Goal: Task Accomplishment & Management: Manage account settings

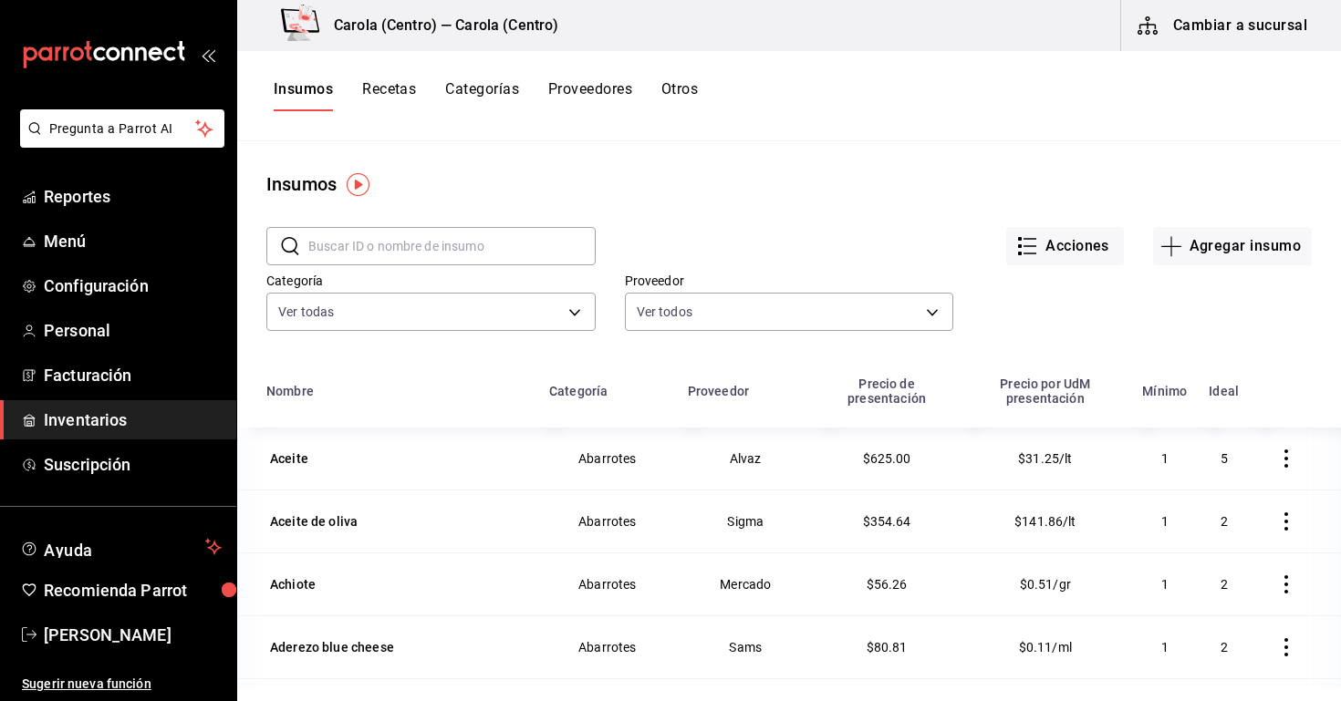
click at [421, 32] on h3 "Carola (Centro) — Carola (Centro)" at bounding box center [438, 26] width 239 height 22
click at [1220, 18] on button "Cambiar a sucursal" at bounding box center [1223, 25] width 205 height 51
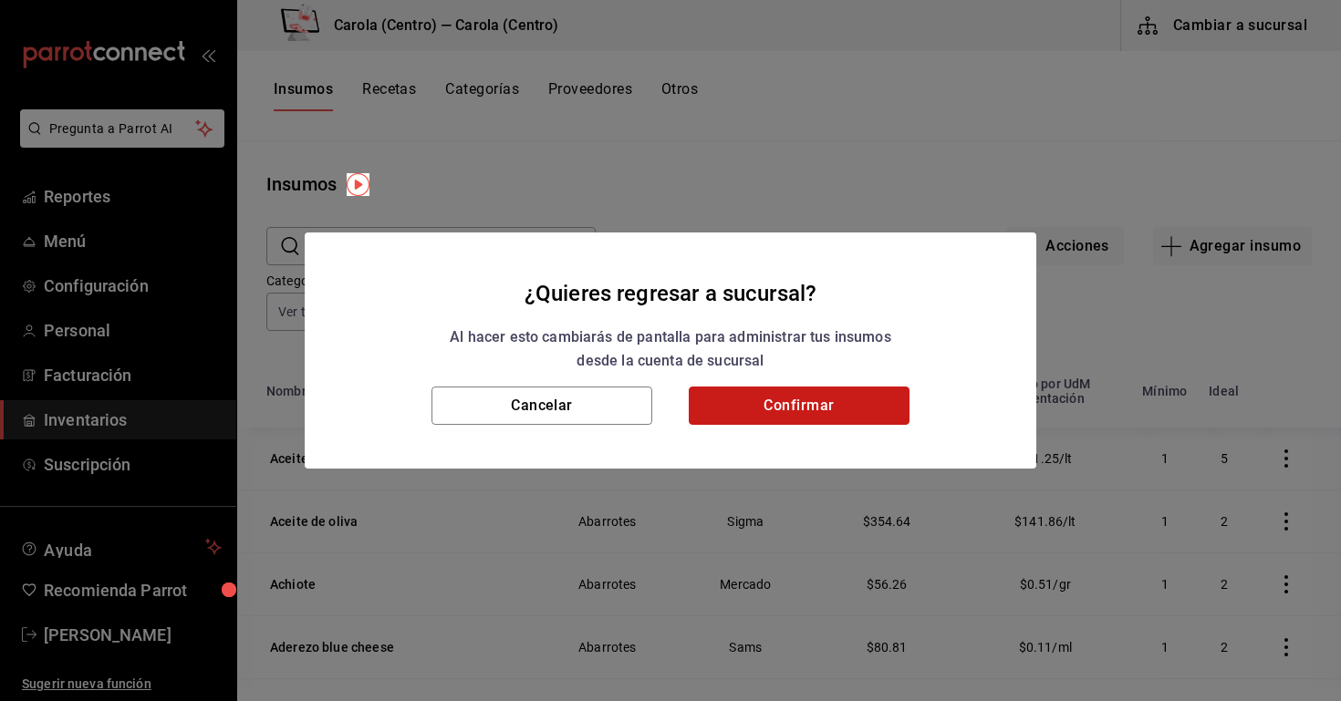
click at [757, 399] on button "Confirmar" at bounding box center [799, 406] width 221 height 38
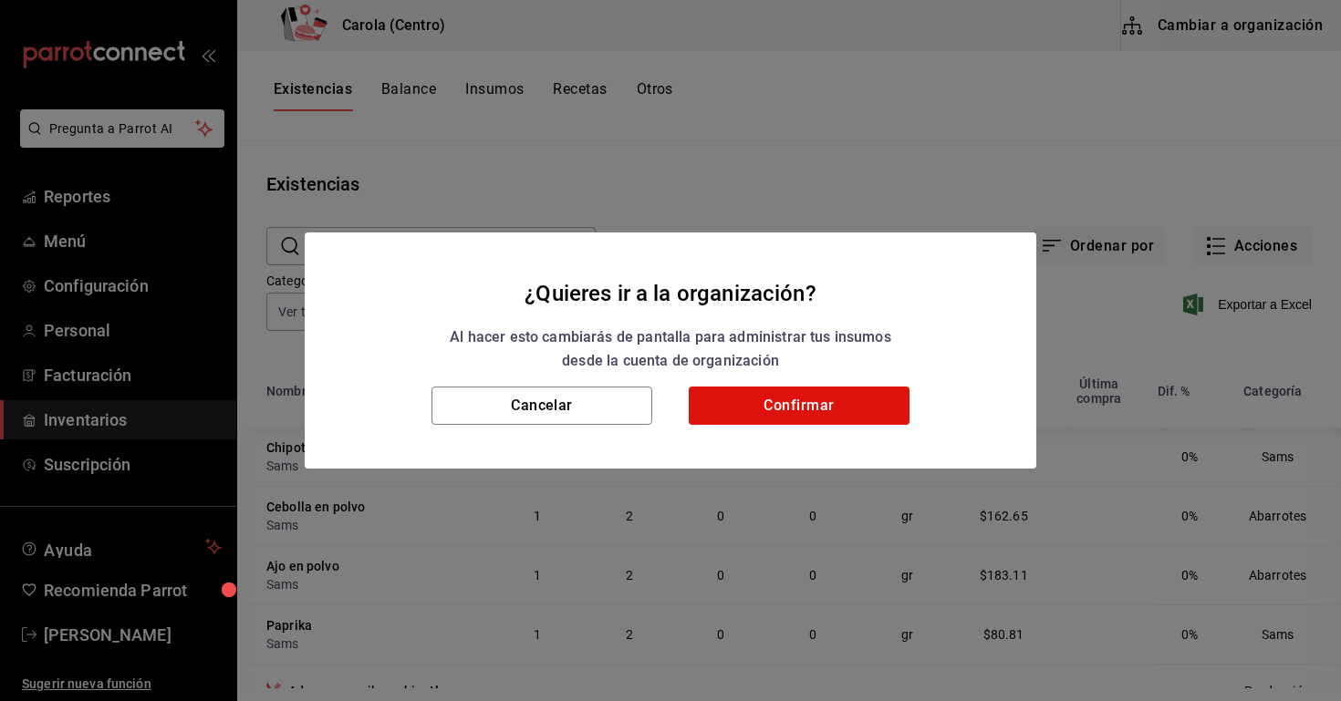
click at [722, 385] on h2 "¿Quieres ir a la organización? Al hacer esto cambiarás de pantalla para adminis…" at bounding box center [671, 310] width 732 height 155
click at [736, 400] on button "Confirmar" at bounding box center [799, 406] width 221 height 38
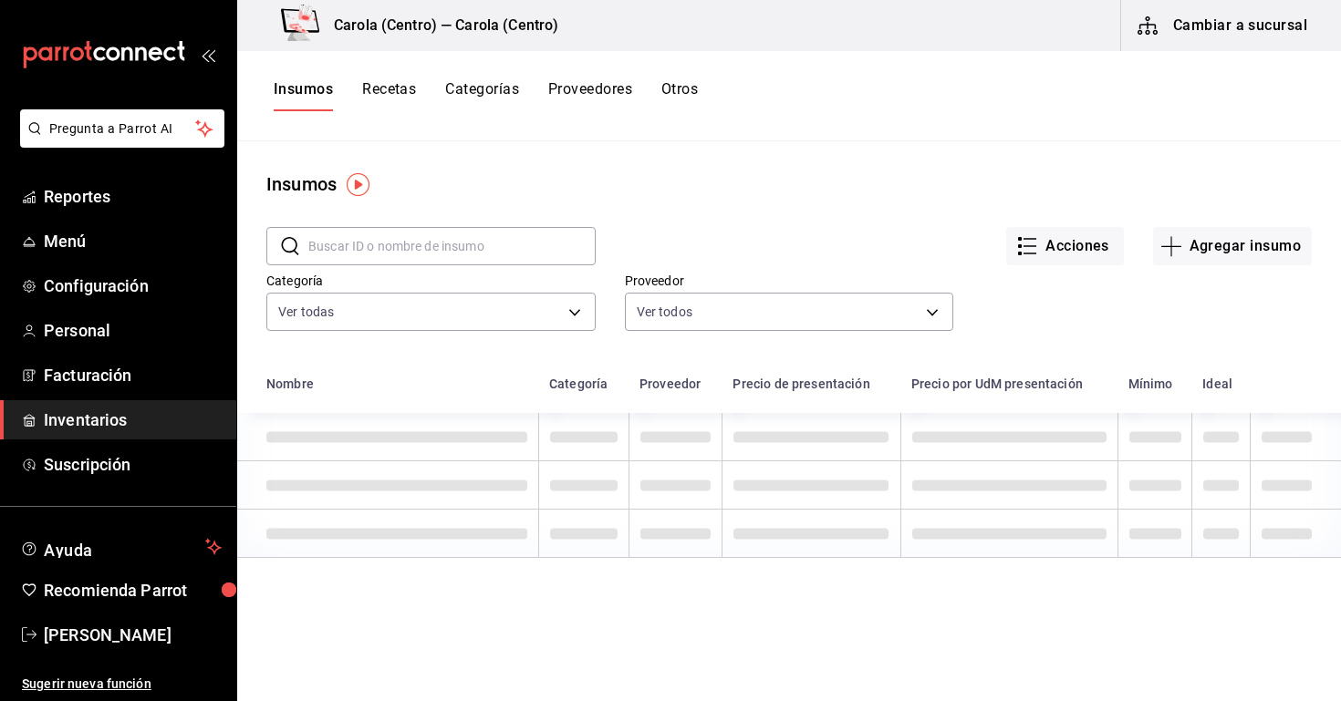
click at [1284, 32] on button "Cambiar a sucursal" at bounding box center [1223, 25] width 205 height 51
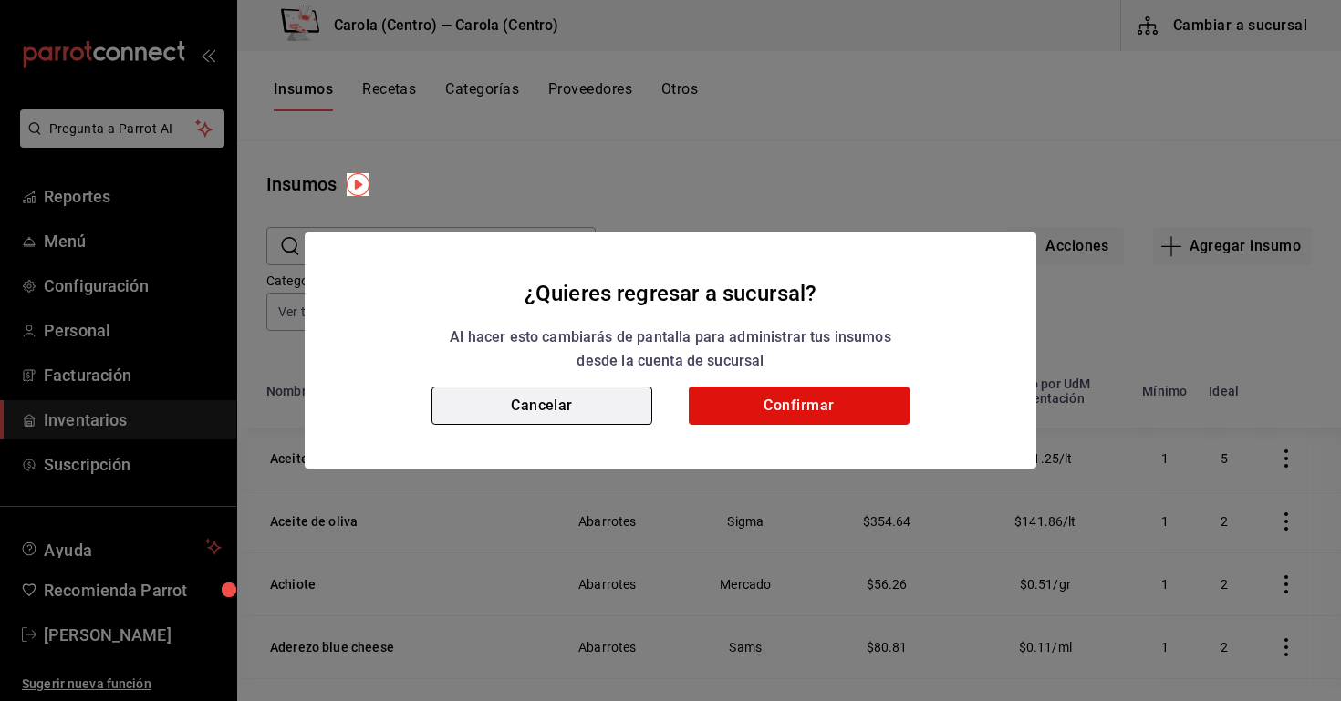
click at [519, 411] on button "Cancelar" at bounding box center [541, 406] width 221 height 38
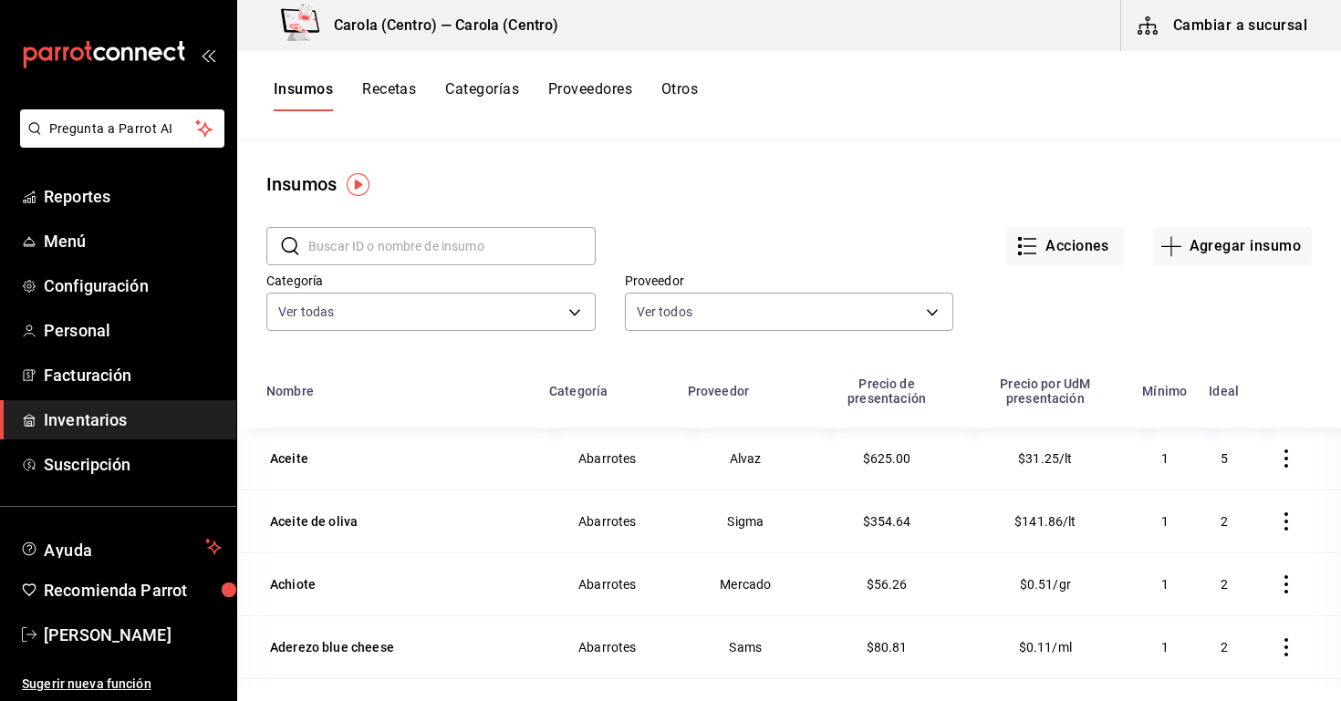
click at [1310, 13] on button "Cambiar a sucursal" at bounding box center [1223, 25] width 205 height 51
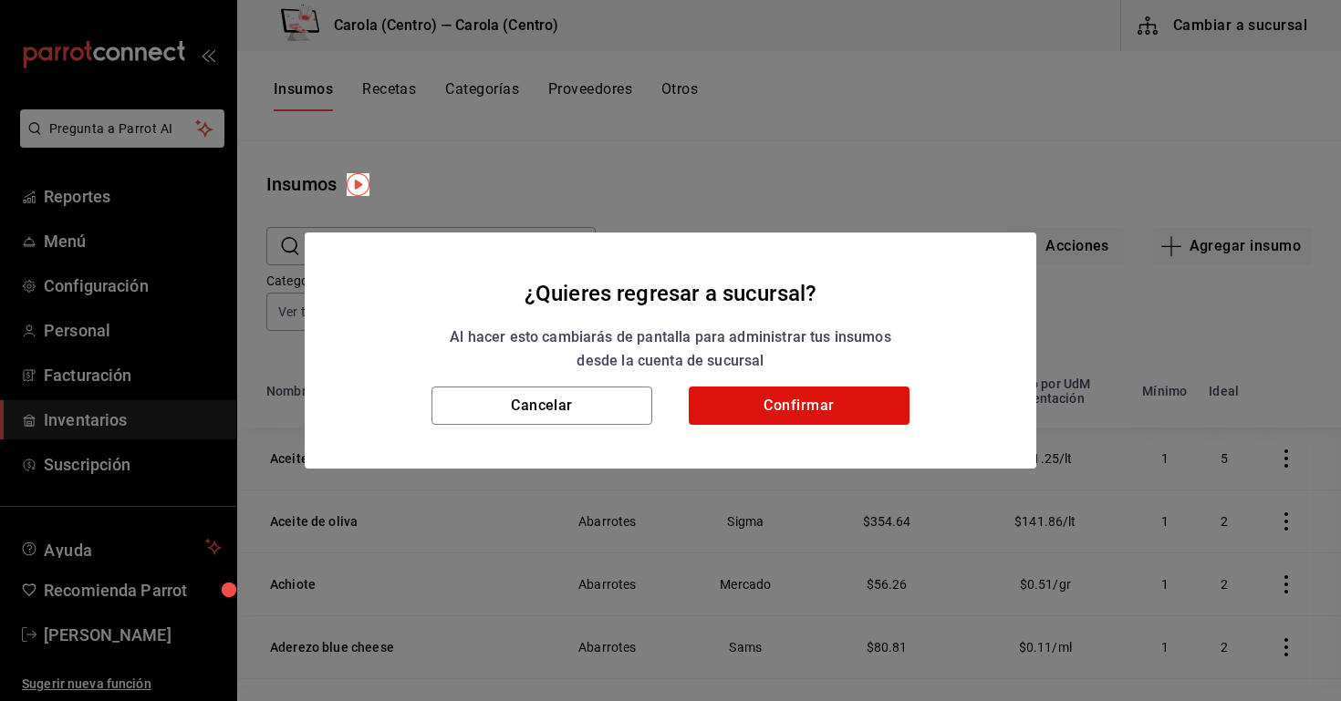
click at [854, 376] on h2 "¿Quieres regresar a sucursal? Al hacer esto cambiarás de pantalla para administ…" at bounding box center [671, 310] width 732 height 155
click at [816, 413] on button "Confirmar" at bounding box center [799, 406] width 221 height 38
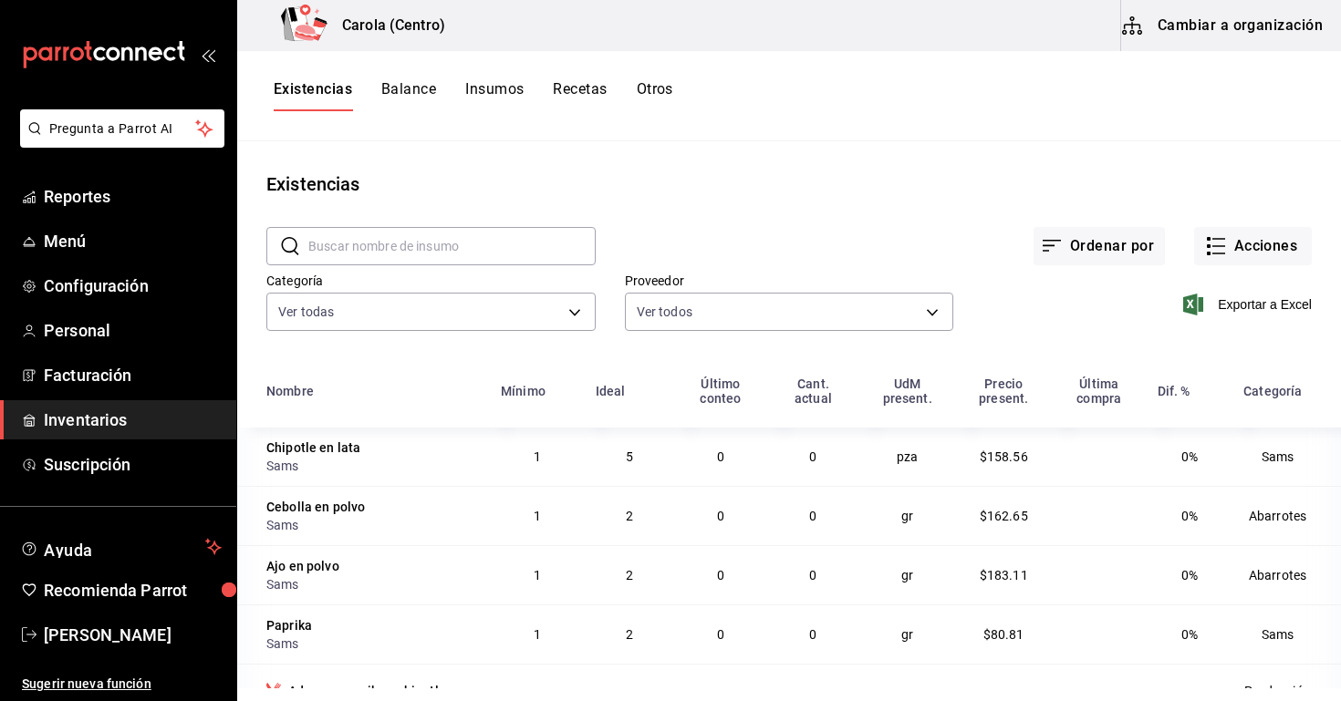
click at [348, 25] on h3 "Carola (Centro)" at bounding box center [386, 26] width 118 height 22
click at [281, 19] on icon at bounding box center [304, 23] width 47 height 36
click at [89, 248] on span "Menú" at bounding box center [133, 241] width 178 height 25
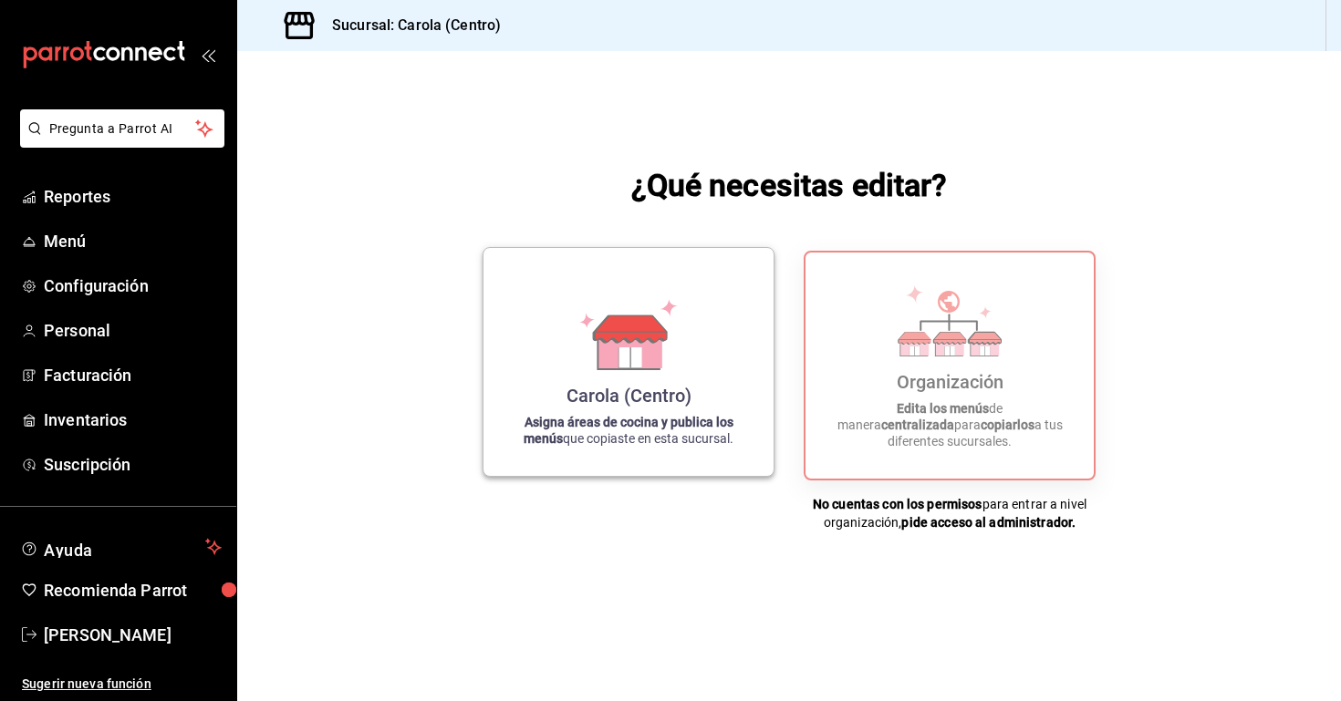
click at [733, 419] on strong "Asigna áreas de cocina y publica los menús" at bounding box center [629, 430] width 210 height 31
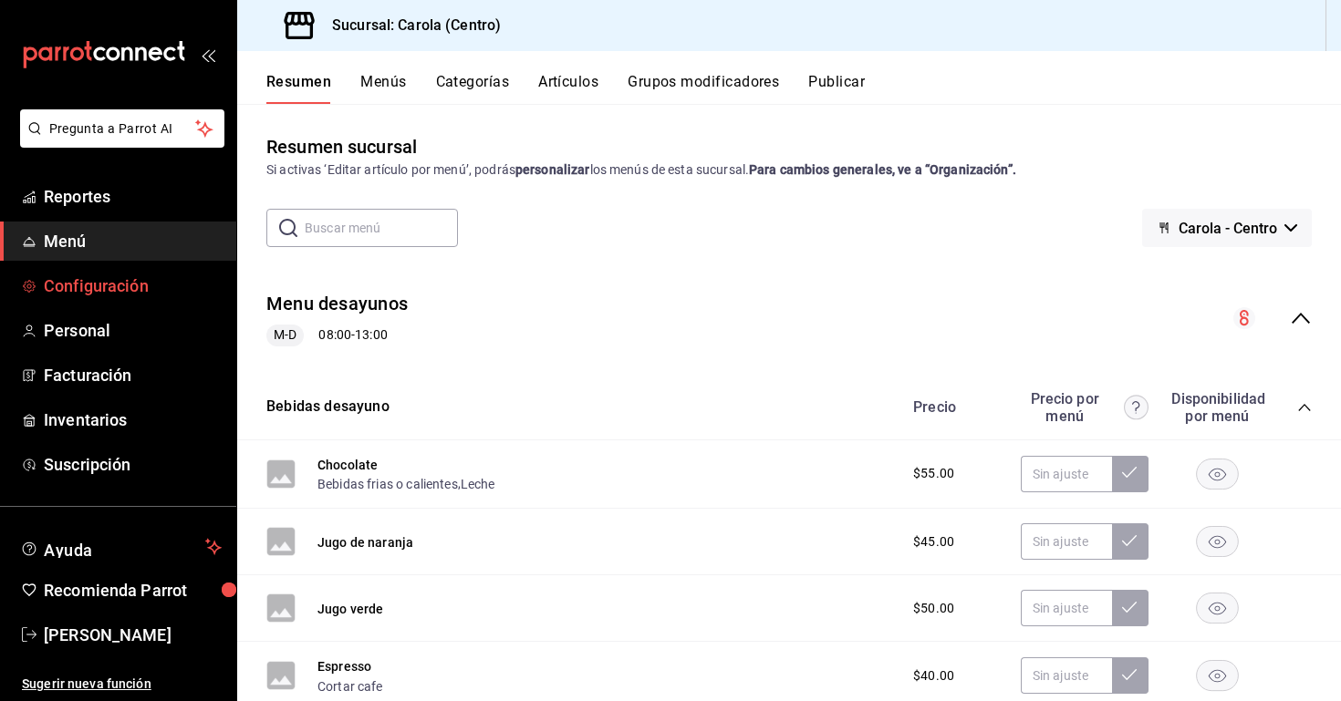
click at [138, 295] on span "Configuración" at bounding box center [133, 286] width 178 height 25
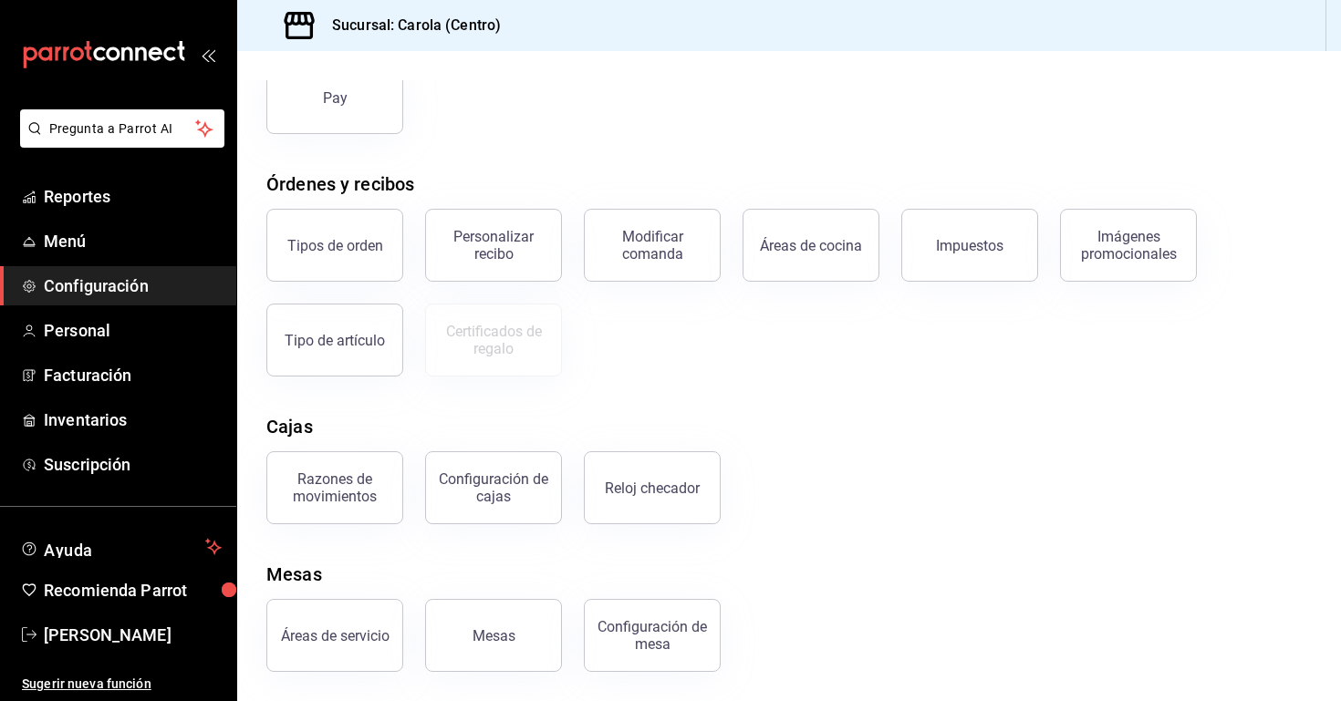
scroll to position [223, 0]
click at [349, 23] on h3 "Sucursal: Carola (Centro)" at bounding box center [408, 26] width 183 height 22
click at [99, 410] on span "Inventarios" at bounding box center [133, 420] width 178 height 25
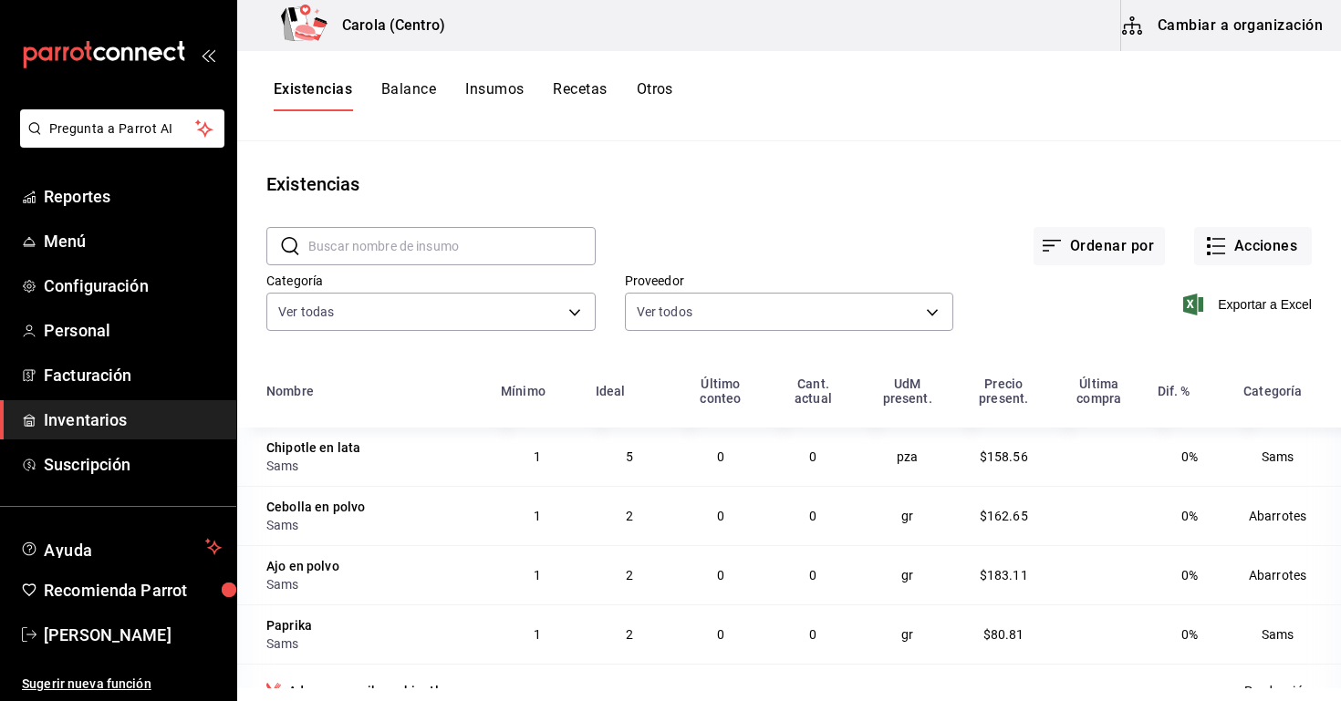
click at [1199, 41] on button "Cambiar a organización" at bounding box center [1223, 25] width 205 height 51
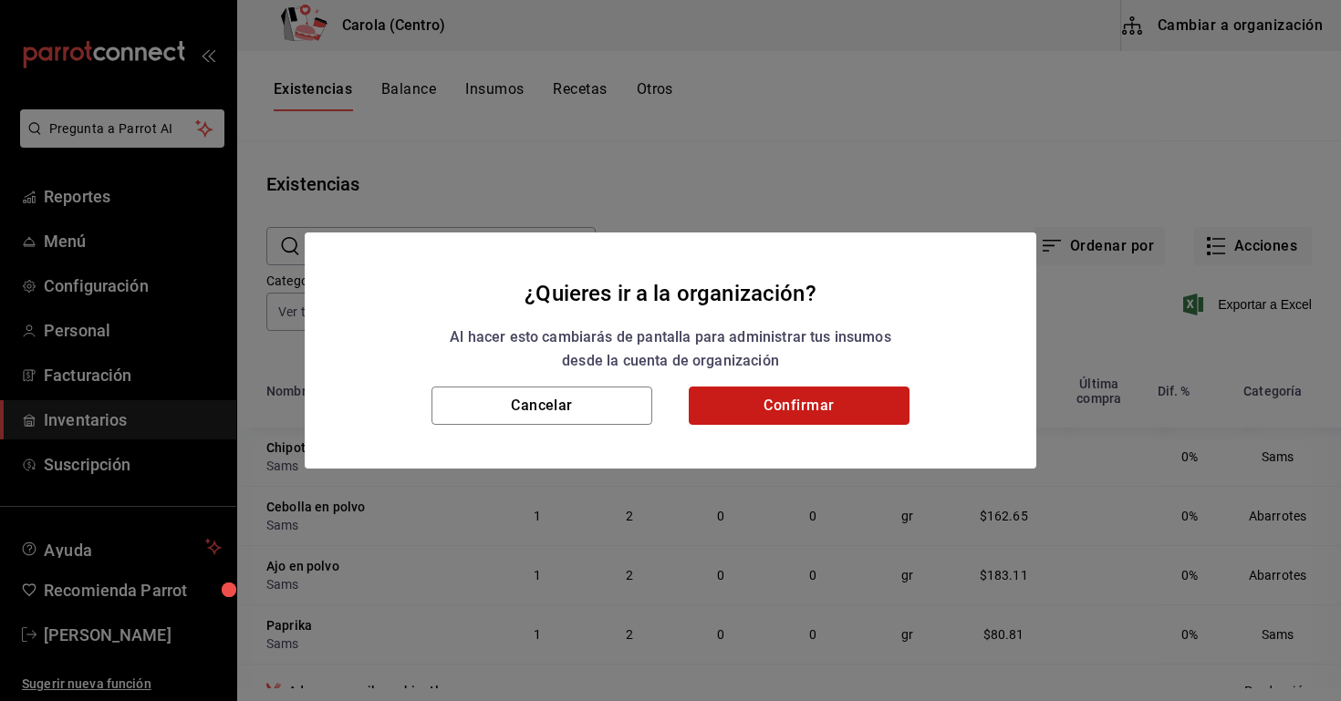
click at [749, 400] on button "Confirmar" at bounding box center [799, 406] width 221 height 38
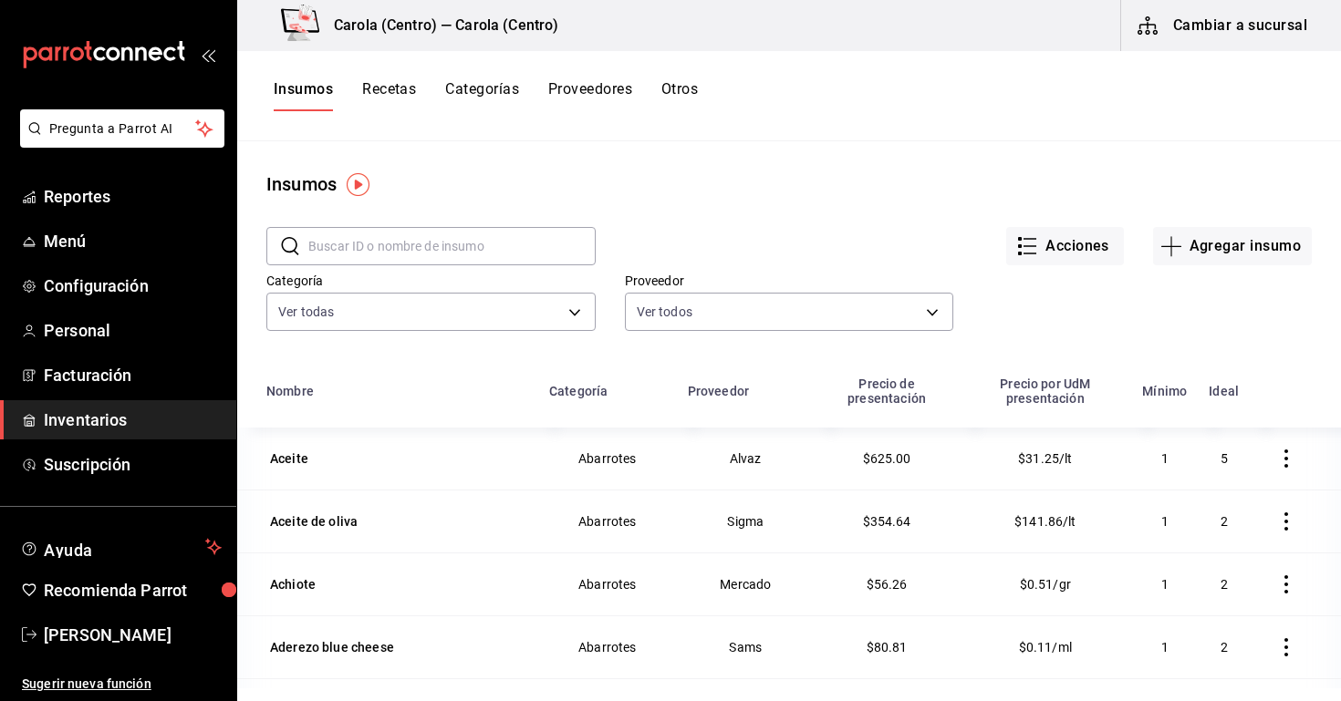
click at [431, 255] on input "text" at bounding box center [451, 246] width 287 height 36
type input "C"
click at [1182, 238] on icon "button" at bounding box center [1171, 246] width 22 height 22
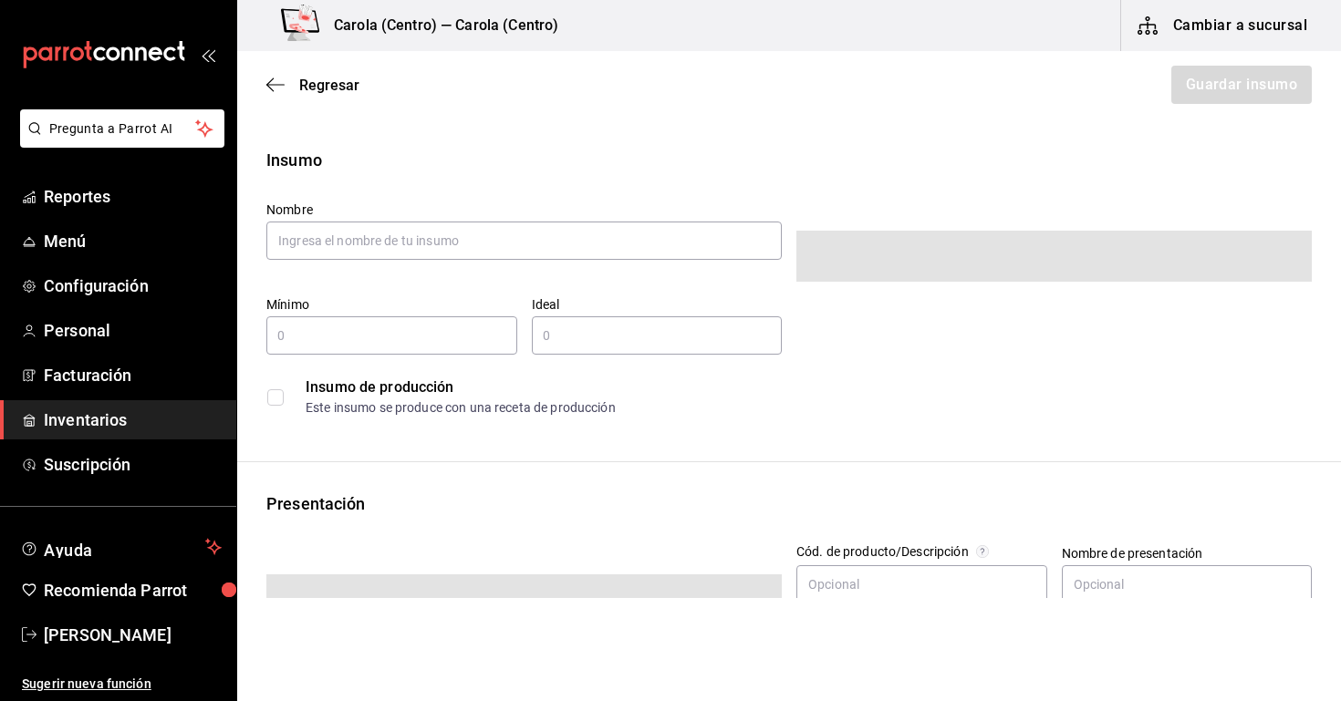
type input "$0.00"
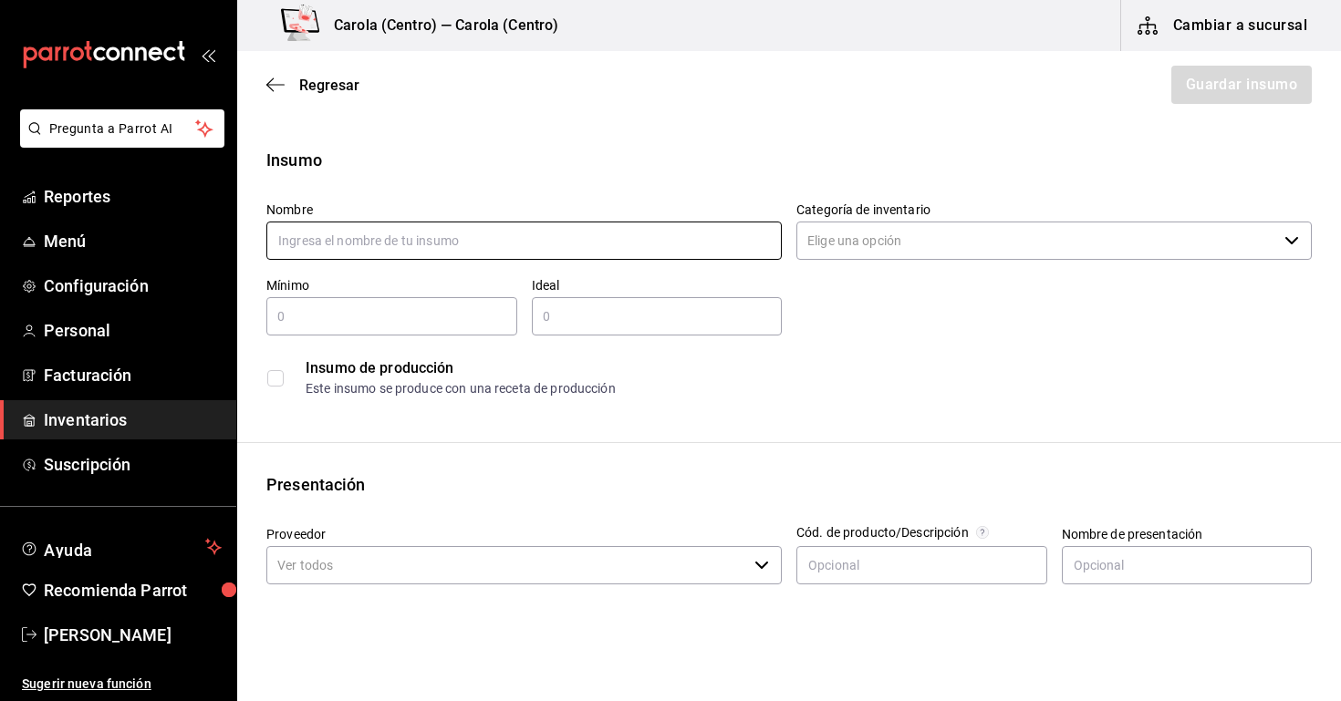
click at [564, 248] on input "text" at bounding box center [523, 241] width 515 height 38
type input "Cebolla caramelizada"
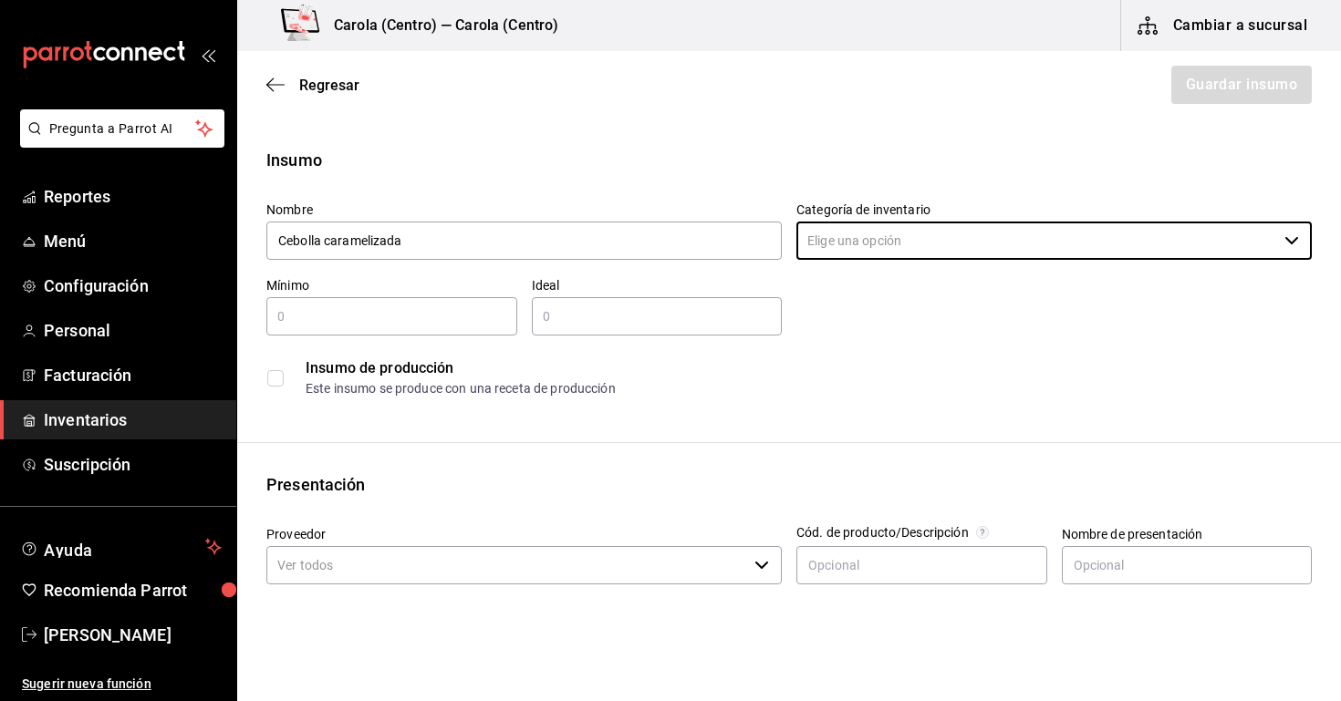
click at [866, 207] on label "Categoría de inventario" at bounding box center [1053, 209] width 515 height 13
click at [866, 222] on input "Categoría de inventario" at bounding box center [1036, 241] width 481 height 38
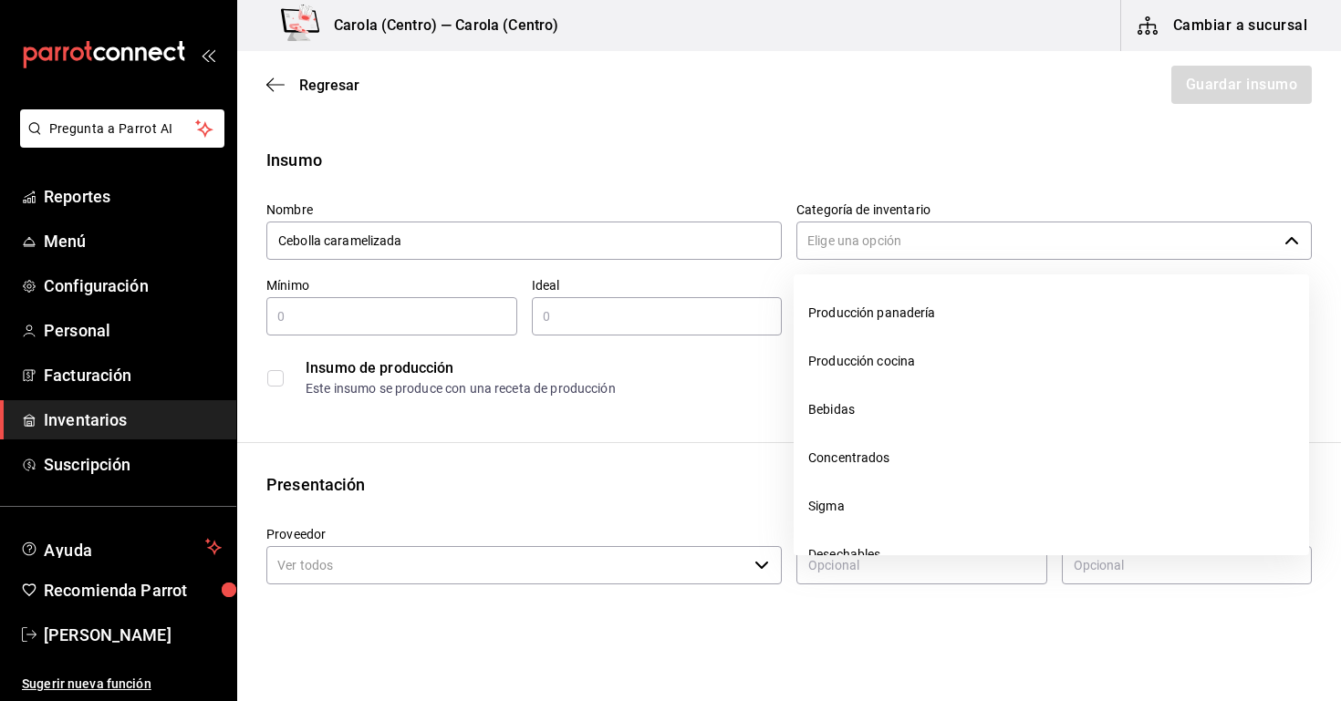
click at [858, 228] on input "Categoría de inventario" at bounding box center [1036, 241] width 481 height 38
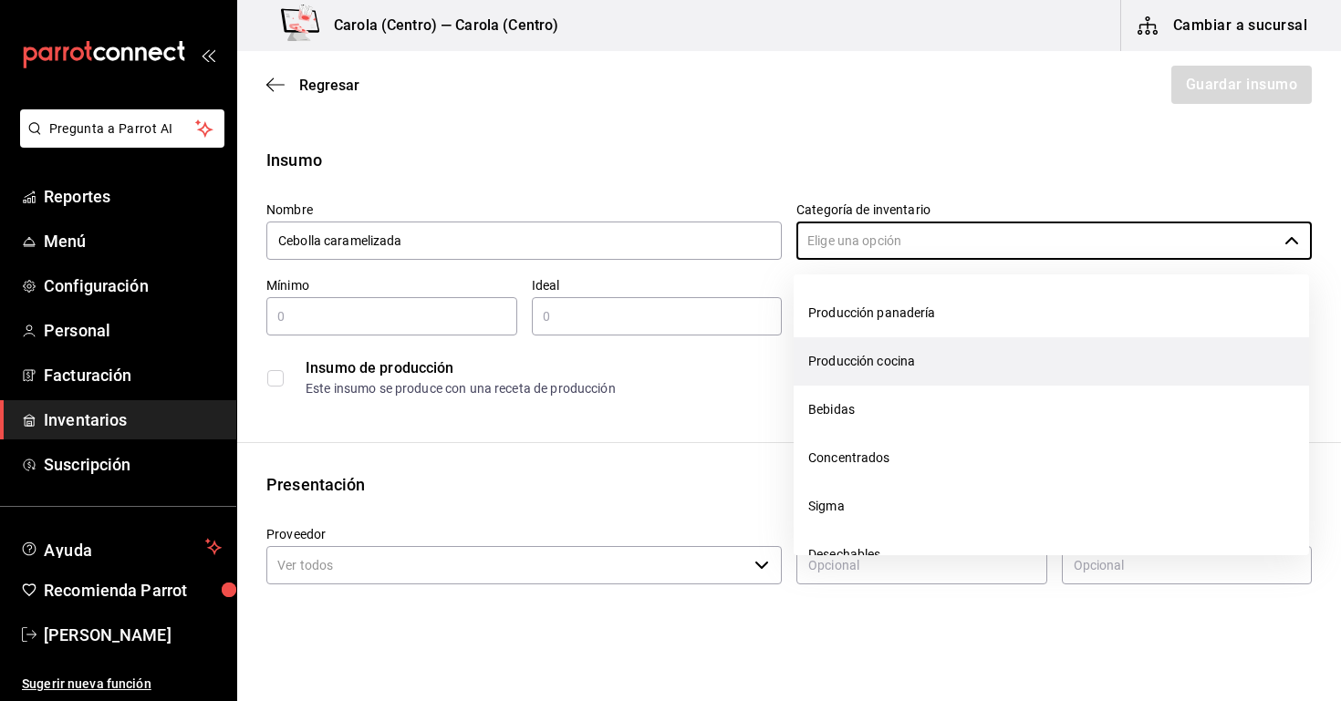
click at [878, 367] on li "Producción cocina" at bounding box center [1051, 362] width 515 height 48
type input "Producción cocina"
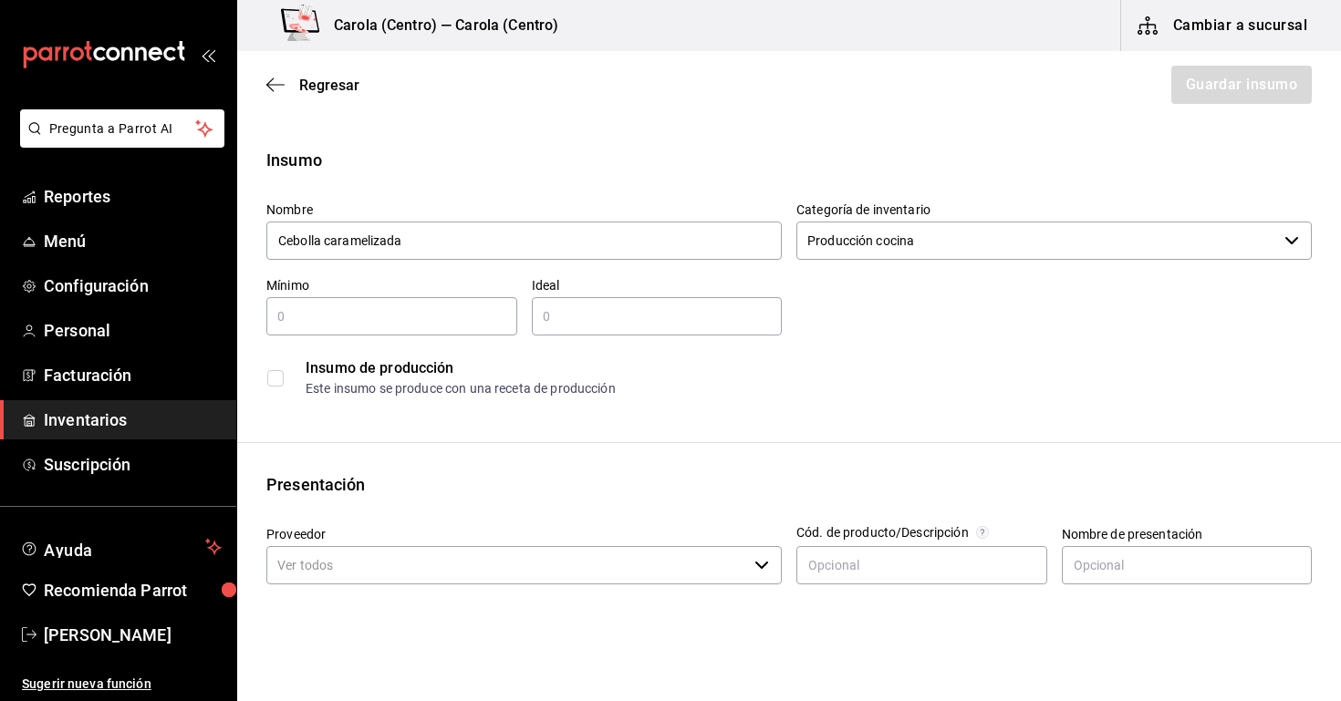
click at [453, 313] on input "text" at bounding box center [391, 317] width 251 height 22
type input "1"
click at [606, 319] on input "text" at bounding box center [657, 317] width 251 height 22
type input "1"
click at [461, 330] on div "1 ​" at bounding box center [391, 316] width 251 height 38
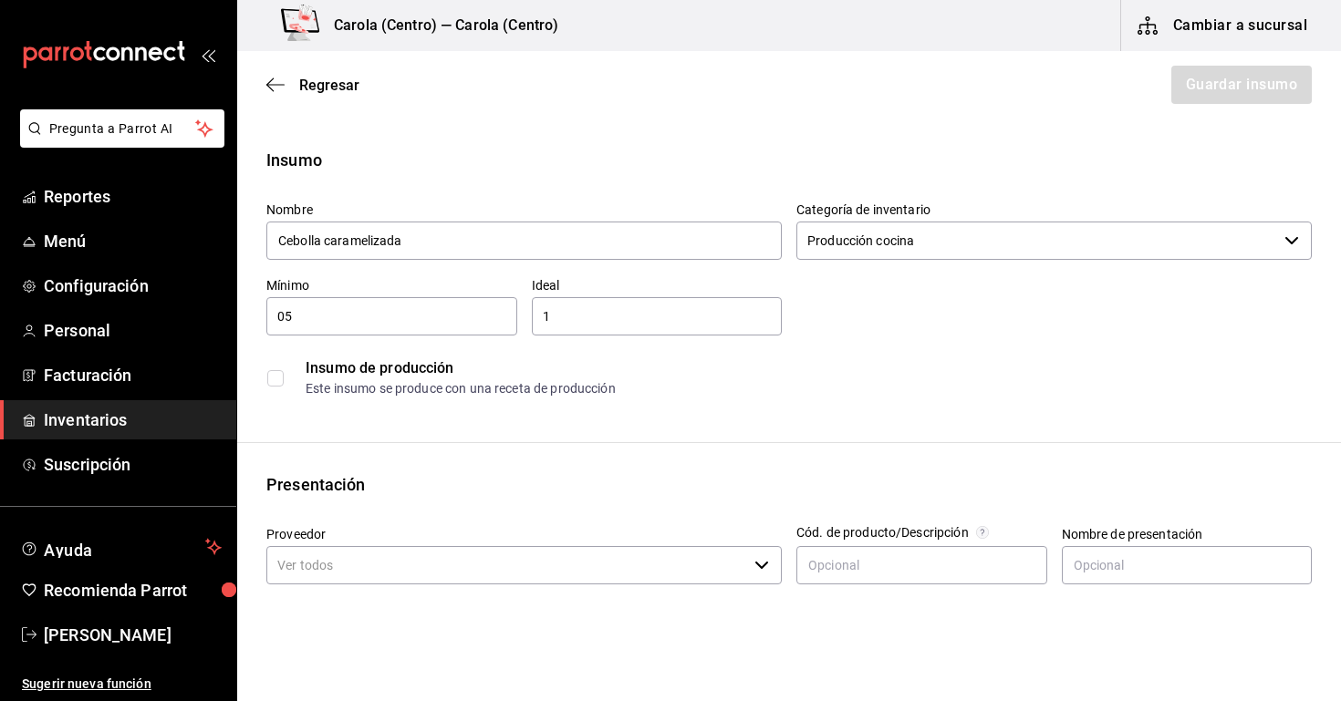
type input "0"
type input "0.5"
click at [688, 399] on div "Insumo de producción Este insumo se produce con una receta de producción" at bounding box center [788, 378] width 1045 height 56
click at [272, 370] on input "checkbox" at bounding box center [275, 378] width 16 height 16
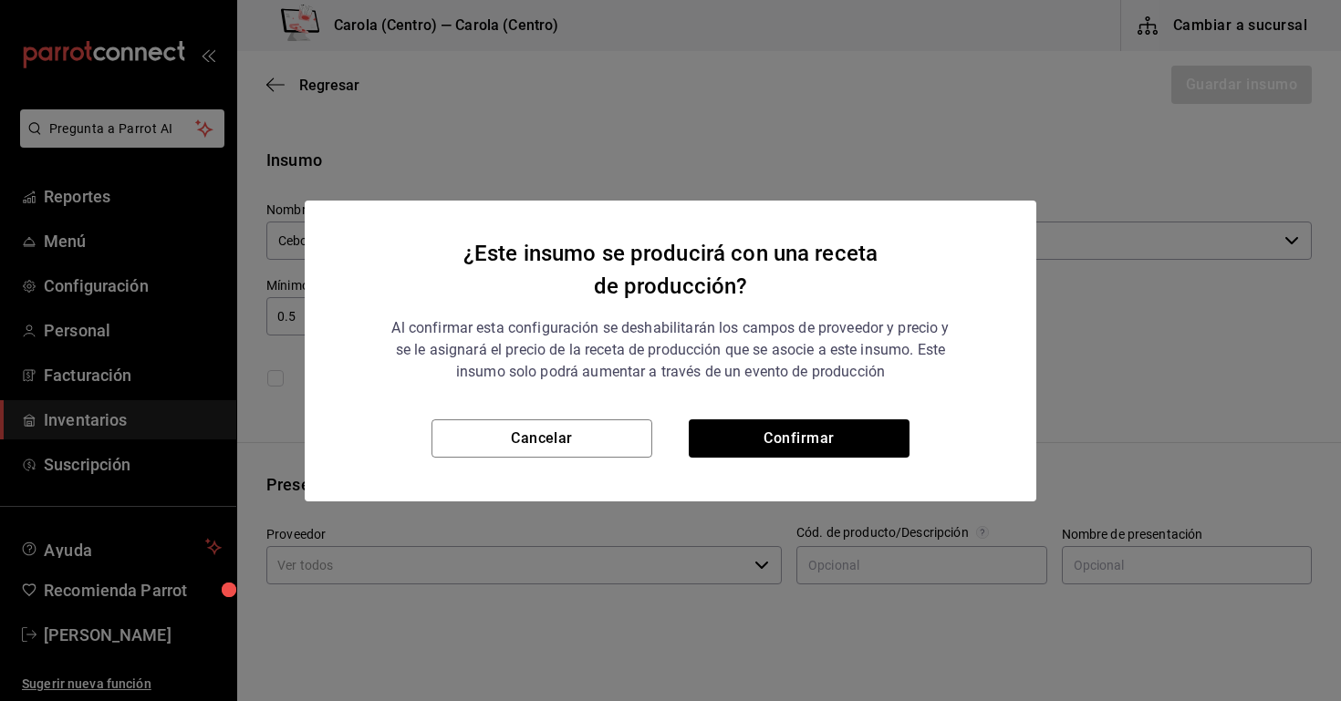
click at [765, 459] on div "Cancelar Confirmar" at bounding box center [671, 461] width 732 height 82
click at [763, 443] on button "Confirmar" at bounding box center [799, 439] width 221 height 38
checkbox input "true"
type input "$0.00"
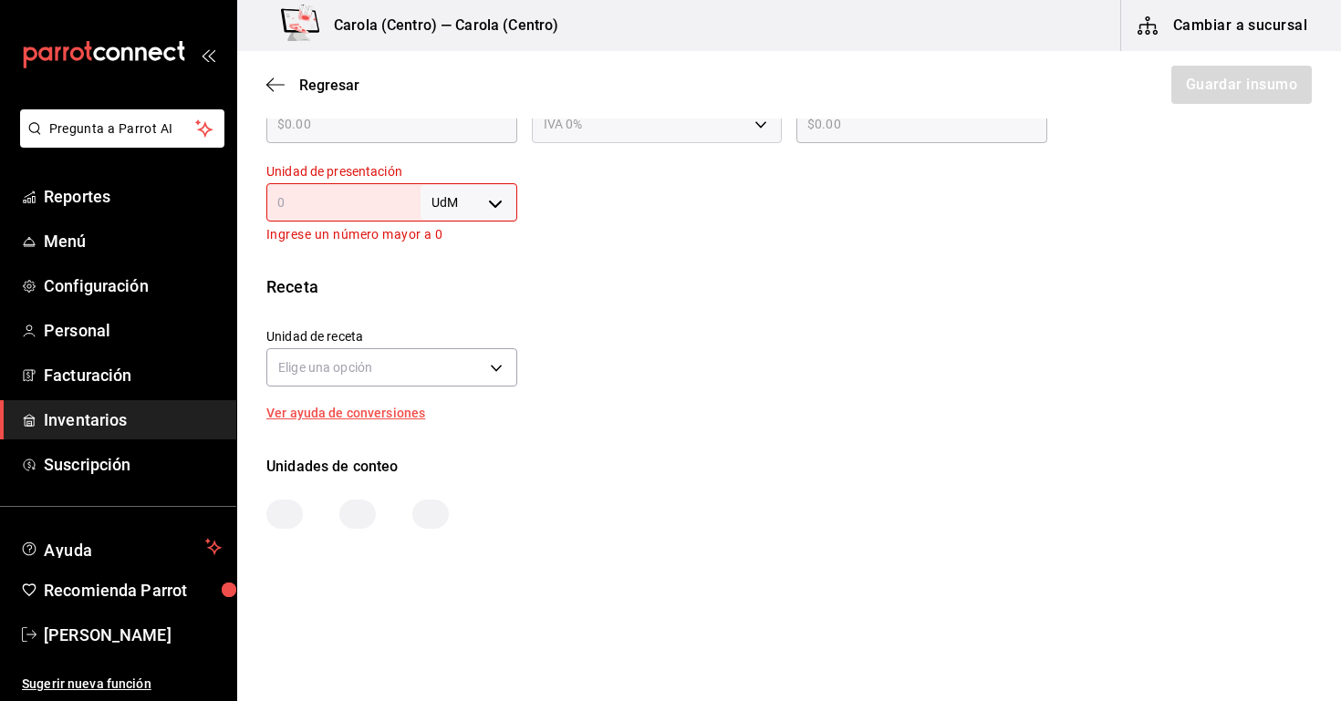
scroll to position [522, 0]
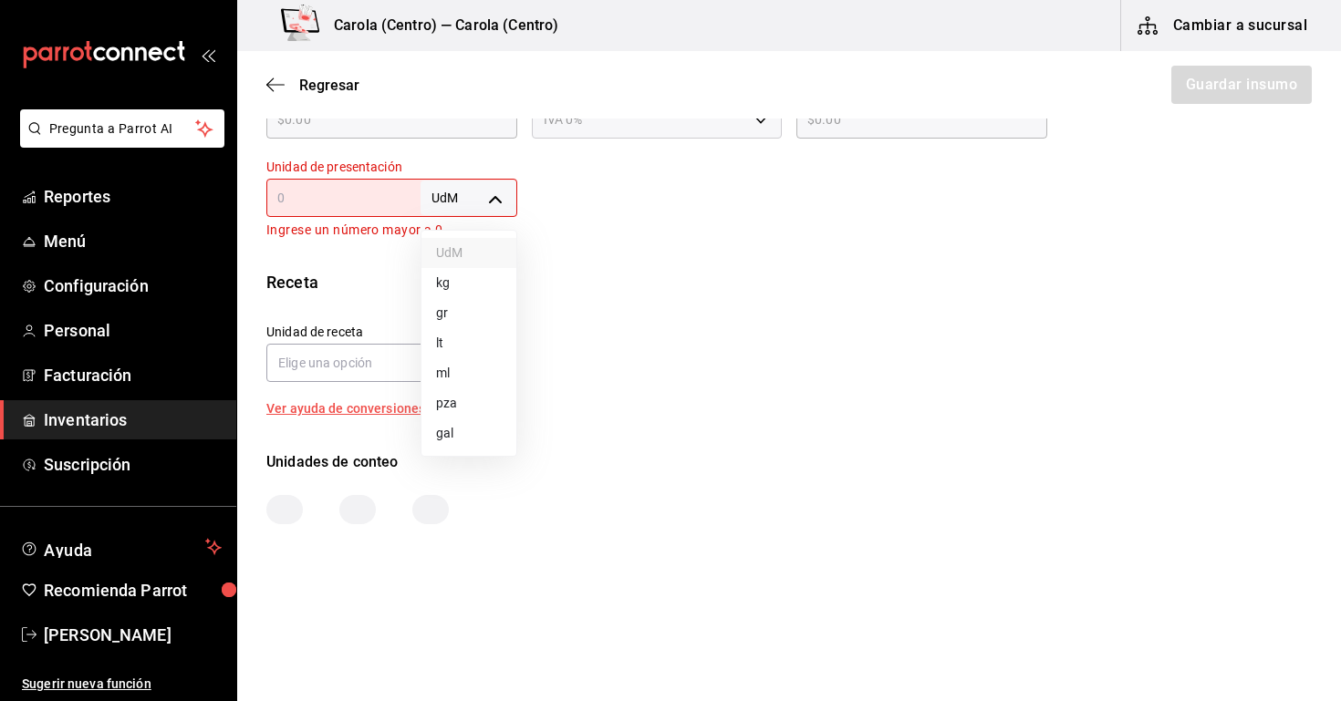
click at [480, 202] on body "Pregunta a Parrot AI Reportes Menú Configuración Personal Facturación Inventari…" at bounding box center [670, 299] width 1341 height 598
click at [465, 307] on li "gr" at bounding box center [468, 313] width 95 height 30
type input "GRAM"
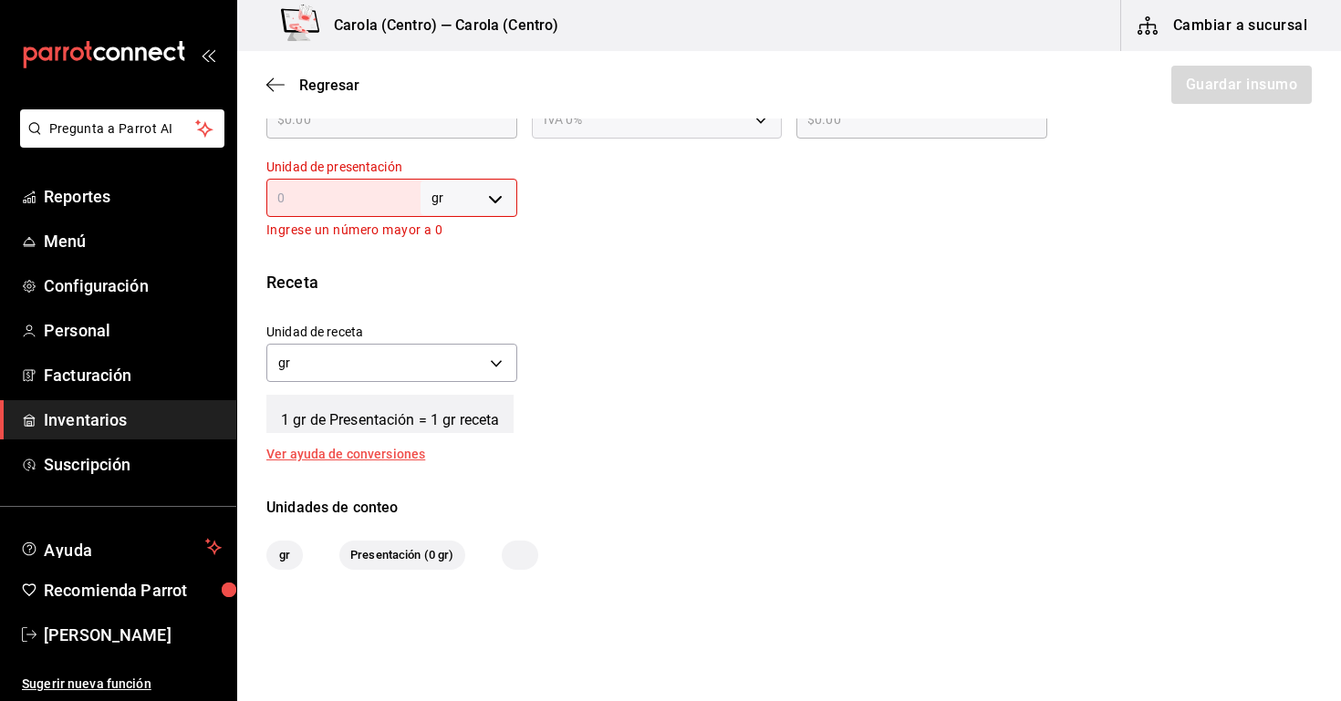
click at [373, 207] on input "text" at bounding box center [343, 198] width 154 height 22
type input "1"
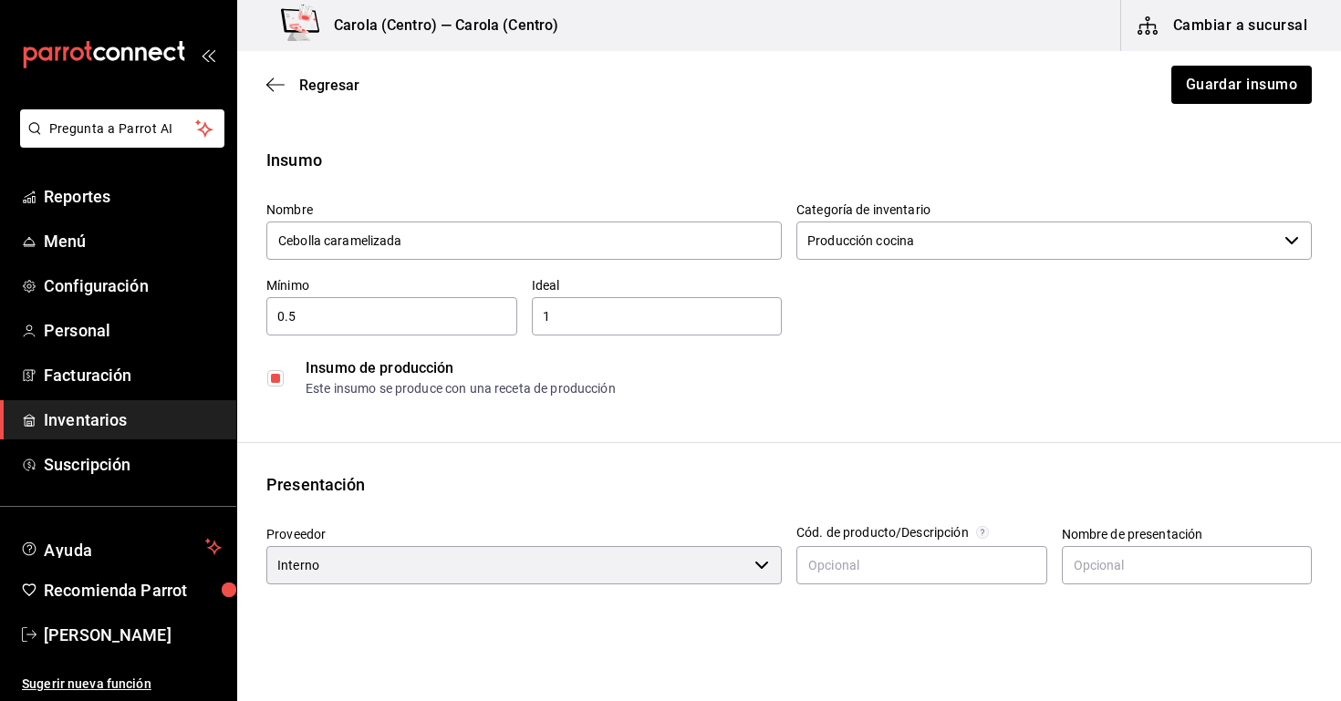
scroll to position [0, 0]
type input "1"
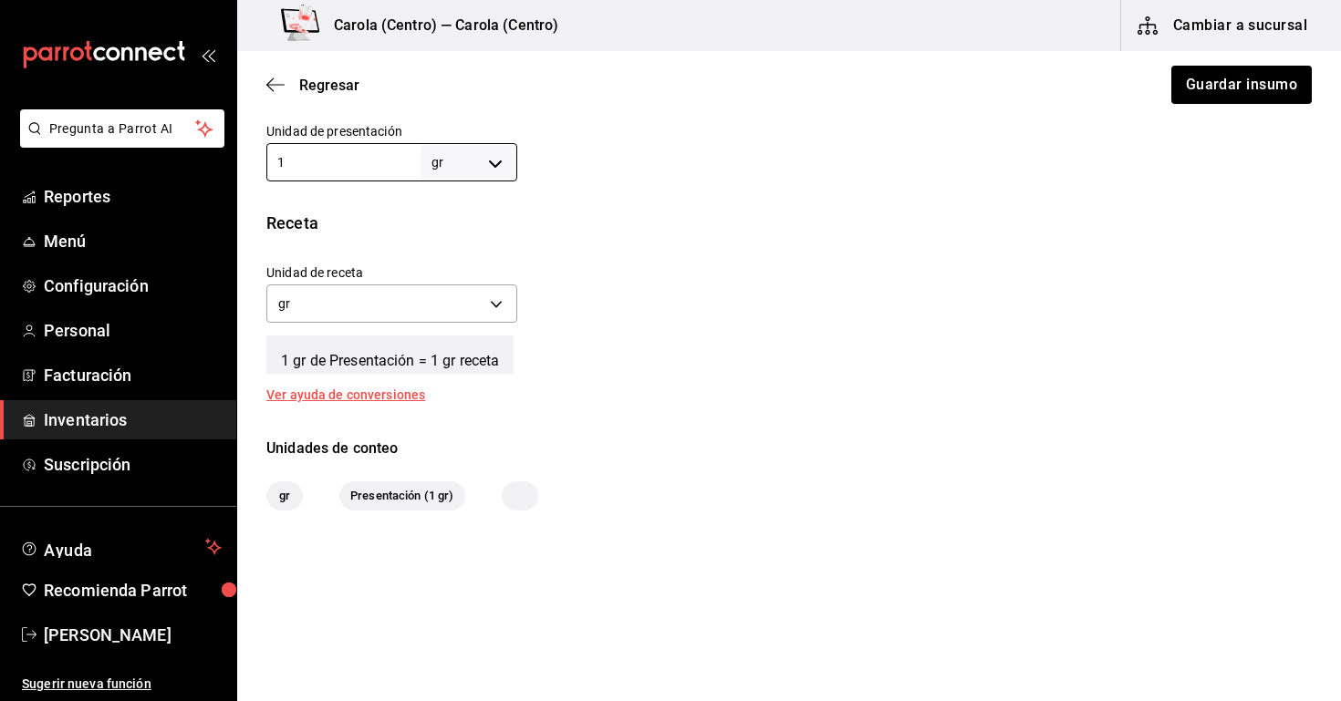
scroll to position [557, 0]
click at [1242, 78] on button "Guardar insumo" at bounding box center [1240, 85] width 142 height 38
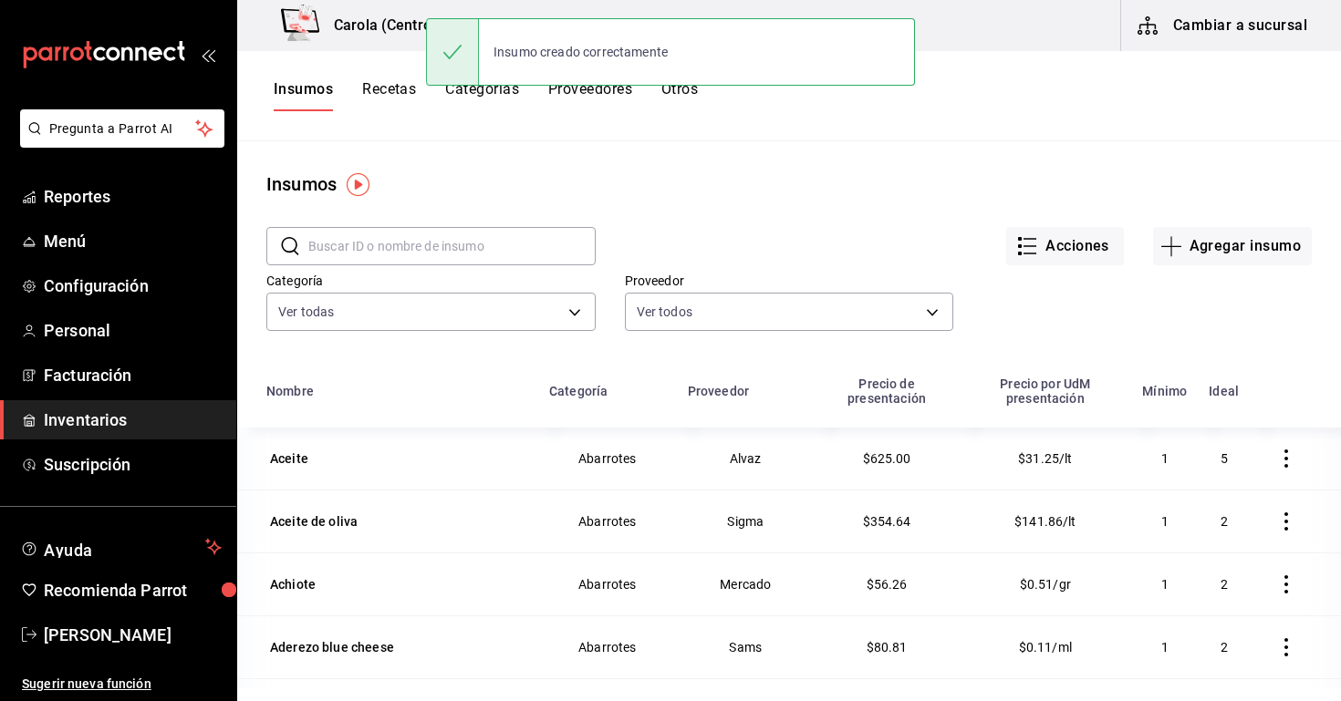
click at [388, 97] on button "Recetas" at bounding box center [389, 95] width 54 height 31
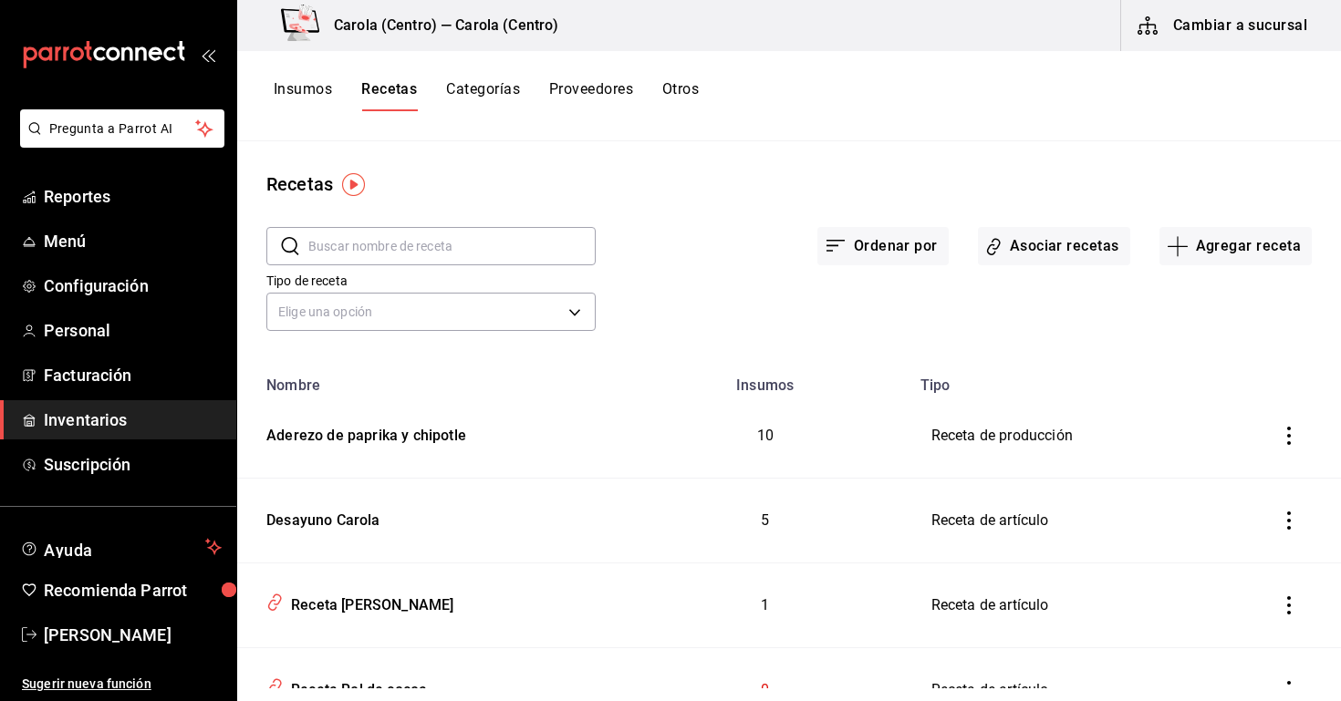
click at [1265, 268] on div "Tipo de receta Elige una opción default" at bounding box center [774, 286] width 1075 height 100
click at [1247, 256] on button "Agregar receta" at bounding box center [1235, 246] width 152 height 38
click at [1207, 391] on span "Receta de producción" at bounding box center [1234, 393] width 153 height 19
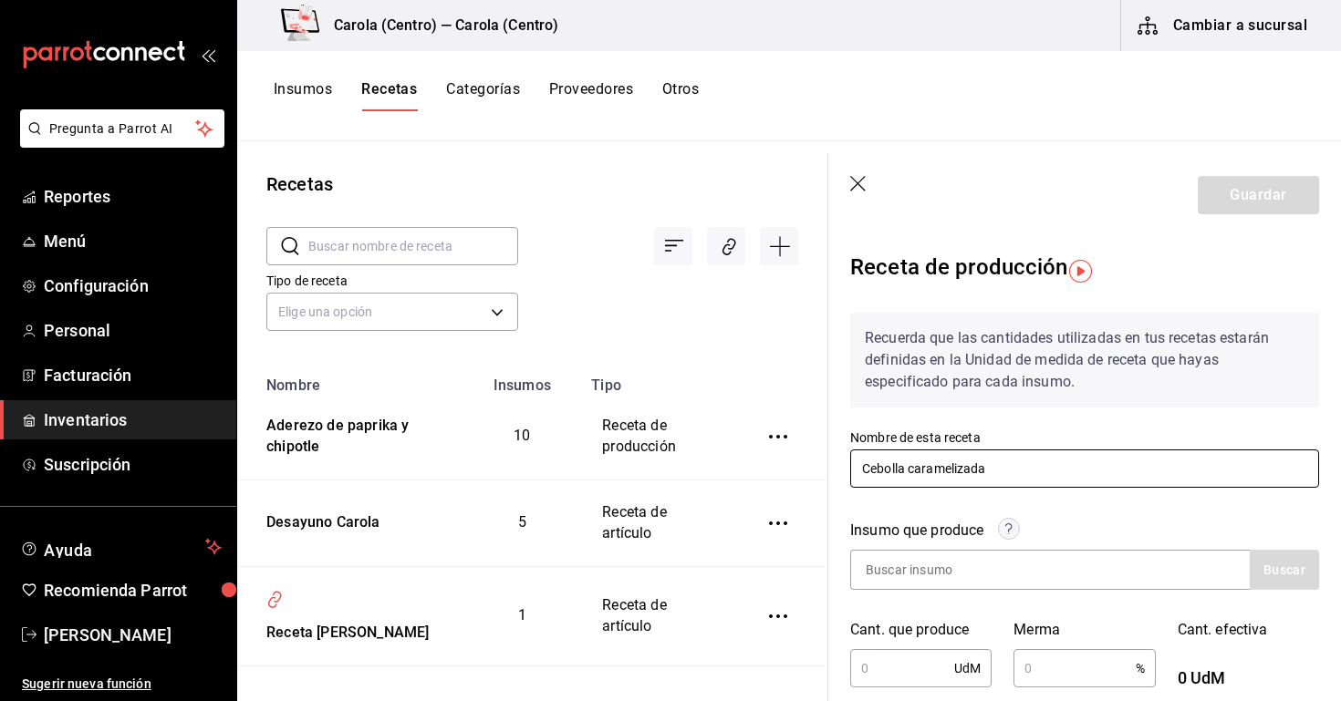
type input "Cebolla caramelizada"
type input "Cebolla"
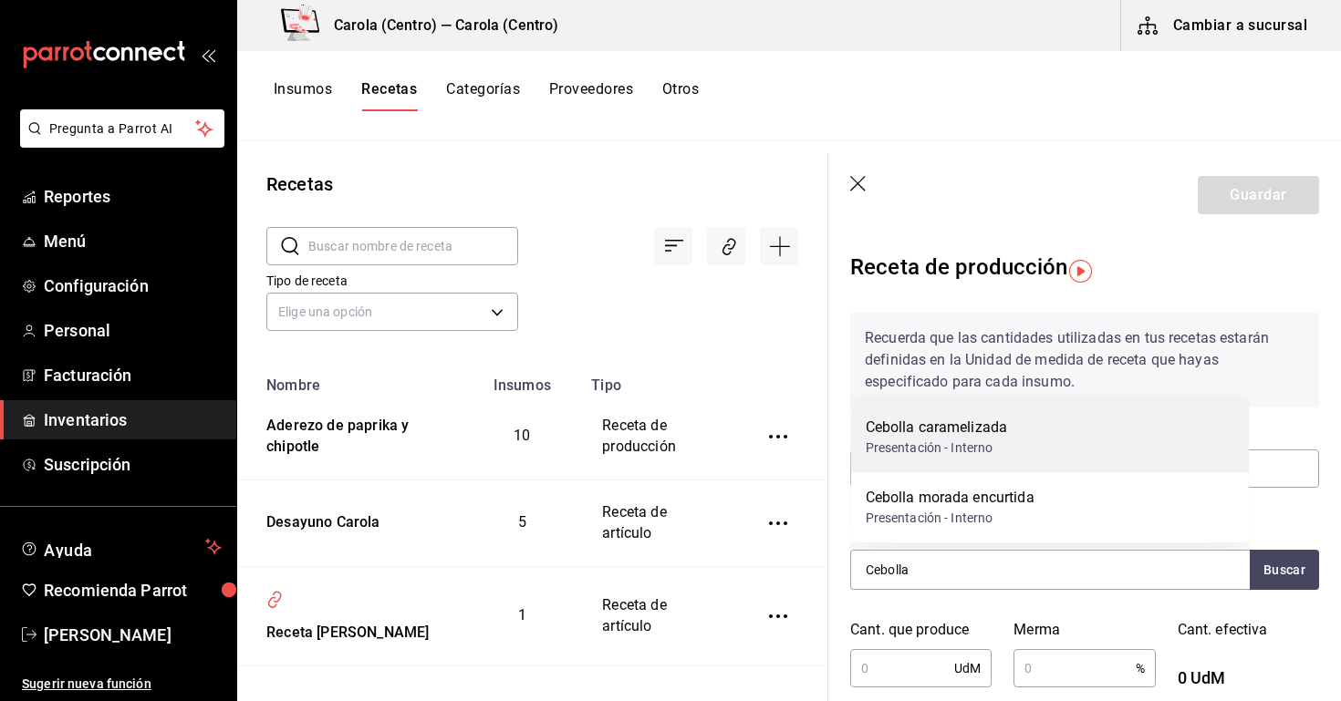
click at [943, 445] on div "Presentación - Interno" at bounding box center [937, 448] width 142 height 19
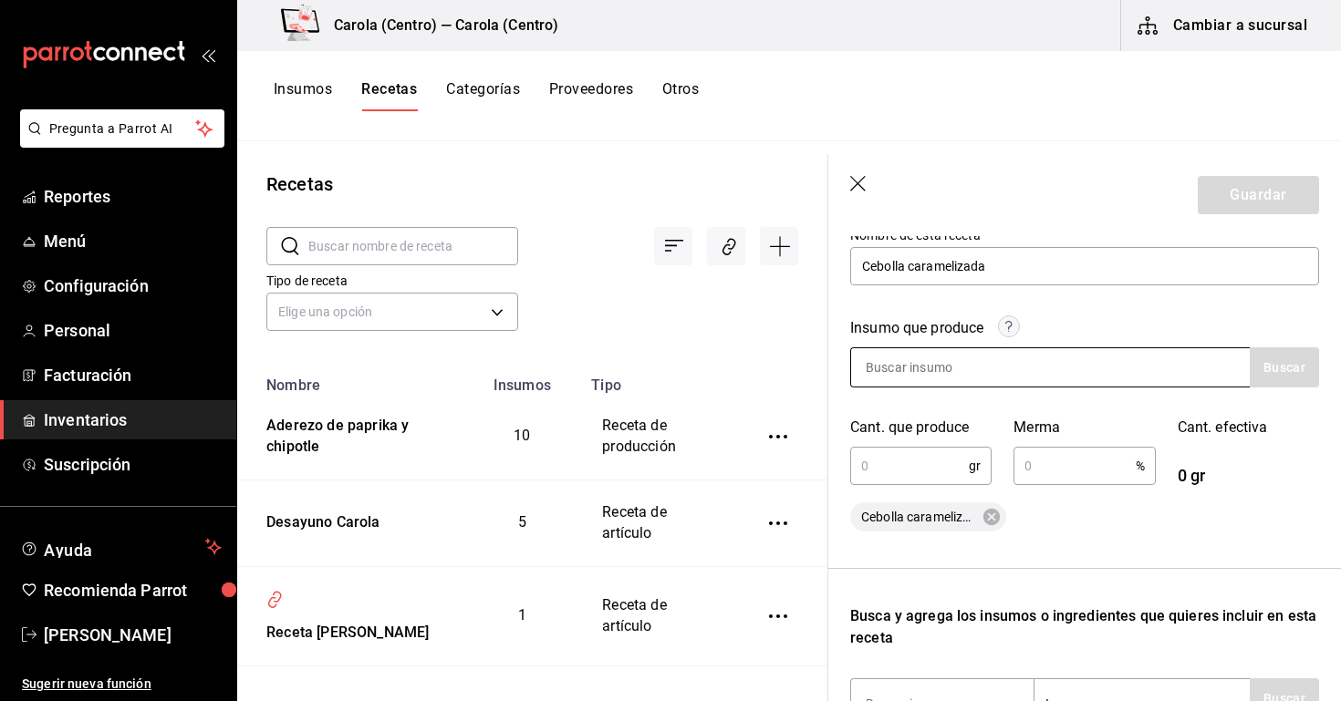
scroll to position [212, 0]
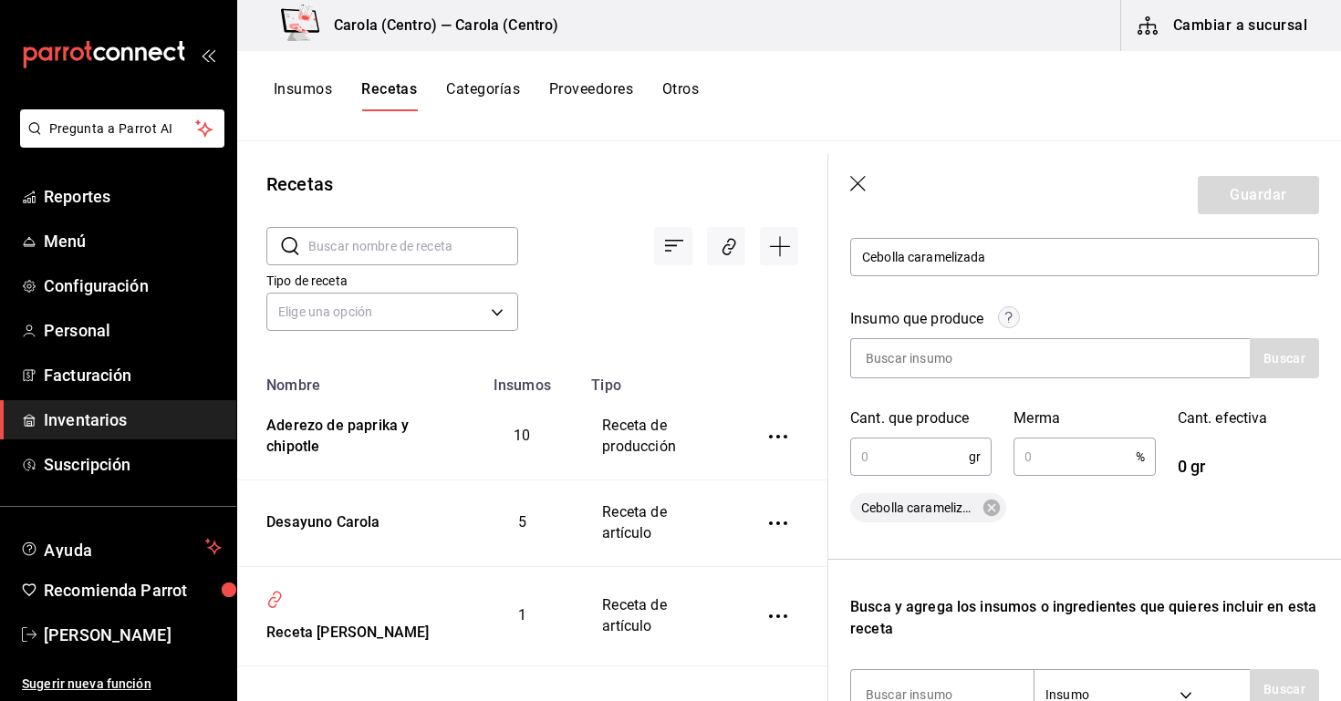
click at [927, 455] on input "text" at bounding box center [909, 457] width 119 height 36
click at [924, 460] on input "text" at bounding box center [909, 457] width 119 height 36
click at [977, 366] on input at bounding box center [942, 358] width 182 height 38
click at [941, 460] on input "text" at bounding box center [909, 457] width 119 height 36
click at [1034, 446] on input "text" at bounding box center [1073, 457] width 121 height 36
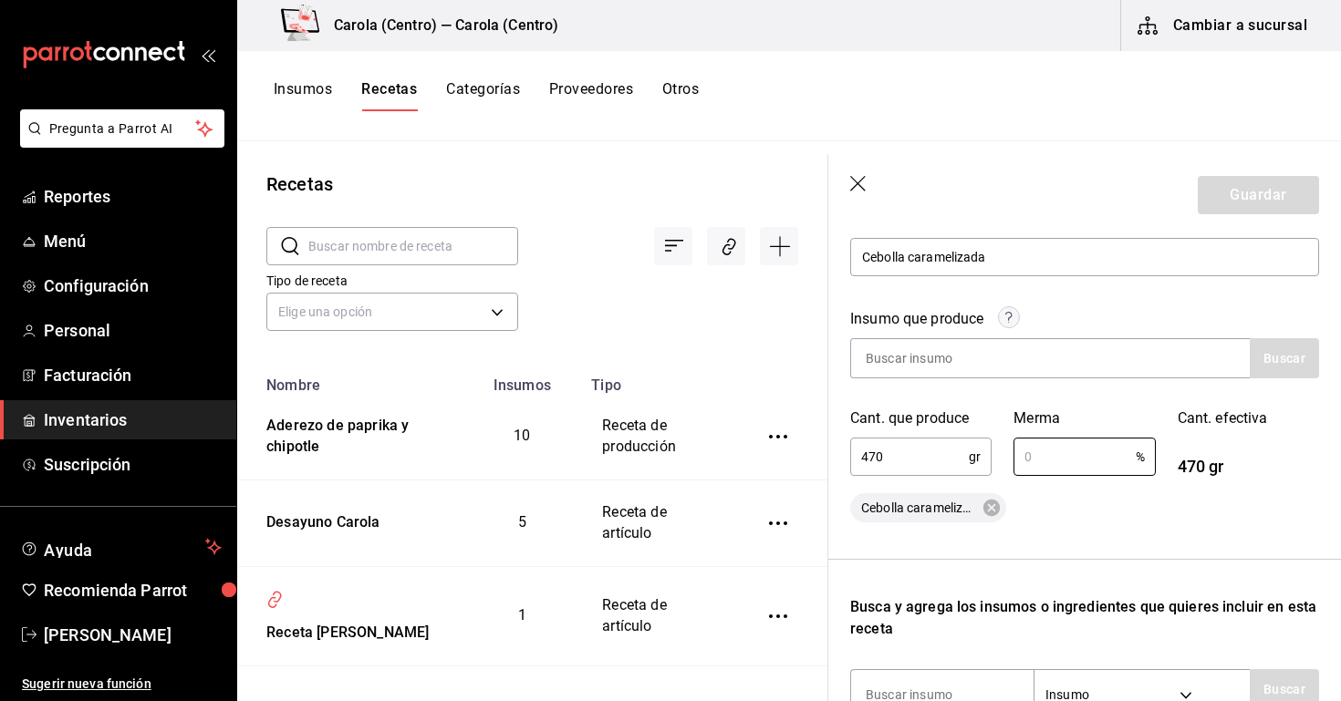
click at [934, 466] on input "470" at bounding box center [909, 457] width 119 height 36
type input "485"
click at [1097, 463] on input "text" at bounding box center [1073, 457] width 121 height 36
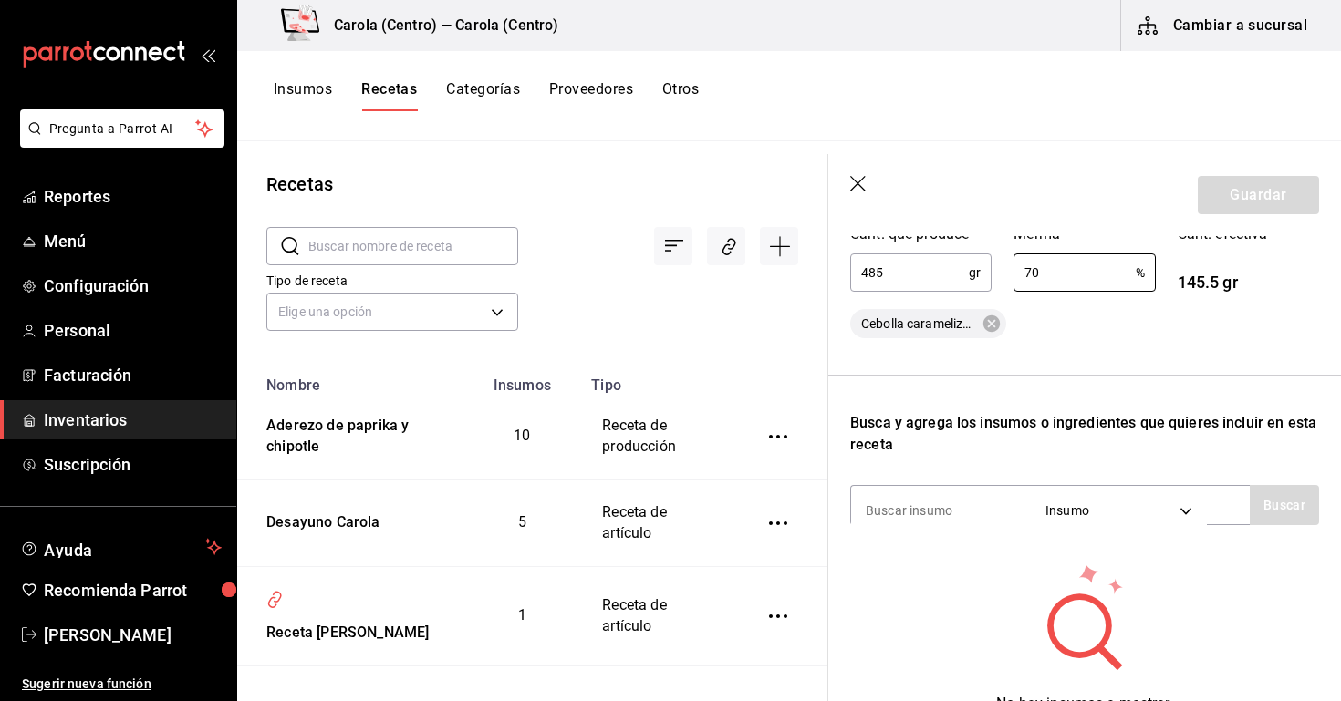
scroll to position [400, 0]
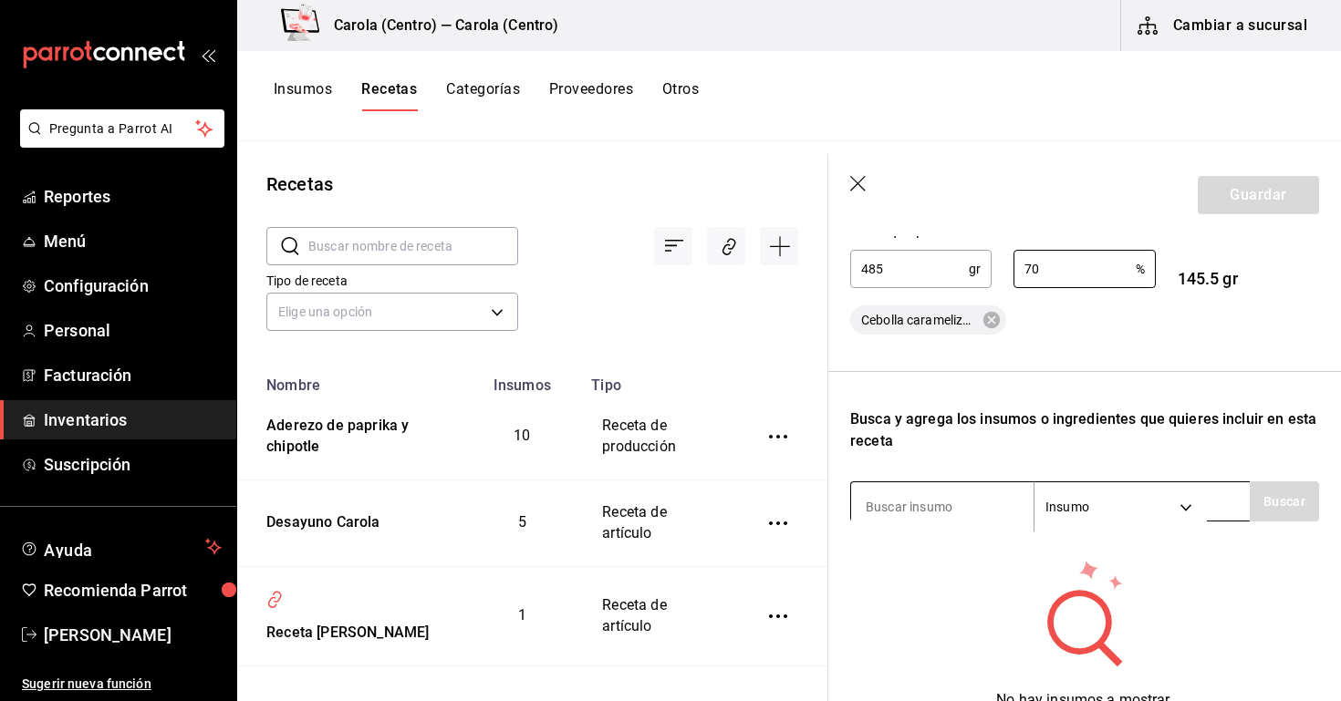
type input "70"
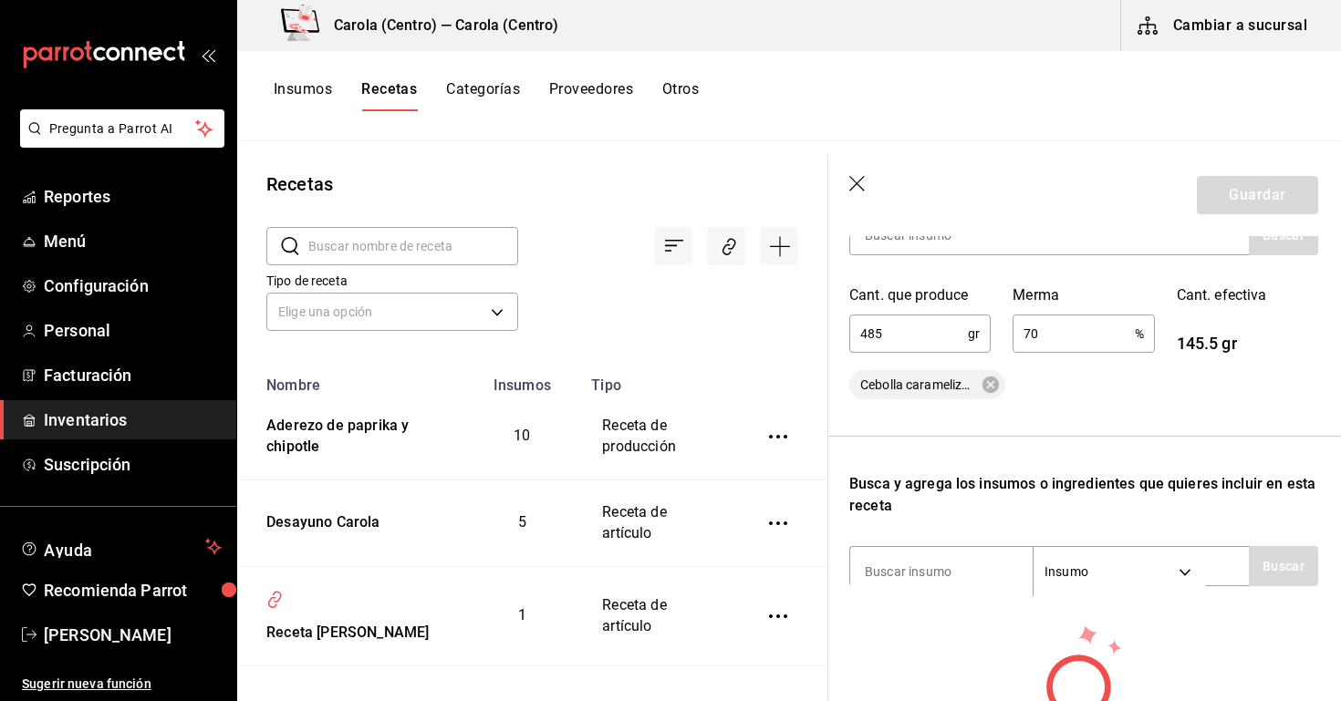
scroll to position [419, 1]
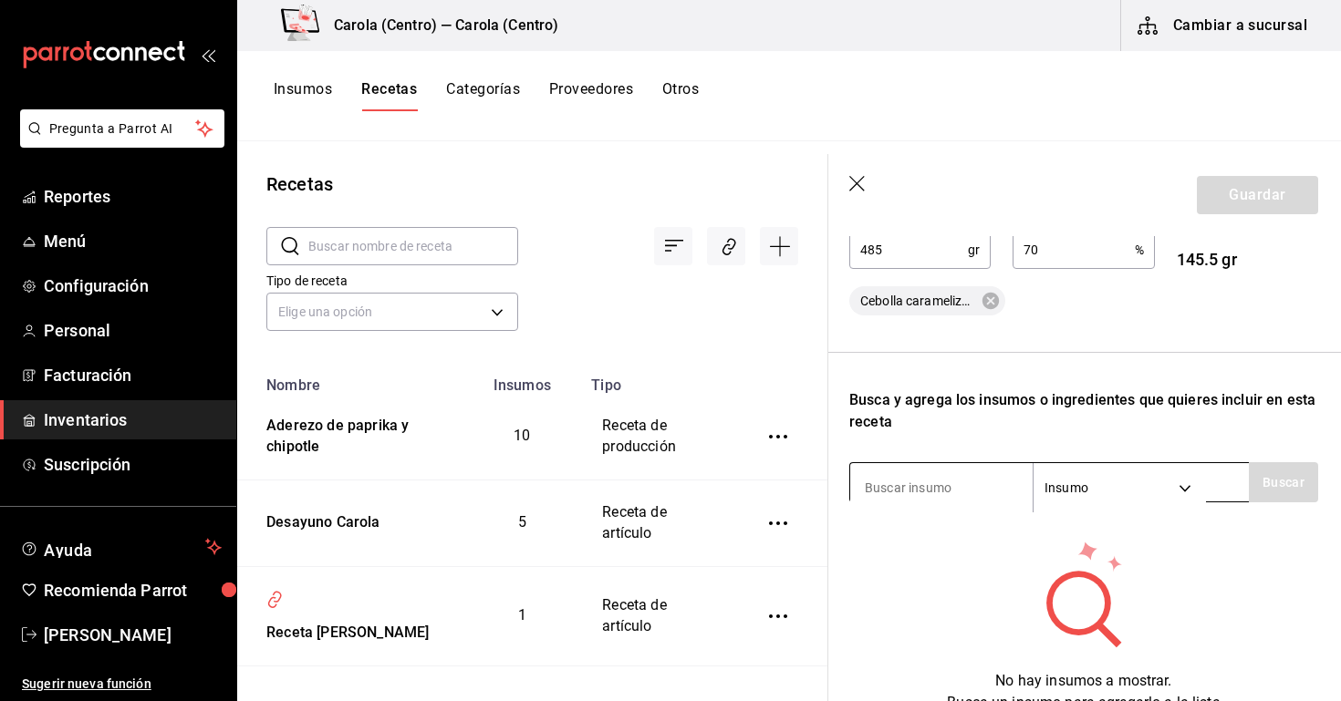
click at [927, 492] on input at bounding box center [941, 488] width 182 height 38
type input "cebolla"
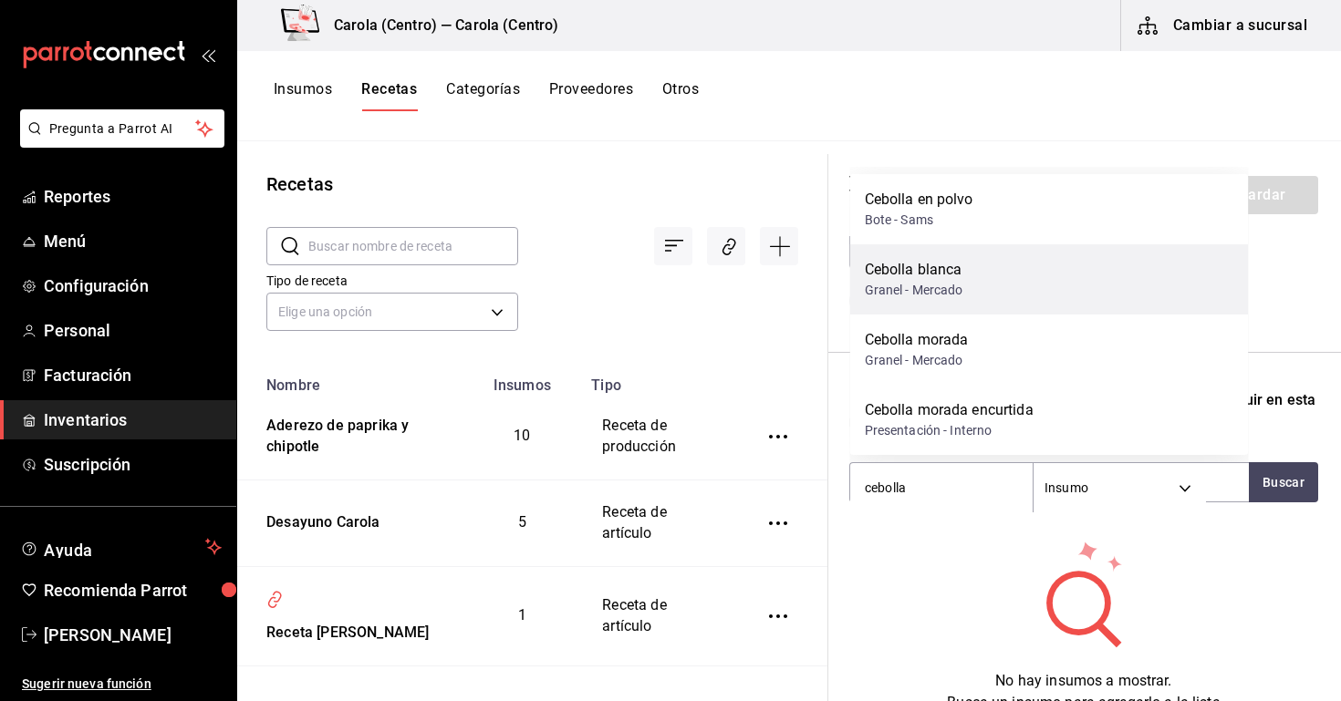
click at [970, 279] on div "Cebolla blanca Granel - Mercado" at bounding box center [1049, 279] width 399 height 70
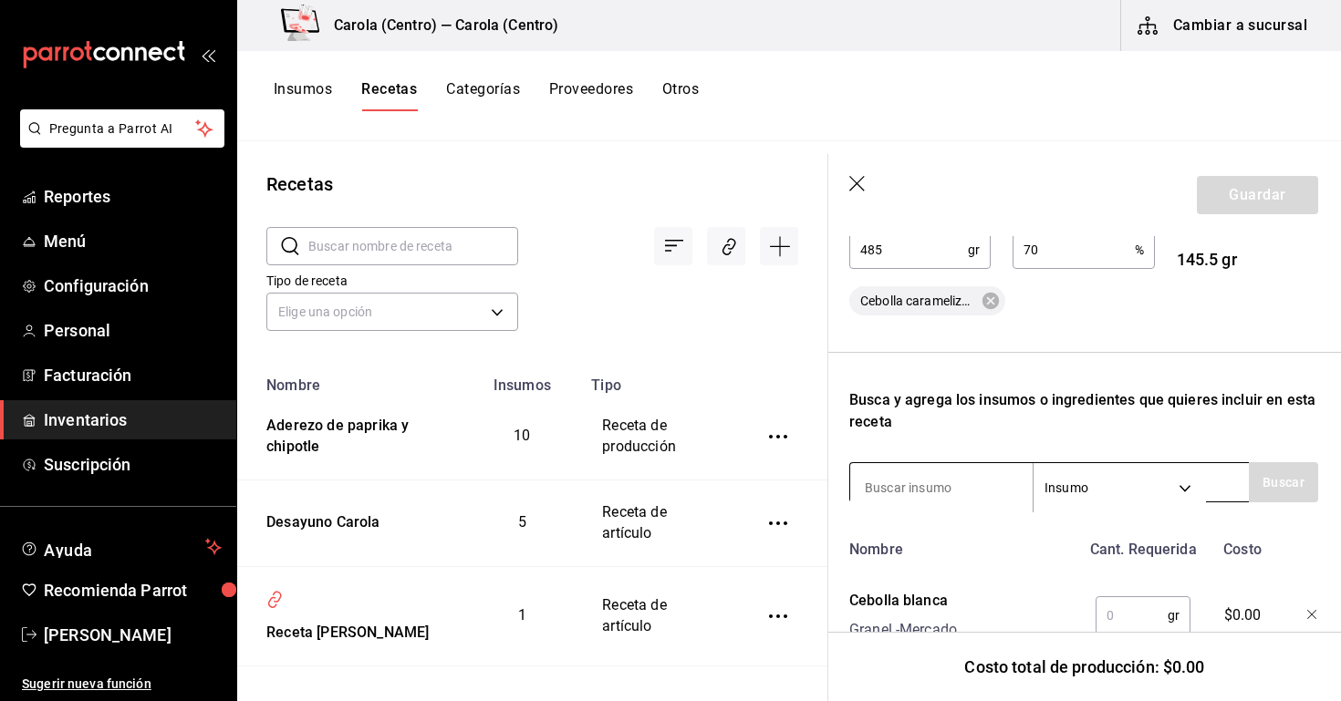
click at [937, 477] on input at bounding box center [941, 488] width 182 height 38
type input "mantequilla"
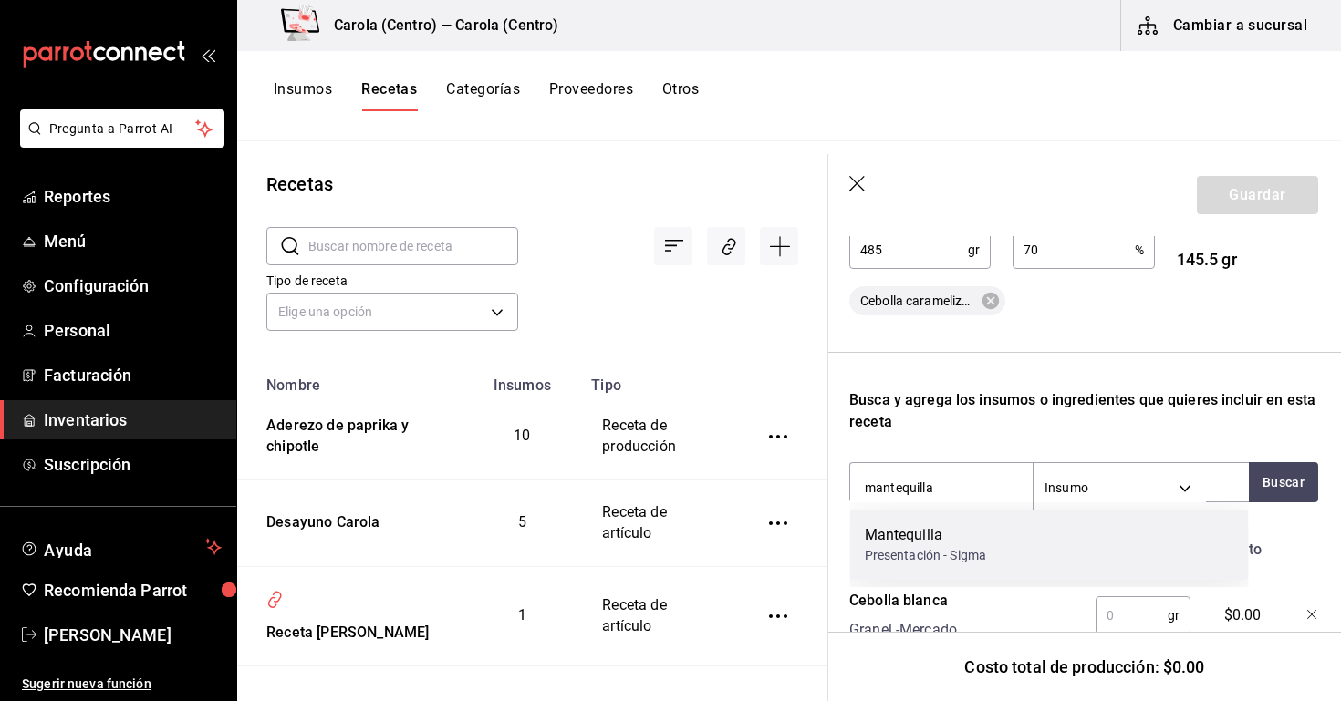
click at [893, 536] on div "Mantequilla" at bounding box center [926, 535] width 122 height 22
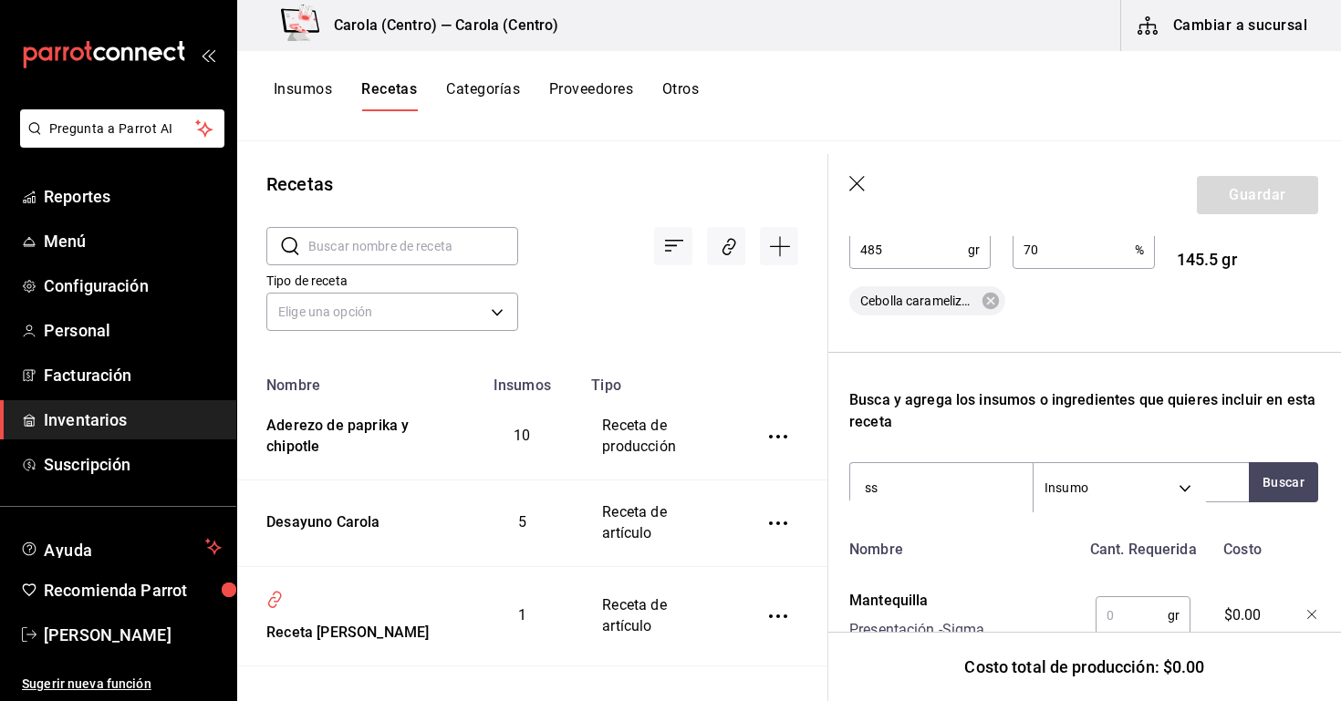
type input "s"
type input "a"
type input "sal"
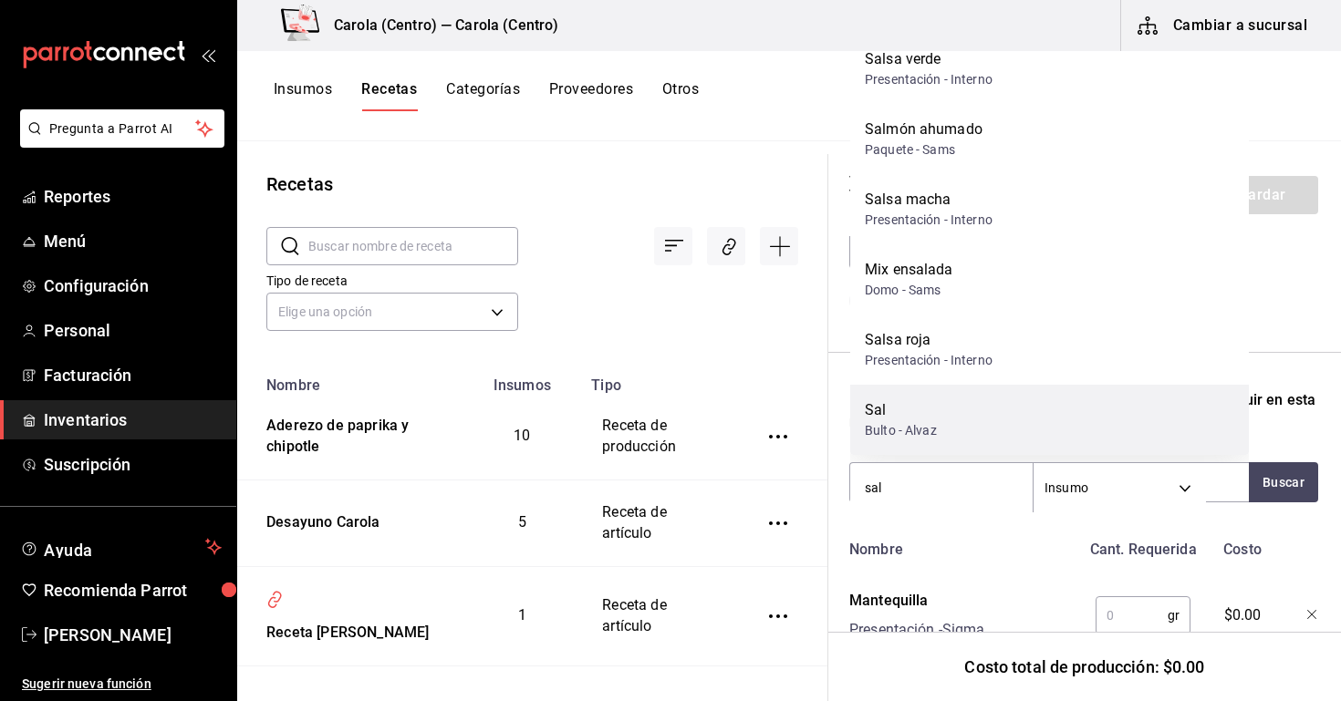
scroll to position [96, 0]
click at [929, 424] on div "Bulto - Alvaz" at bounding box center [901, 430] width 72 height 19
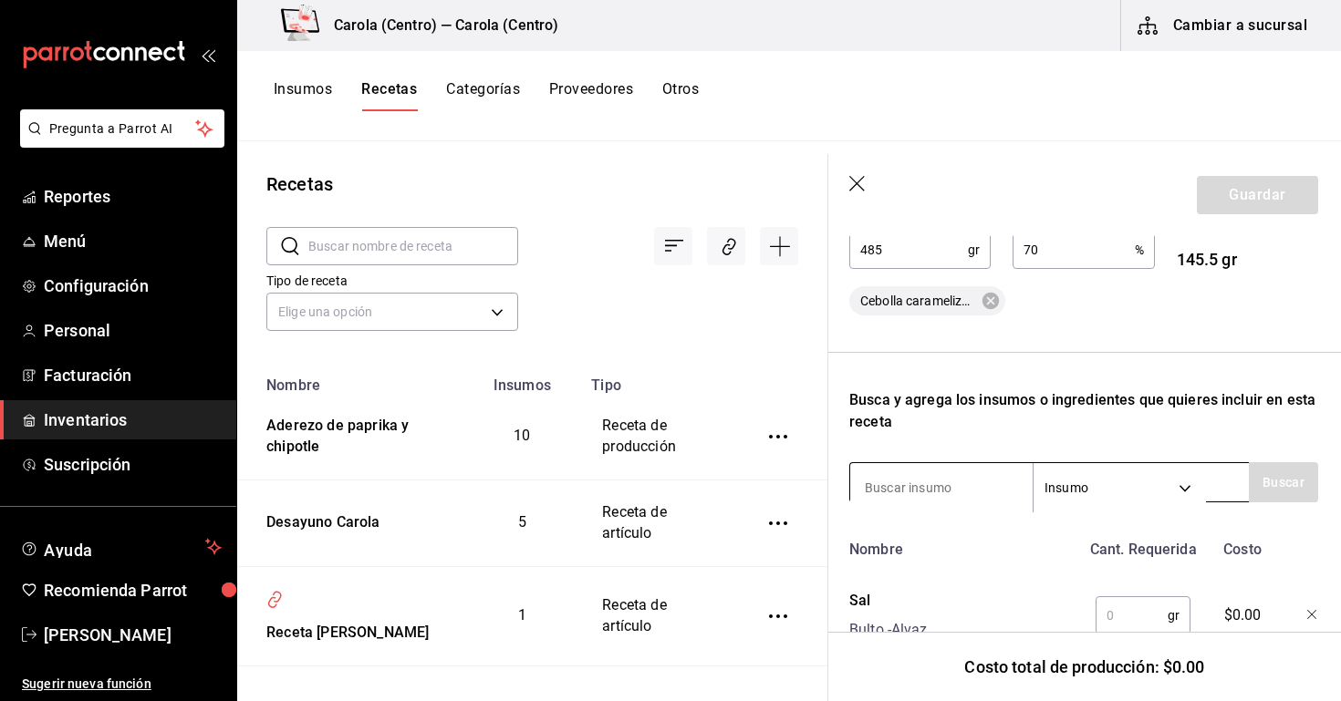
click at [915, 477] on input at bounding box center [941, 488] width 182 height 38
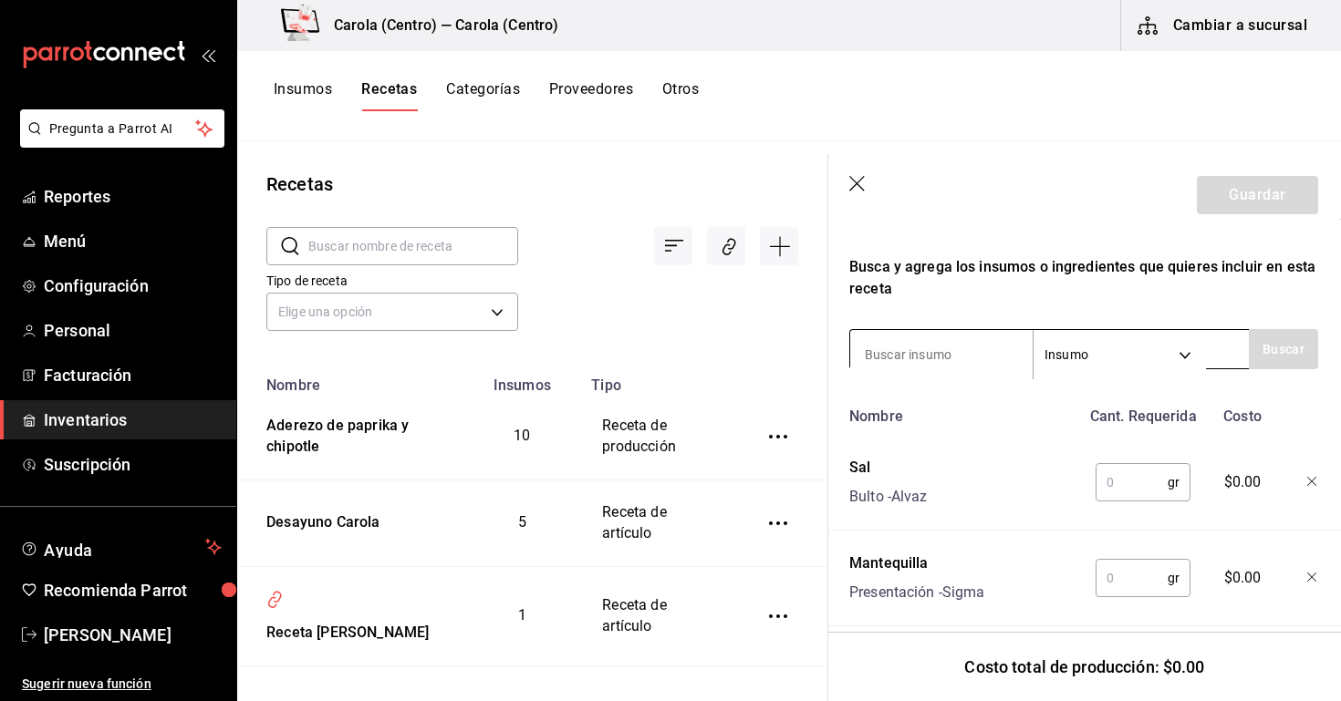
scroll to position [556, 1]
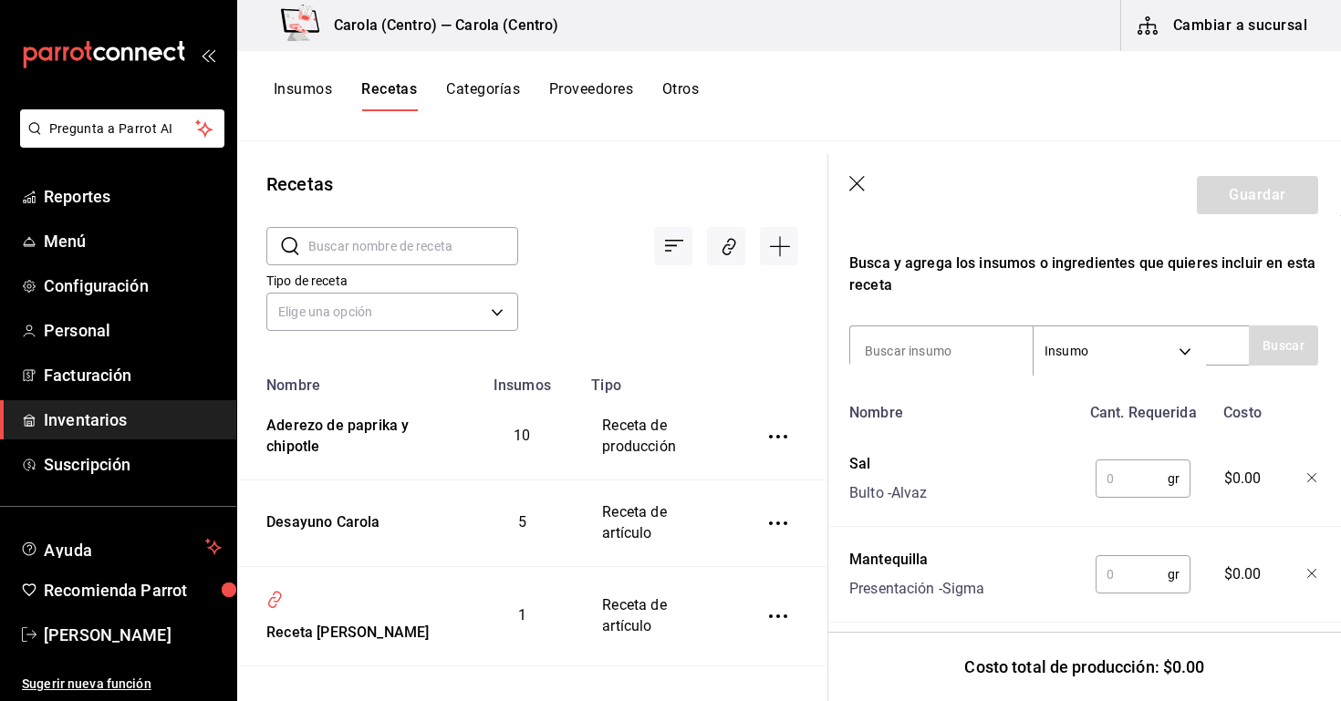
click at [1127, 489] on input "text" at bounding box center [1132, 479] width 72 height 36
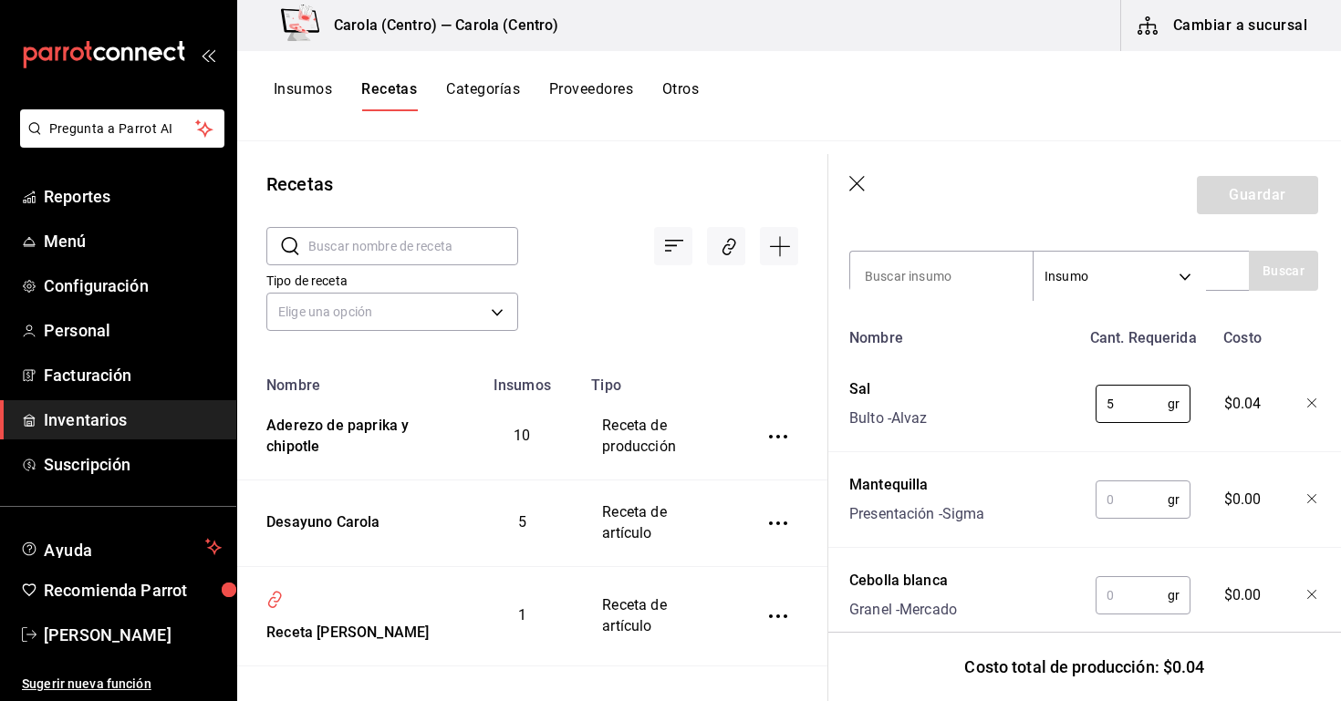
scroll to position [644, 1]
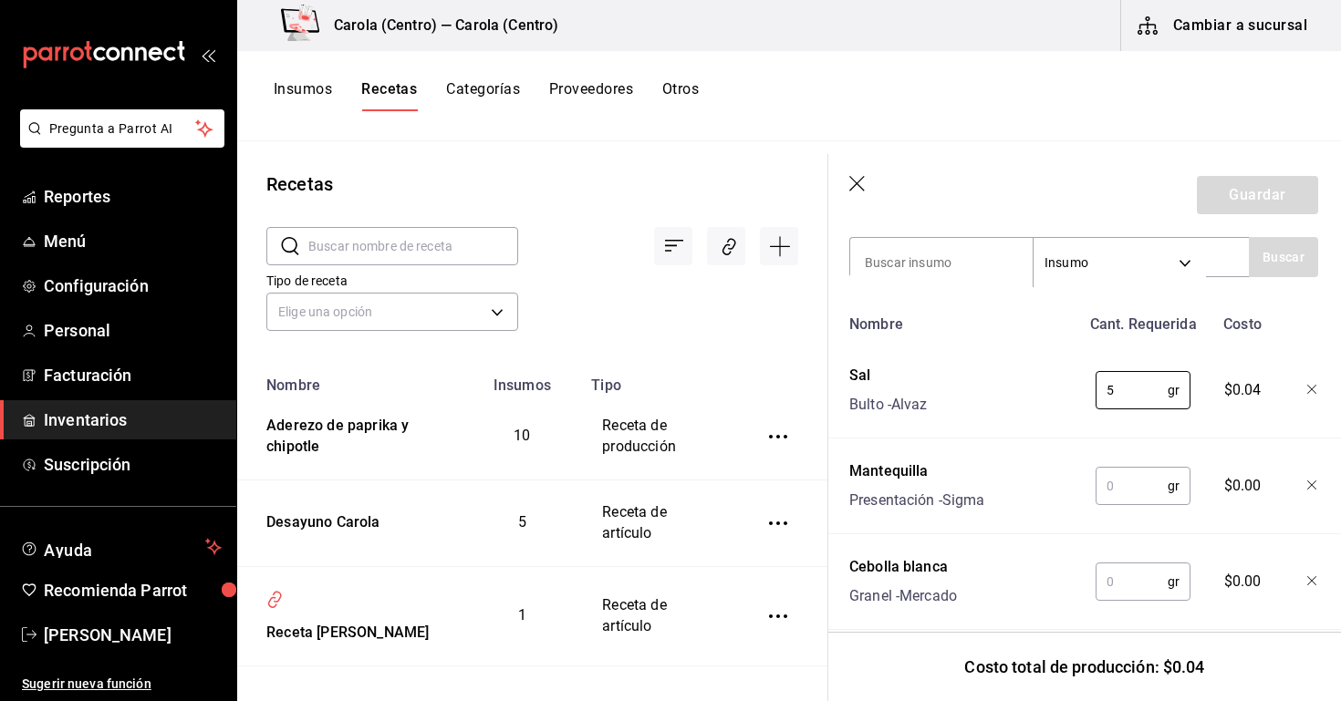
type input "5"
click at [1123, 491] on input "text" at bounding box center [1132, 486] width 72 height 36
type input "10"
click at [1127, 573] on input "text" at bounding box center [1132, 582] width 72 height 36
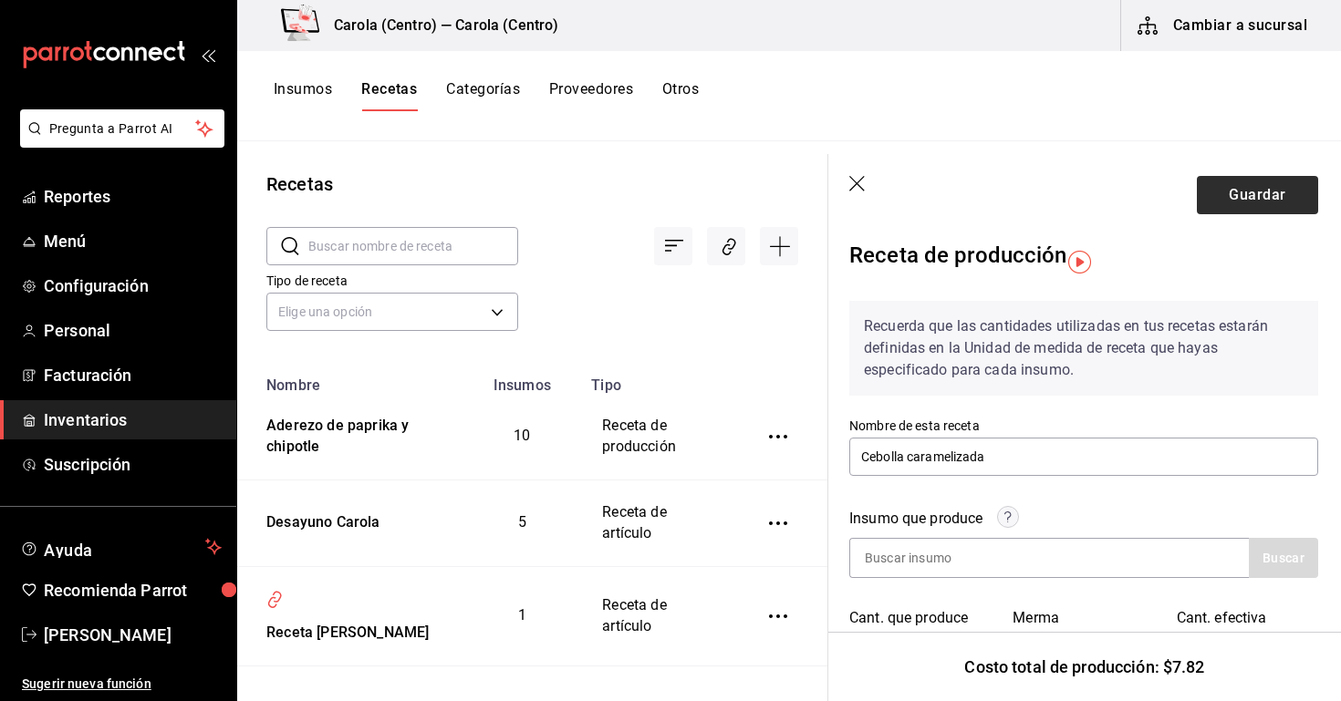
scroll to position [14, 1]
type input "470"
click at [1241, 194] on button "Guardar" at bounding box center [1257, 195] width 121 height 38
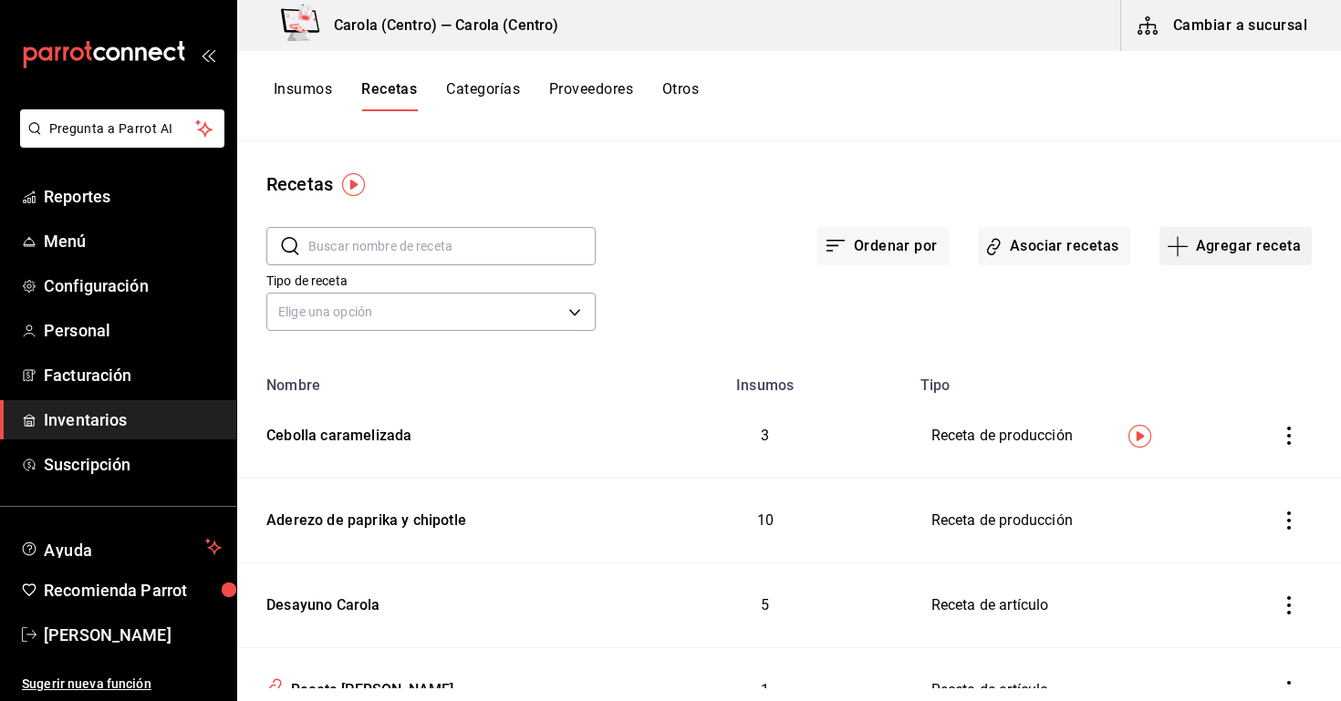
click at [1221, 252] on button "Agregar receta" at bounding box center [1235, 246] width 152 height 38
click at [995, 133] on div at bounding box center [670, 350] width 1341 height 701
click at [1204, 252] on button "Agregar receta" at bounding box center [1235, 246] width 152 height 38
click at [1191, 311] on li "Receta" at bounding box center [1235, 297] width 182 height 48
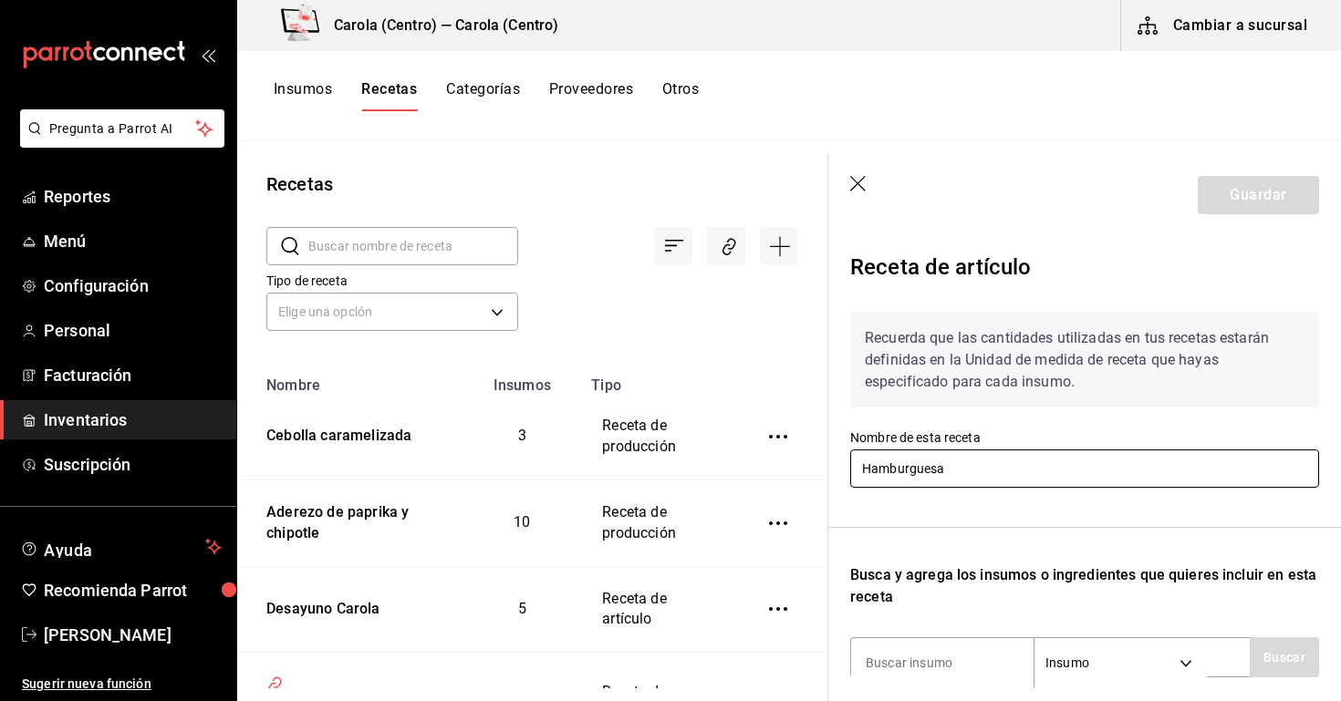
type input "Hamburguesa"
click at [1058, 512] on div "Recuerda que las cantidades utilizadas en tus recetas estarán definidas en la U…" at bounding box center [1084, 593] width 469 height 591
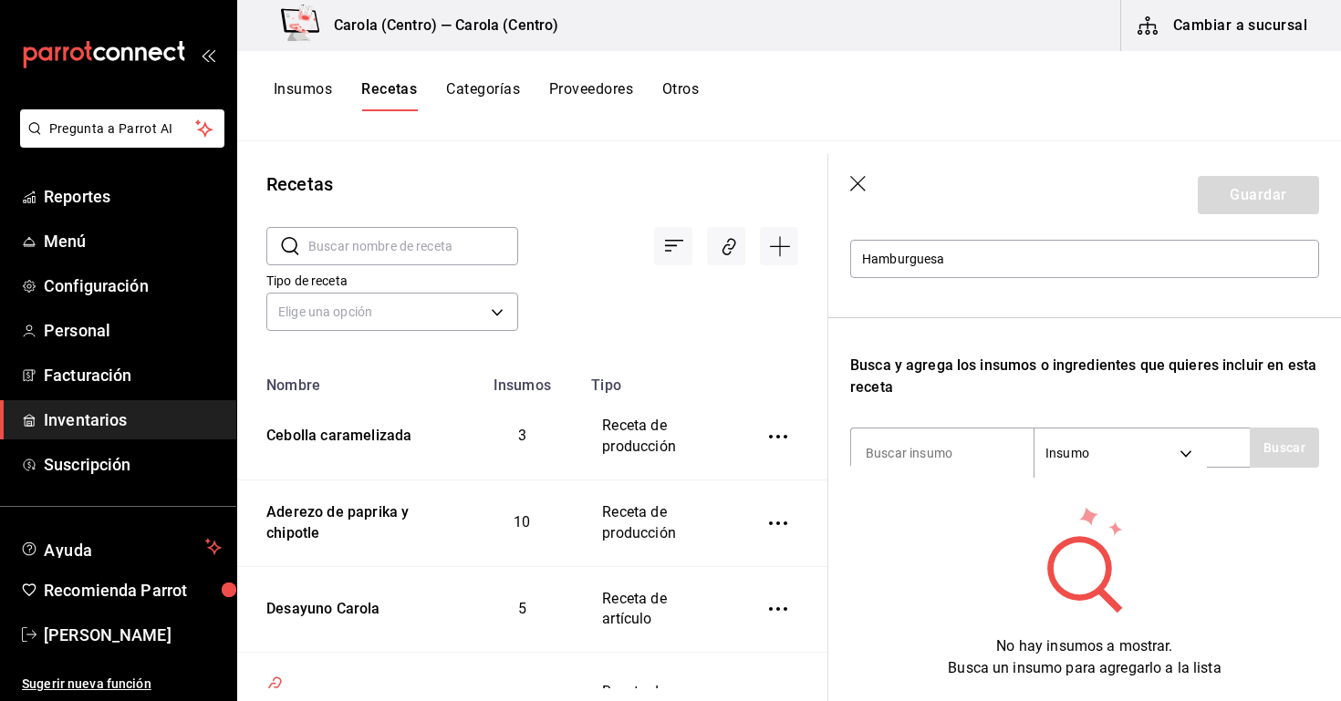
scroll to position [242, 0]
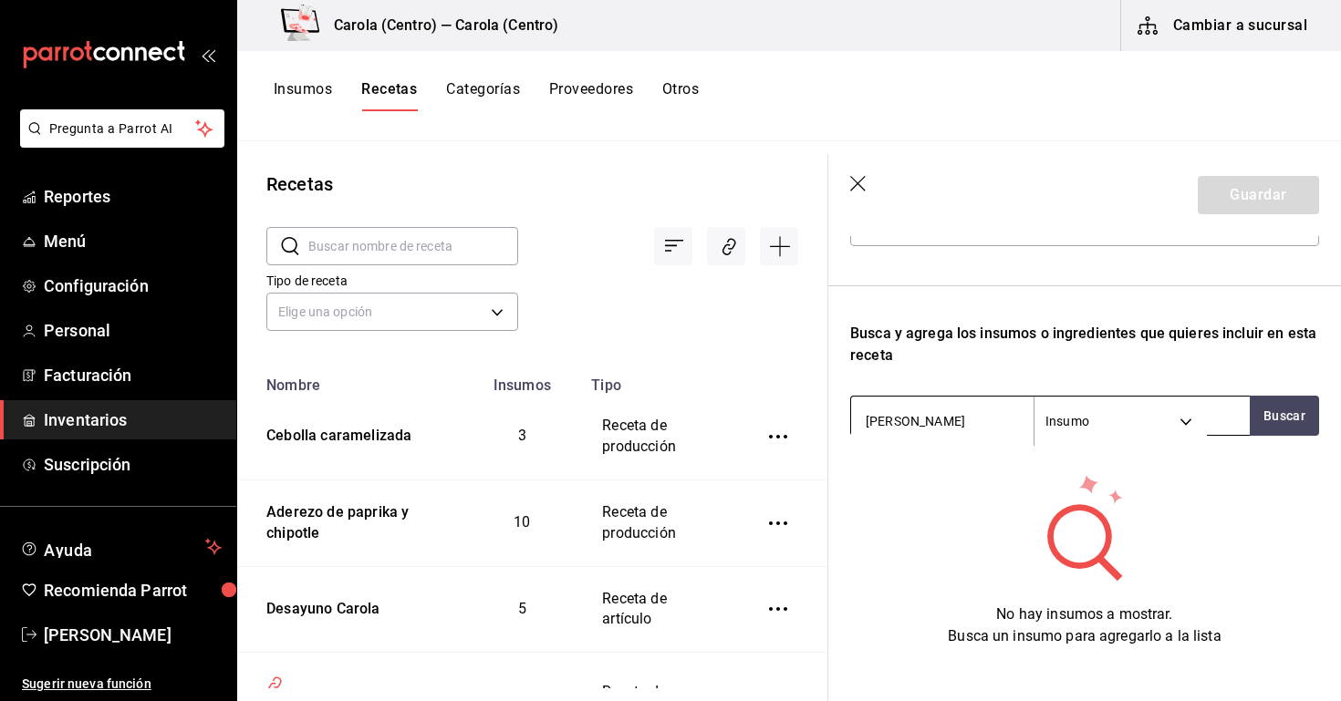
type input "bollo"
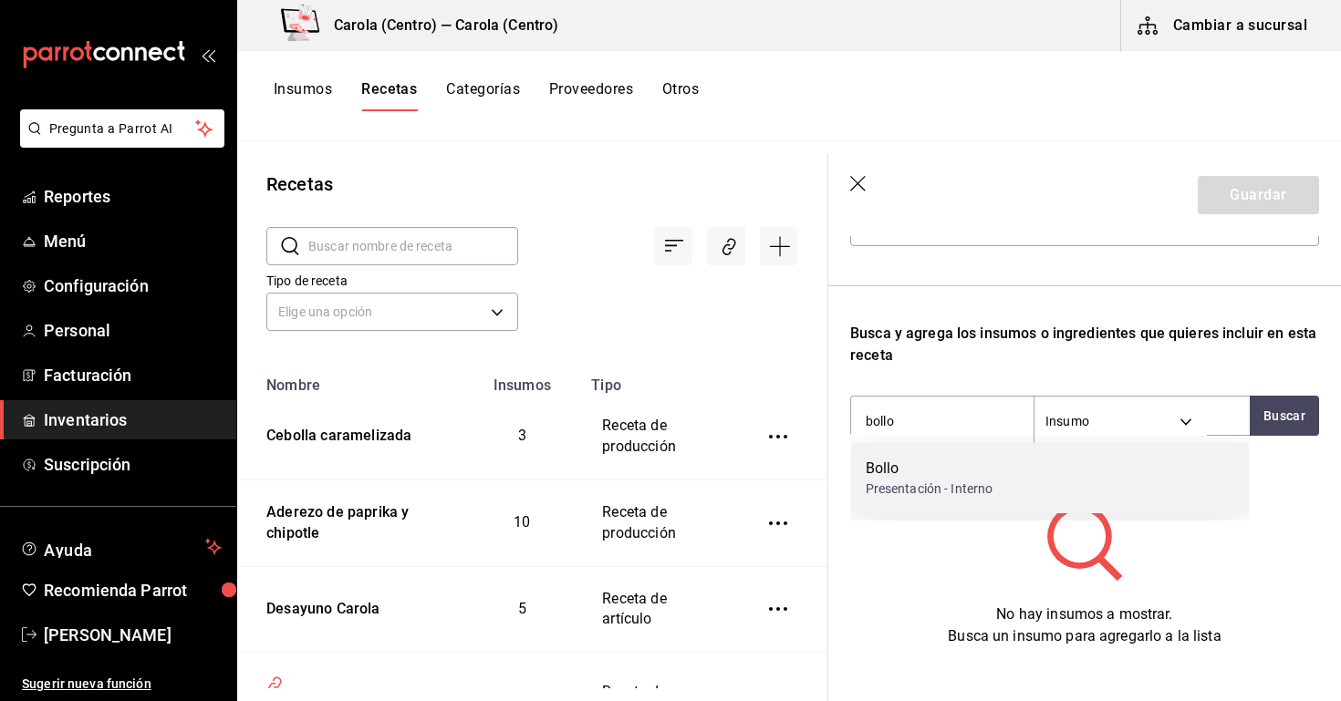
click at [886, 472] on div "Bollo" at bounding box center [930, 469] width 128 height 22
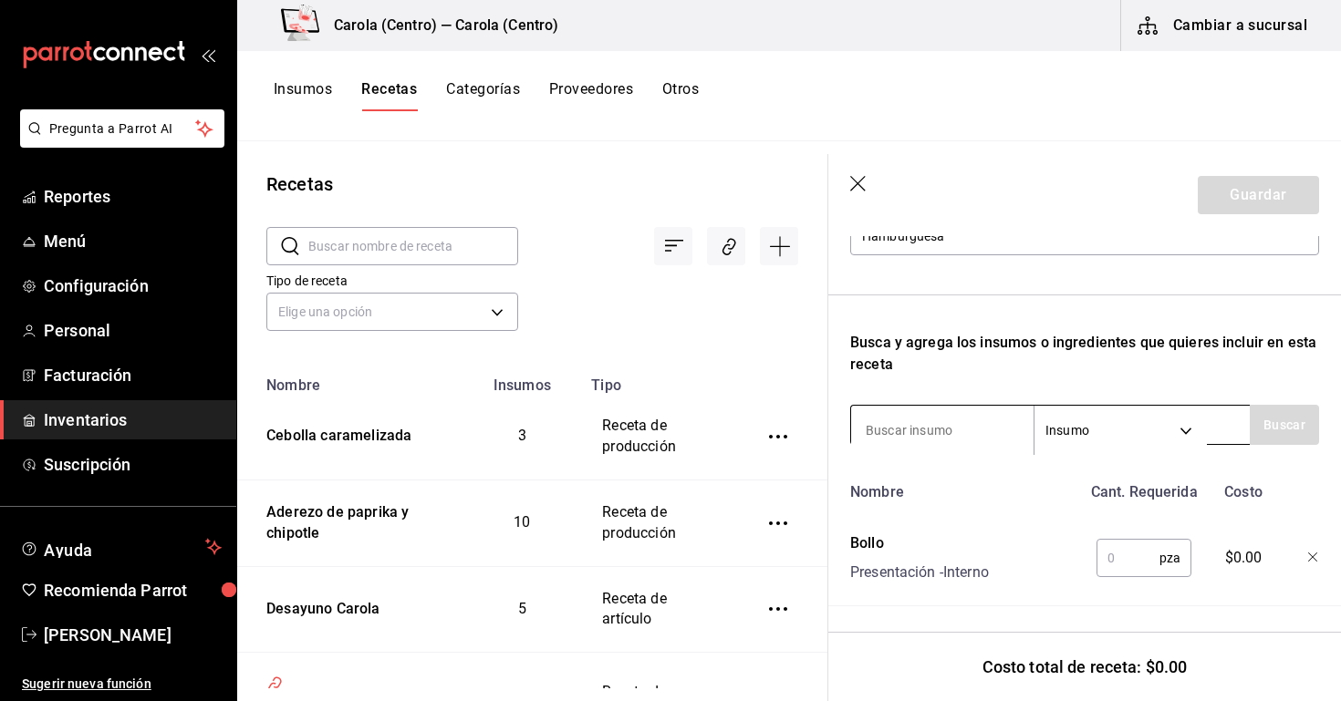
scroll to position [233, 0]
click at [906, 429] on input at bounding box center [942, 430] width 182 height 38
type input "cremoso"
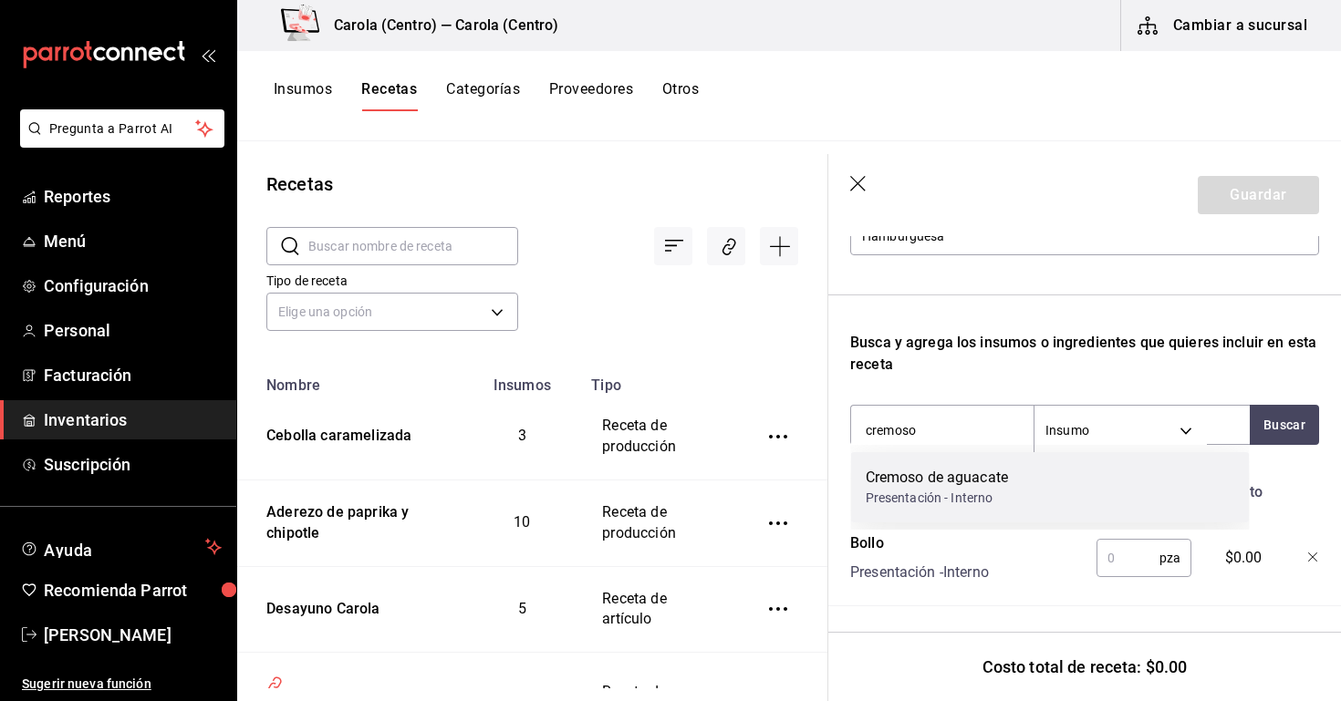
click at [890, 467] on div "Cremoso de aguacate" at bounding box center [937, 478] width 143 height 22
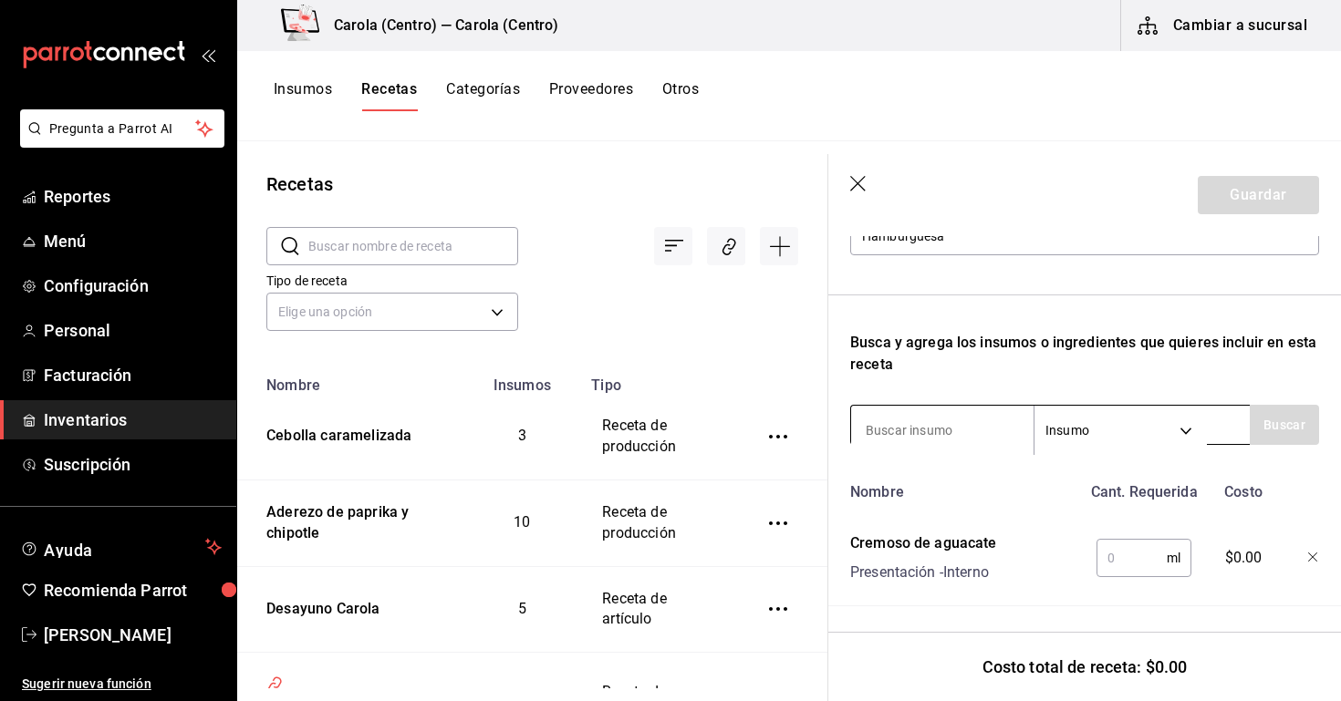
click at [916, 428] on input at bounding box center [942, 430] width 182 height 38
type input "cebolla"
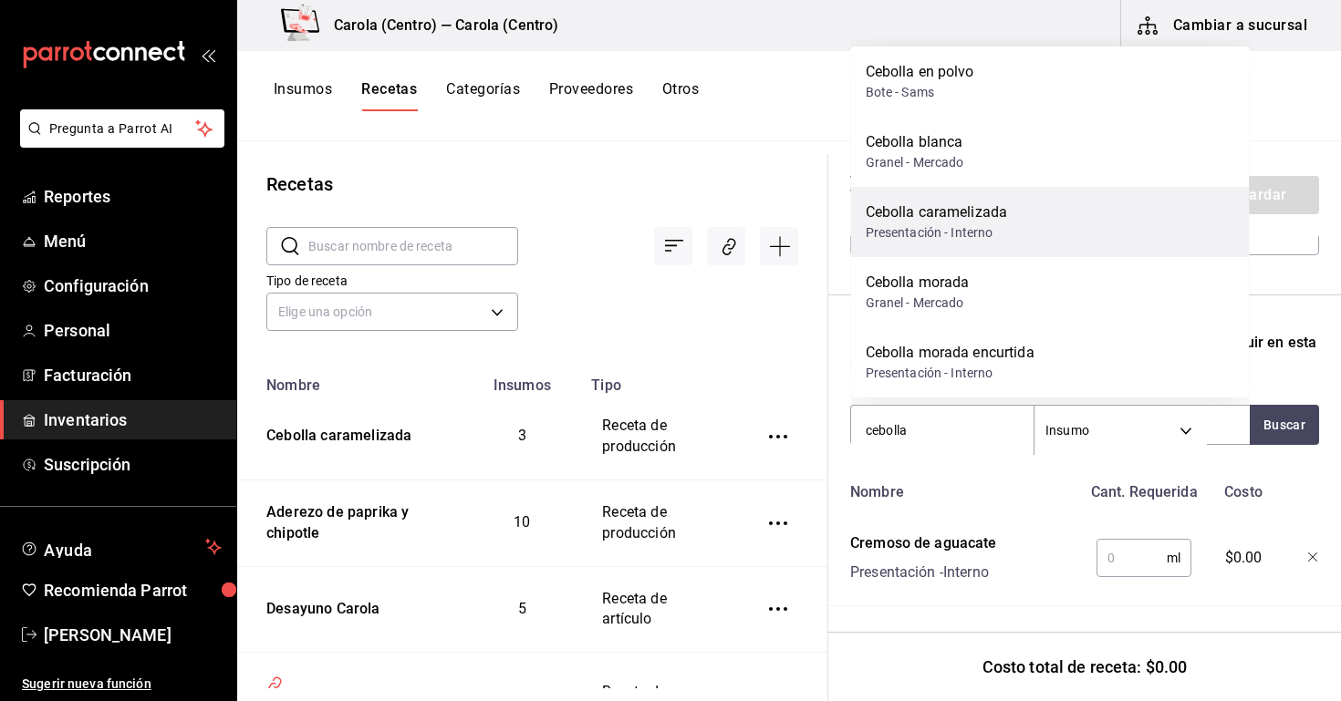
click at [992, 234] on div "Presentación - Interno" at bounding box center [937, 232] width 142 height 19
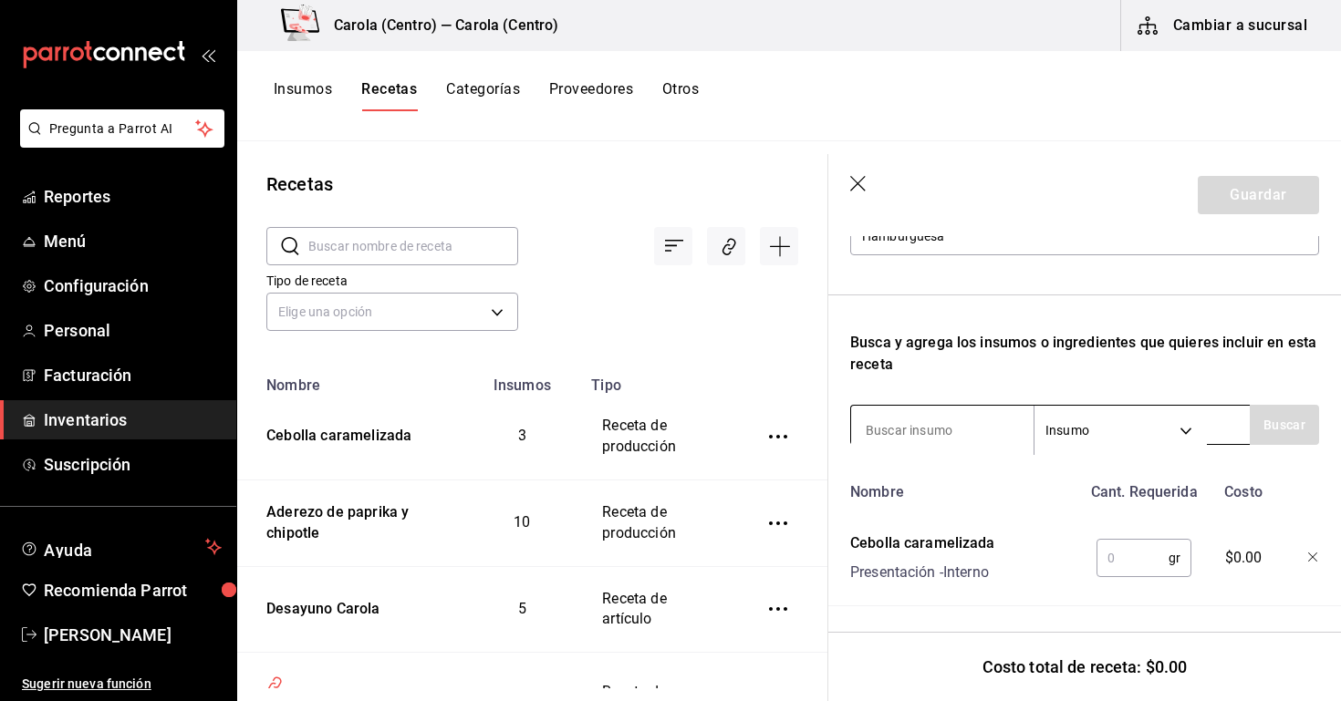
click at [892, 439] on input at bounding box center [942, 430] width 182 height 38
type input "c"
type input "carne molida"
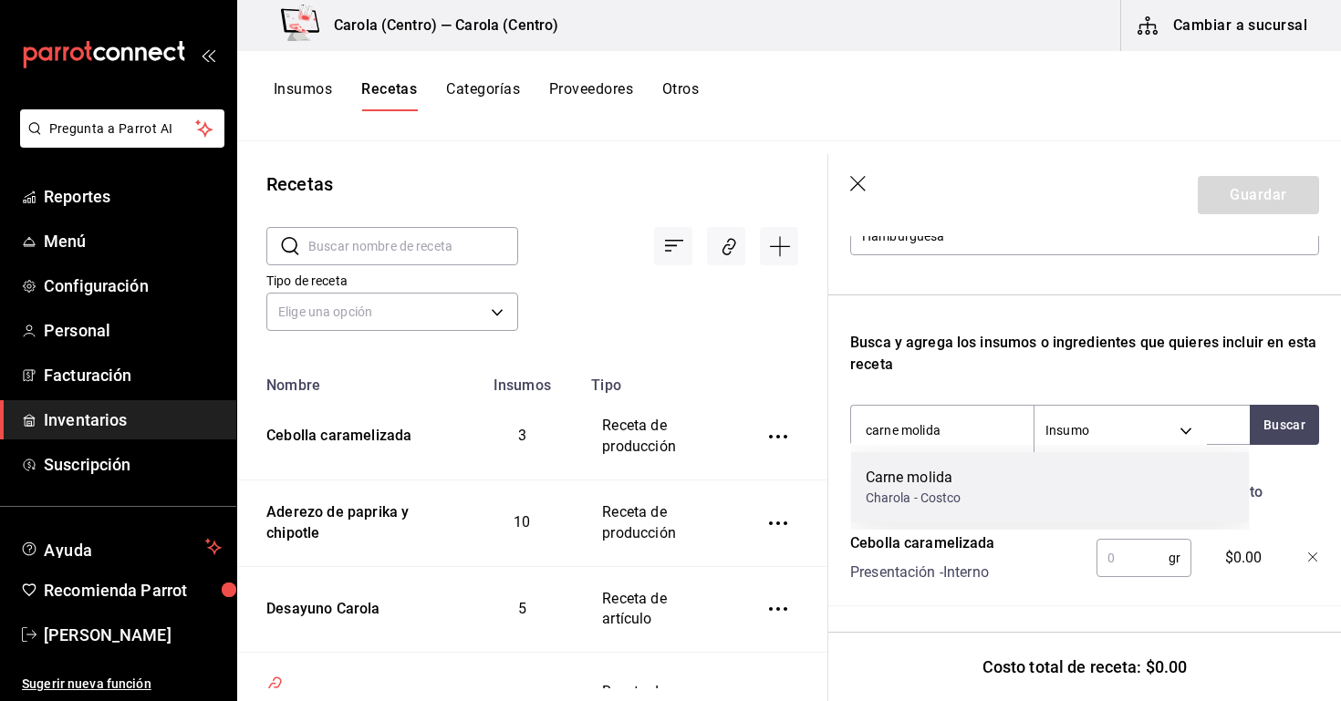
click at [937, 504] on div "Charola - Costco" at bounding box center [914, 498] width 96 height 19
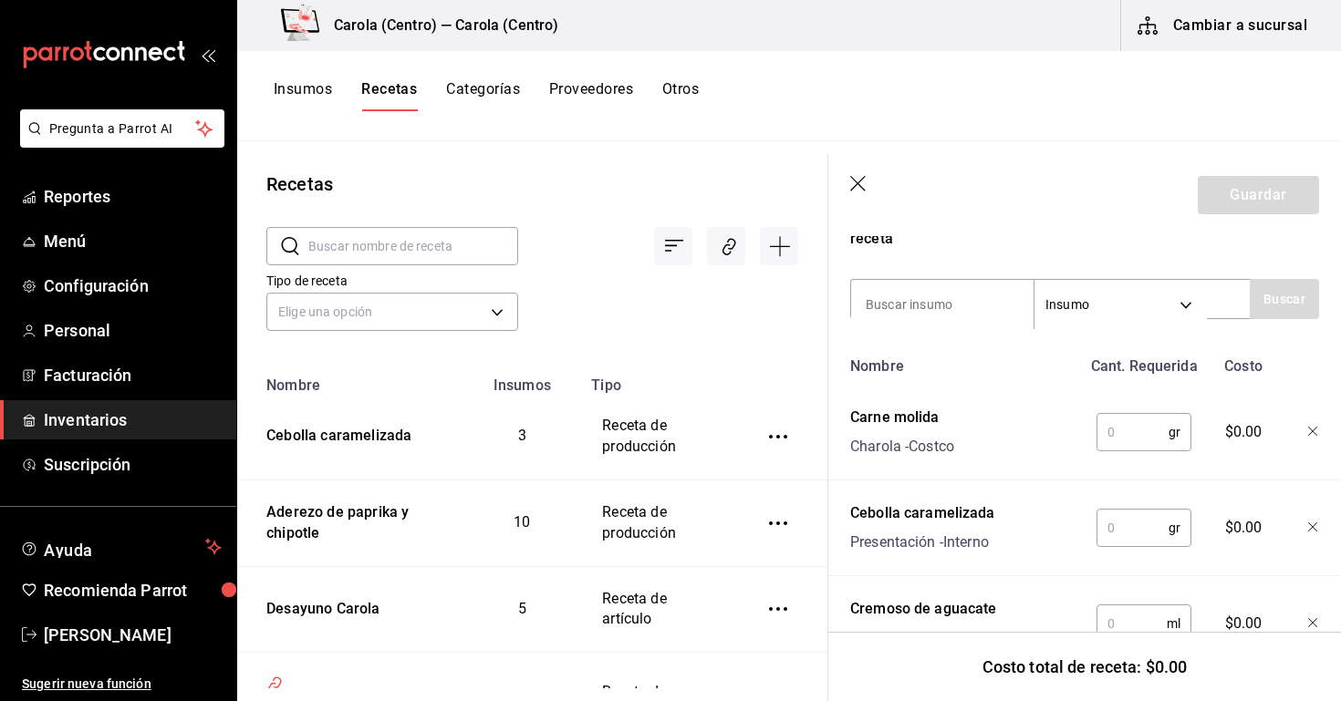
scroll to position [351, 0]
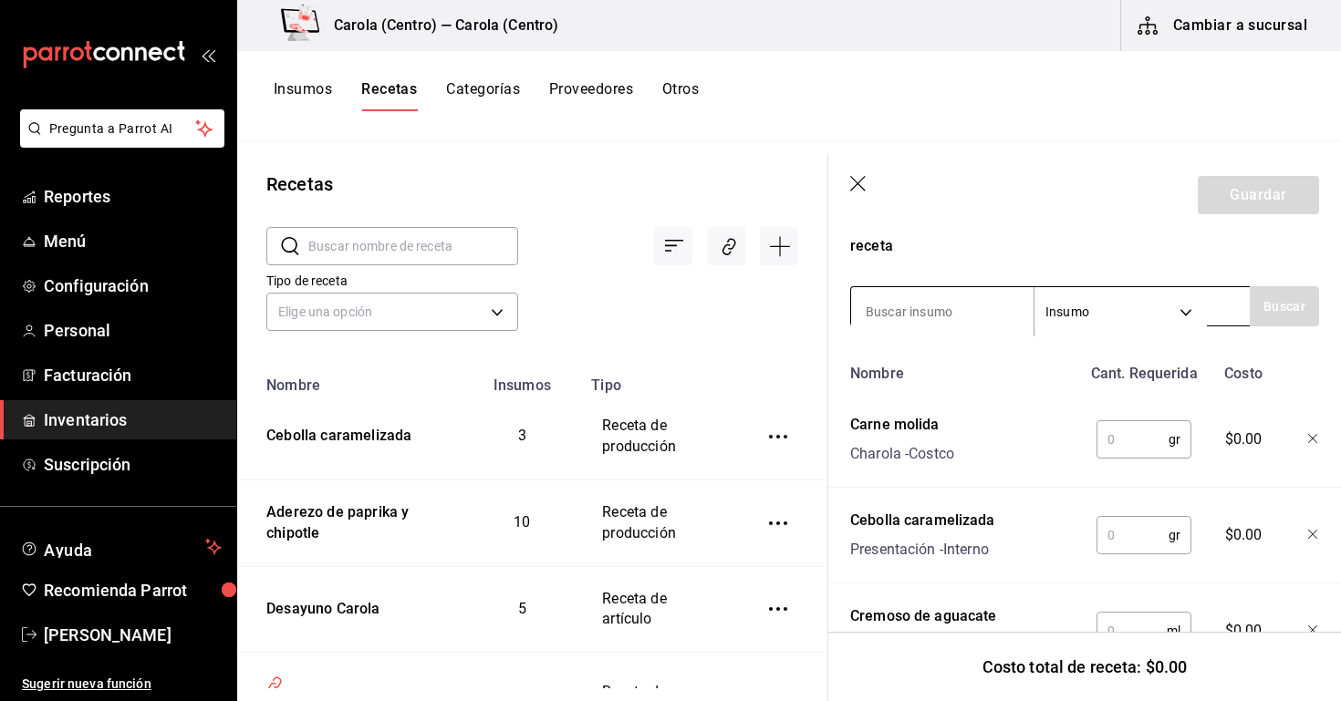
click at [969, 319] on input at bounding box center [942, 312] width 182 height 38
type input "huevo"
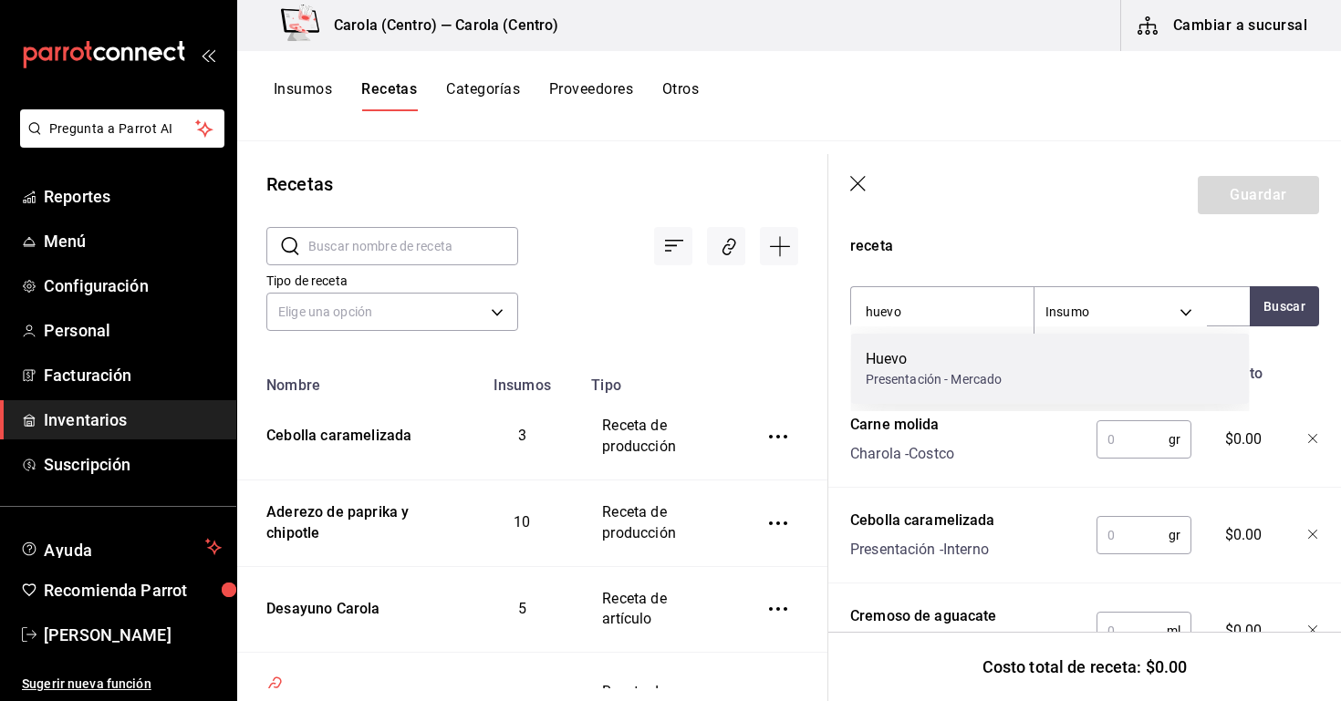
click at [923, 390] on div "Huevo Presentación - Mercado" at bounding box center [1050, 369] width 399 height 70
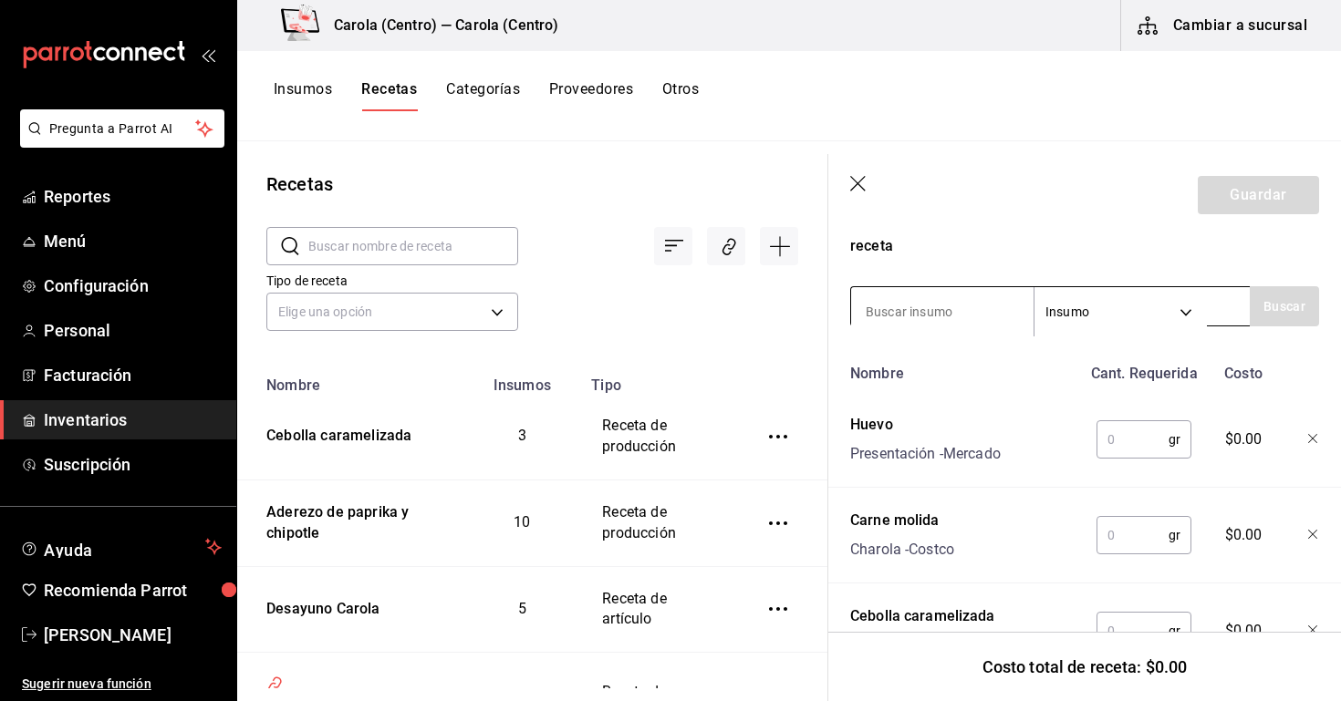
click at [880, 306] on input at bounding box center [942, 312] width 182 height 38
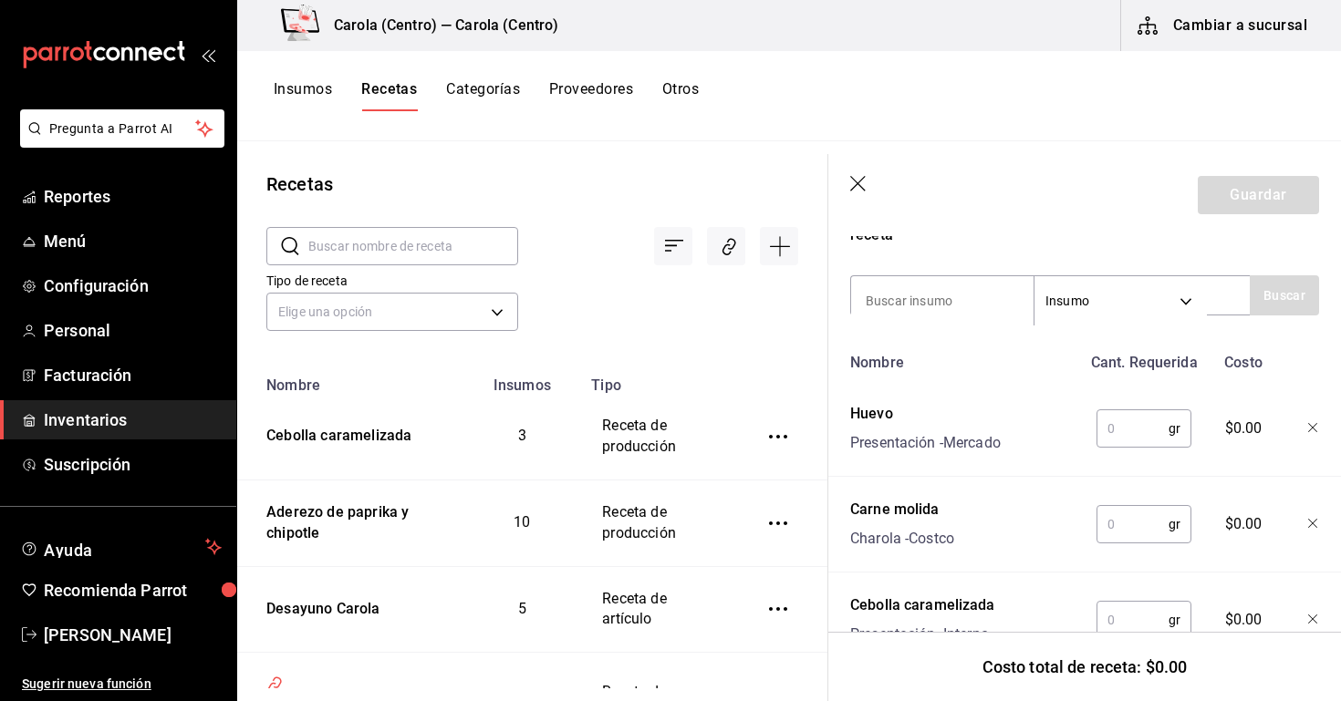
scroll to position [365, 0]
click at [1136, 522] on input "text" at bounding box center [1132, 522] width 72 height 36
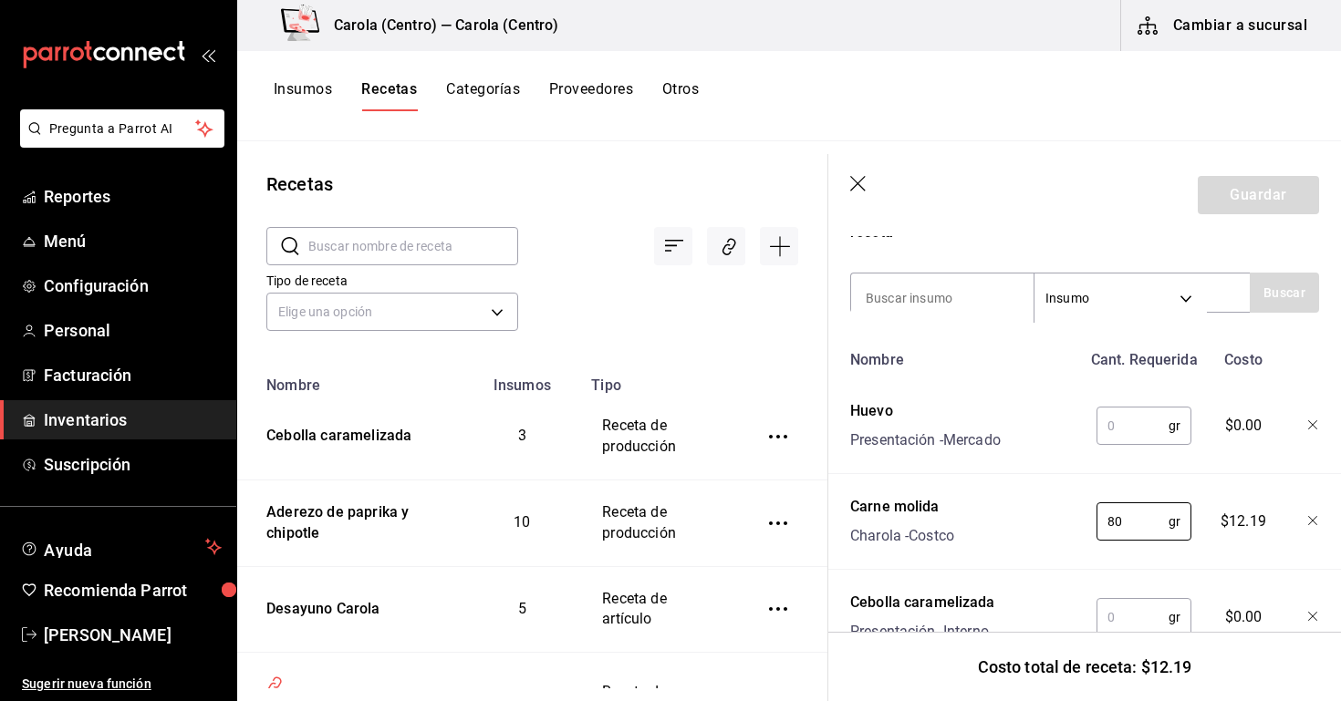
type input "80"
click at [1129, 438] on input "text" at bounding box center [1132, 426] width 72 height 36
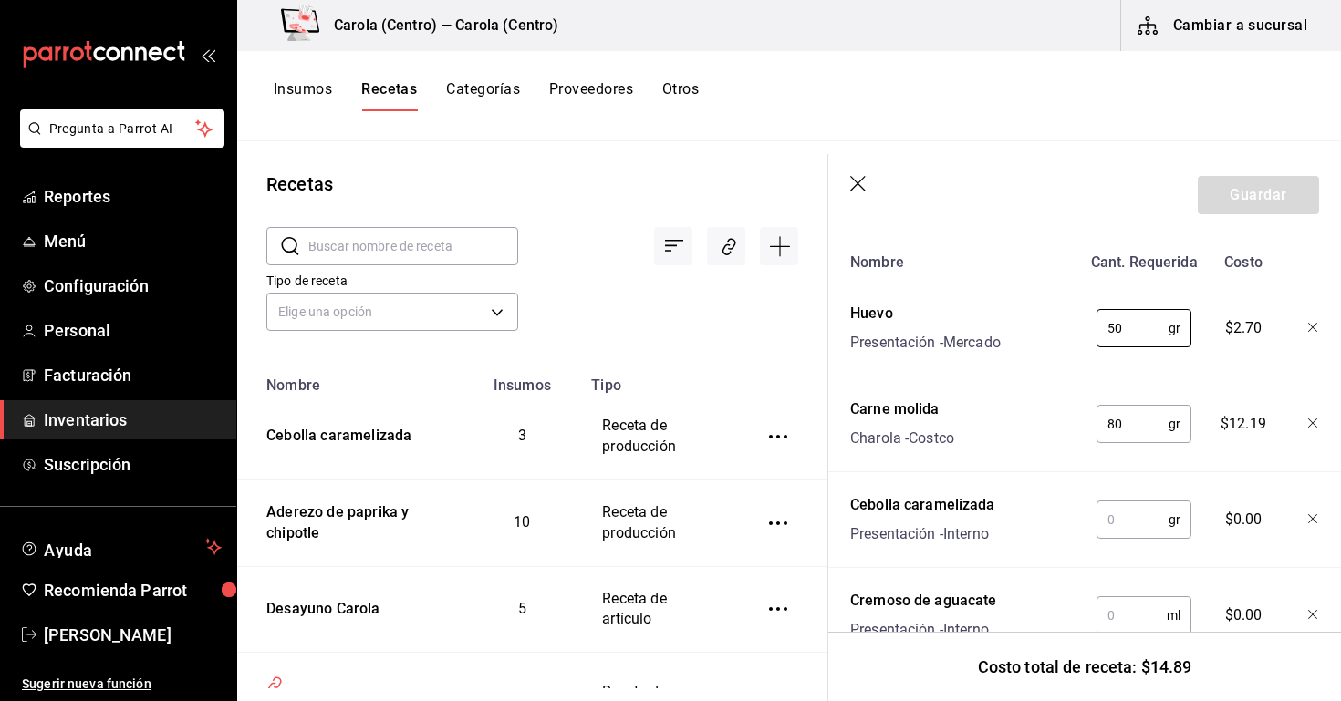
scroll to position [467, 0]
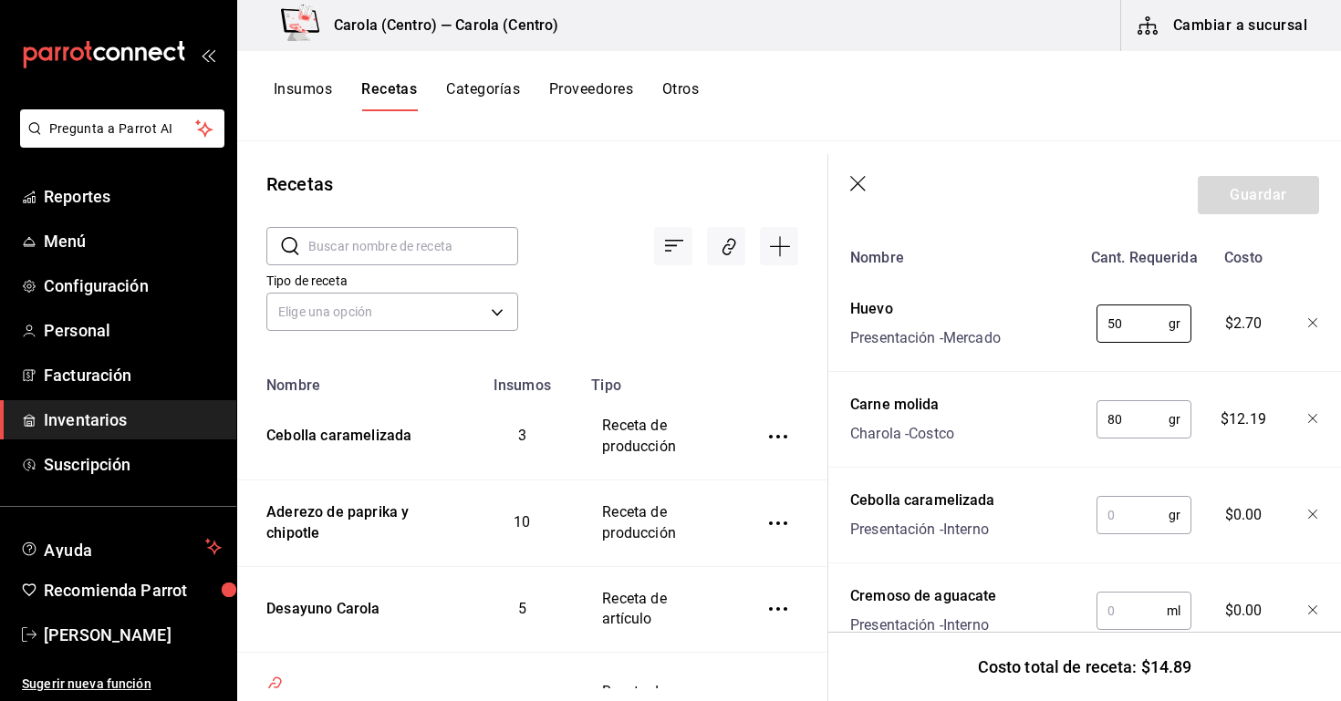
type input "50"
click at [1124, 514] on input "text" at bounding box center [1132, 515] width 72 height 36
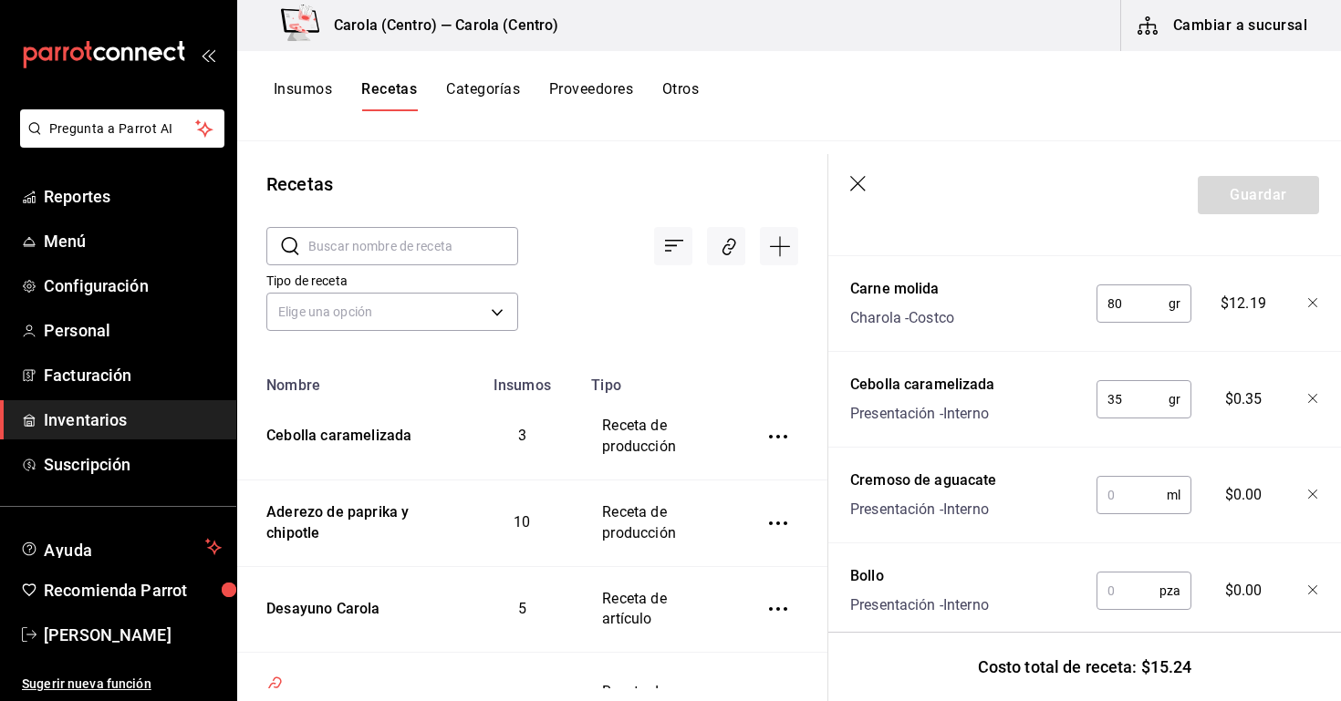
scroll to position [586, 0]
type input "3"
type input "1"
type input "35"
click at [1126, 496] on input "text" at bounding box center [1131, 492] width 70 height 36
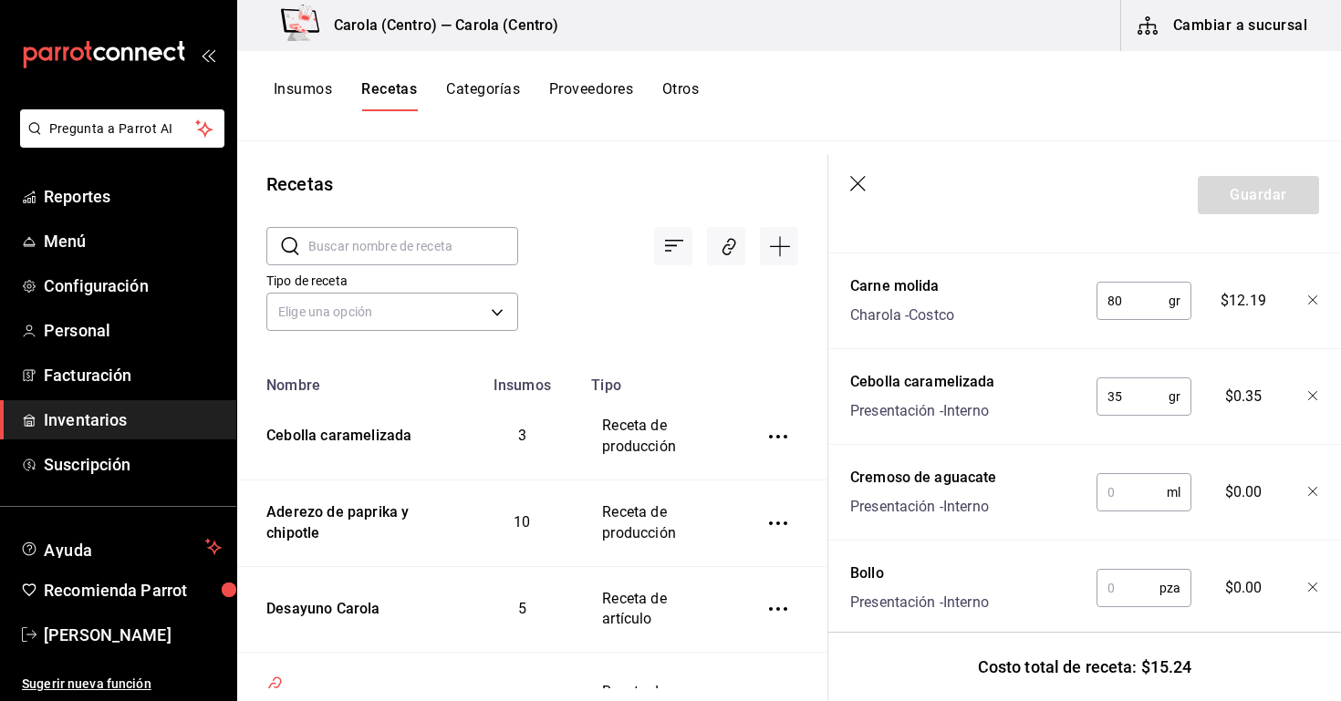
click at [1106, 496] on input "text" at bounding box center [1131, 492] width 70 height 36
type input "20"
click at [1122, 597] on input "text" at bounding box center [1127, 588] width 63 height 36
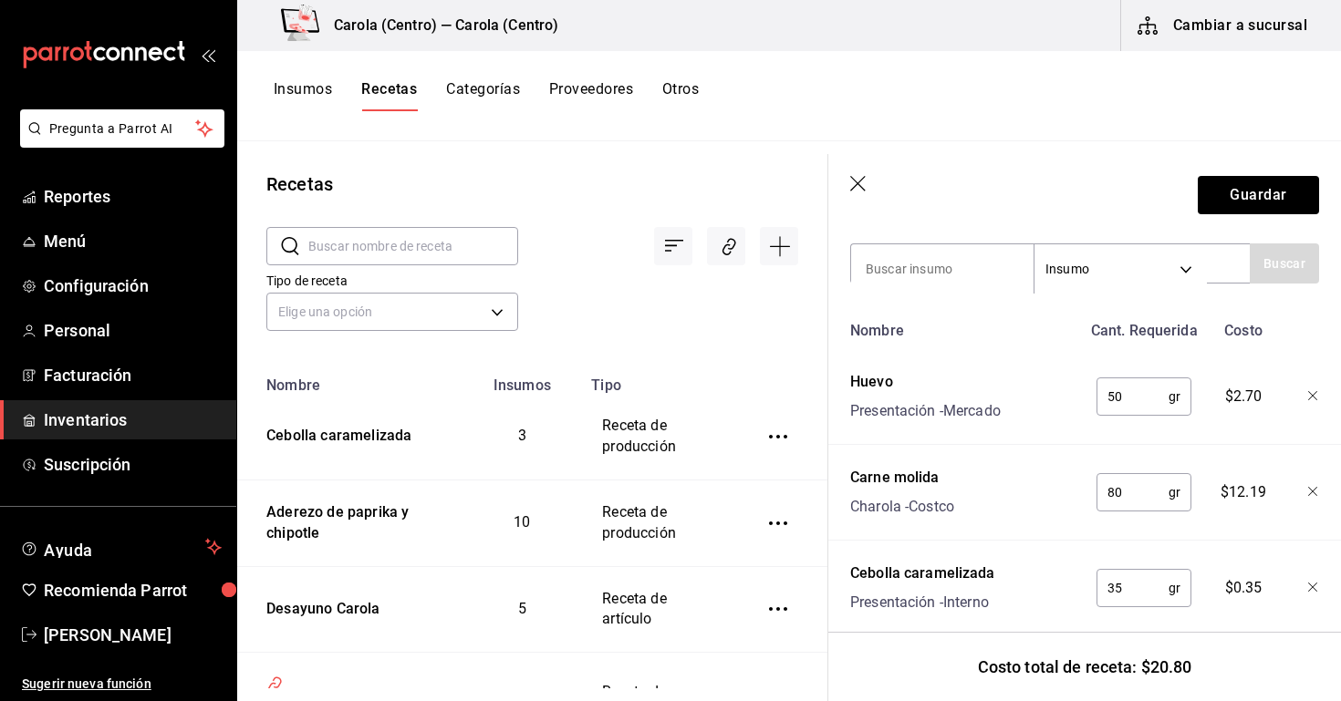
scroll to position [377, 0]
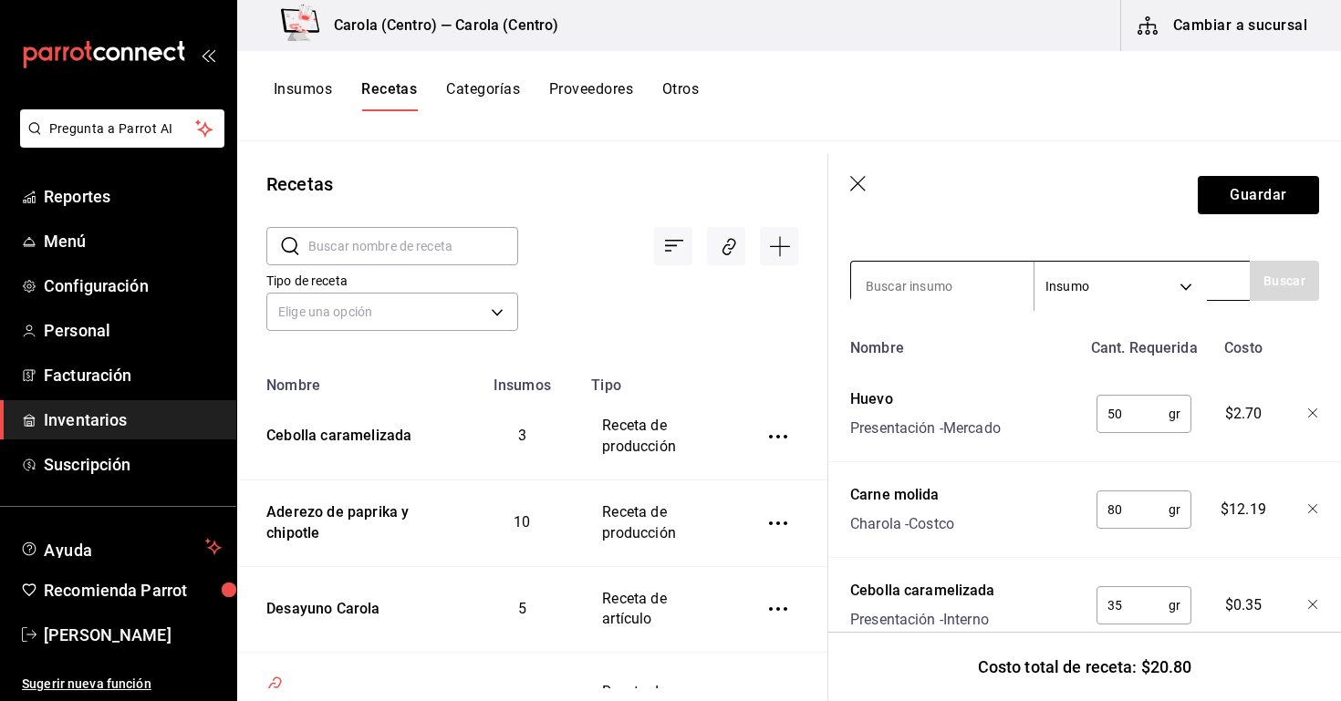
type input "1"
click at [965, 290] on input at bounding box center [942, 286] width 182 height 38
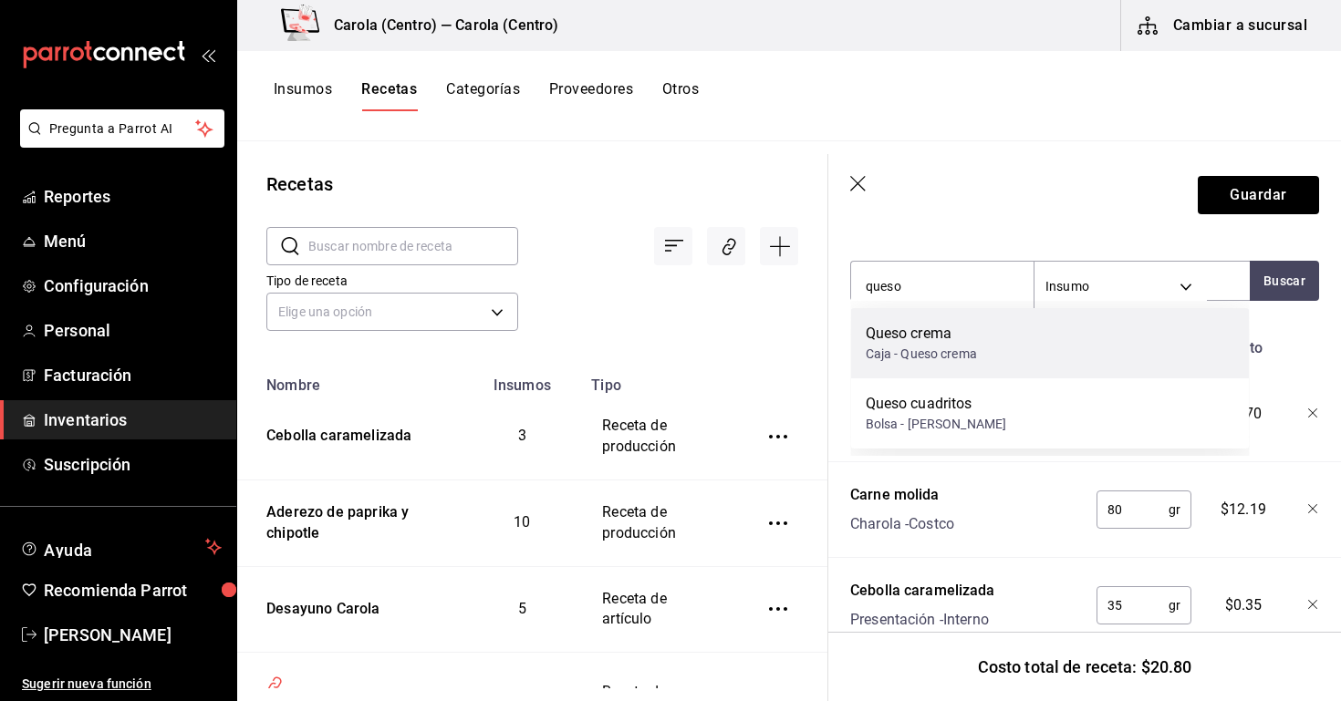
scroll to position [0, 0]
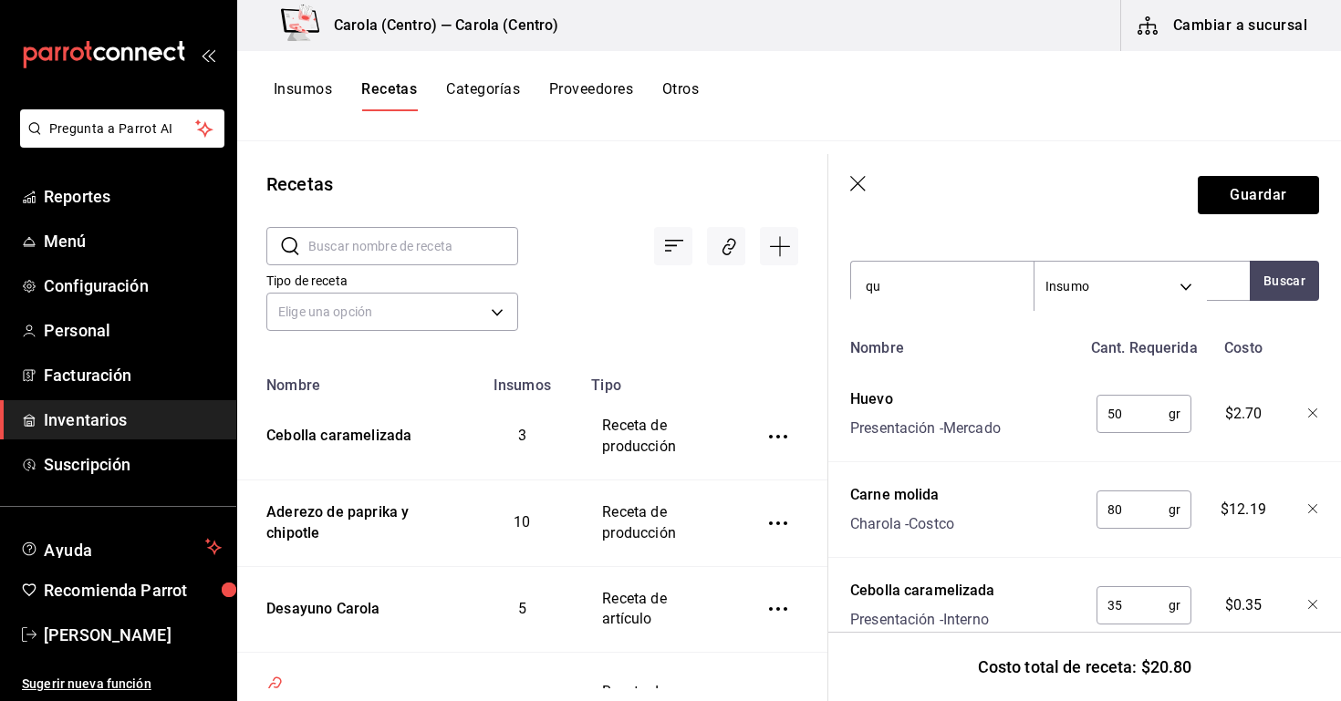
type input "q"
type input "m"
type input "M"
type input "CHeddar"
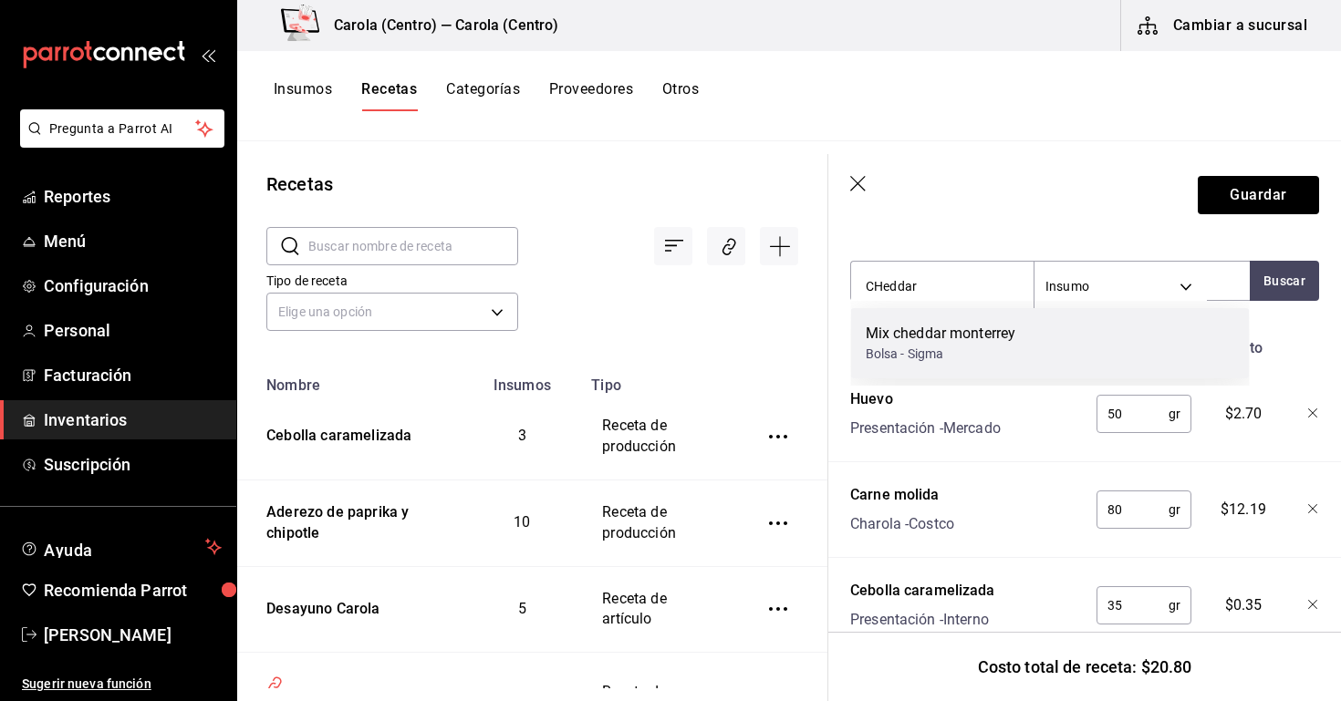
click at [919, 359] on div "Bolsa - Sigma" at bounding box center [941, 354] width 151 height 19
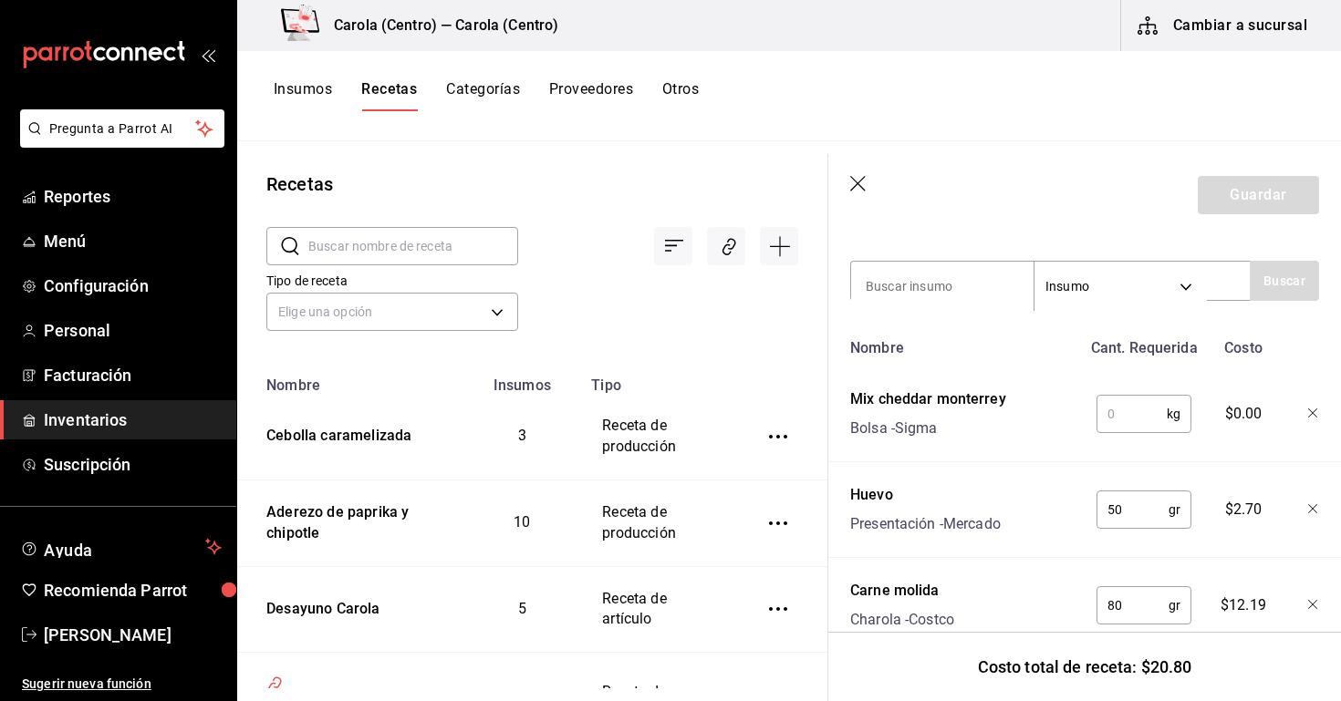
click at [1113, 415] on input "text" at bounding box center [1131, 414] width 70 height 36
type input "3"
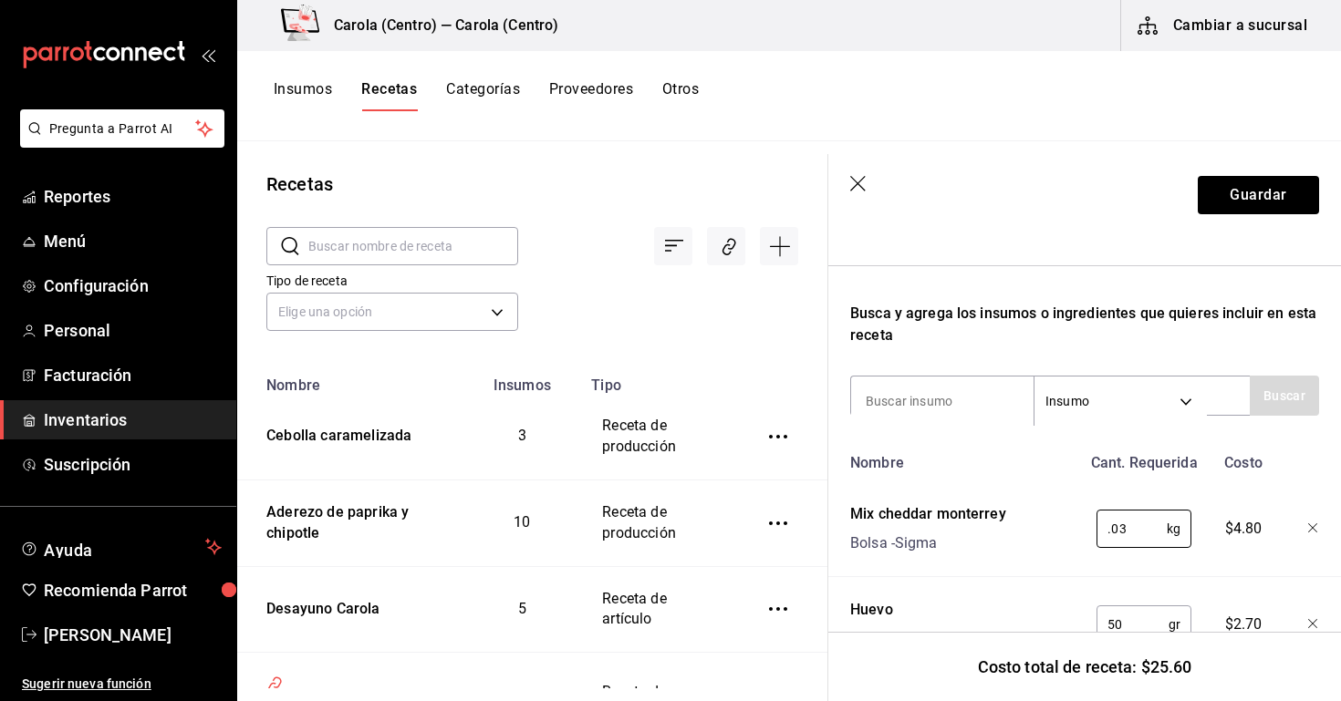
scroll to position [280, 0]
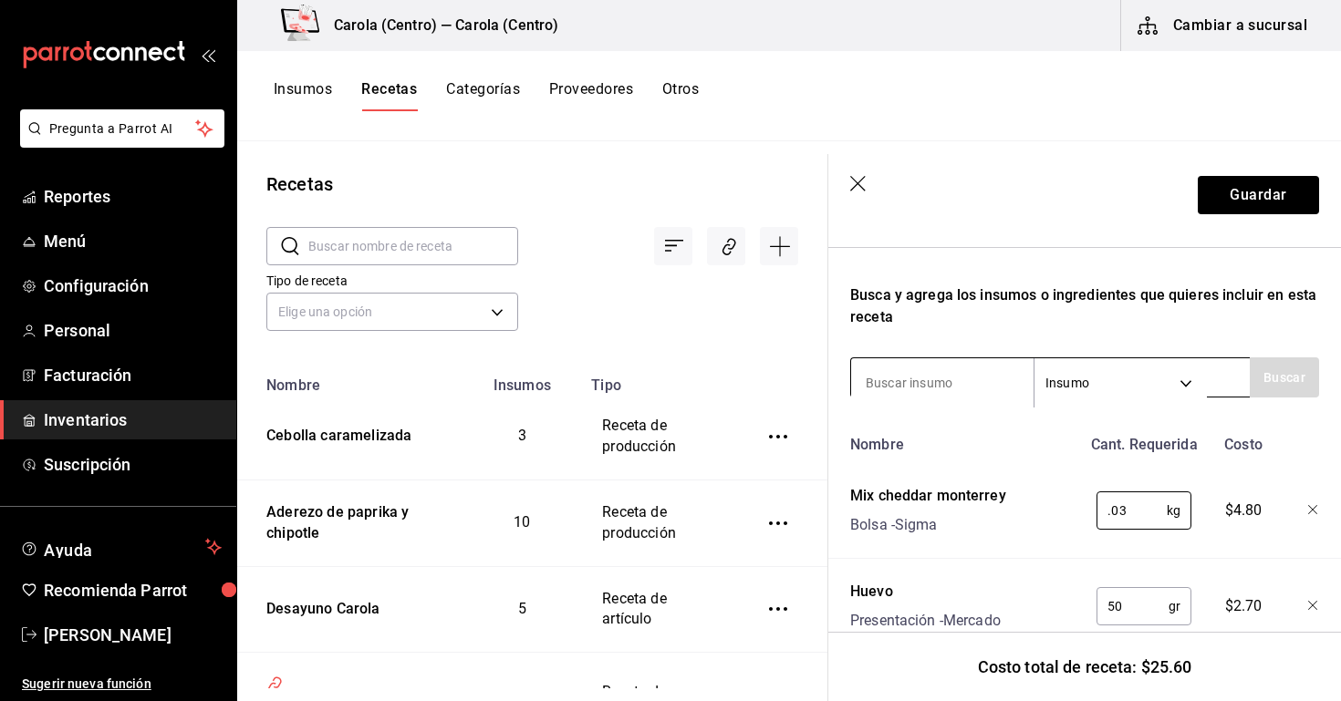
type input "0.03"
click at [950, 385] on input at bounding box center [942, 383] width 182 height 38
type input "cebolla"
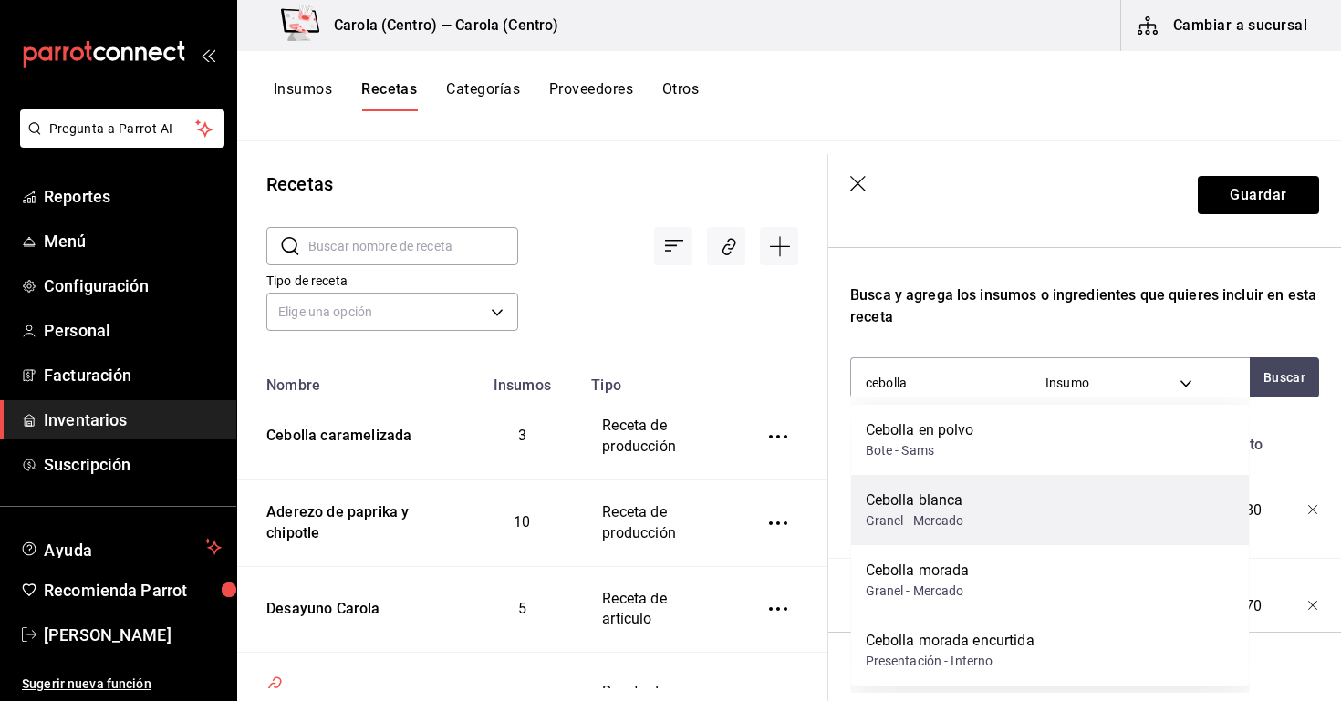
click at [955, 523] on div "Granel - Mercado" at bounding box center [915, 521] width 99 height 19
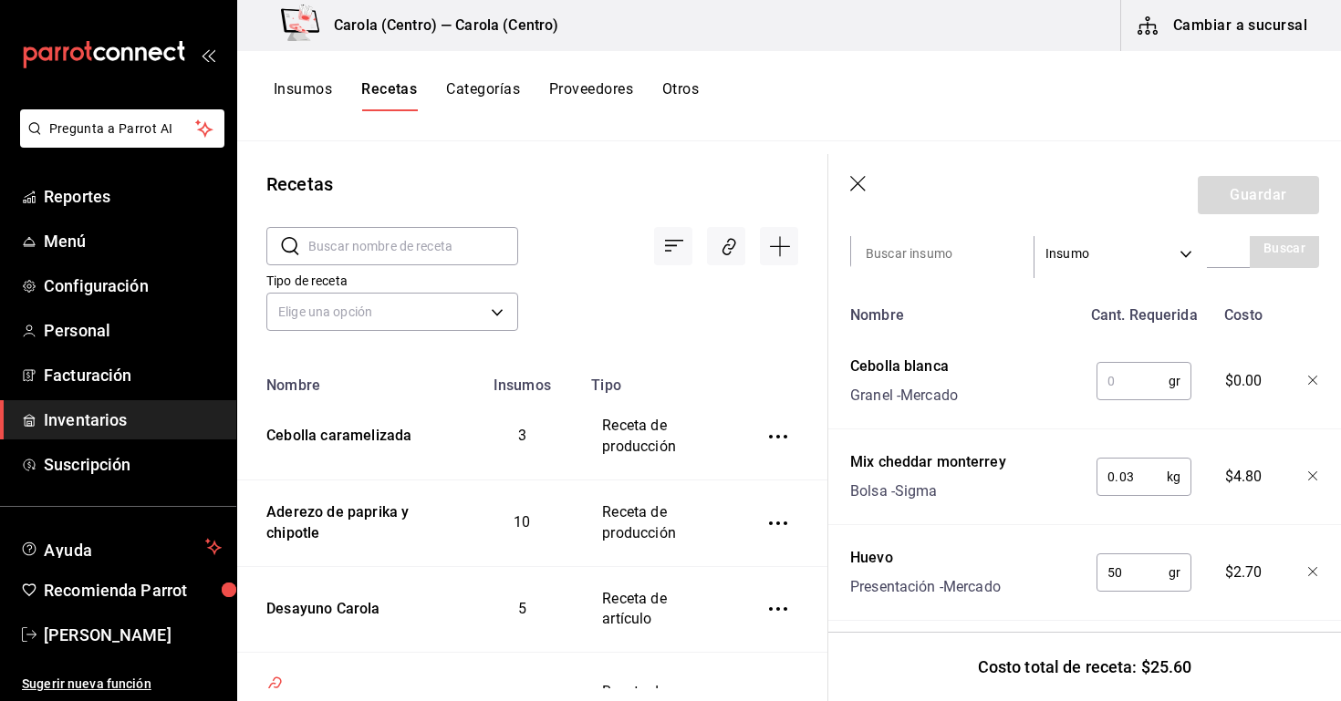
scroll to position [407, 0]
click at [1132, 390] on input "text" at bounding box center [1132, 384] width 72 height 36
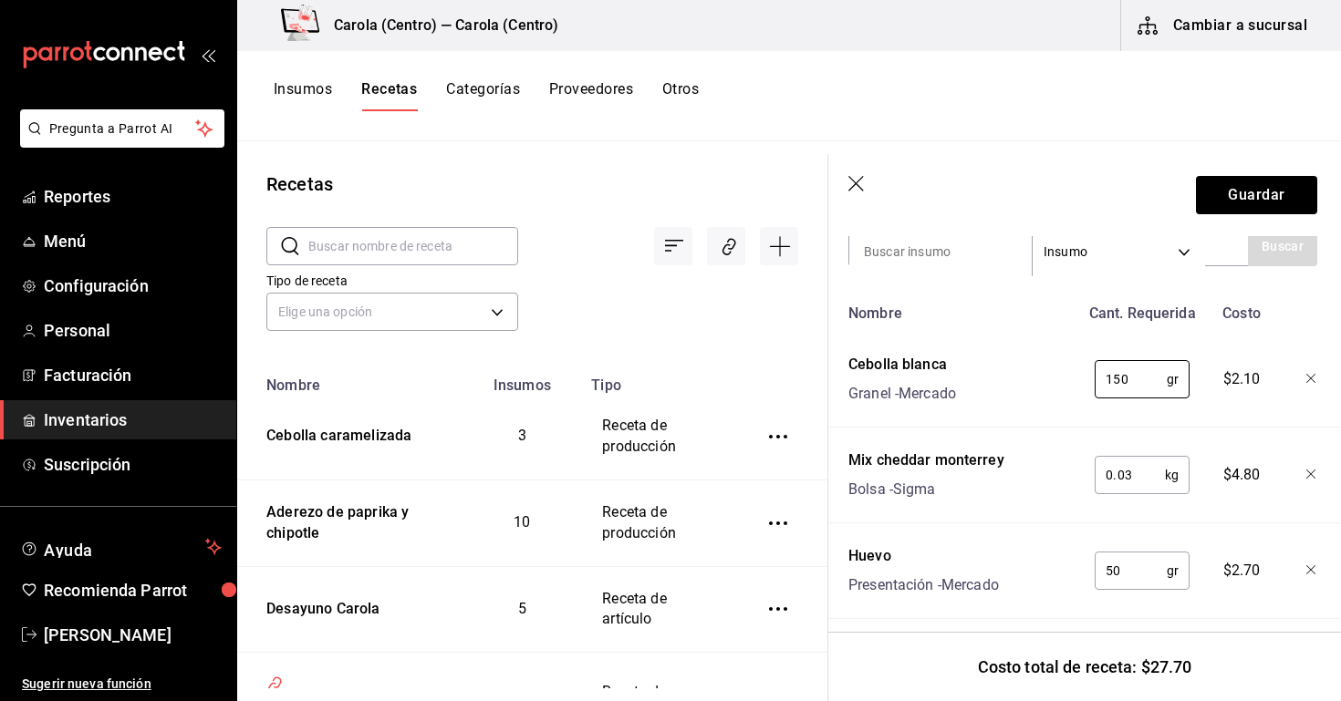
type input "150"
click at [1312, 381] on icon "button" at bounding box center [1311, 379] width 11 height 11
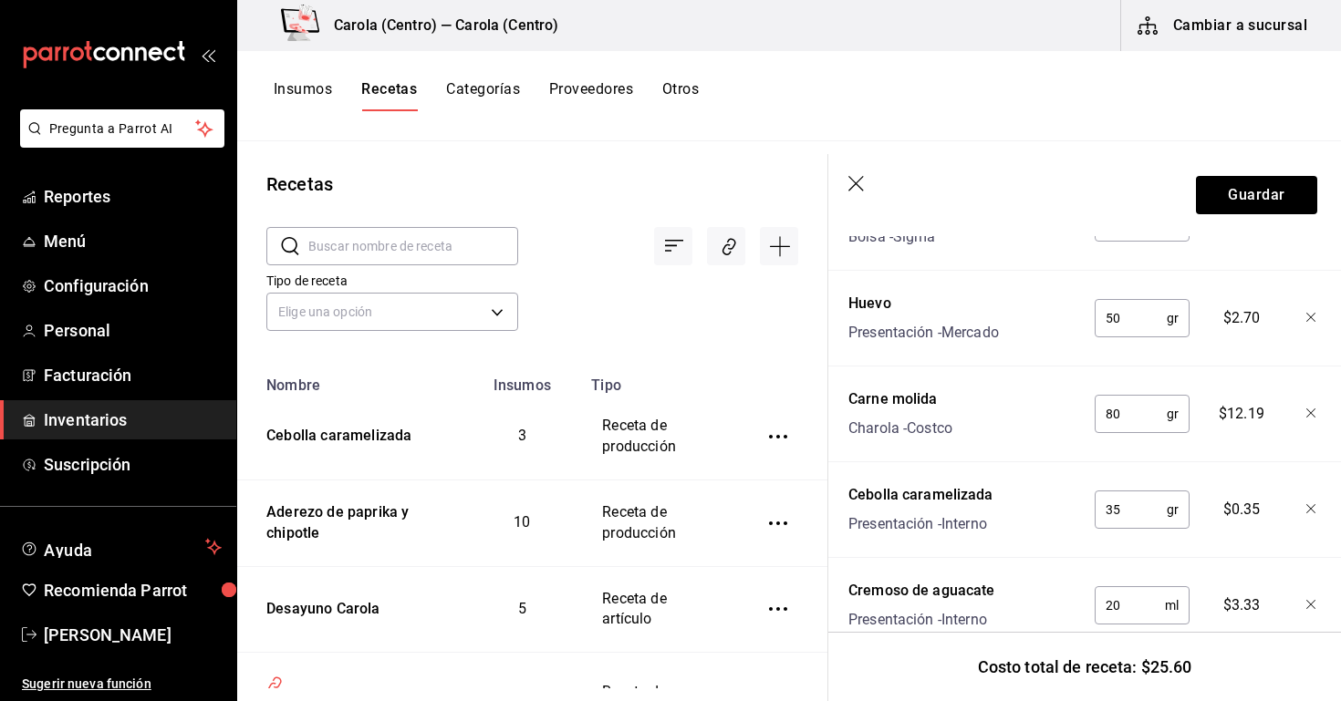
scroll to position [225, 2]
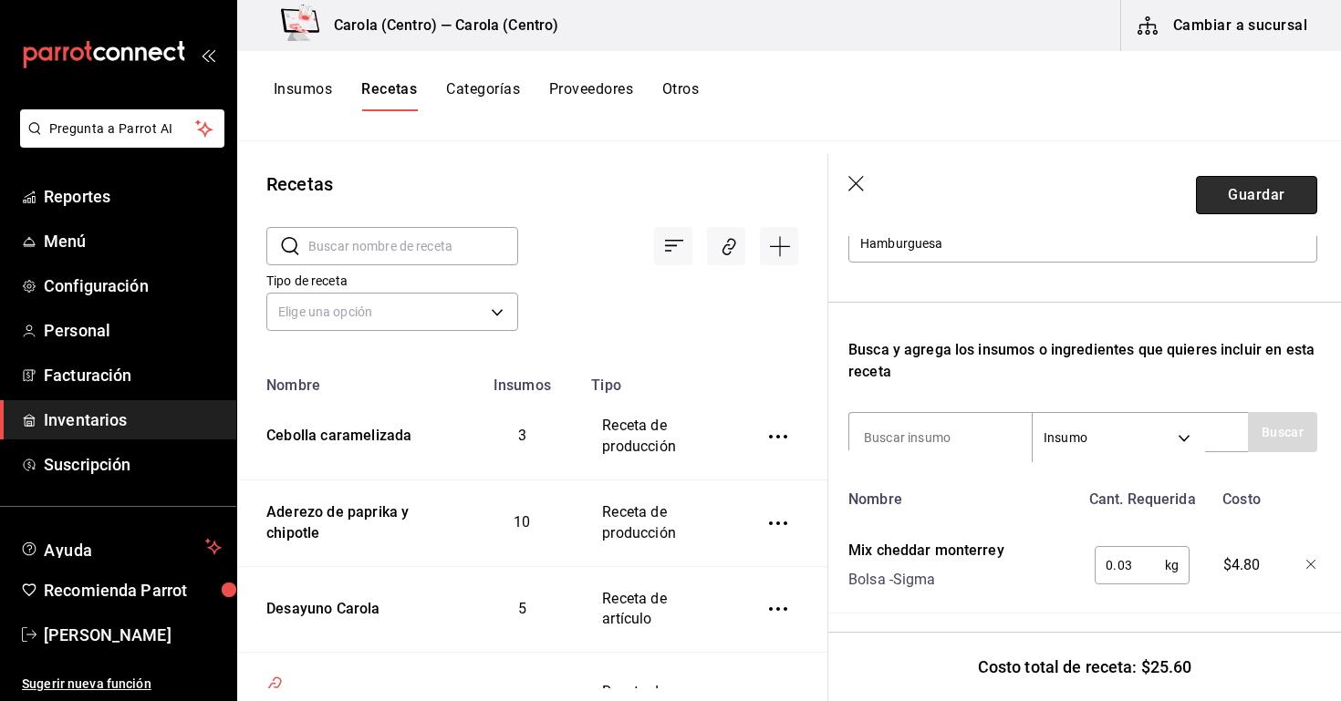
click at [1269, 184] on button "Guardar" at bounding box center [1256, 195] width 121 height 38
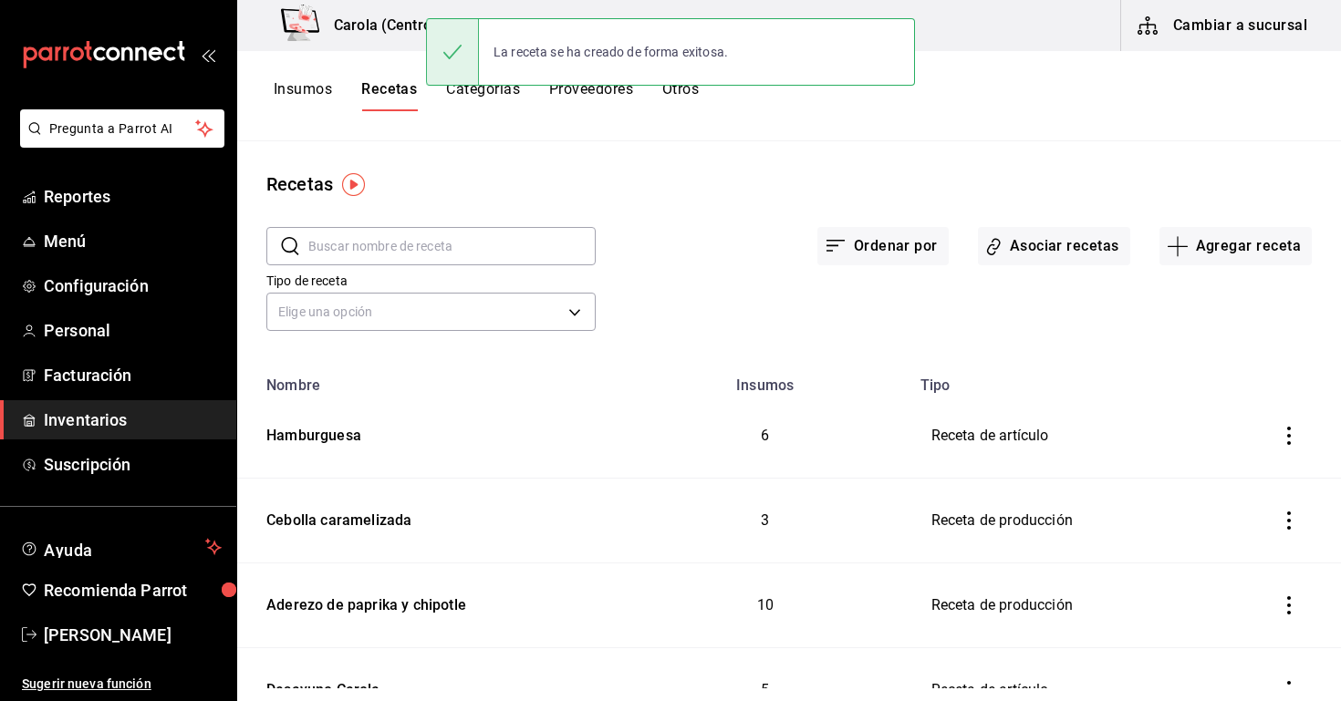
click at [459, 251] on input "text" at bounding box center [451, 246] width 287 height 36
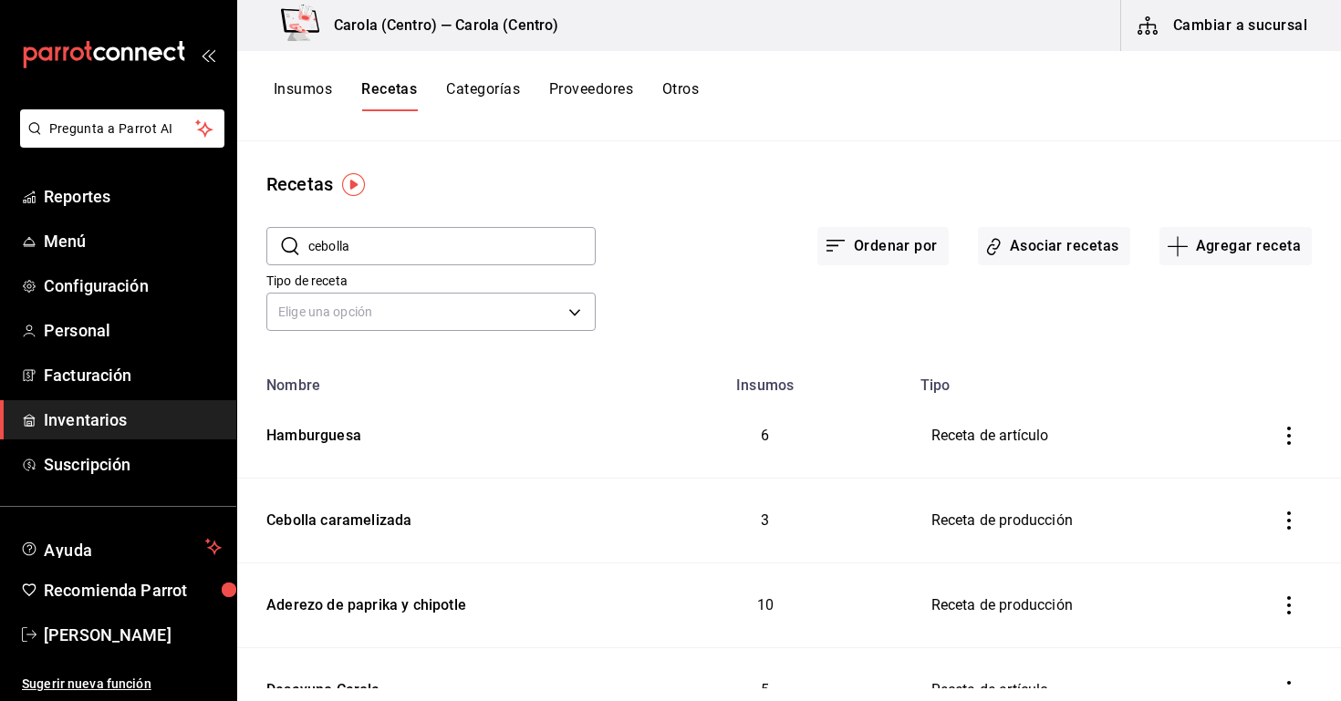
type input "cebolla"
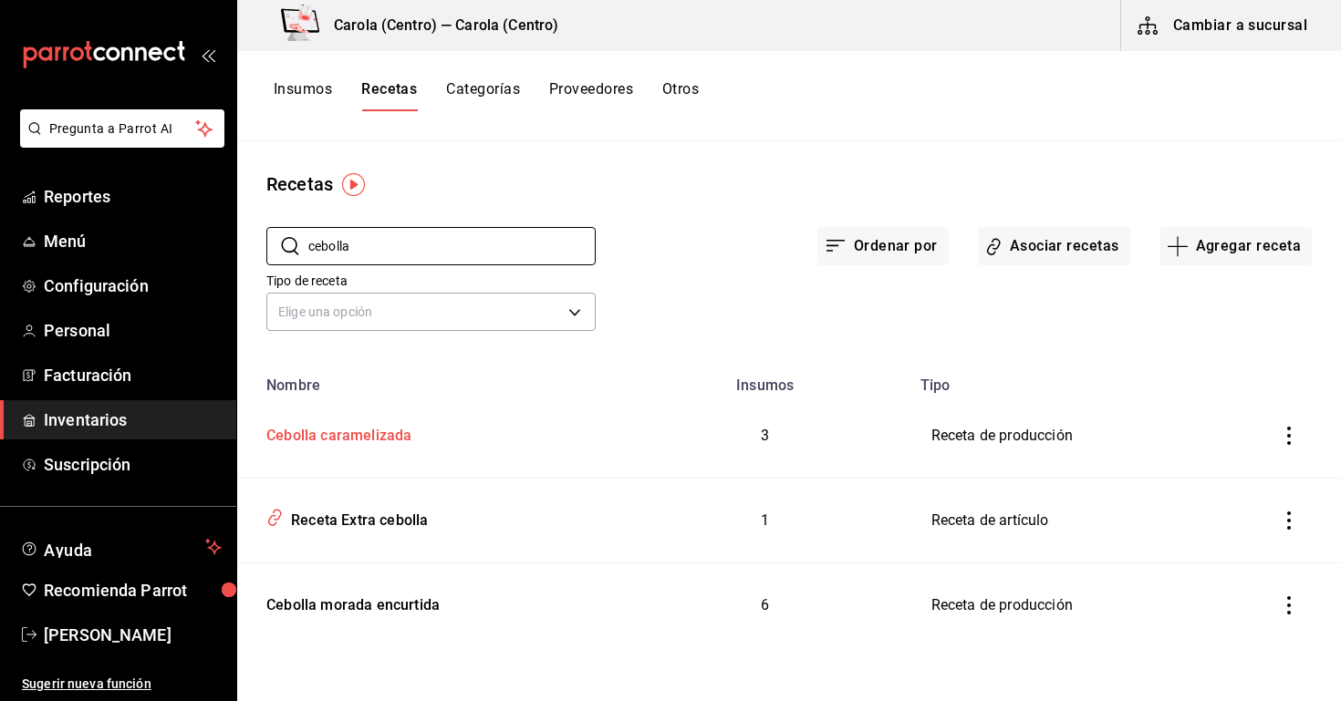
click at [386, 442] on div "Cebolla caramelizada" at bounding box center [335, 433] width 152 height 28
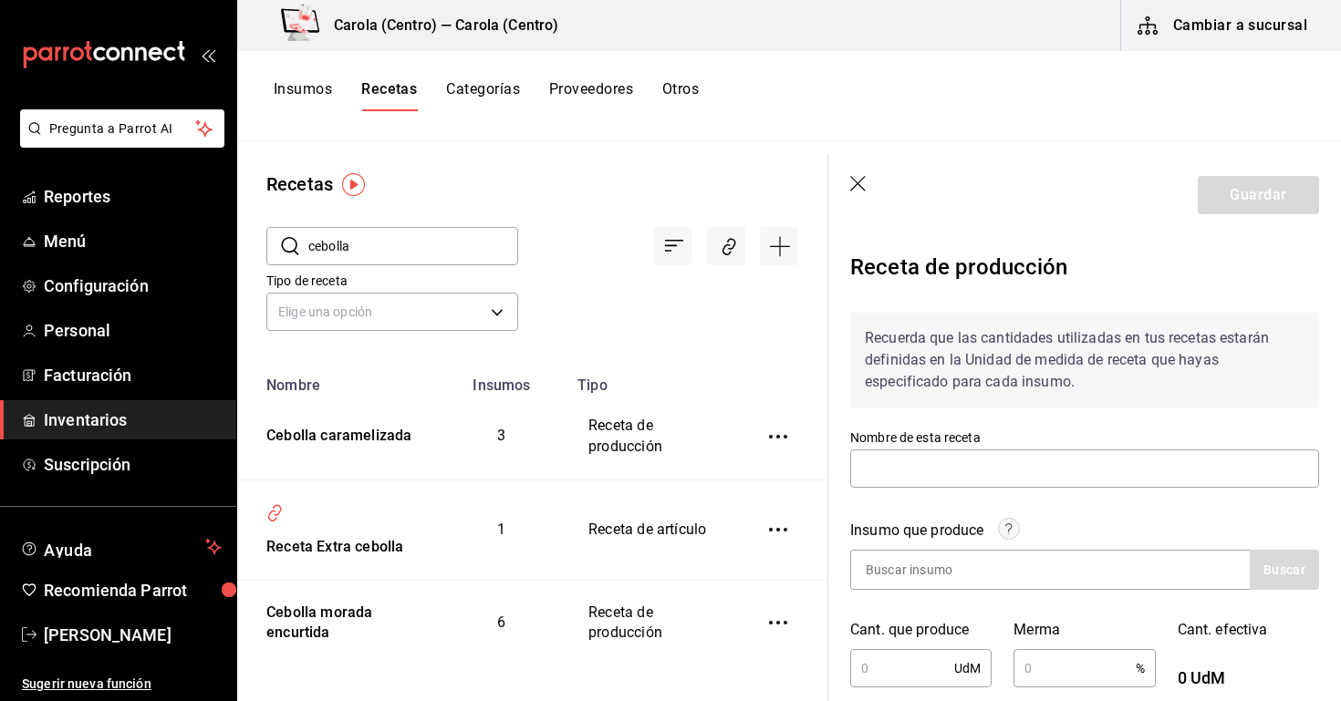
type input "Cebolla caramelizada"
type input "485"
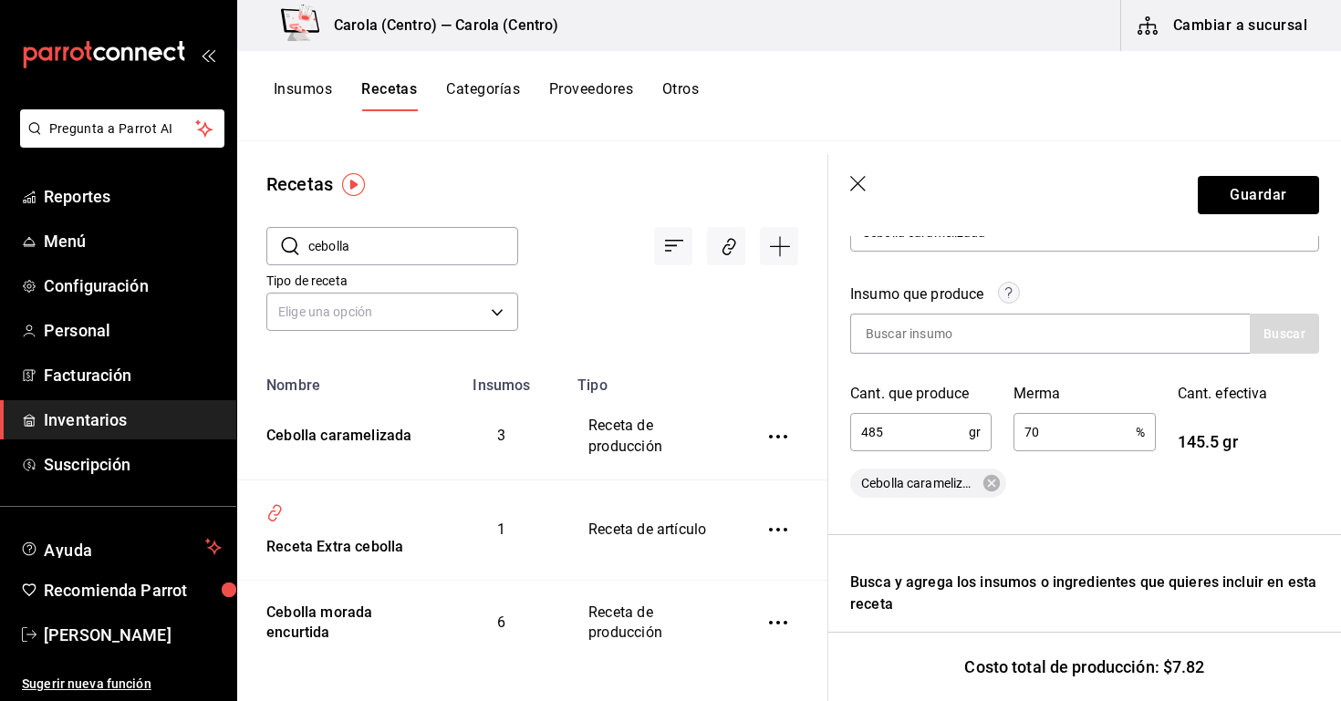
scroll to position [246, 0]
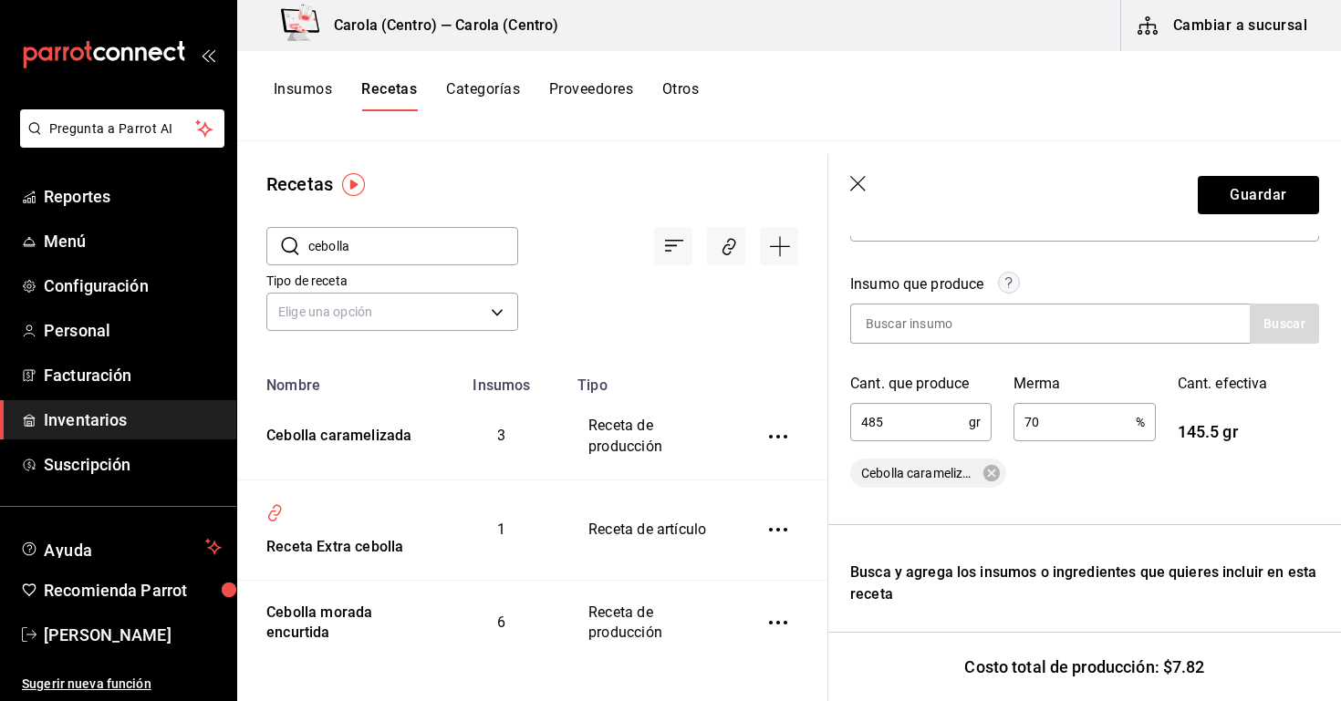
click at [1100, 432] on input "70" at bounding box center [1073, 422] width 121 height 36
type input "7"
type input "10"
click at [1128, 493] on div "Recuerda que las cantidades utilizadas en tus recetas estarán definidas en la U…" at bounding box center [1084, 540] width 469 height 976
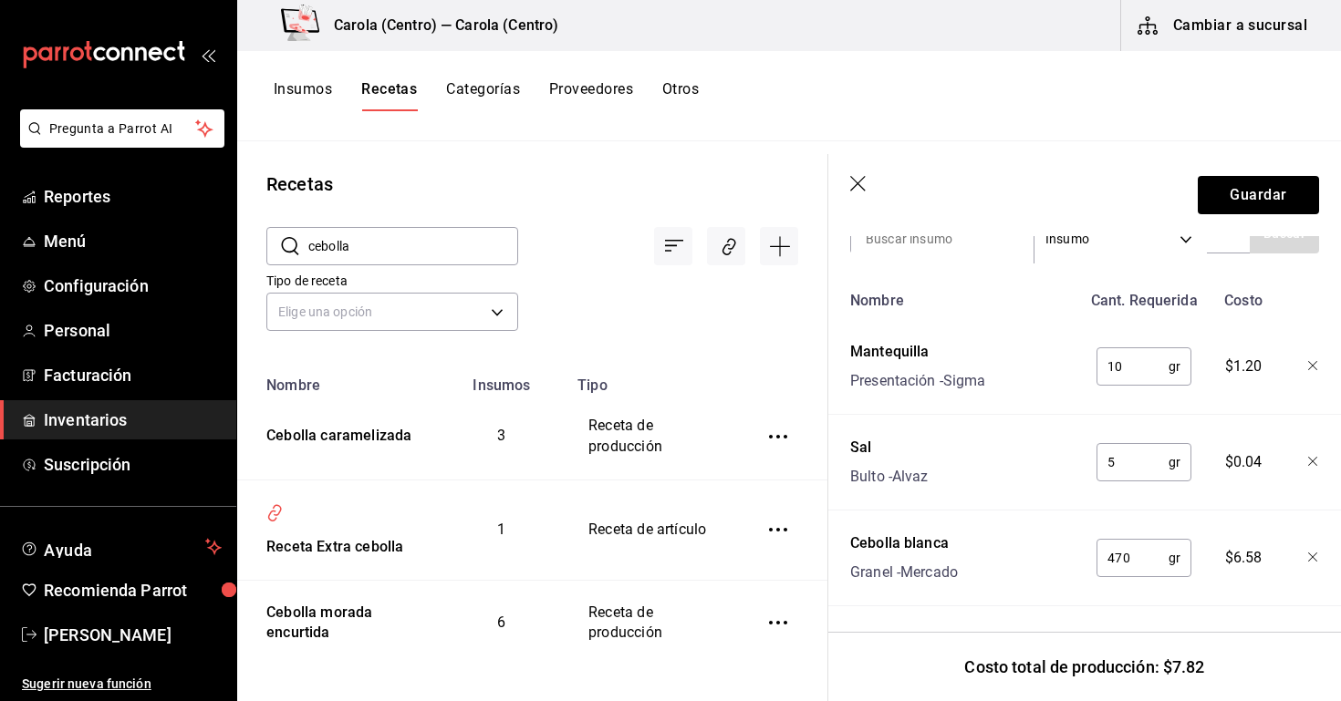
scroll to position [668, 0]
click at [1273, 196] on button "Guardar" at bounding box center [1258, 195] width 121 height 38
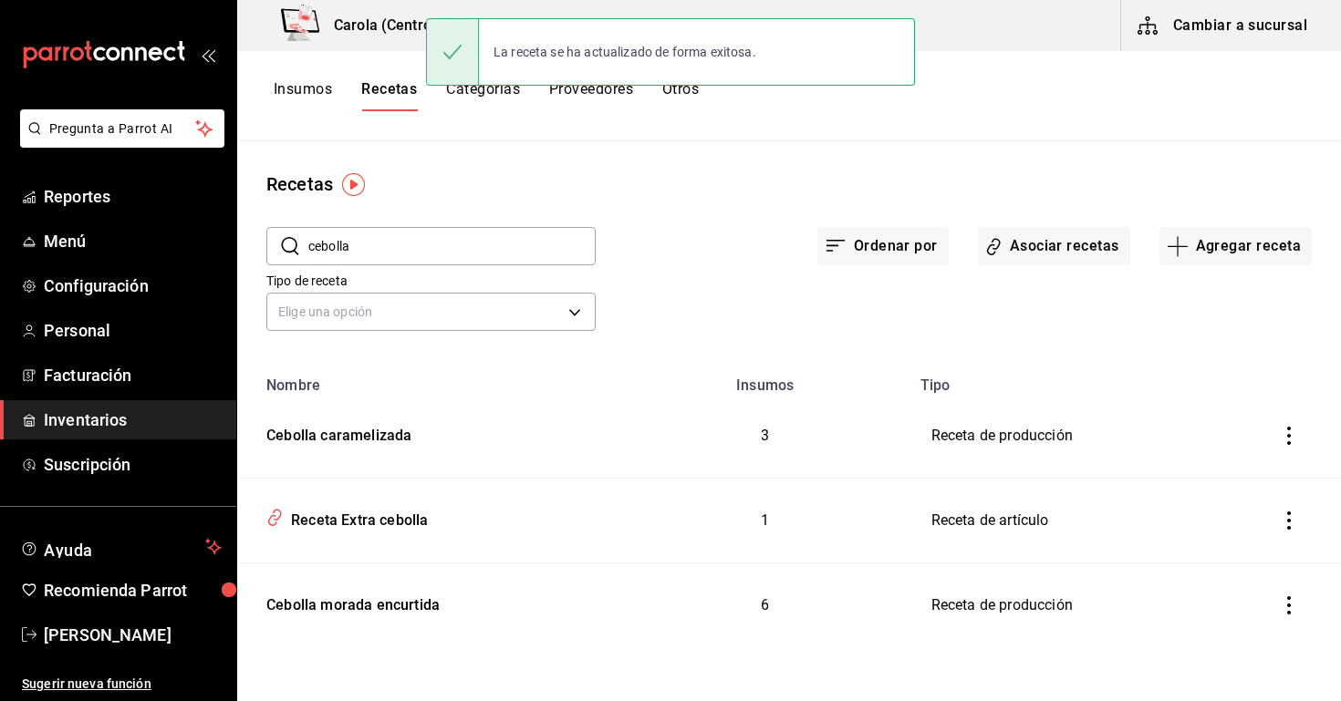
click at [387, 254] on input "cebolla" at bounding box center [451, 246] width 287 height 36
type input "c"
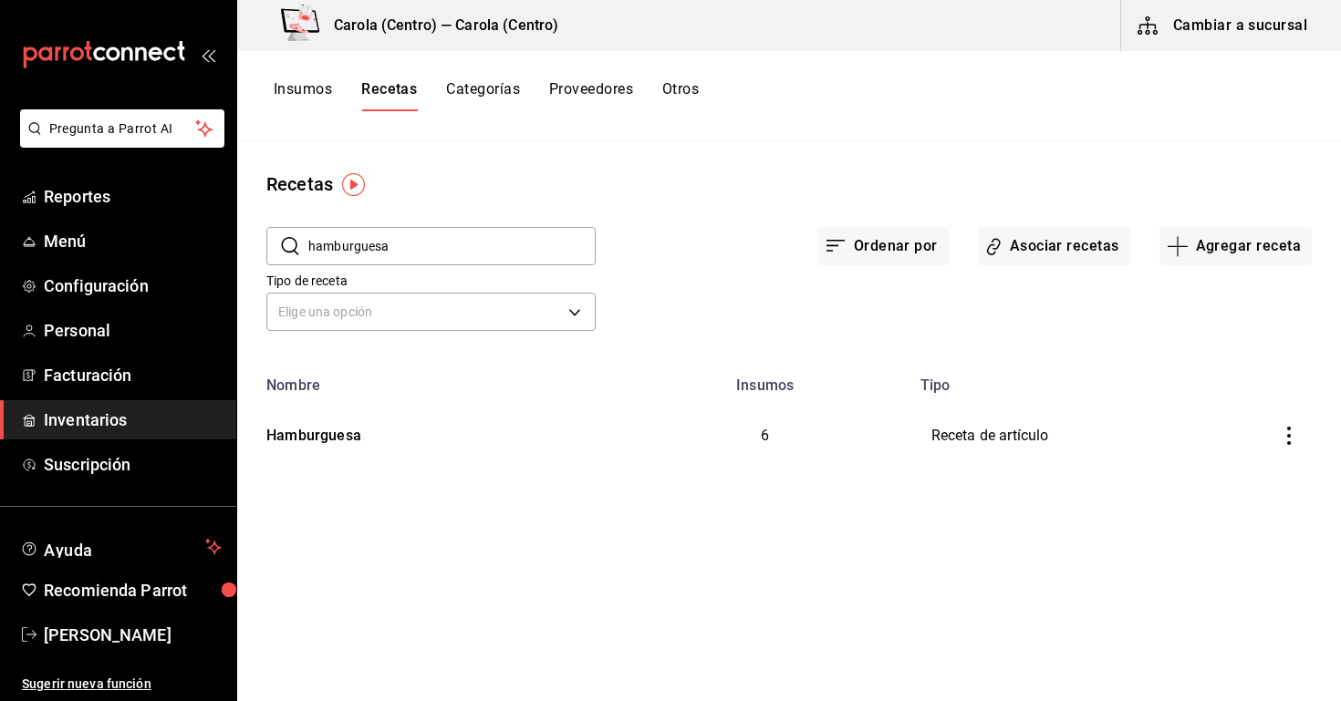
type input "hamburguesa"
click at [379, 444] on div "Hamburguesa" at bounding box center [429, 433] width 340 height 28
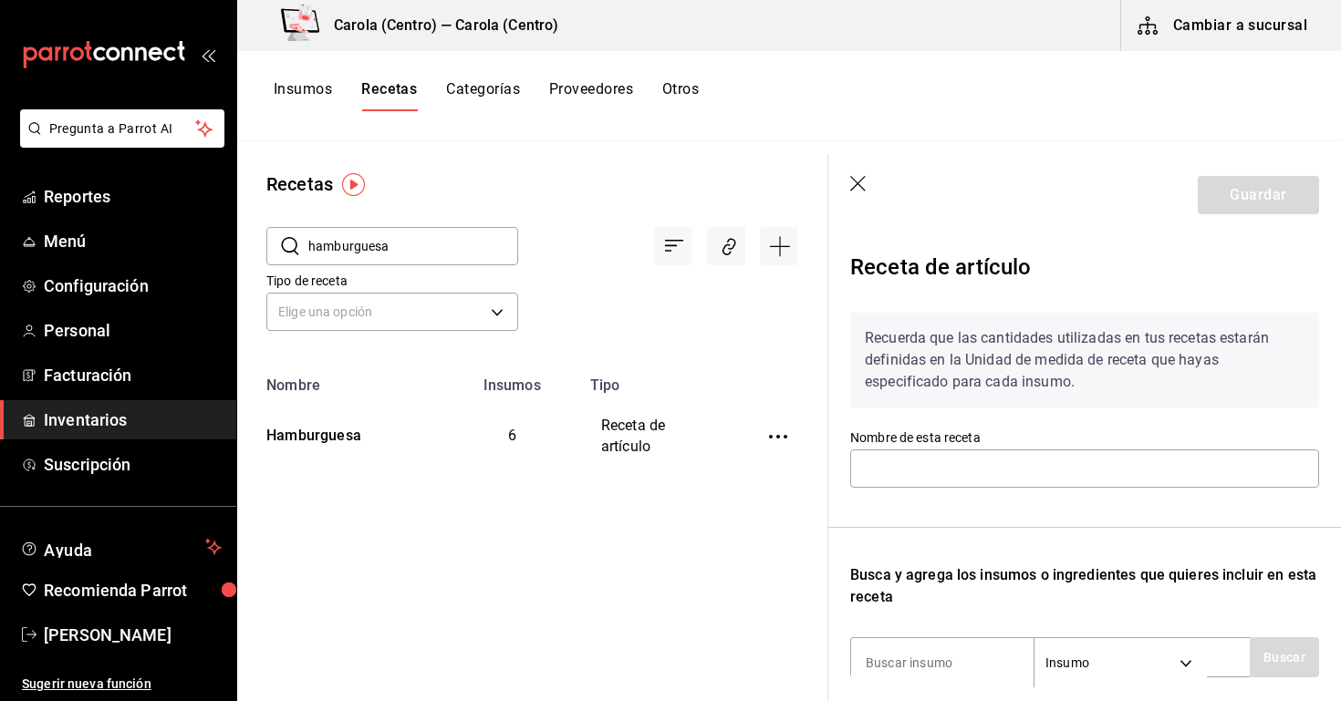
type input "Hamburguesa"
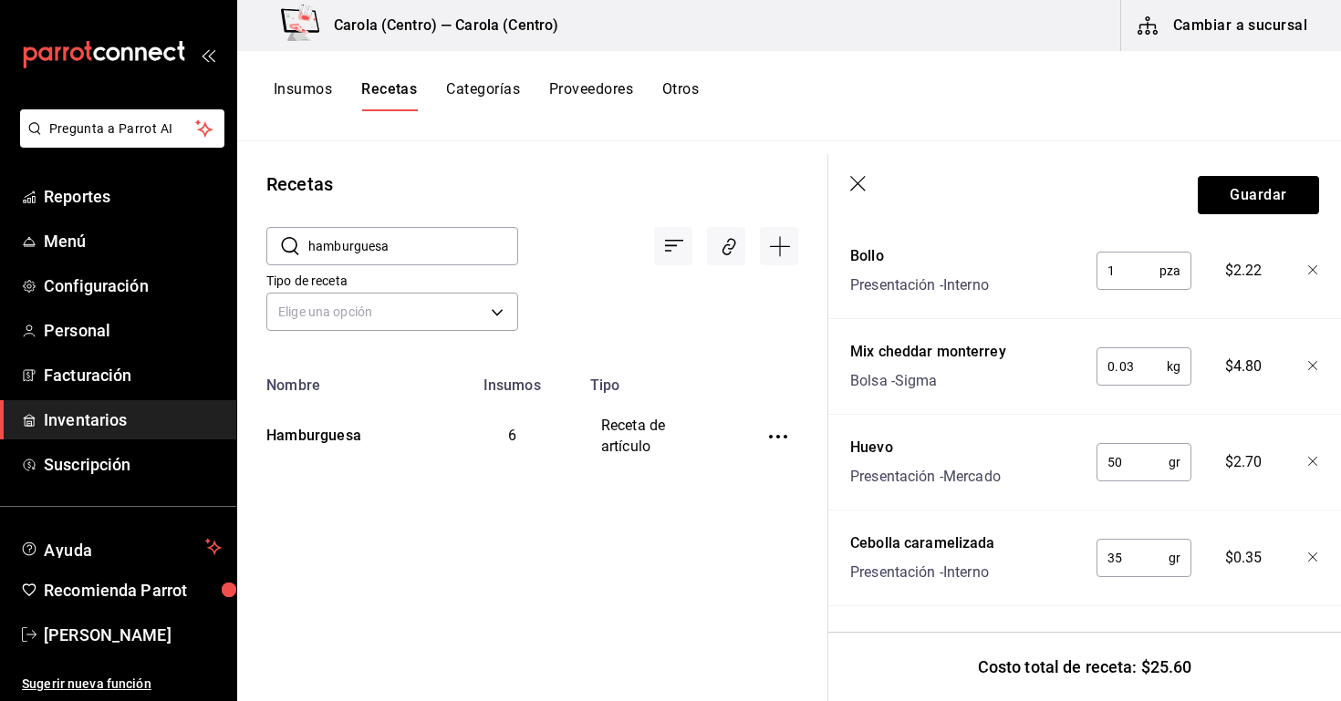
scroll to position [711, 0]
click at [1133, 553] on input "35" at bounding box center [1132, 558] width 72 height 36
type input "3"
type input "4"
type input "35"
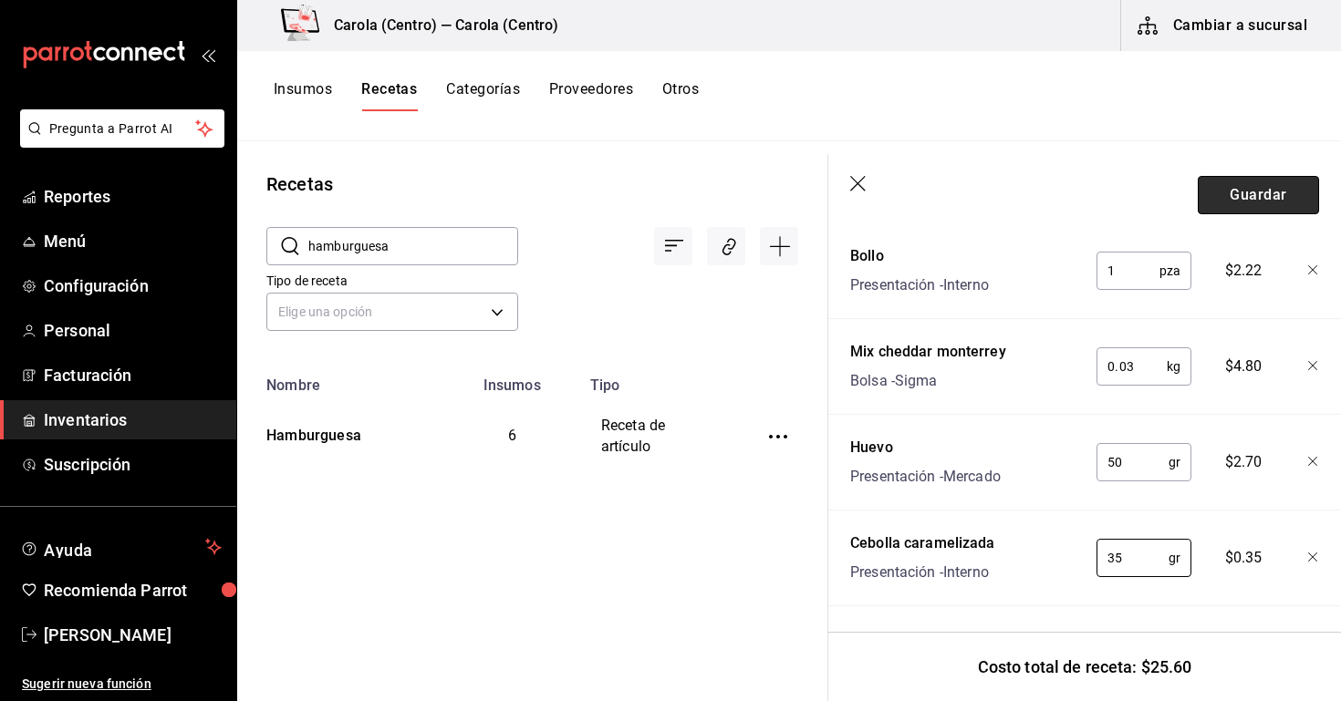
click at [1255, 201] on button "Guardar" at bounding box center [1258, 195] width 121 height 38
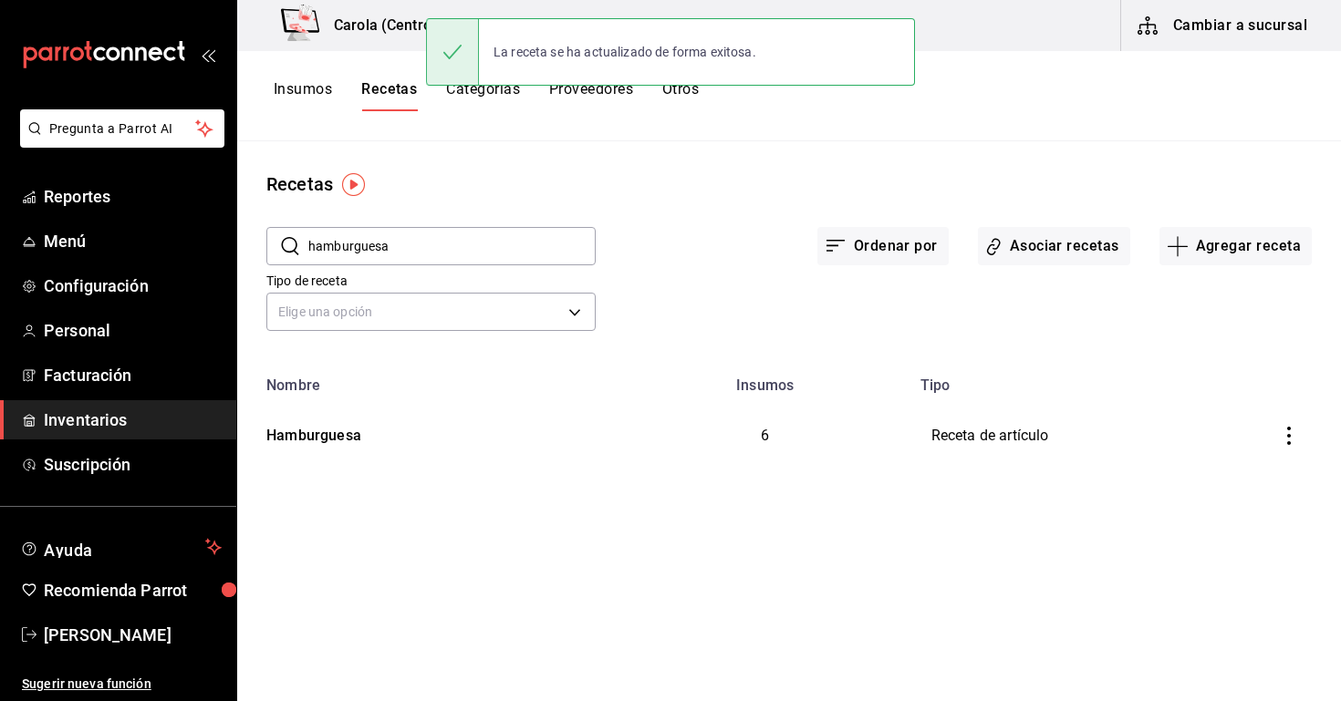
click at [330, 91] on button "Insumos" at bounding box center [303, 95] width 58 height 31
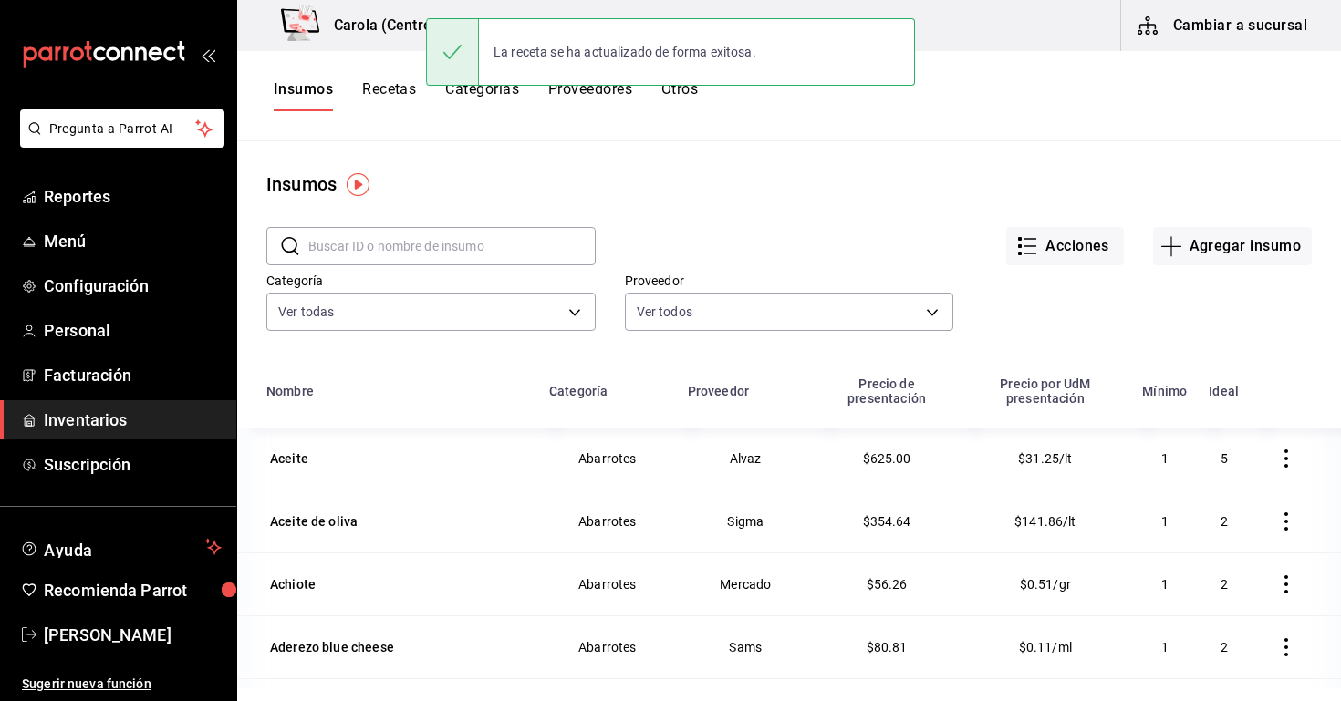
click at [379, 260] on input "text" at bounding box center [451, 246] width 287 height 36
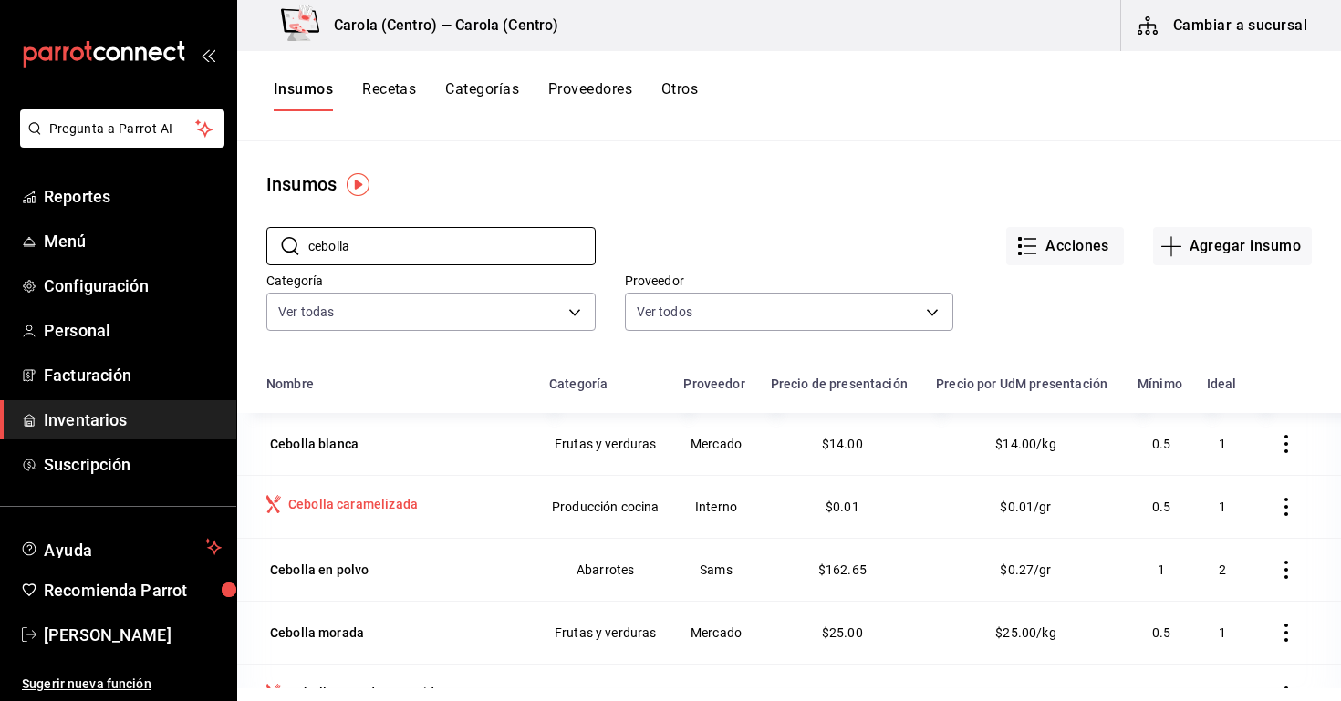
type input "cebolla"
click at [376, 512] on div "Cebolla caramelizada" at bounding box center [353, 504] width 130 height 18
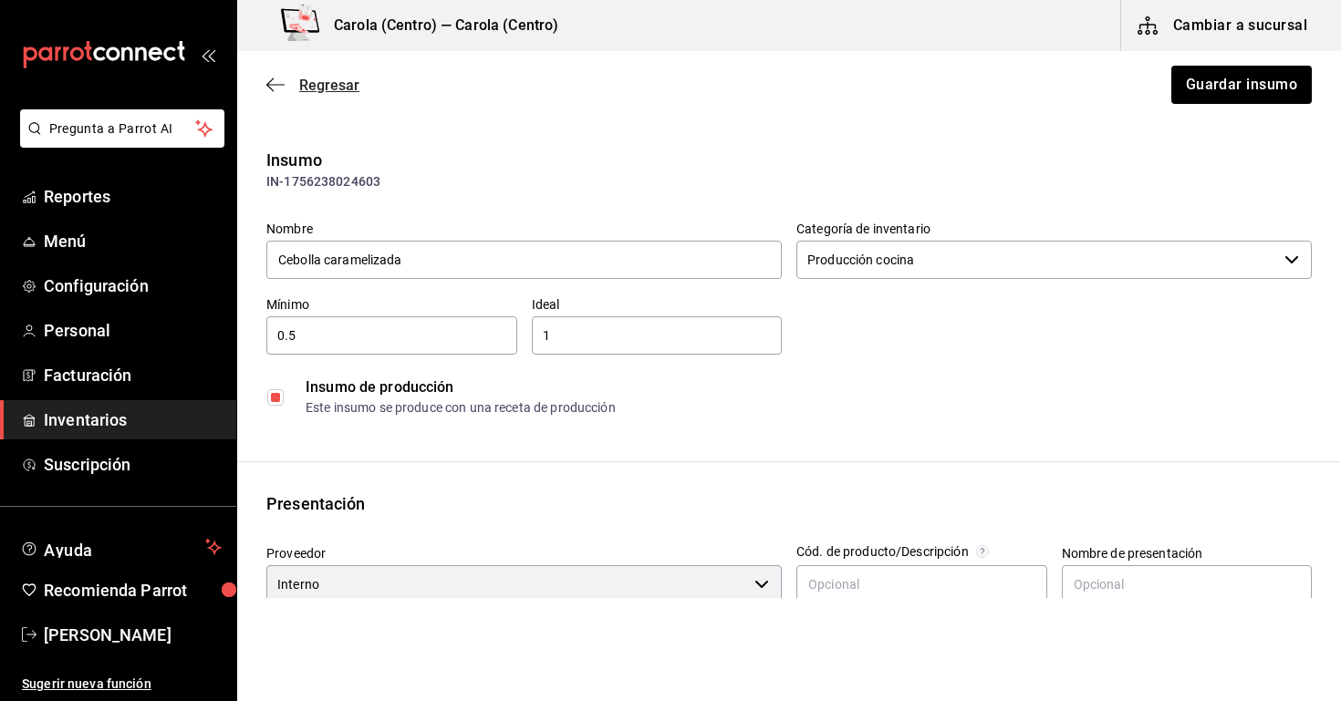
click at [278, 84] on icon "button" at bounding box center [275, 85] width 18 height 16
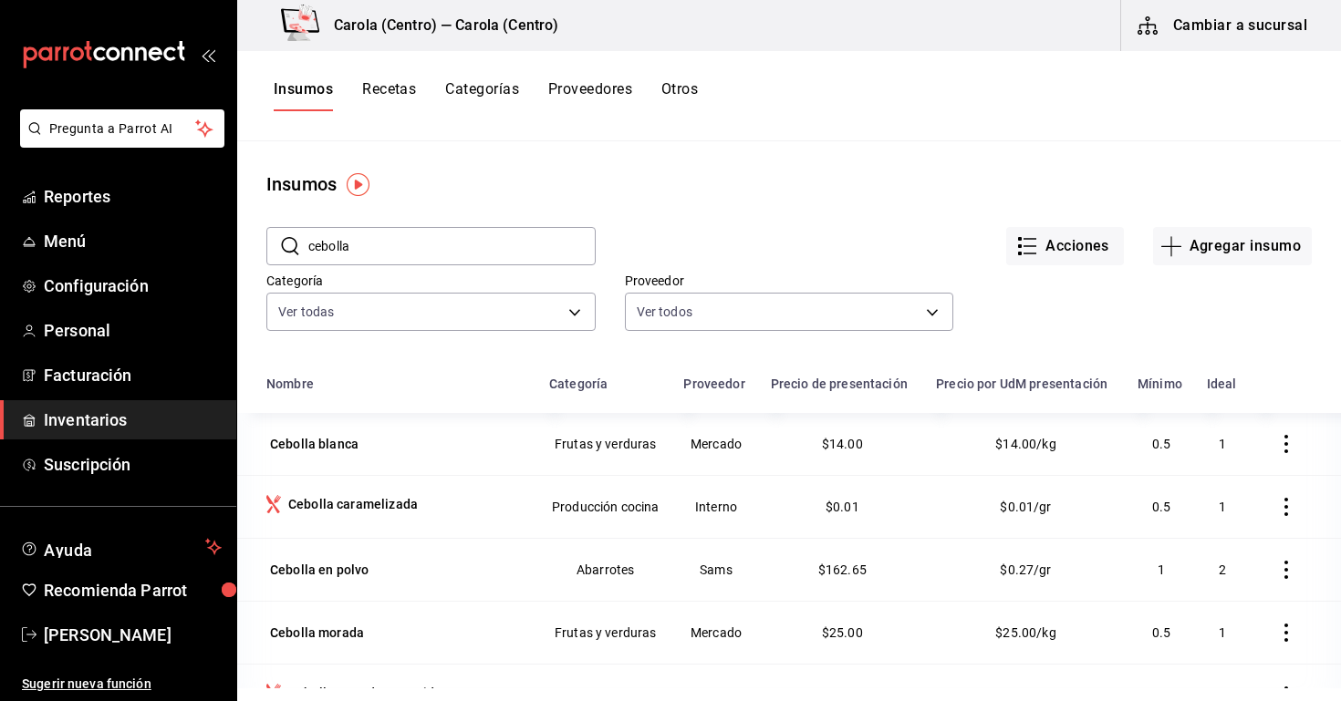
click at [1275, 505] on button "button" at bounding box center [1286, 507] width 40 height 40
click at [1229, 517] on span "Eliminar" at bounding box center [1214, 507] width 79 height 22
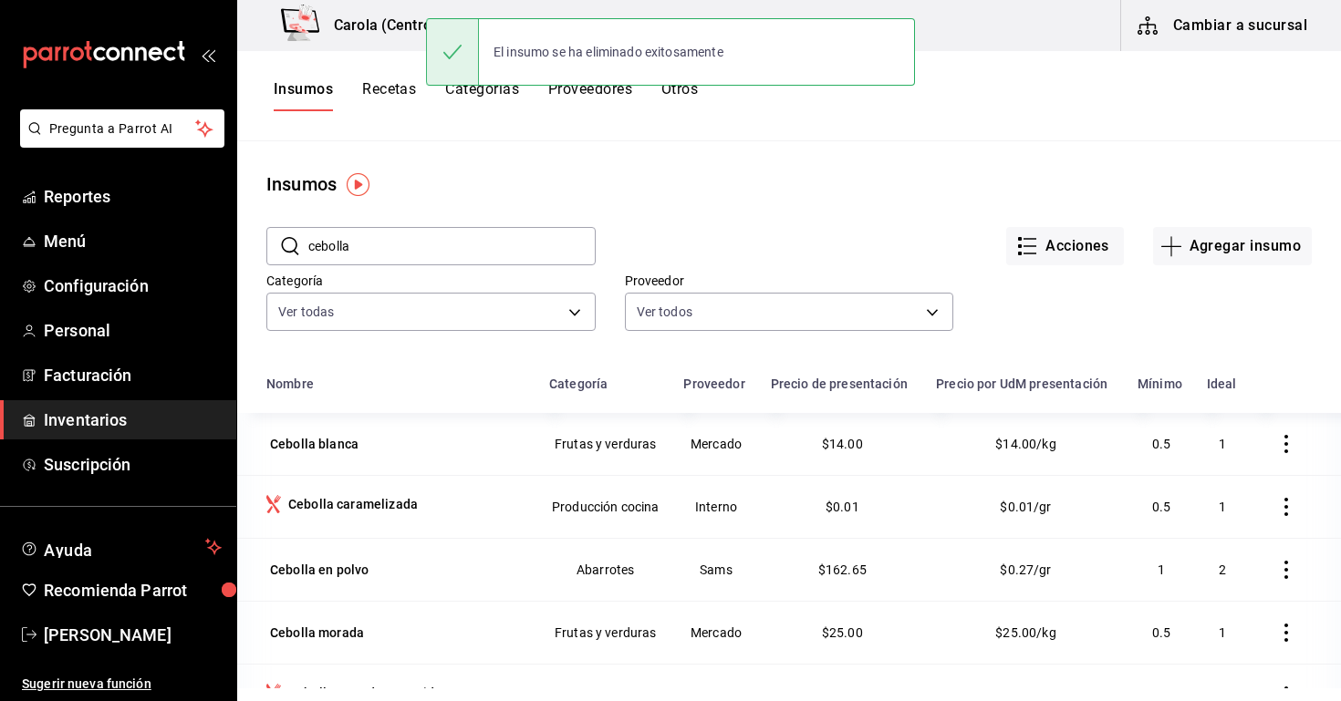
click at [439, 254] on input "cebolla" at bounding box center [451, 246] width 287 height 36
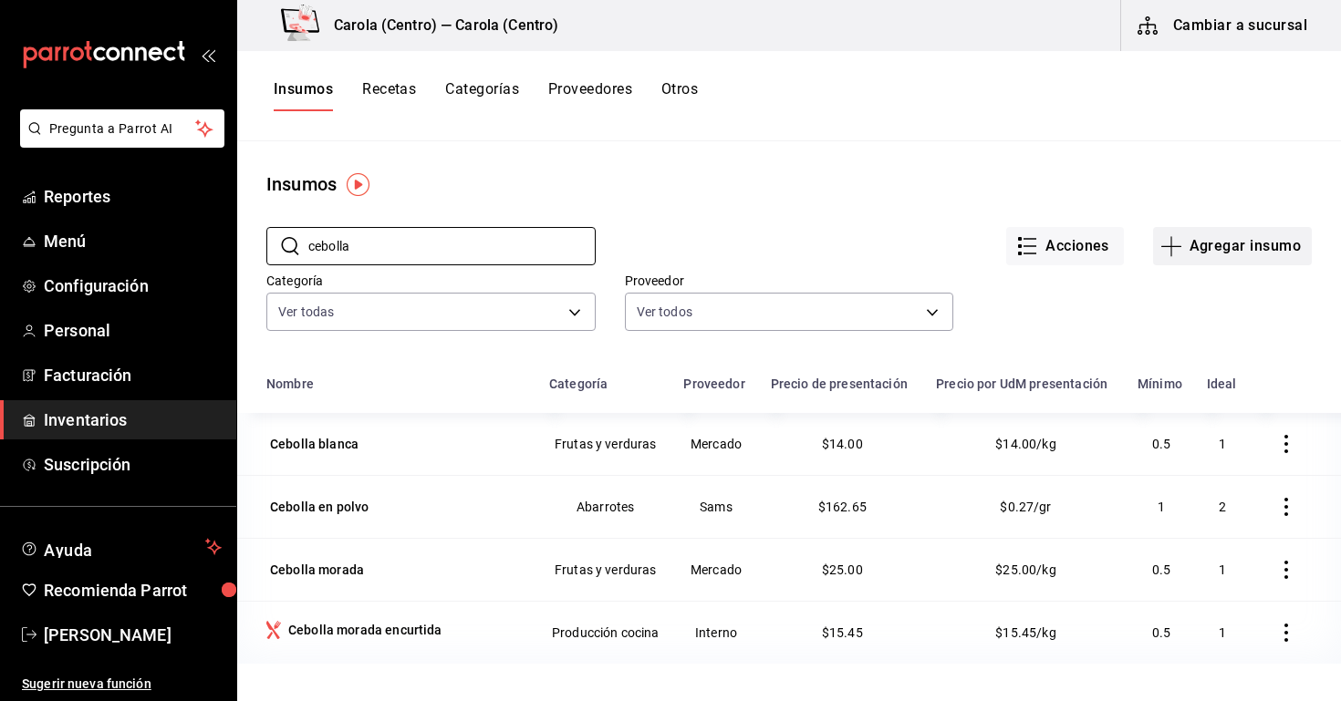
click at [1260, 239] on button "Agregar insumo" at bounding box center [1232, 246] width 159 height 38
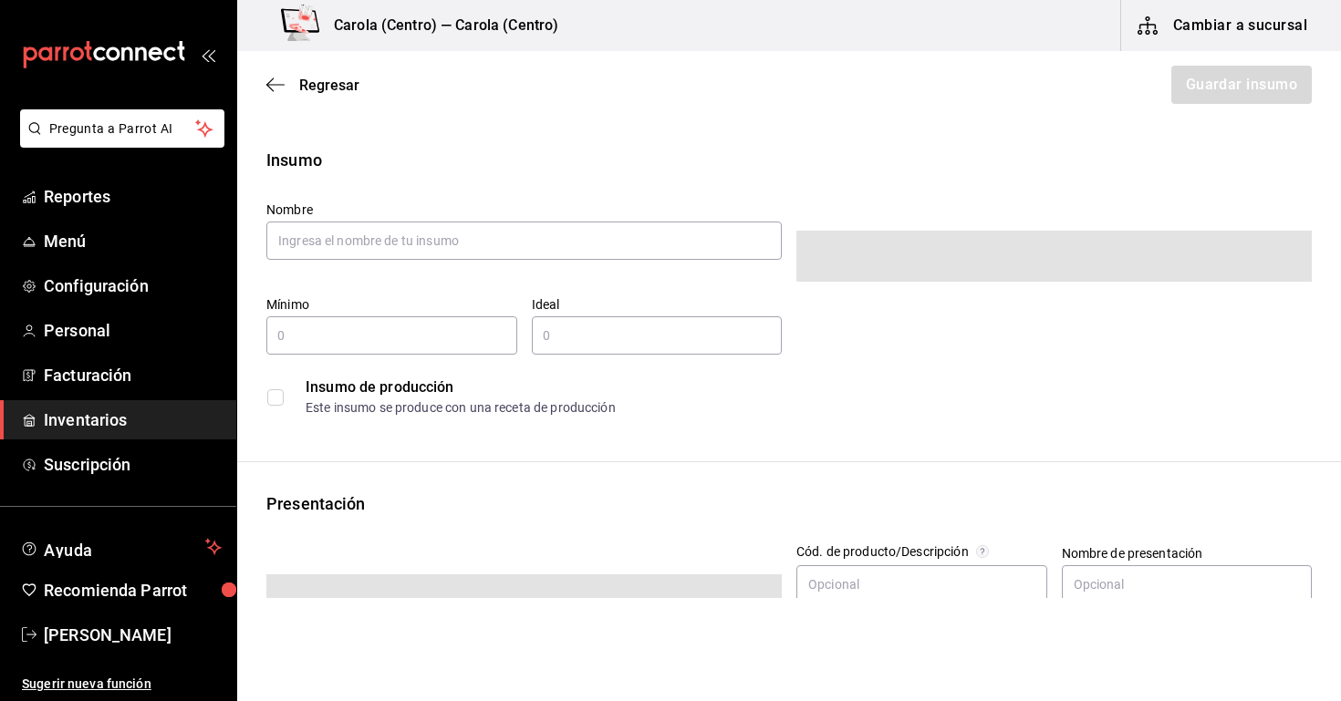
type input "$0.00"
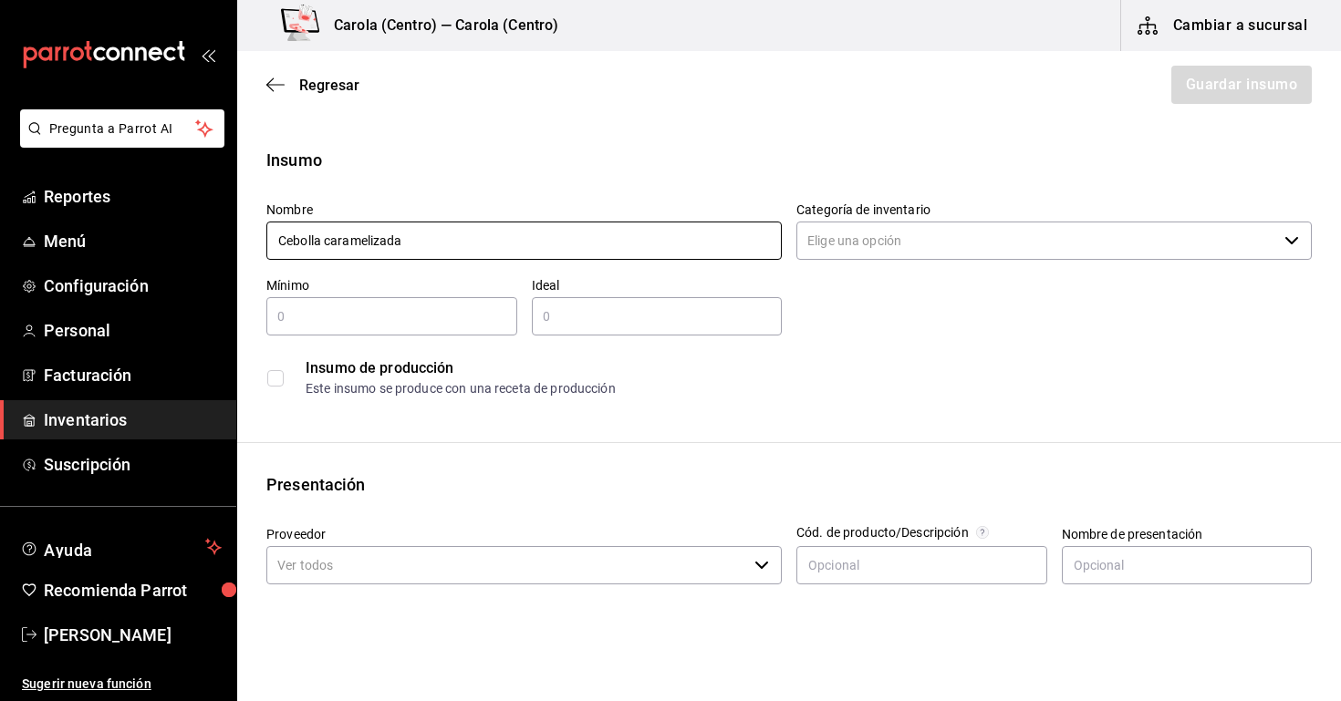
type input "Cebolla caramelizada"
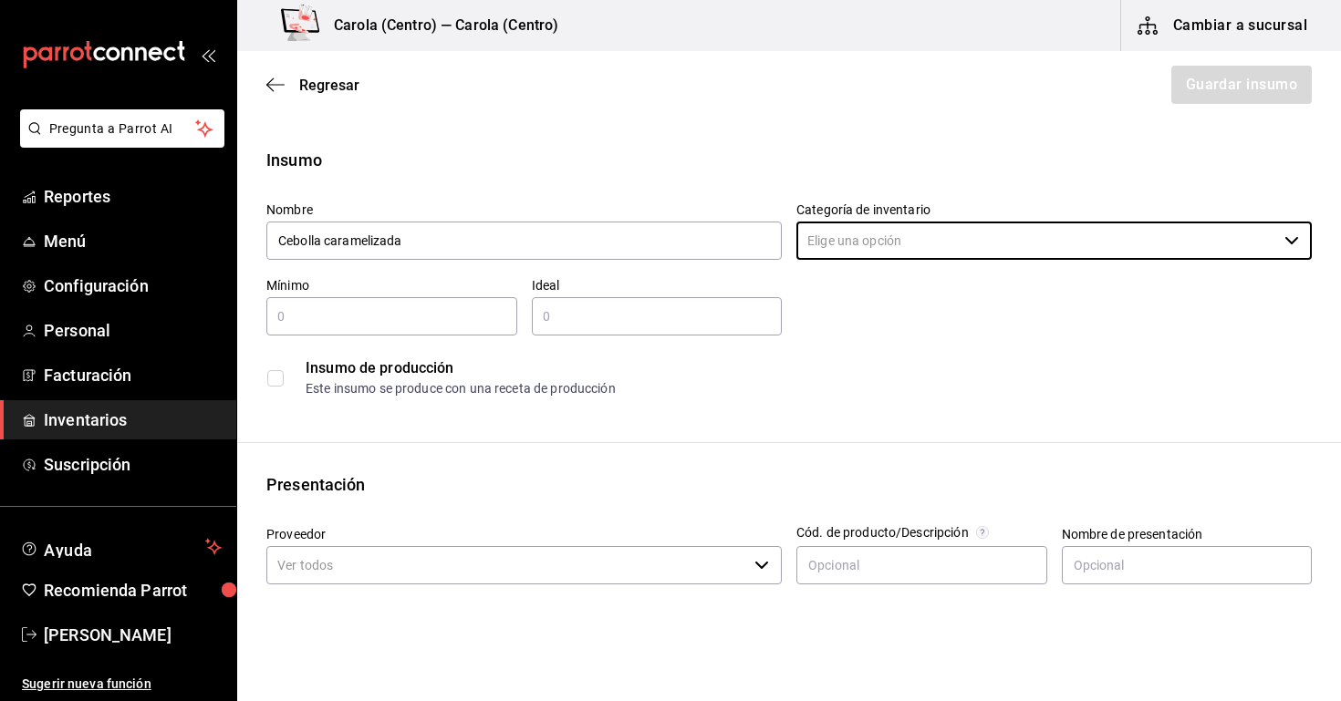
click at [800, 220] on div "Categoría de inventario ​" at bounding box center [1053, 232] width 515 height 61
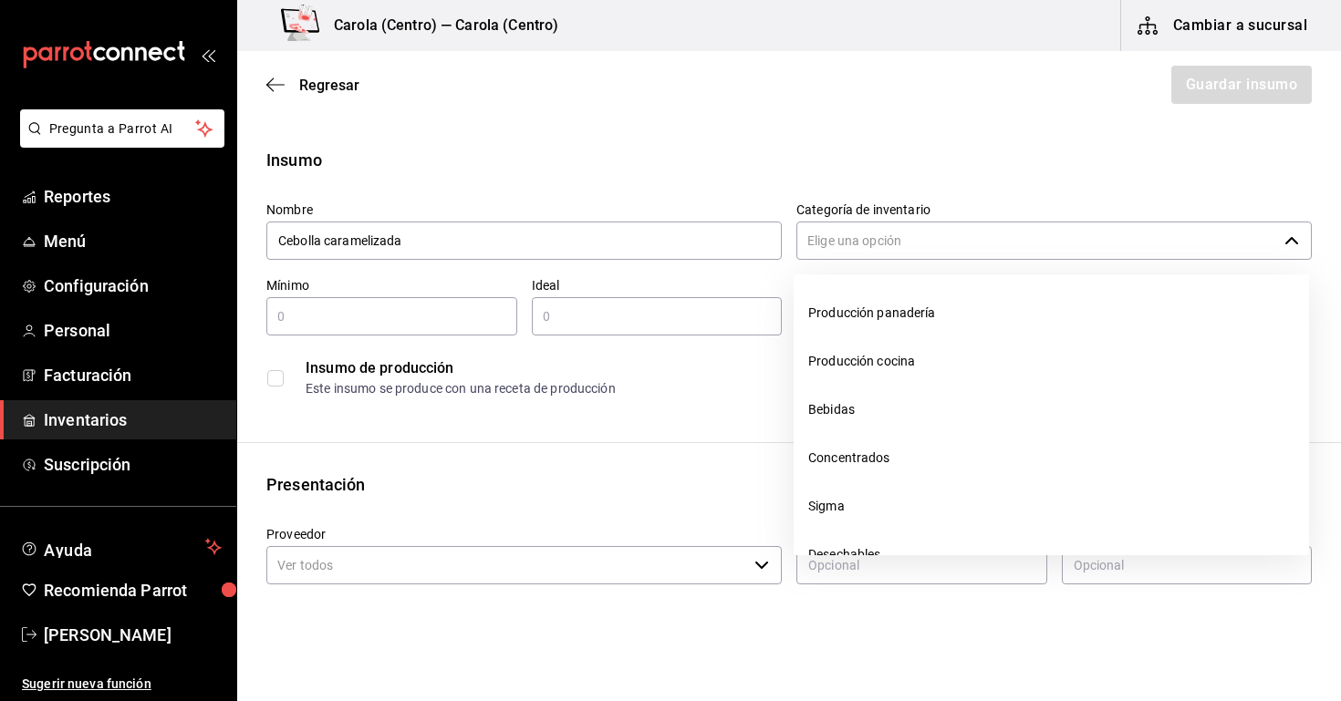
click at [820, 228] on input "Categoría de inventario" at bounding box center [1036, 241] width 481 height 38
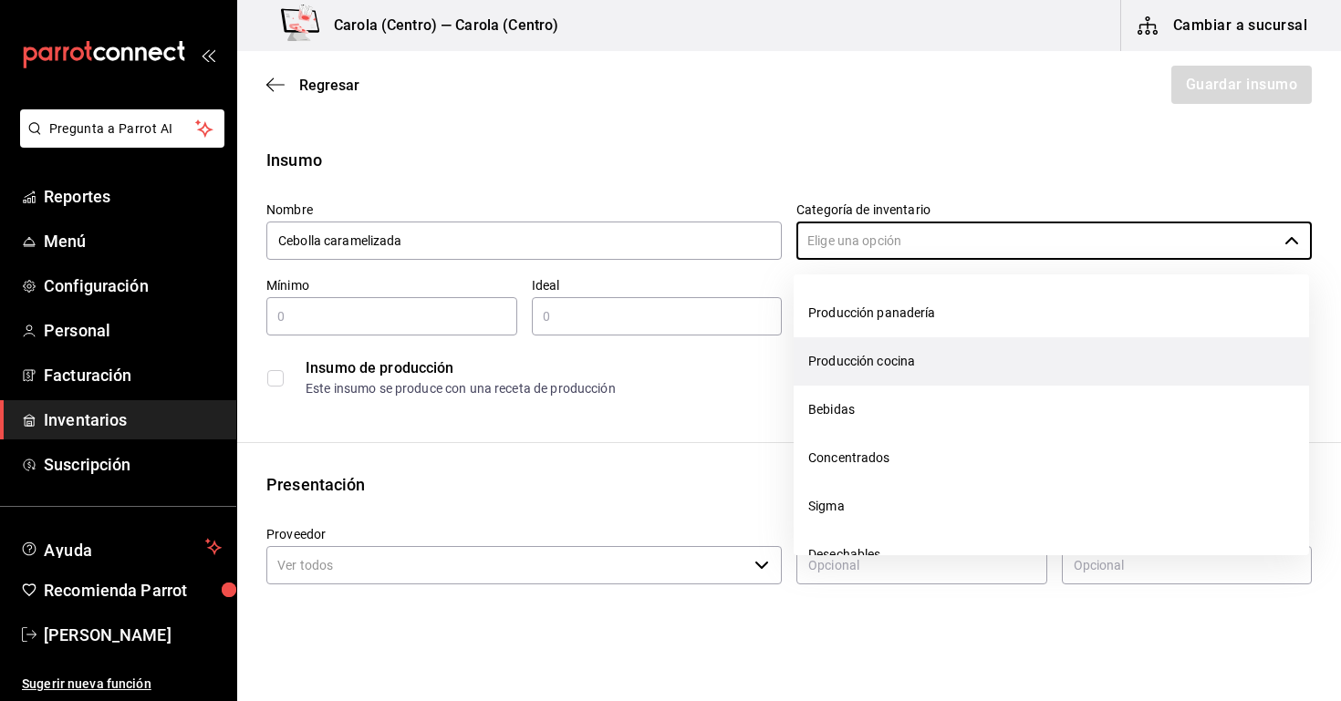
click at [874, 365] on li "Producción cocina" at bounding box center [1051, 362] width 515 height 48
type input "Producción cocina"
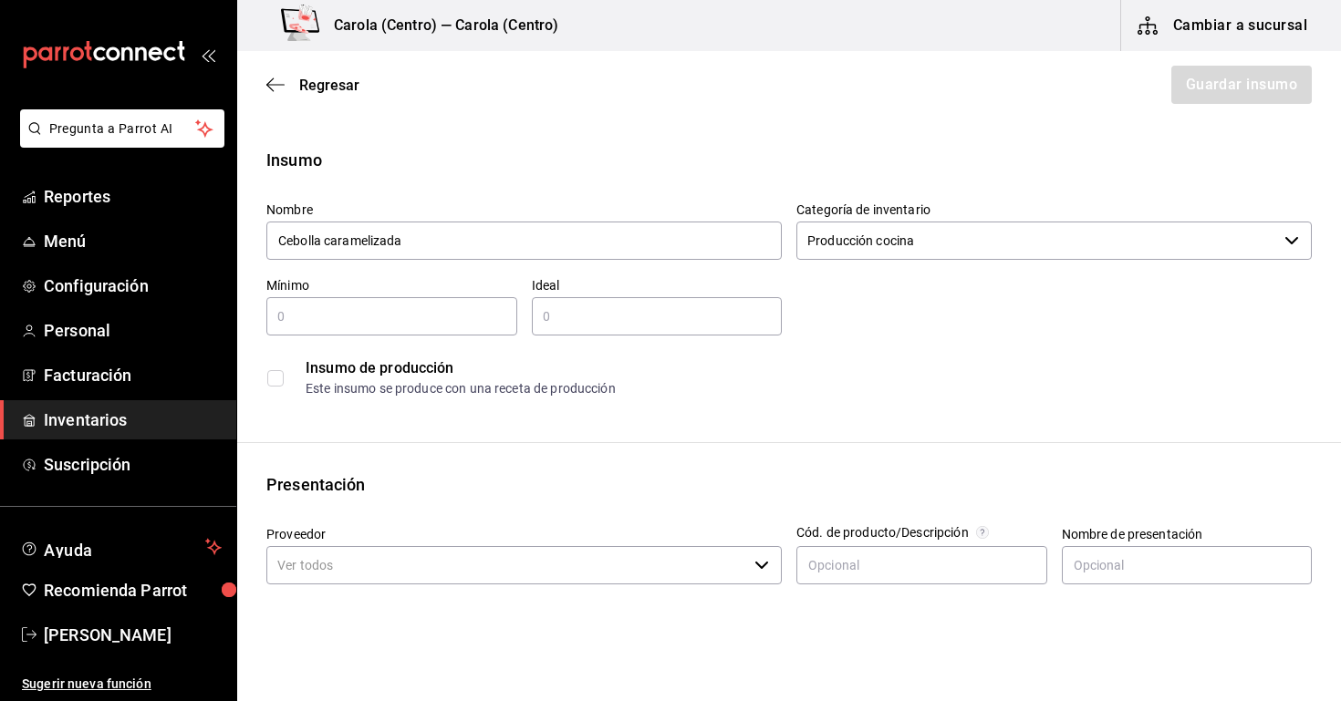
click at [393, 318] on input "text" at bounding box center [391, 317] width 251 height 22
type input "0.5"
click at [586, 321] on input "text" at bounding box center [657, 317] width 251 height 22
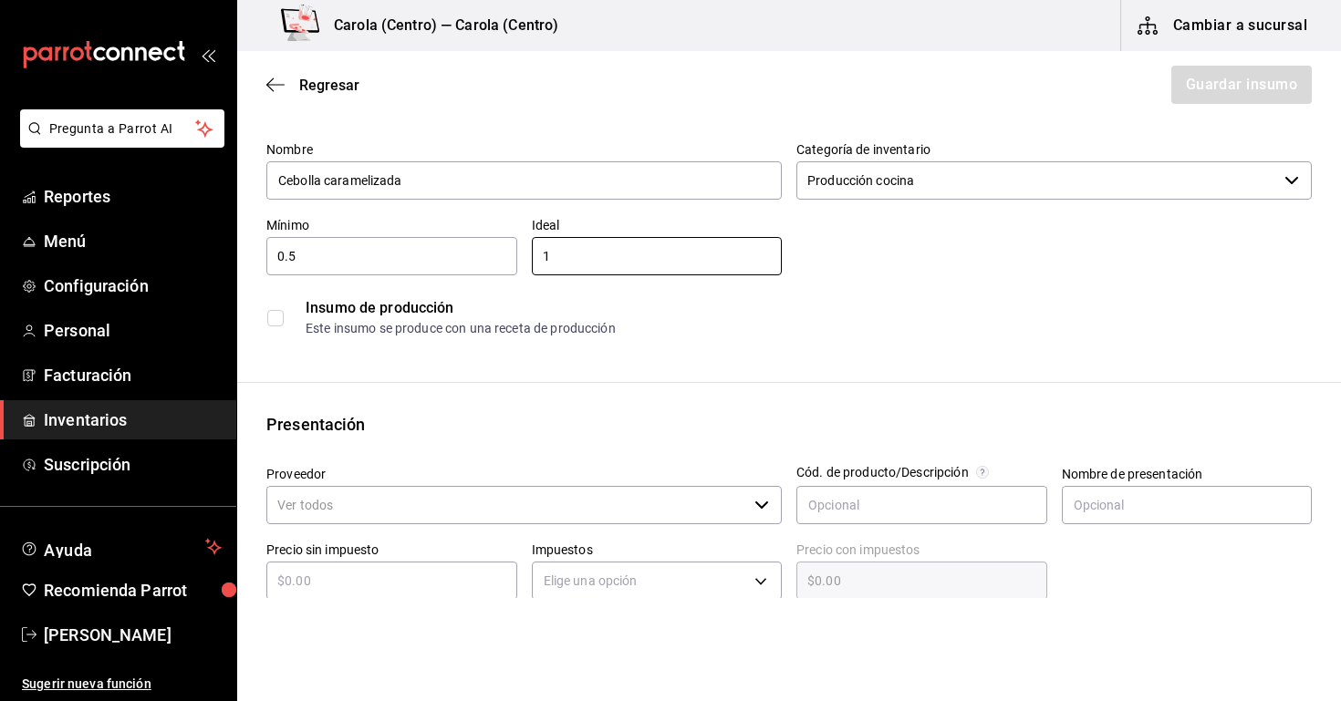
type input "1"
click at [275, 321] on input "checkbox" at bounding box center [275, 318] width 16 height 16
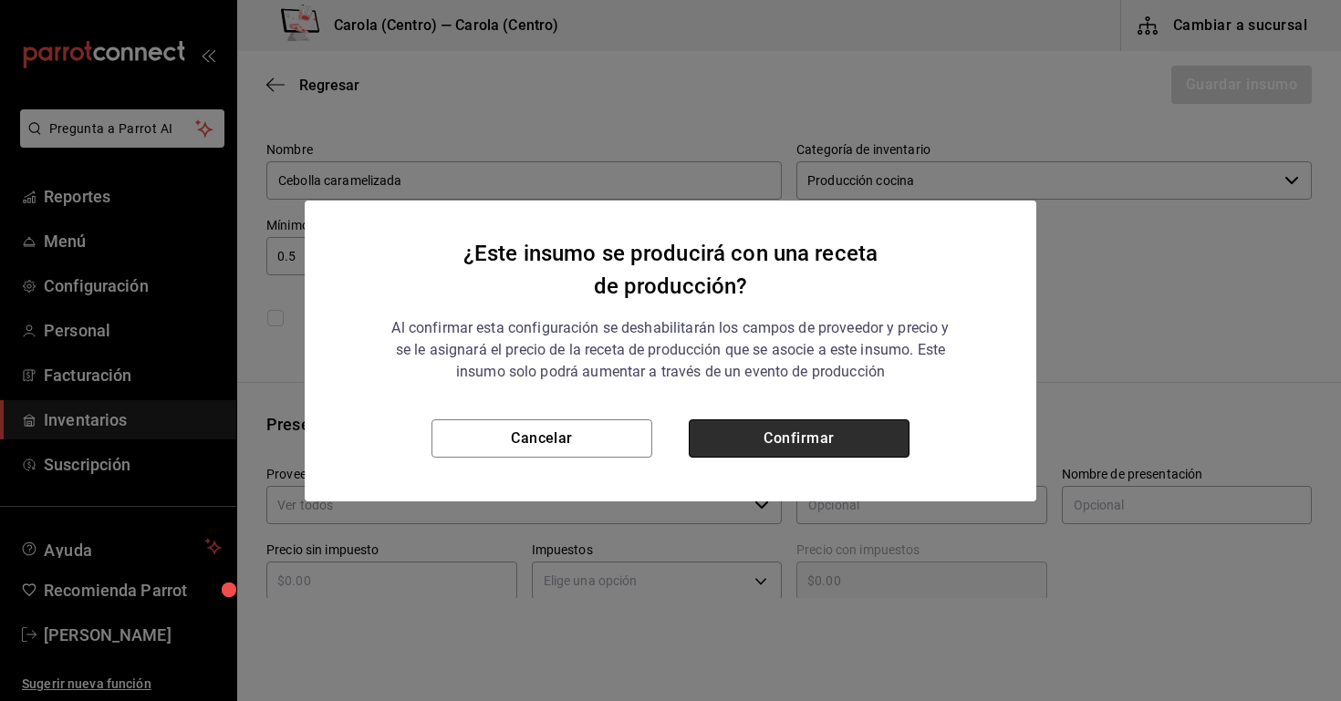
click at [820, 422] on button "Confirmar" at bounding box center [799, 439] width 221 height 38
checkbox input "true"
type input "$0.00"
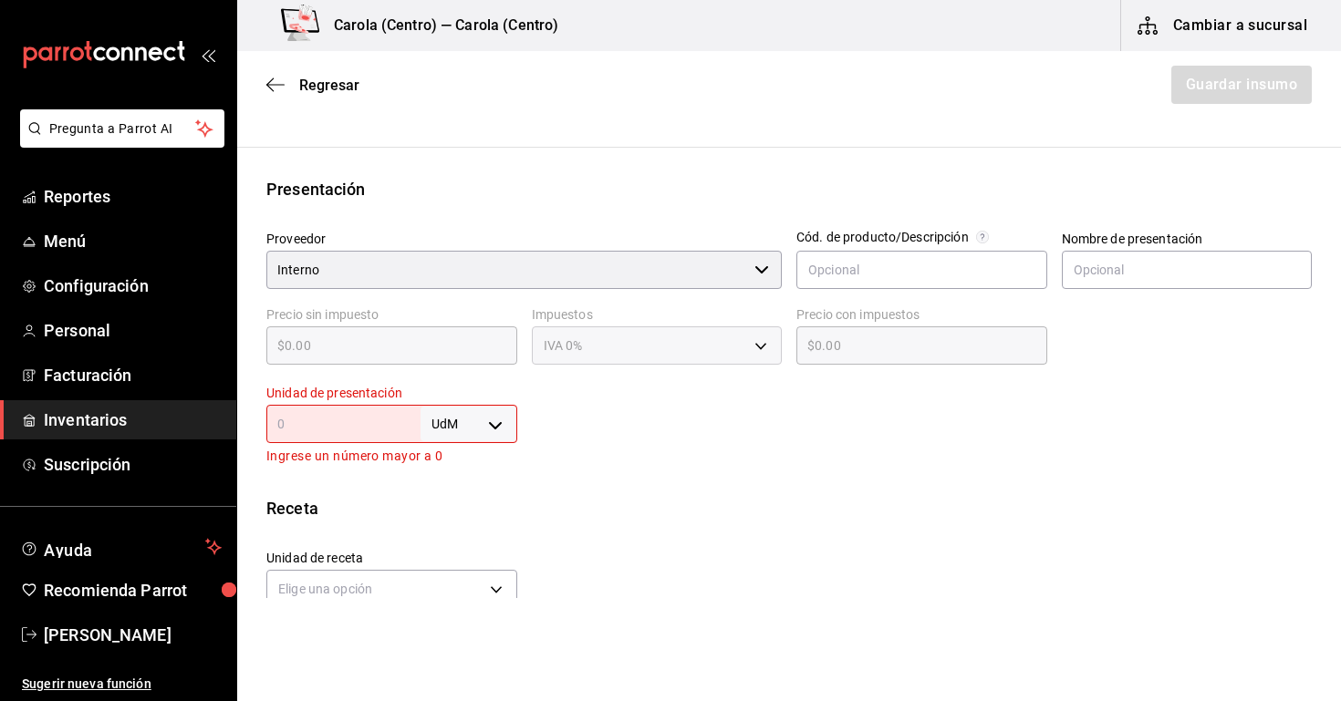
scroll to position [307, 0]
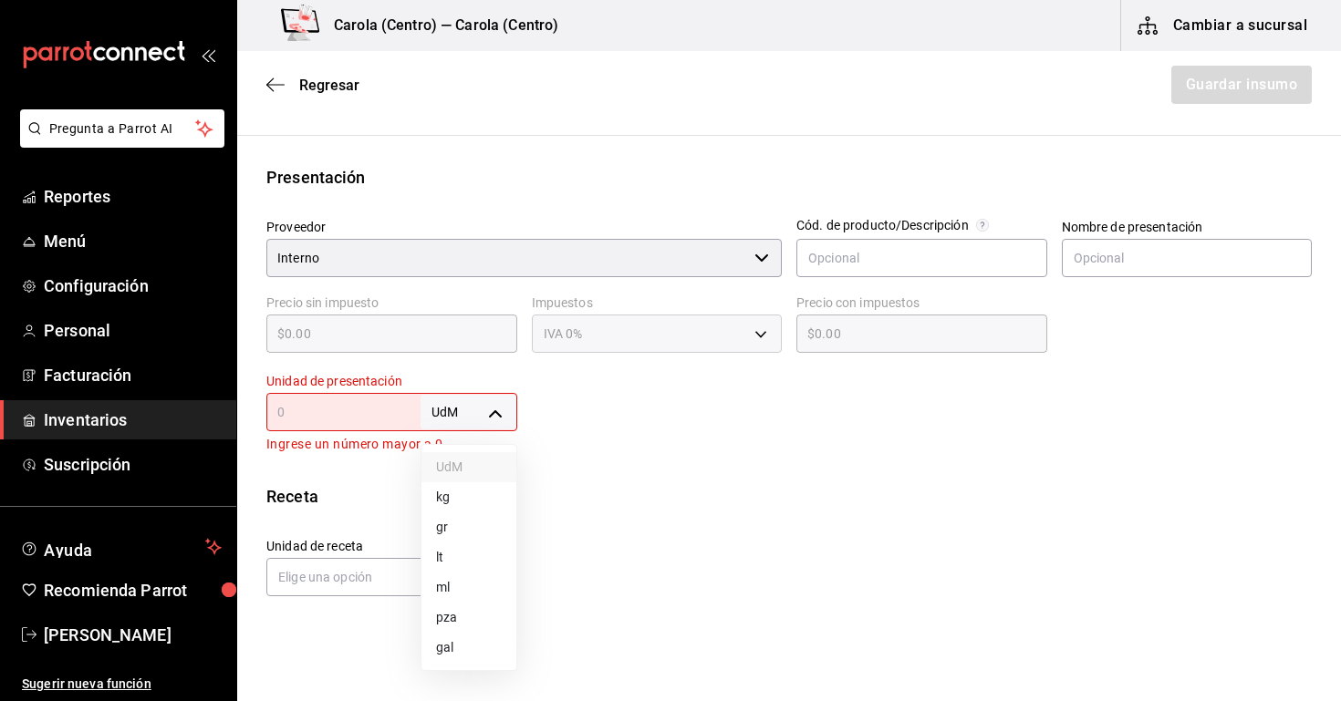
click at [465, 403] on body "Pregunta a Parrot AI Reportes Menú Configuración Personal Facturación Inventari…" at bounding box center [670, 299] width 1341 height 598
click at [461, 524] on li "gr" at bounding box center [468, 528] width 95 height 30
type input "GRAM"
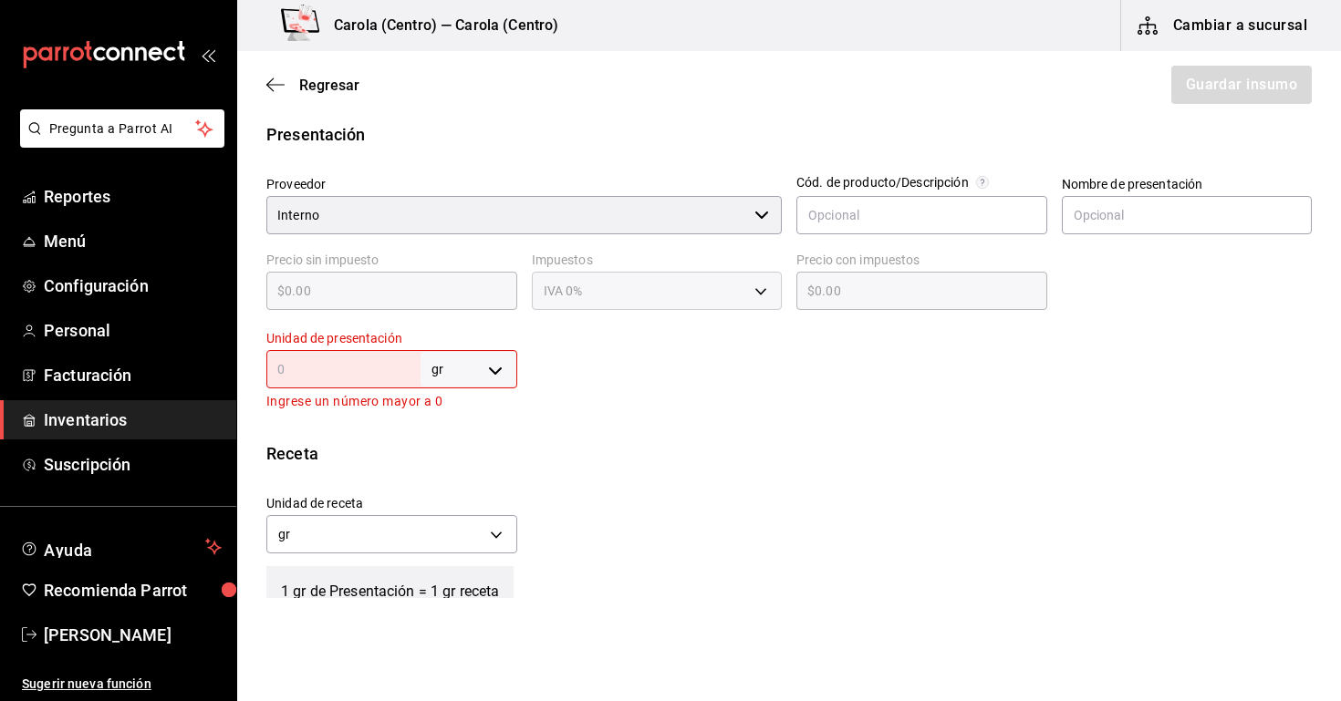
scroll to position [351, 0]
click at [381, 378] on input "text" at bounding box center [343, 369] width 154 height 22
type input "1"
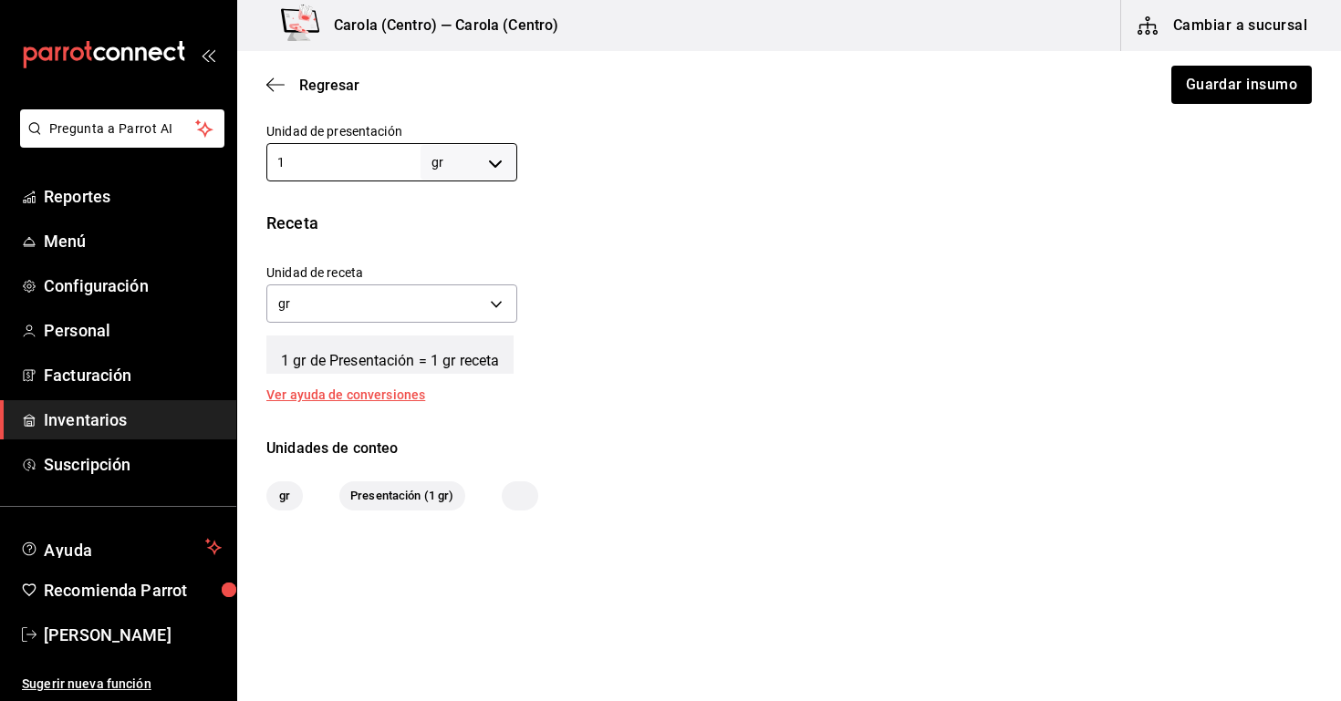
scroll to position [560, 0]
type input "1"
click at [1252, 78] on button "Guardar insumo" at bounding box center [1240, 85] width 142 height 38
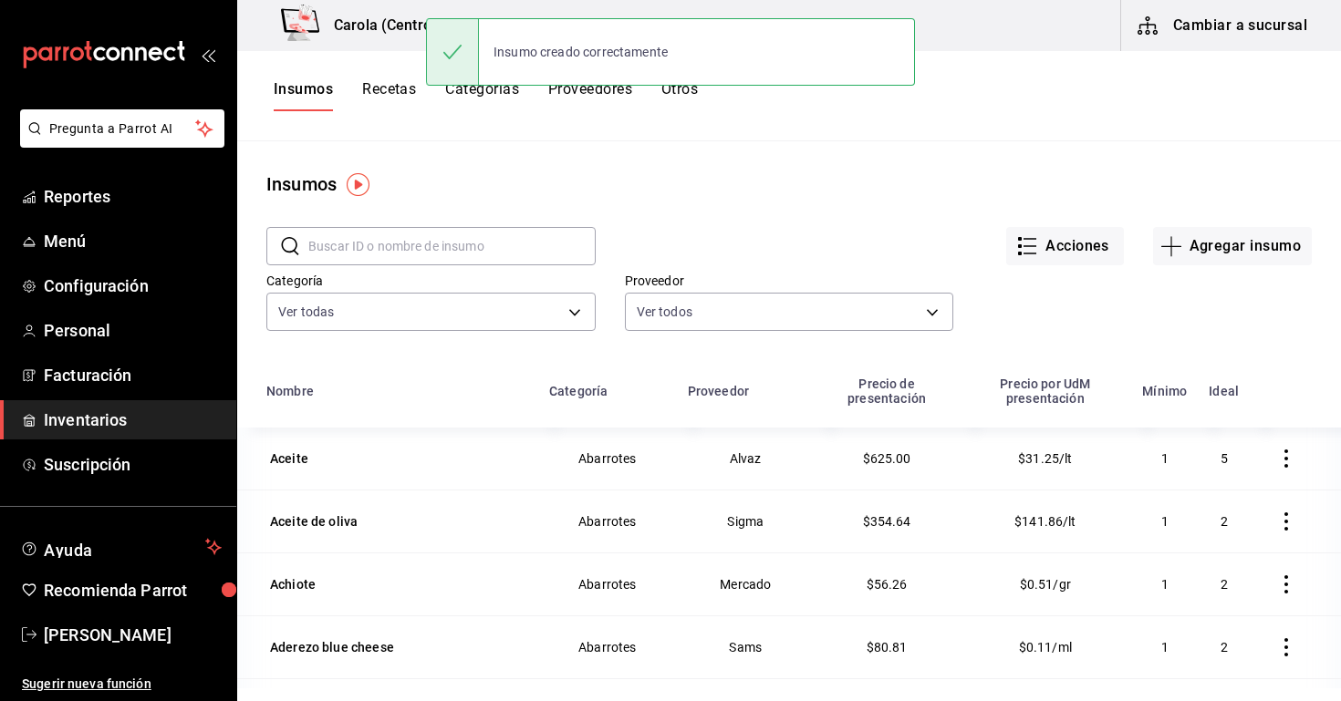
click at [364, 254] on input "text" at bounding box center [451, 246] width 287 height 36
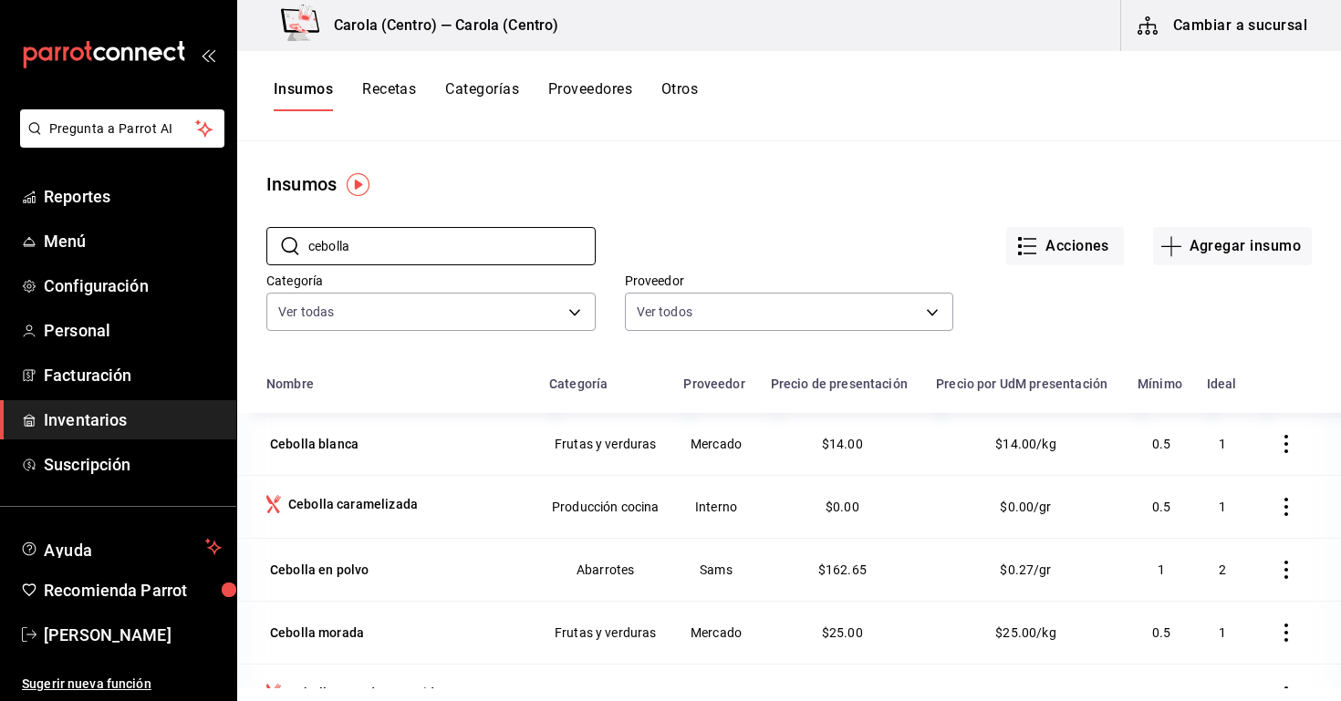
type input "cebolla"
click at [1272, 490] on td at bounding box center [1295, 506] width 91 height 63
click at [1287, 502] on icon "button" at bounding box center [1286, 507] width 18 height 18
click at [864, 518] on div at bounding box center [670, 350] width 1341 height 701
click at [734, 208] on div "Acciones Agregar insumo" at bounding box center [954, 232] width 716 height 68
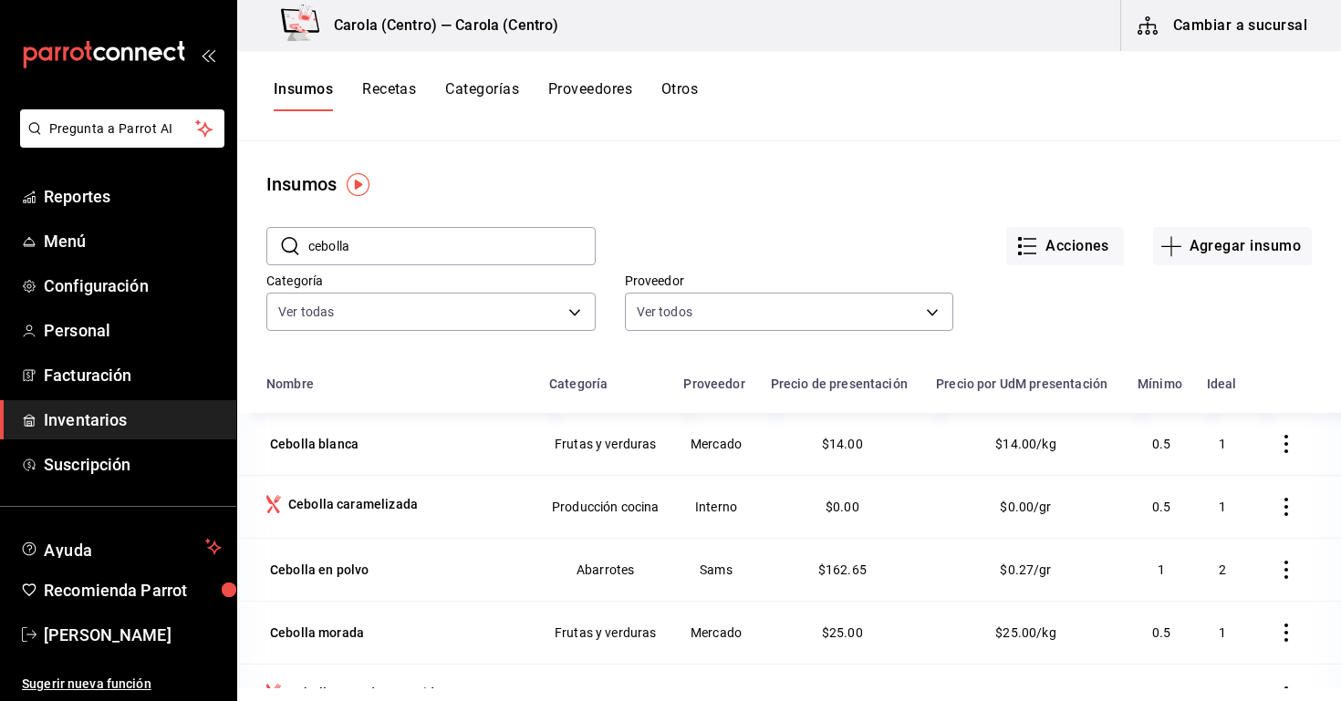
click at [415, 88] on button "Recetas" at bounding box center [389, 95] width 54 height 31
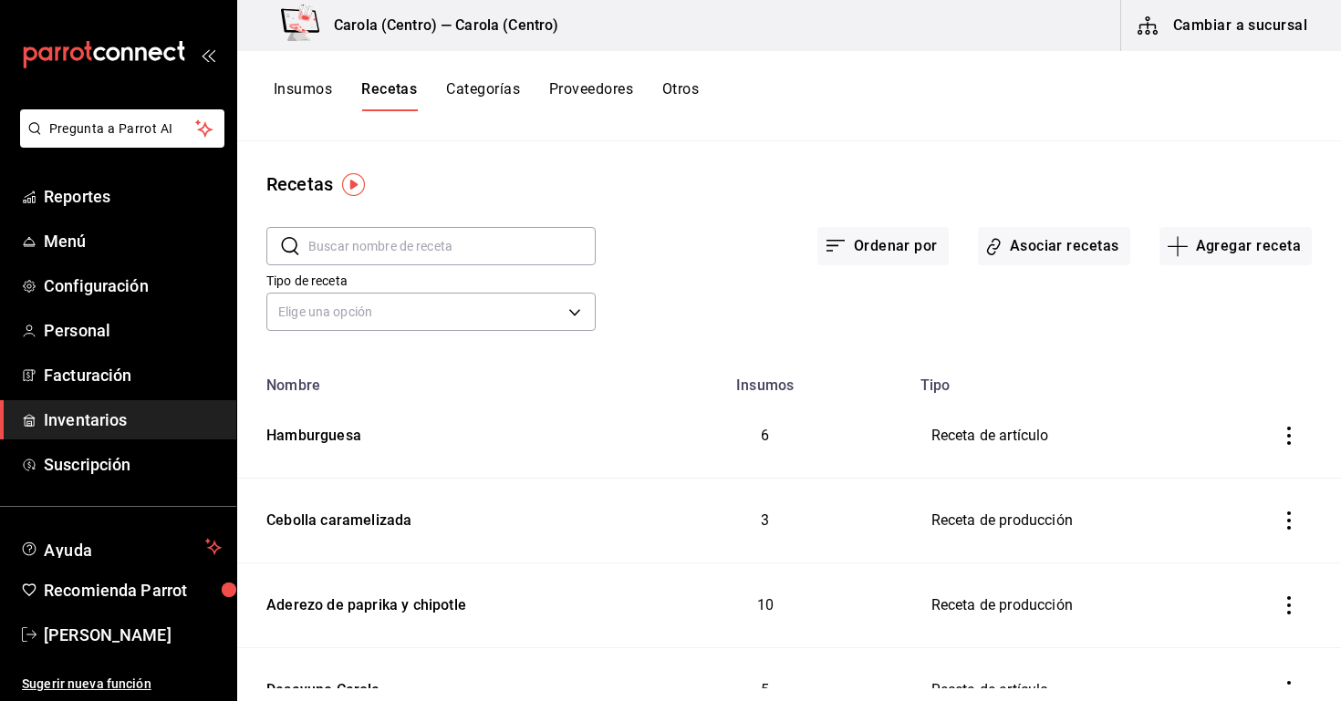
click at [456, 251] on input "text" at bounding box center [451, 246] width 287 height 36
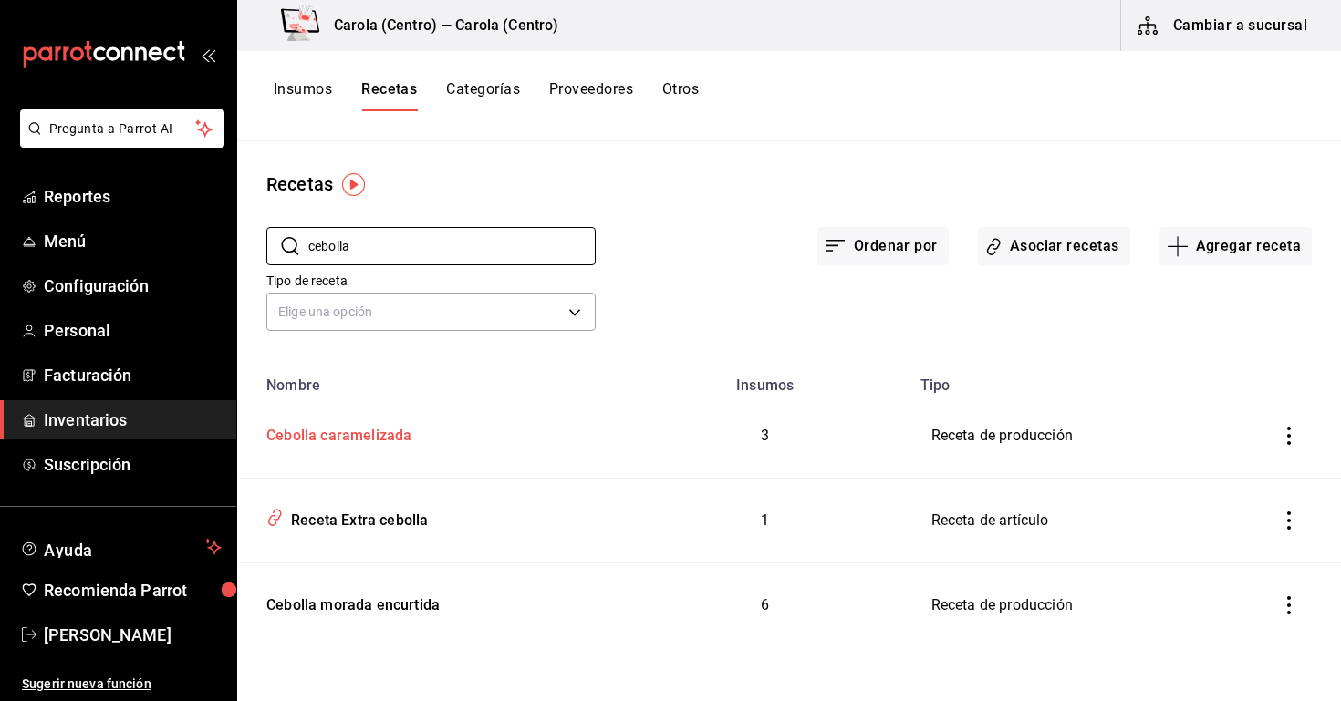
type input "cebolla"
click at [416, 447] on td "Cebolla caramelizada" at bounding box center [429, 436] width 384 height 85
type input "Cebolla caramelizada"
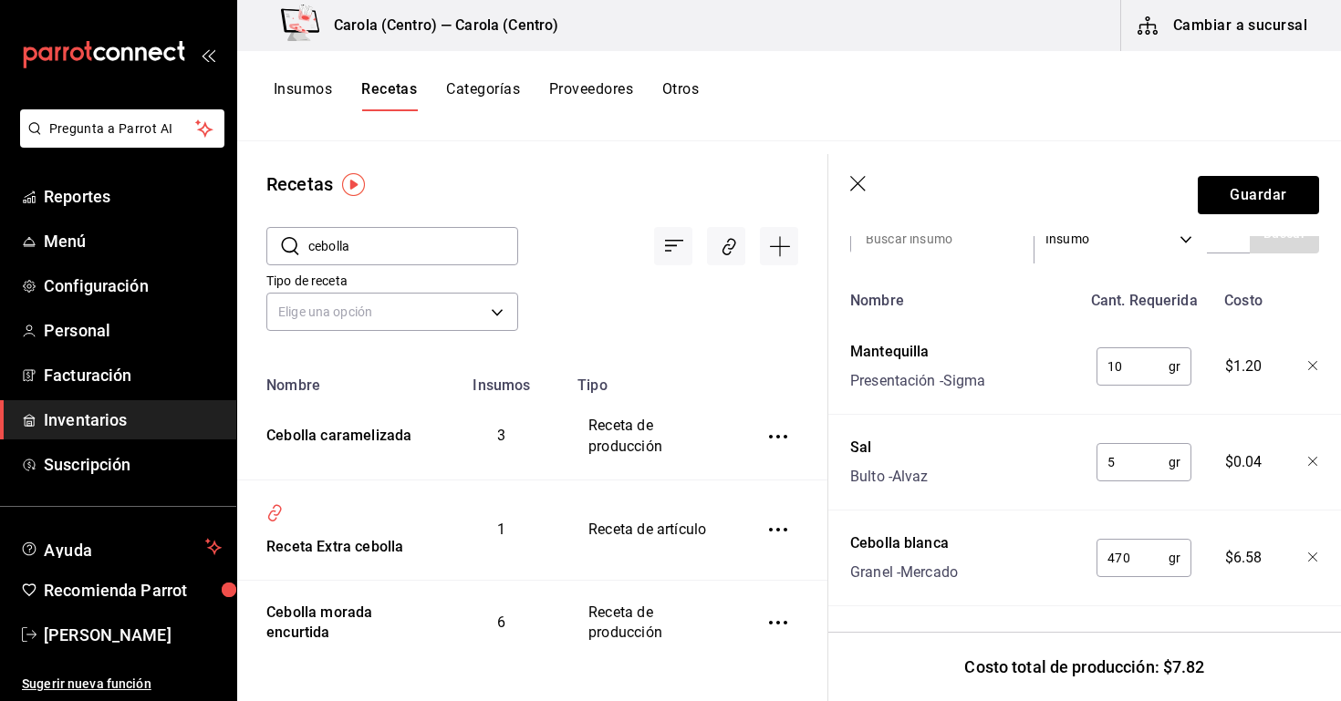
scroll to position [668, 0]
click at [1237, 208] on button "Guardar" at bounding box center [1258, 195] width 121 height 38
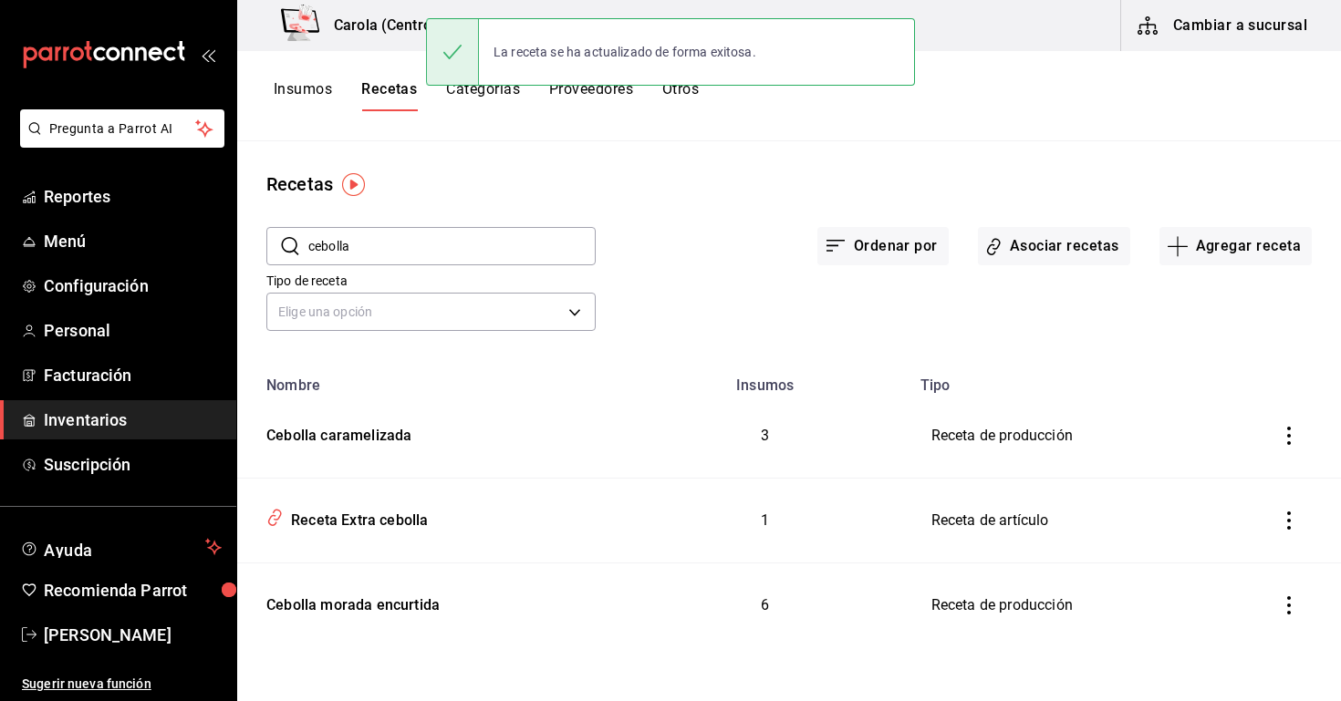
click at [327, 95] on button "Insumos" at bounding box center [303, 95] width 58 height 31
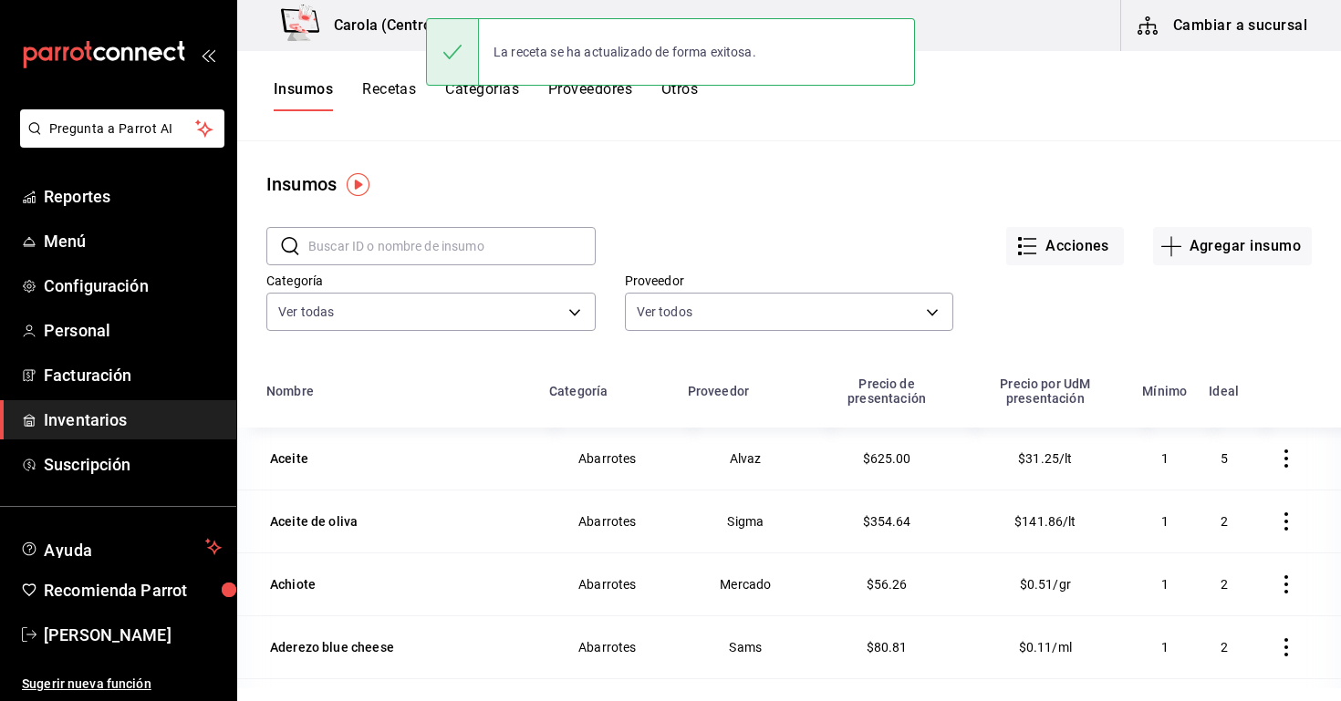
click at [370, 251] on input "text" at bounding box center [451, 246] width 287 height 36
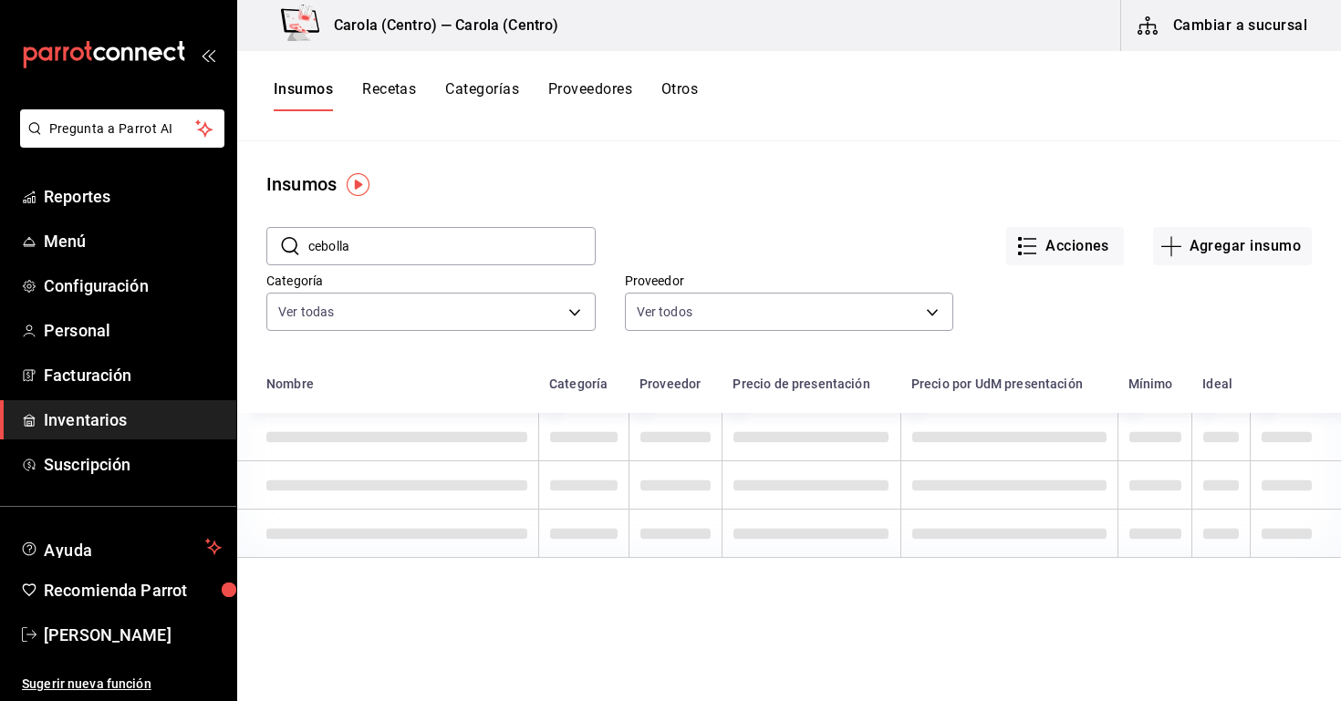
type input "cebolla"
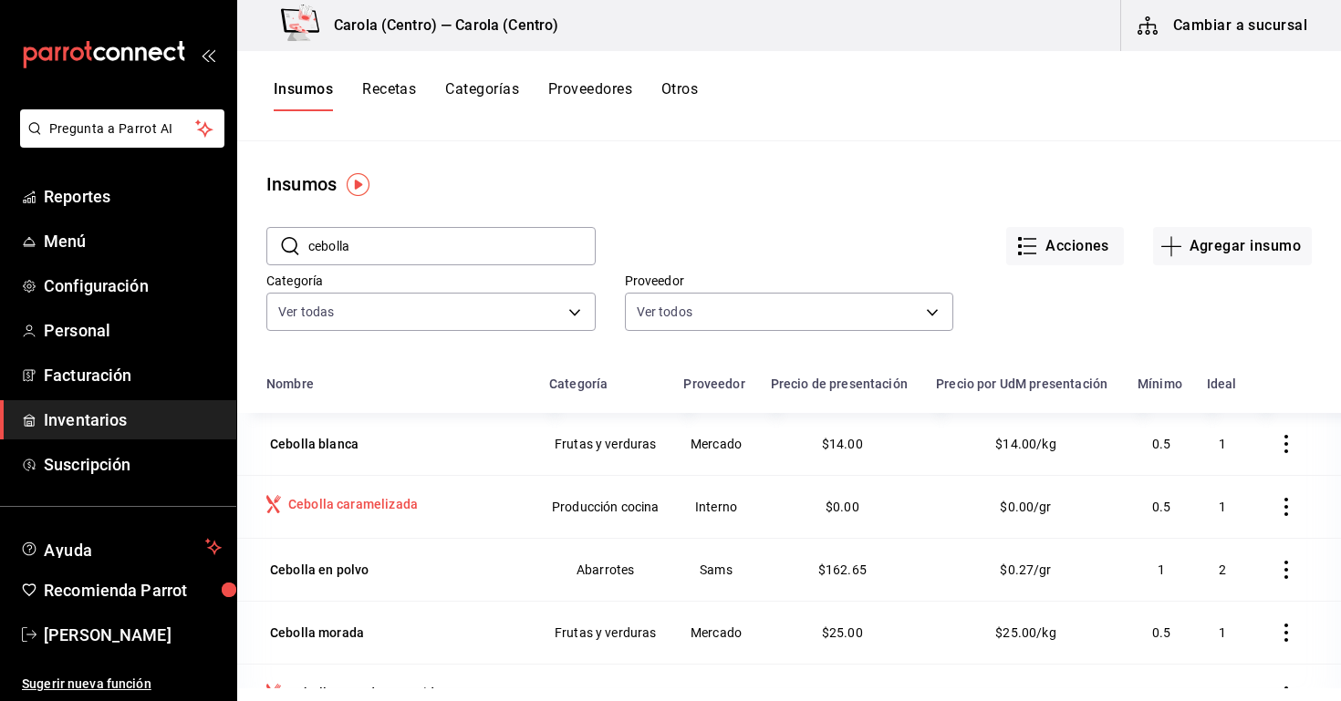
click at [400, 497] on div "Cebolla caramelizada" at bounding box center [353, 504] width 130 height 18
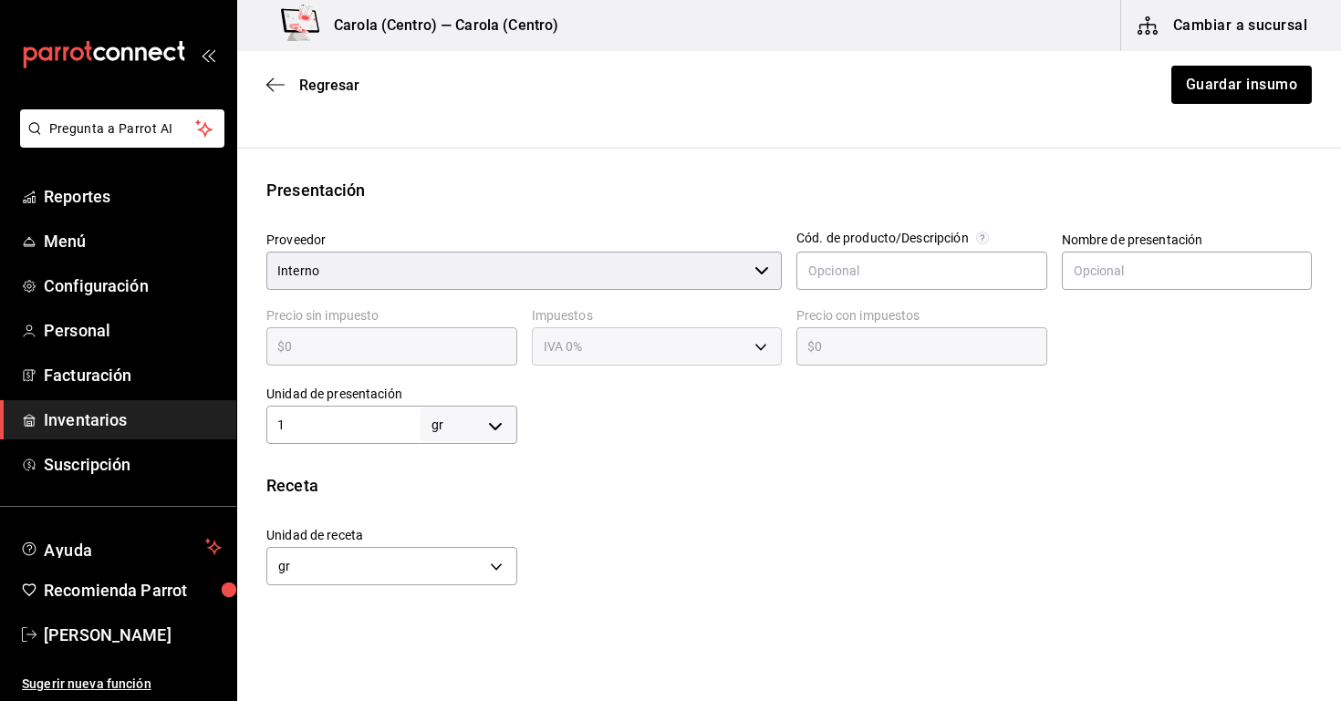
scroll to position [316, 0]
click at [293, 96] on div "Regresar Guardar insumo" at bounding box center [789, 85] width 1104 height 68
click at [291, 75] on div "Regresar Guardar insumo" at bounding box center [789, 85] width 1104 height 68
click at [333, 80] on span "Regresar" at bounding box center [329, 85] width 60 height 17
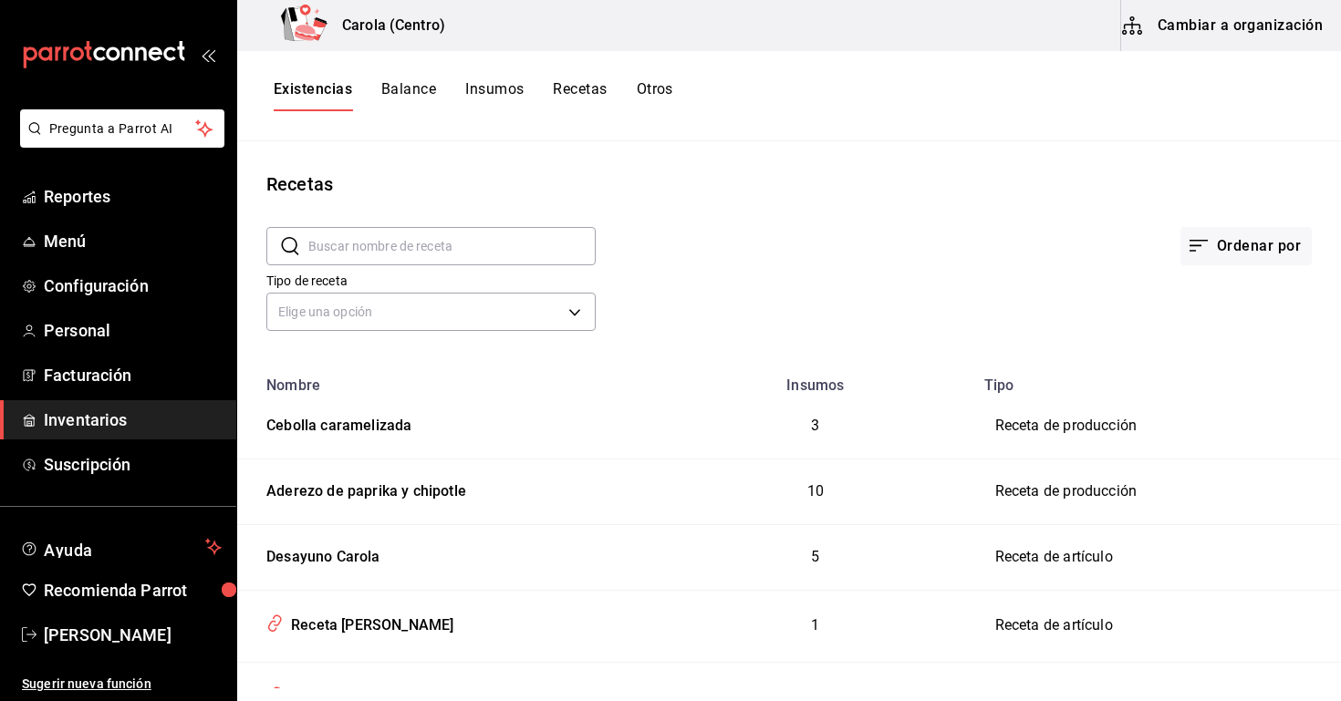
click at [188, 417] on span "Inventarios" at bounding box center [133, 420] width 178 height 25
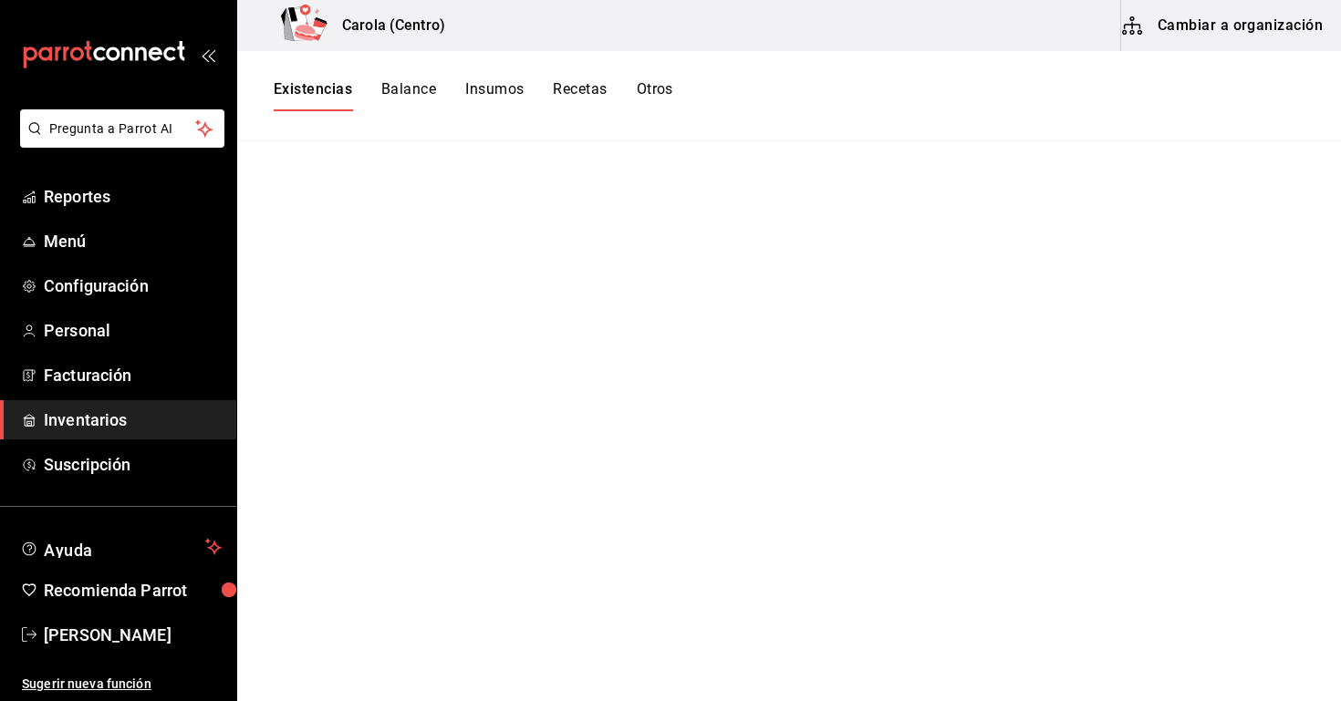
click at [476, 96] on button "Insumos" at bounding box center [494, 95] width 58 height 31
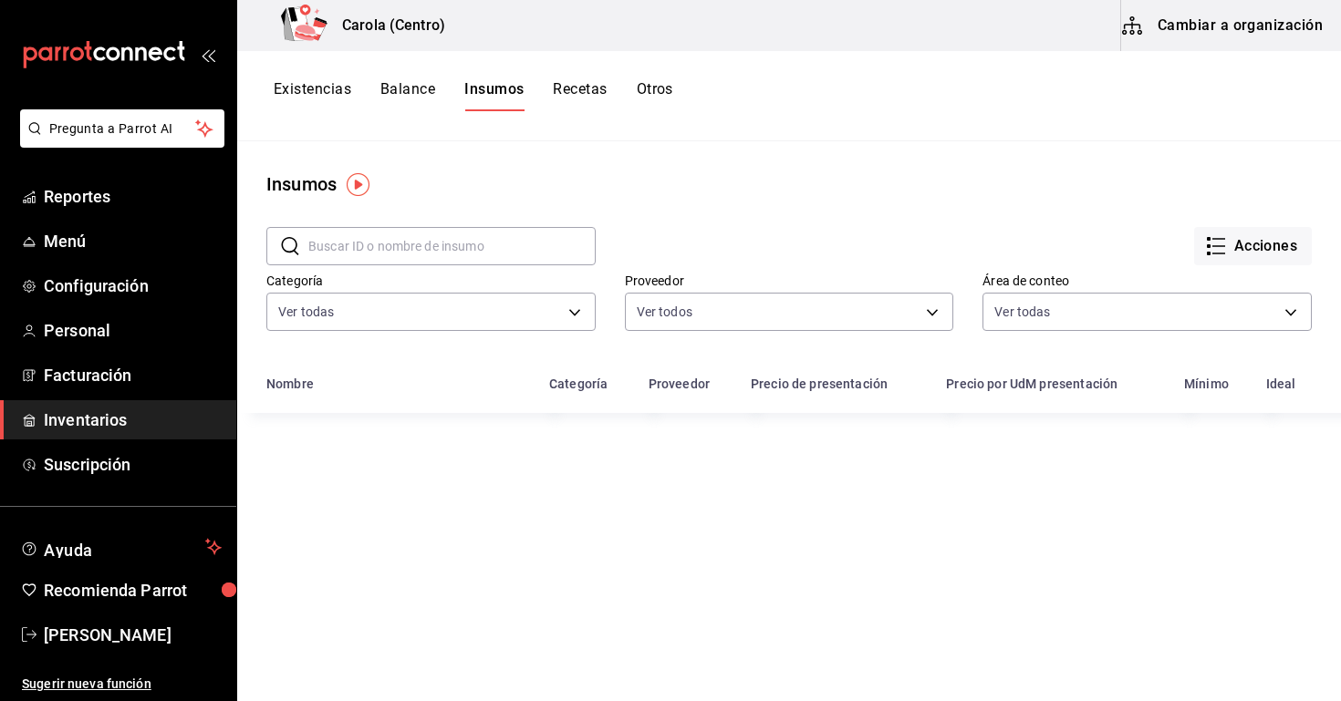
click at [358, 90] on div "Existencias Balance Insumos Recetas Otros" at bounding box center [474, 95] width 400 height 31
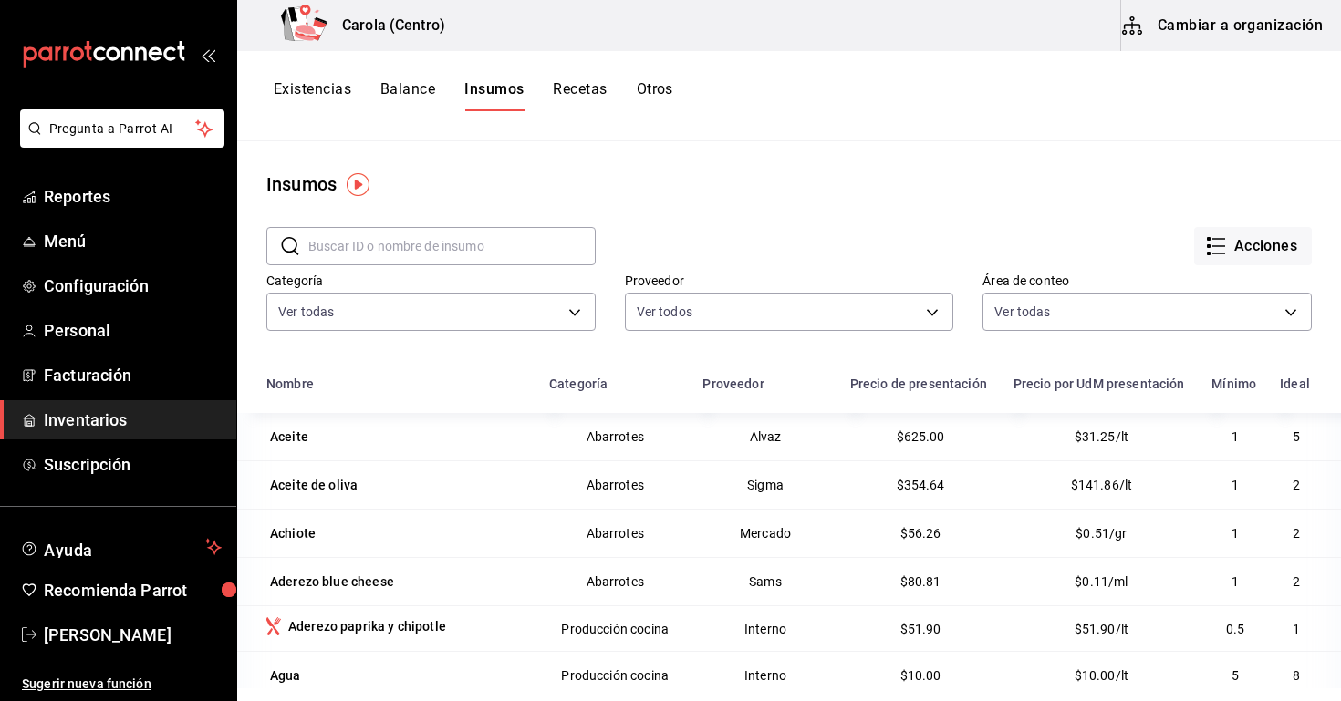
click at [317, 89] on button "Existencias" at bounding box center [313, 95] width 78 height 31
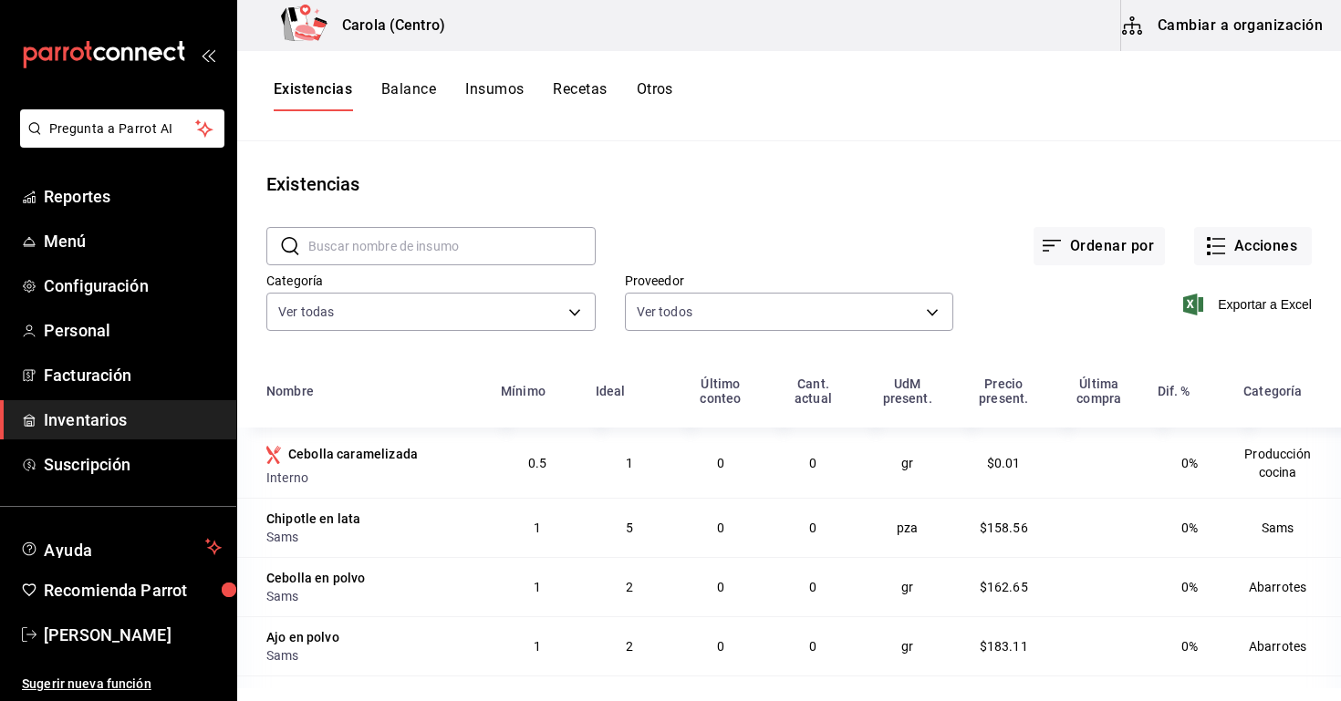
click at [507, 96] on button "Insumos" at bounding box center [494, 95] width 58 height 31
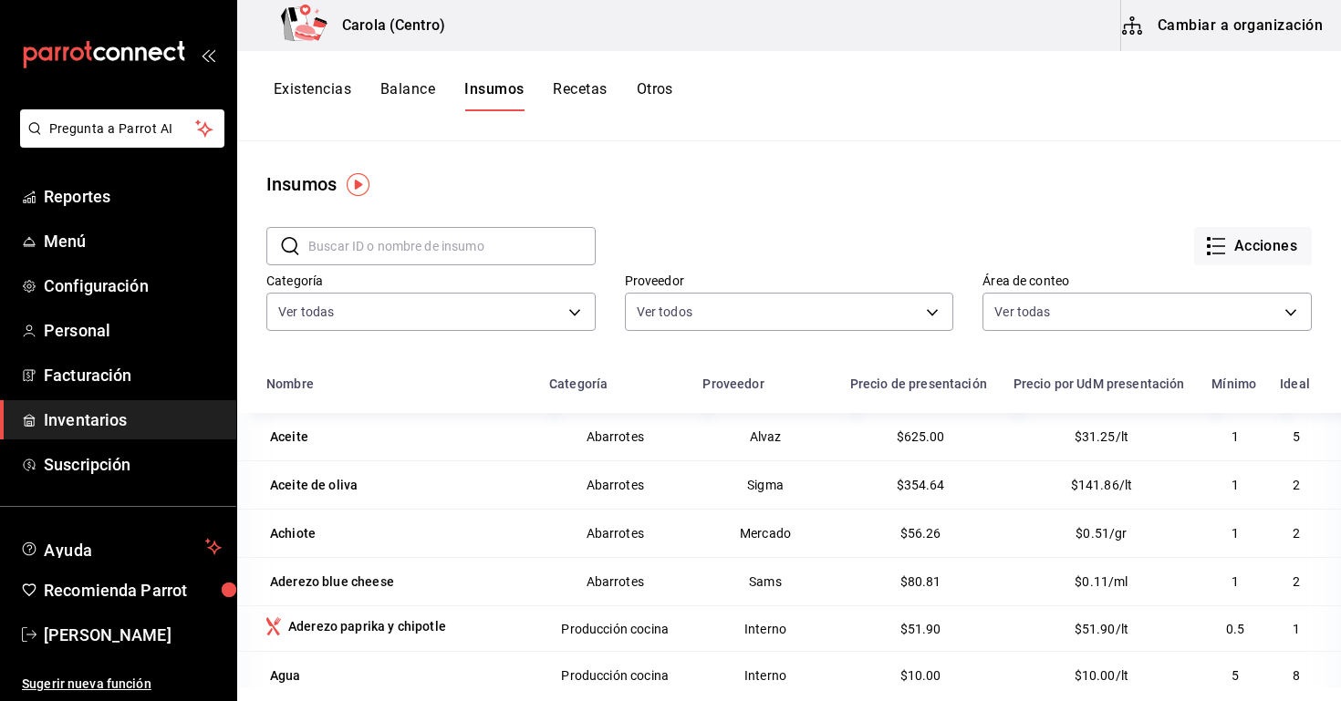
click at [1186, 32] on button "Cambiar a organización" at bounding box center [1223, 25] width 205 height 51
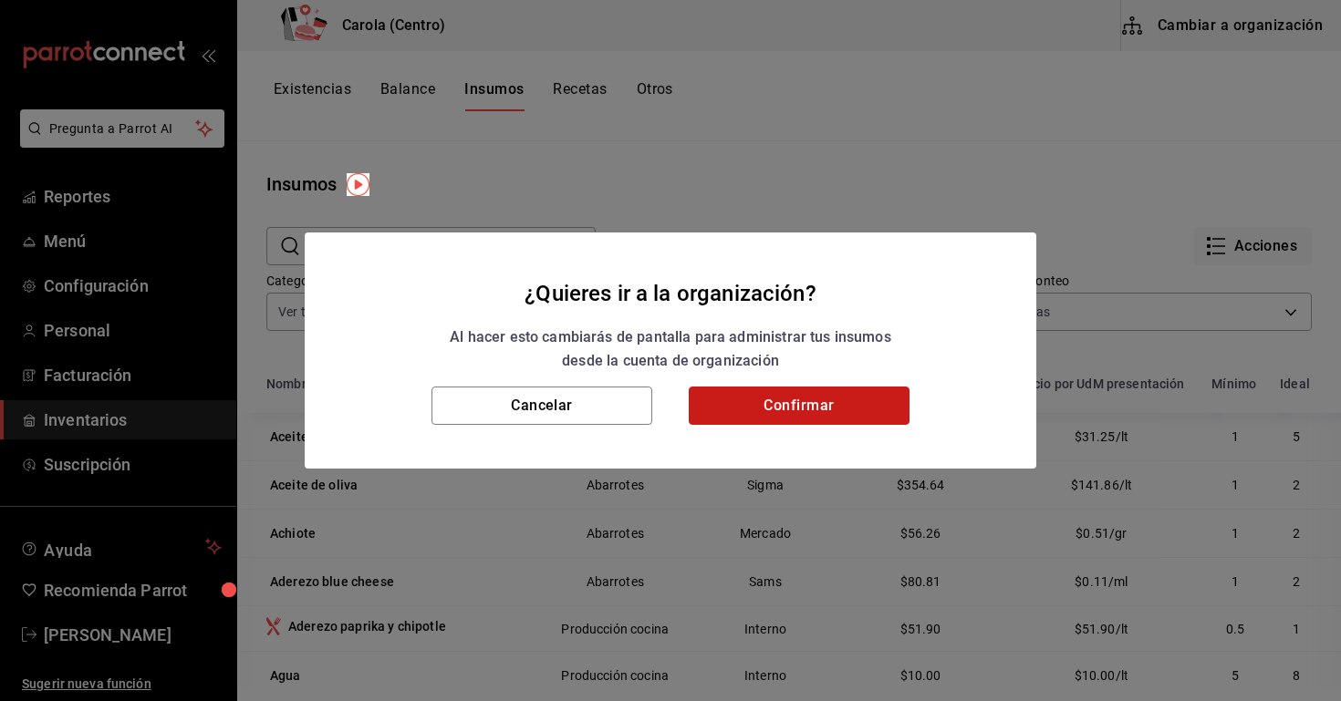
click at [835, 395] on button "Confirmar" at bounding box center [799, 406] width 221 height 38
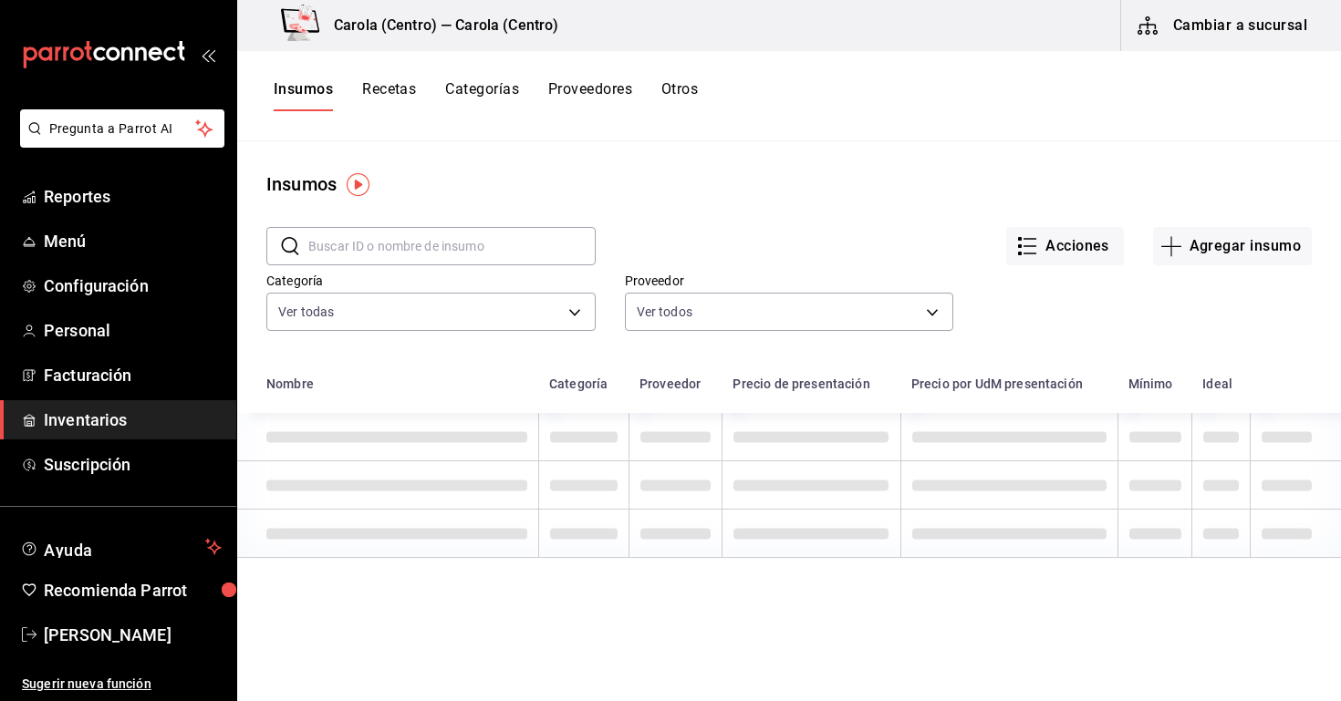
click at [386, 248] on input "text" at bounding box center [451, 246] width 287 height 36
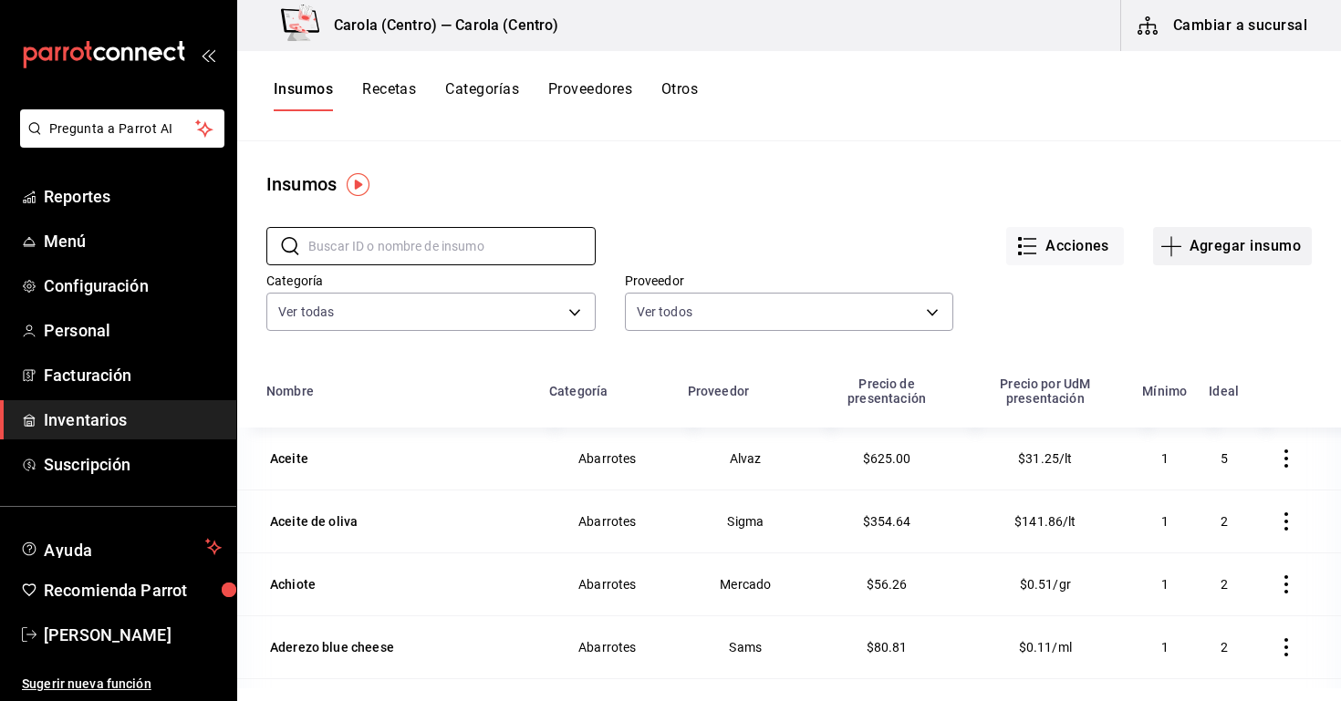
click at [1231, 260] on button "Agregar insumo" at bounding box center [1232, 246] width 159 height 38
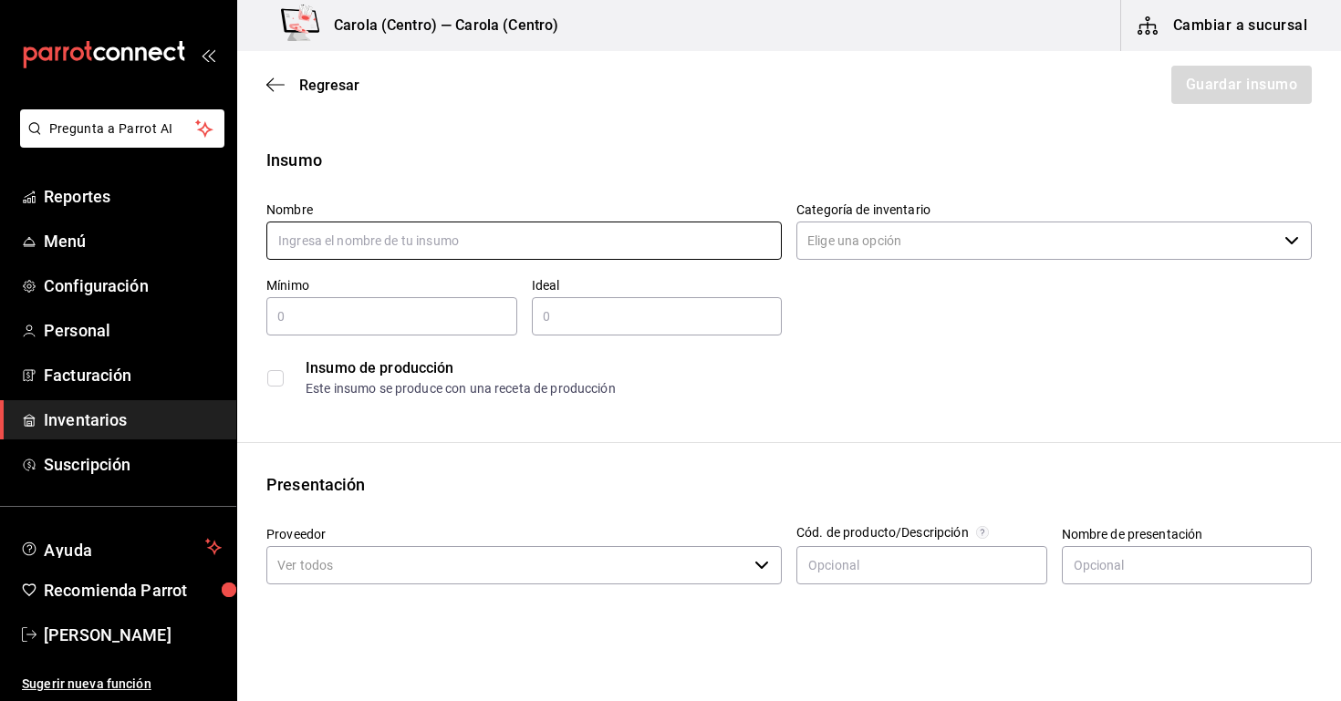
click at [488, 236] on input "text" at bounding box center [523, 241] width 515 height 38
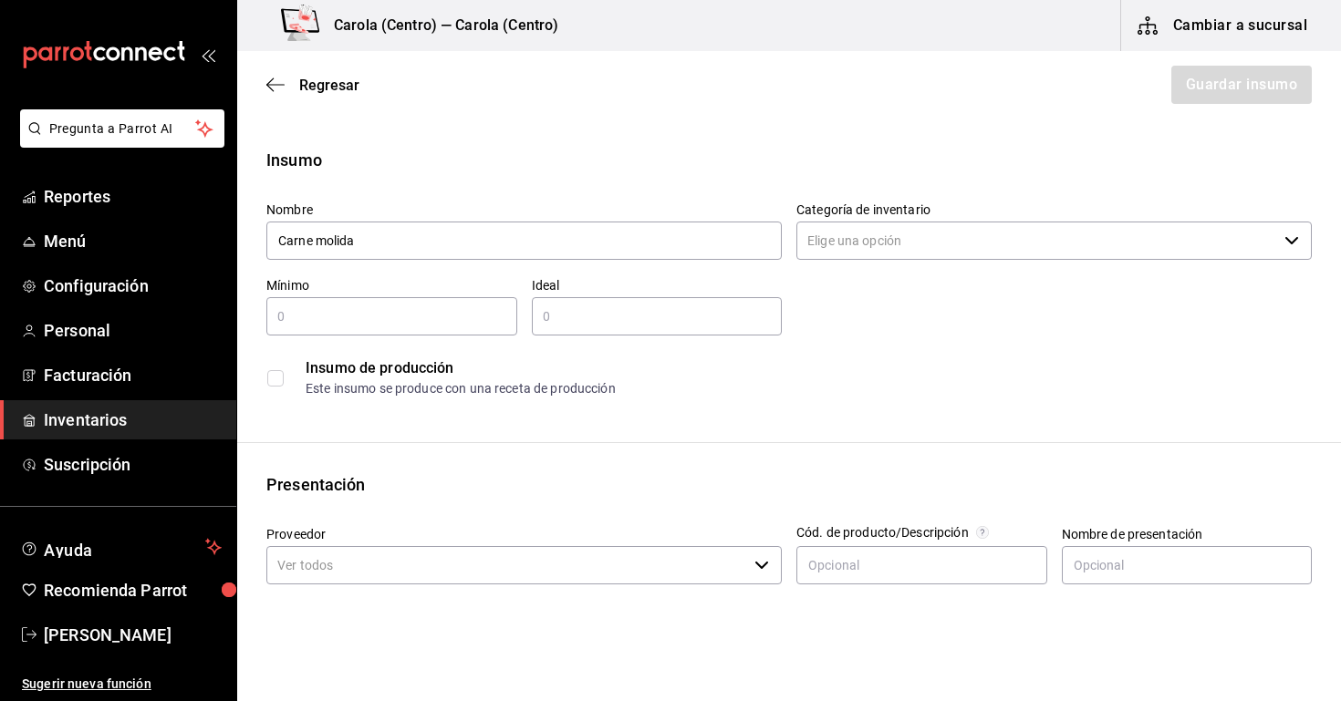
type input "Carne molida"
click at [870, 239] on input "Categoría de inventario" at bounding box center [1036, 241] width 481 height 38
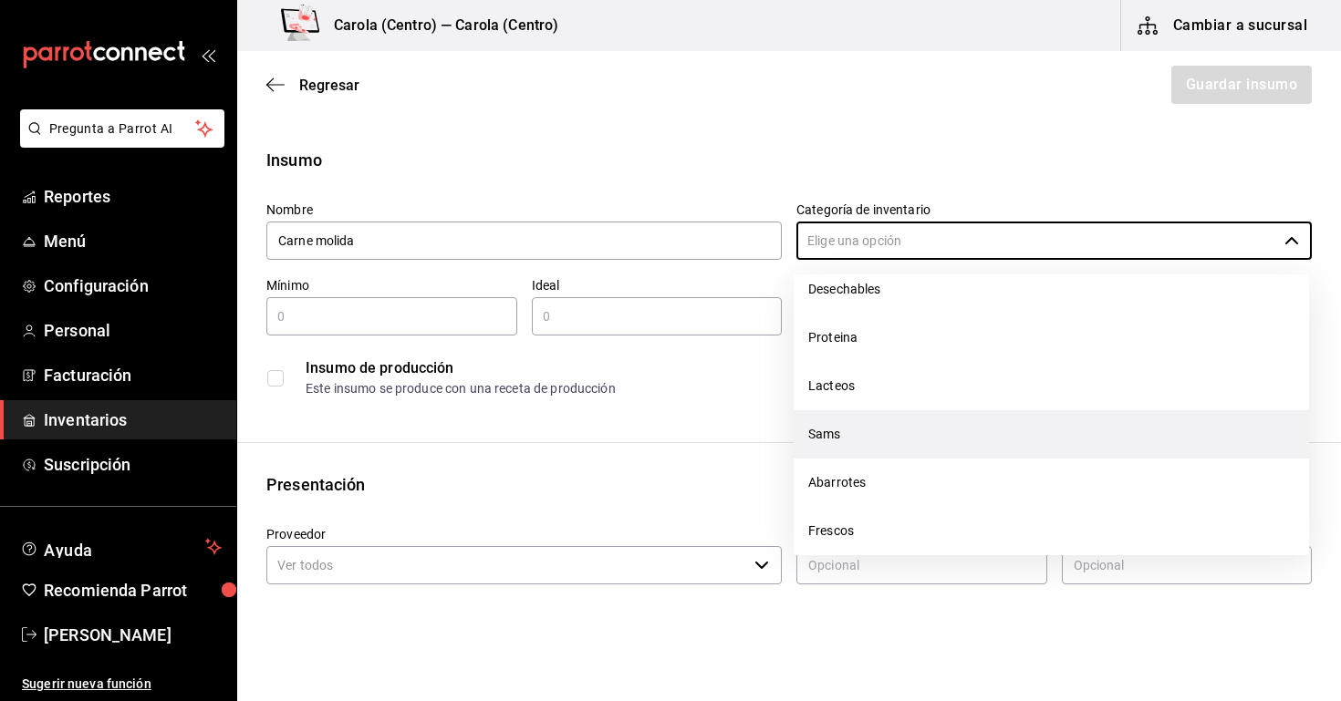
scroll to position [264, 0]
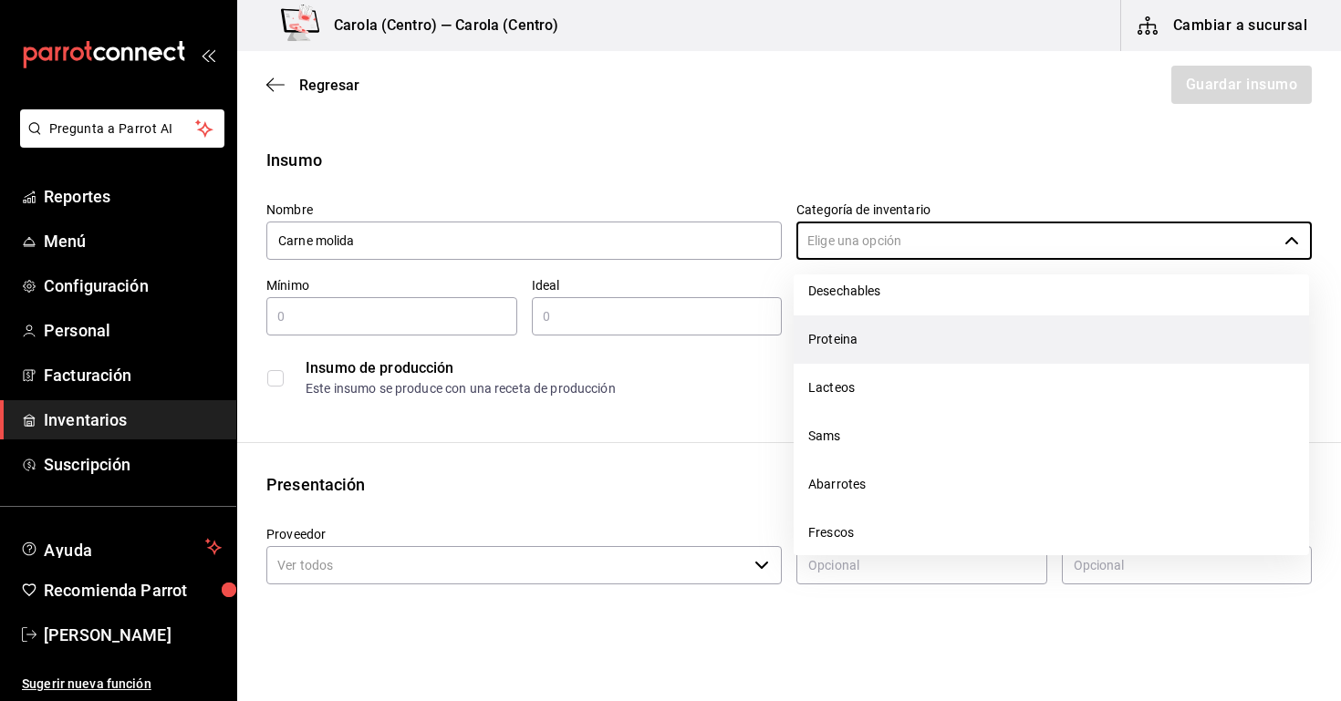
click at [879, 351] on li "Proteina" at bounding box center [1051, 340] width 515 height 48
type input "Proteina"
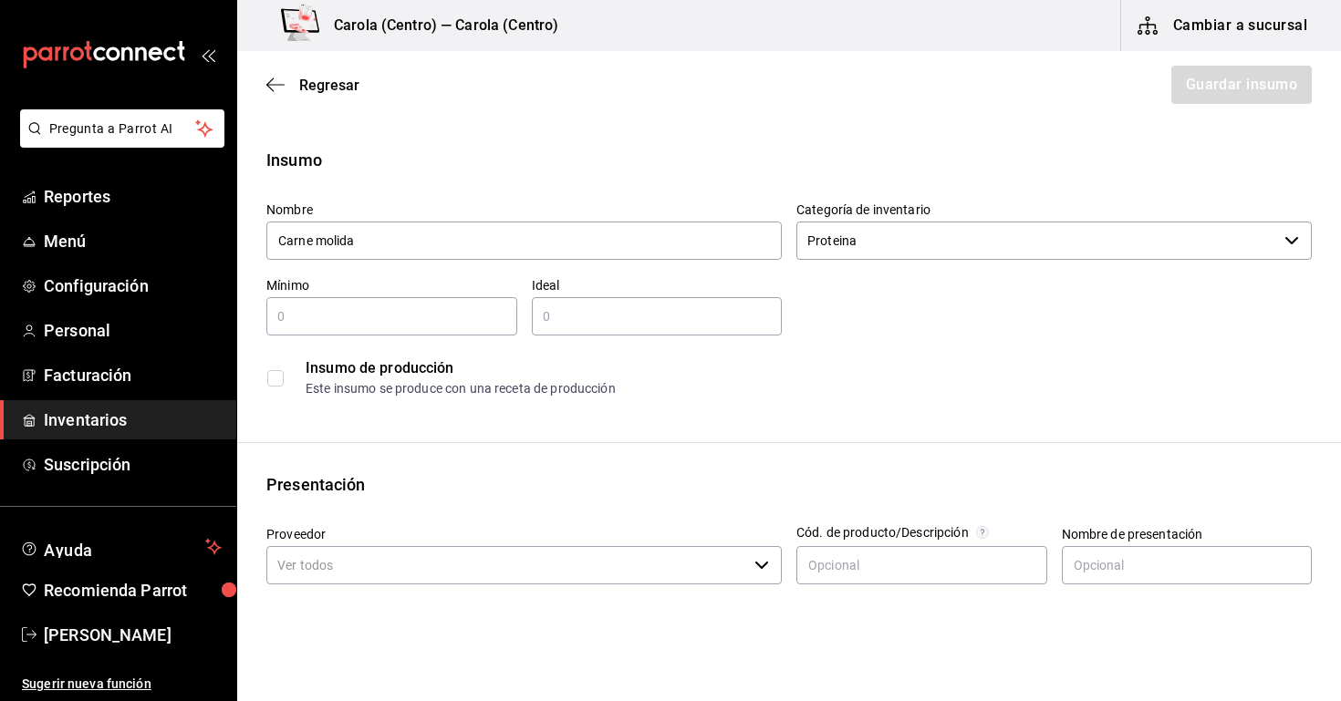
click at [458, 312] on input "text" at bounding box center [391, 317] width 251 height 22
type input "2"
type input "1"
type input "2"
click at [558, 315] on input "text" at bounding box center [657, 317] width 251 height 22
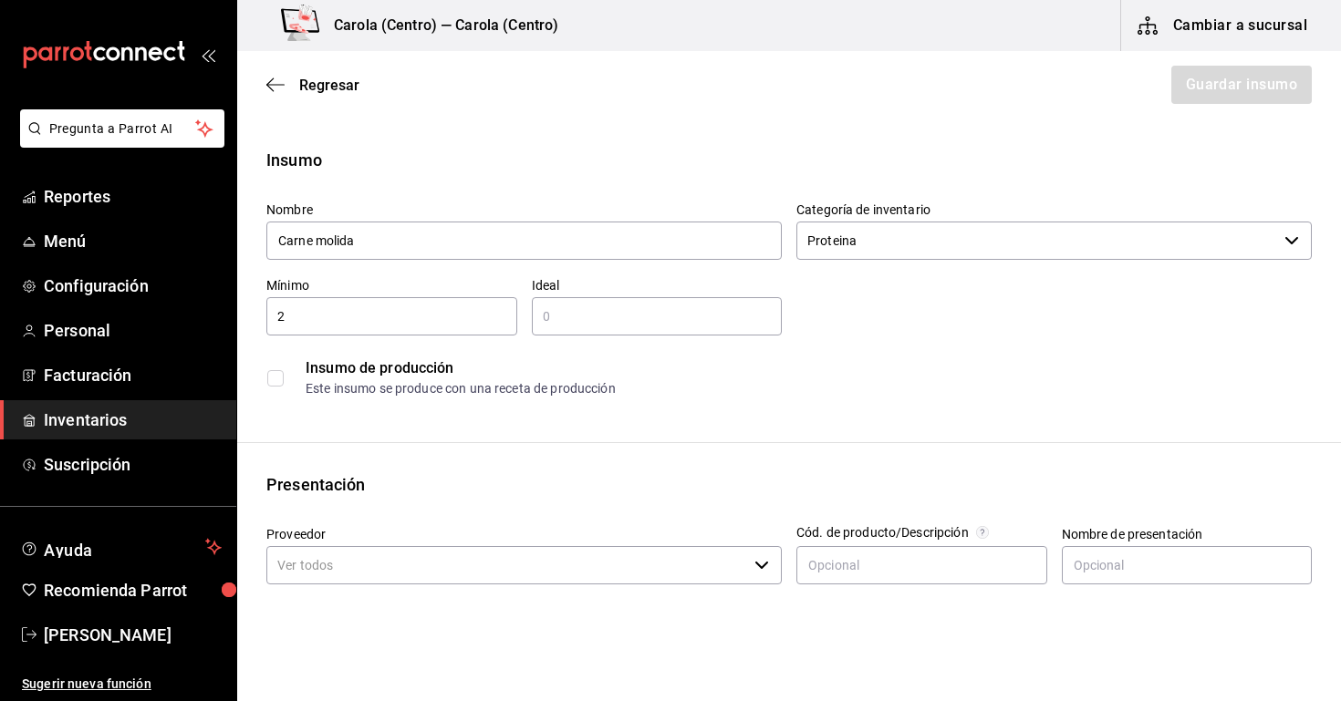
type input "1"
type input "2"
click at [511, 321] on input "2" at bounding box center [391, 317] width 251 height 22
type input "2"
type input "1"
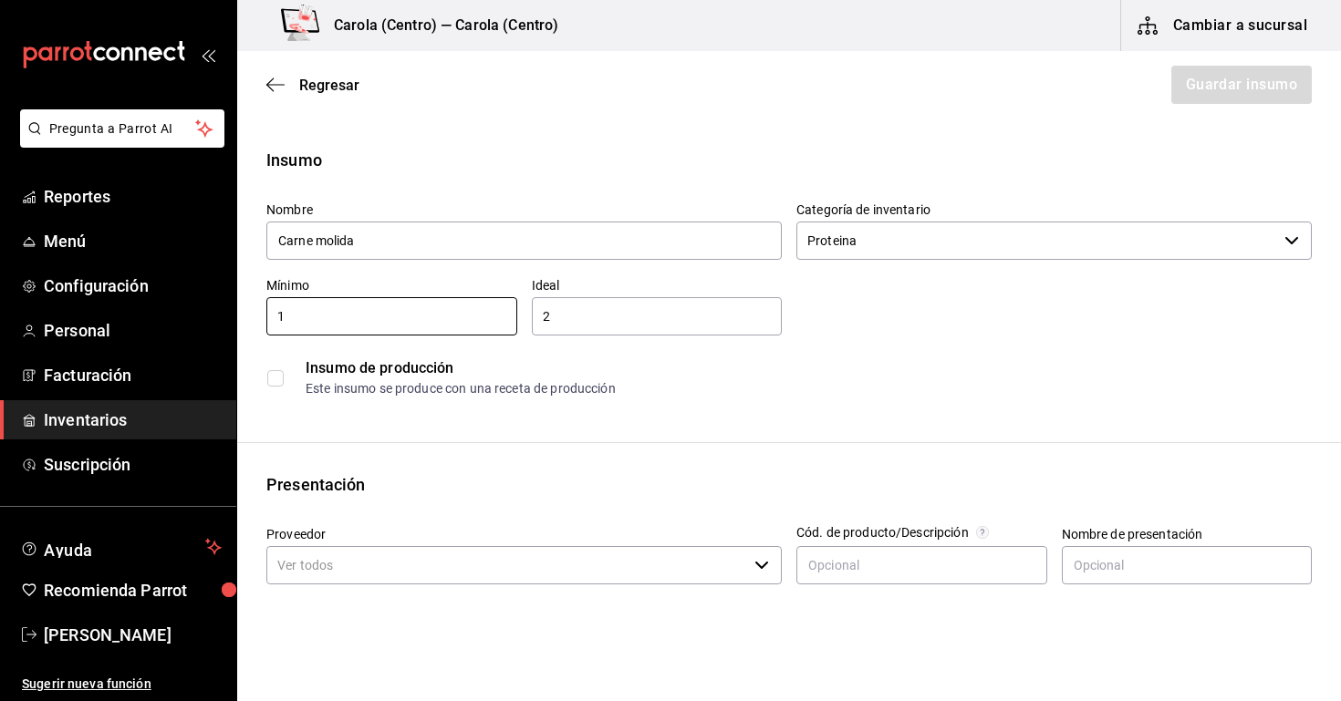
click at [597, 377] on div "Insumo de producción" at bounding box center [808, 369] width 1005 height 22
click at [275, 380] on input "checkbox" at bounding box center [275, 378] width 16 height 16
checkbox input "false"
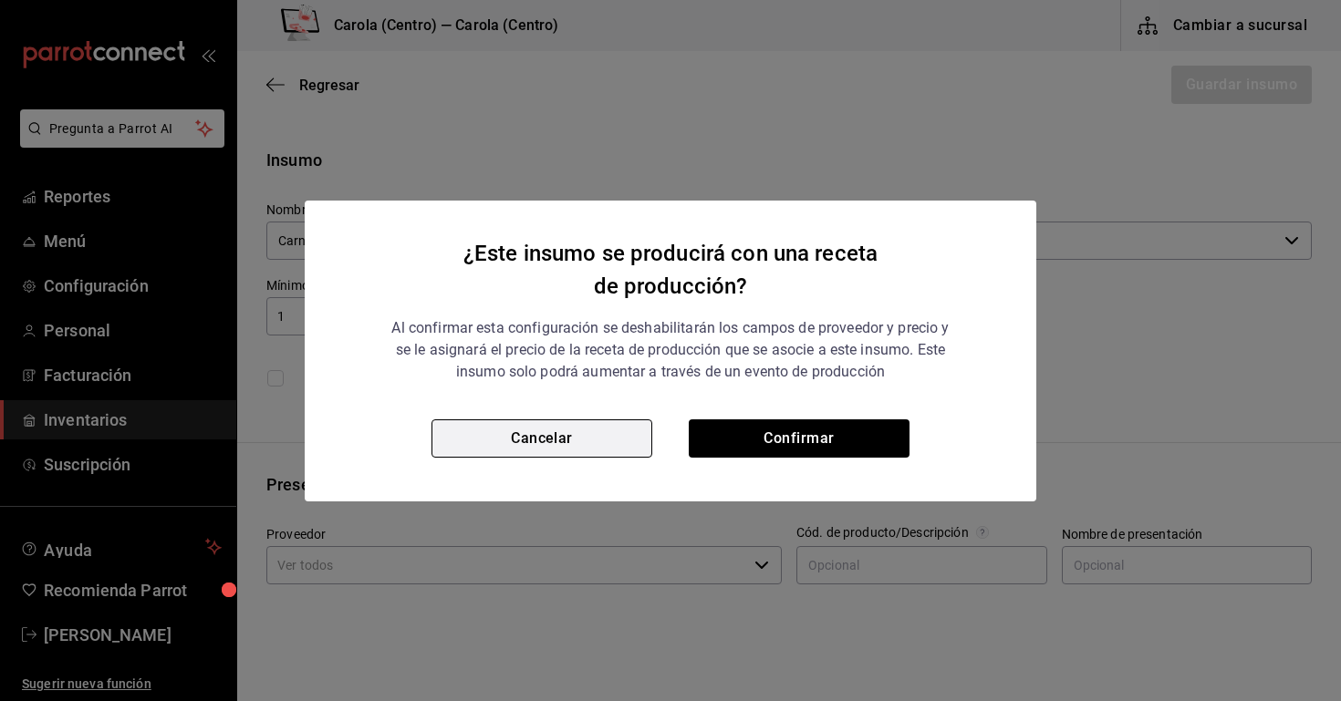
click at [523, 452] on button "Cancelar" at bounding box center [541, 439] width 221 height 38
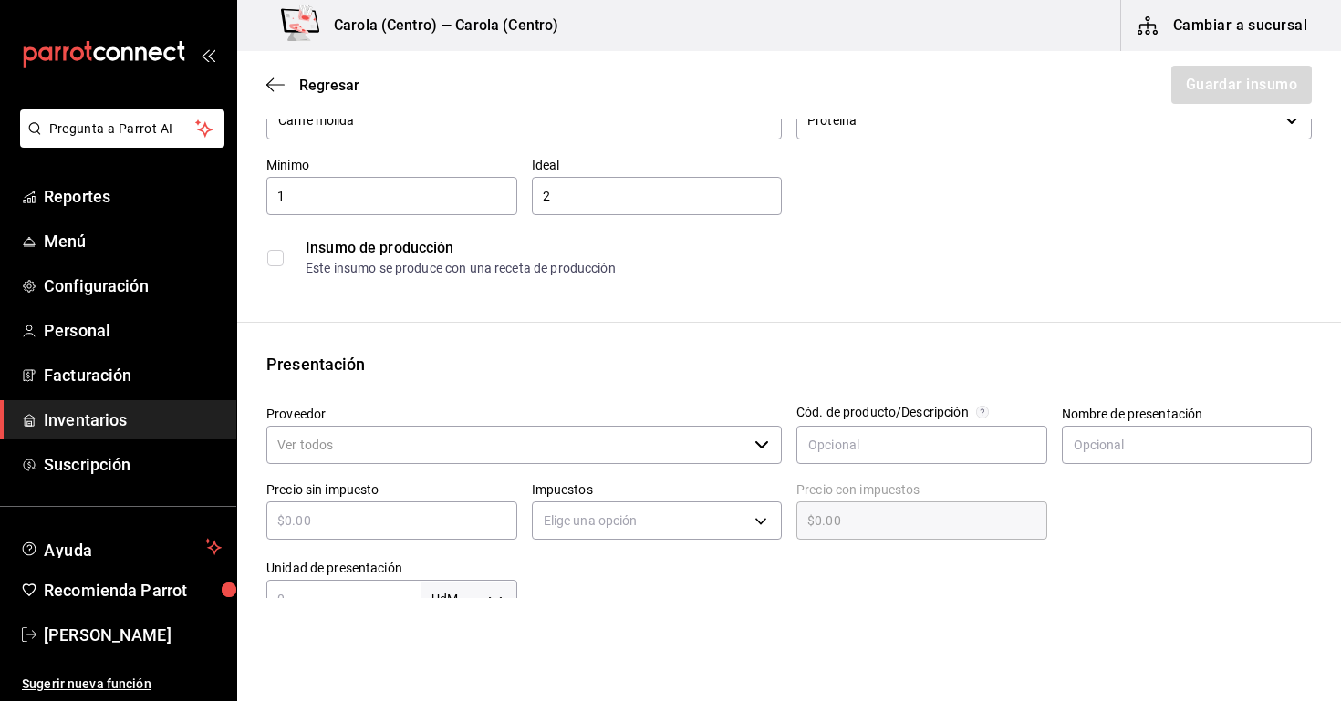
scroll to position [123, 0]
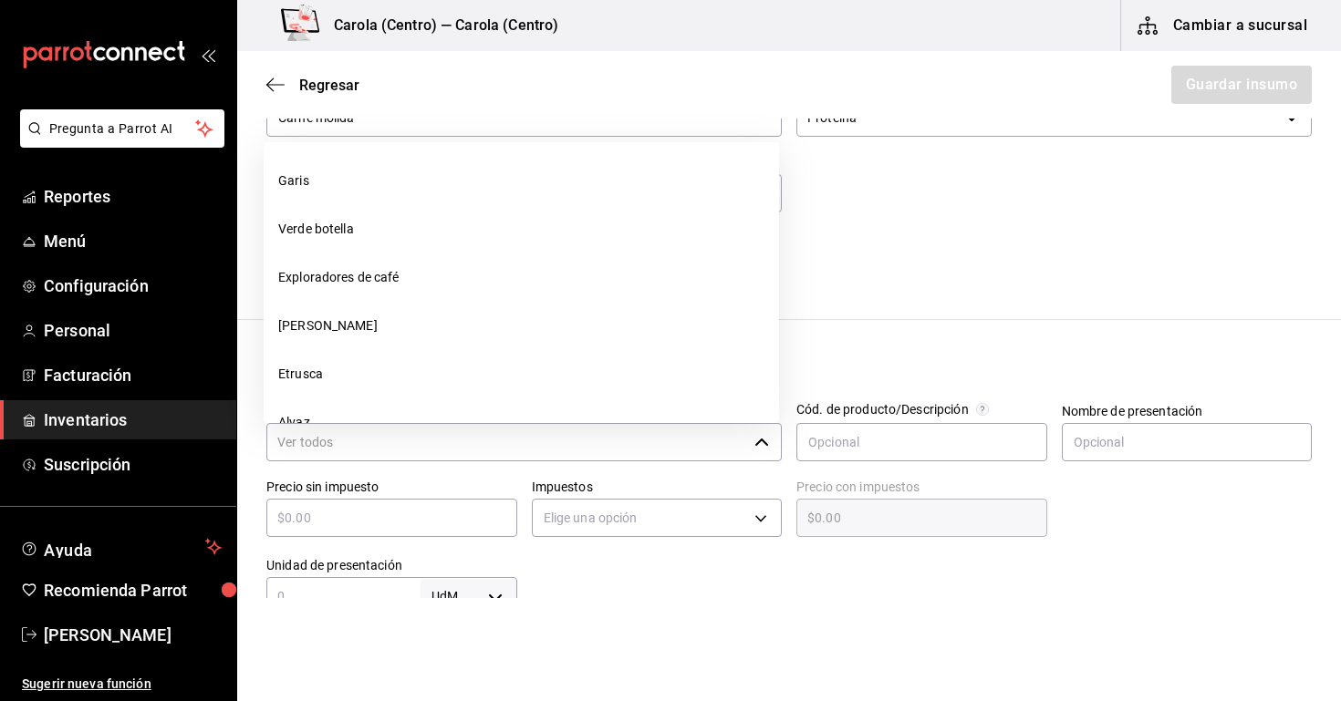
click at [389, 452] on input "Proveedor" at bounding box center [506, 442] width 481 height 38
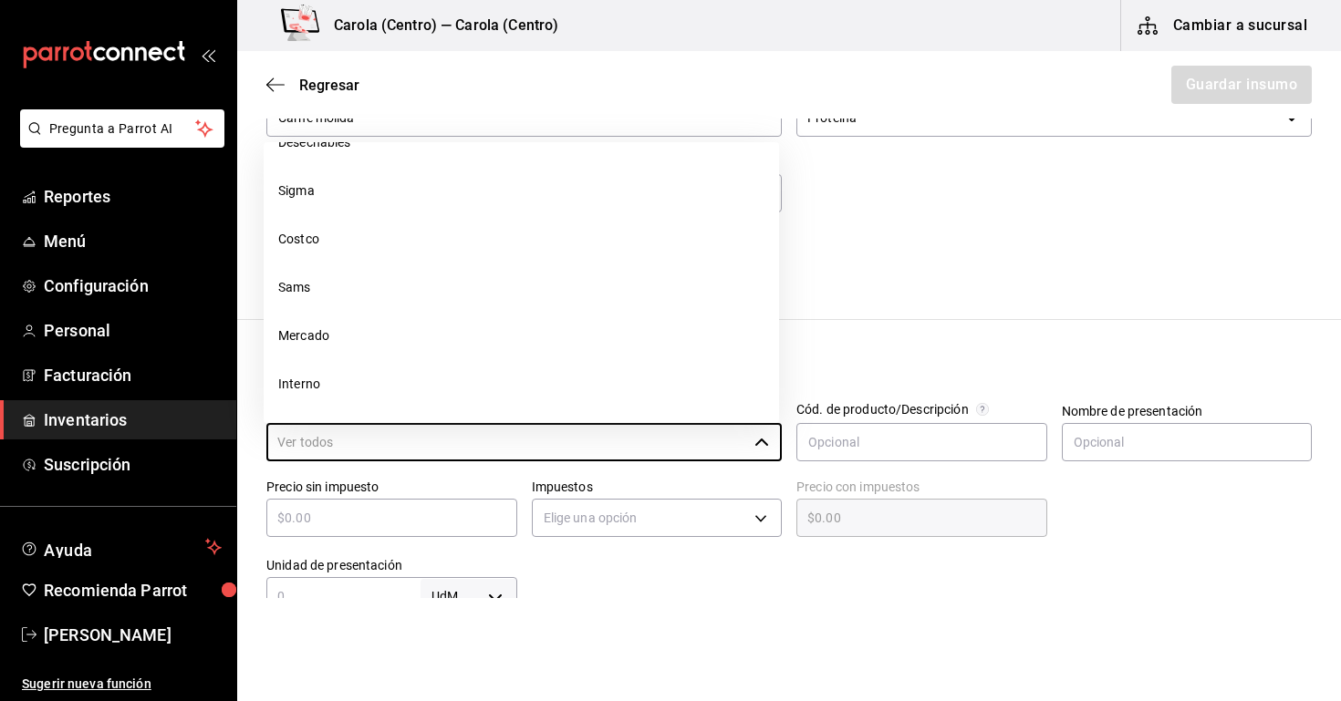
scroll to position [473, 0]
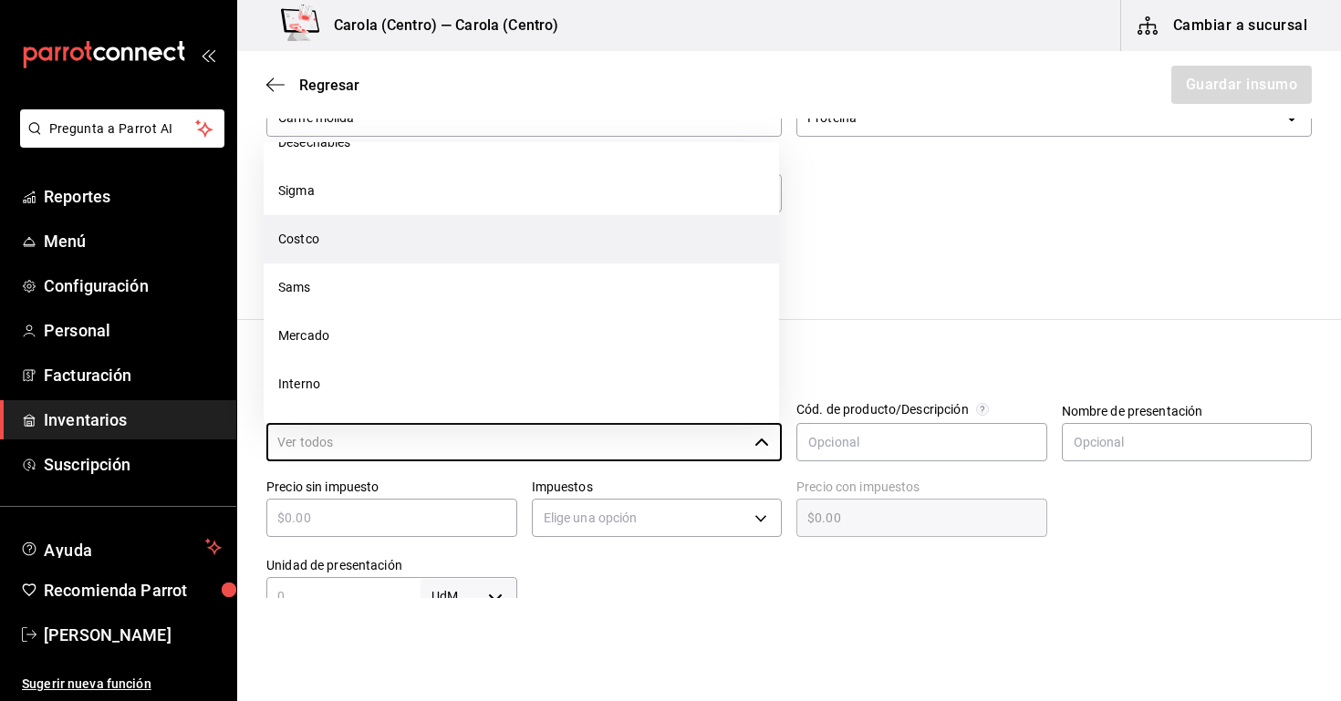
click at [341, 242] on li "Costco" at bounding box center [521, 239] width 515 height 48
type input "Costco"
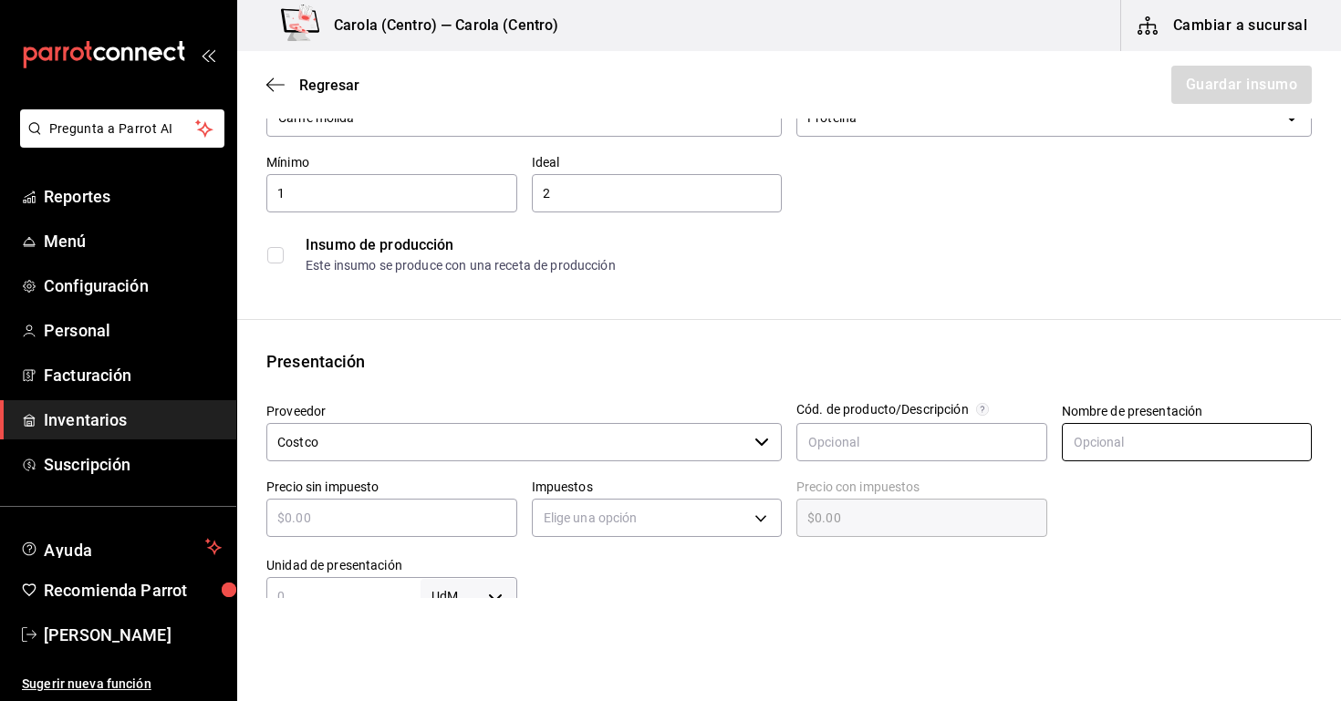
click at [1133, 437] on input "text" at bounding box center [1187, 442] width 251 height 38
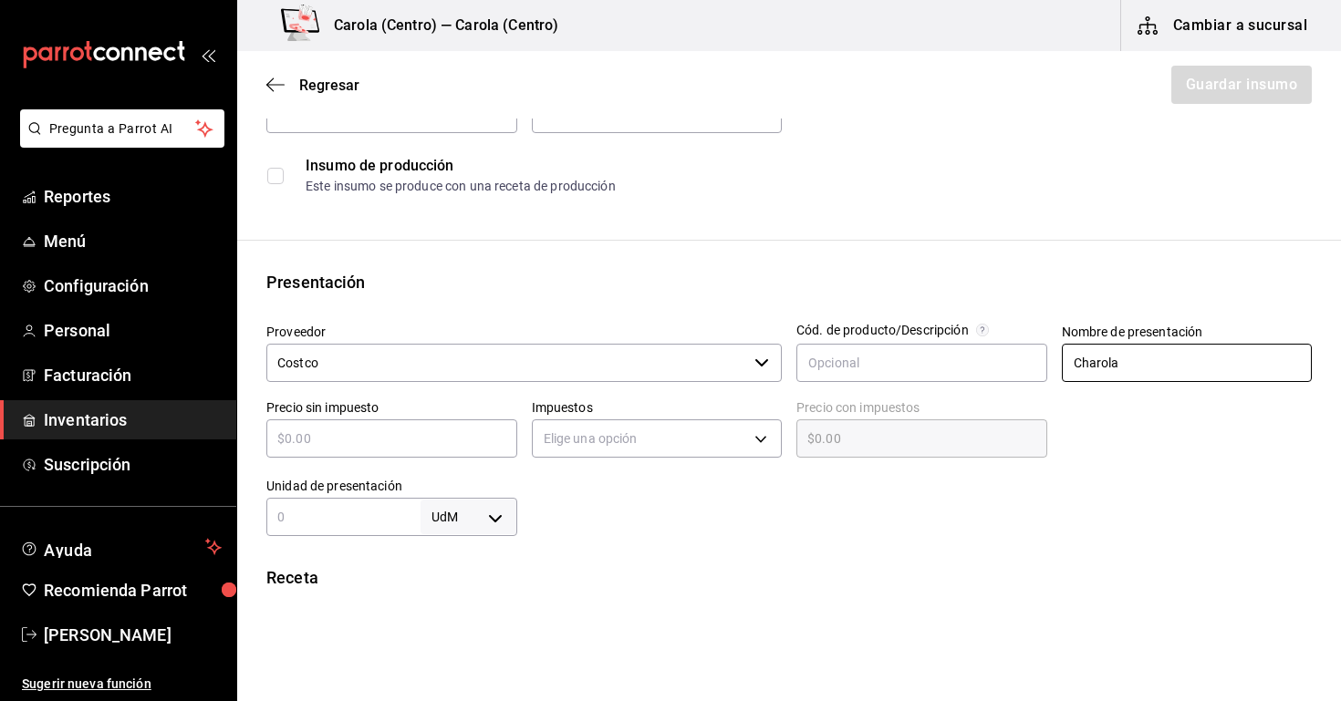
type input "Charola"
click at [999, 566] on div "Receta" at bounding box center [788, 578] width 1045 height 25
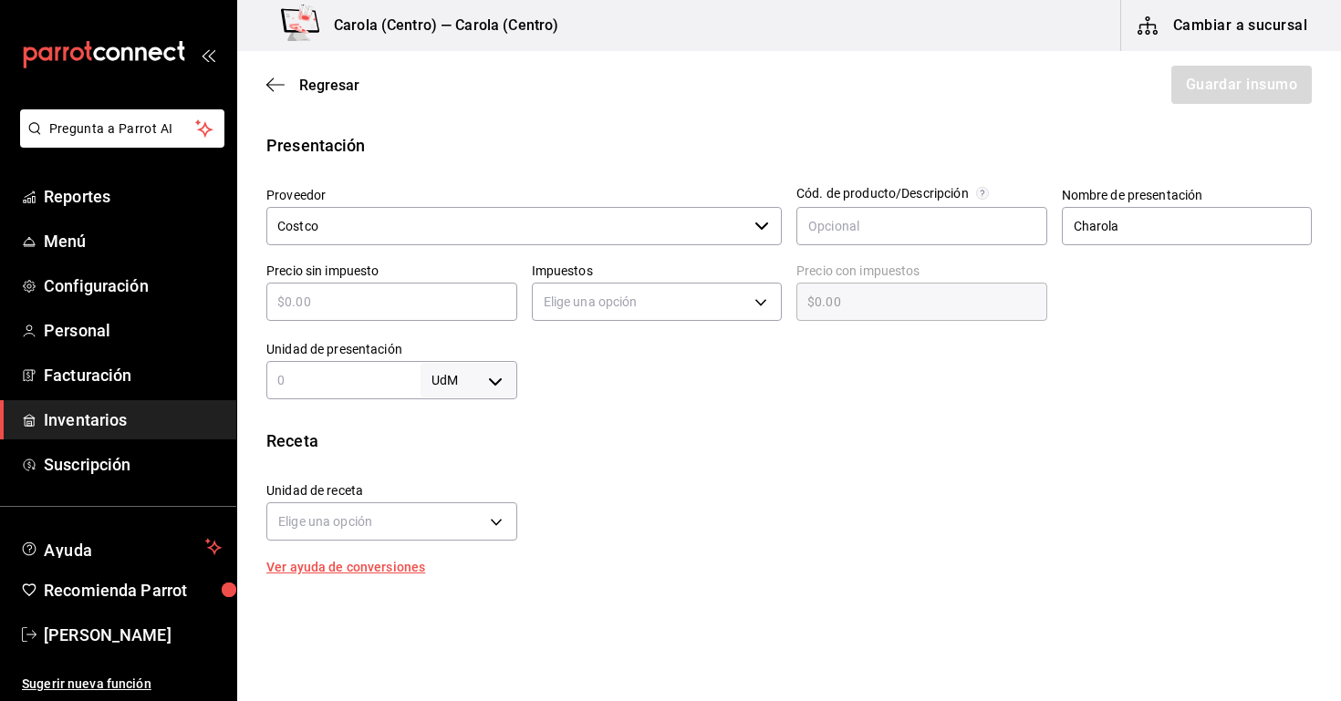
scroll to position [339, 0]
click at [434, 383] on body "Pregunta a Parrot AI Reportes Menú Configuración Personal Facturación Inventari…" at bounding box center [670, 299] width 1341 height 598
click at [476, 576] on li "pza" at bounding box center [468, 586] width 95 height 30
type input "UNIT"
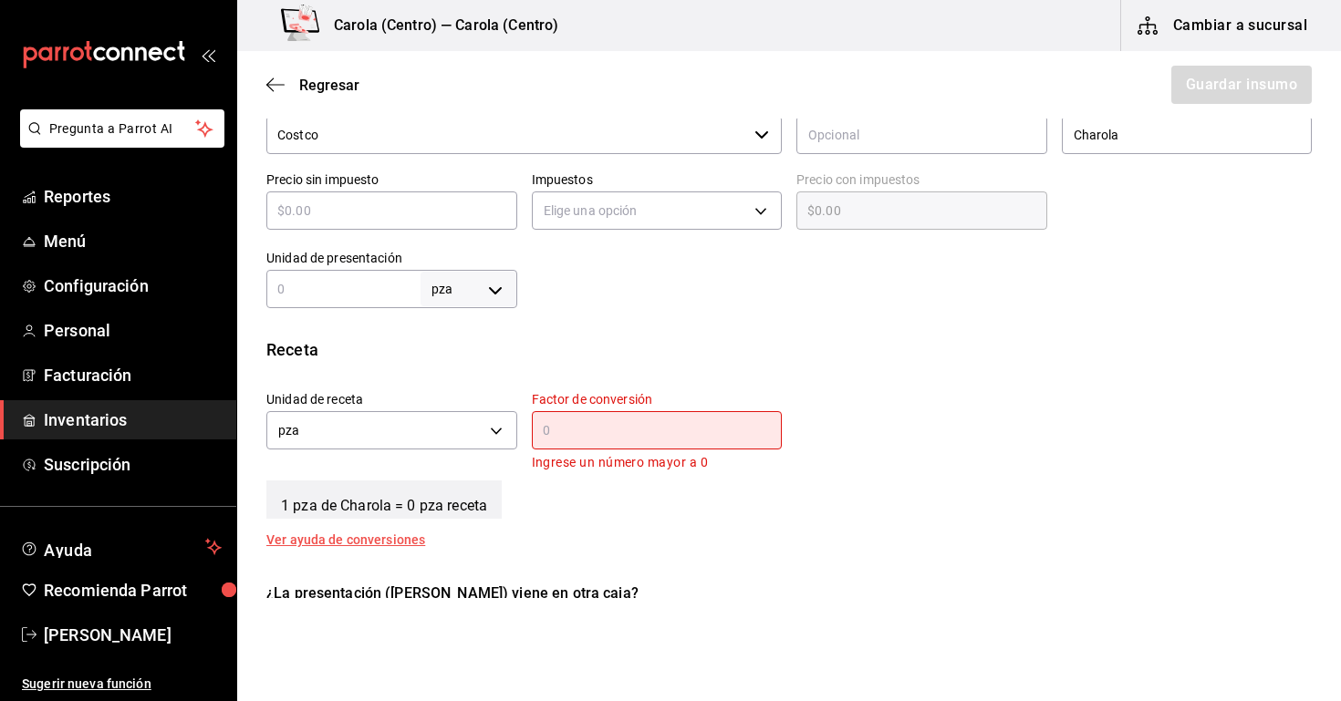
scroll to position [433, 0]
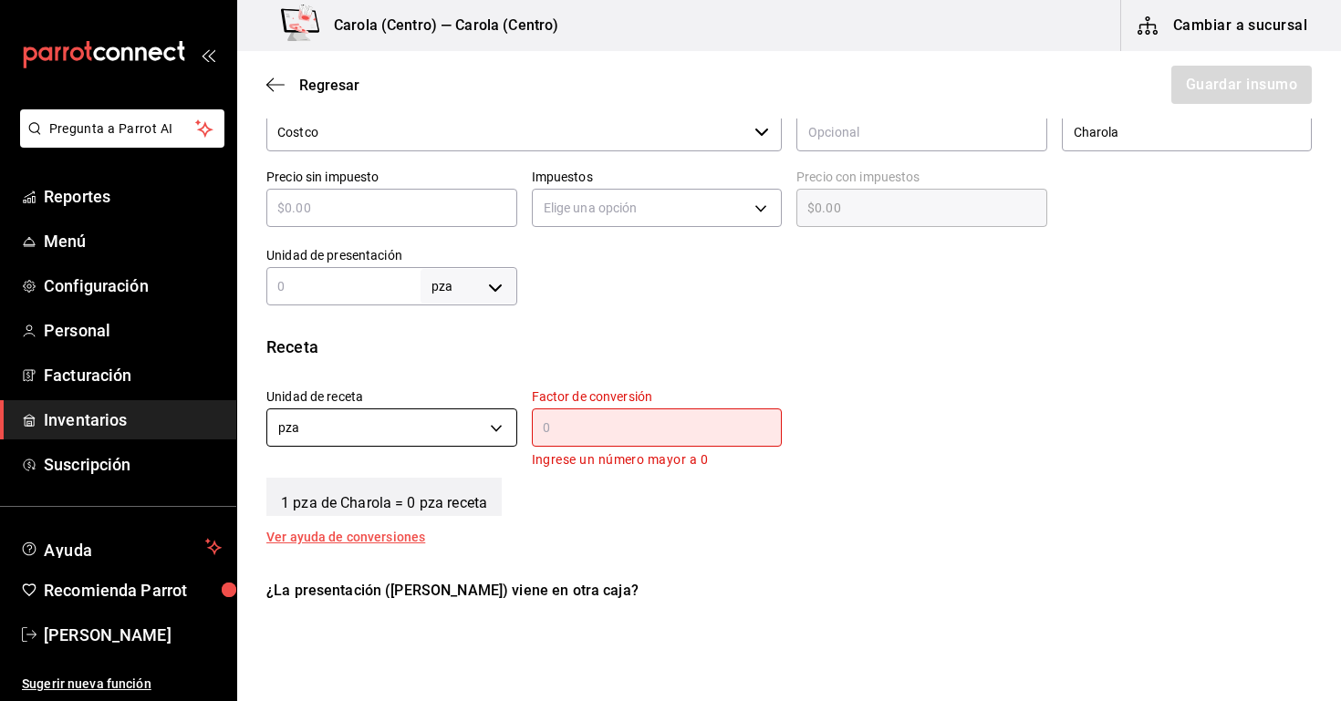
click at [483, 443] on body "Pregunta a Parrot AI Reportes Menú Configuración Personal Facturación Inventari…" at bounding box center [670, 299] width 1341 height 598
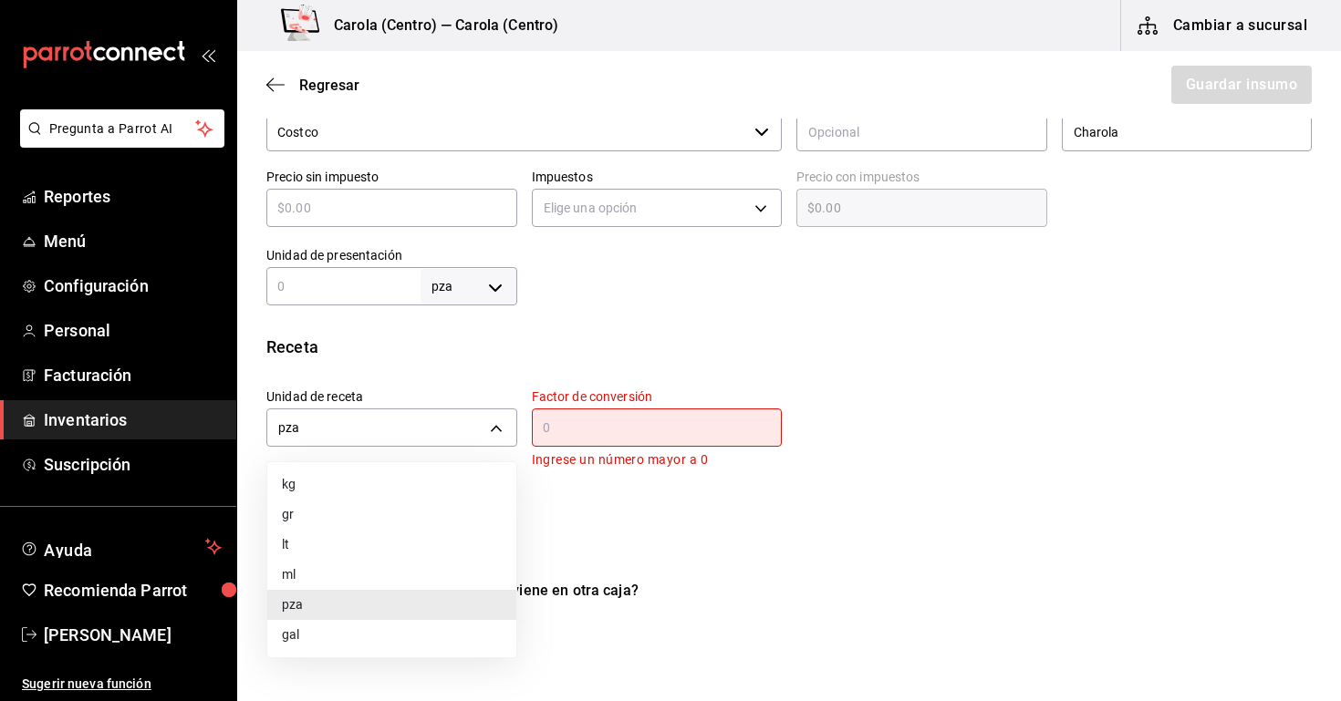
click at [461, 515] on li "gr" at bounding box center [391, 515] width 249 height 30
type input "GRAM"
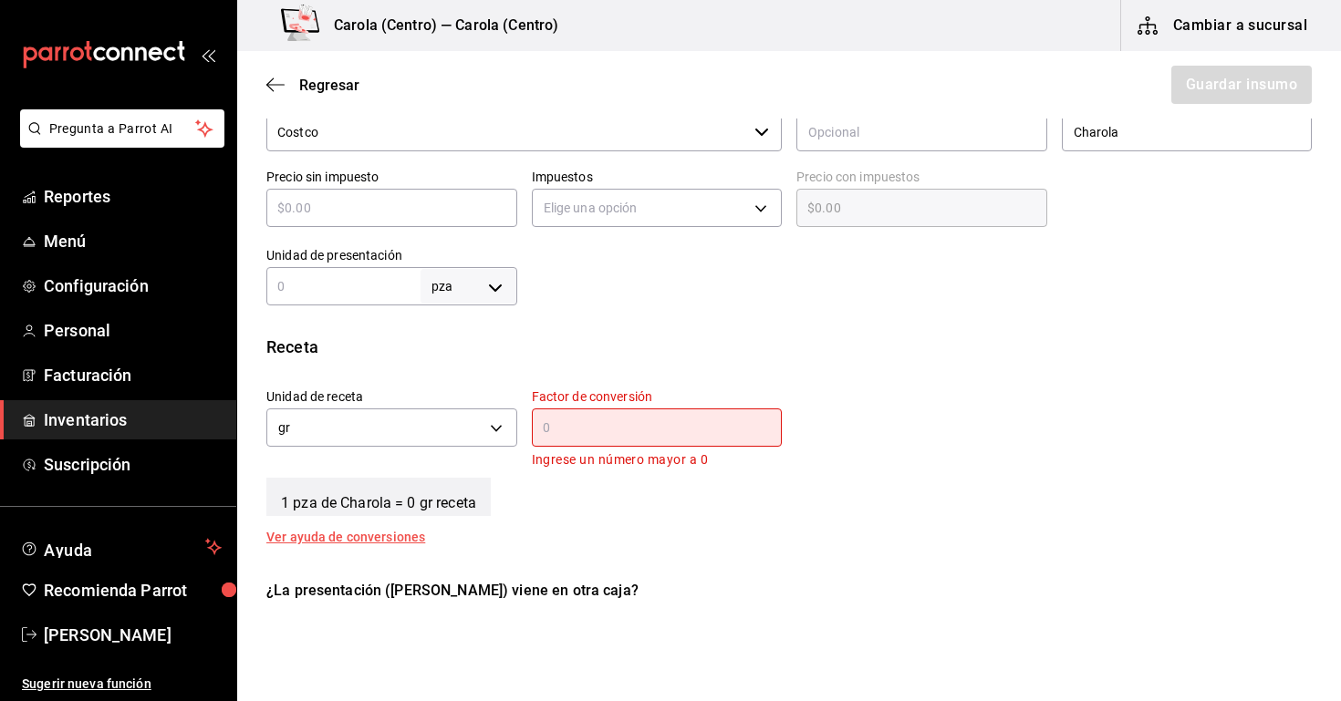
click at [382, 296] on input "text" at bounding box center [343, 286] width 154 height 22
type input "1"
click at [639, 442] on div "​" at bounding box center [657, 428] width 251 height 38
click at [414, 215] on input "text" at bounding box center [391, 208] width 251 height 22
click at [457, 281] on body "Pregunta a Parrot AI Reportes Menú Configuración Personal Facturación Inventari…" at bounding box center [670, 299] width 1341 height 598
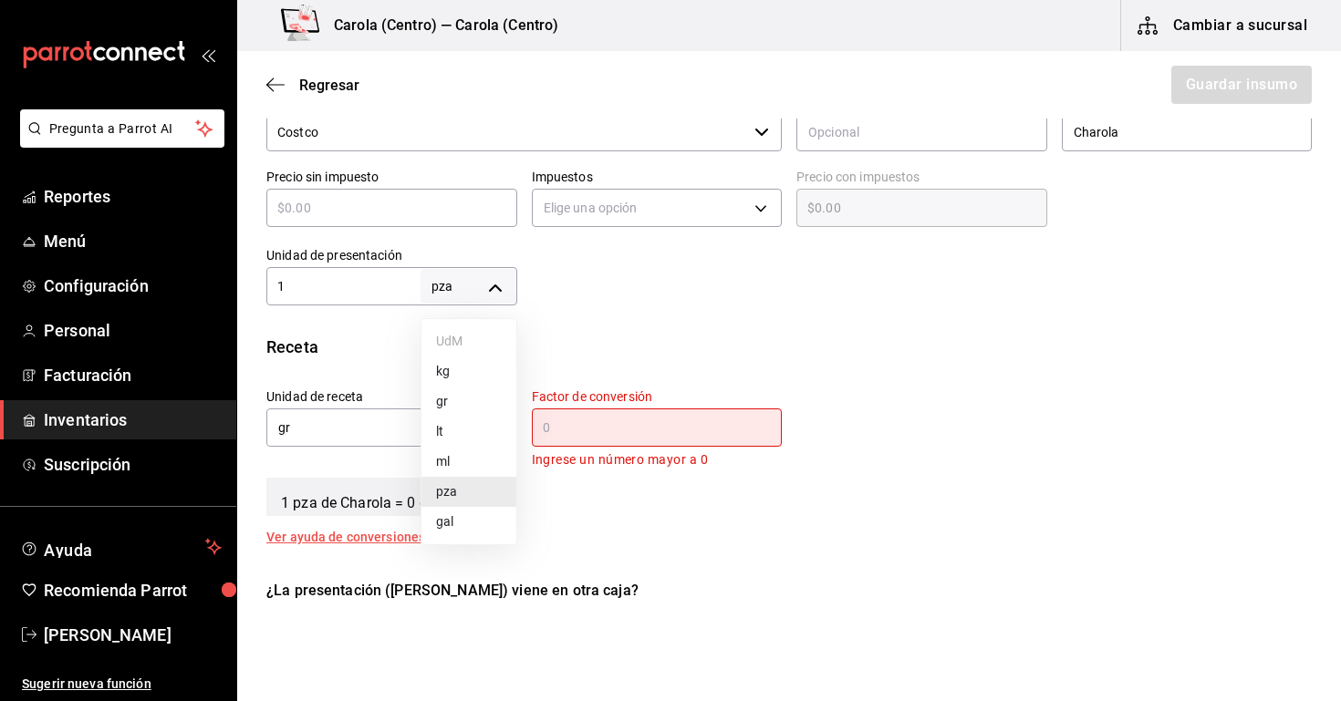
click at [455, 410] on li "gr" at bounding box center [468, 402] width 95 height 30
type input "GRAM"
type input "1"
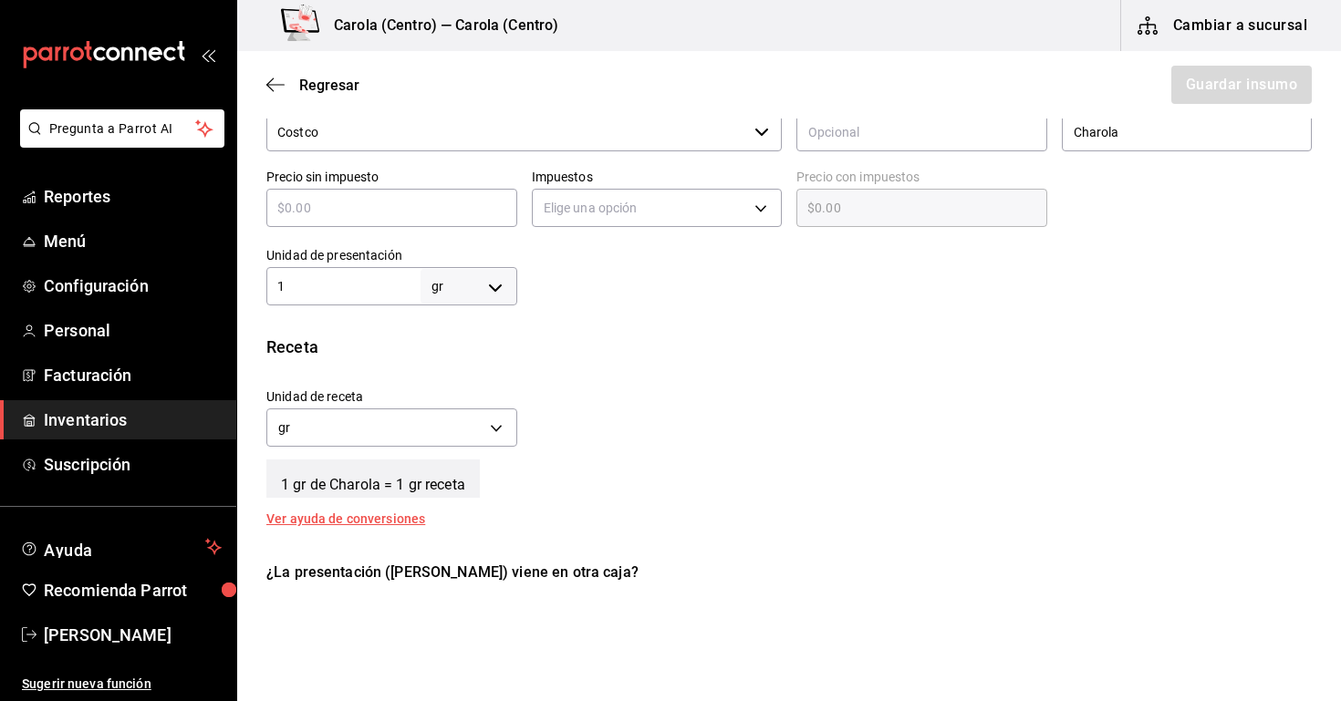
click at [433, 192] on div "​" at bounding box center [391, 208] width 251 height 38
type input "$4"
type input "$4.00"
type input "$49"
type input "$49.00"
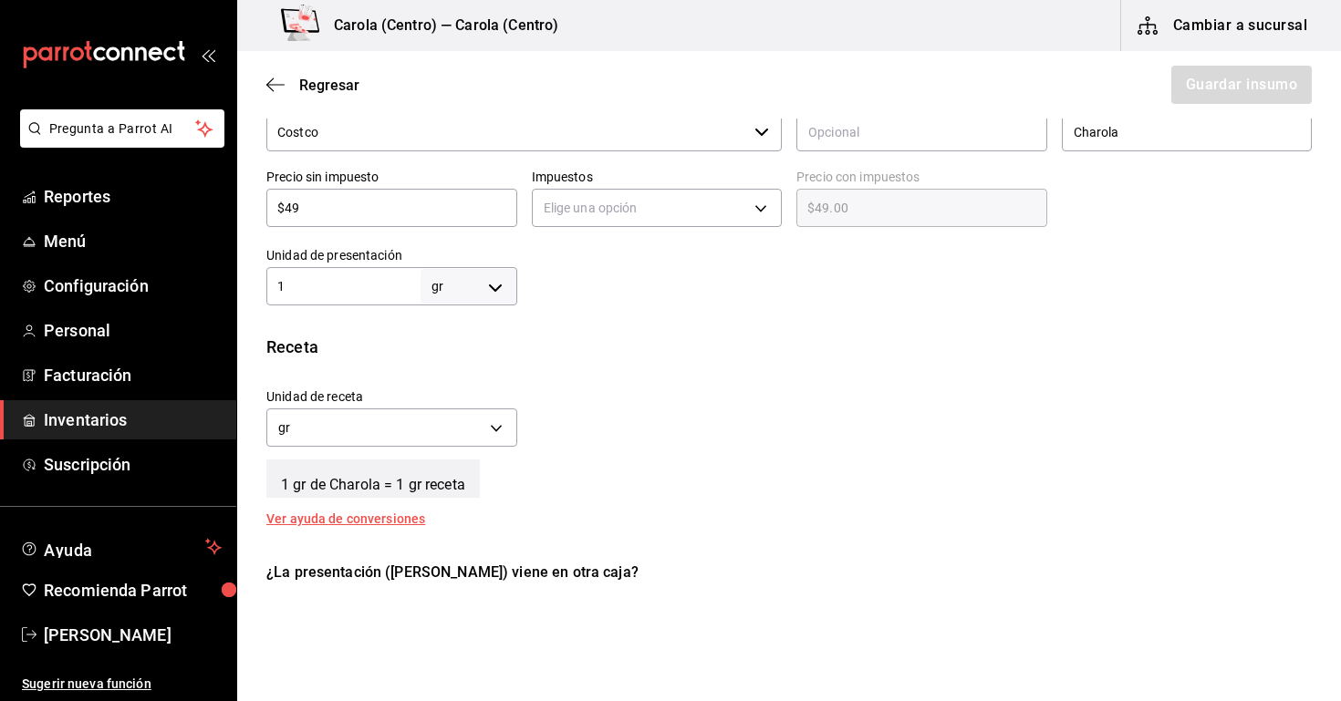
type input "$491"
type input "$491.00"
type input "$491.5"
type input "$491.50"
type input "$491.59"
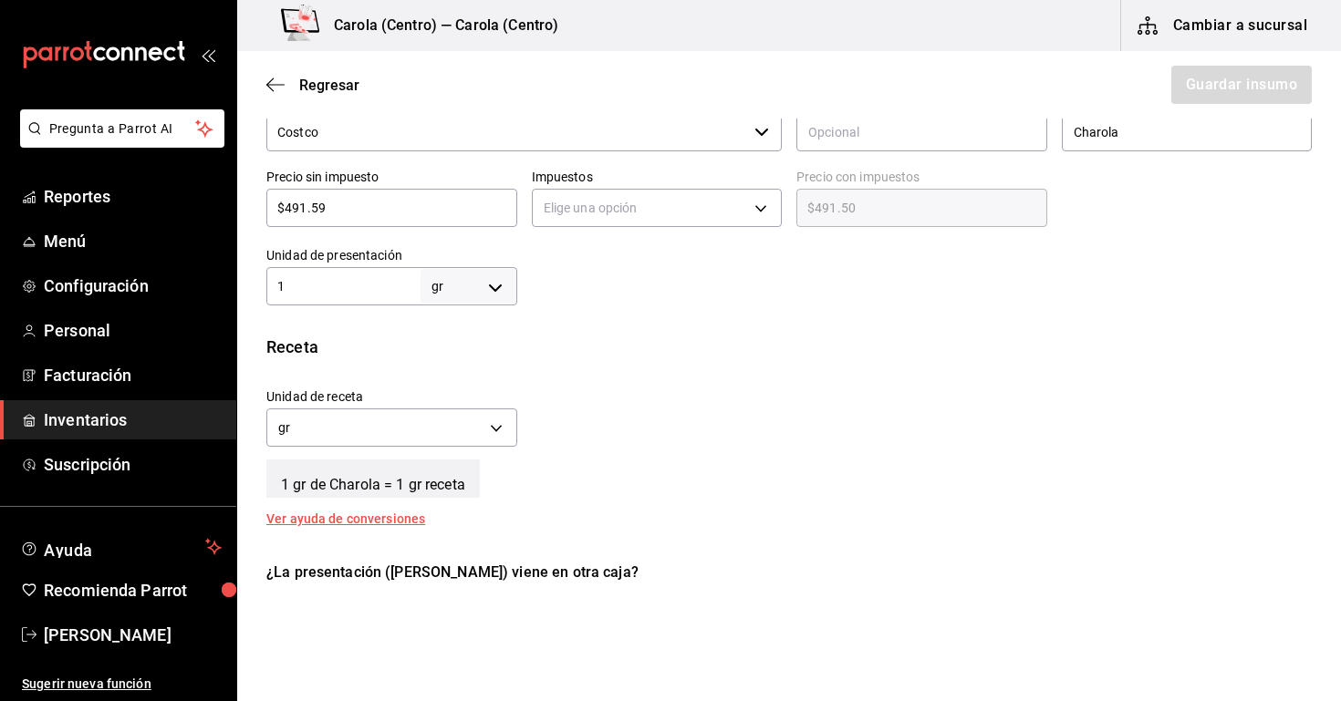
type input "$491.59"
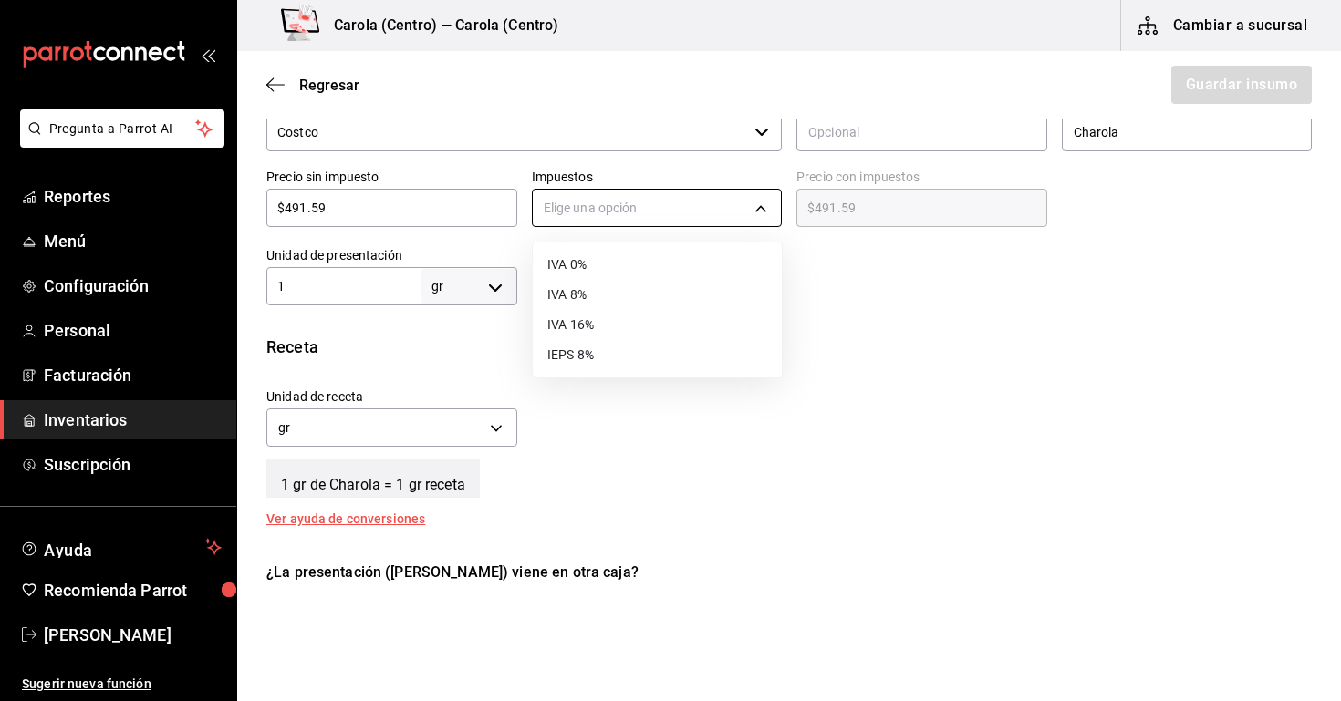
click at [571, 206] on body "Pregunta a Parrot AI Reportes Menú Configuración Personal Facturación Inventari…" at bounding box center [670, 299] width 1341 height 598
click at [570, 254] on li "IVA 0%" at bounding box center [657, 265] width 249 height 30
type input "IVA_0"
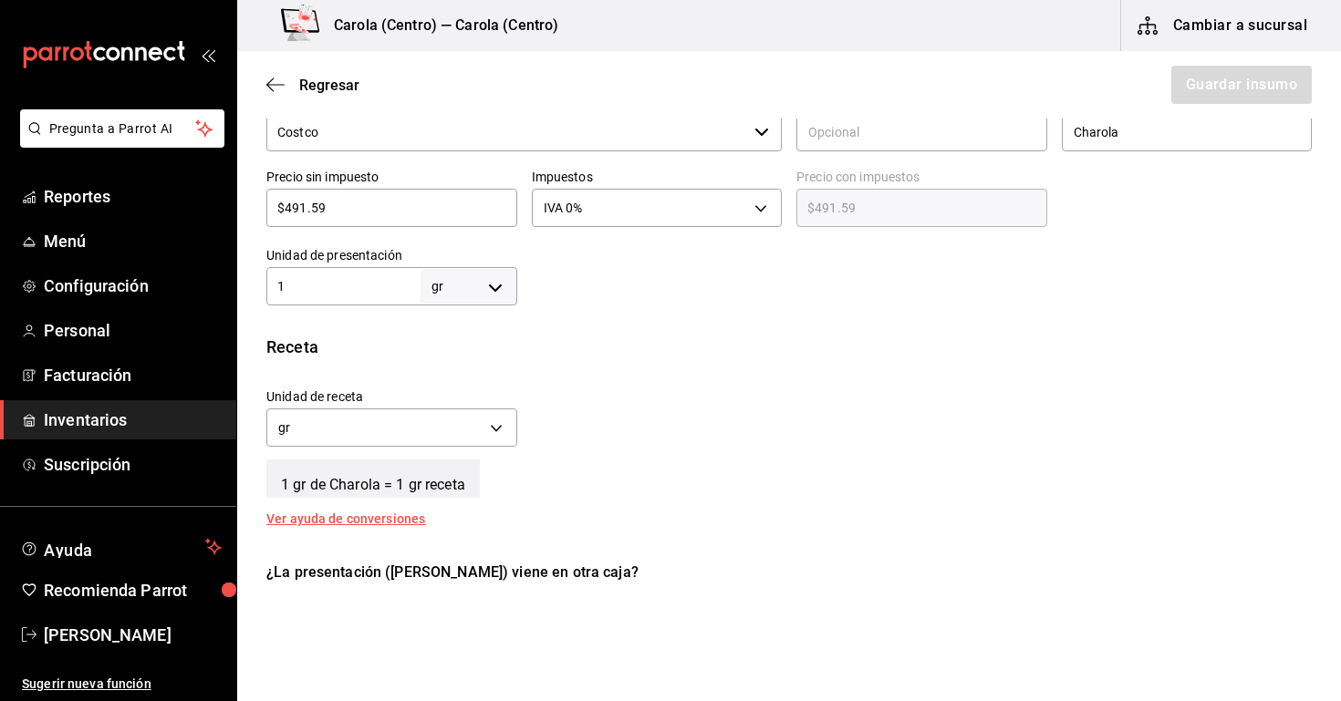
click at [379, 302] on div "1 gr GRAM ​" at bounding box center [391, 286] width 251 height 38
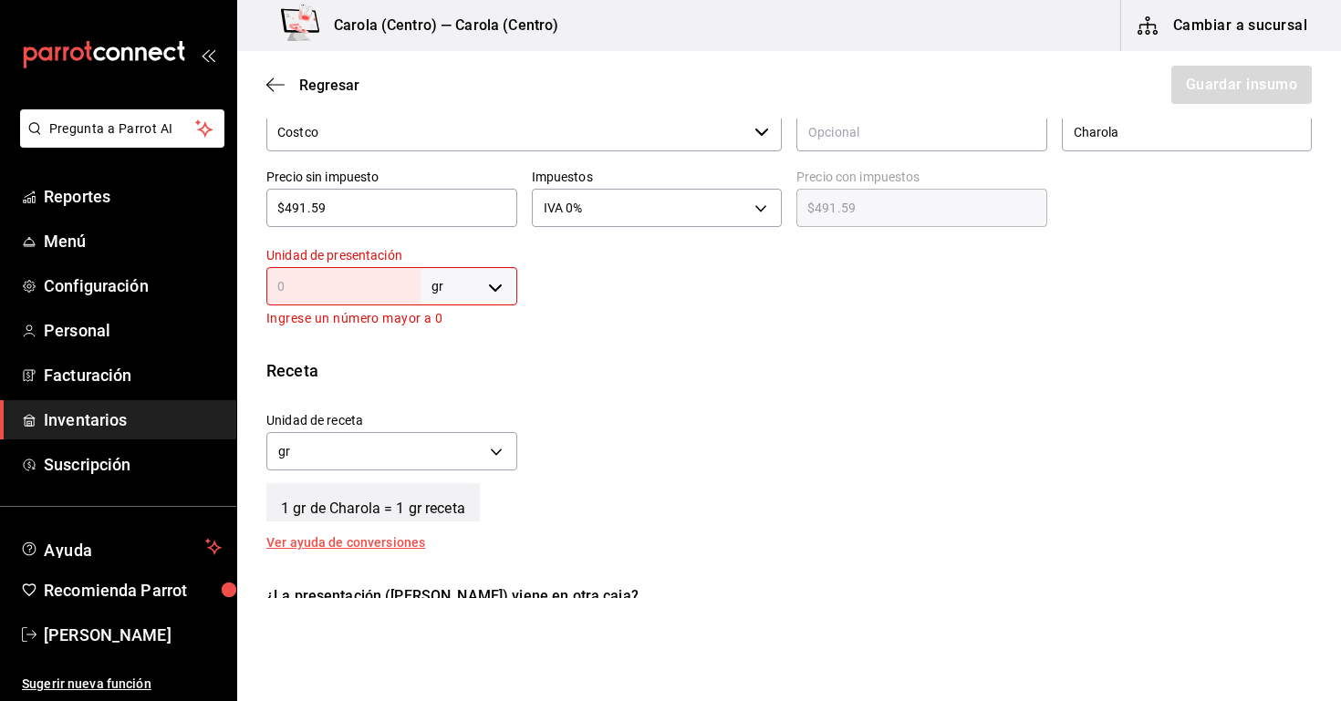
type input "3"
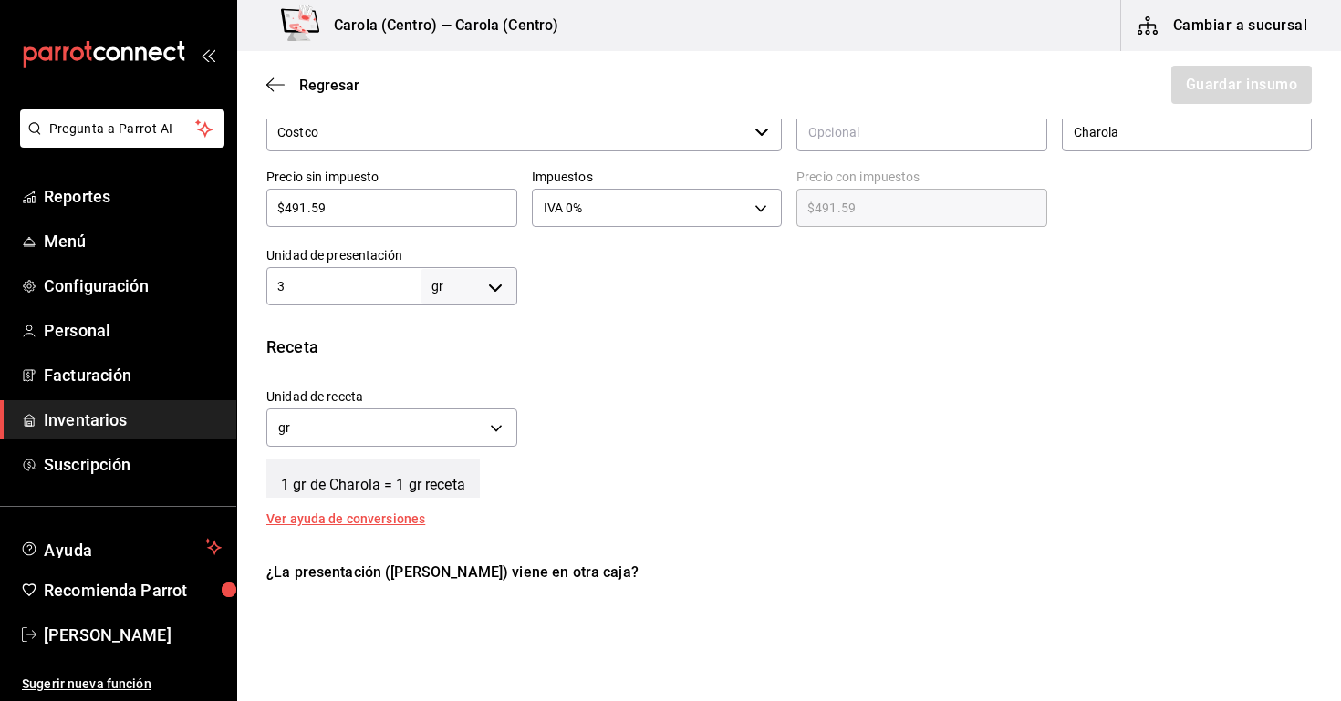
type input "32"
type input "322"
type input "3,225"
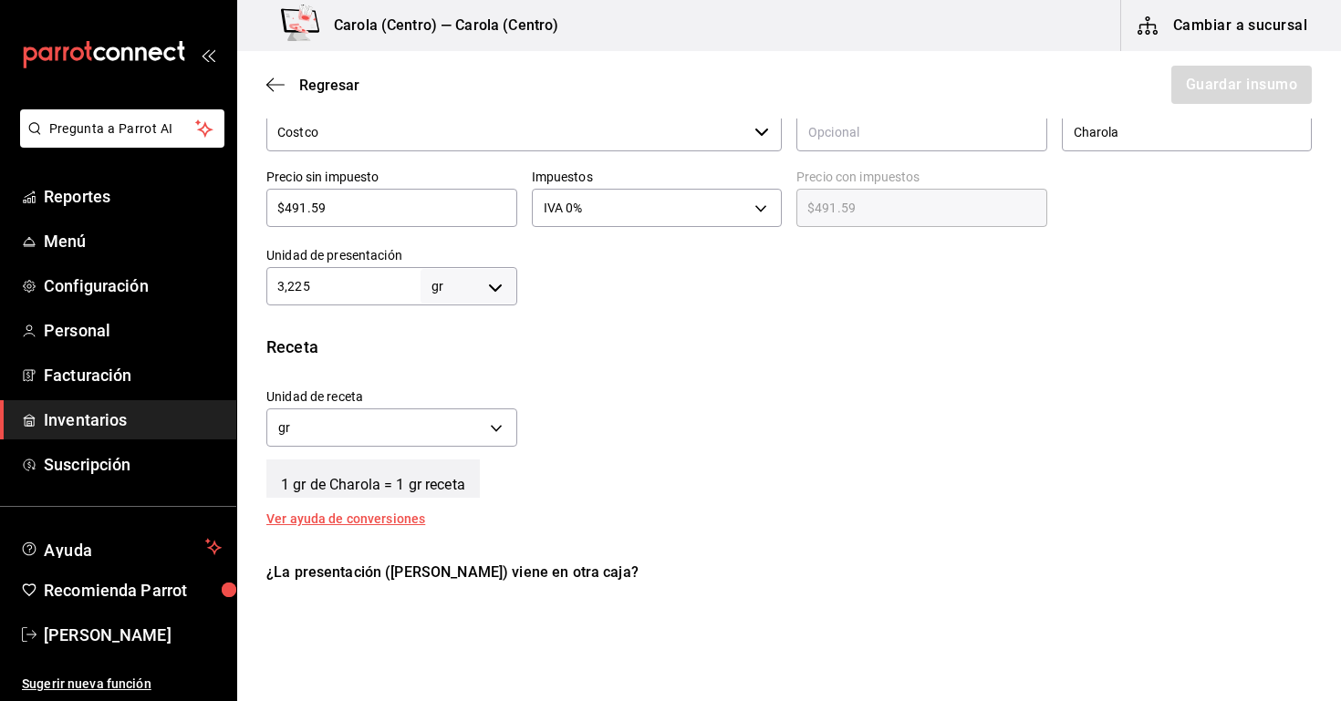
type input "3,225"
click at [576, 434] on div "Unidad de receta gr GRAM Factor de conversión 3,225 ​" at bounding box center [782, 413] width 1060 height 78
click at [462, 284] on body "Pregunta a Parrot AI Reportes Menú Configuración Personal Facturación Inventari…" at bounding box center [670, 299] width 1341 height 598
click at [467, 498] on li "pza" at bounding box center [468, 492] width 95 height 30
type input "UNIT"
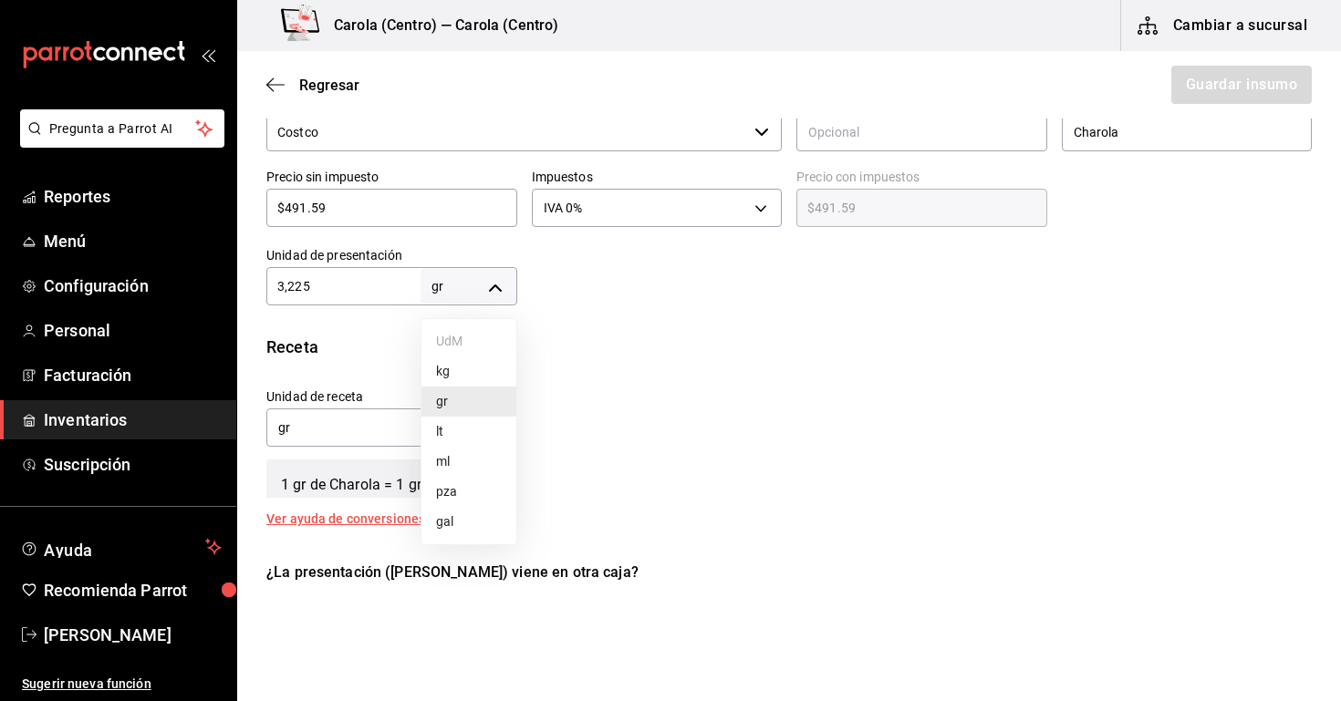
type input "UNIT"
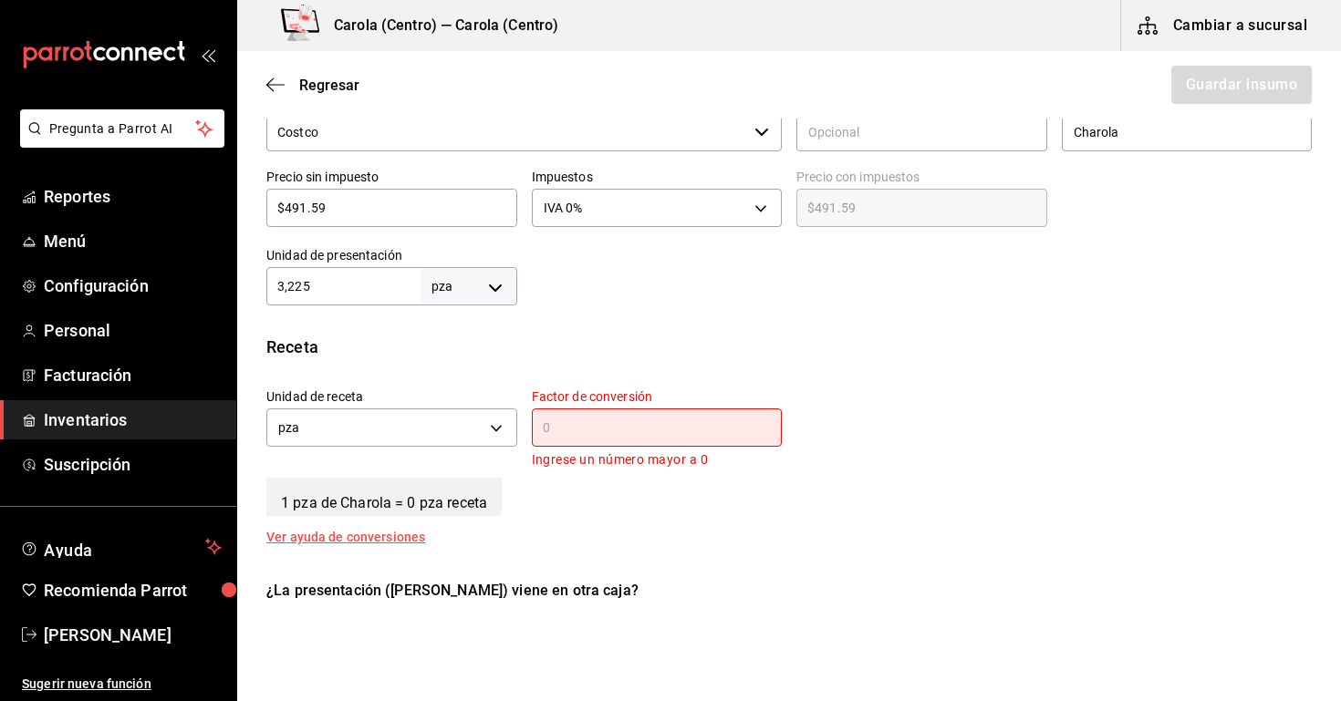
click at [561, 416] on div "​" at bounding box center [657, 428] width 251 height 38
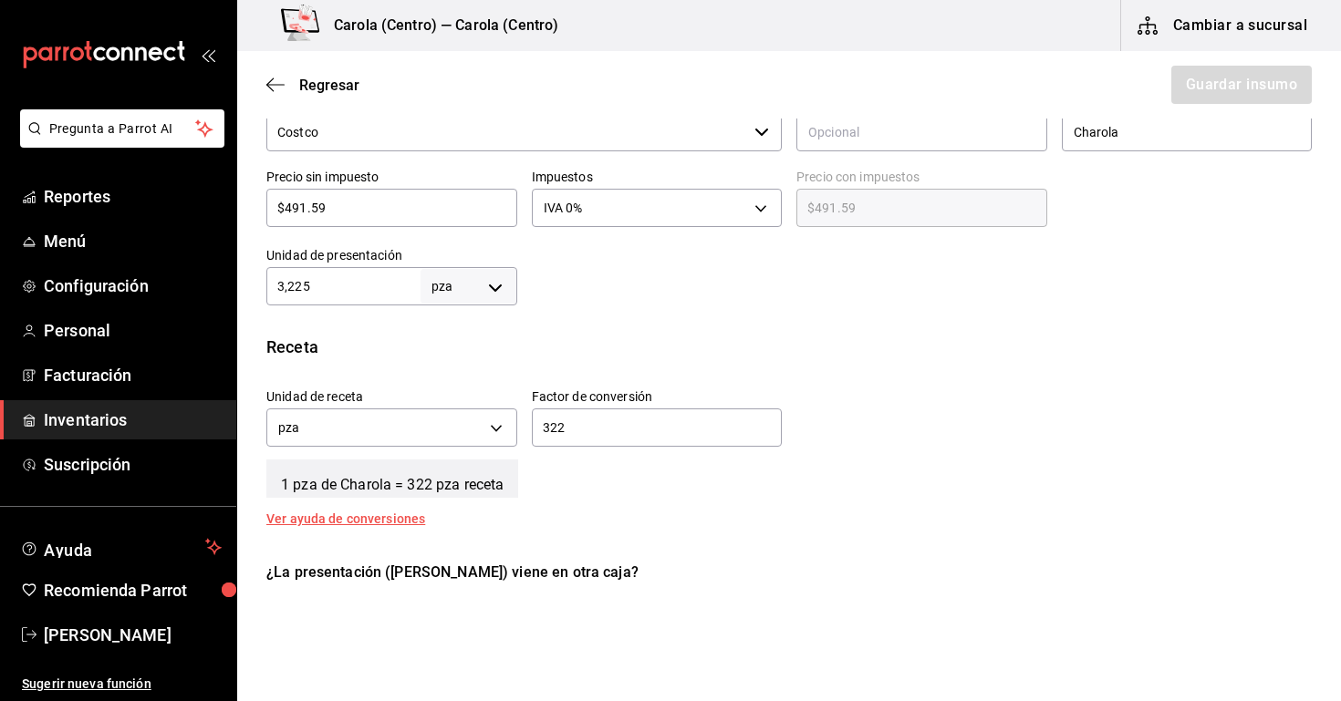
type input "3,225"
click at [690, 553] on div "¿La presentación (Charola) viene en otra caja? Si No" at bounding box center [782, 603] width 1060 height 112
click at [497, 428] on body "Pregunta a Parrot AI Reportes Menú Configuración Personal Facturación Inventari…" at bounding box center [670, 299] width 1341 height 598
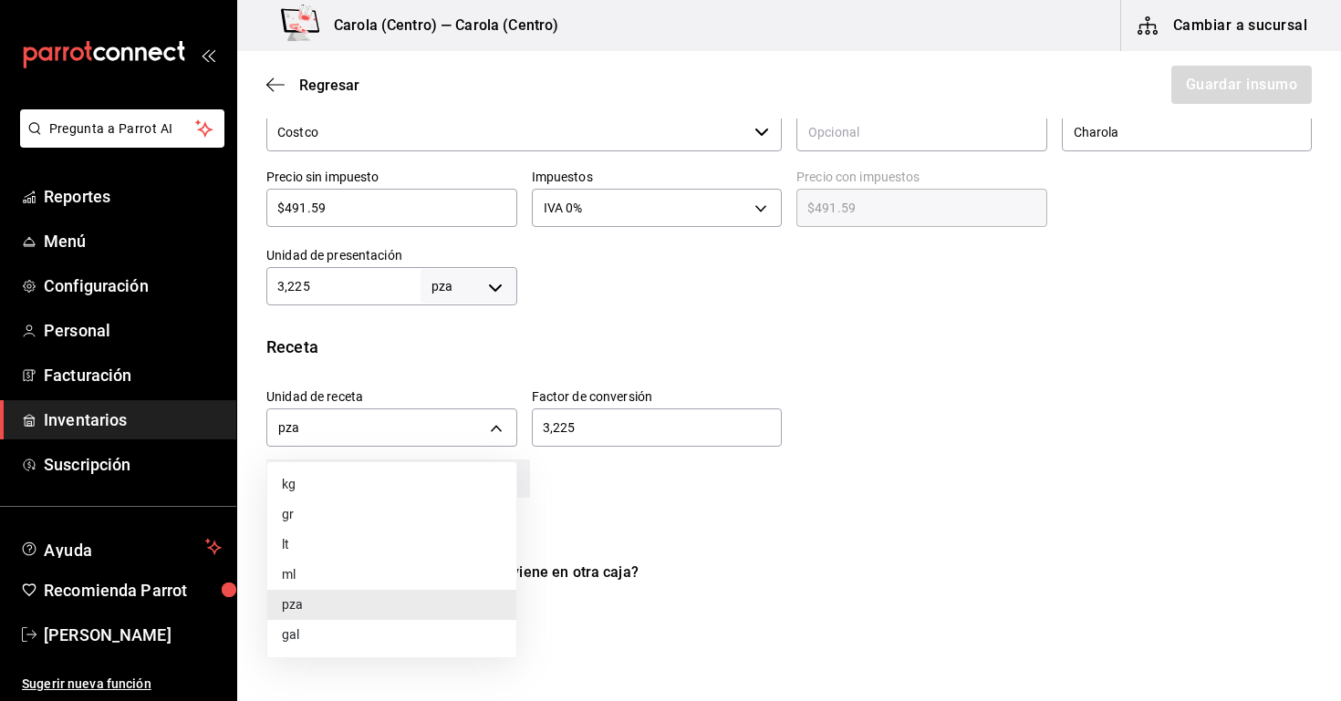
click at [459, 517] on li "gr" at bounding box center [391, 515] width 249 height 30
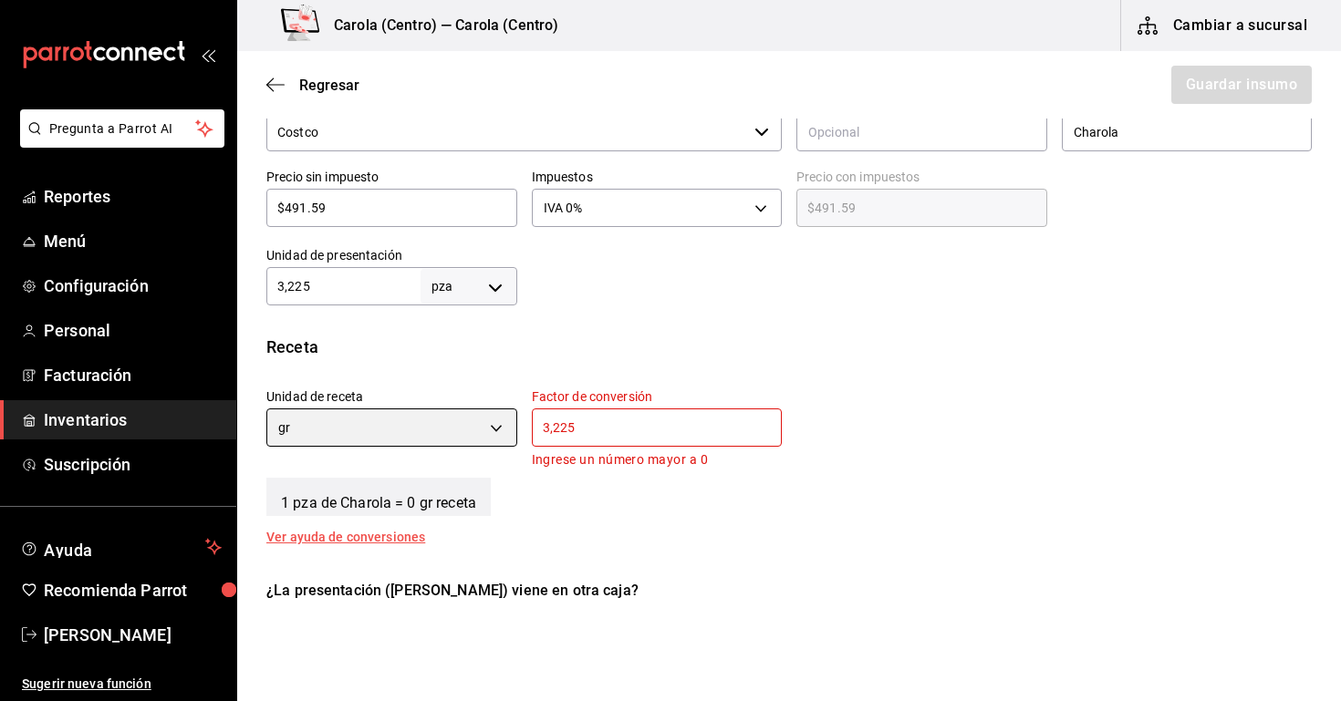
type input "GRAM"
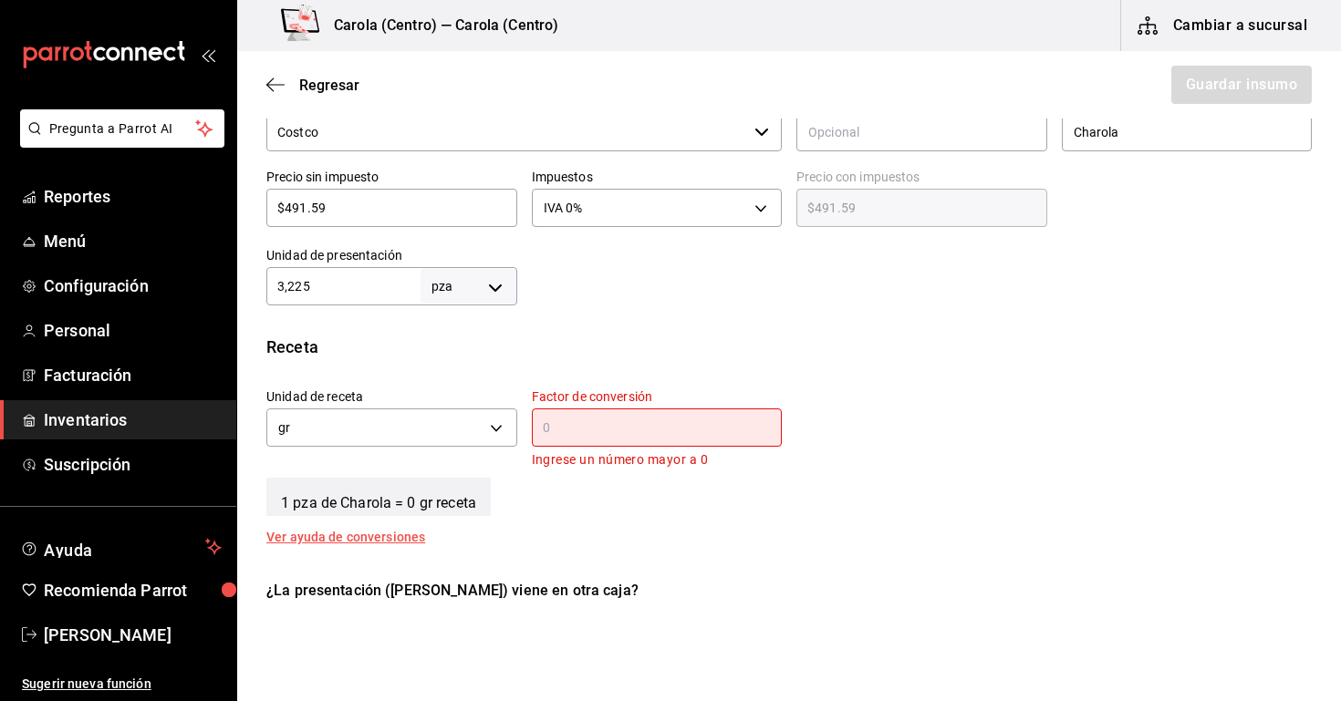
click at [727, 510] on div "1 pza de Charola = 0 gr receta" at bounding box center [788, 494] width 1045 height 46
click at [671, 459] on p "Ingrese un número mayor a 0" at bounding box center [657, 460] width 251 height 21
click at [657, 438] on div "​" at bounding box center [657, 428] width 251 height 38
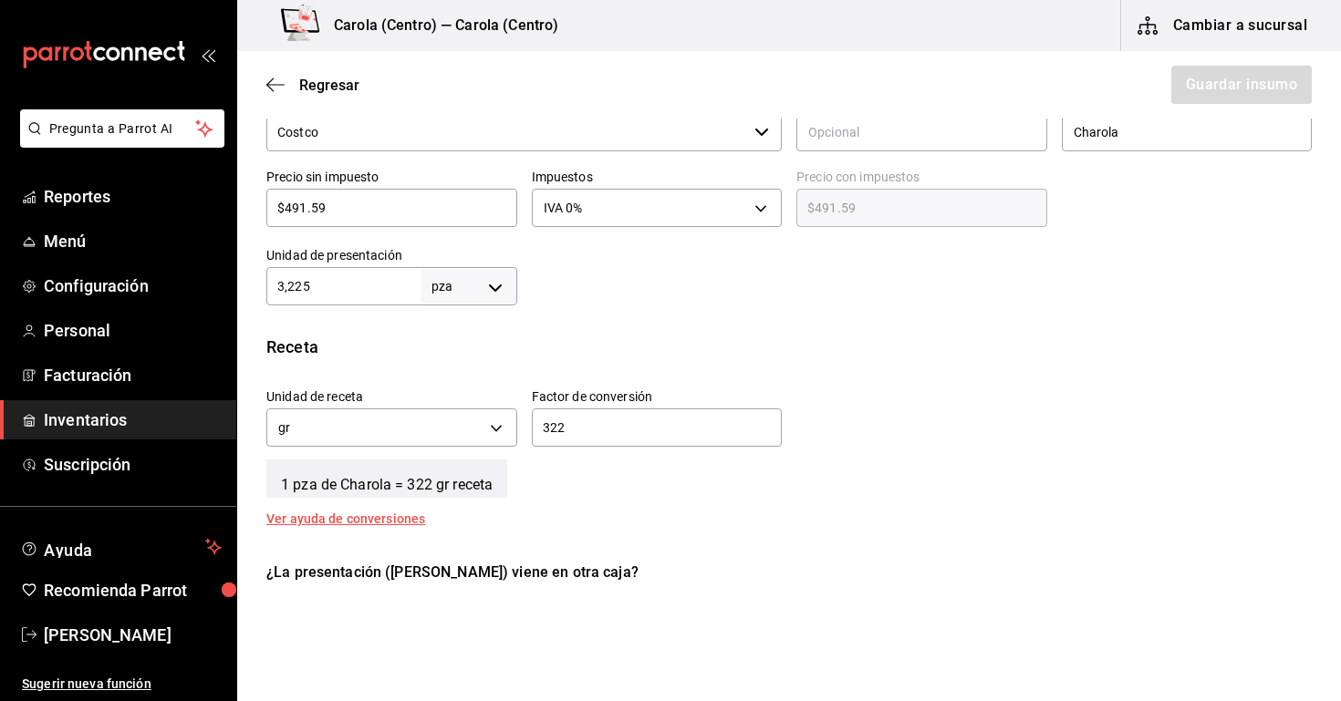
type input "3,225"
click at [801, 524] on div "Receta Unidad de receta gr GRAM Factor de conversión 3,225 ​ 1 pza de Charola =…" at bounding box center [789, 430] width 1104 height 191
click at [473, 288] on body "Pregunta a Parrot AI Reportes Menú Configuración Personal Facturación Inventari…" at bounding box center [670, 299] width 1341 height 598
click at [470, 406] on li "gr" at bounding box center [468, 402] width 95 height 30
type input "GRAM"
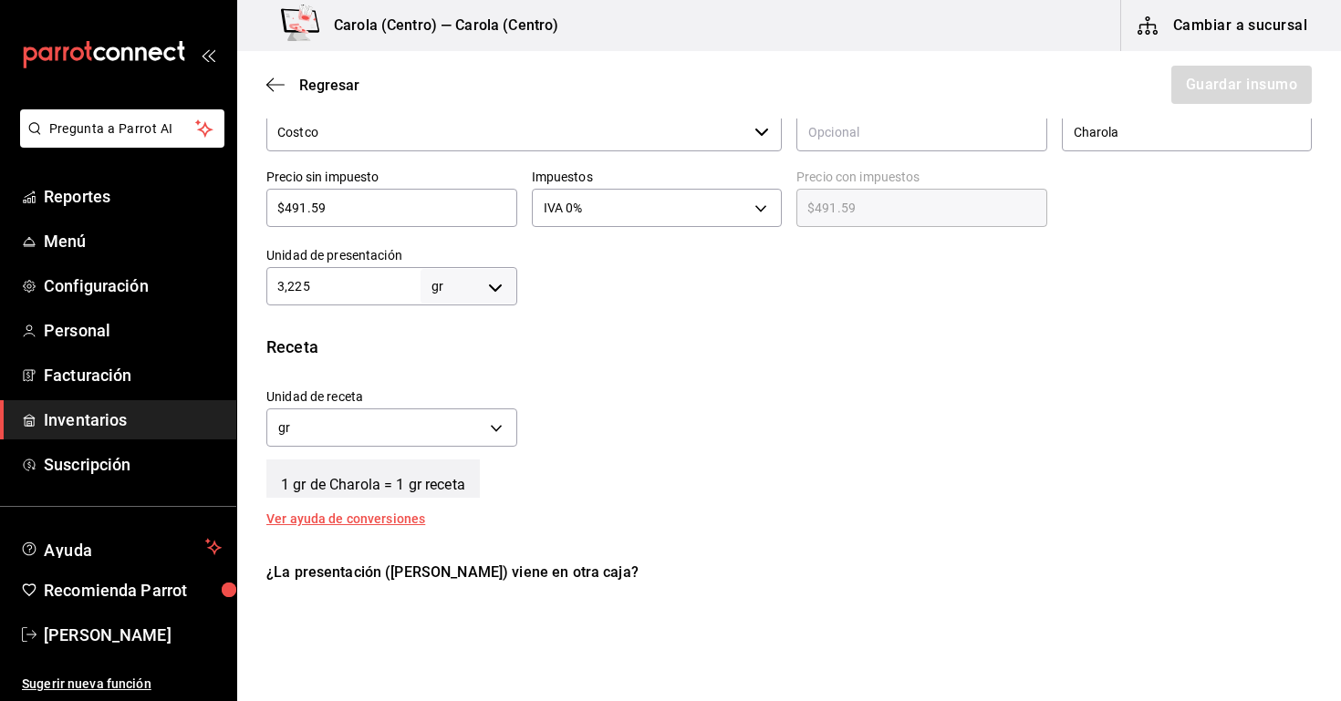
click at [560, 448] on div "Unidad de receta gr GRAM Factor de conversión 3,225 ​" at bounding box center [782, 413] width 1060 height 78
click at [351, 299] on div "3,225 gr GRAM ​" at bounding box center [391, 286] width 251 height 38
type input "322"
type input "32"
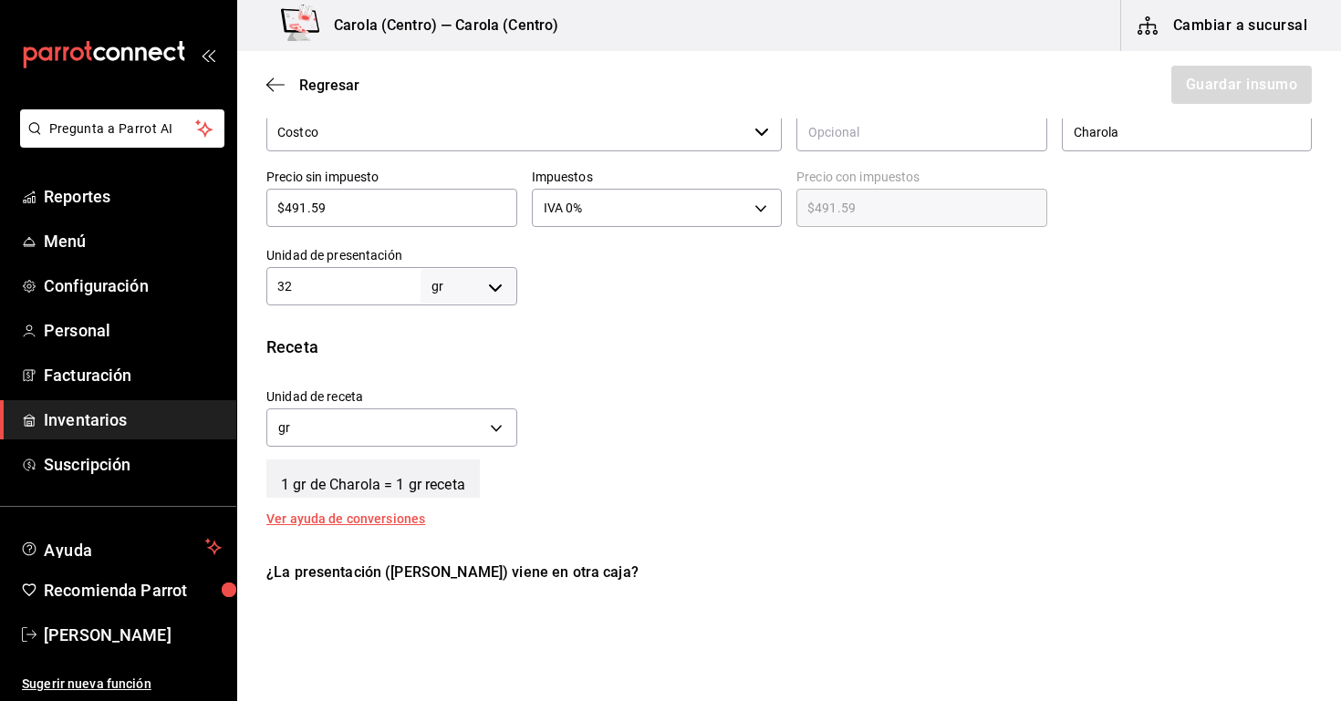
type input "32"
type input "3"
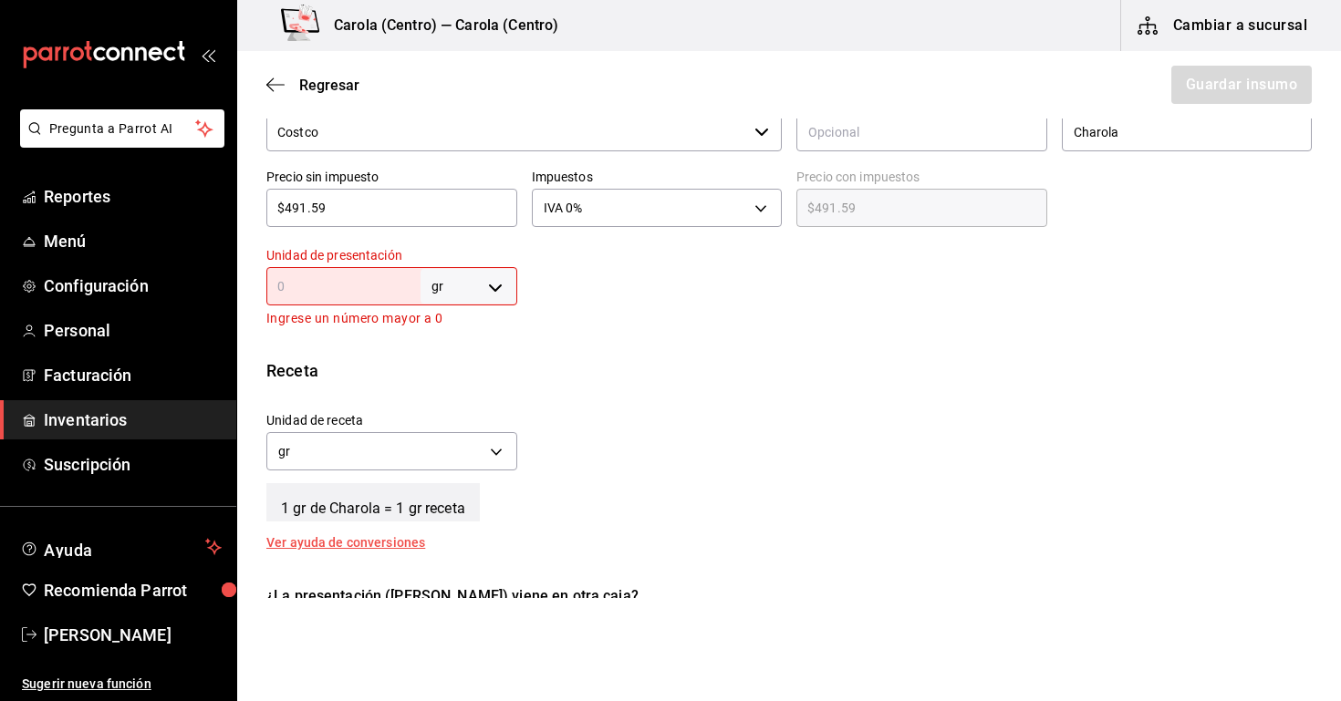
type input "1"
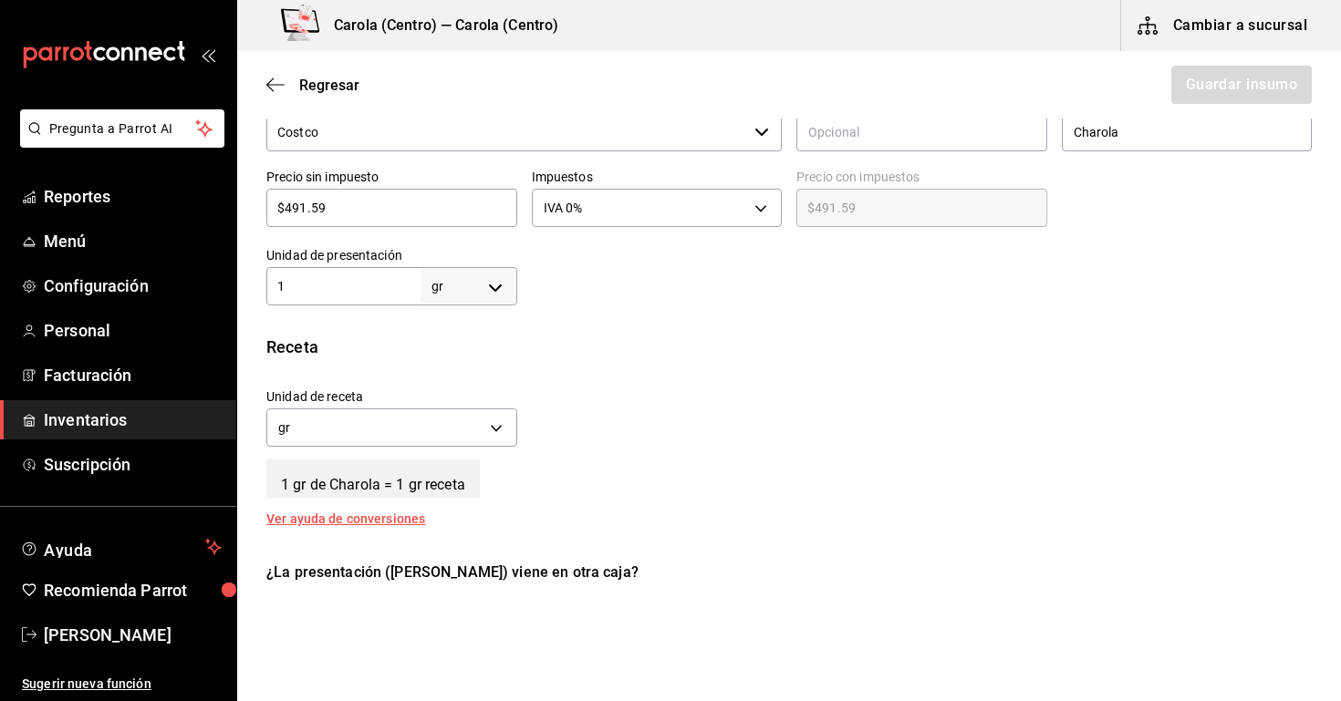
type input "10"
type input "100"
type input "1,000"
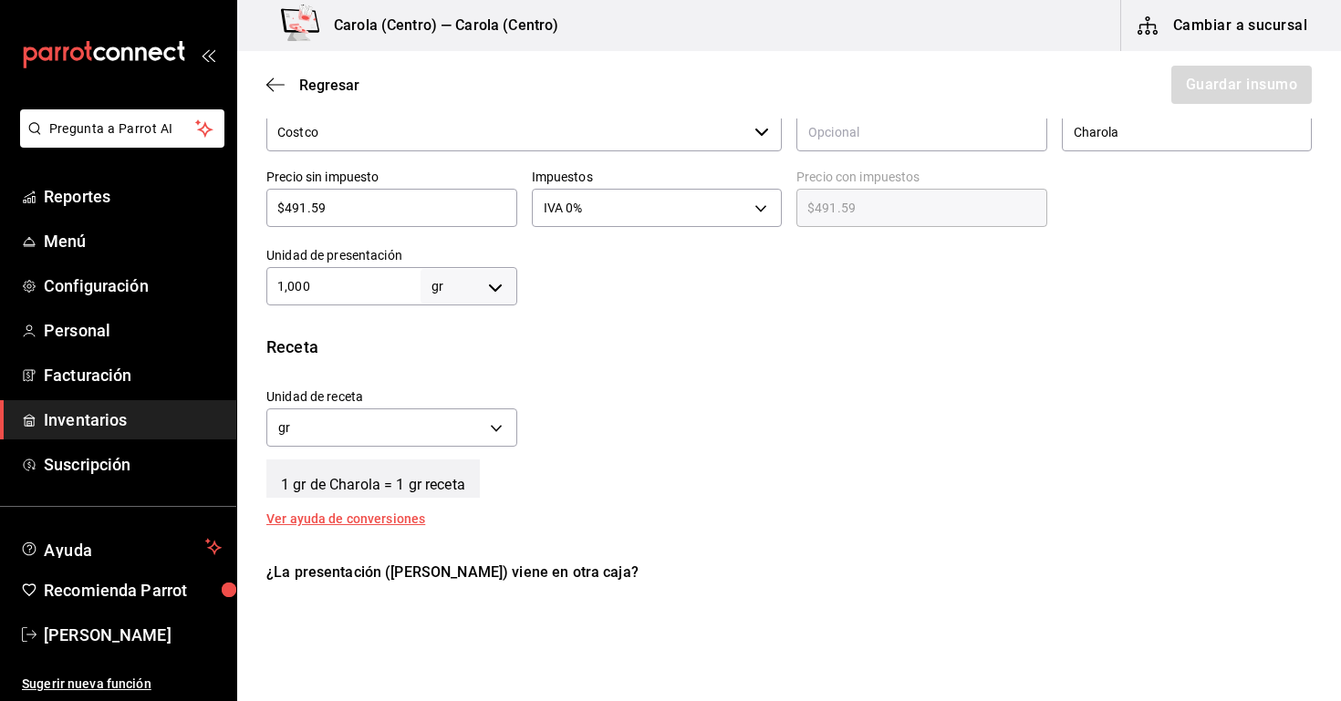
type input "1,000"
click at [543, 369] on div "Receta Unidad de receta gr GRAM Factor de conversión 1,000 ​ 1 gr de Charola = …" at bounding box center [789, 430] width 1104 height 191
click at [390, 295] on input "1,000" at bounding box center [343, 286] width 154 height 22
type input "100"
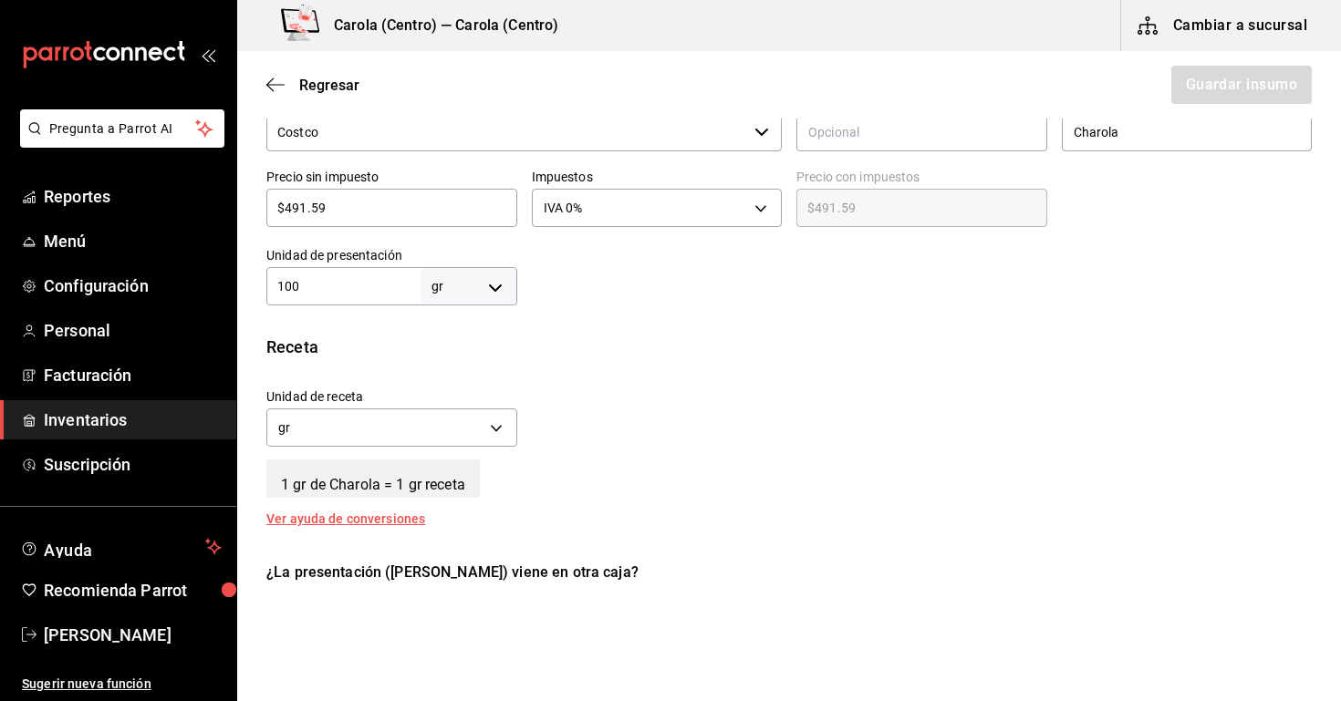
type input "10"
type input "1"
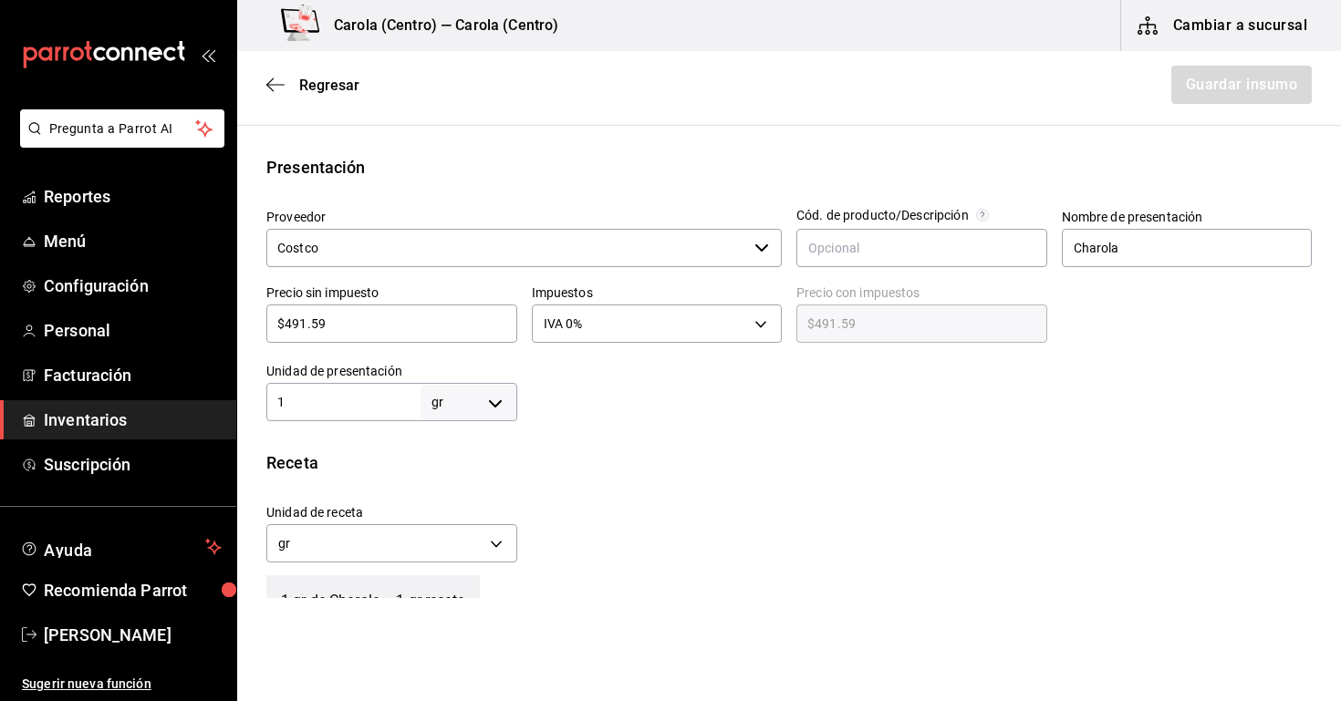
scroll to position [319, 0]
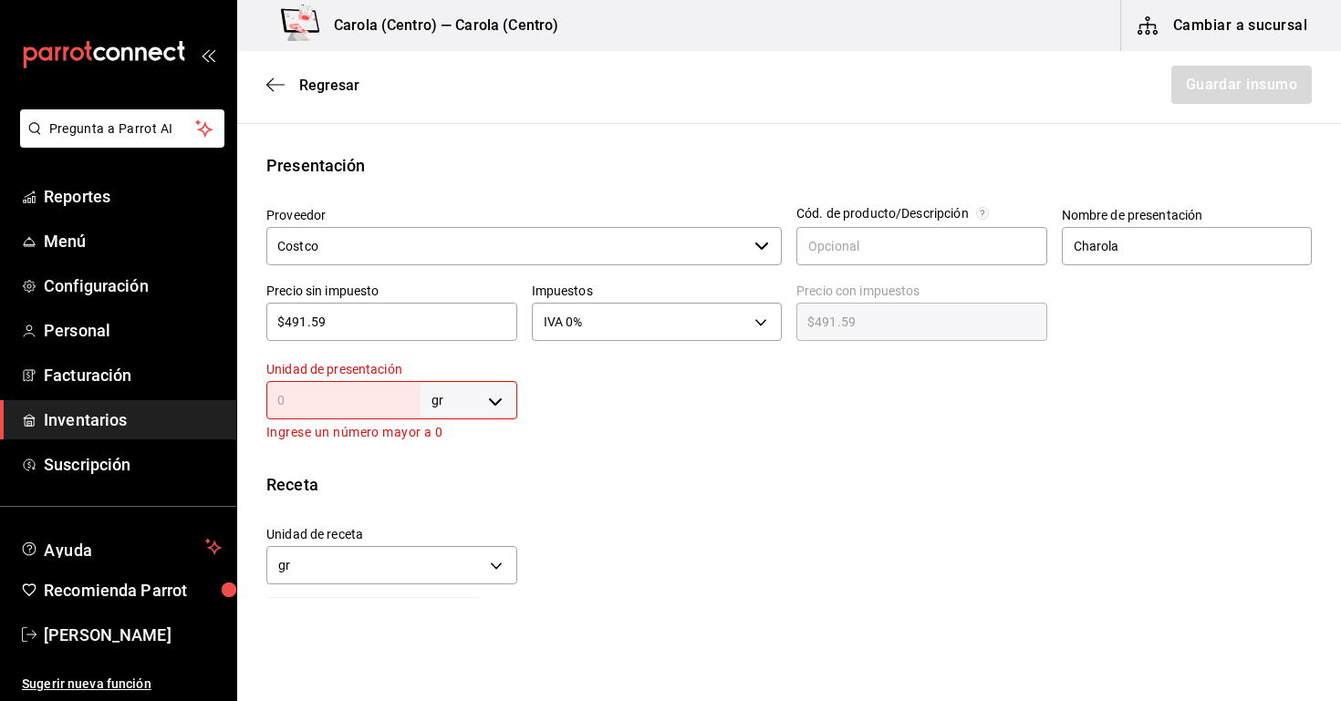
type input "3"
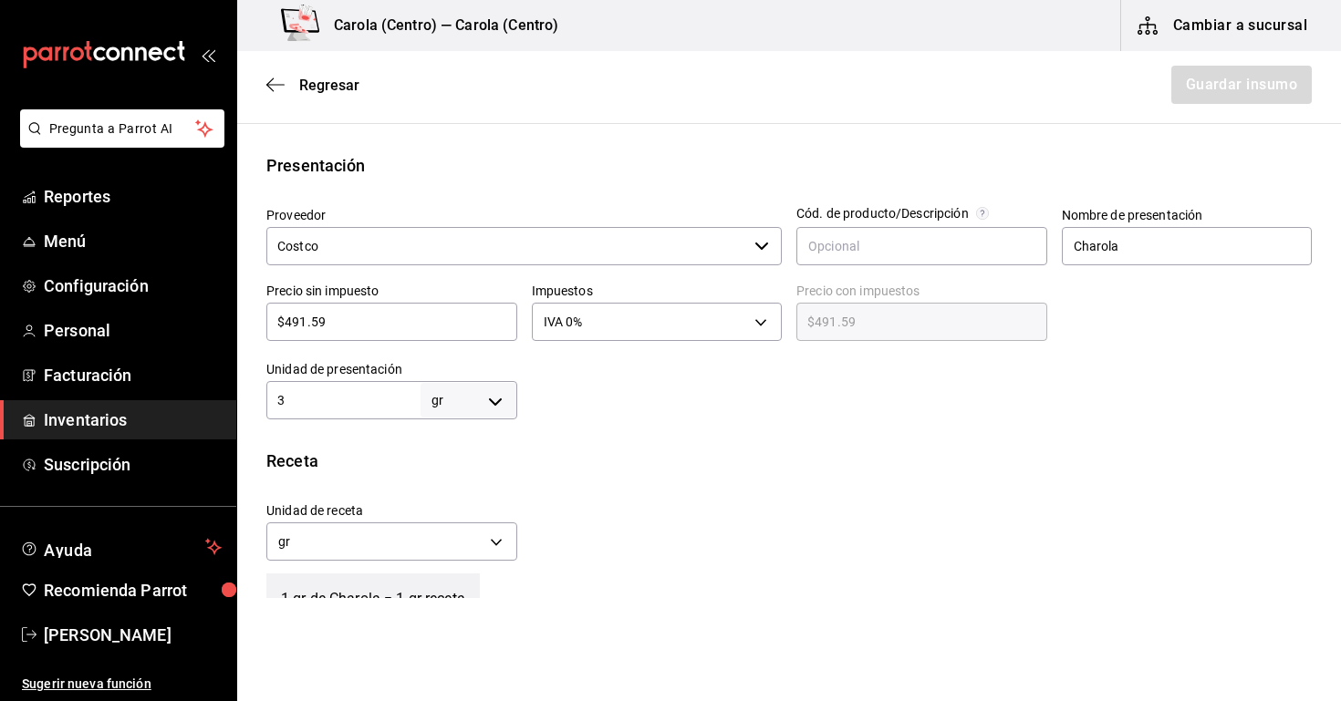
type input "32"
type input "322"
type input "3,225"
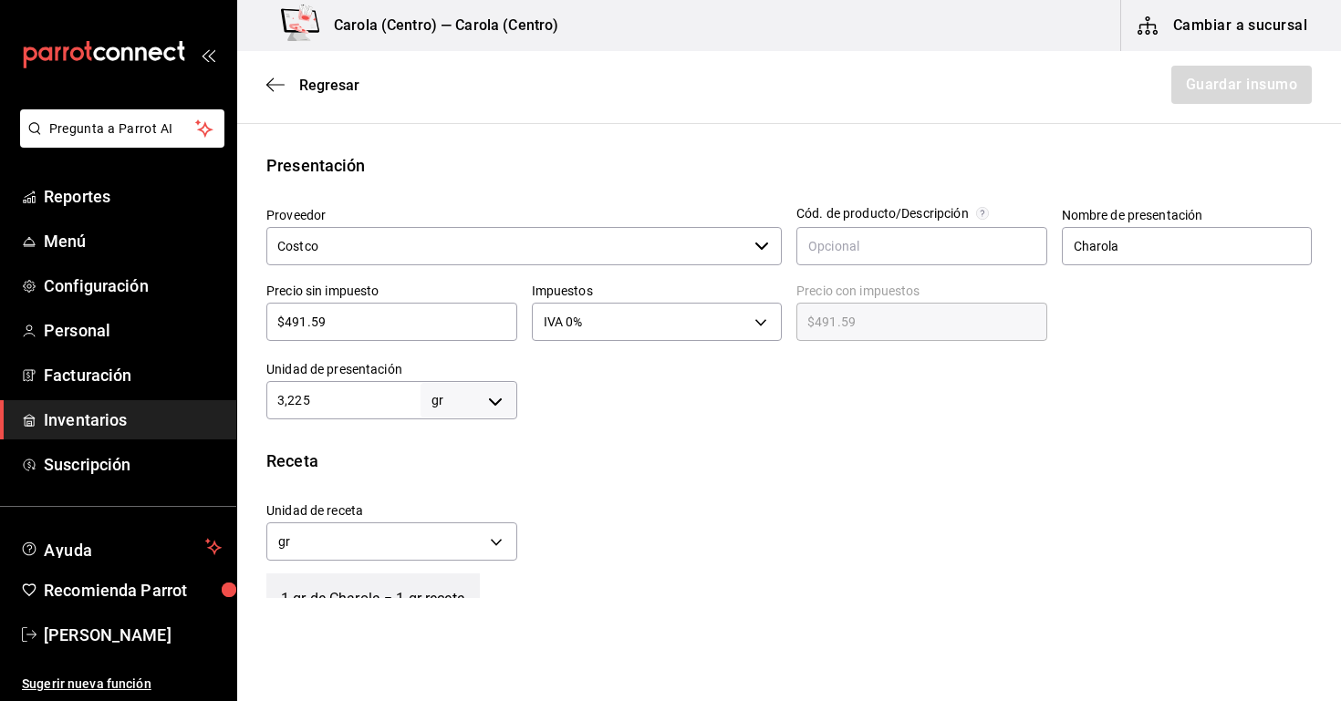
type input "3,225"
click at [529, 484] on div "Receta Unidad de receta gr GRAM Factor de conversión 3,225 ​ 1 gr de Charola = …" at bounding box center [789, 544] width 1104 height 191
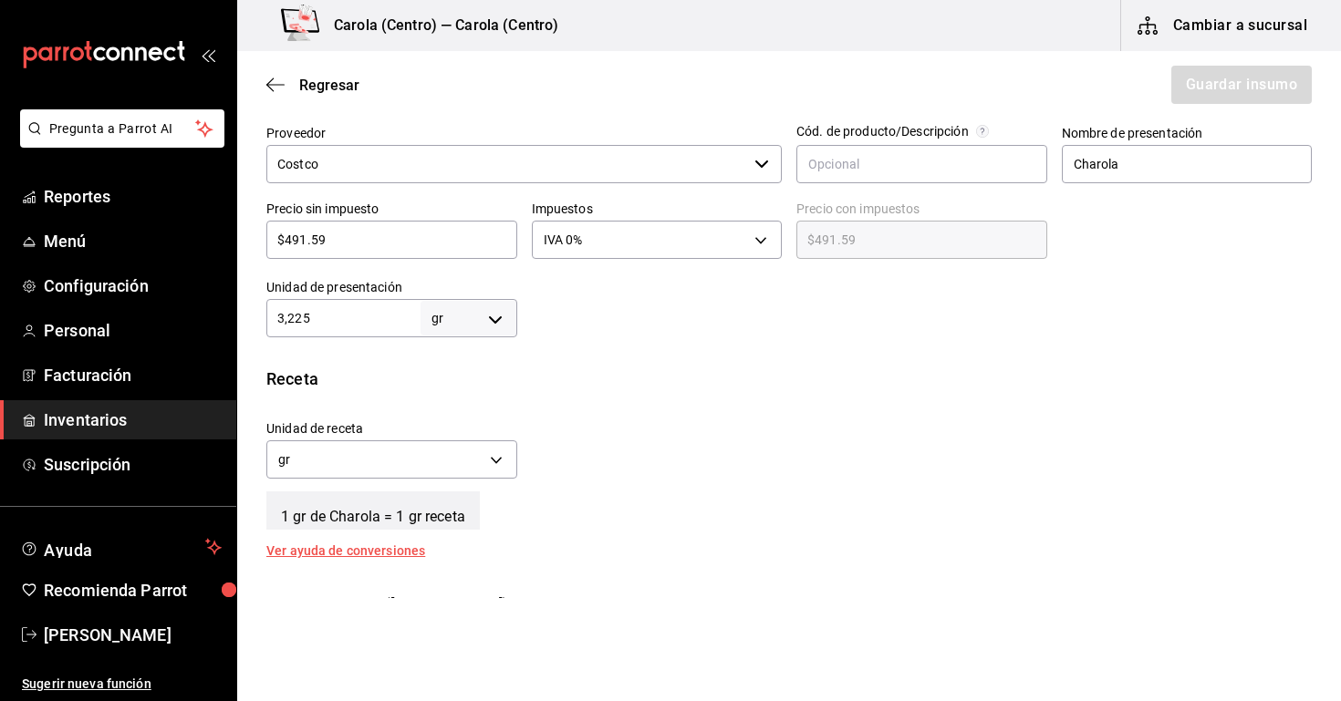
scroll to position [402, 0]
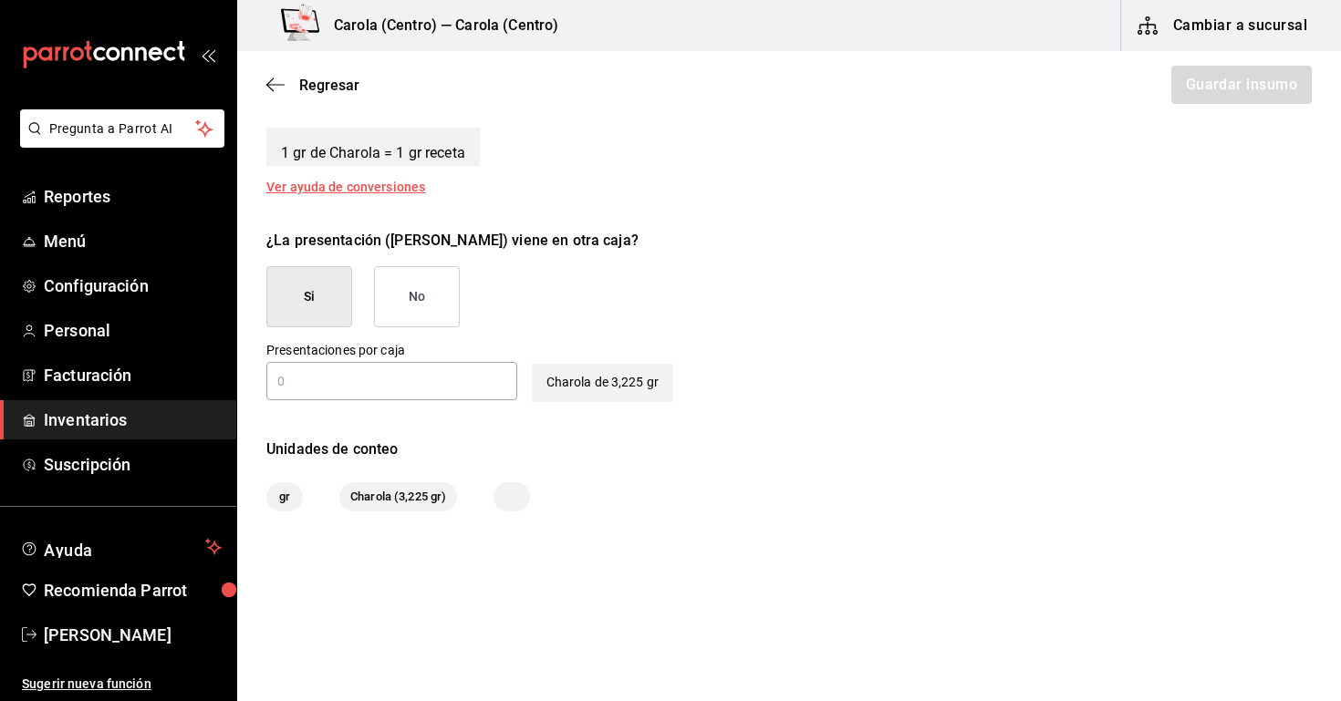
click at [413, 276] on button "No" at bounding box center [417, 296] width 86 height 61
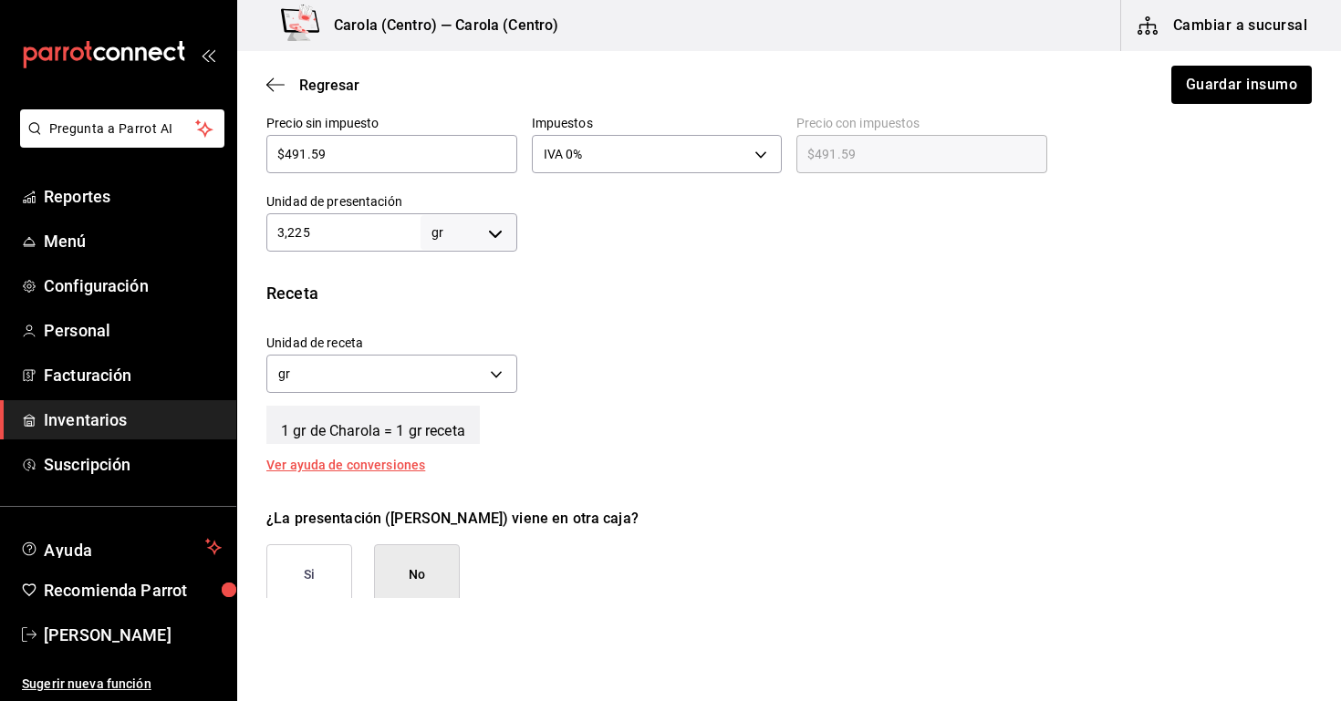
scroll to position [482, 0]
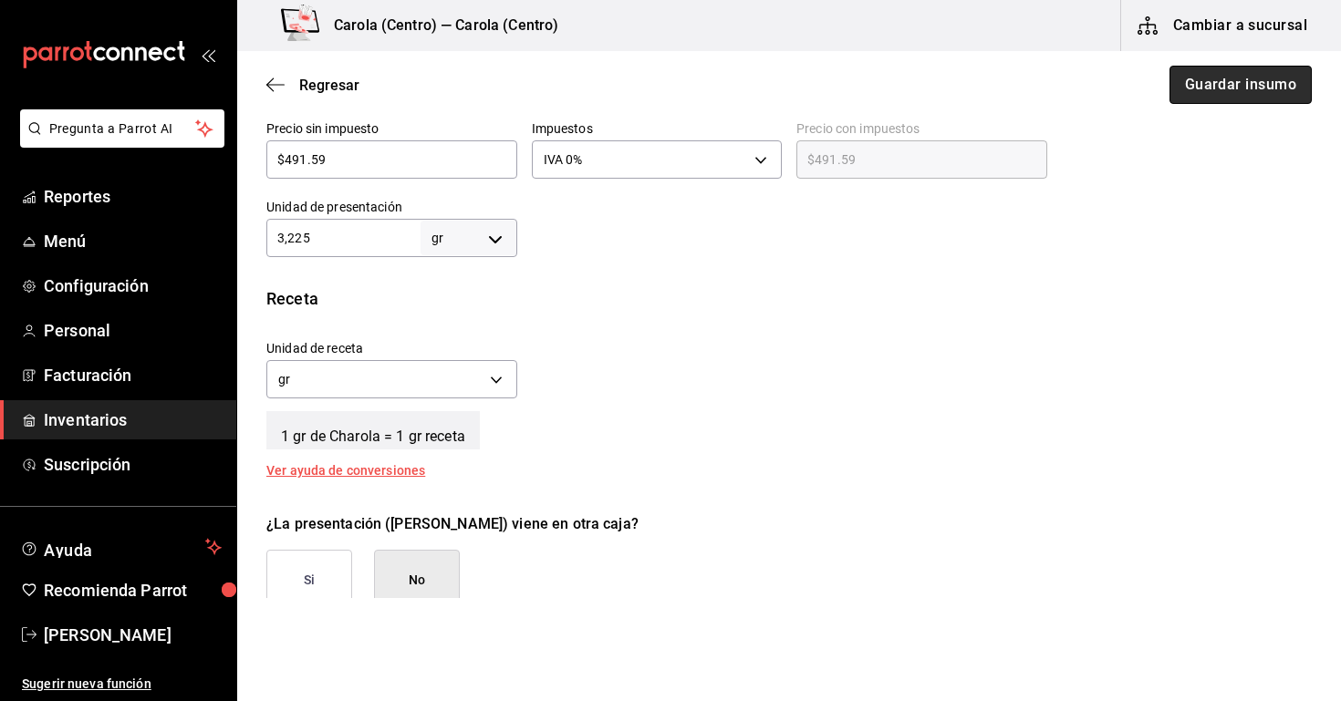
click at [1254, 94] on button "Guardar insumo" at bounding box center [1240, 85] width 142 height 38
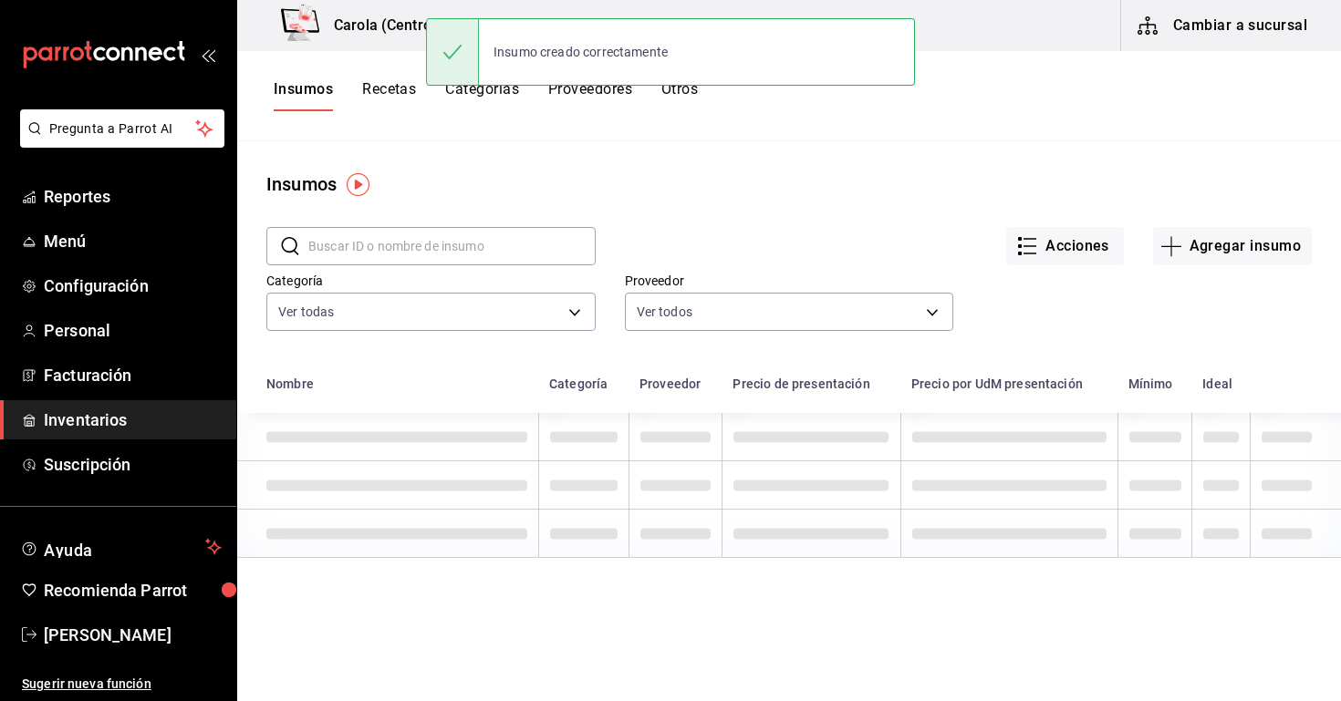
click at [499, 256] on input "text" at bounding box center [451, 246] width 287 height 36
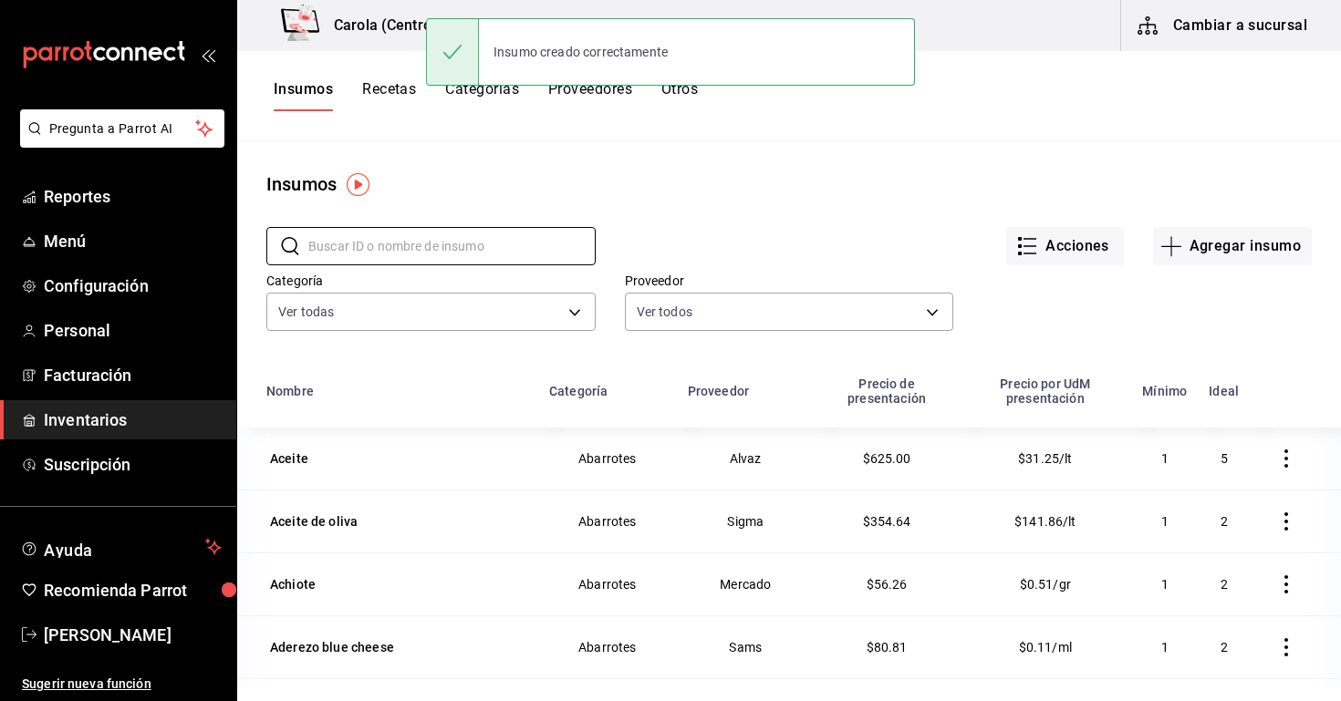
click at [386, 96] on button "Recetas" at bounding box center [389, 95] width 54 height 31
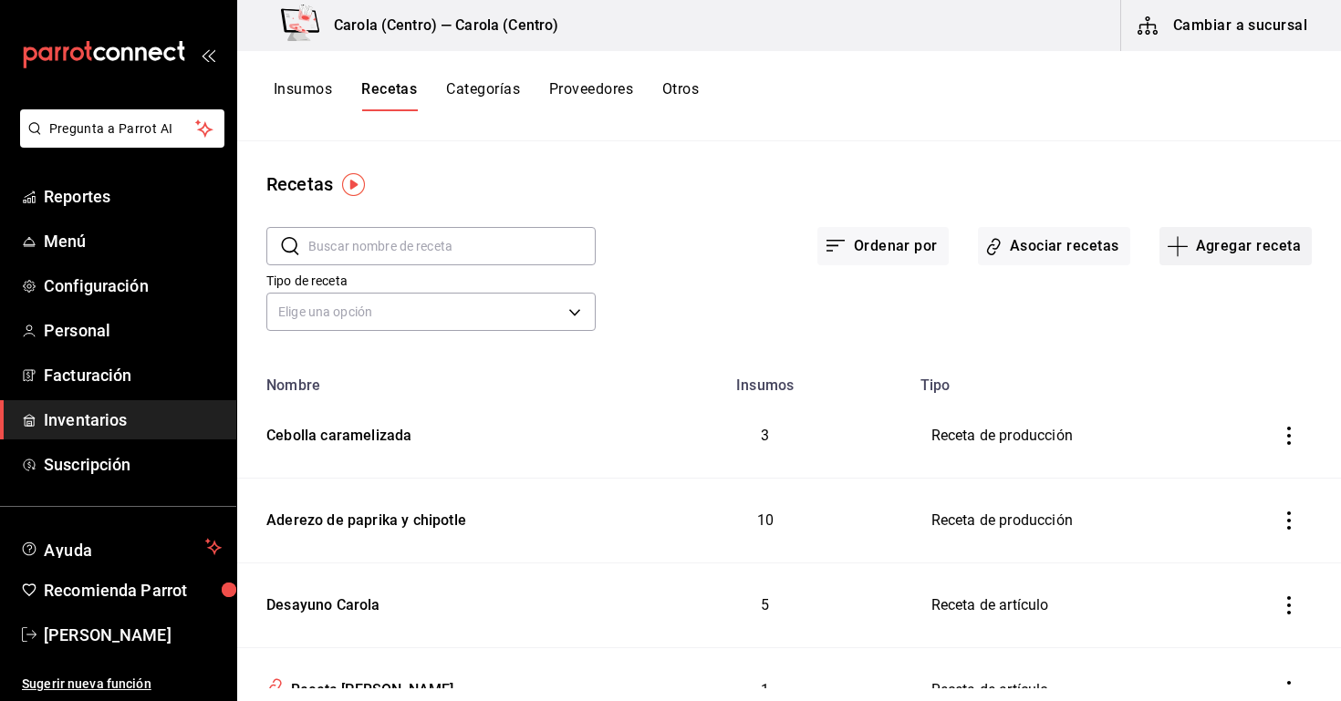
click at [1208, 234] on button "Agregar receta" at bounding box center [1235, 246] width 152 height 38
click at [405, 242] on div at bounding box center [670, 350] width 1341 height 701
click at [418, 260] on input "text" at bounding box center [451, 246] width 287 height 36
type input "molletes"
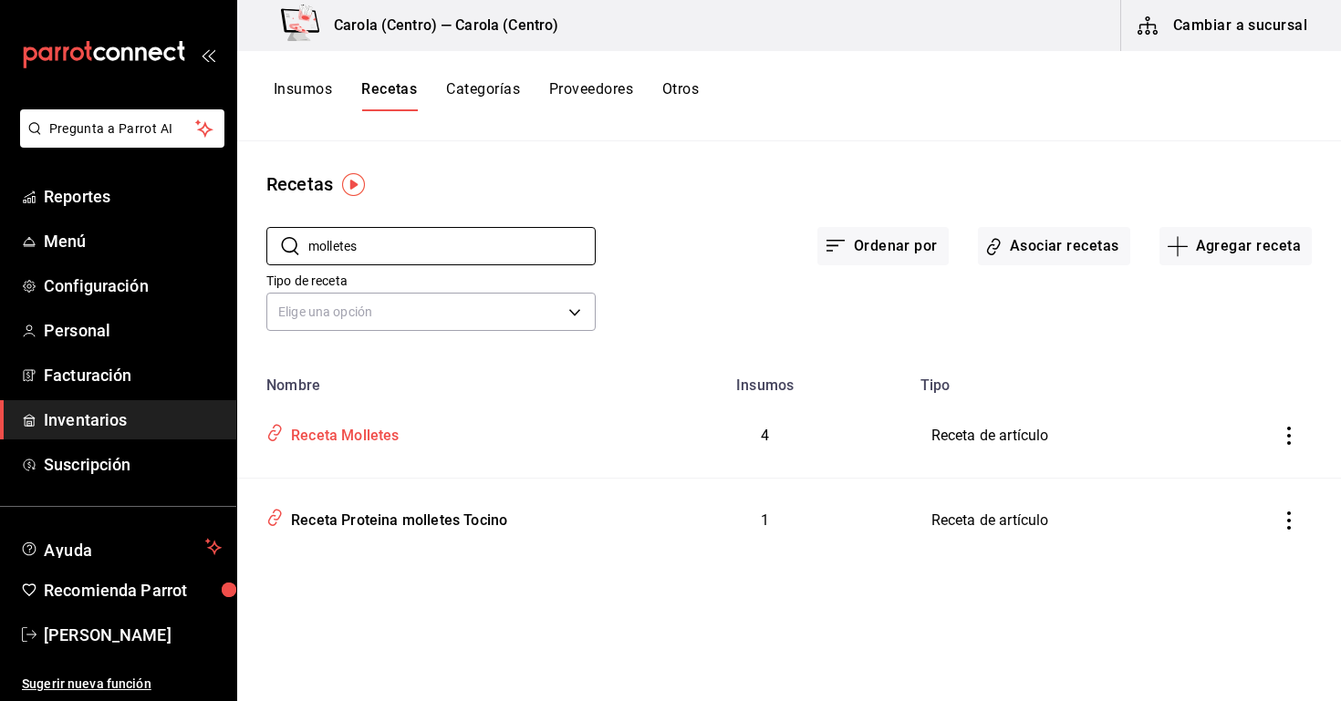
click at [399, 445] on div "Receta Molletes" at bounding box center [342, 433] width 116 height 28
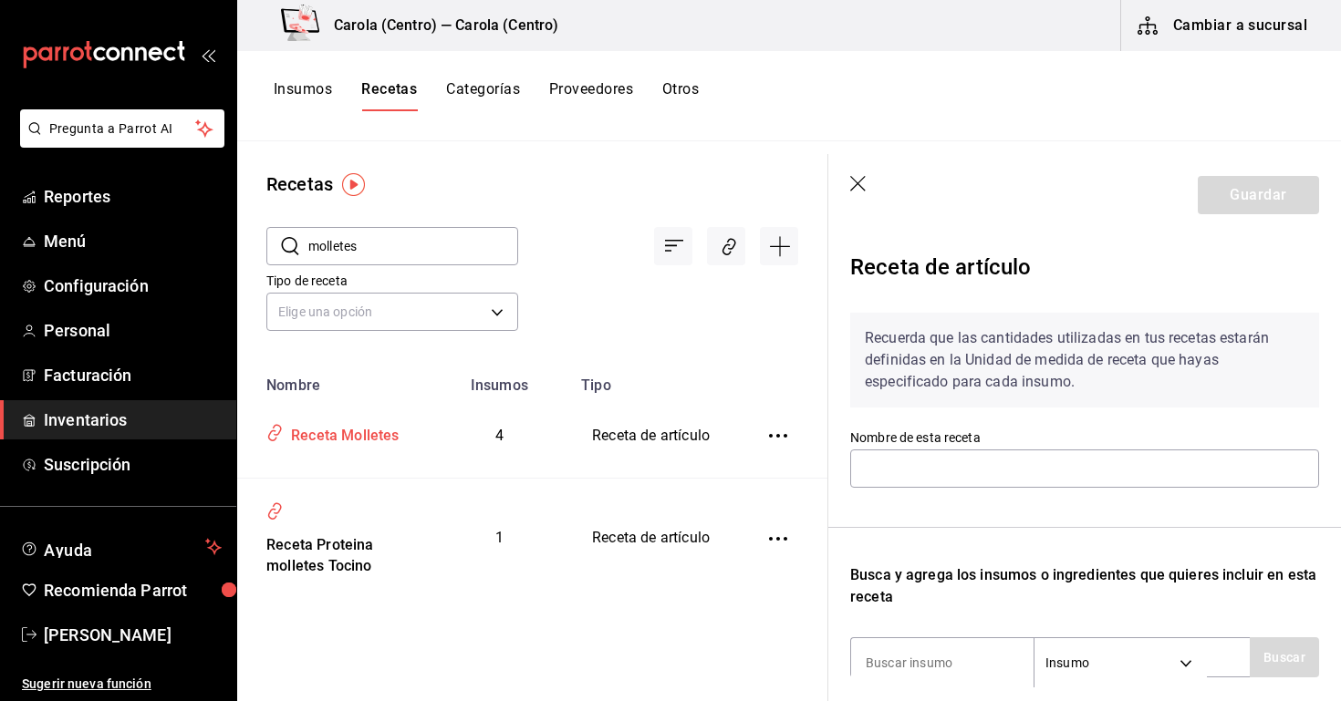
type input "Receta Molletes"
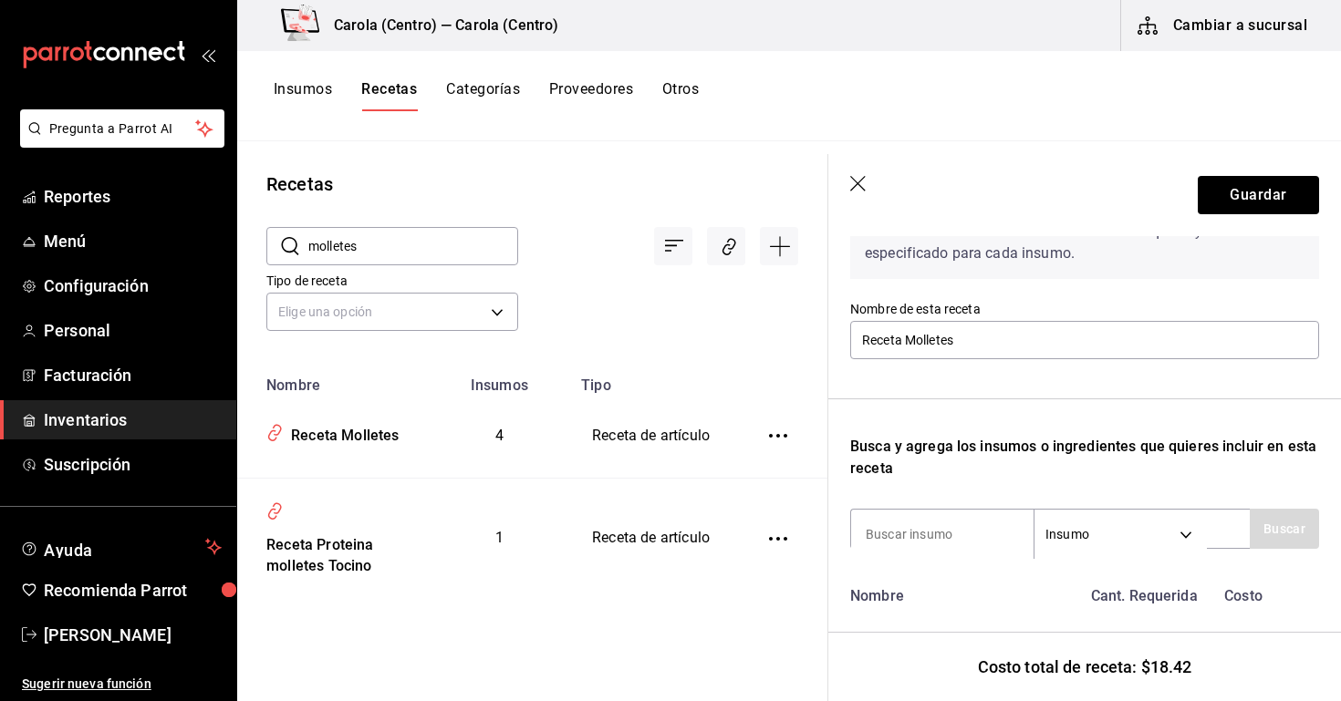
scroll to position [47, 0]
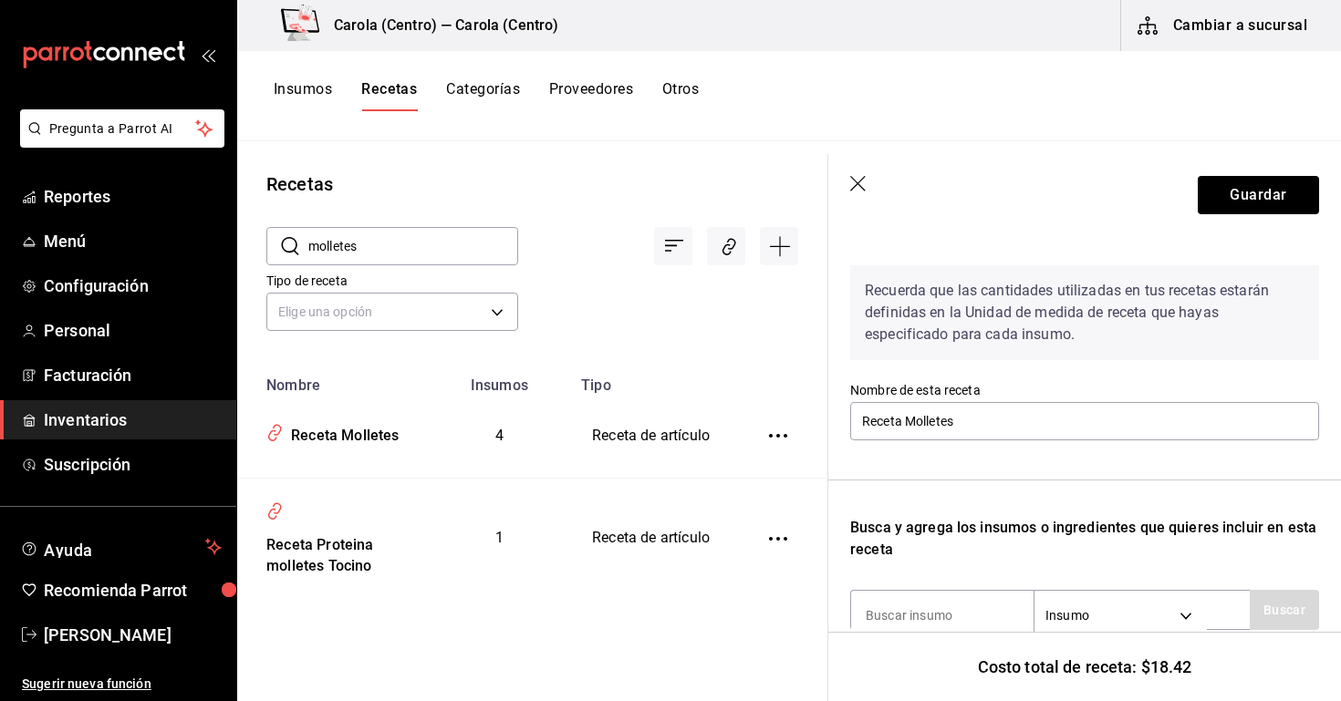
click at [149, 410] on span "Inventarios" at bounding box center [133, 420] width 178 height 25
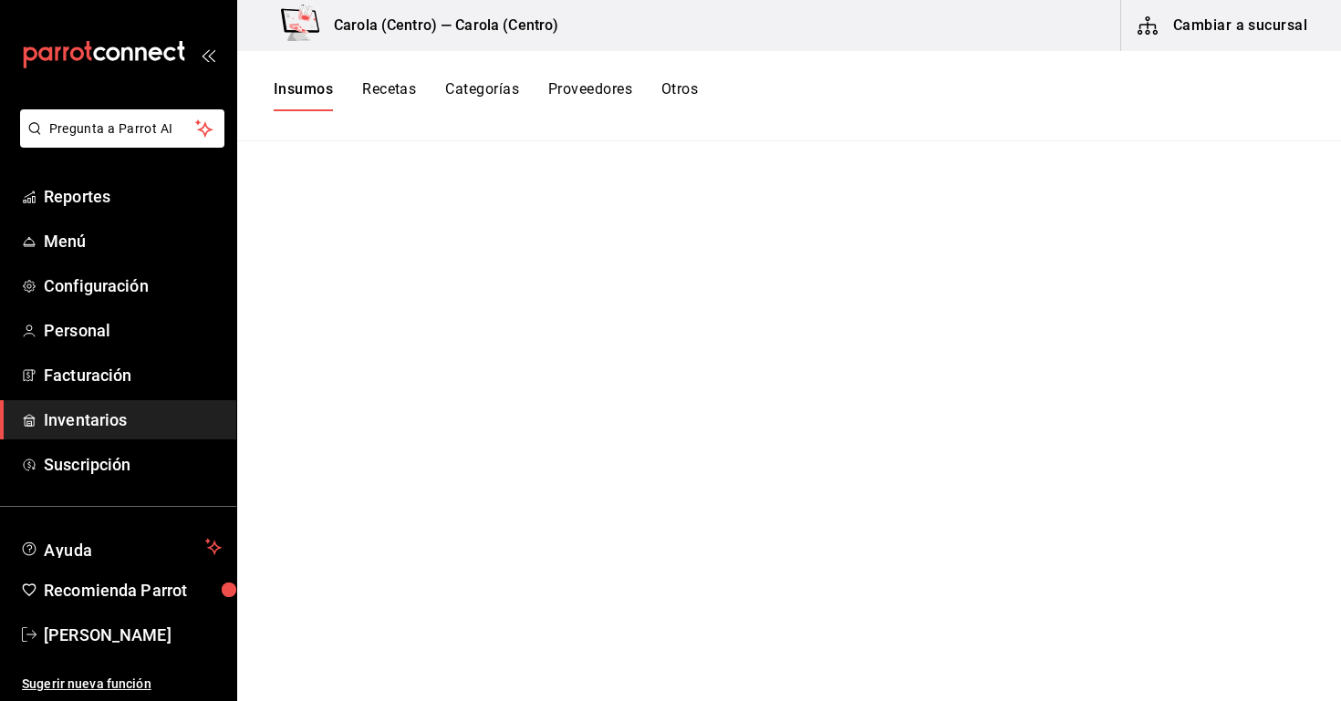
click at [400, 96] on button "Recetas" at bounding box center [389, 95] width 54 height 31
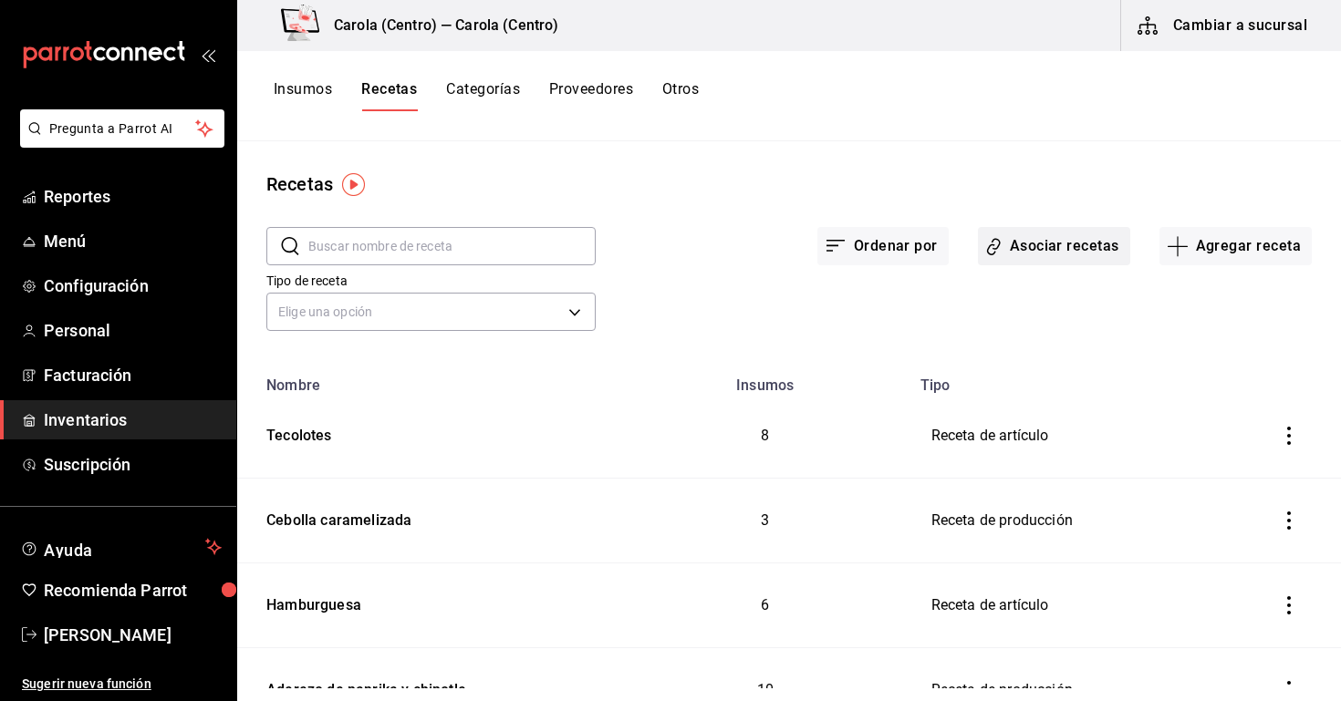
click at [1093, 244] on button "Asociar recetas" at bounding box center [1054, 246] width 152 height 38
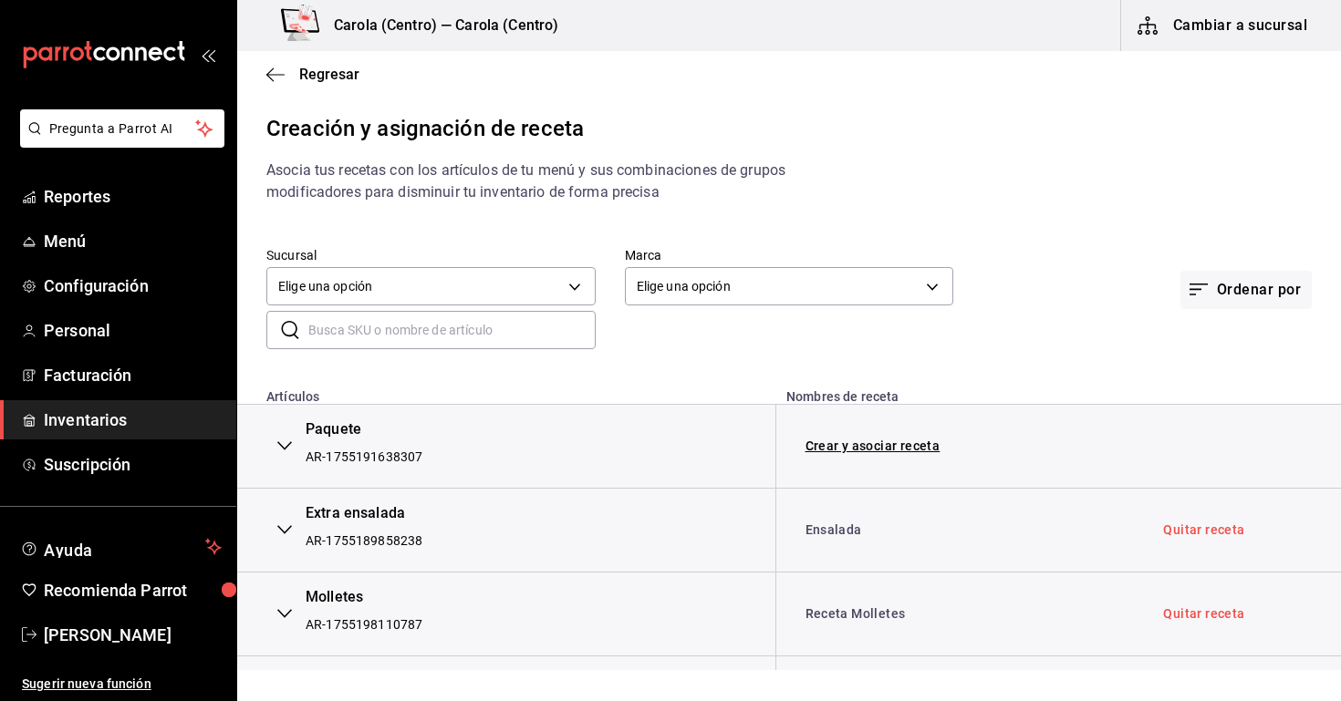
click at [519, 330] on input "text" at bounding box center [451, 330] width 287 height 36
click at [313, 65] on div "Regresar" at bounding box center [789, 74] width 1104 height 47
click at [313, 67] on span "Regresar" at bounding box center [329, 74] width 60 height 17
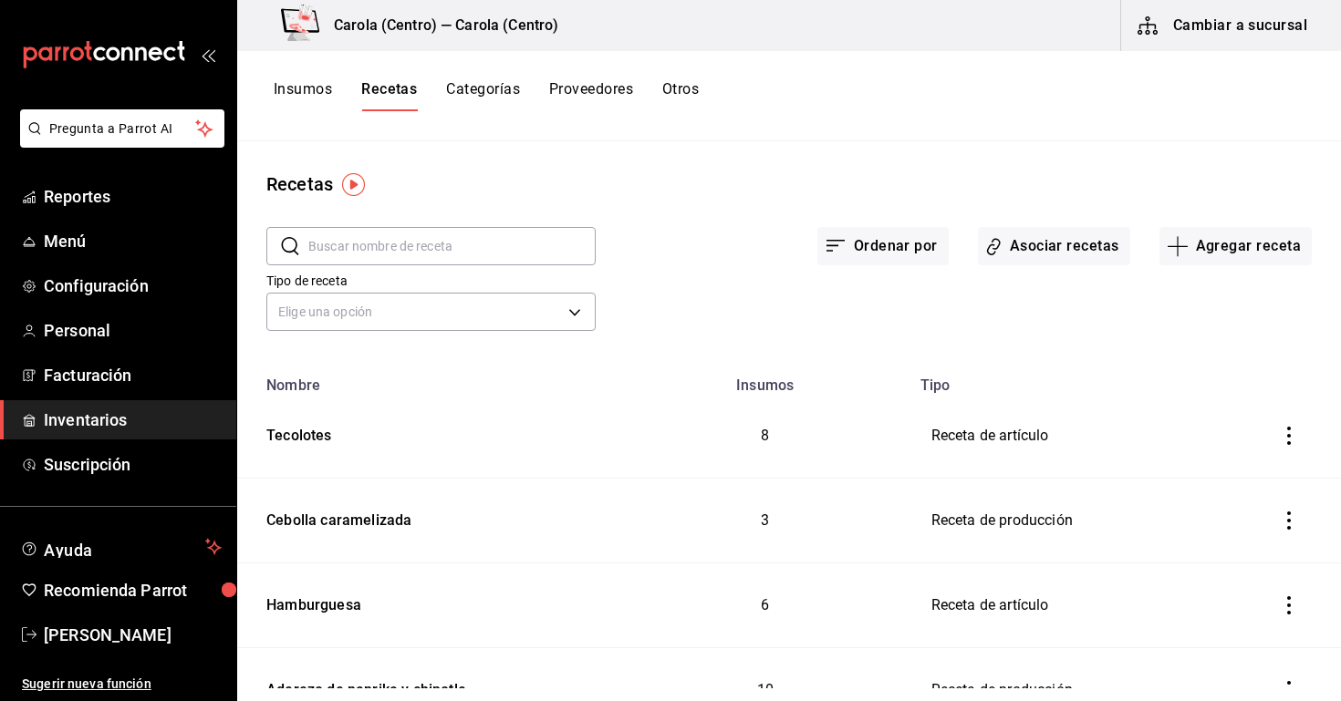
click at [492, 238] on input "text" at bounding box center [451, 246] width 287 height 36
click at [1031, 269] on div "Tipo de receta Elige una opción default" at bounding box center [774, 286] width 1075 height 100
click at [1017, 255] on button "Asociar recetas" at bounding box center [1054, 246] width 152 height 38
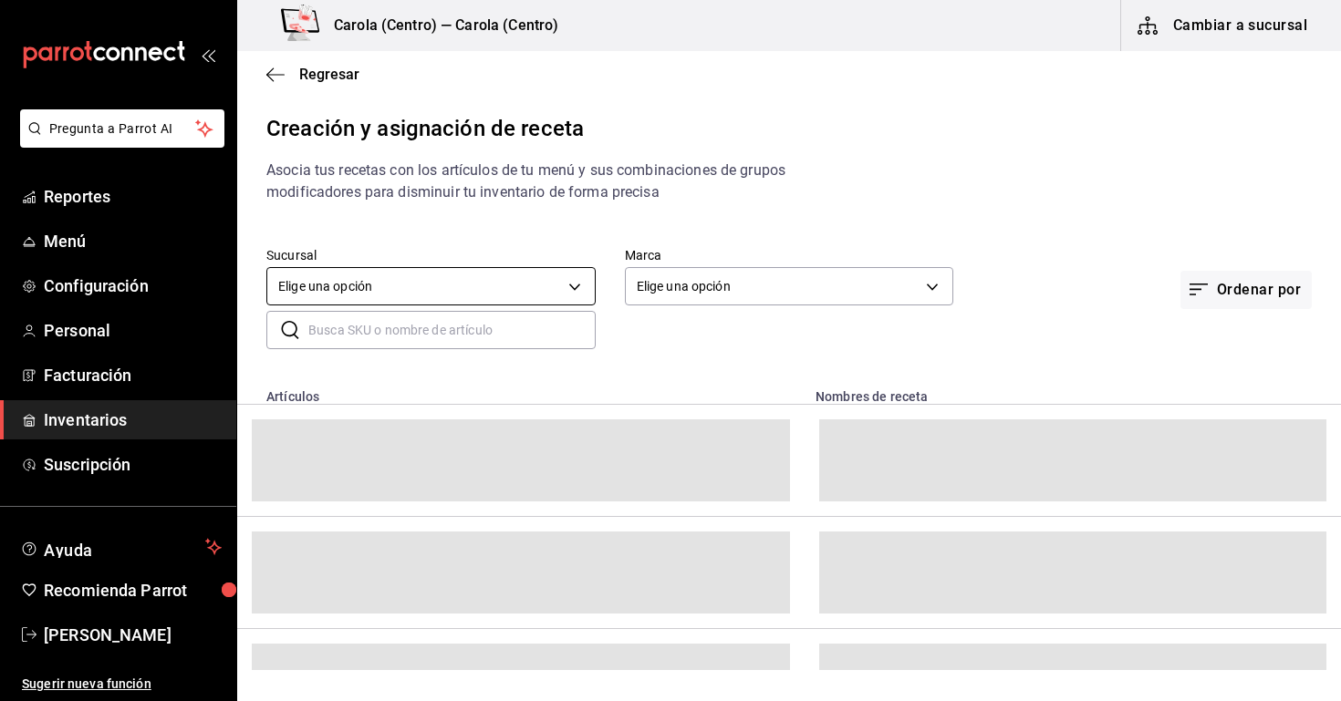
click at [441, 274] on body "Pregunta a Parrot AI Reportes Menú Configuración Personal Facturación Inventari…" at bounding box center [670, 335] width 1341 height 670
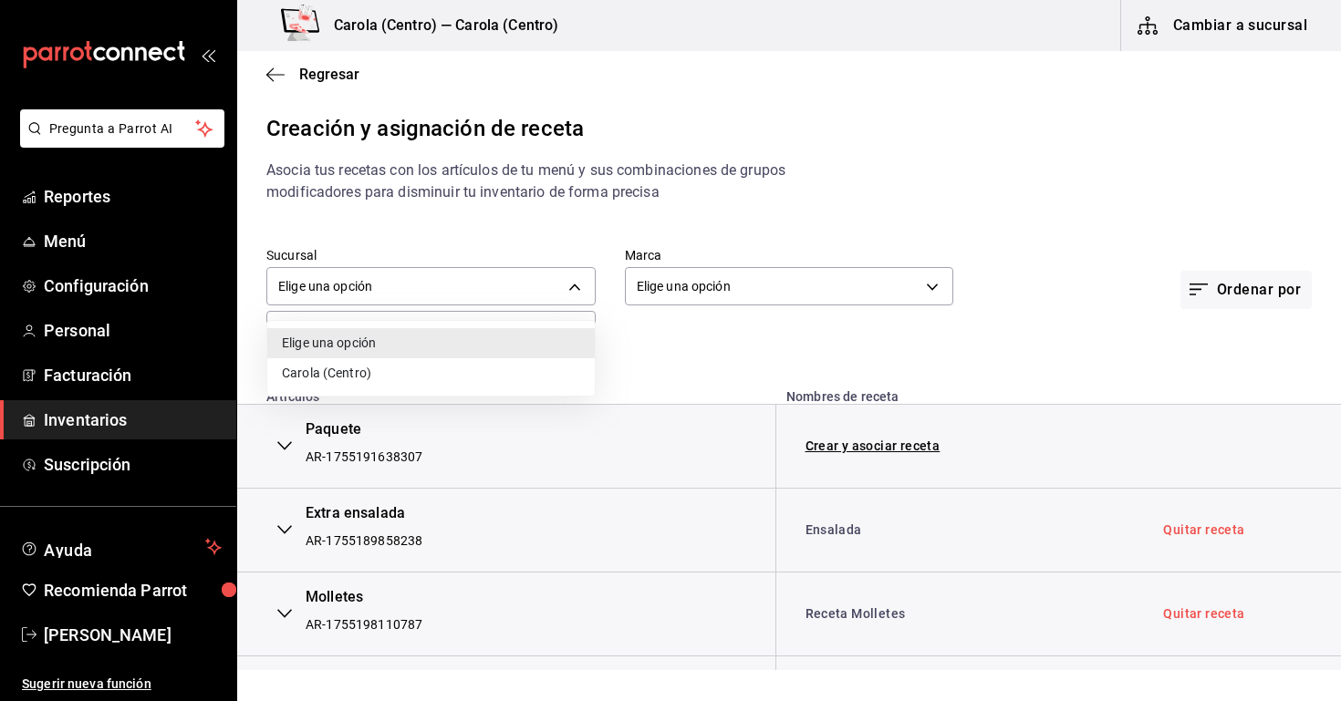
click at [679, 359] on div at bounding box center [670, 350] width 1341 height 701
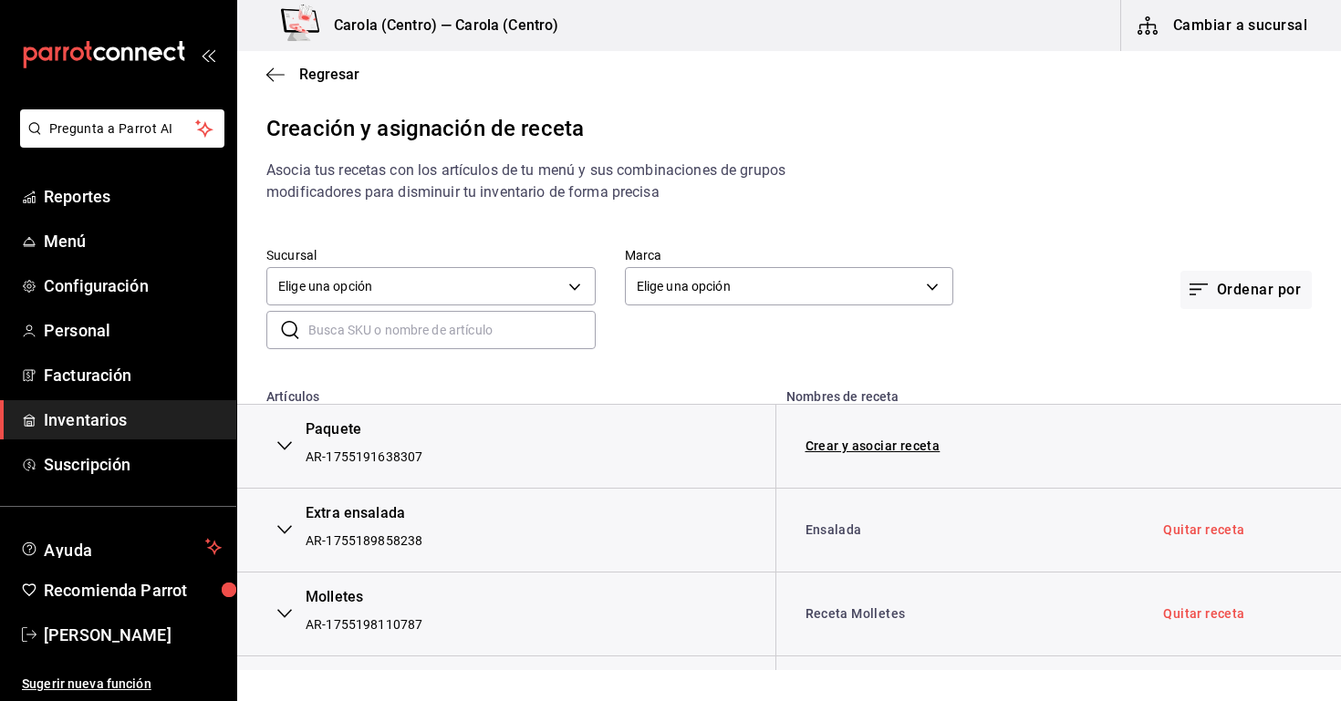
click at [449, 337] on input "text" at bounding box center [451, 330] width 287 height 36
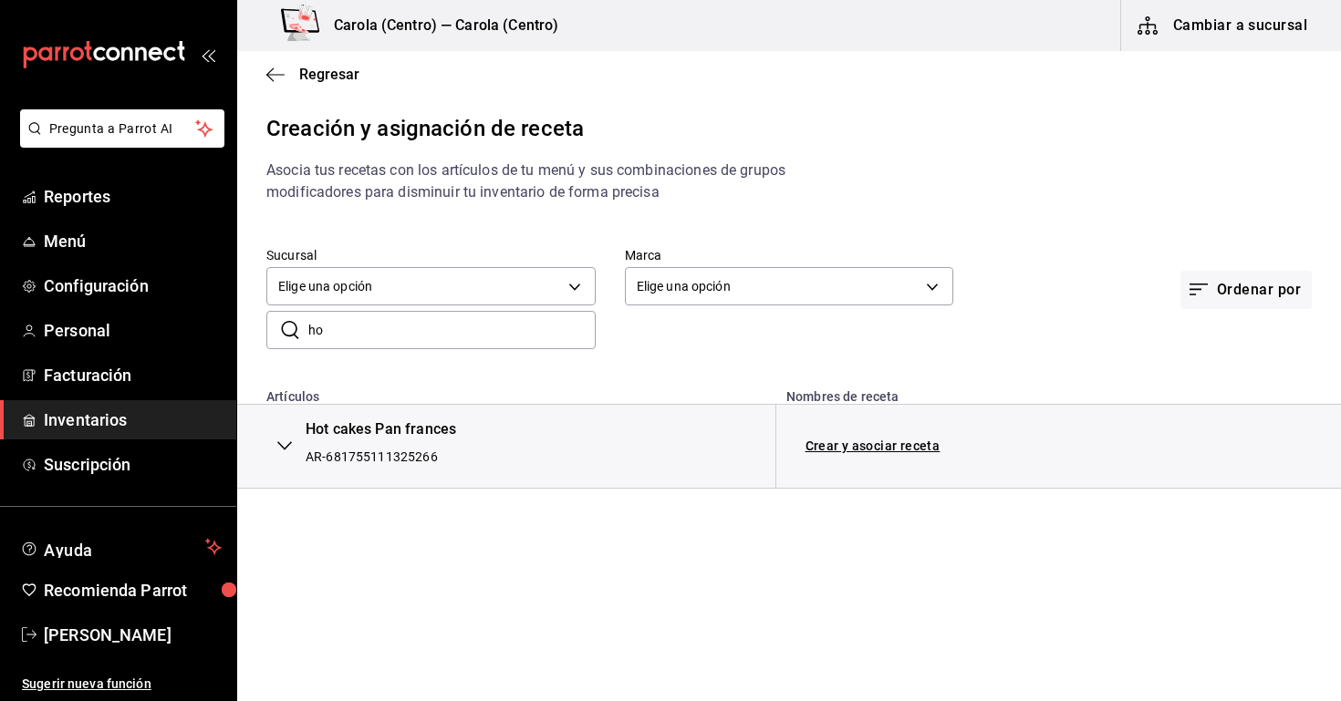
type input "h"
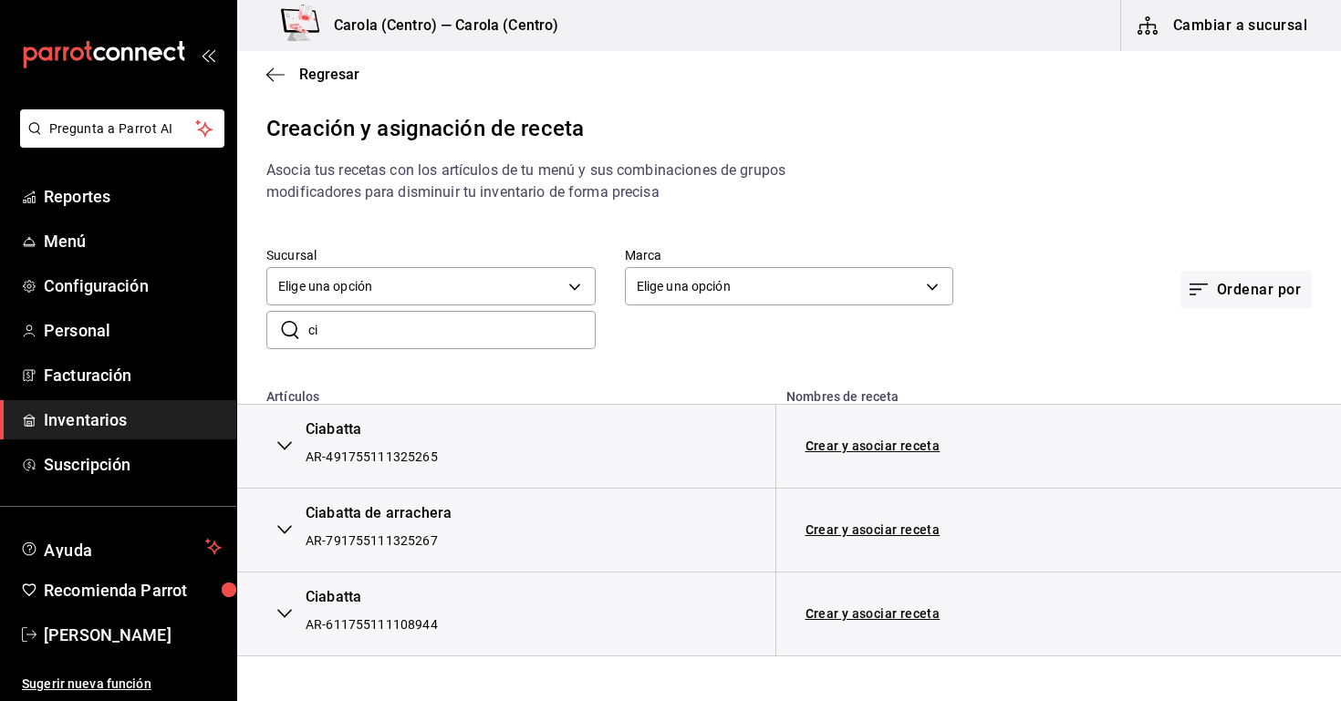
type input "c"
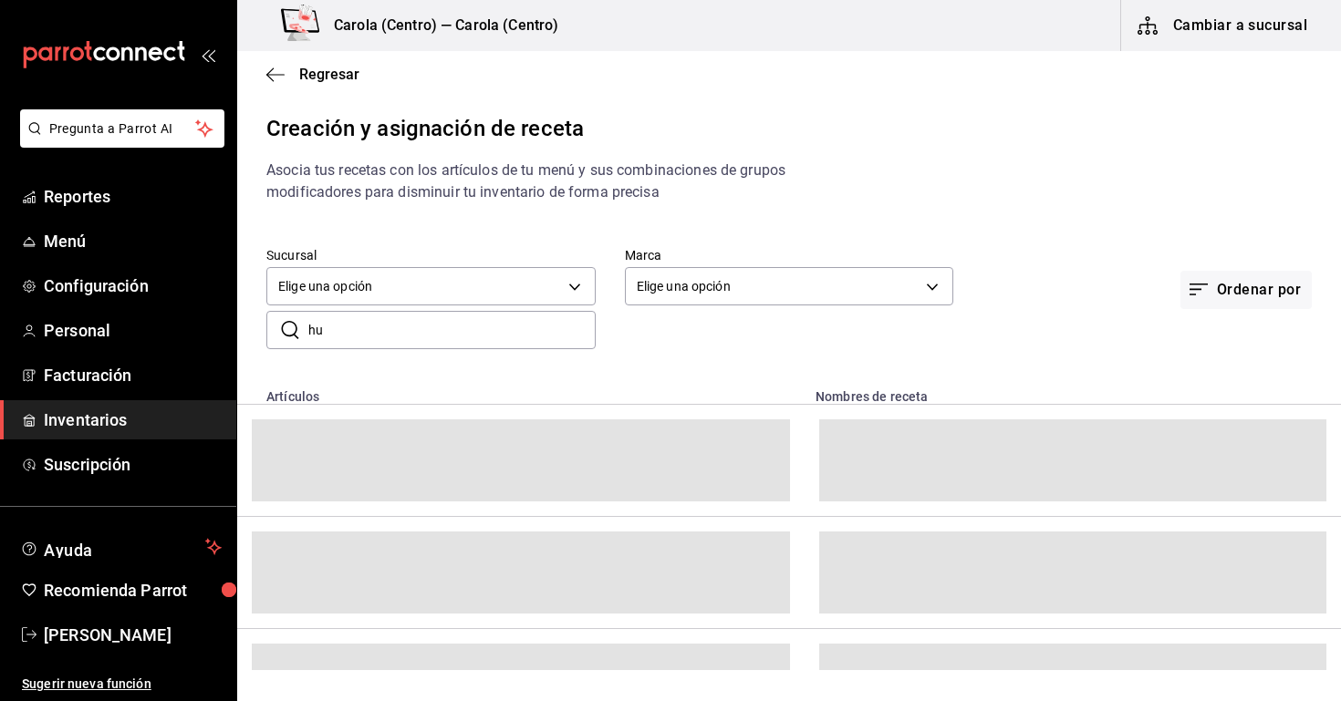
type input "h"
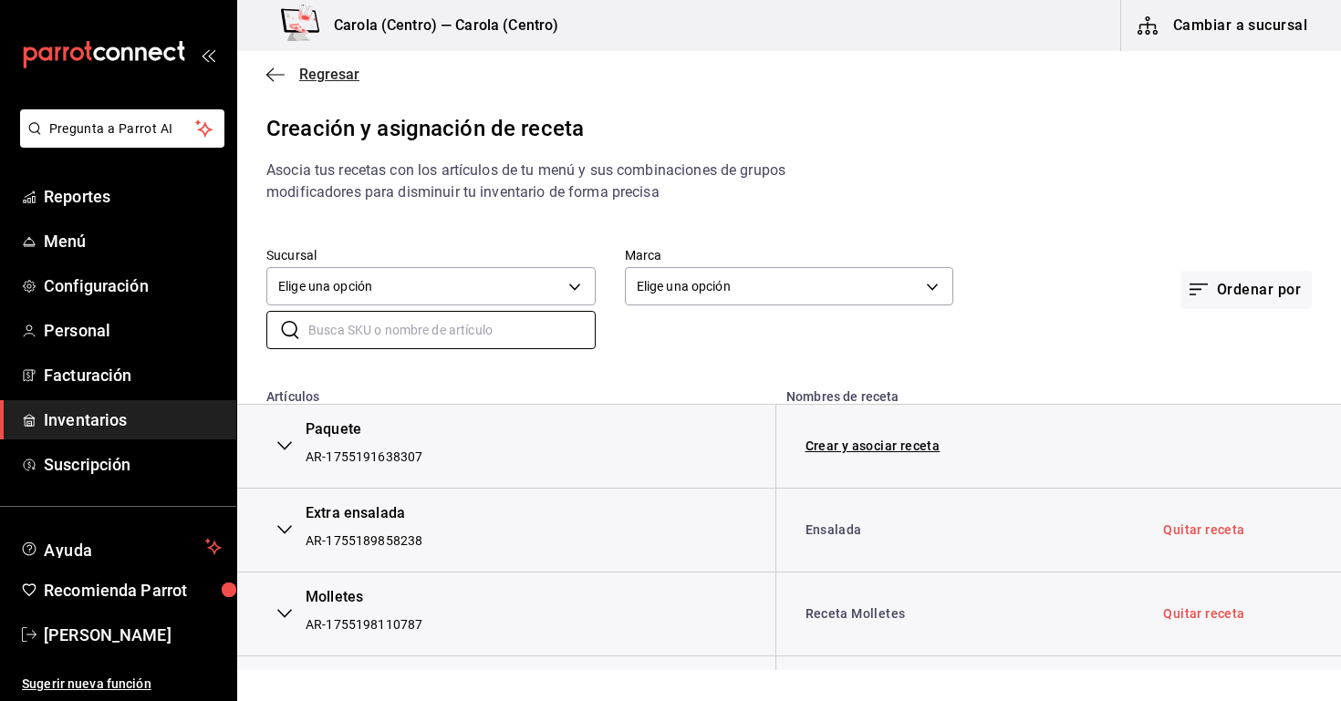
click at [300, 67] on span "Regresar" at bounding box center [329, 74] width 60 height 17
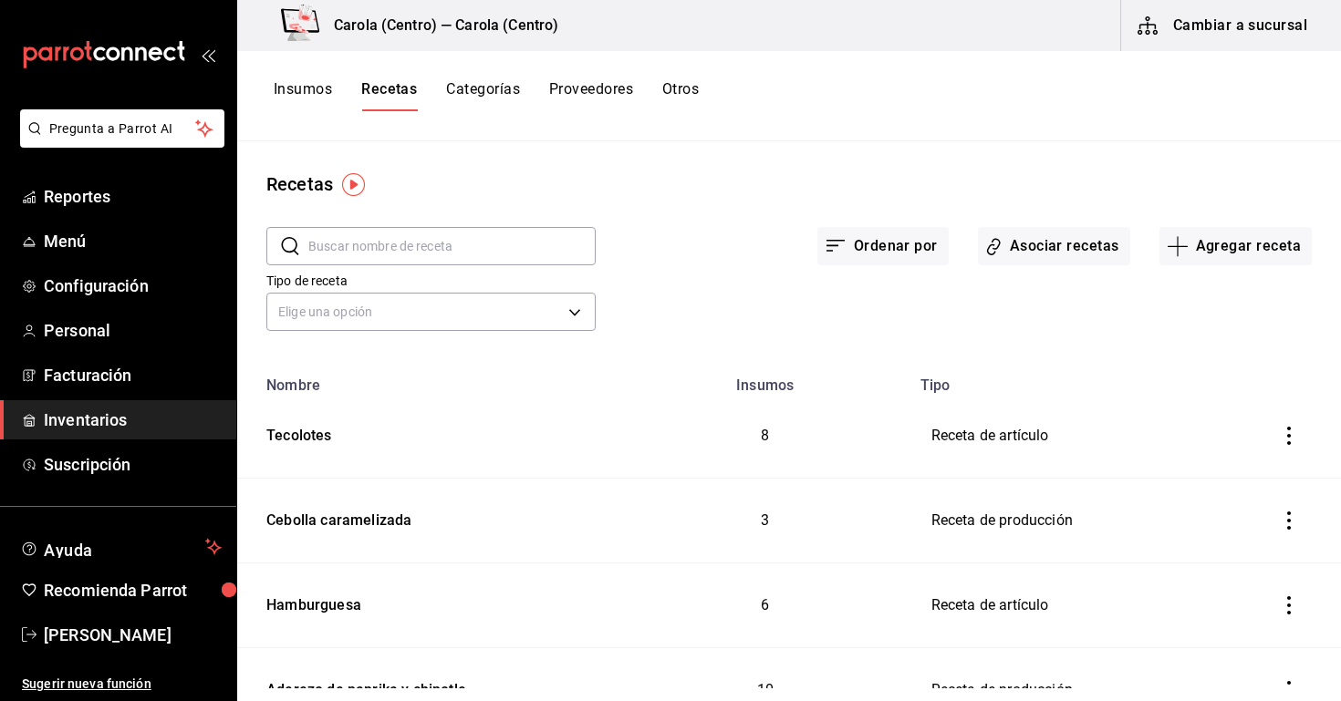
click at [480, 256] on input "text" at bounding box center [451, 246] width 287 height 36
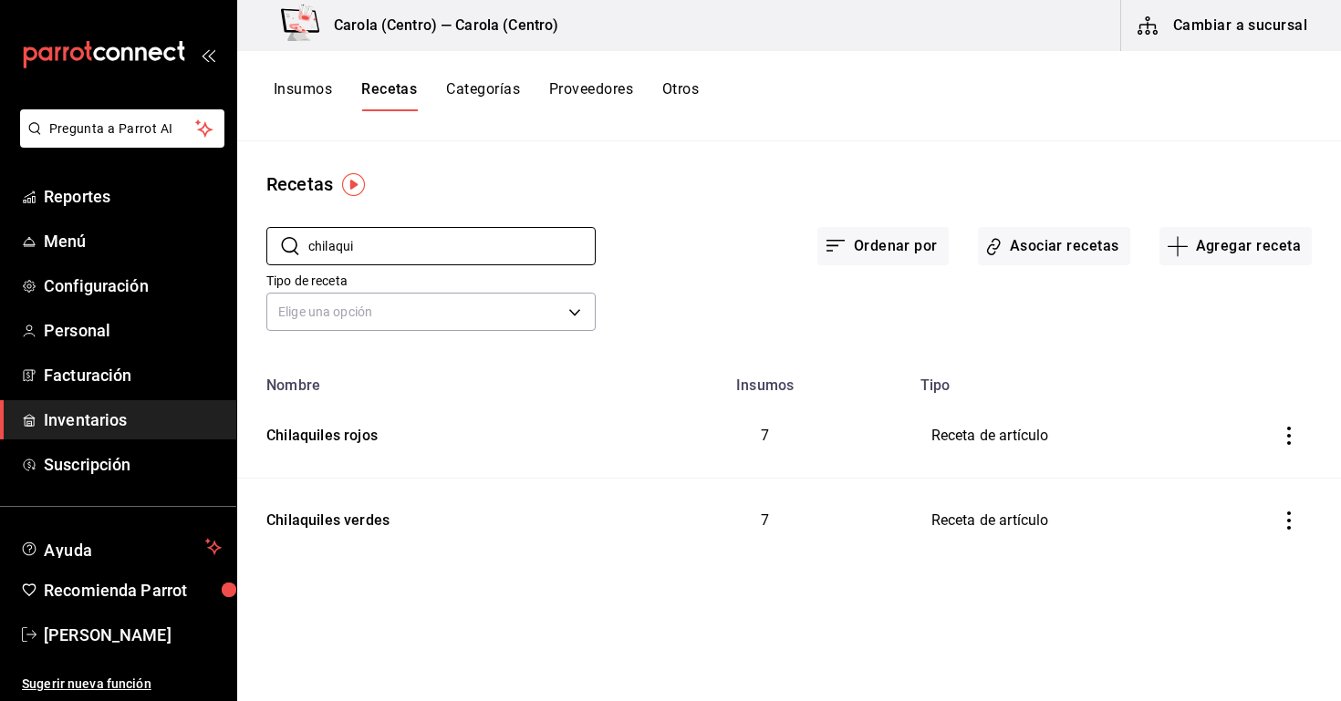
type input "chilaqui"
click at [556, 573] on div "Recetas ​ chilaqui ​ Ordenar por Asociar recetas Agregar receta Tipo de receta …" at bounding box center [789, 414] width 1104 height 547
click at [1285, 437] on icon "inventoriesTable" at bounding box center [1289, 436] width 18 height 18
click at [1229, 461] on span "Eliminar" at bounding box center [1233, 461] width 47 height 15
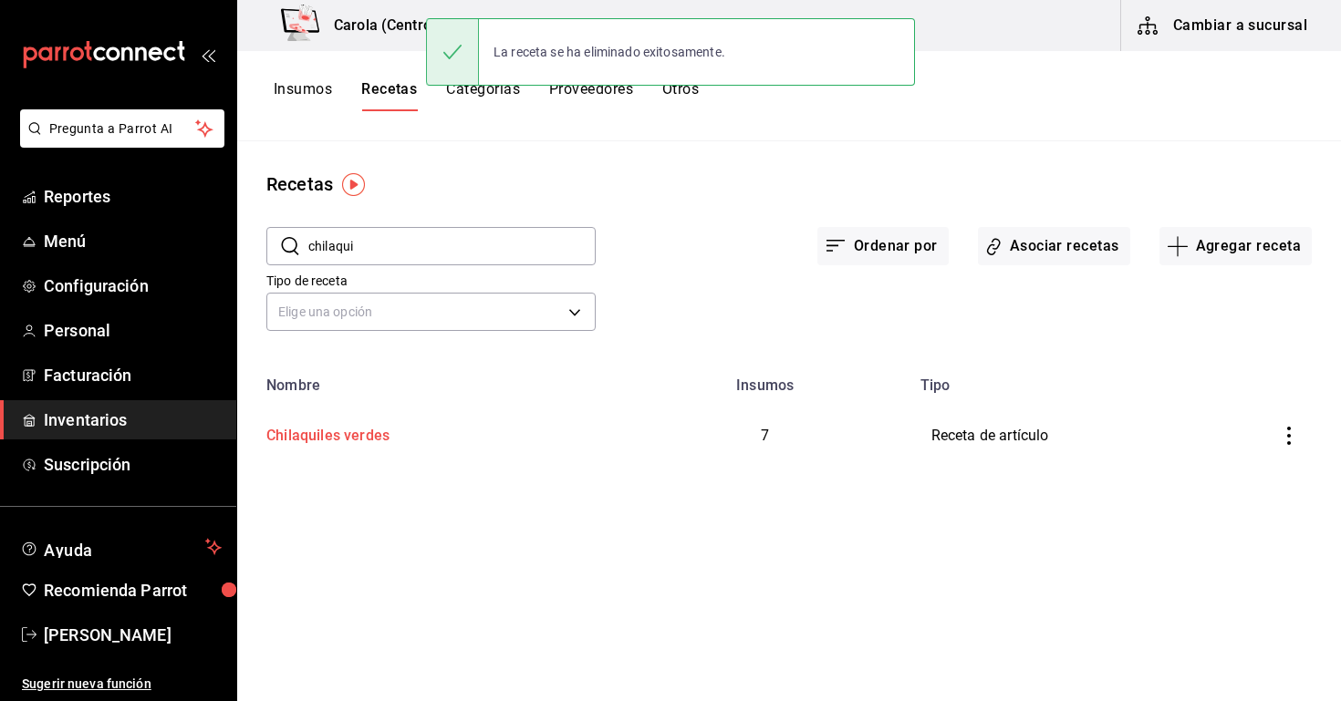
click at [352, 433] on div "Chilaquiles verdes" at bounding box center [324, 433] width 130 height 28
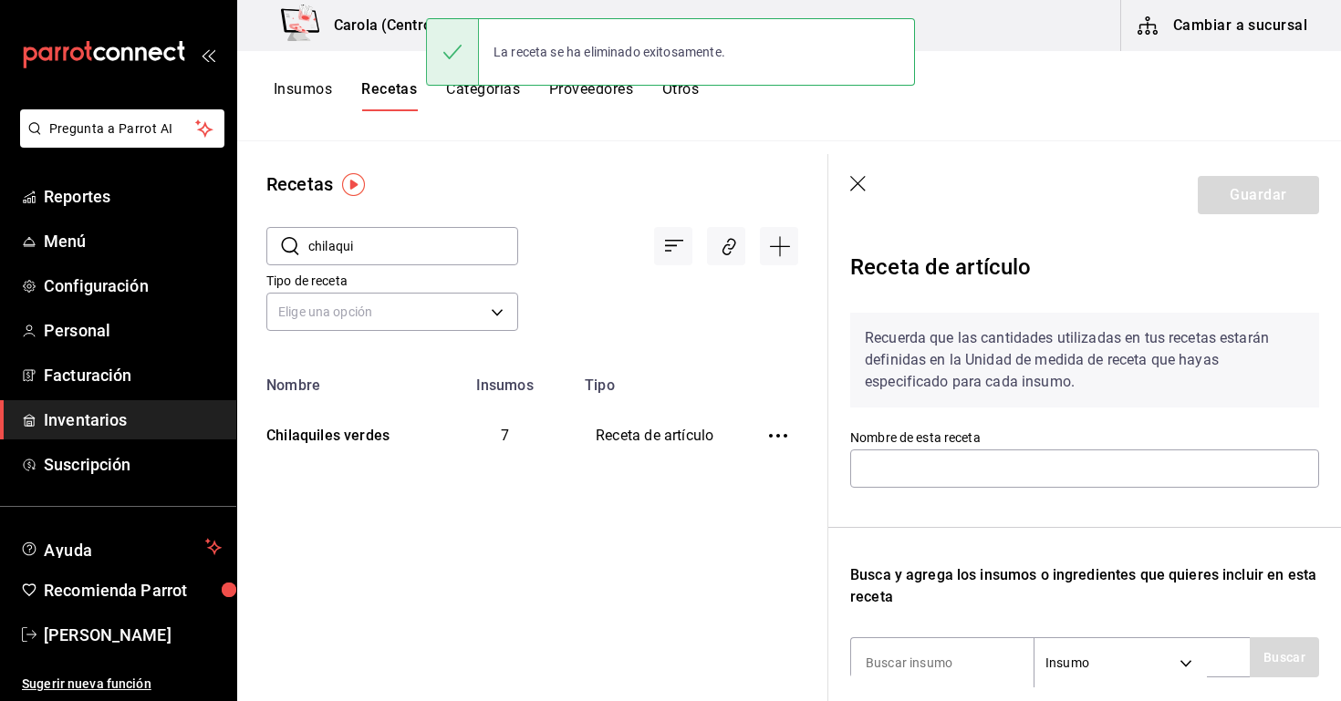
type input "Chilaquiles verdes"
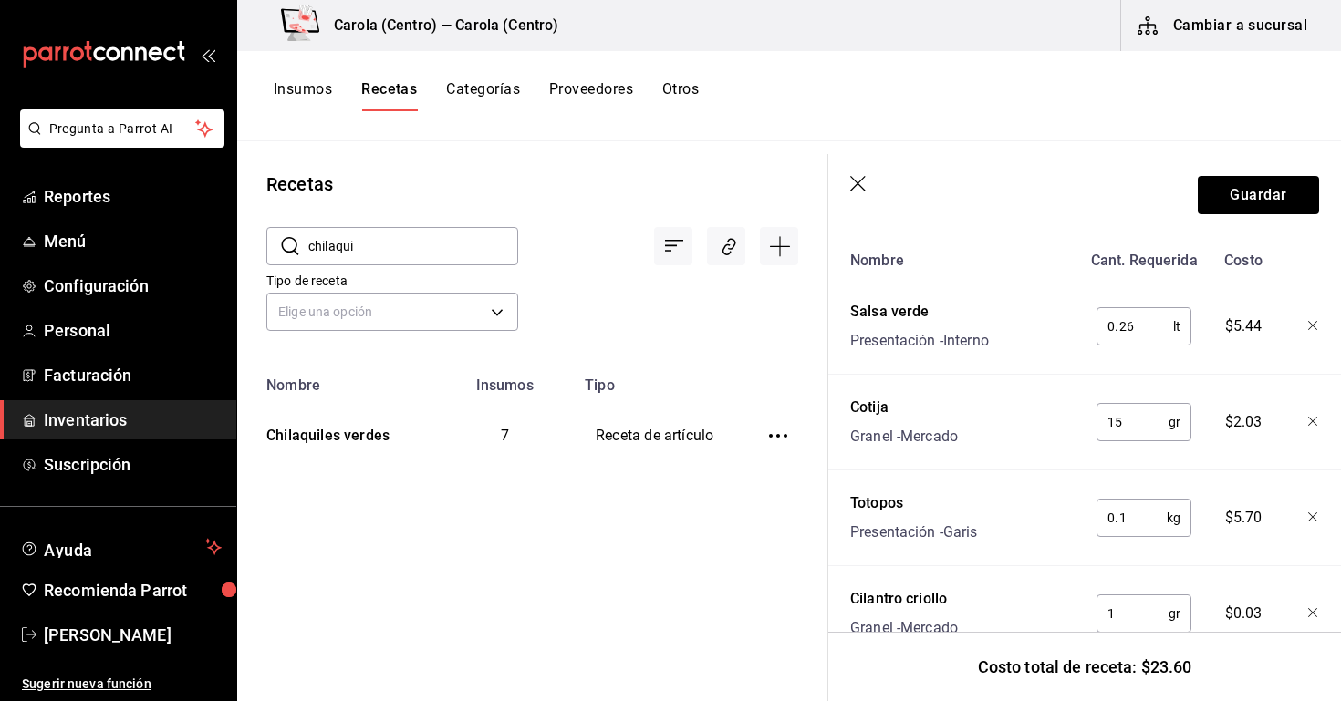
scroll to position [439, 0]
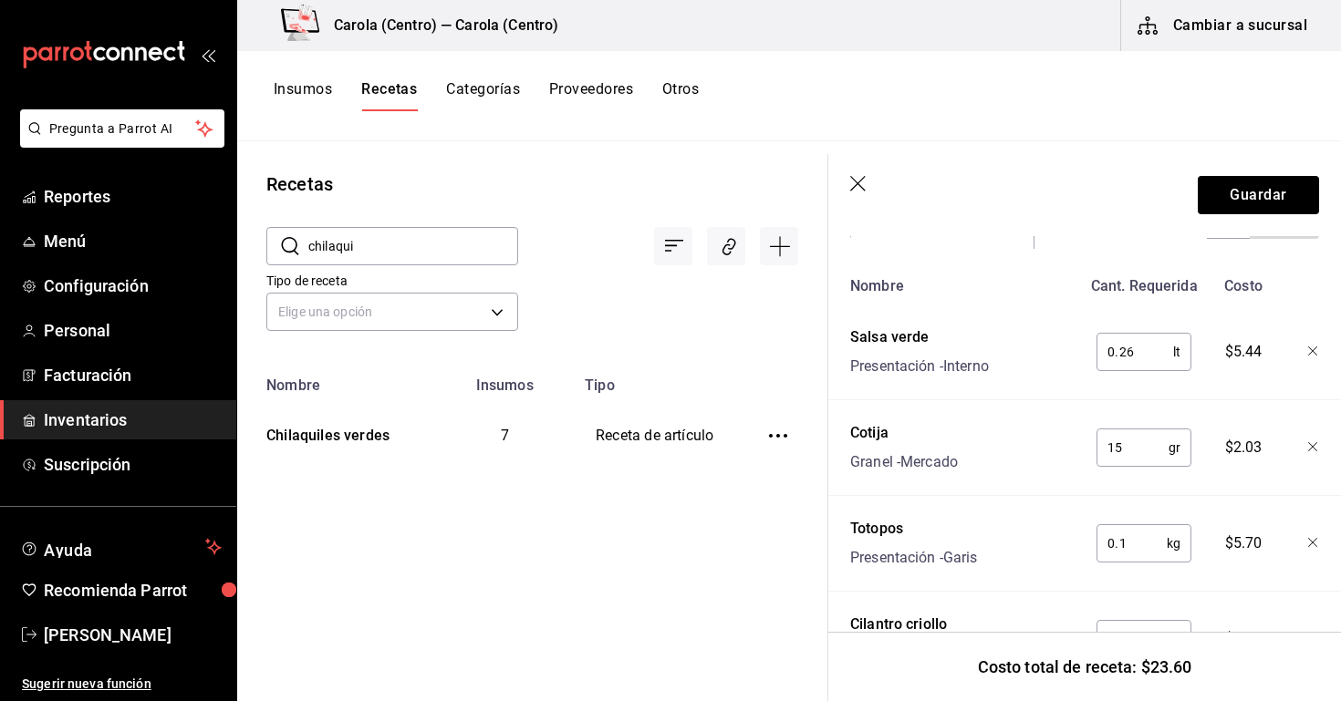
click at [1310, 353] on icon "button" at bounding box center [1313, 352] width 11 height 11
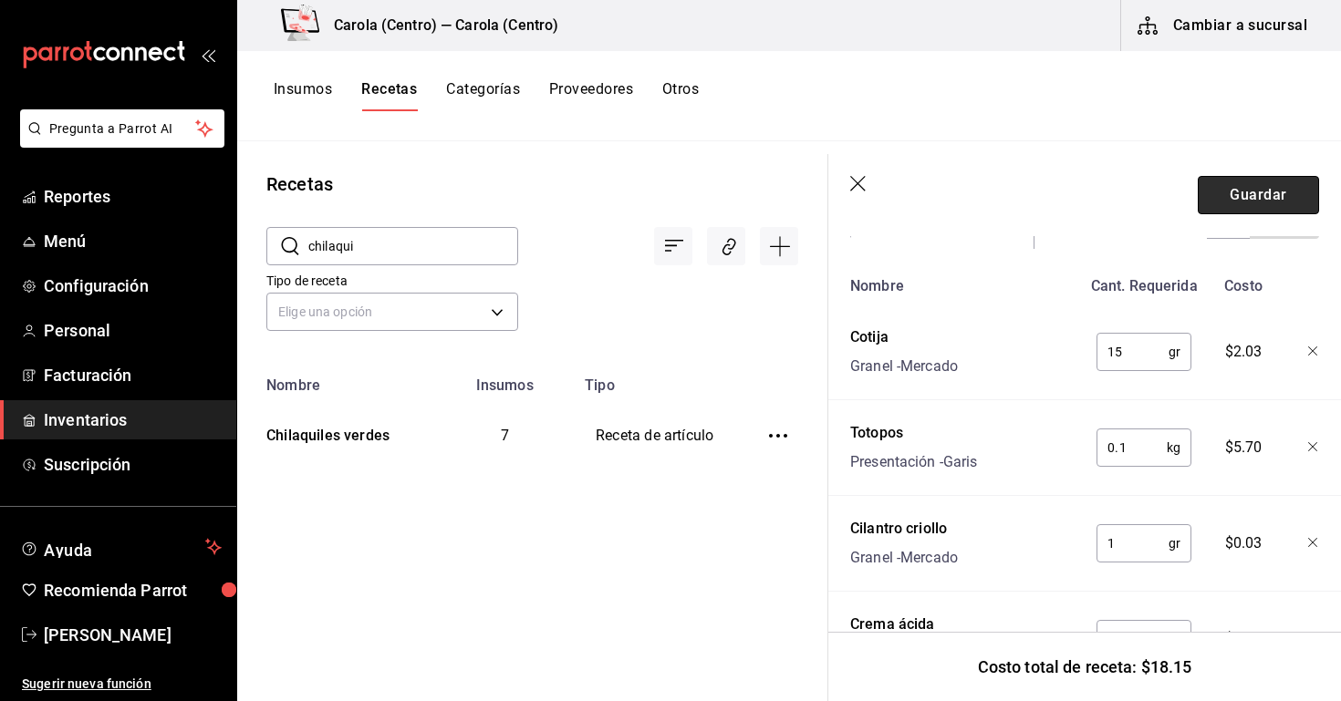
click at [1247, 200] on button "Guardar" at bounding box center [1258, 195] width 121 height 38
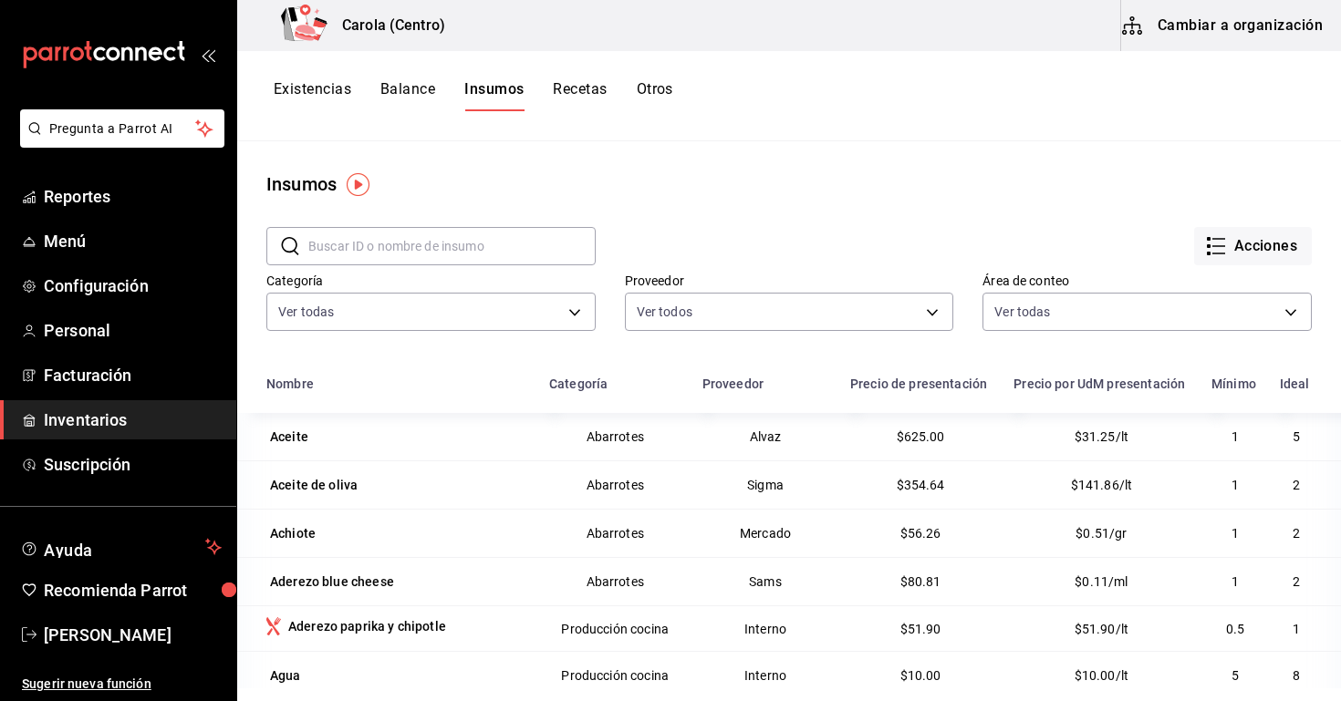
click at [1175, 34] on button "Cambiar a organización" at bounding box center [1223, 25] width 205 height 51
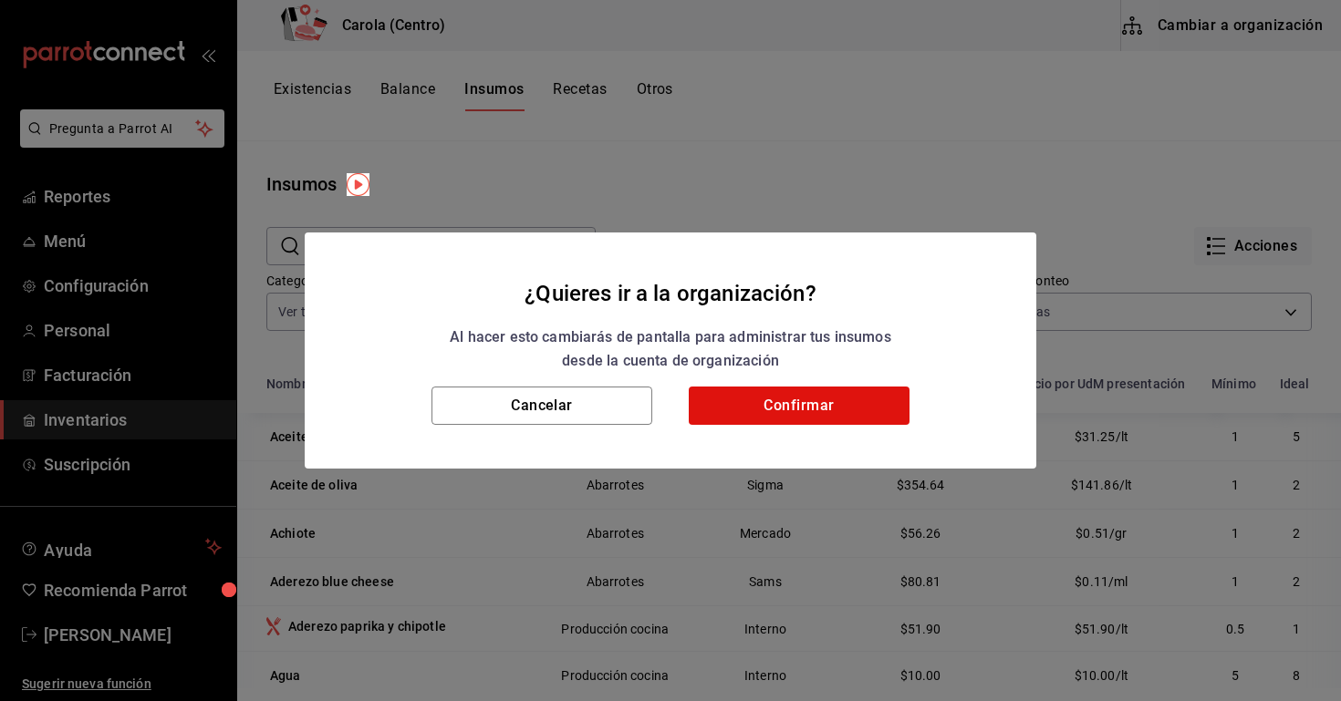
click at [784, 446] on div "Cancelar Confirmar" at bounding box center [671, 428] width 732 height 82
click at [763, 415] on button "Confirmar" at bounding box center [799, 406] width 221 height 38
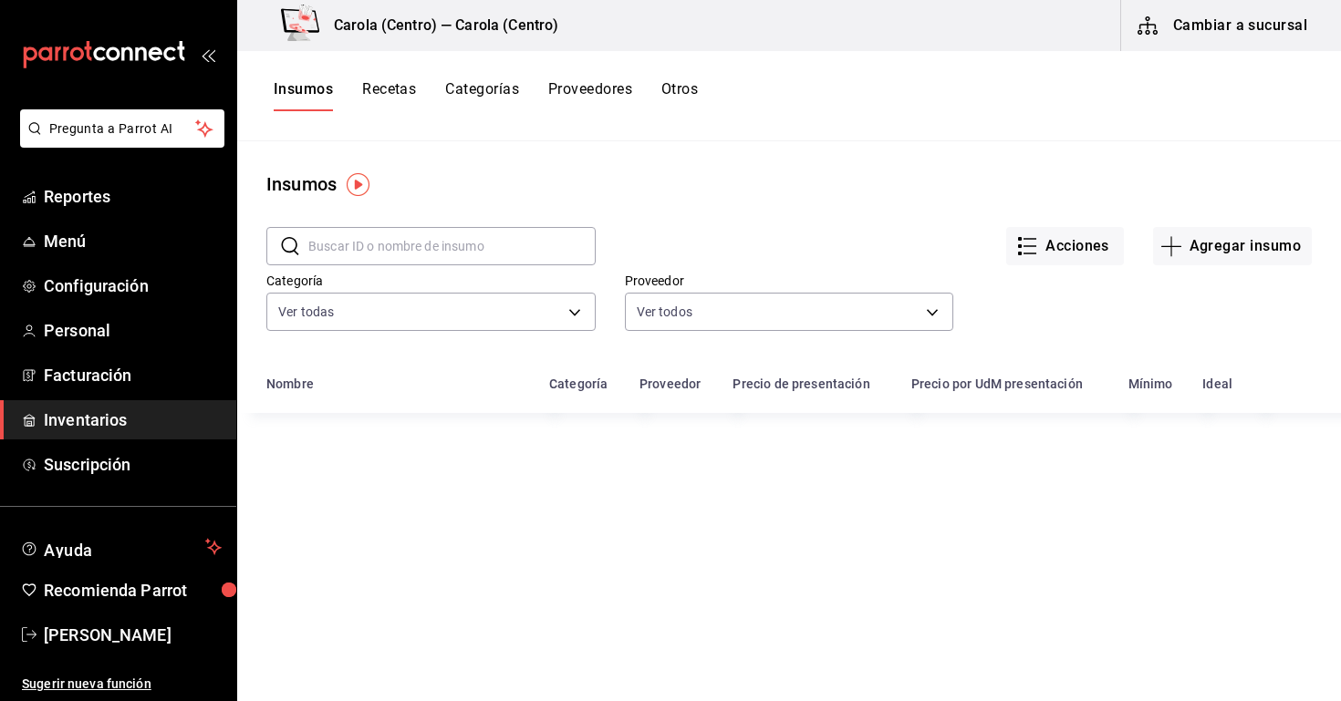
click at [418, 247] on input "text" at bounding box center [451, 246] width 287 height 36
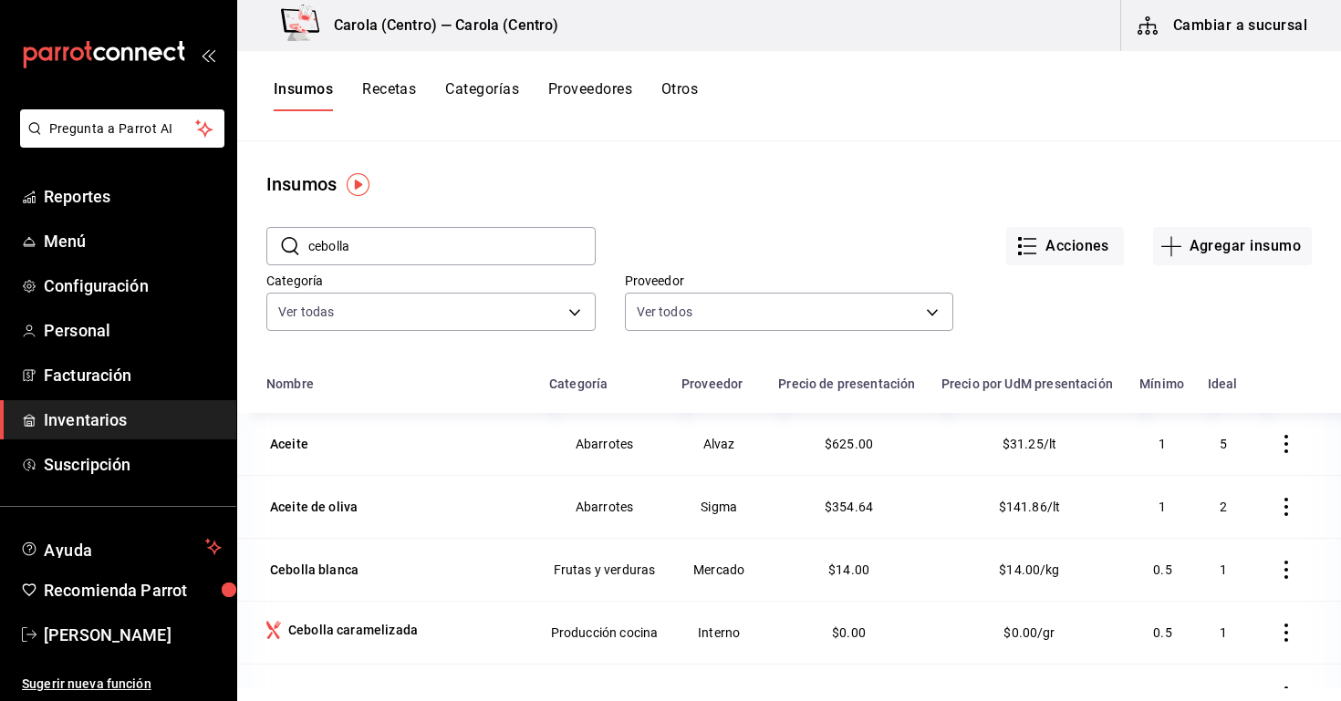
type input "cebolla"
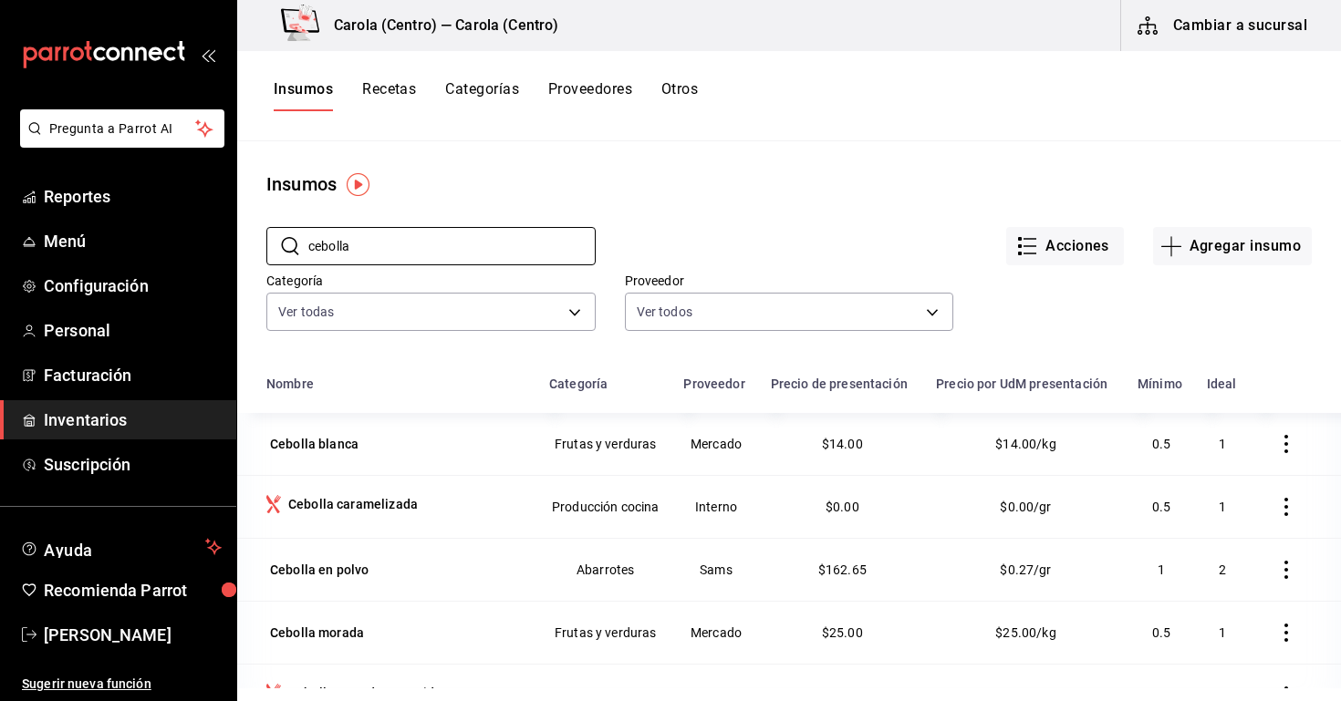
click at [916, 505] on td "$0.00" at bounding box center [843, 506] width 166 height 63
click at [400, 99] on button "Recetas" at bounding box center [389, 95] width 54 height 31
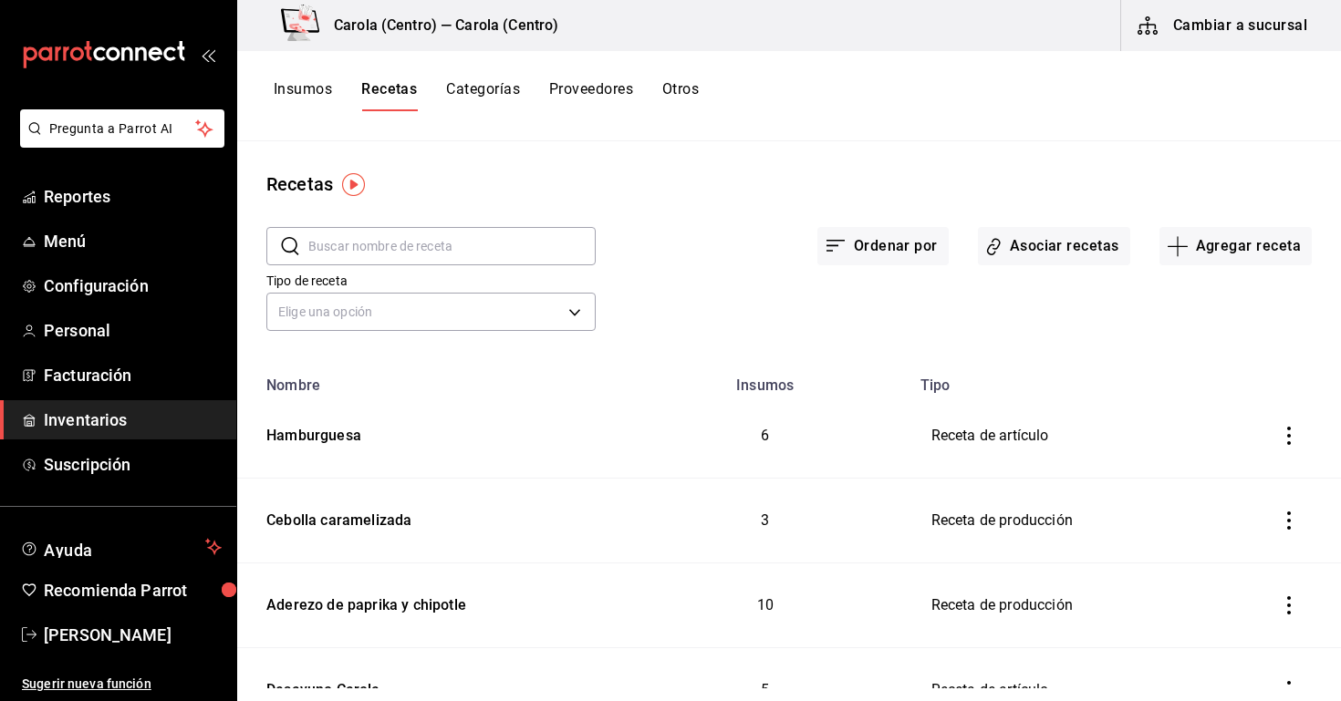
click at [425, 232] on input "text" at bounding box center [451, 246] width 287 height 36
type input "cebolla"
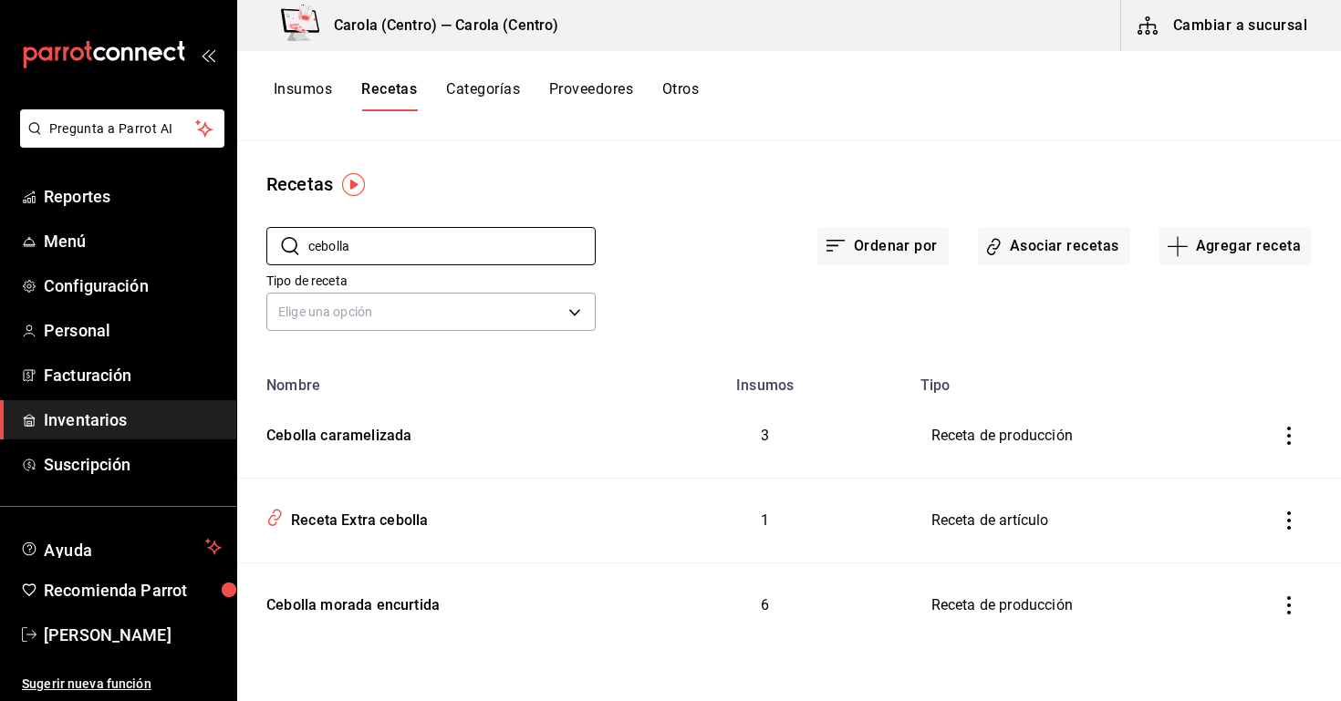
click at [1296, 439] on icon "inventoriesTable" at bounding box center [1289, 436] width 18 height 18
click at [1214, 462] on span "Eliminar" at bounding box center [1233, 461] width 47 height 15
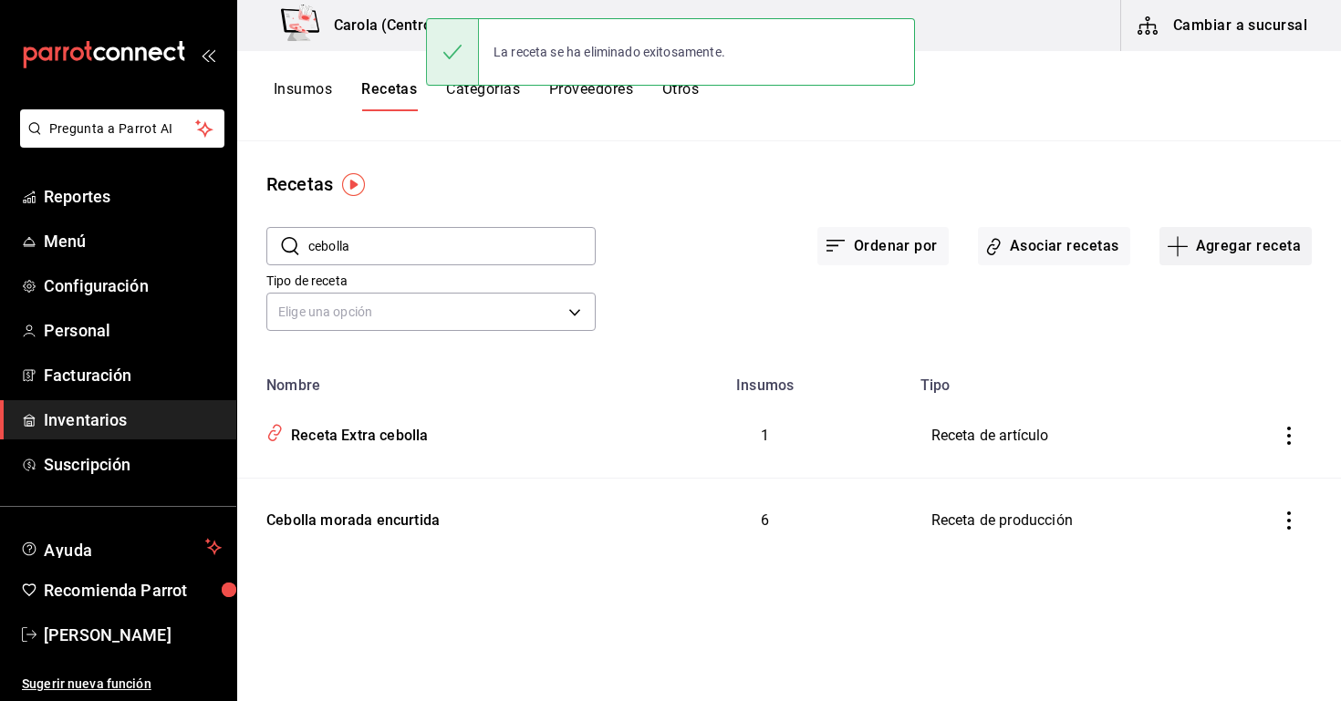
click at [1237, 243] on button "Agregar receta" at bounding box center [1235, 246] width 152 height 38
click at [1174, 383] on li "Receta de producción" at bounding box center [1235, 393] width 182 height 48
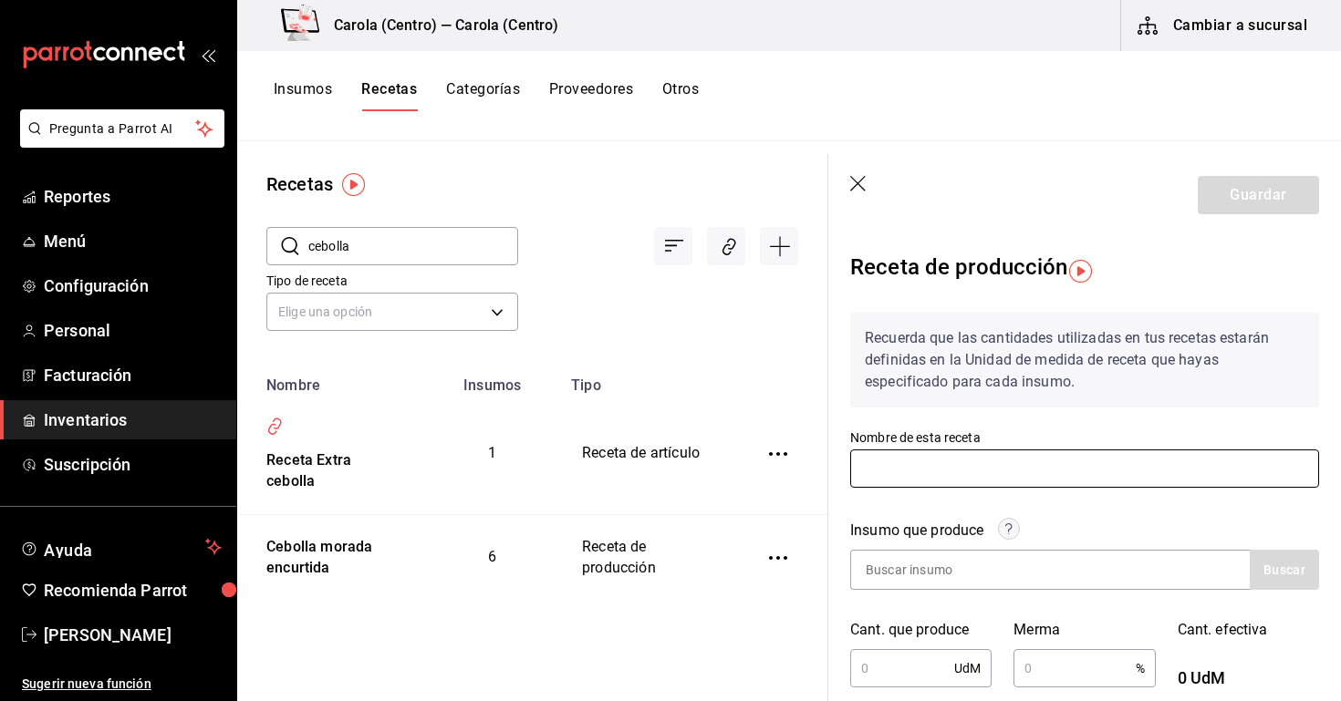
drag, startPoint x: 921, startPoint y: 458, endPoint x: 928, endPoint y: 436, distance: 22.8
type input "Cebolla caramelizada"
type input "Cebolla"
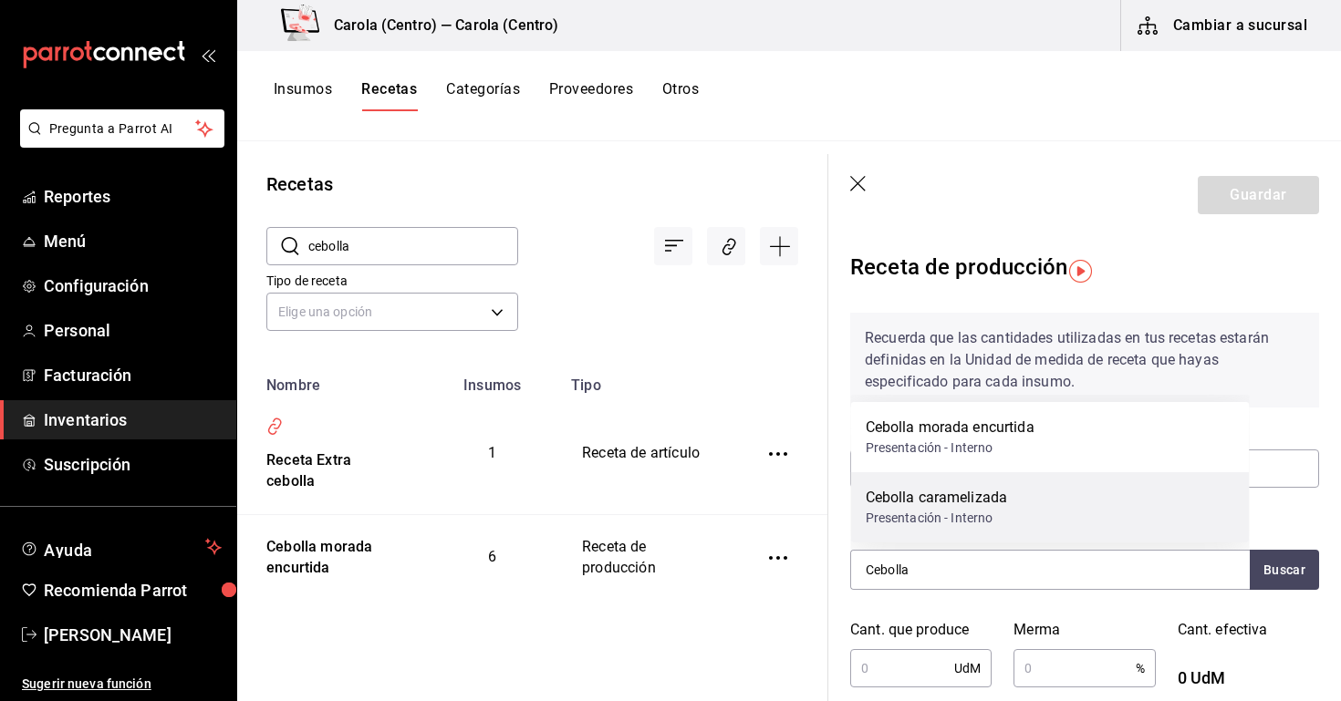
click at [903, 505] on div "Cebolla caramelizada" at bounding box center [937, 498] width 142 height 22
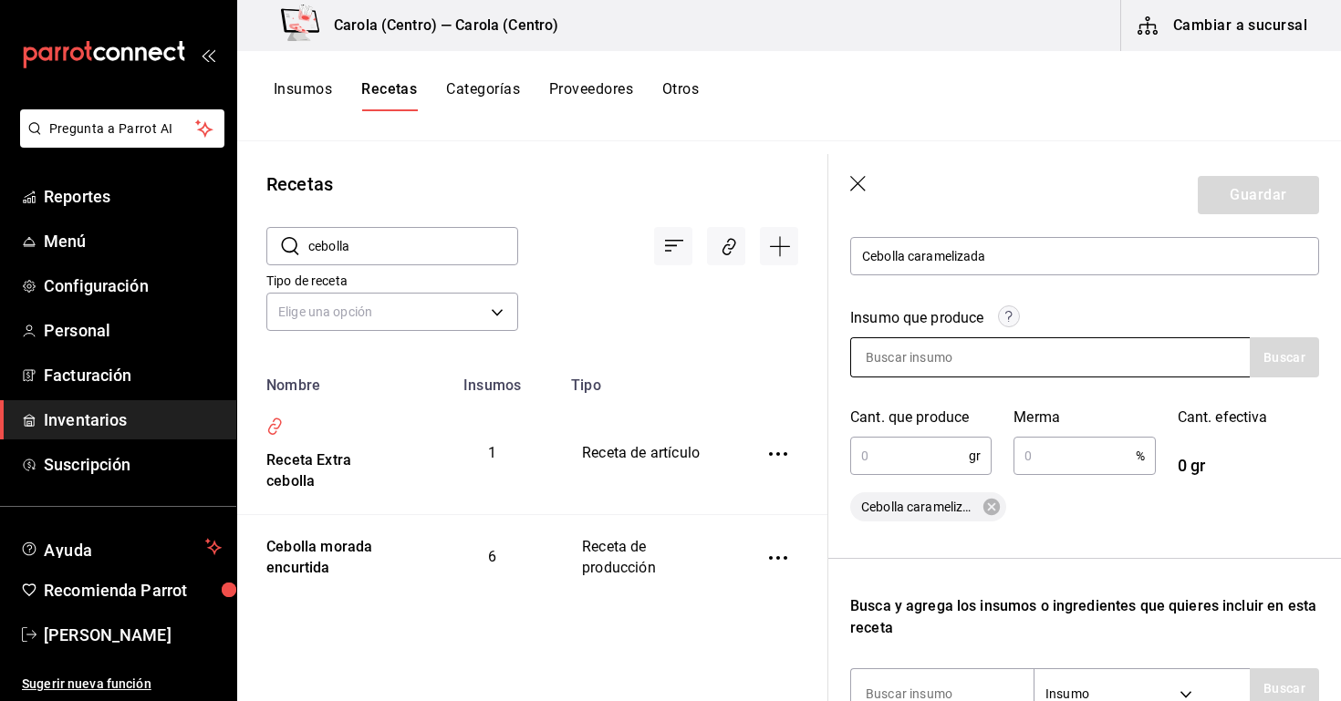
scroll to position [216, 0]
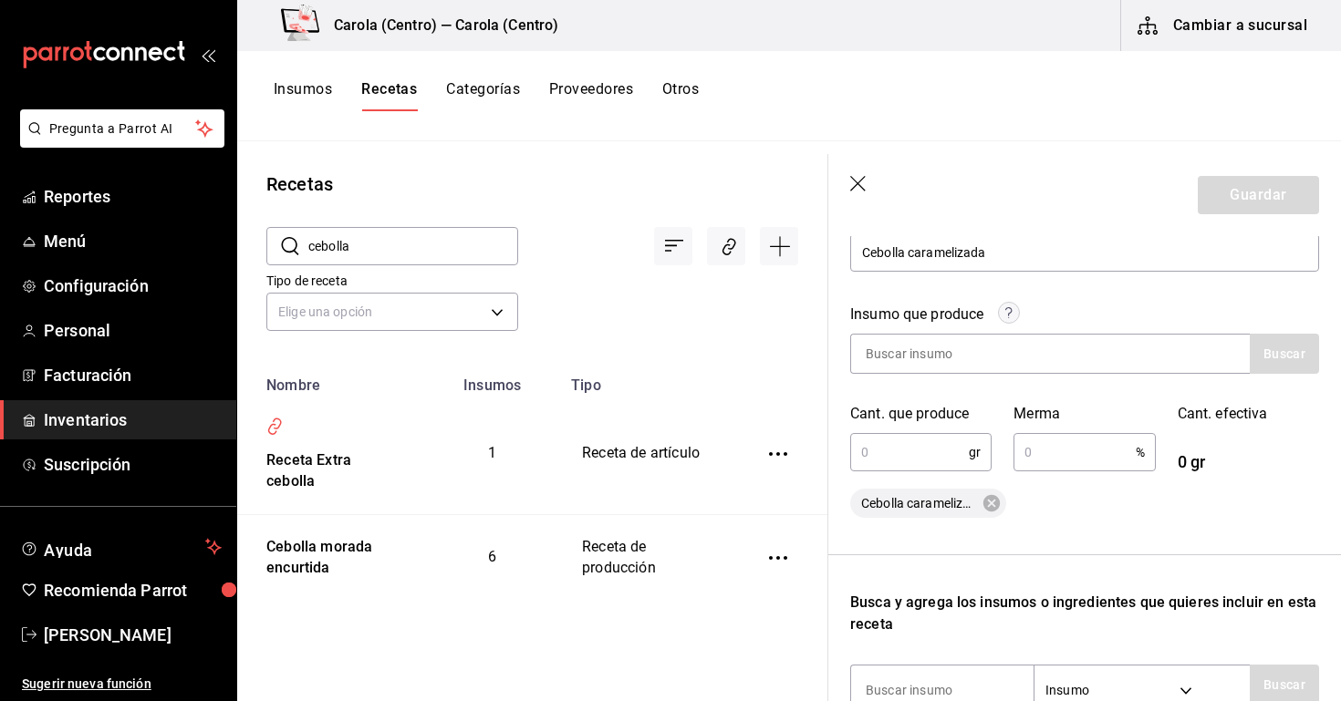
click at [902, 472] on div "Cant. que produce gr ​" at bounding box center [909, 427] width 163 height 93
click at [901, 456] on input "text" at bounding box center [909, 452] width 119 height 36
type input "470"
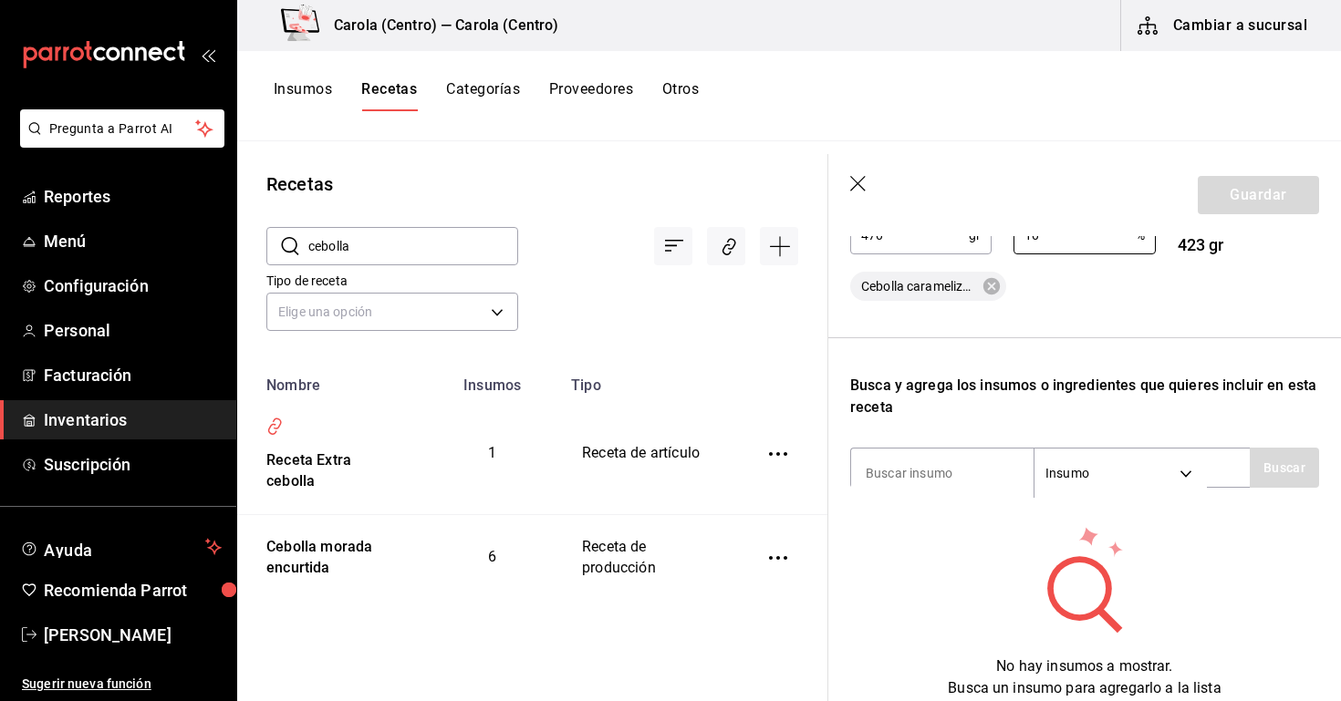
scroll to position [477, 0]
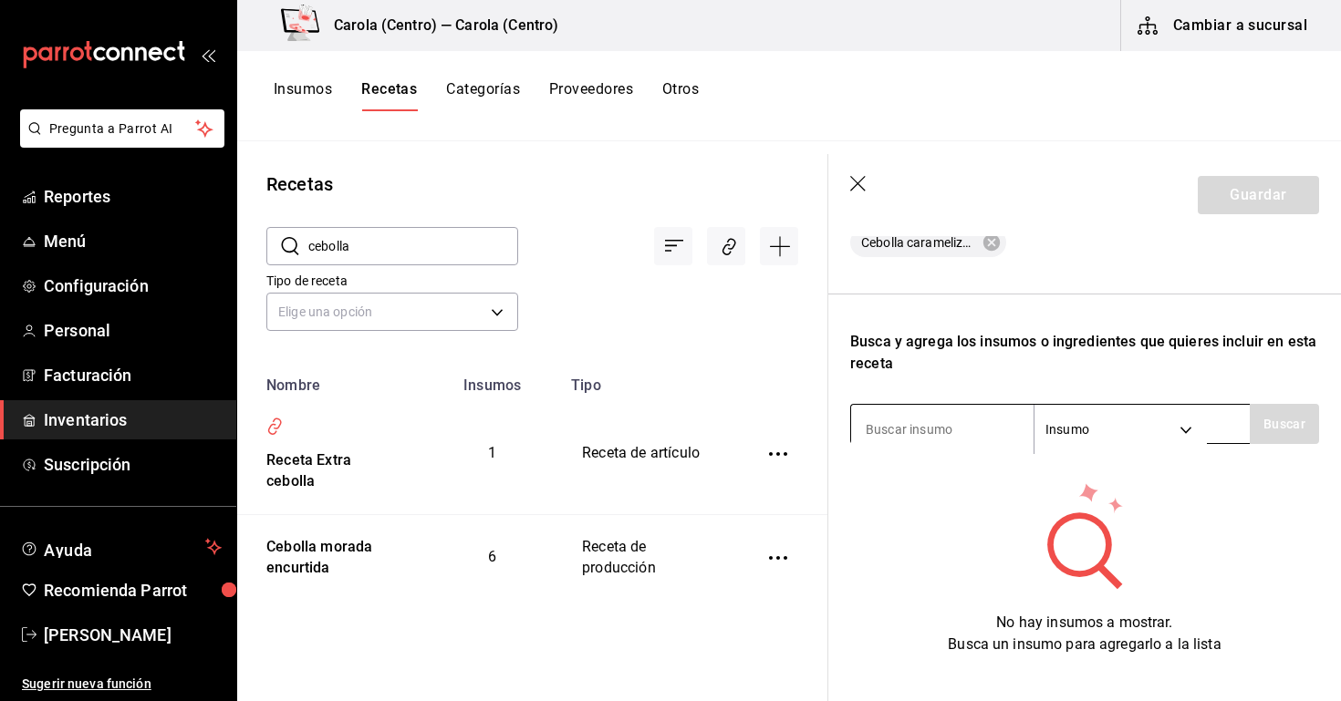
type input "10"
type input "cebolla"
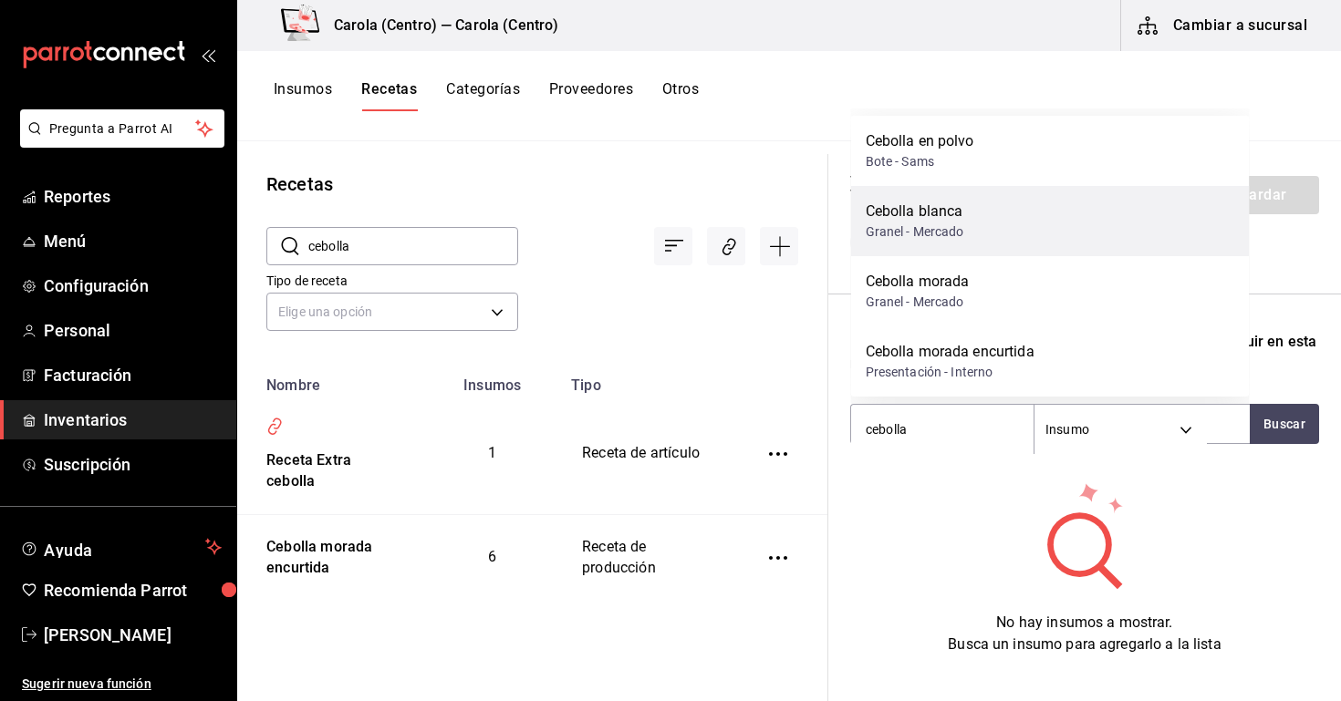
click at [919, 241] on div "Granel - Mercado" at bounding box center [915, 232] width 99 height 19
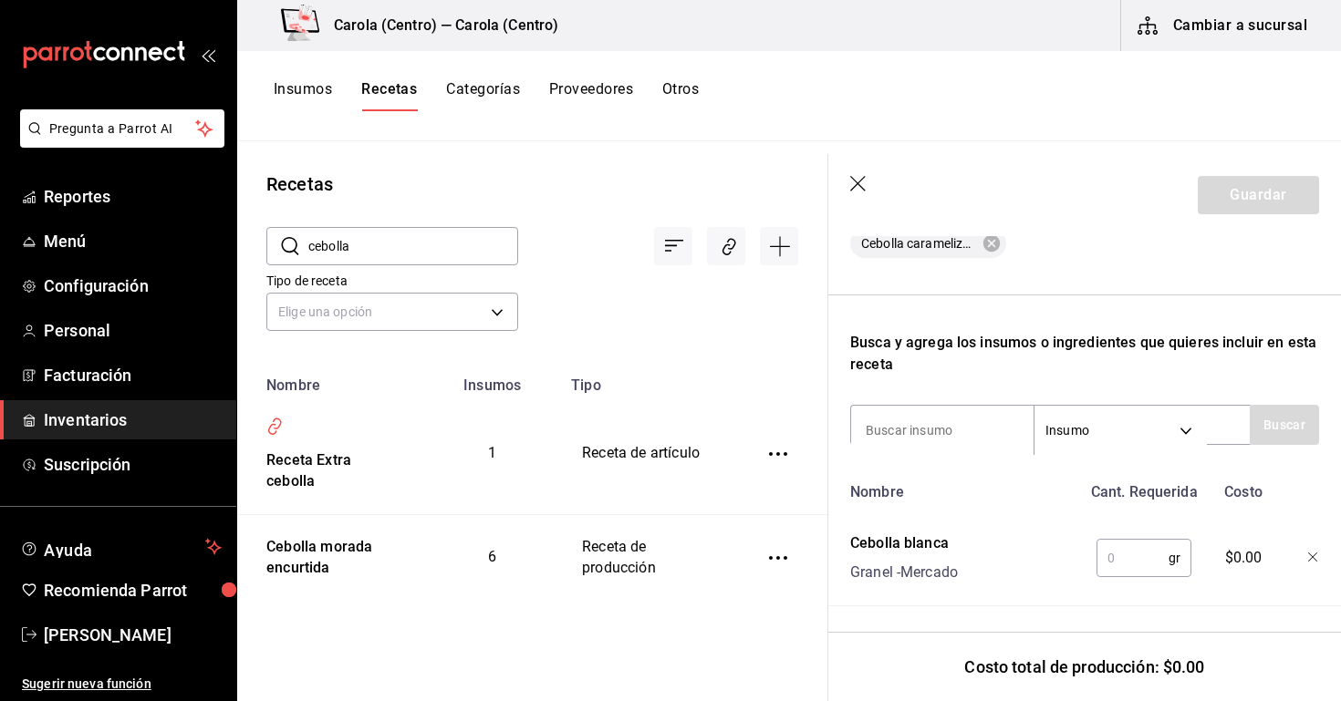
scroll to position [476, 0]
type input "mantequilla"
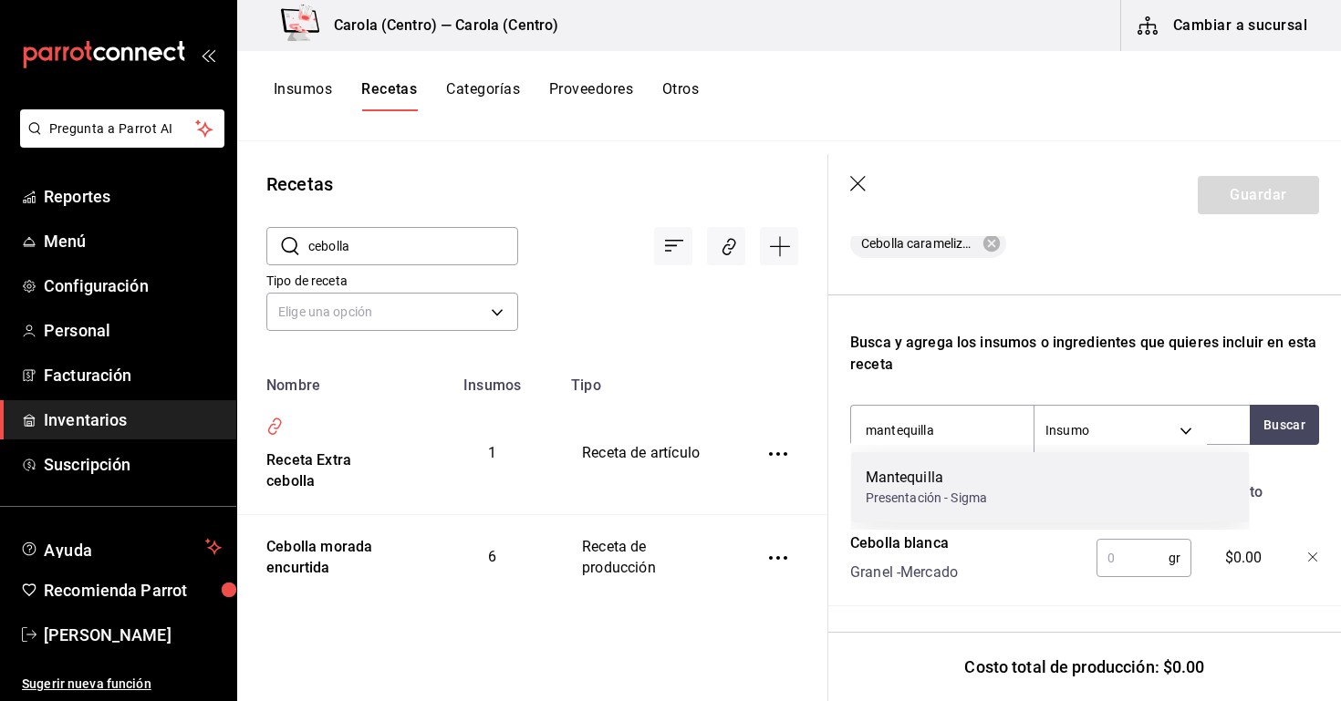
click at [919, 514] on div "Mantequilla Presentación - Sigma" at bounding box center [1050, 487] width 399 height 70
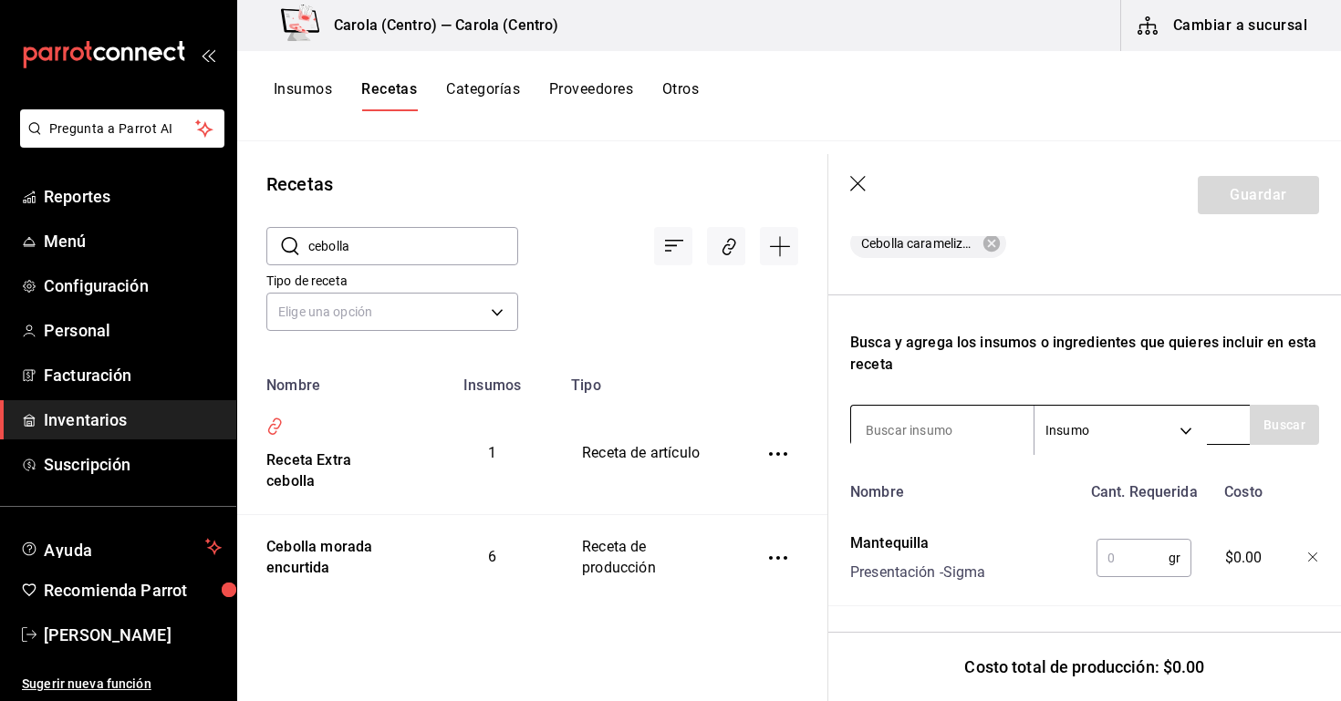
click at [909, 436] on input at bounding box center [942, 430] width 182 height 38
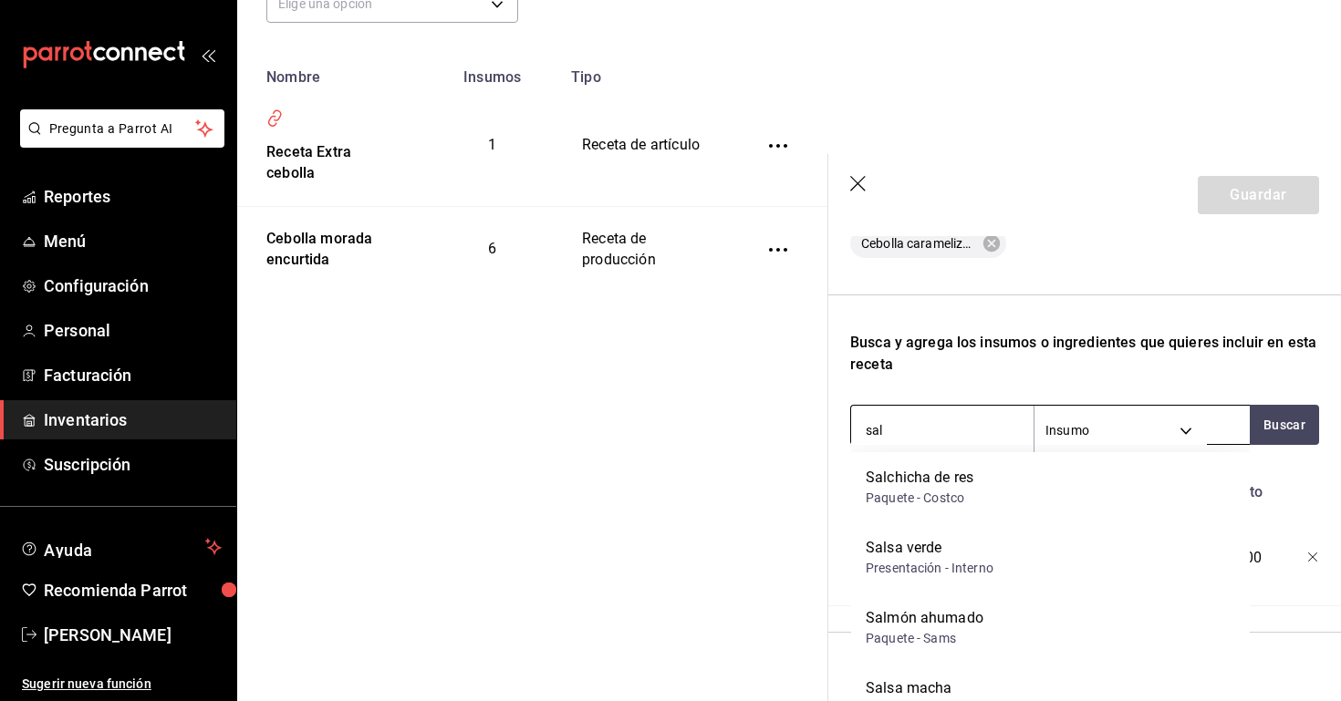
scroll to position [-1, 0]
click at [933, 422] on input "sal" at bounding box center [942, 430] width 182 height 38
click at [933, 426] on input "sal" at bounding box center [942, 430] width 182 height 38
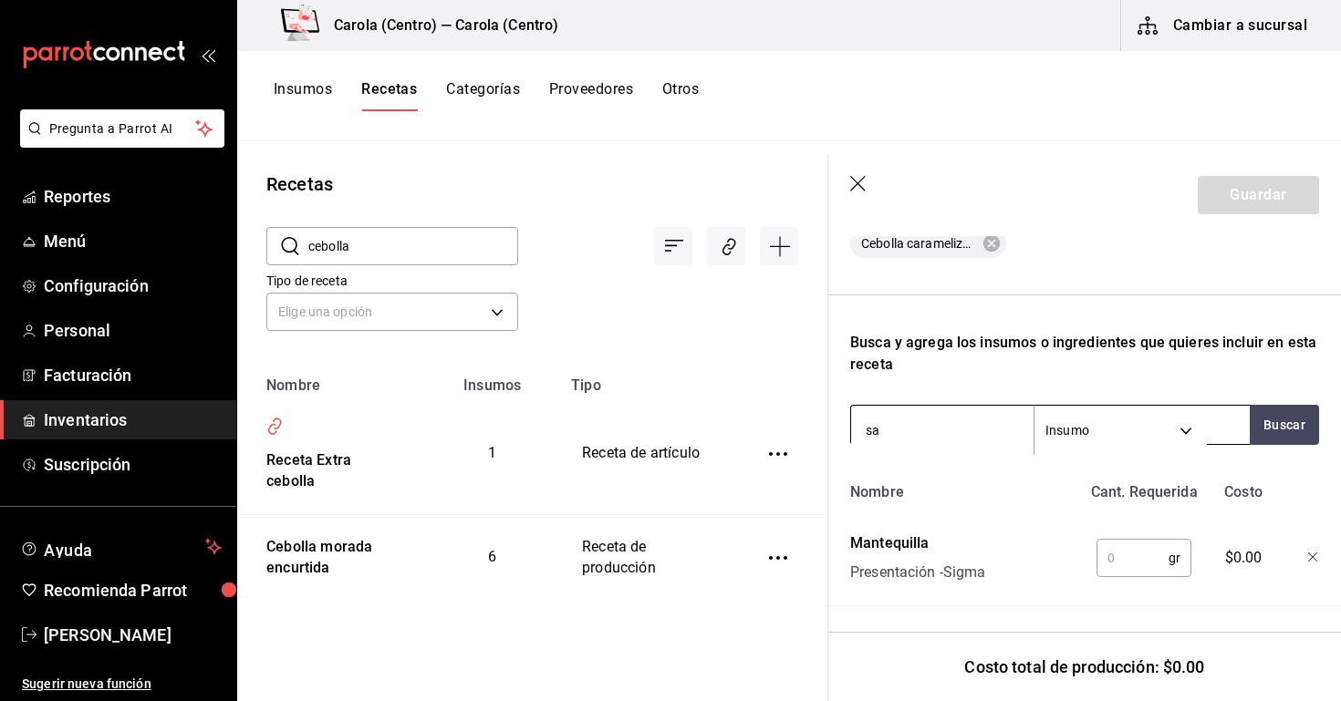
scroll to position [67, 0]
type input "s"
type input "sal"
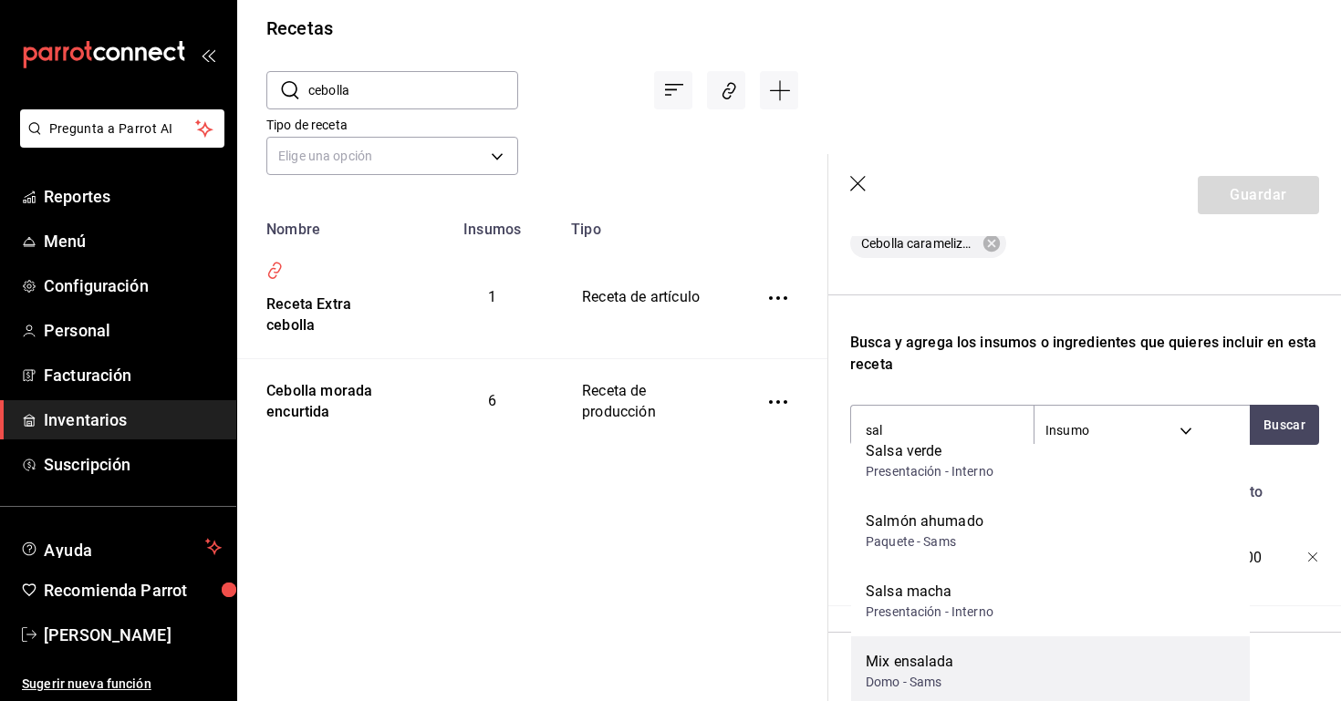
scroll to position [154, 0]
click at [910, 683] on div "Domo - Sams" at bounding box center [910, 684] width 88 height 19
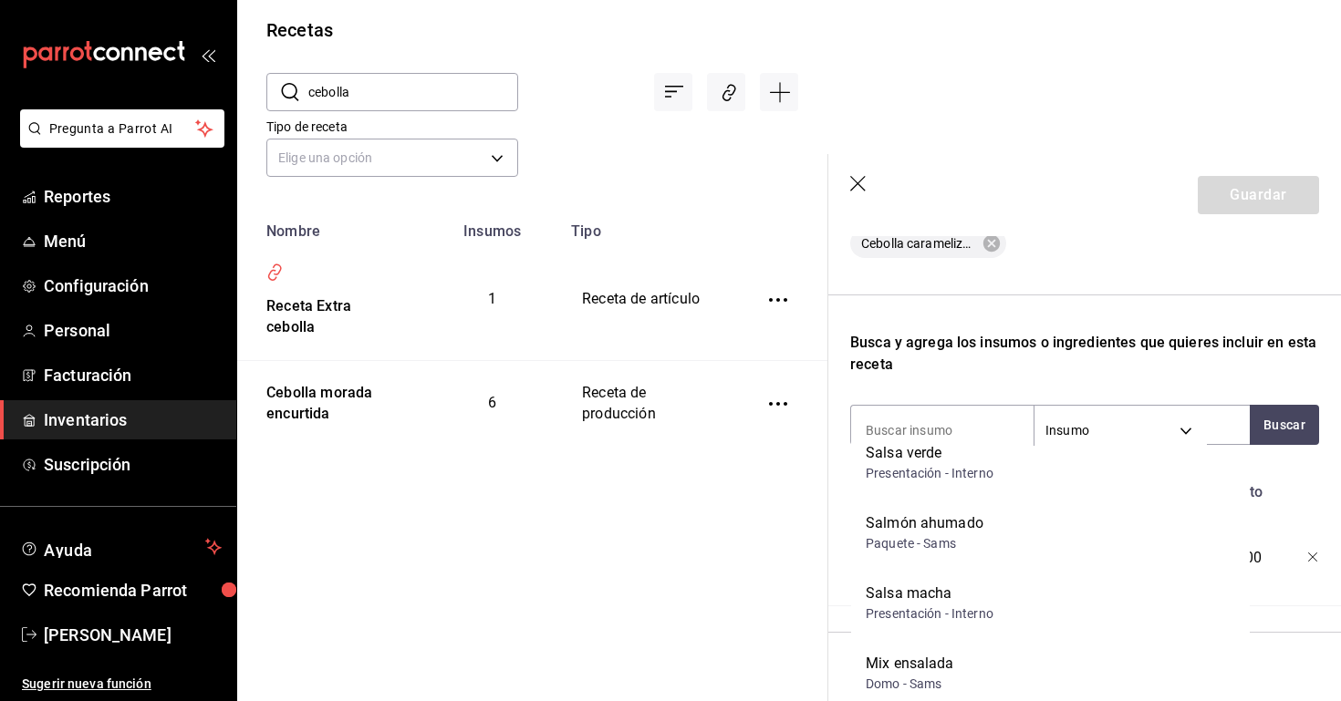
scroll to position [0, 0]
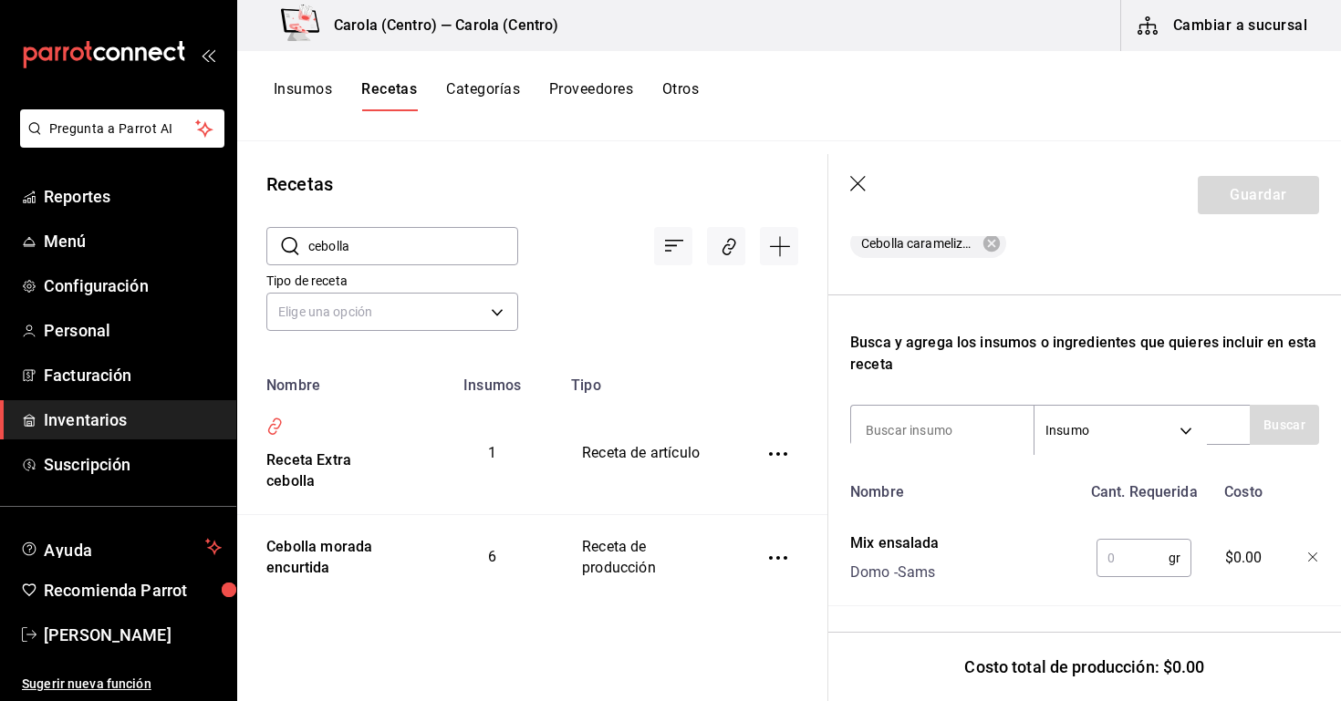
click at [1311, 563] on icon "button" at bounding box center [1313, 558] width 11 height 11
click at [942, 441] on input at bounding box center [942, 430] width 182 height 38
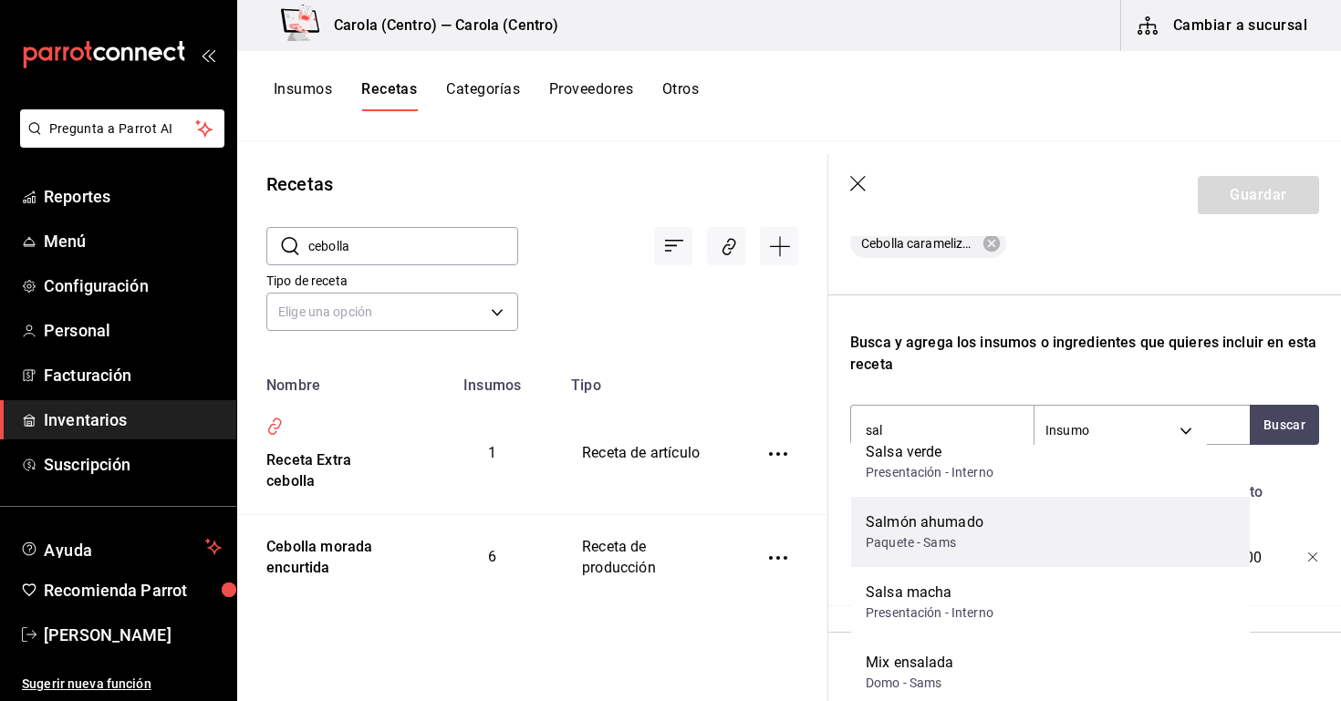
scroll to position [96, 0]
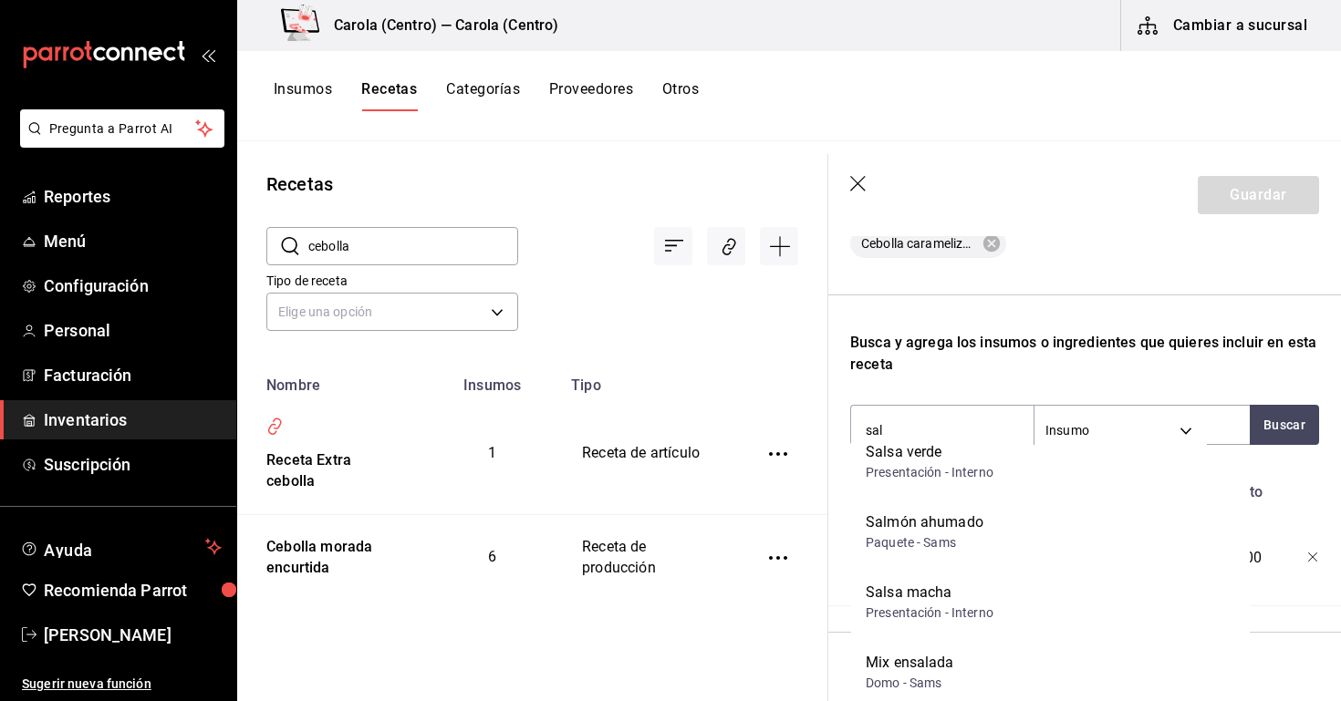
click at [701, 652] on div "Recetas ​ cebolla ​ Tipo de receta Elige una opción default Nombre Insumos Tipo…" at bounding box center [532, 414] width 590 height 547
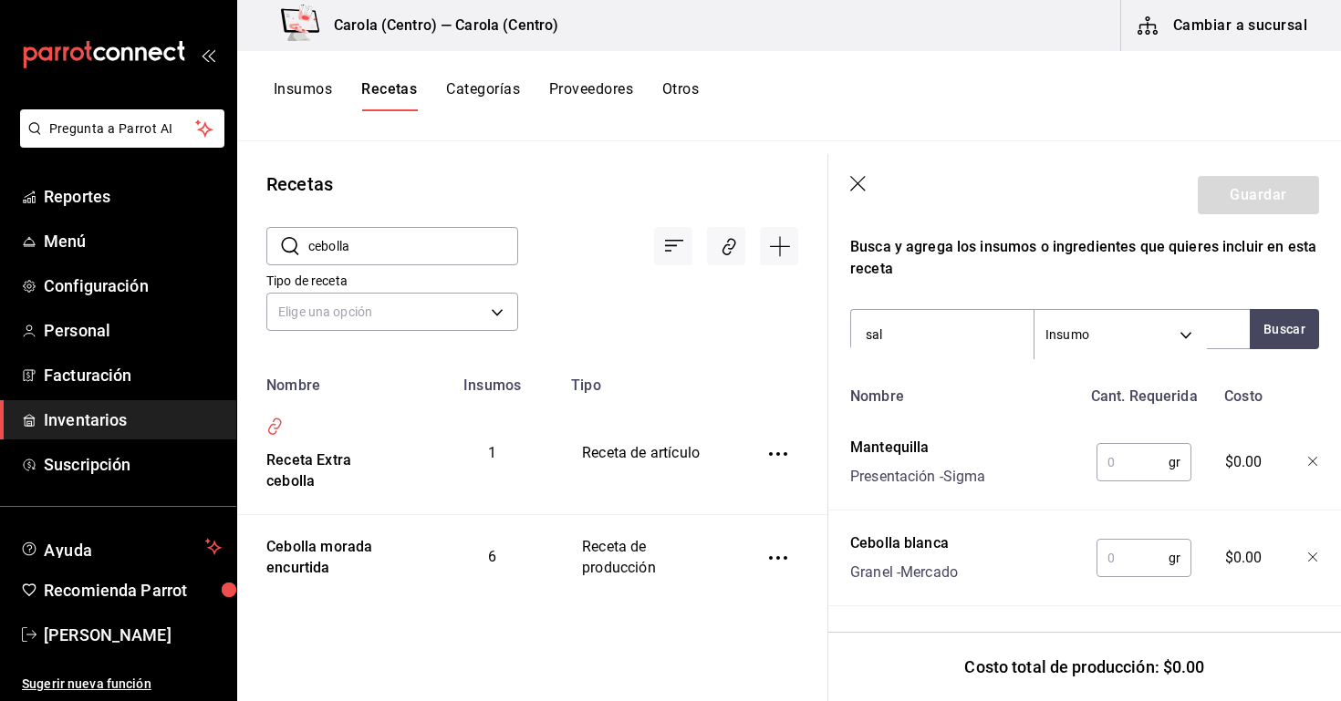
scroll to position [0, 0]
click at [952, 326] on input "sal" at bounding box center [942, 335] width 182 height 38
click at [949, 335] on input "sal" at bounding box center [942, 335] width 182 height 38
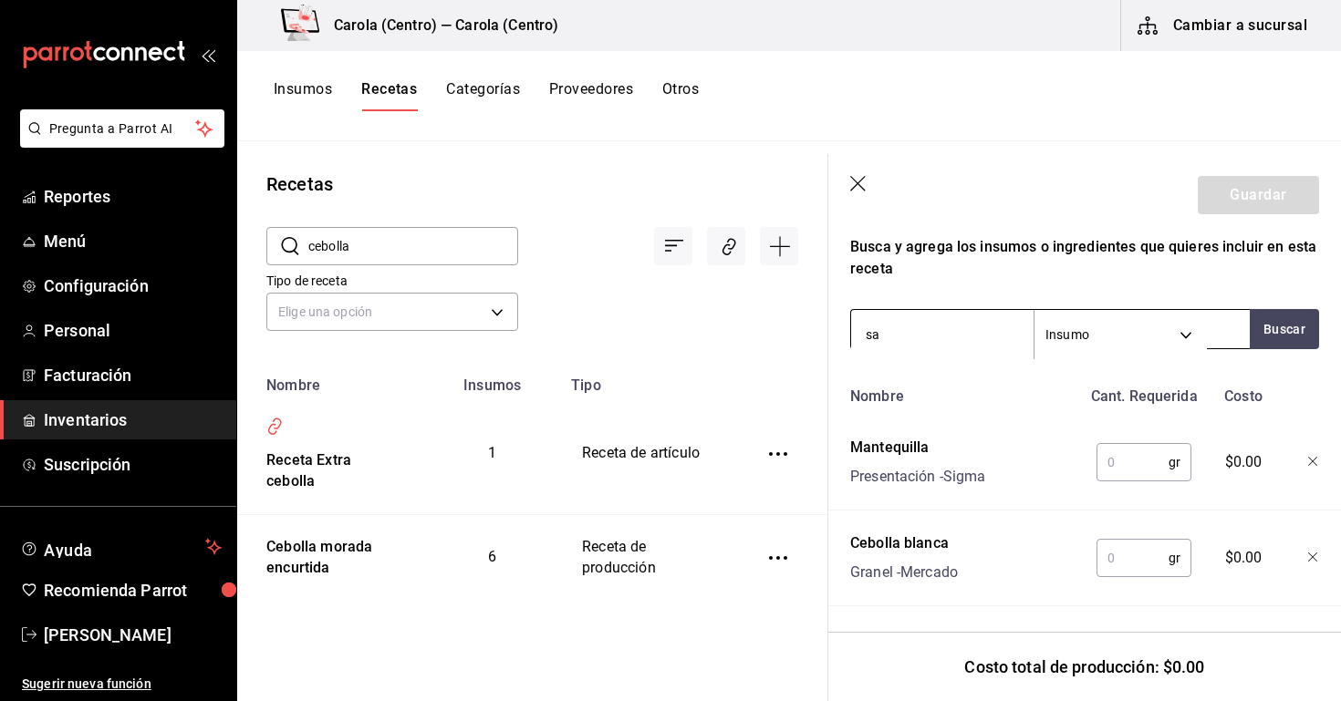
type input "s"
type input "Sal"
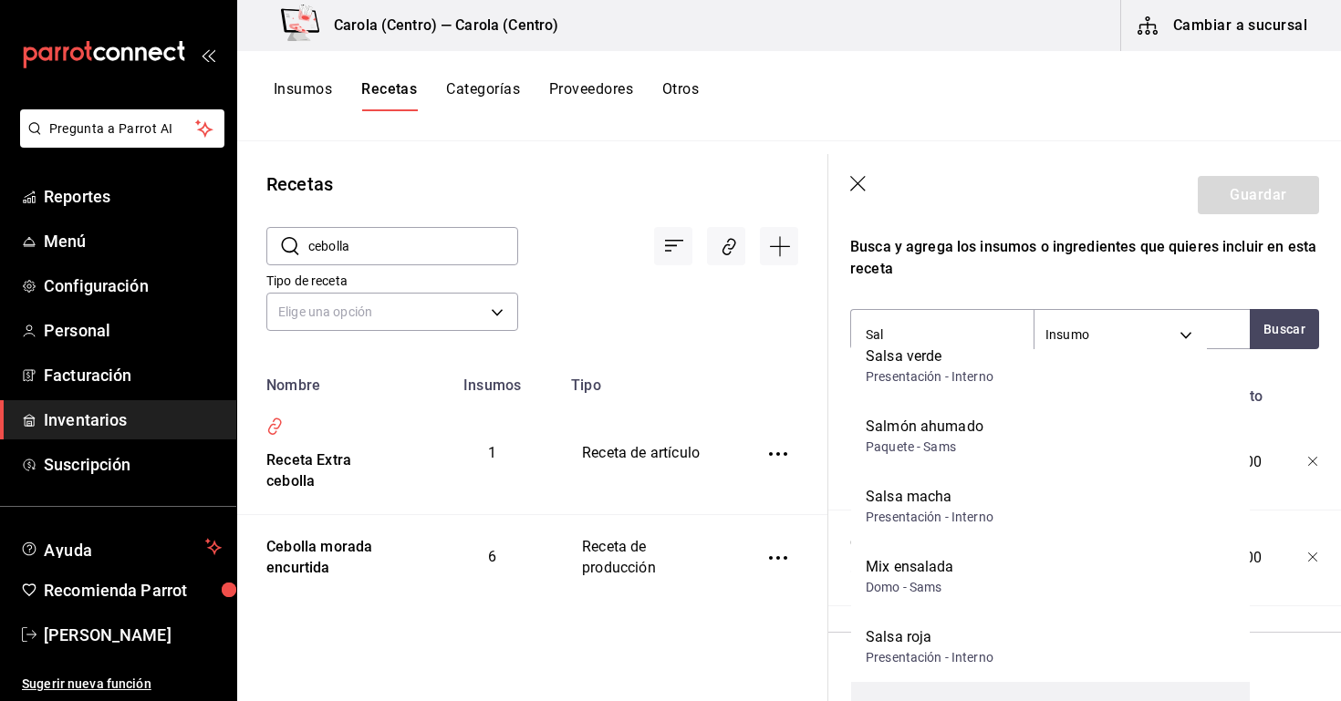
scroll to position [96, 0]
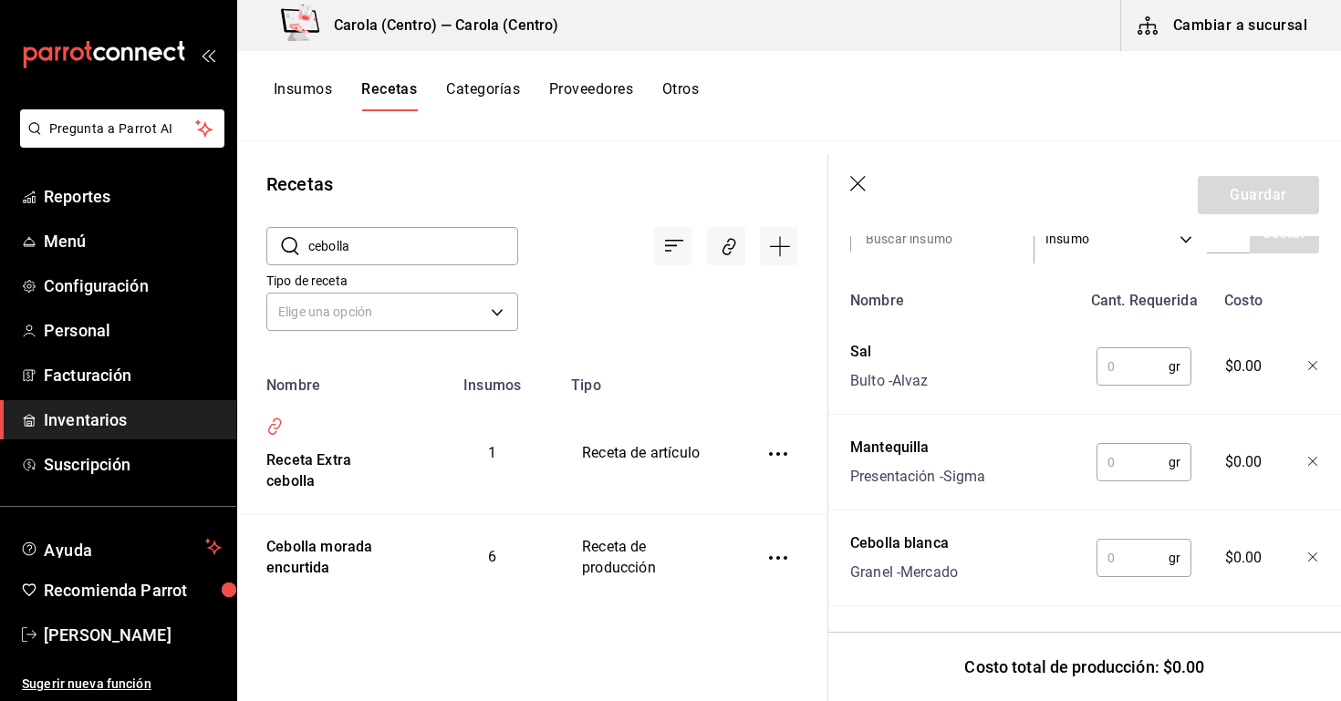
scroll to position [668, 0]
click at [1110, 554] on input "text" at bounding box center [1132, 558] width 72 height 36
type input "470"
click at [1135, 478] on input "text" at bounding box center [1132, 462] width 72 height 36
type input "25"
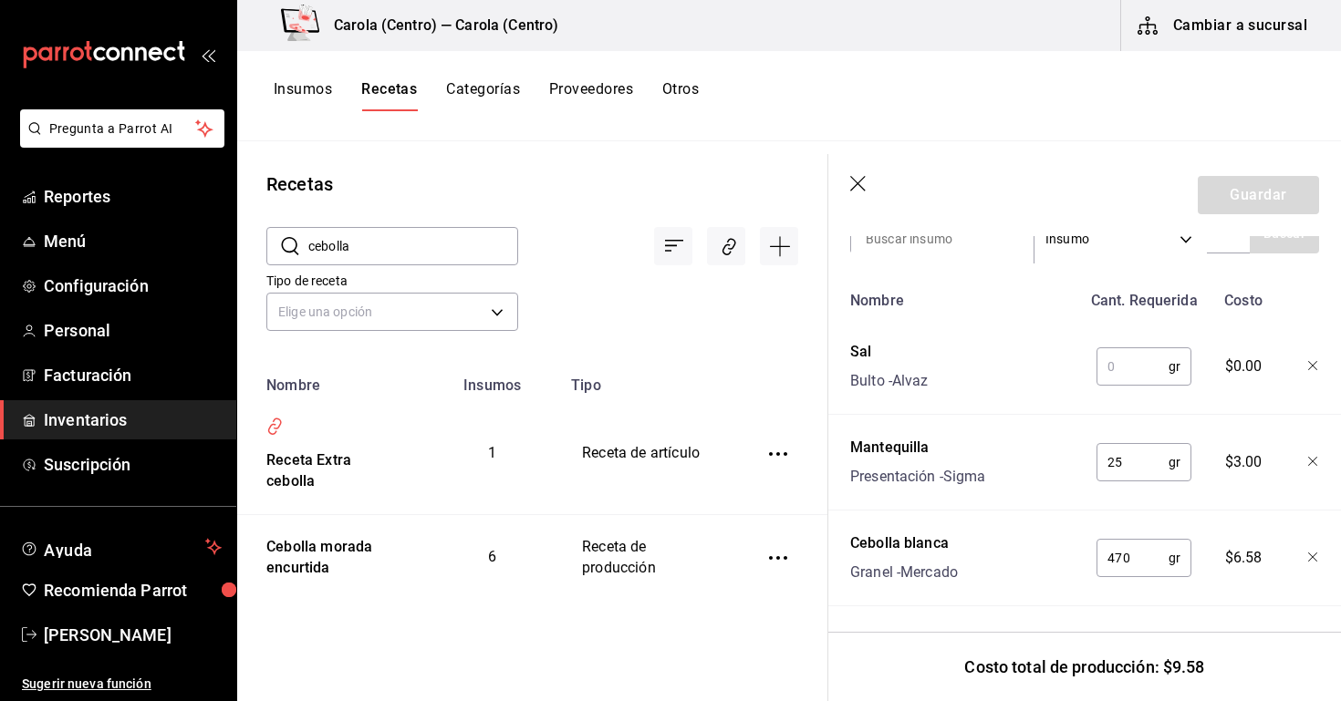
click at [1128, 381] on input "text" at bounding box center [1132, 366] width 72 height 36
type input "5"
click at [1135, 464] on input "25" at bounding box center [1132, 462] width 72 height 36
type input "2"
type input "30"
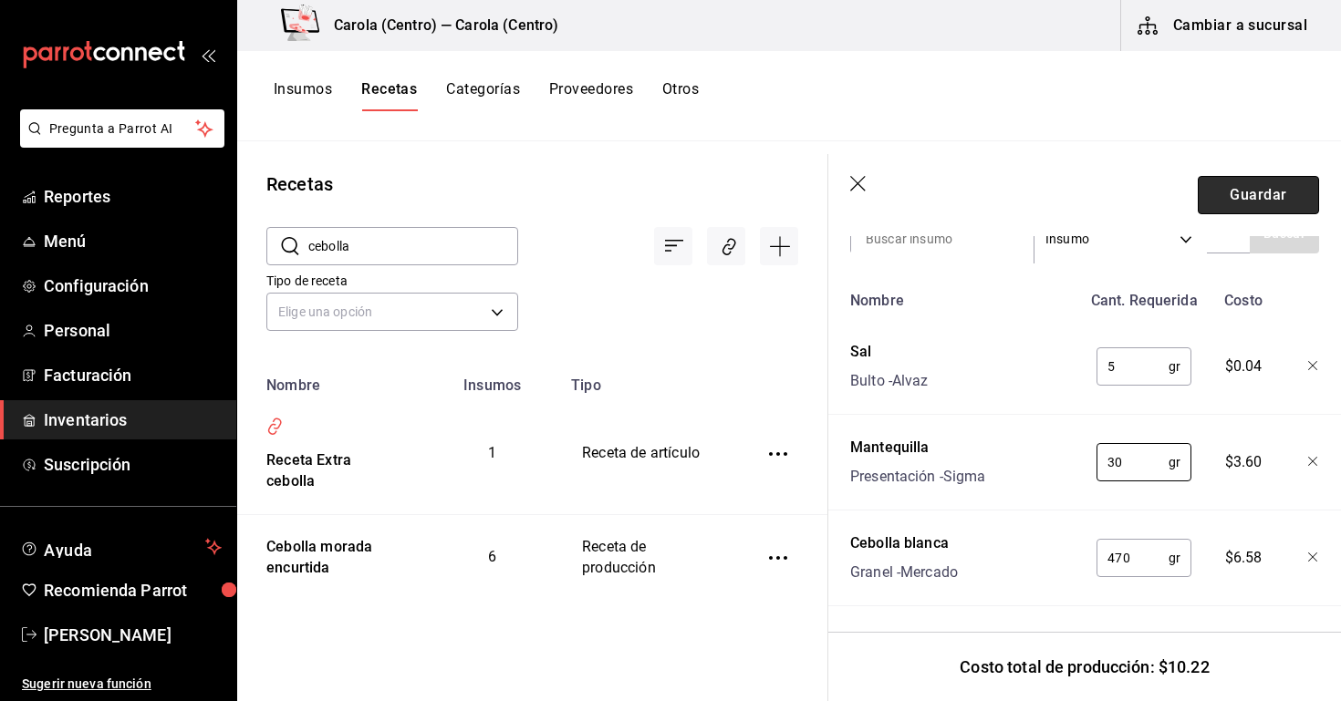
click at [1257, 189] on button "Guardar" at bounding box center [1258, 195] width 121 height 38
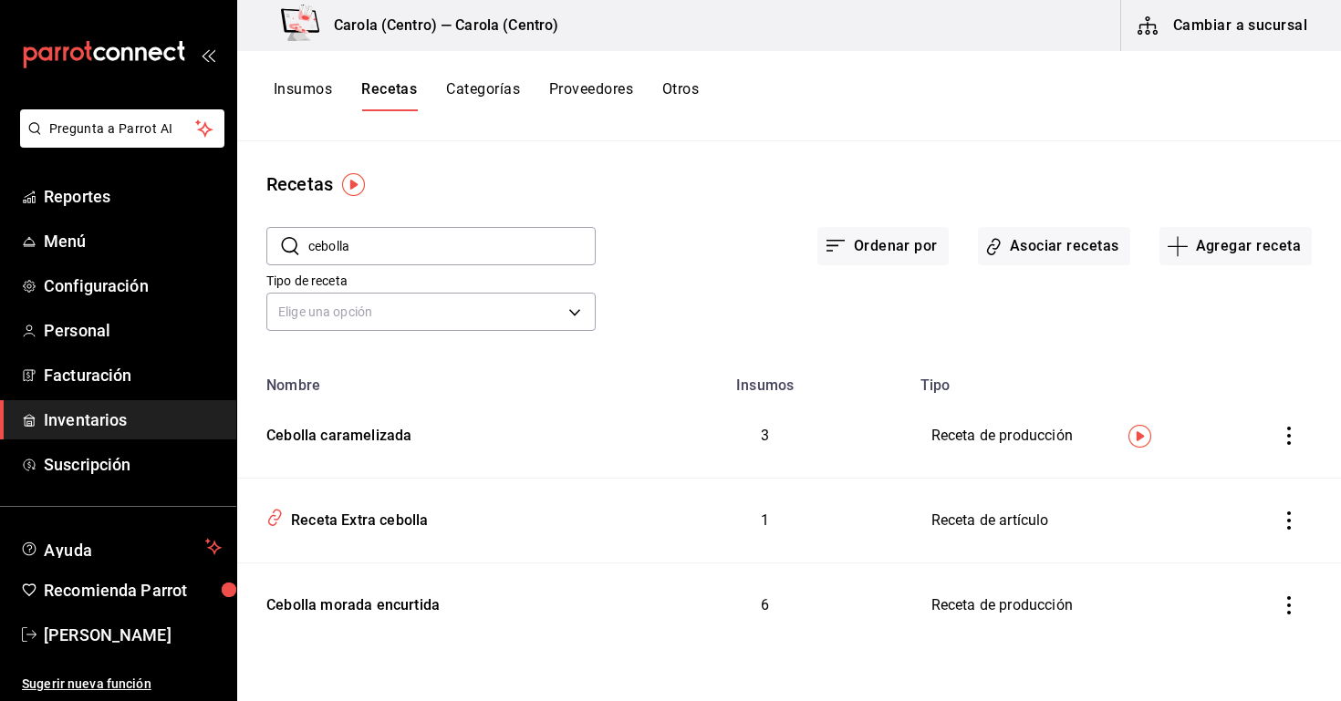
click at [316, 89] on button "Insumos" at bounding box center [303, 95] width 58 height 31
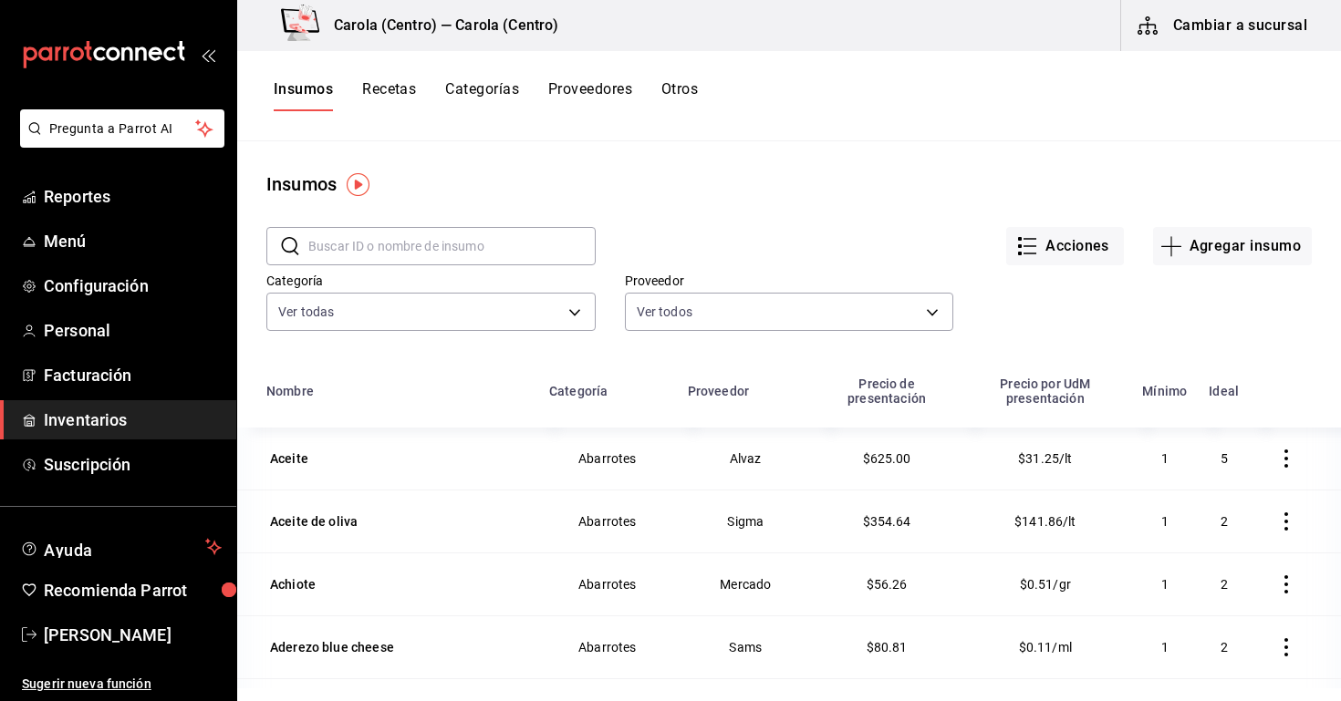
click at [421, 240] on input "text" at bounding box center [451, 246] width 287 height 36
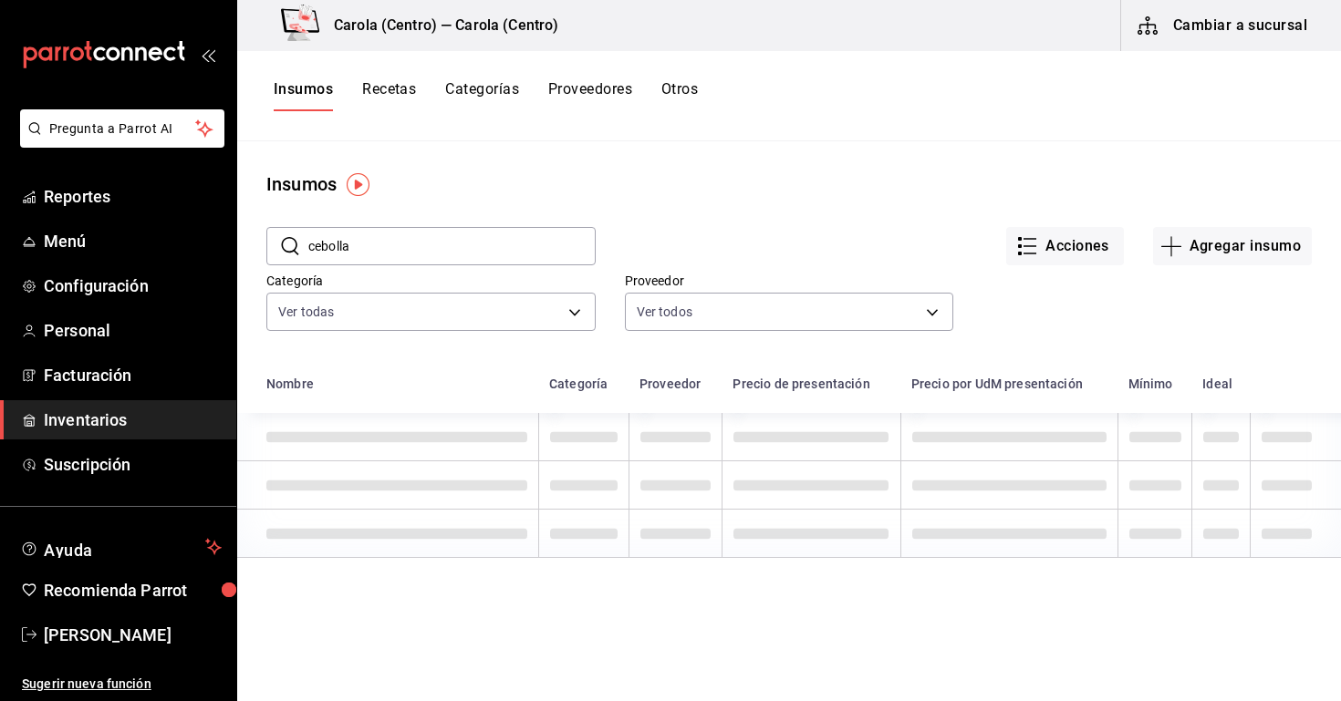
type input "cebolla"
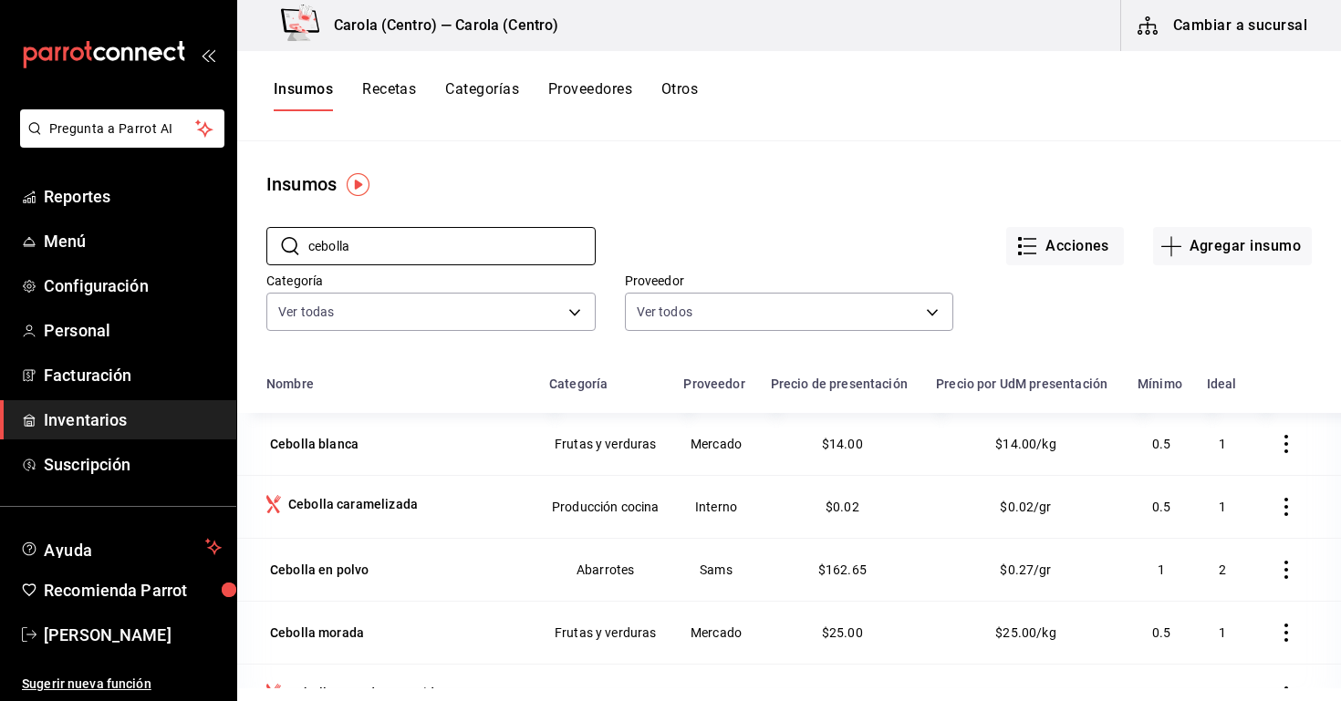
click at [389, 97] on button "Recetas" at bounding box center [389, 95] width 54 height 31
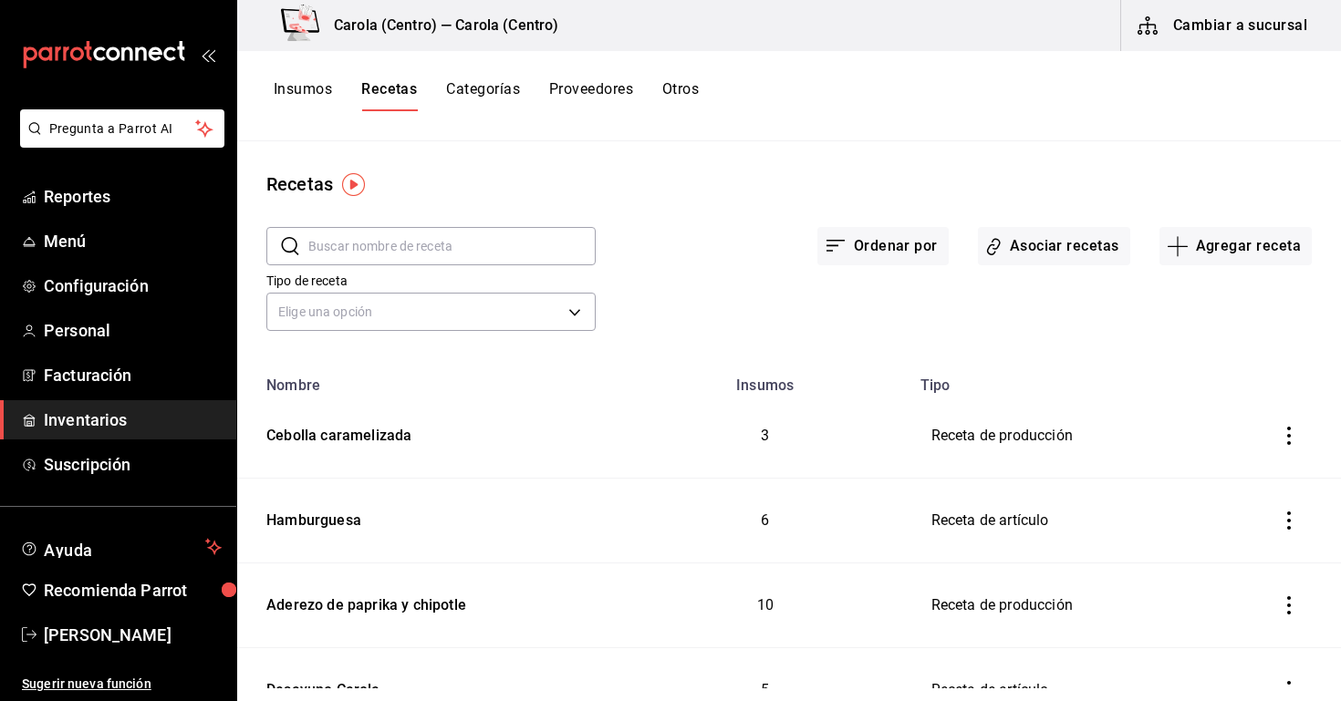
click at [338, 240] on input "text" at bounding box center [451, 246] width 287 height 36
type input "cebolla"
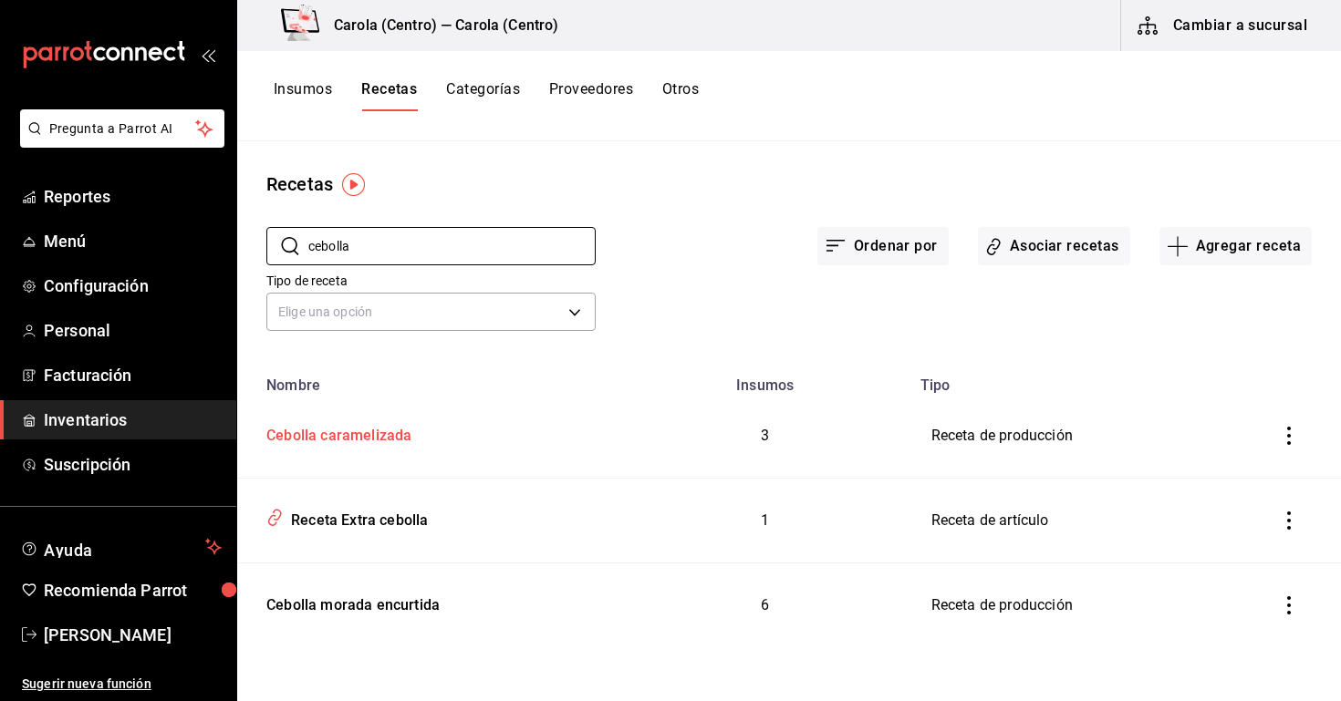
click at [362, 437] on div "Cebolla caramelizada" at bounding box center [335, 433] width 152 height 28
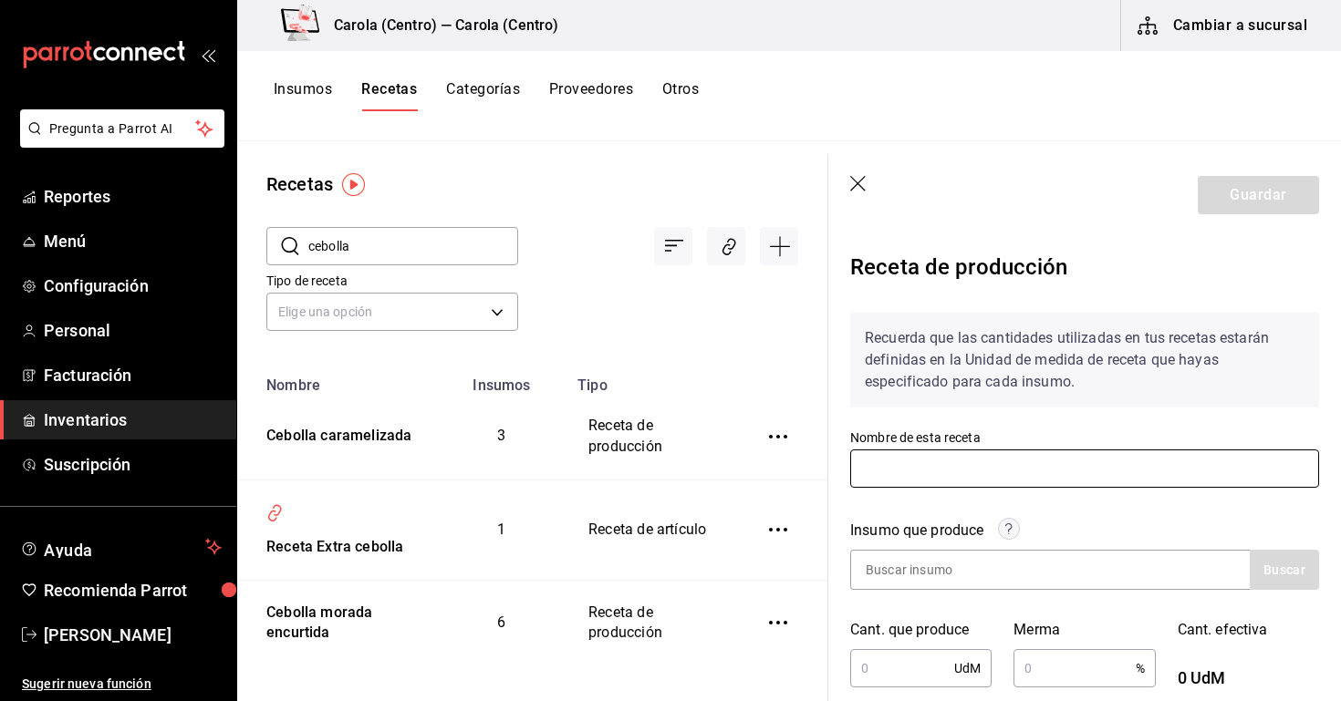
type input "Cebolla caramelizada"
type input "470"
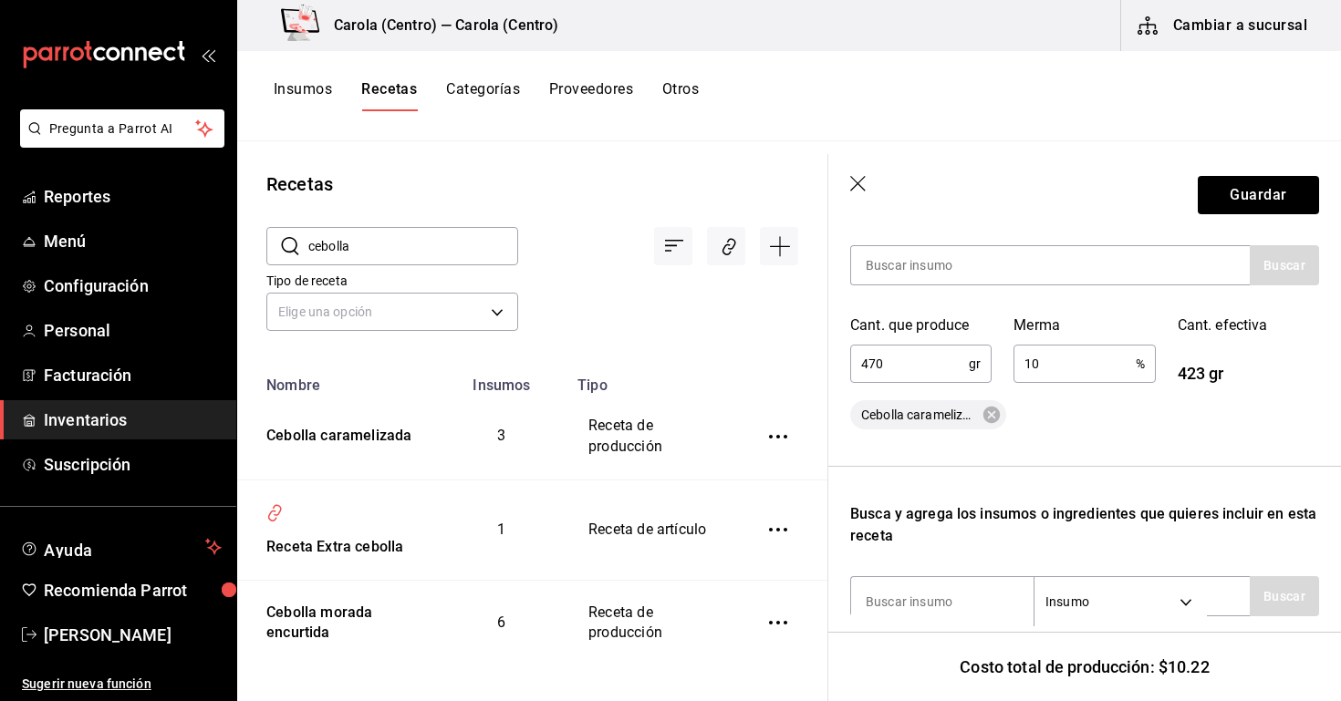
scroll to position [294, 0]
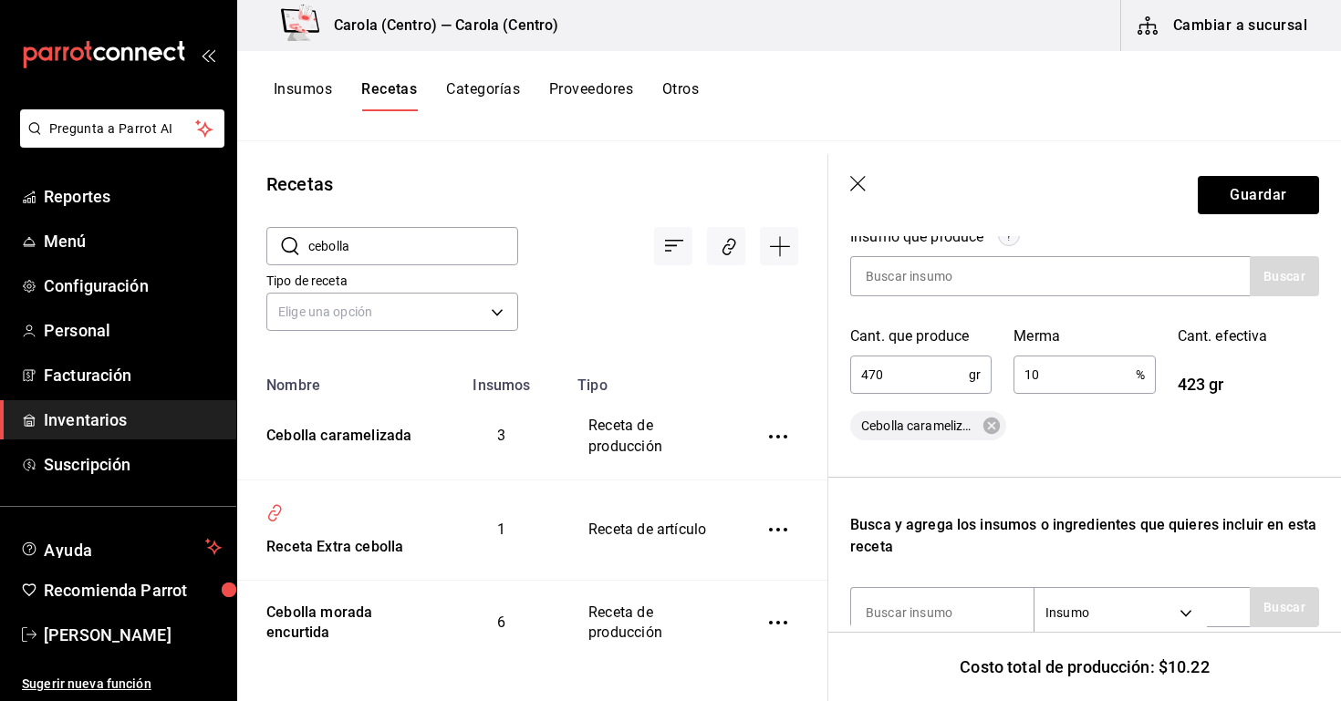
click at [1063, 371] on input "10" at bounding box center [1073, 375] width 121 height 36
type input "1"
type input "70"
click at [1271, 202] on button "Guardar" at bounding box center [1258, 195] width 121 height 38
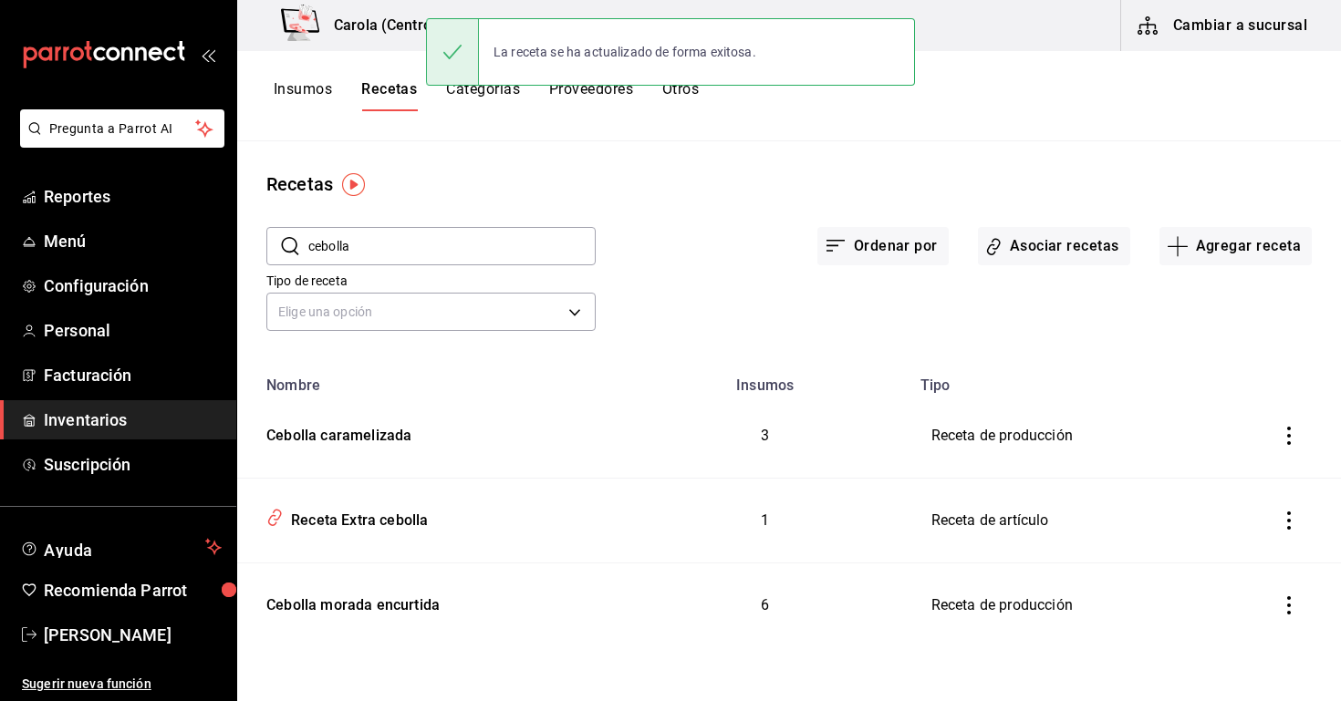
click at [290, 94] on button "Insumos" at bounding box center [303, 95] width 58 height 31
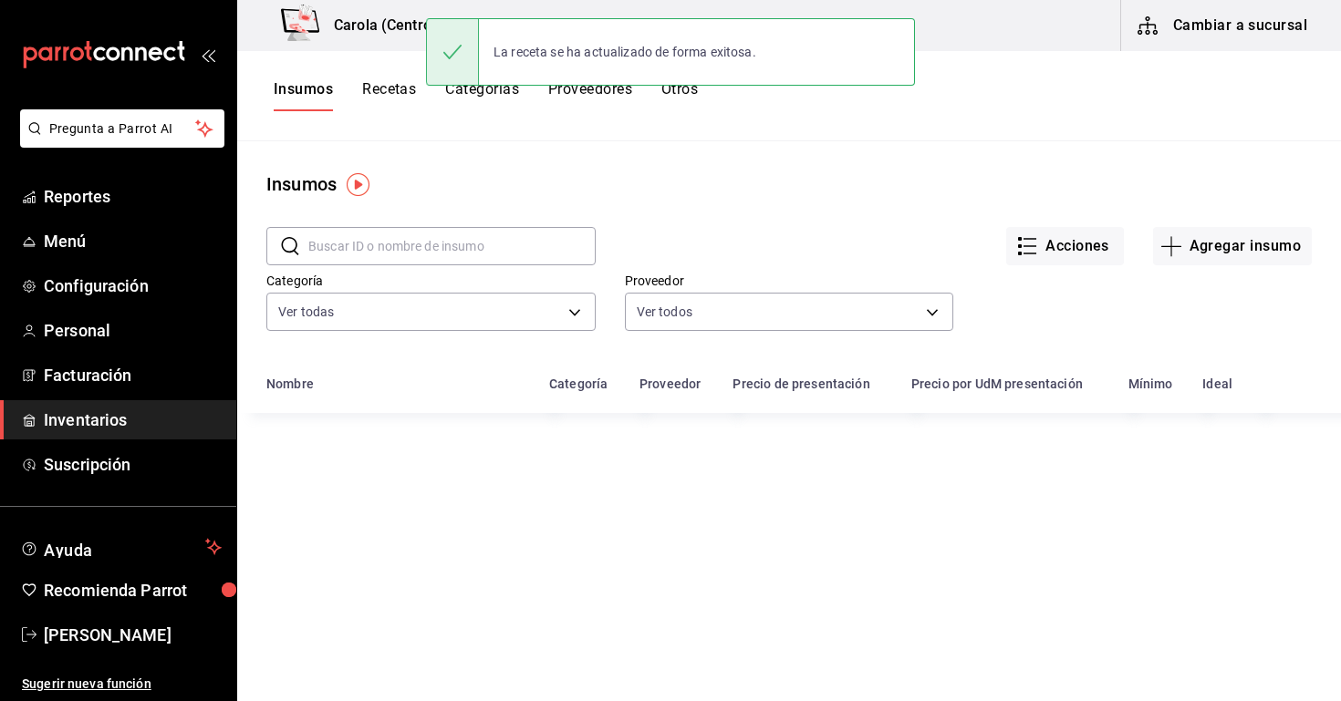
click at [386, 248] on input "text" at bounding box center [451, 246] width 287 height 36
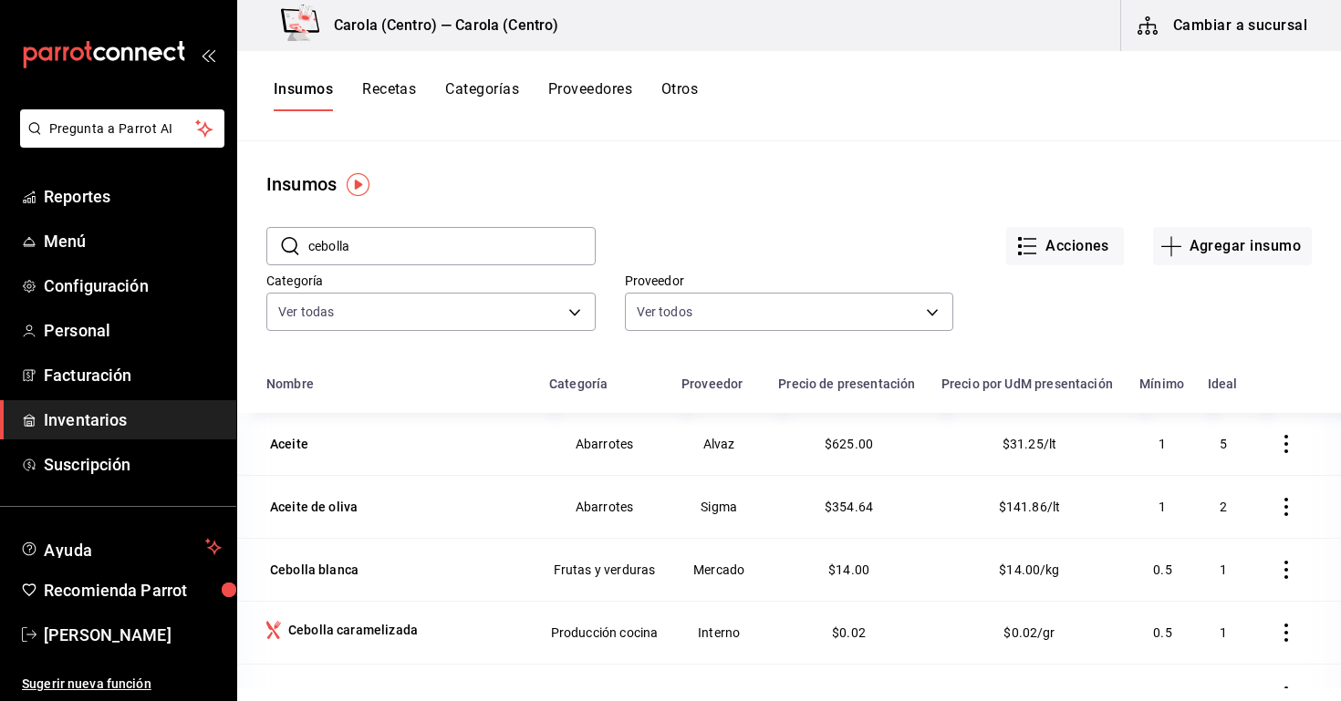
type input "cebolla"
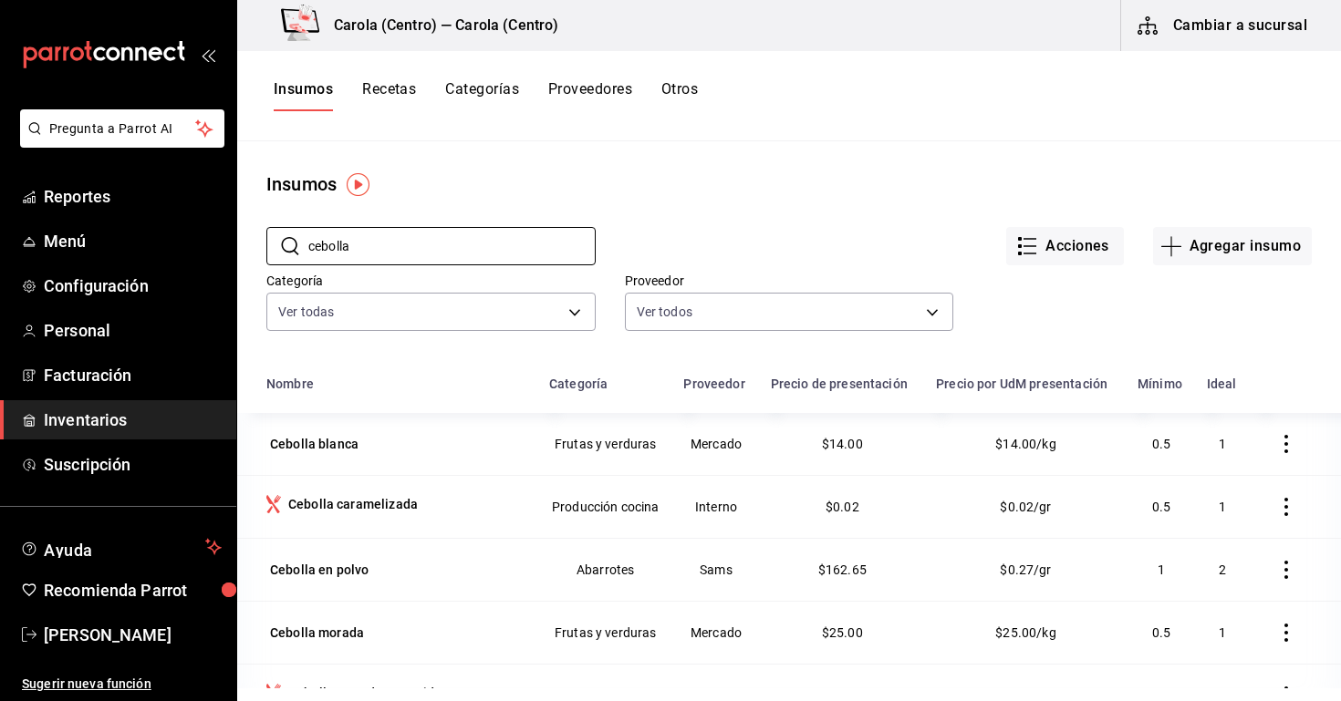
click at [889, 513] on td "$0.02" at bounding box center [843, 506] width 166 height 63
click at [398, 83] on button "Recetas" at bounding box center [389, 95] width 54 height 31
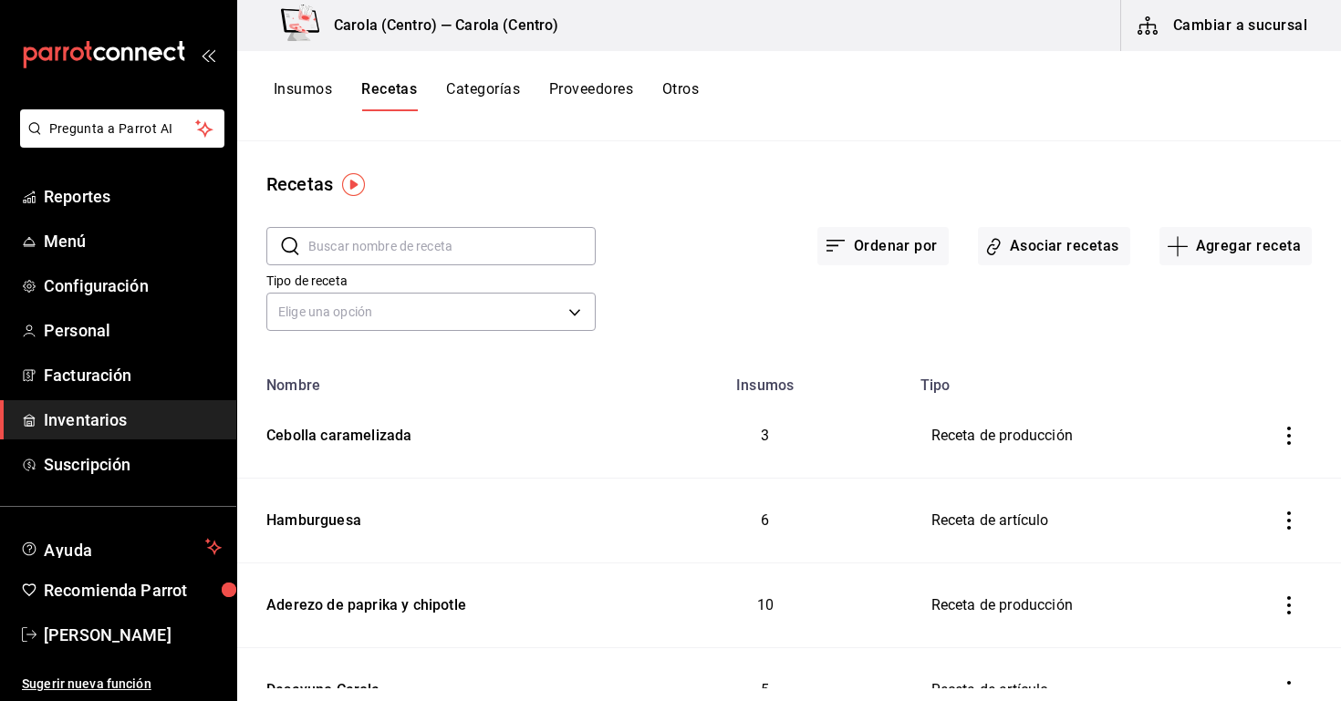
click at [412, 245] on input "text" at bounding box center [451, 246] width 287 height 36
type input "cebolla"
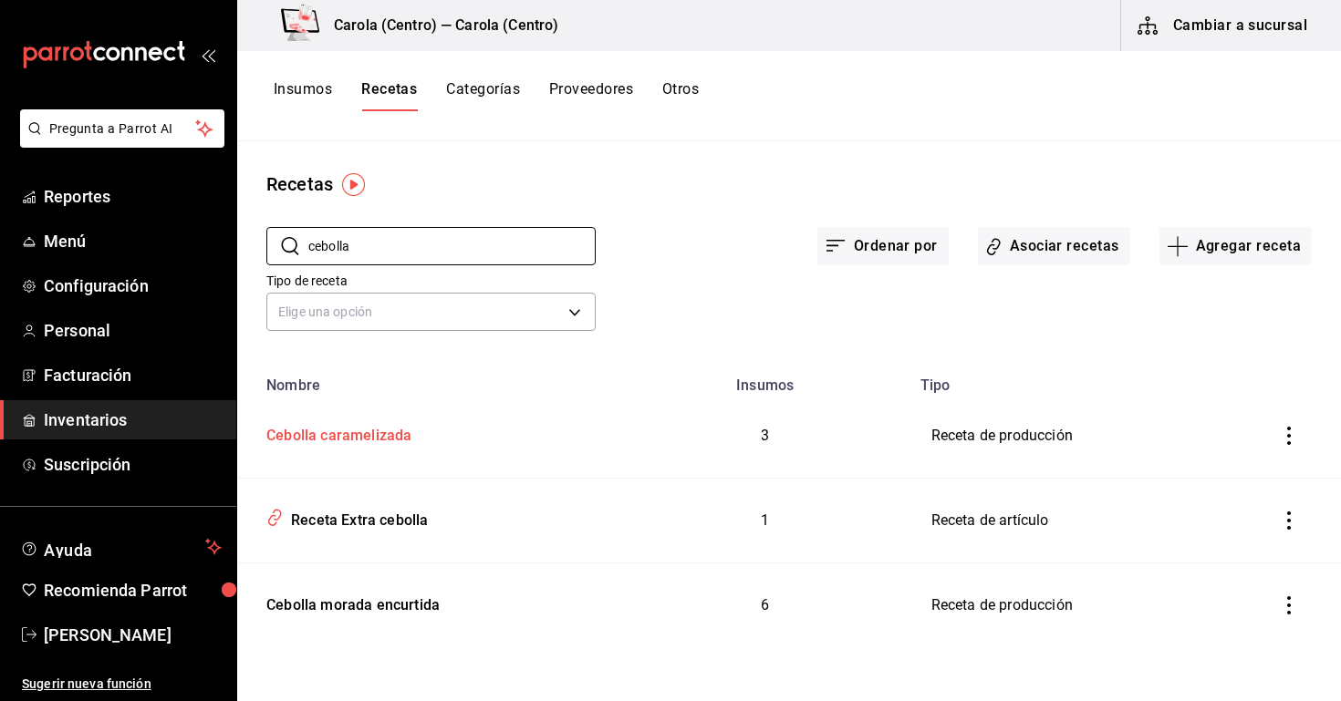
click at [418, 451] on td "Cebolla caramelizada" at bounding box center [429, 436] width 384 height 85
type input "Cebolla caramelizada"
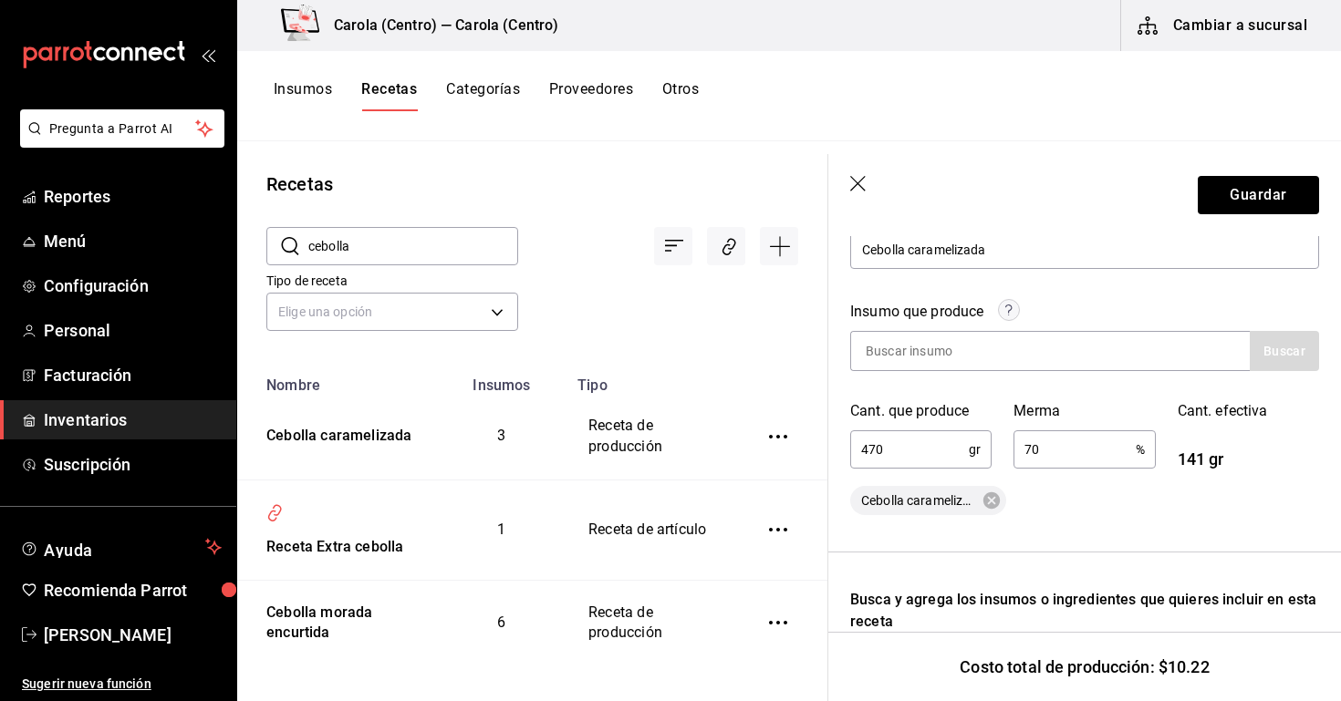
scroll to position [217, 0]
click at [992, 502] on icon at bounding box center [991, 503] width 20 height 20
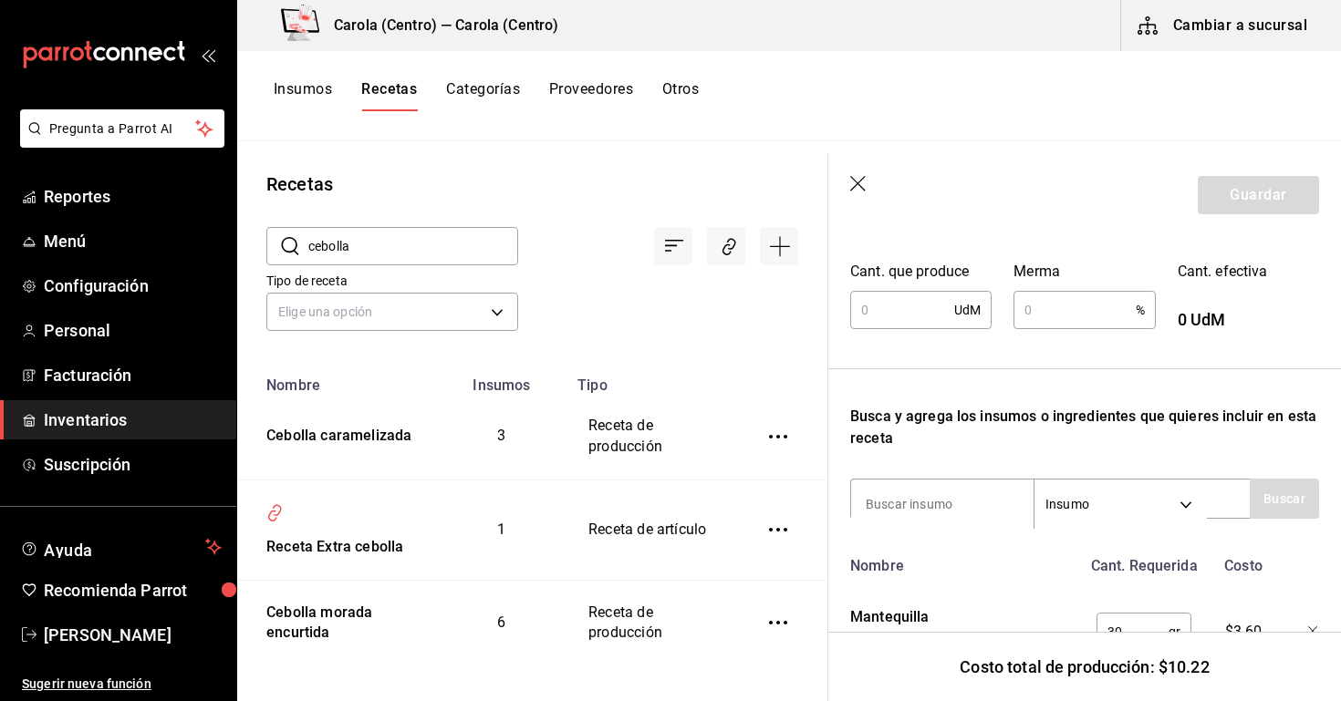
scroll to position [323, 0]
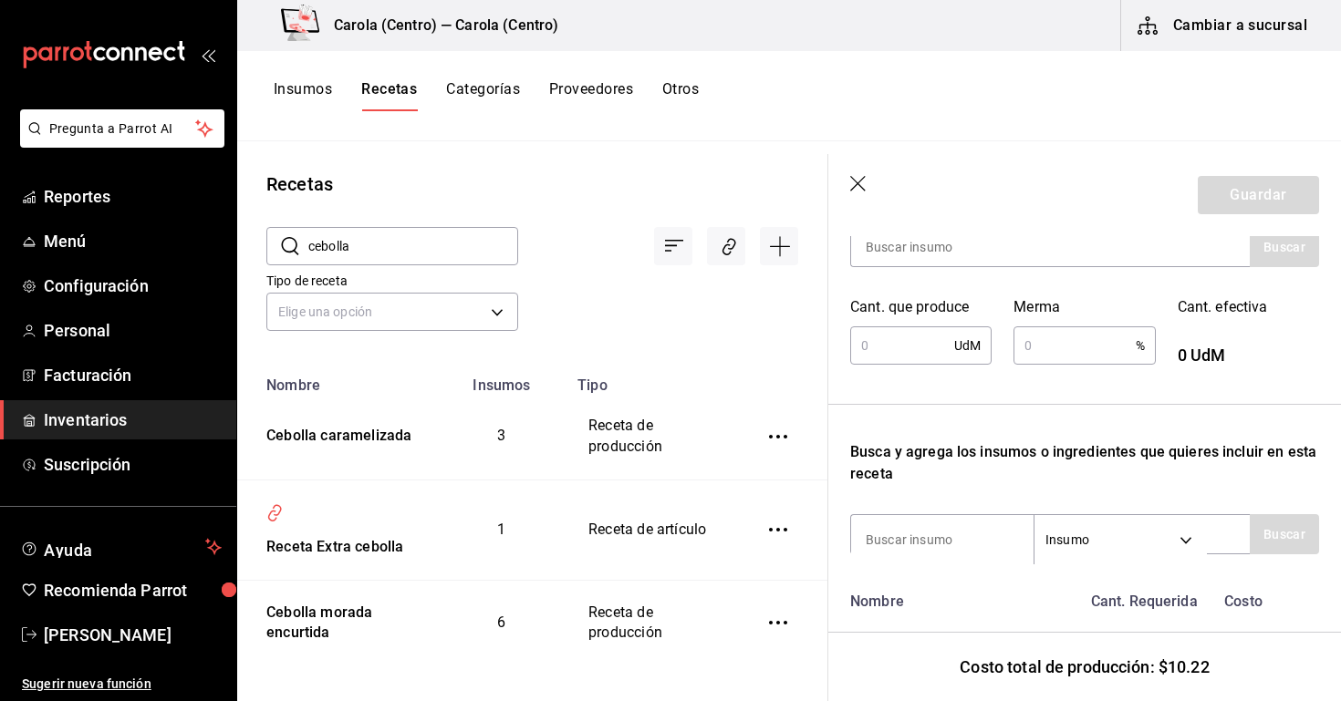
click at [885, 357] on input "text" at bounding box center [902, 345] width 104 height 36
type input "470"
click at [1018, 358] on input "text" at bounding box center [1073, 345] width 121 height 36
type input "6"
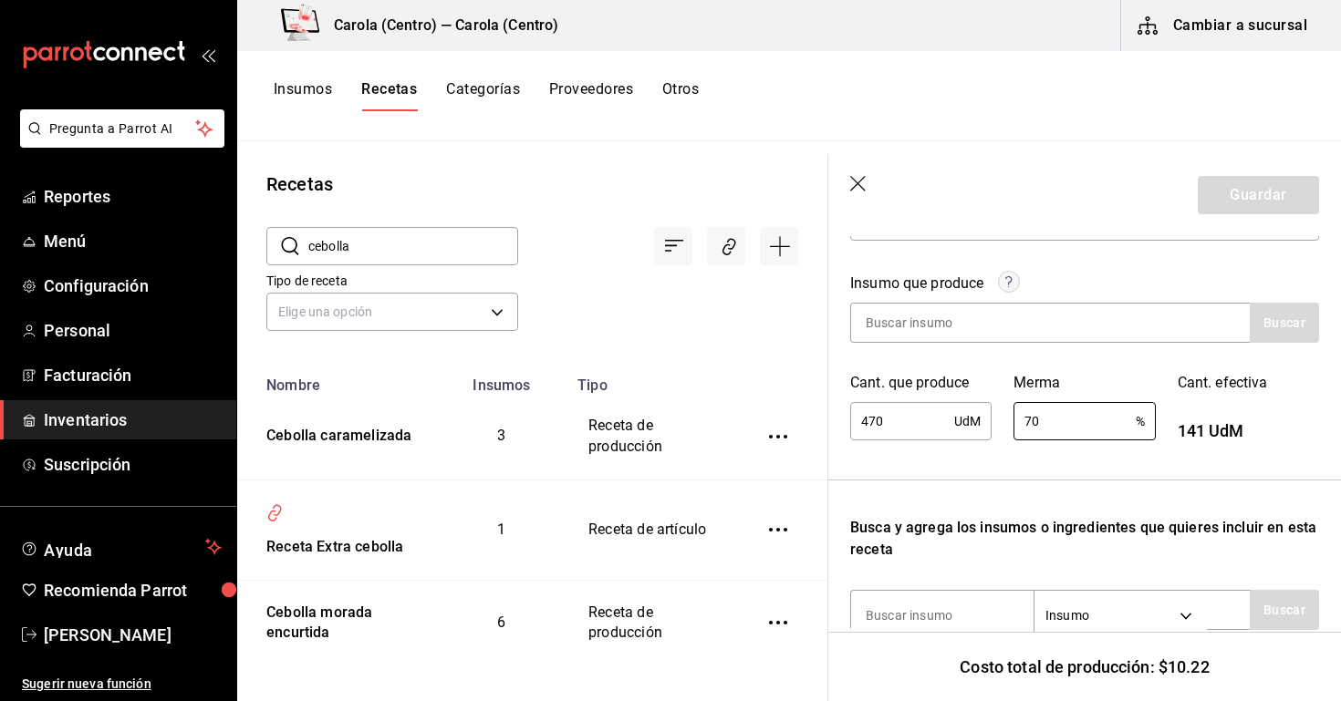
scroll to position [254, 0]
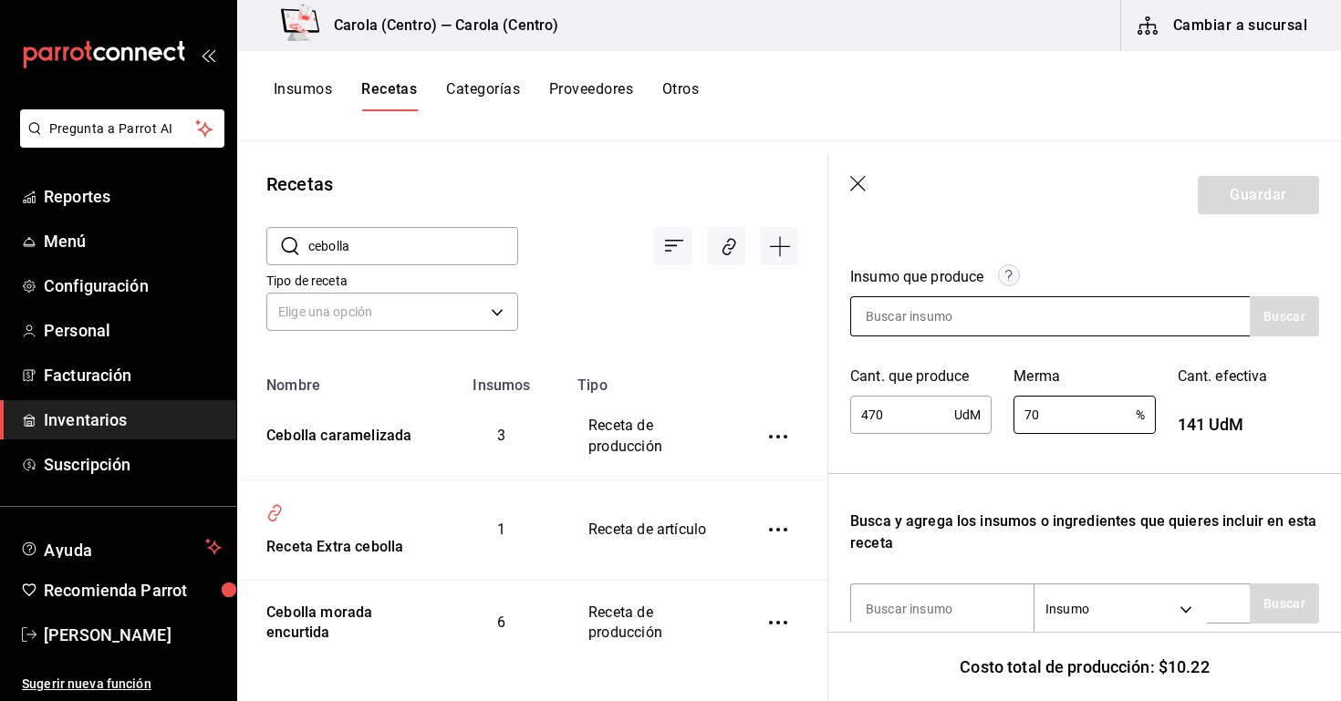
type input "70"
click at [959, 314] on input at bounding box center [942, 316] width 182 height 38
type input "c"
type input "cebolla"
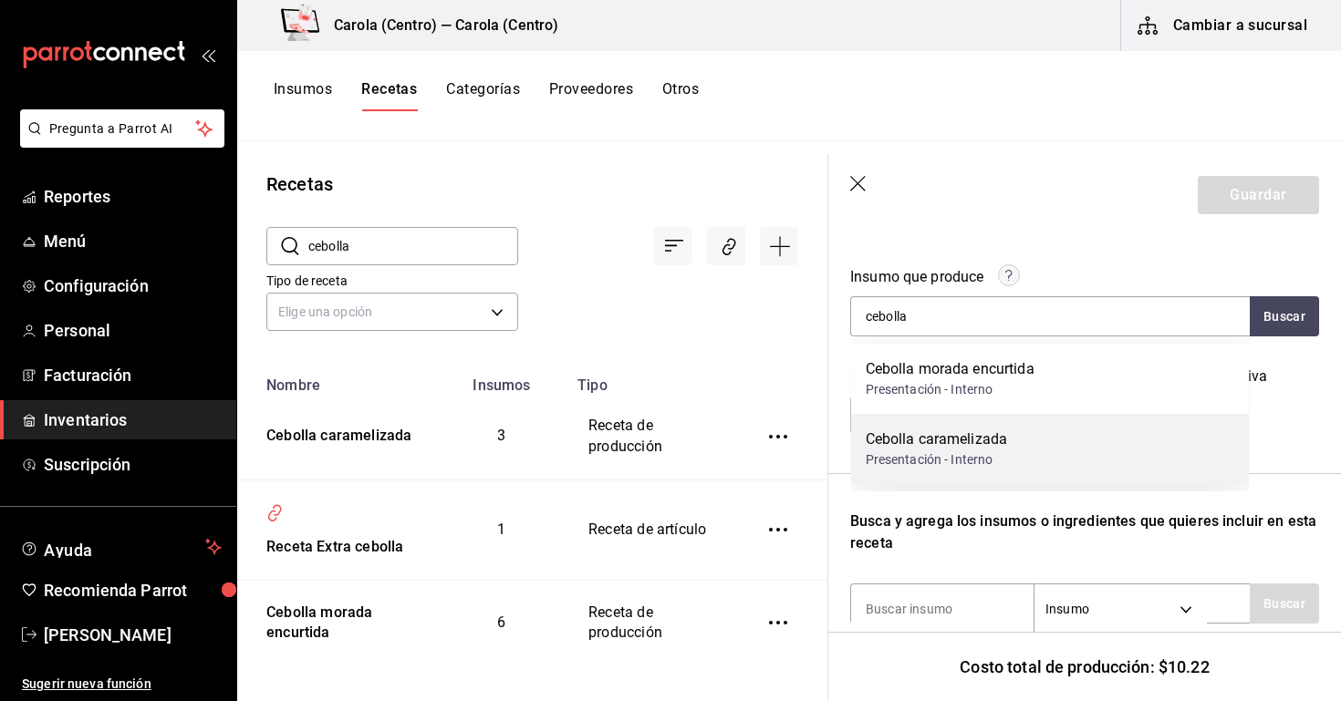
click at [931, 463] on div "Presentación - Interno" at bounding box center [937, 460] width 142 height 19
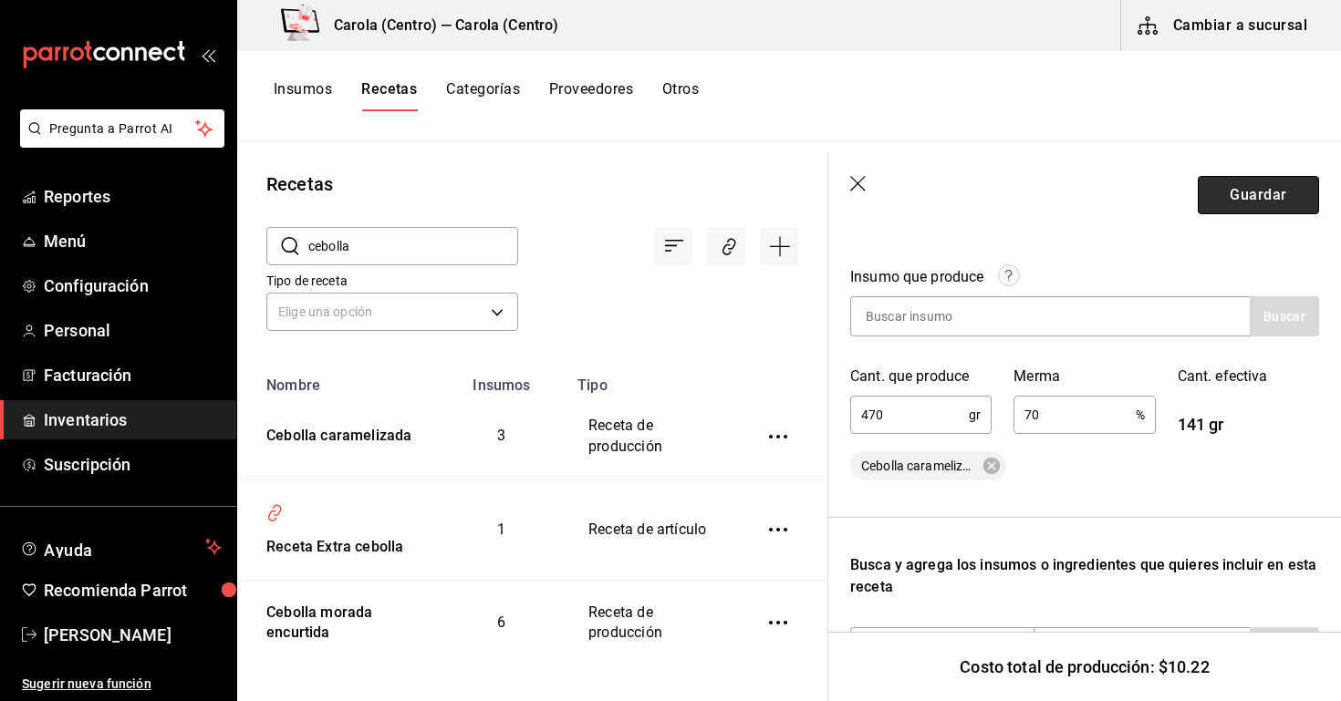
click at [1245, 196] on button "Guardar" at bounding box center [1258, 195] width 121 height 38
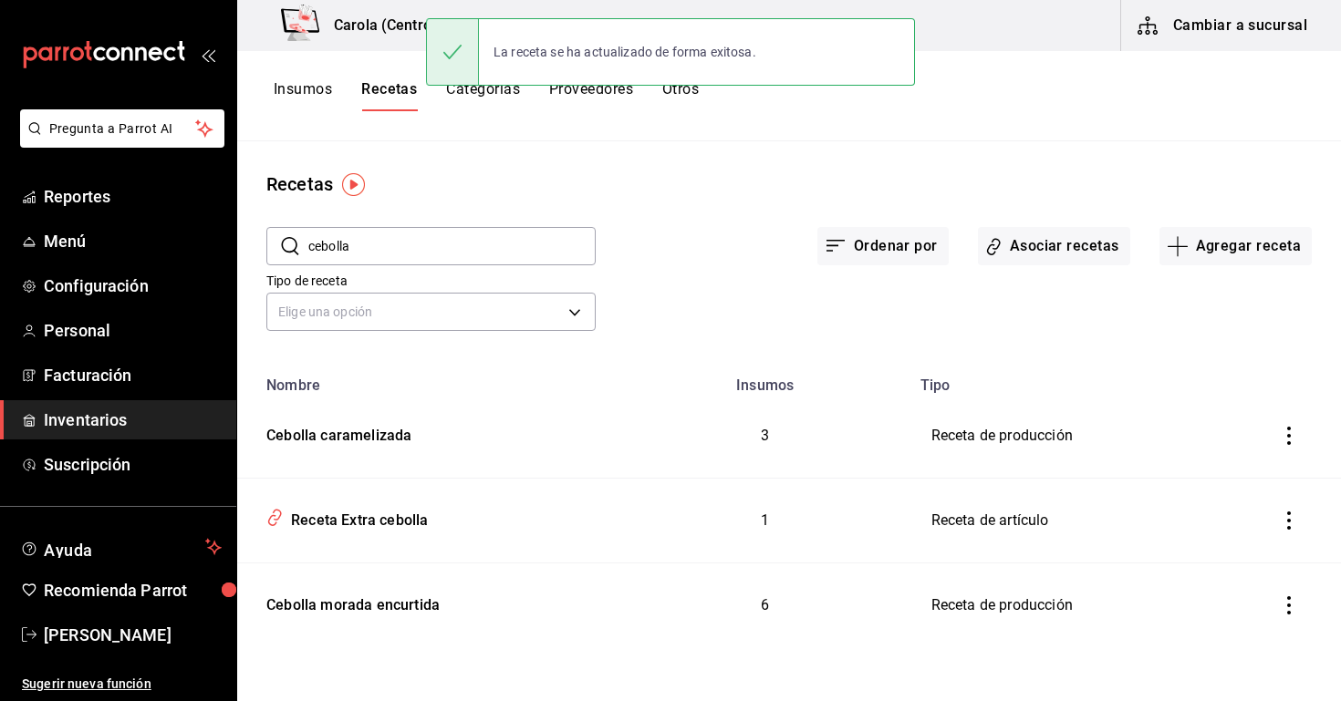
click at [327, 88] on button "Insumos" at bounding box center [303, 95] width 58 height 31
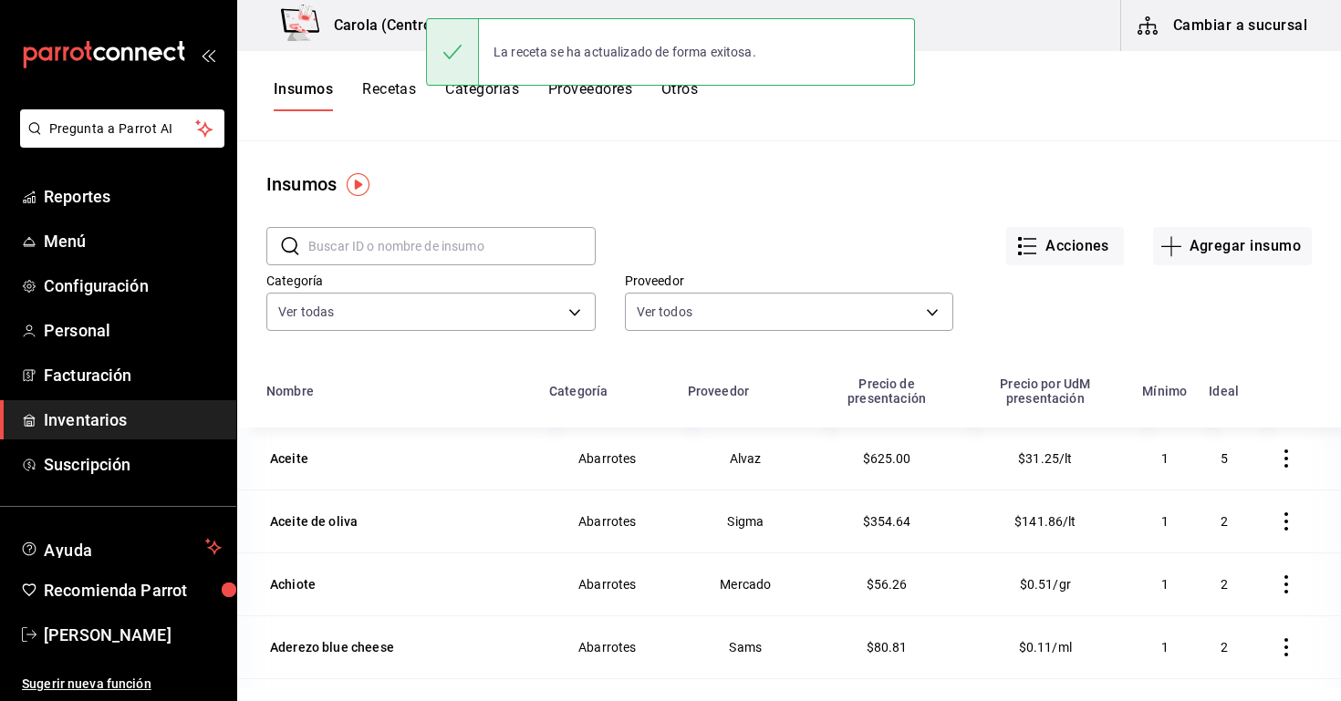
click at [371, 254] on input "text" at bounding box center [451, 246] width 287 height 36
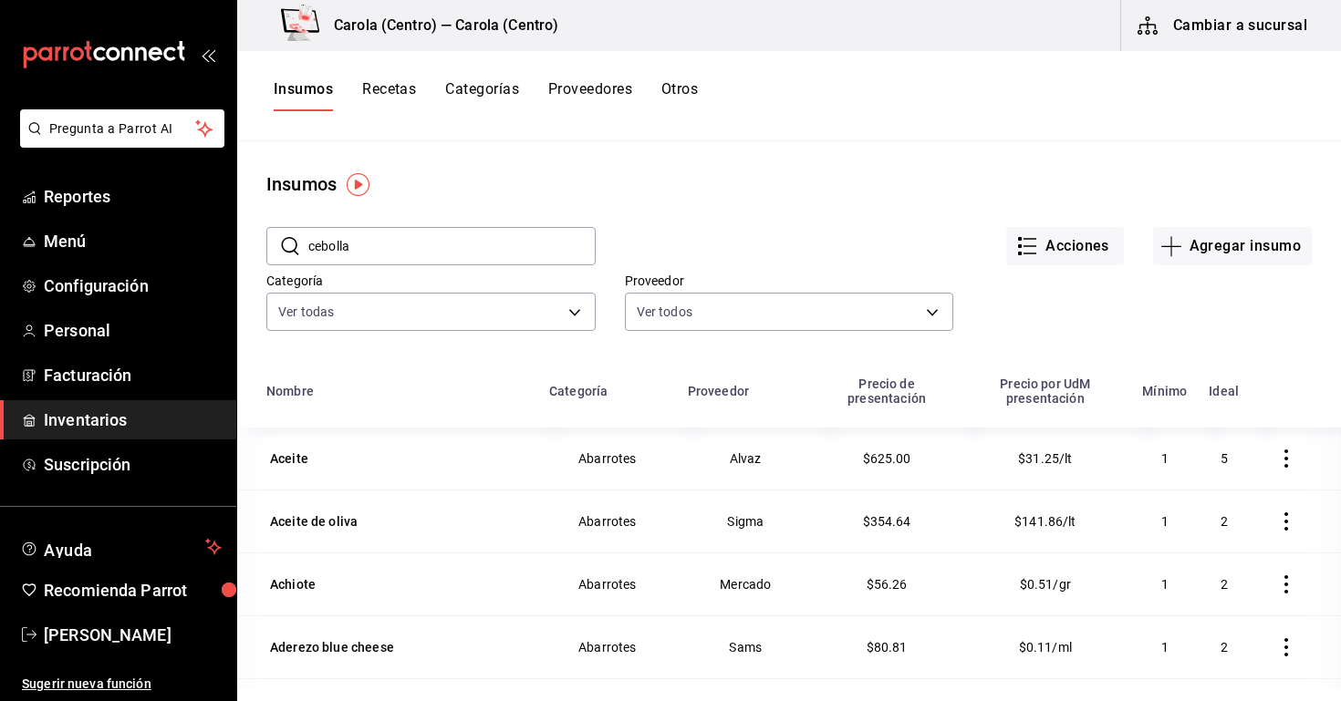
type input "cebolla"
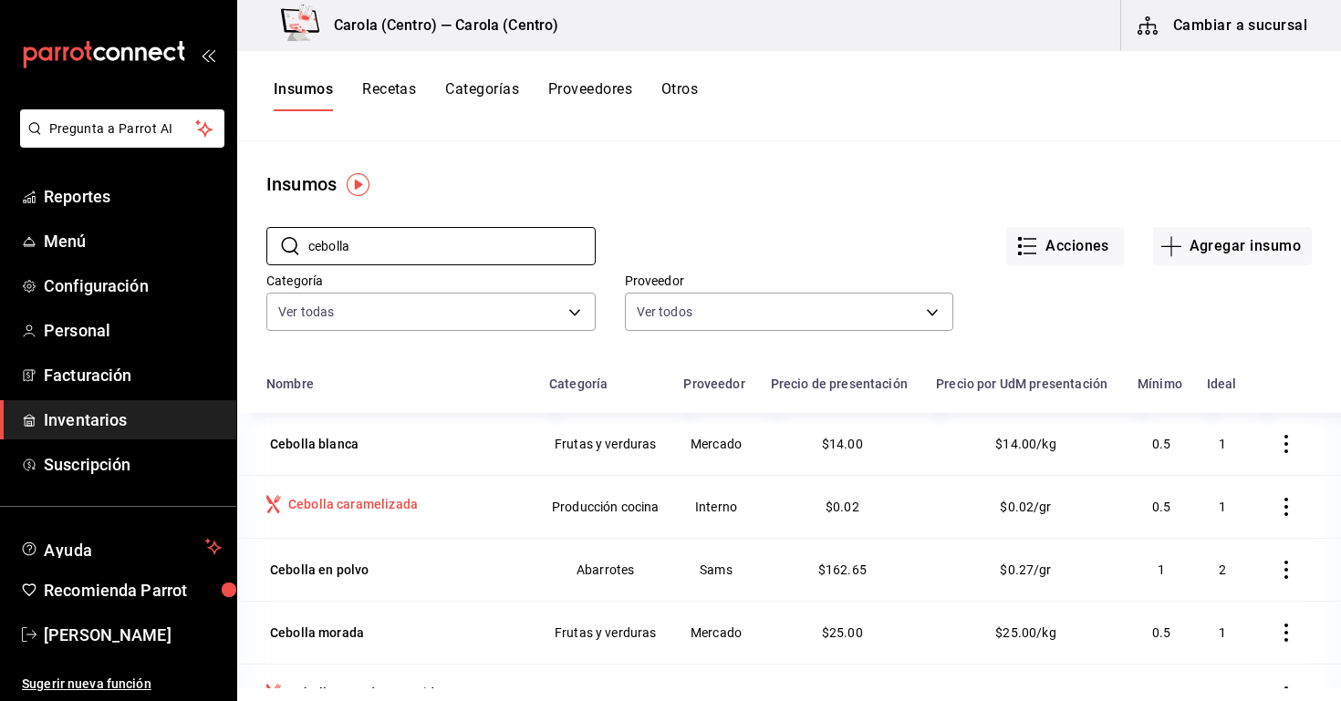
click at [414, 523] on td "Cebolla caramelizada" at bounding box center [387, 506] width 301 height 63
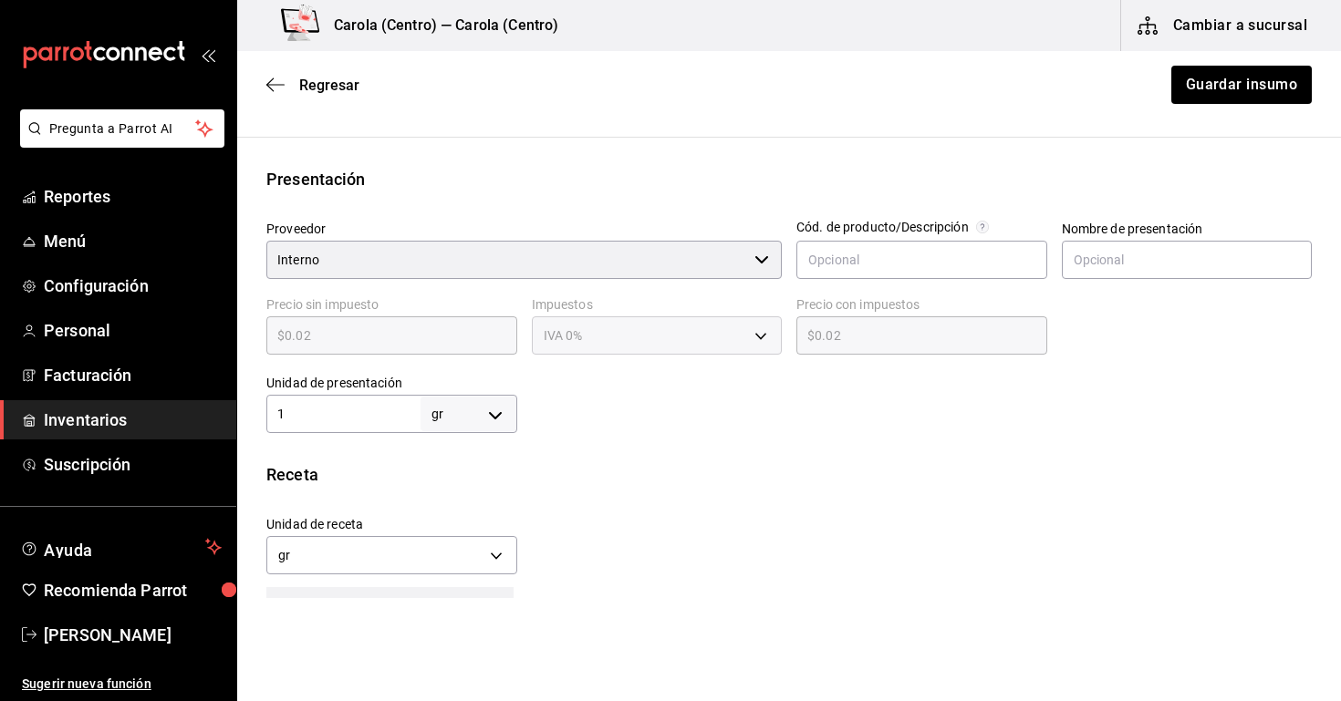
scroll to position [454, 0]
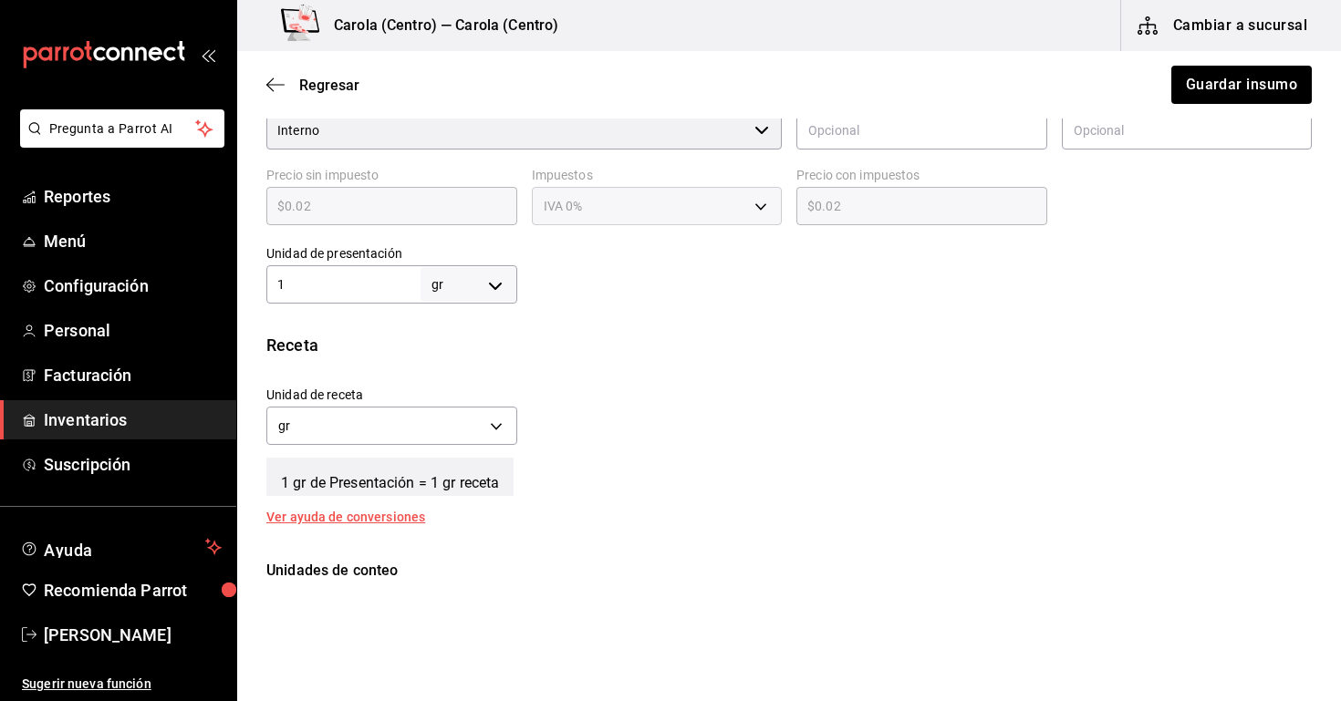
click at [359, 276] on input "1" at bounding box center [343, 285] width 154 height 22
click at [352, 280] on input "1" at bounding box center [343, 285] width 154 height 22
click at [1219, 89] on button "Guardar insumo" at bounding box center [1240, 85] width 142 height 38
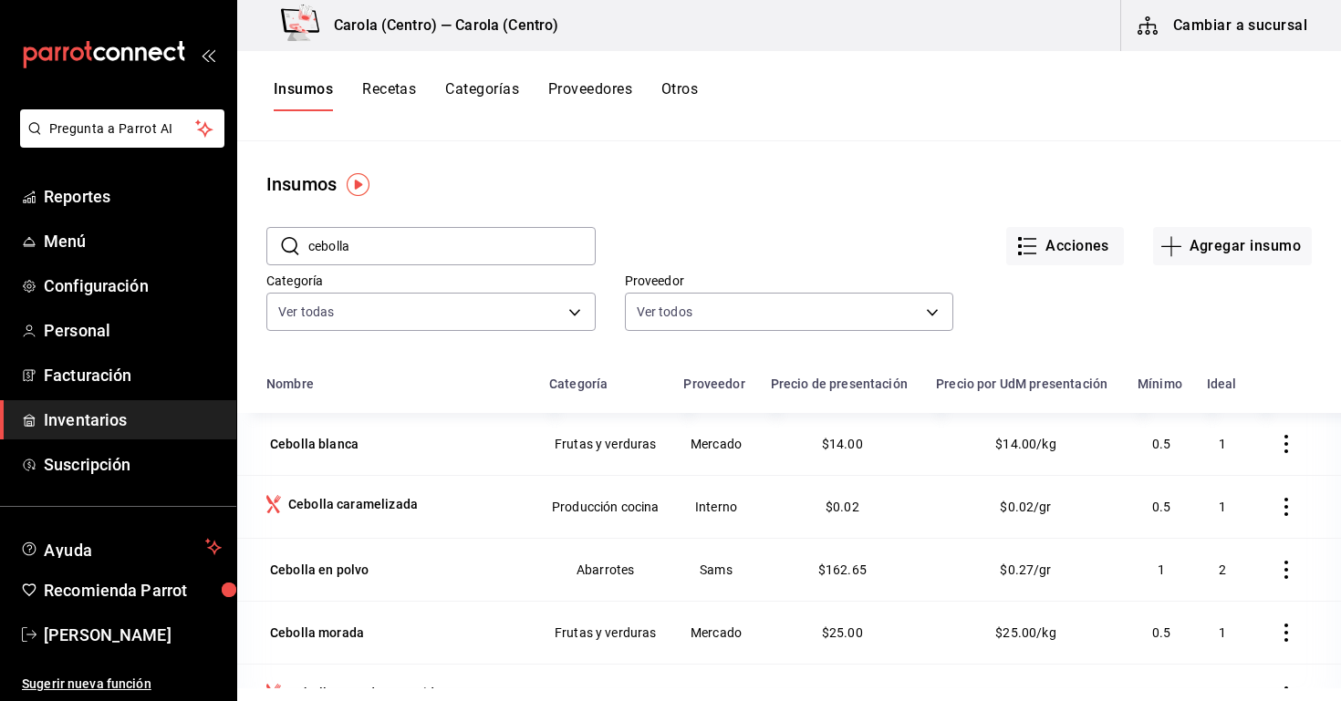
click at [398, 107] on button "Recetas" at bounding box center [389, 95] width 54 height 31
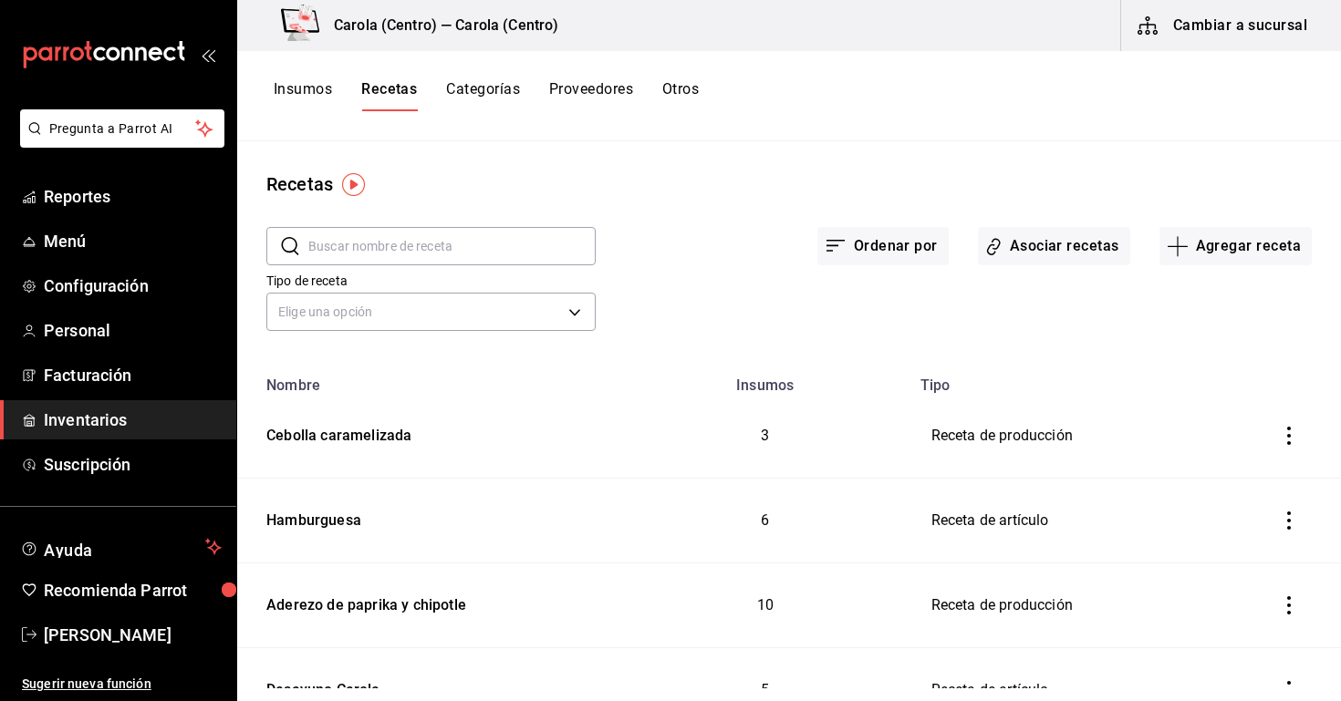
click at [410, 246] on input "text" at bounding box center [451, 246] width 287 height 36
type input "cebolla"
click at [1275, 445] on button "inventoriesTable" at bounding box center [1289, 436] width 40 height 40
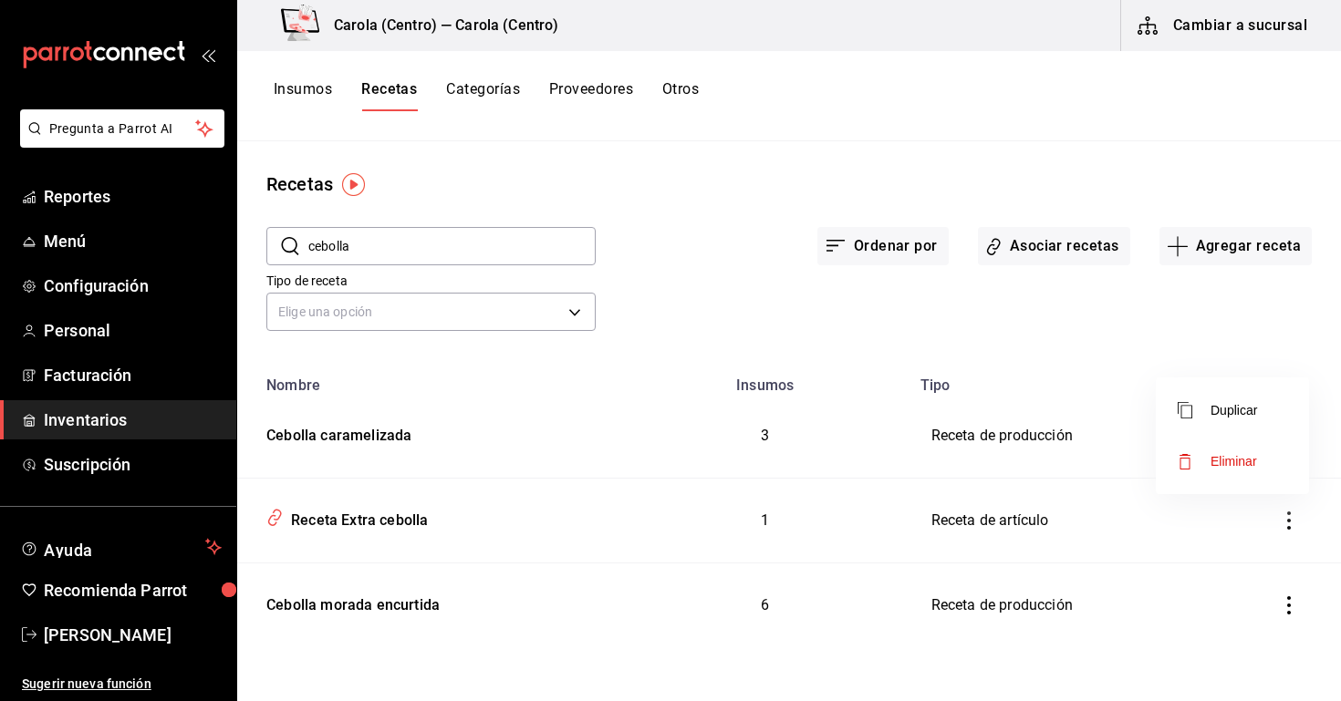
click at [1232, 475] on li "Eliminar" at bounding box center [1232, 461] width 153 height 51
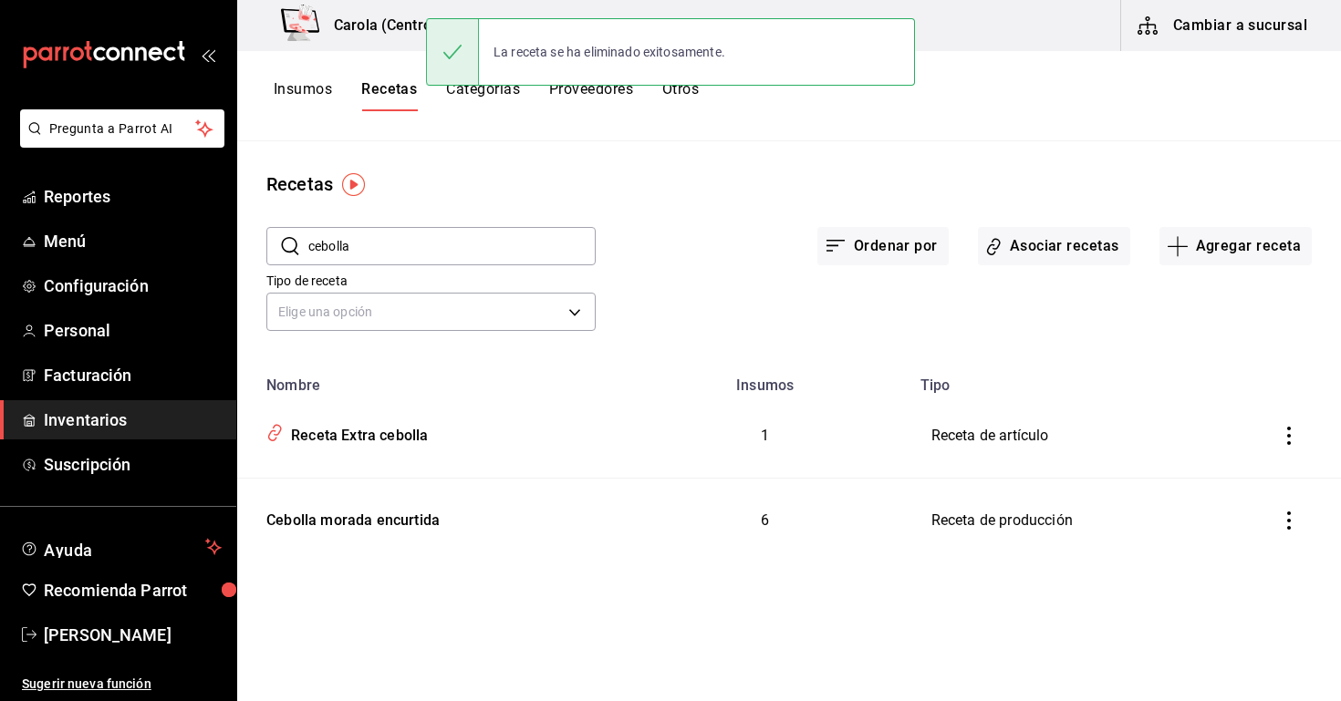
click at [1215, 250] on button "Agregar receta" at bounding box center [1235, 246] width 152 height 38
click at [1189, 389] on span "Receta de producción" at bounding box center [1234, 393] width 153 height 19
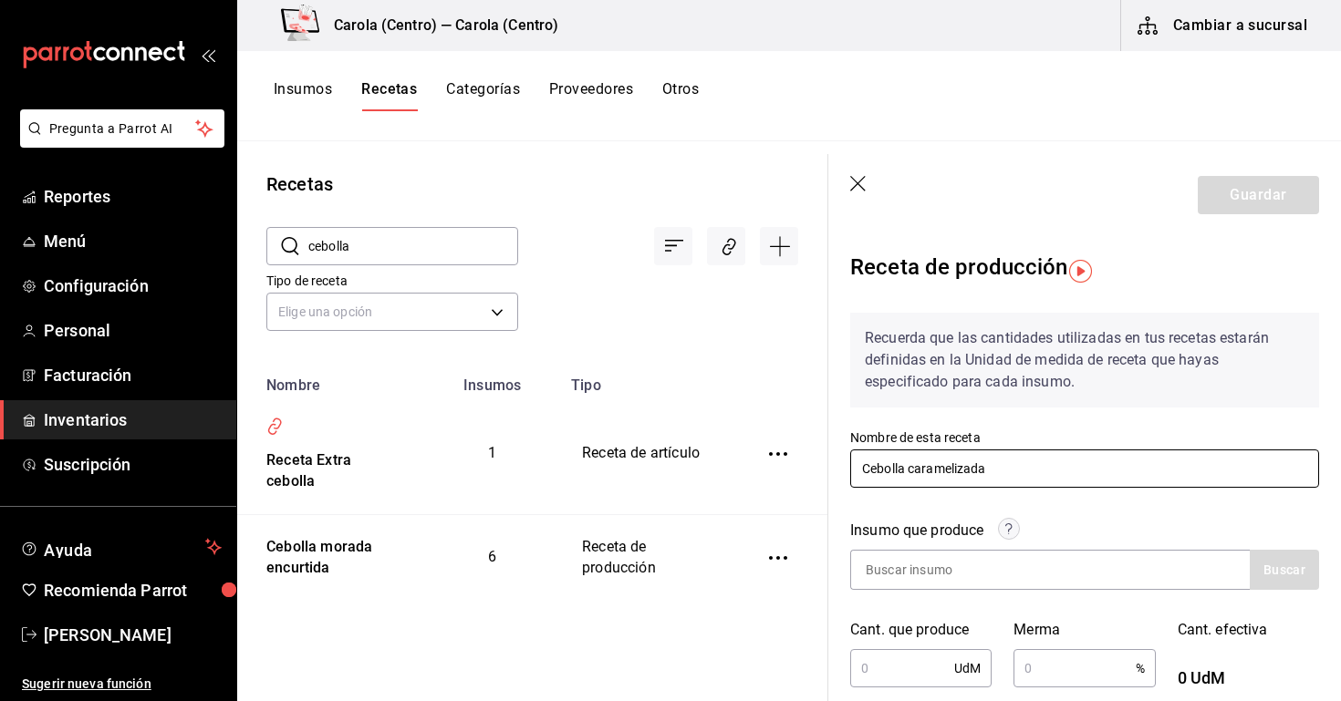
type input "Cebolla caramelizada"
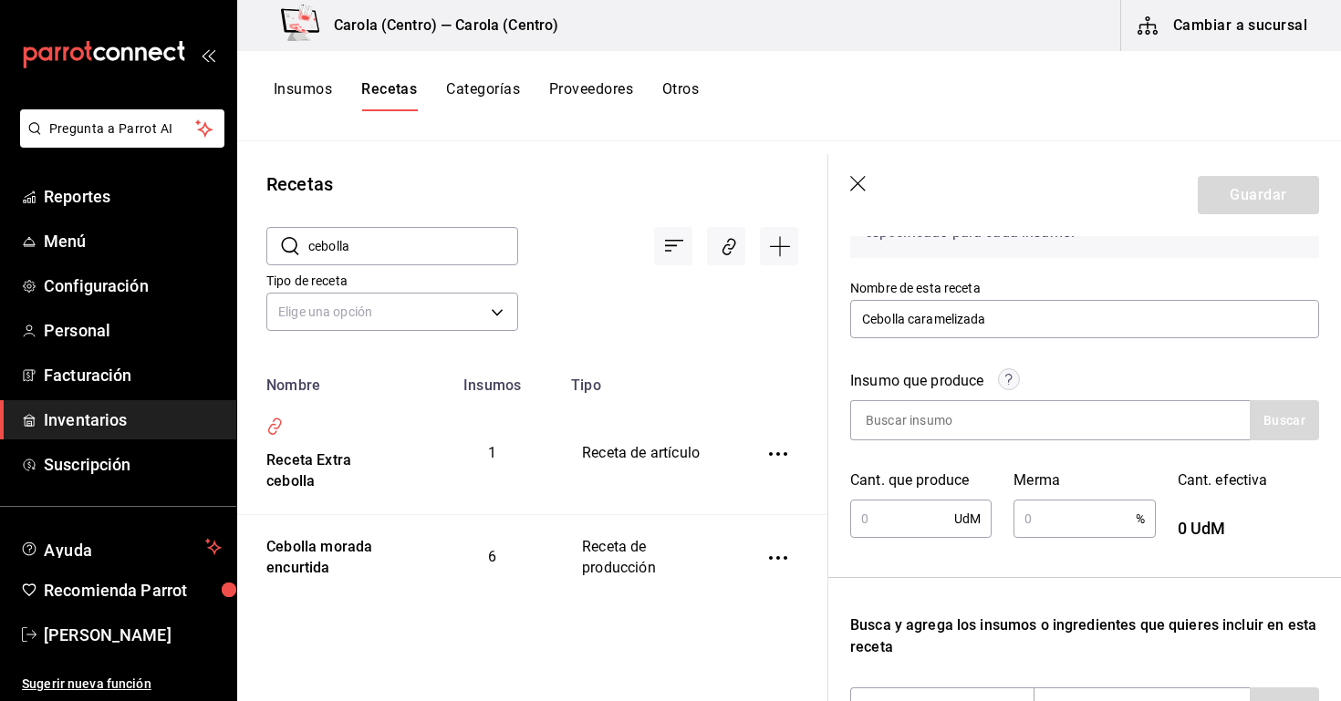
scroll to position [172, 0]
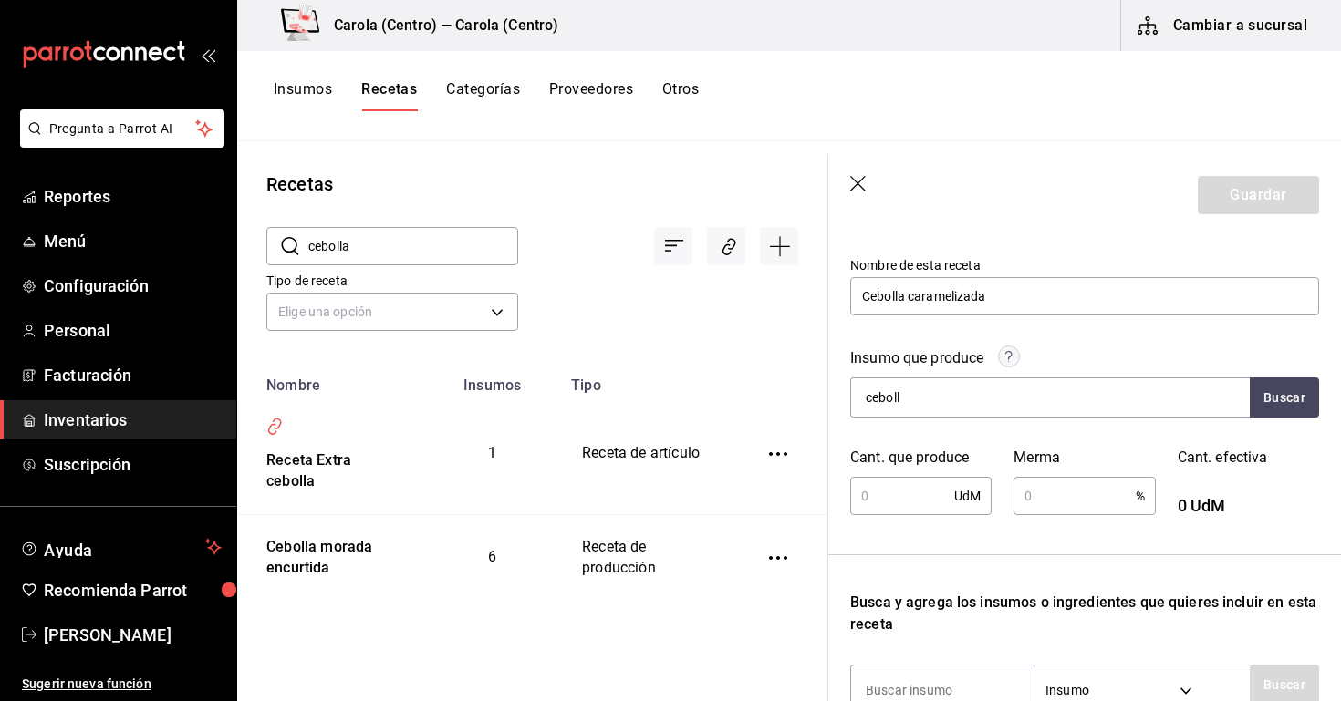
type input "cebolla"
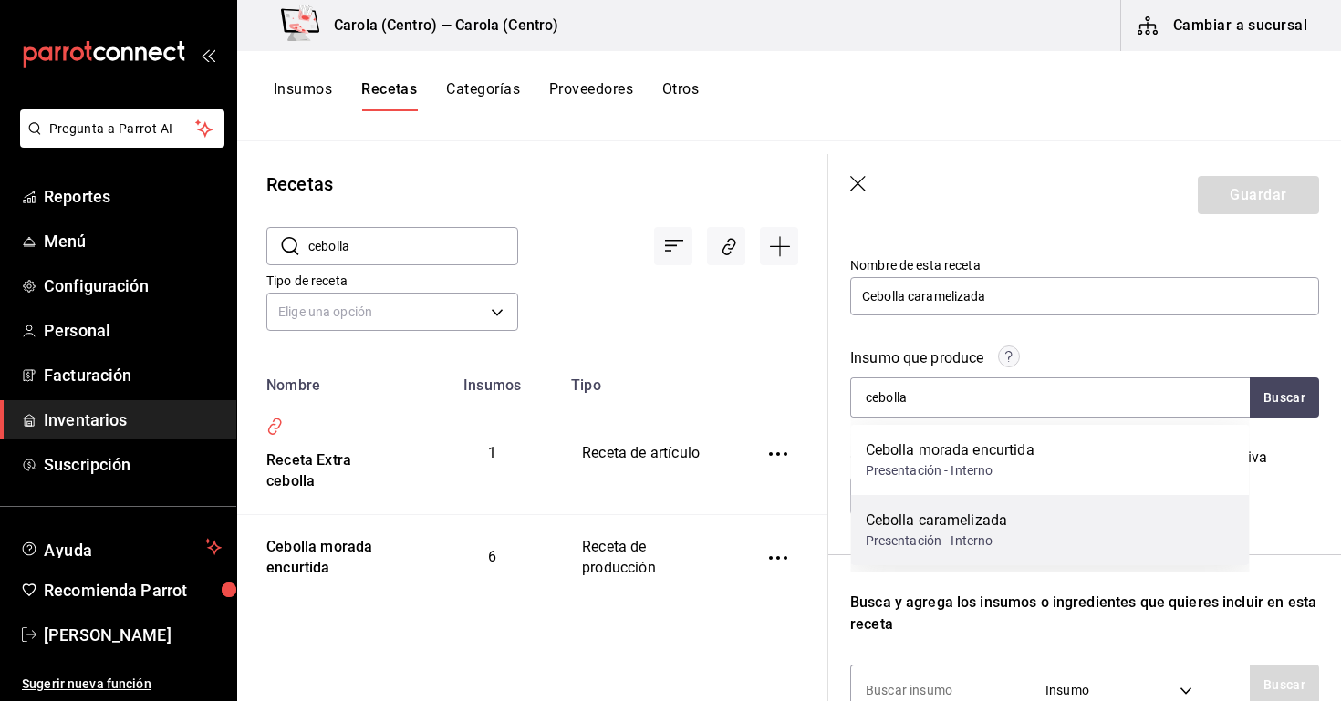
click at [956, 527] on div "Cebolla caramelizada" at bounding box center [937, 521] width 142 height 22
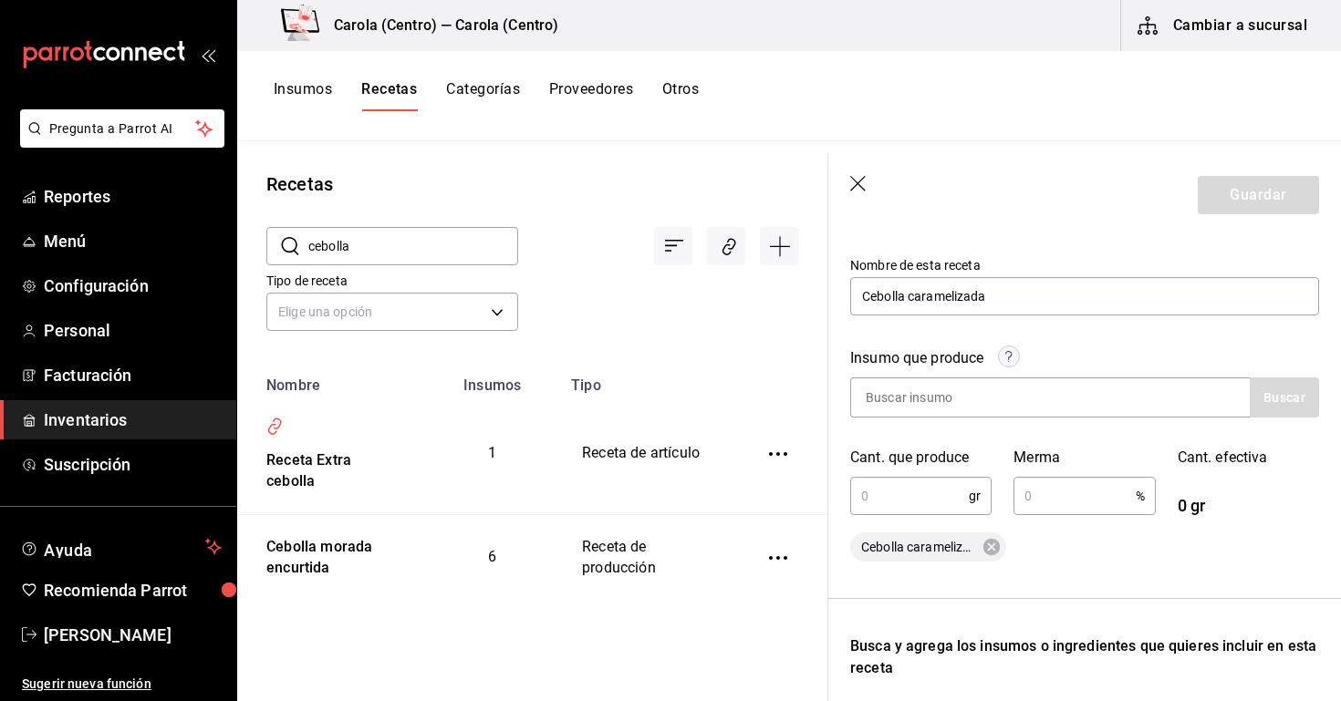
click at [909, 538] on span "Cebolla caramelizada" at bounding box center [918, 547] width 137 height 19
click at [891, 492] on input "text" at bounding box center [909, 496] width 119 height 36
type input "470"
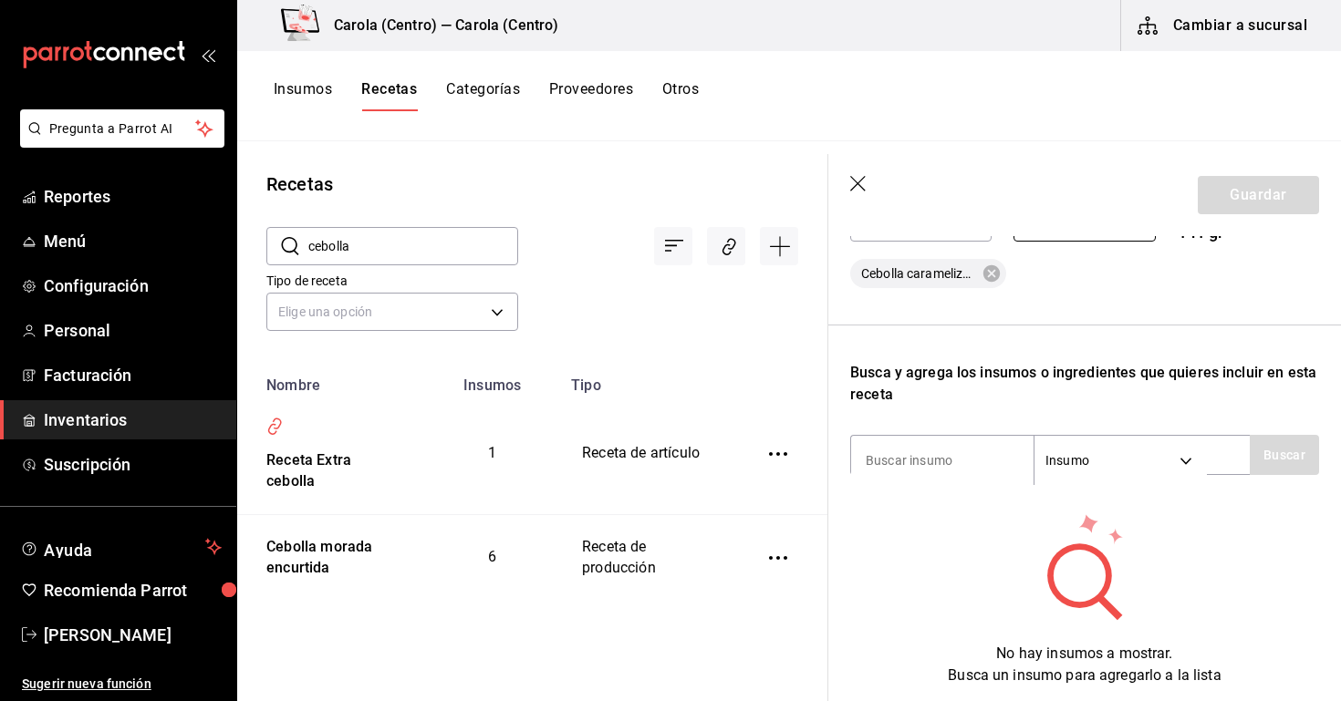
scroll to position [448, 1]
type input "70"
click at [952, 478] on div "Recuerda que las cantidades utilizadas en tus recetas estarán definidas en la U…" at bounding box center [1083, 267] width 469 height 835
type input "cebolla"
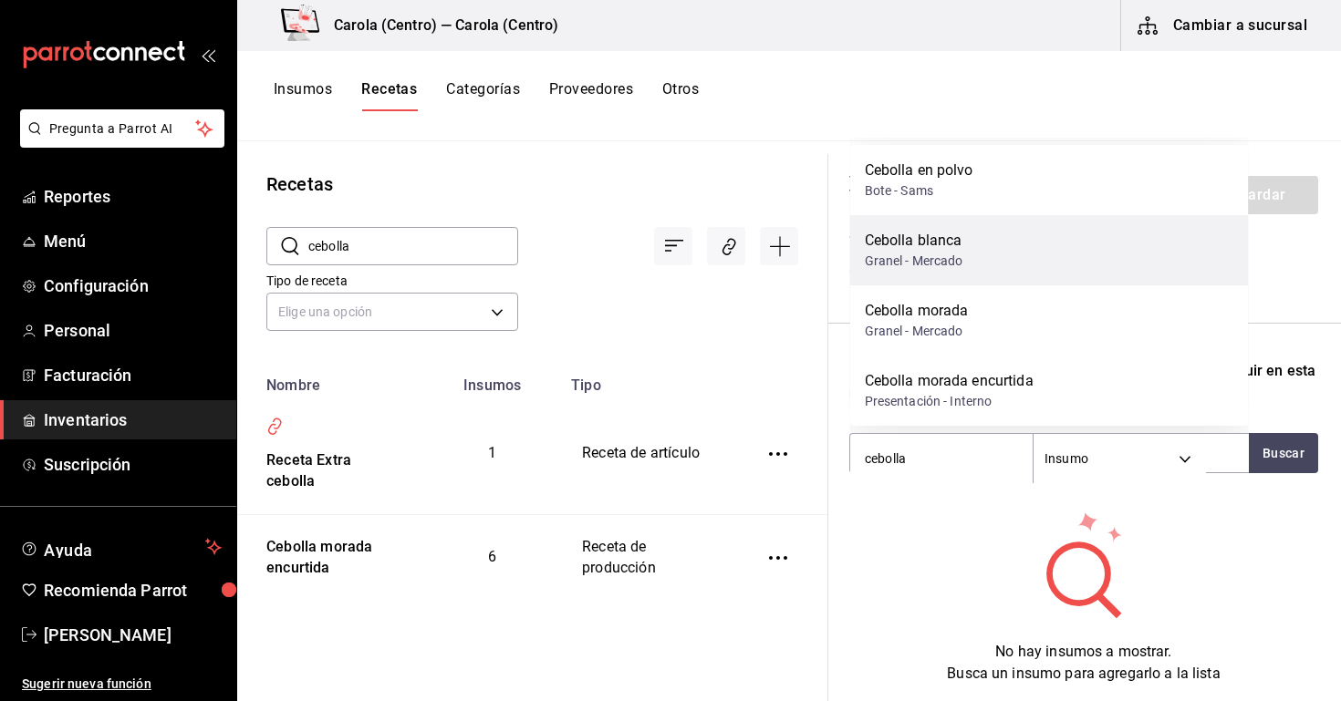
click at [910, 268] on div "Granel - Mercado" at bounding box center [914, 261] width 99 height 19
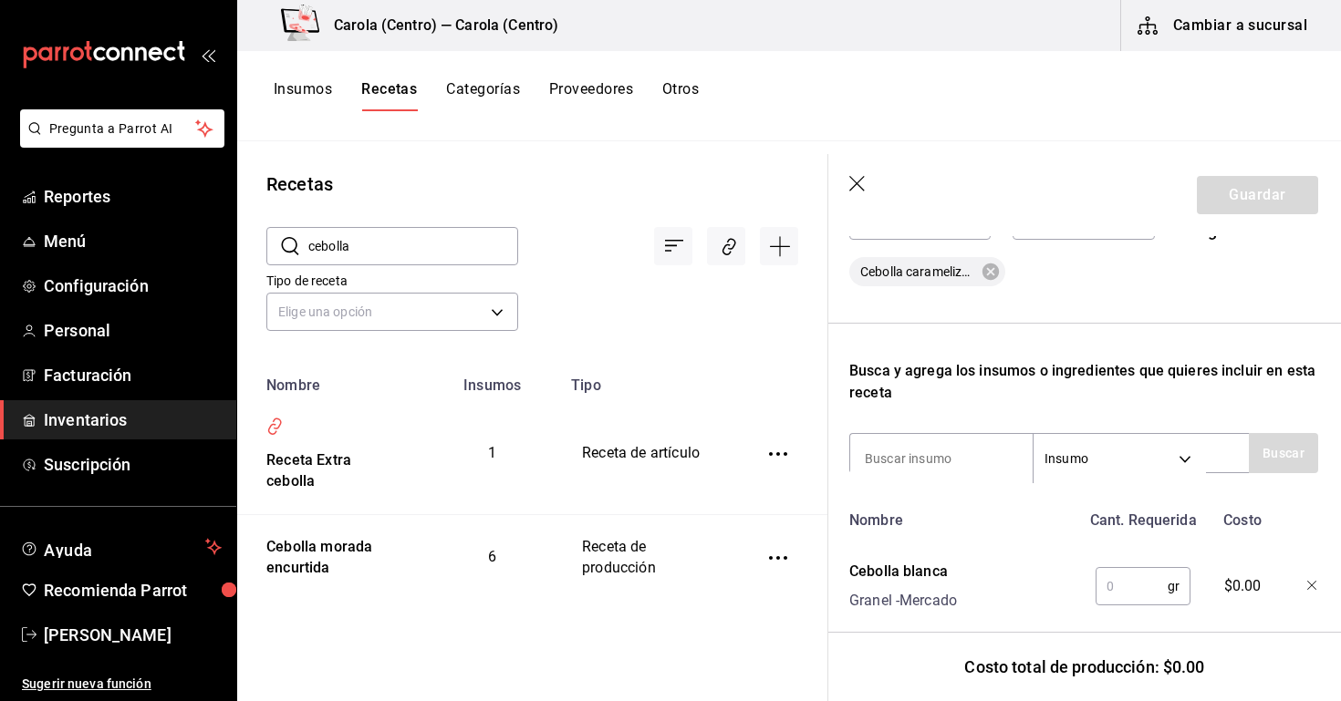
click at [933, 481] on div "Recuerda que las cantidades utilizadas en tus recetas estarán definidas en la U…" at bounding box center [1083, 242] width 469 height 784
click at [937, 457] on input at bounding box center [941, 459] width 182 height 38
type input "sal"
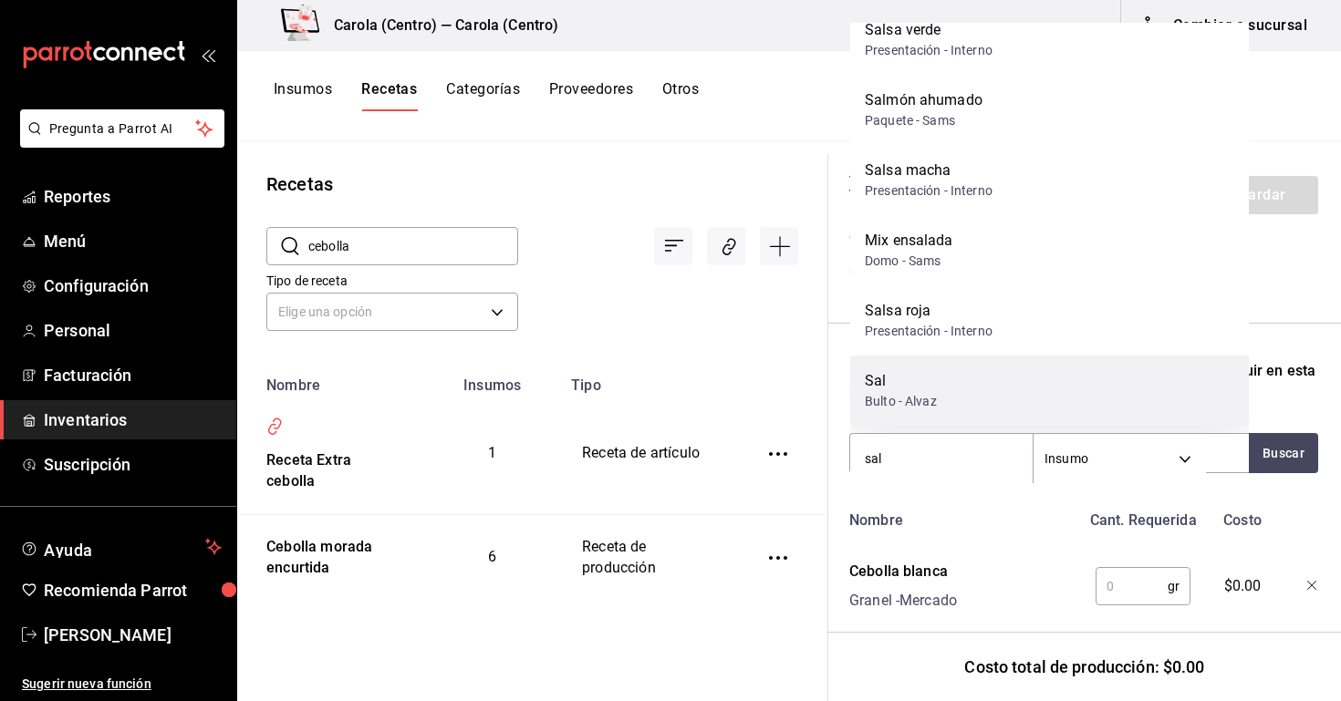
scroll to position [0, 0]
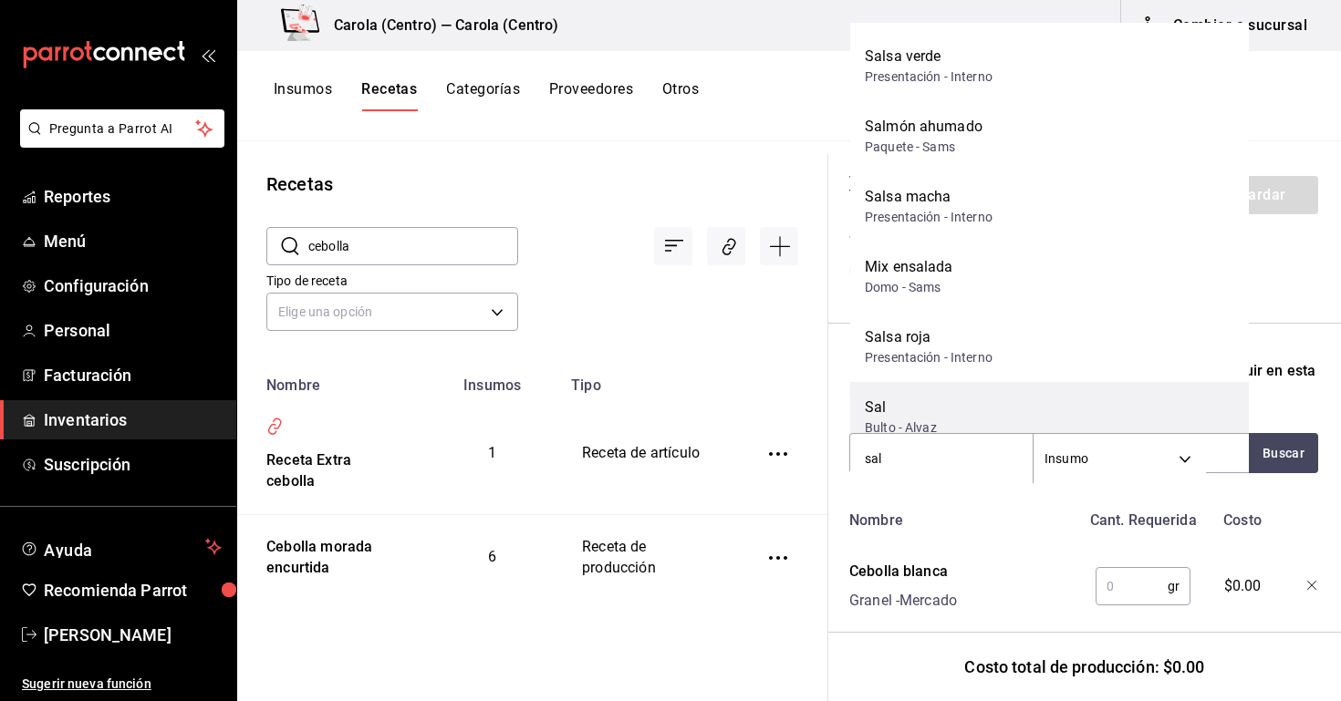
click at [924, 397] on div "Sal" at bounding box center [901, 408] width 72 height 22
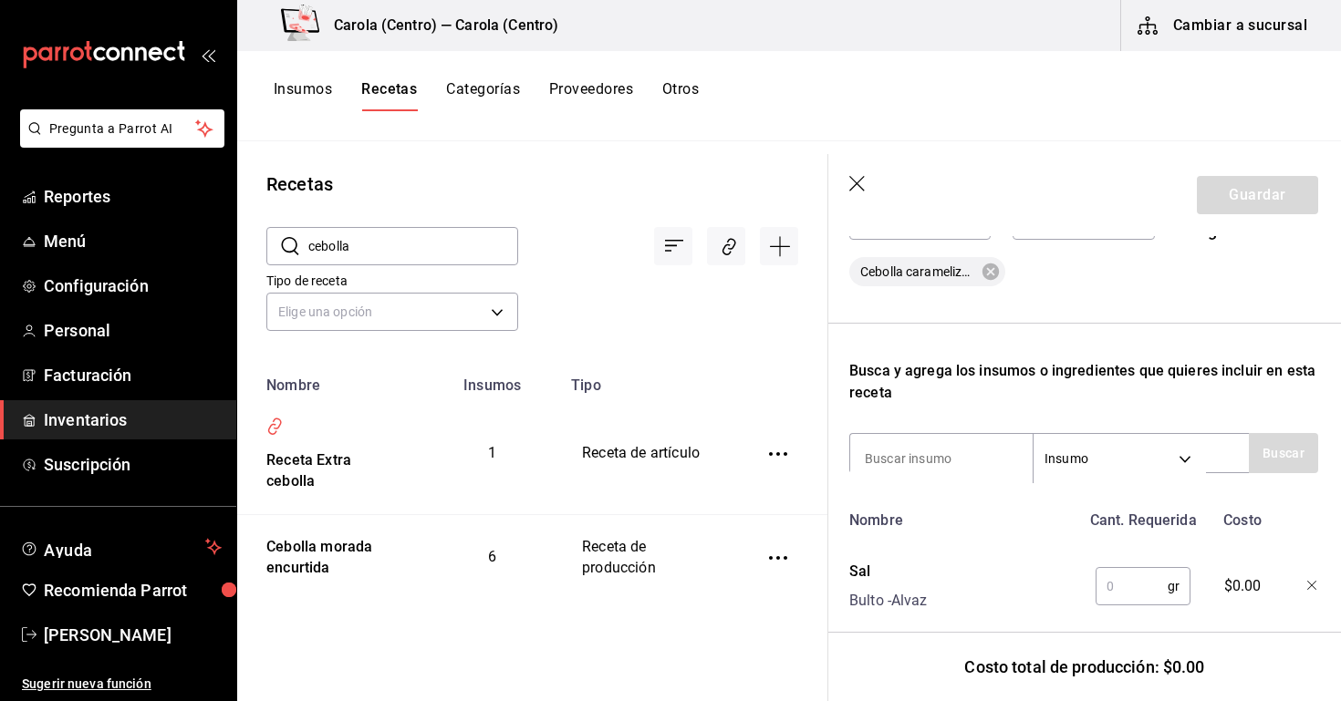
click at [911, 485] on div "Recuerda que las cantidades utilizadas en tus recetas estarán definidas en la U…" at bounding box center [1083, 290] width 469 height 880
click at [911, 468] on input at bounding box center [941, 459] width 182 height 38
type input "mantequilla"
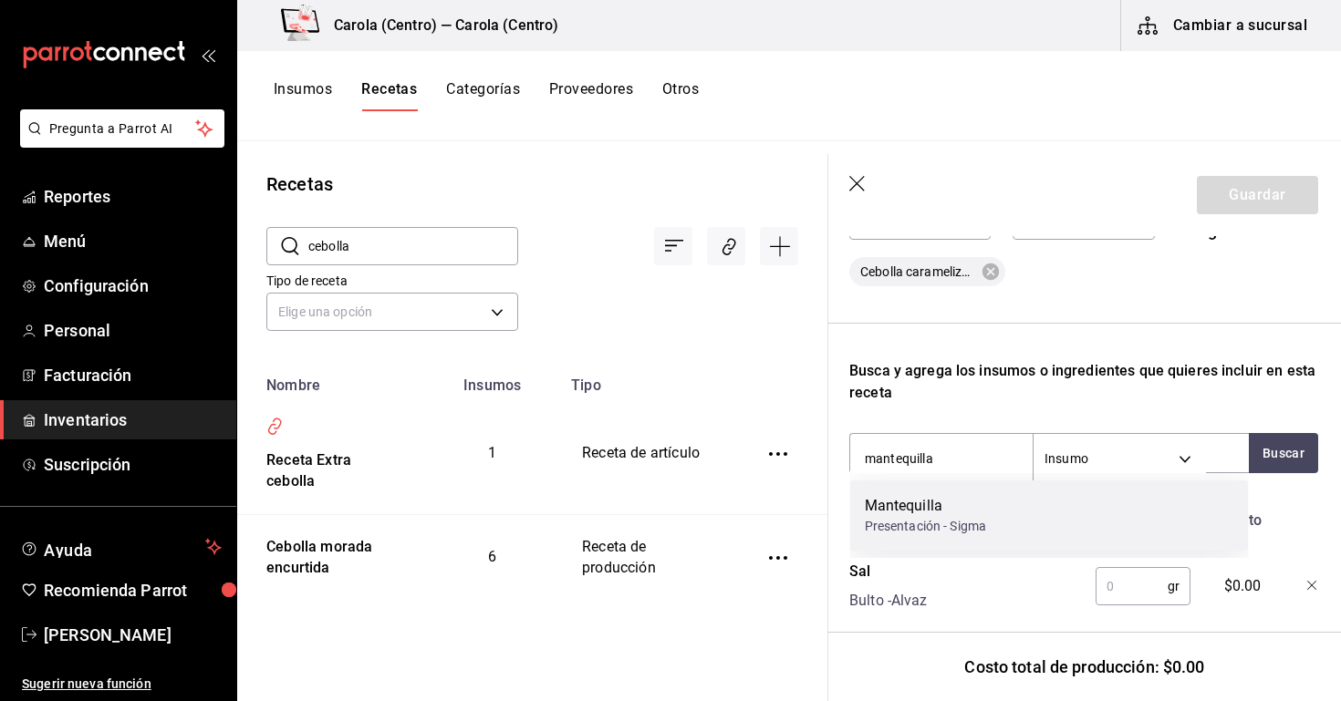
click at [918, 516] on div "Mantequilla" at bounding box center [926, 506] width 122 height 22
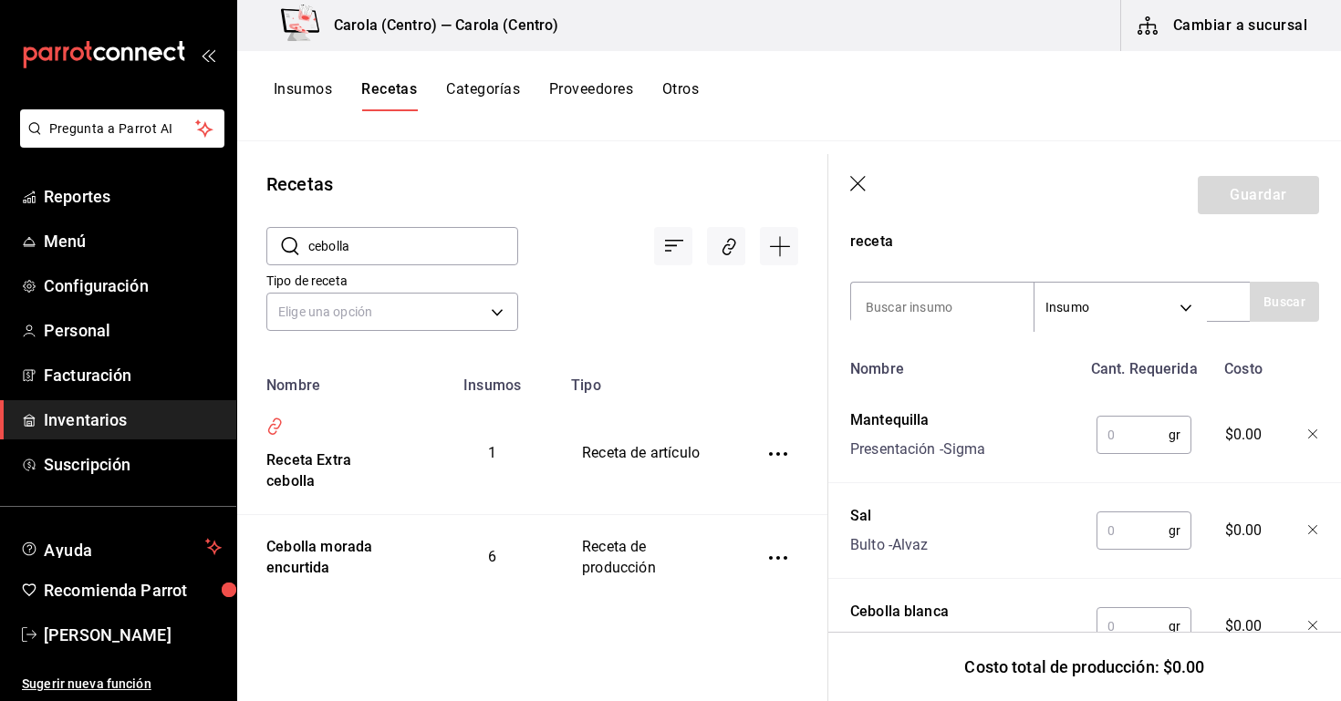
scroll to position [601, 0]
click at [1127, 448] on input "text" at bounding box center [1132, 433] width 72 height 36
type input "35"
click at [1124, 534] on input "text" at bounding box center [1132, 529] width 72 height 36
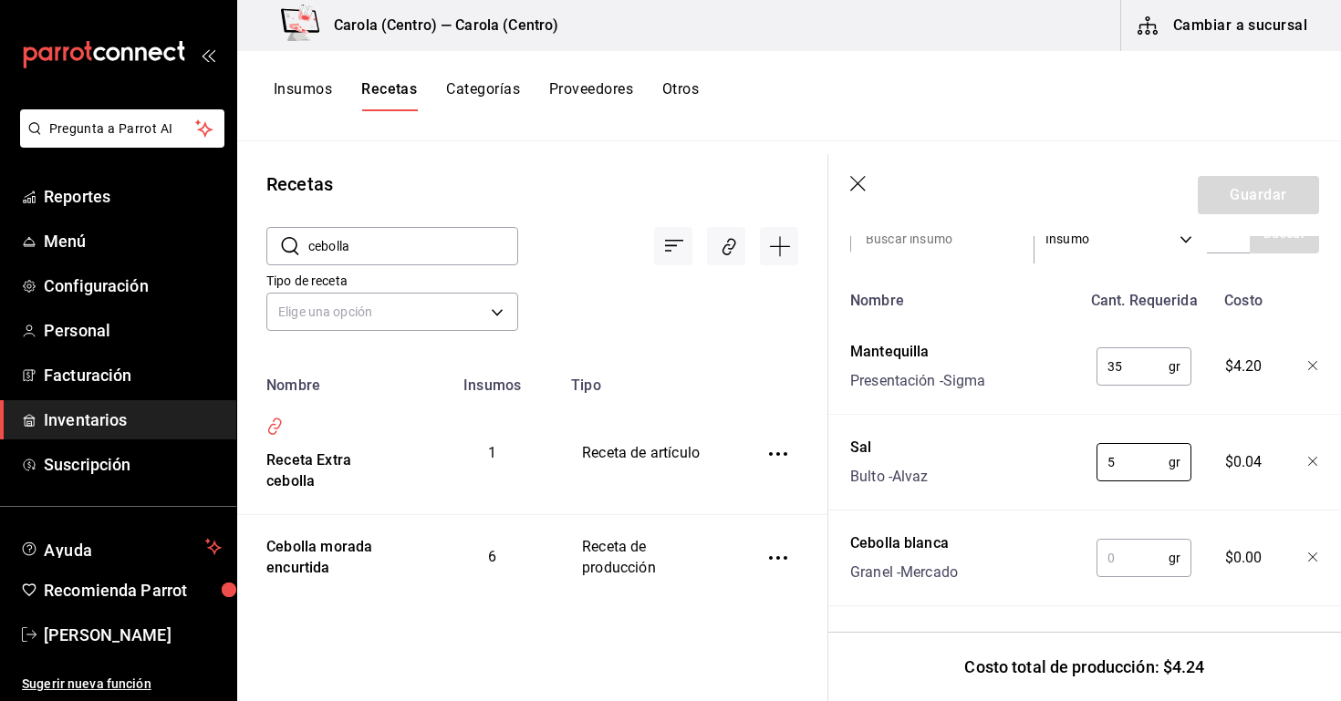
scroll to position [668, 0]
type input "5"
click at [1120, 563] on input "text" at bounding box center [1132, 558] width 72 height 36
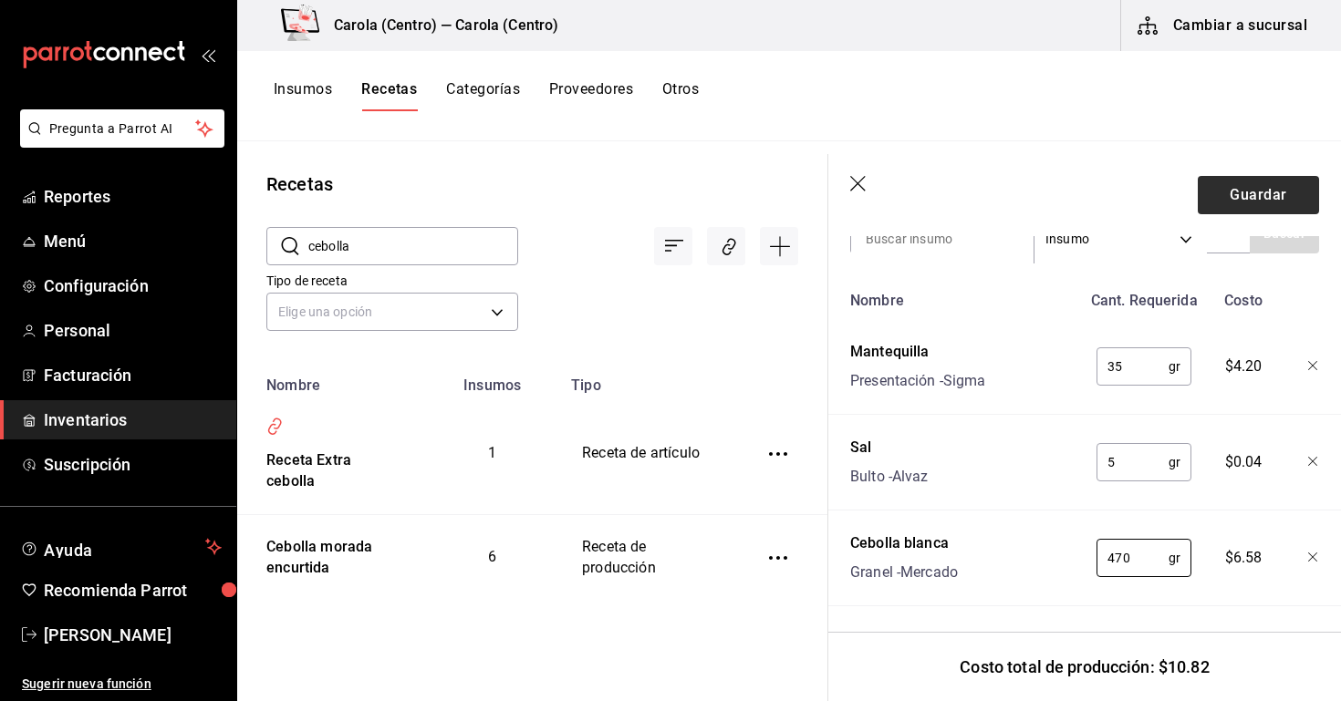
type input "470"
click at [1240, 201] on button "Guardar" at bounding box center [1258, 195] width 121 height 38
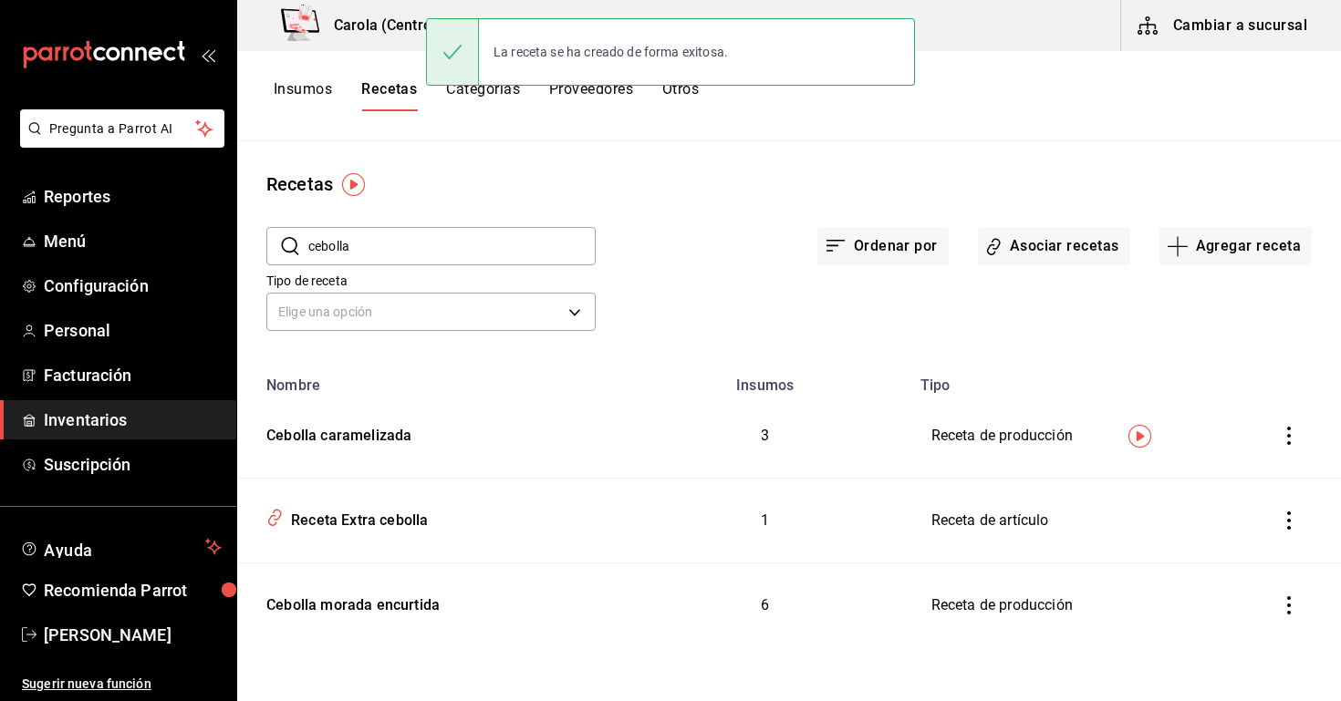
click at [306, 86] on button "Insumos" at bounding box center [303, 95] width 58 height 31
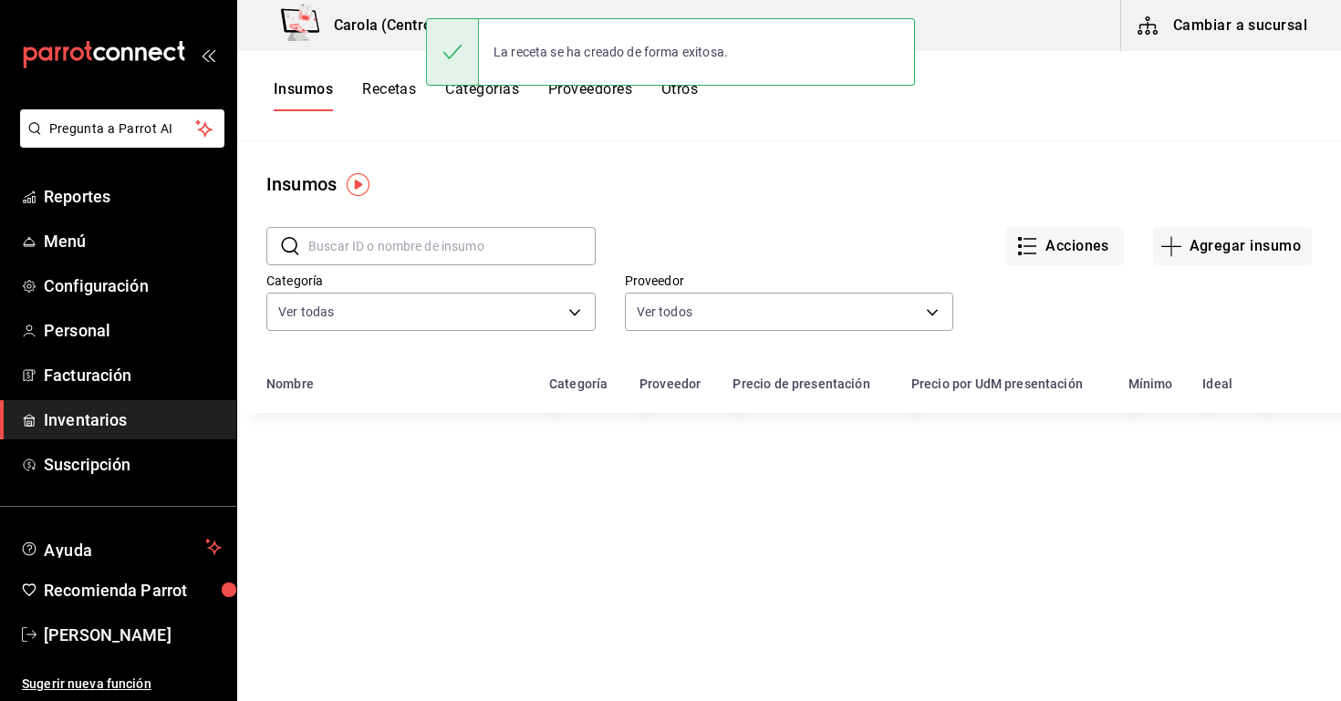
click at [371, 234] on input "text" at bounding box center [451, 246] width 287 height 36
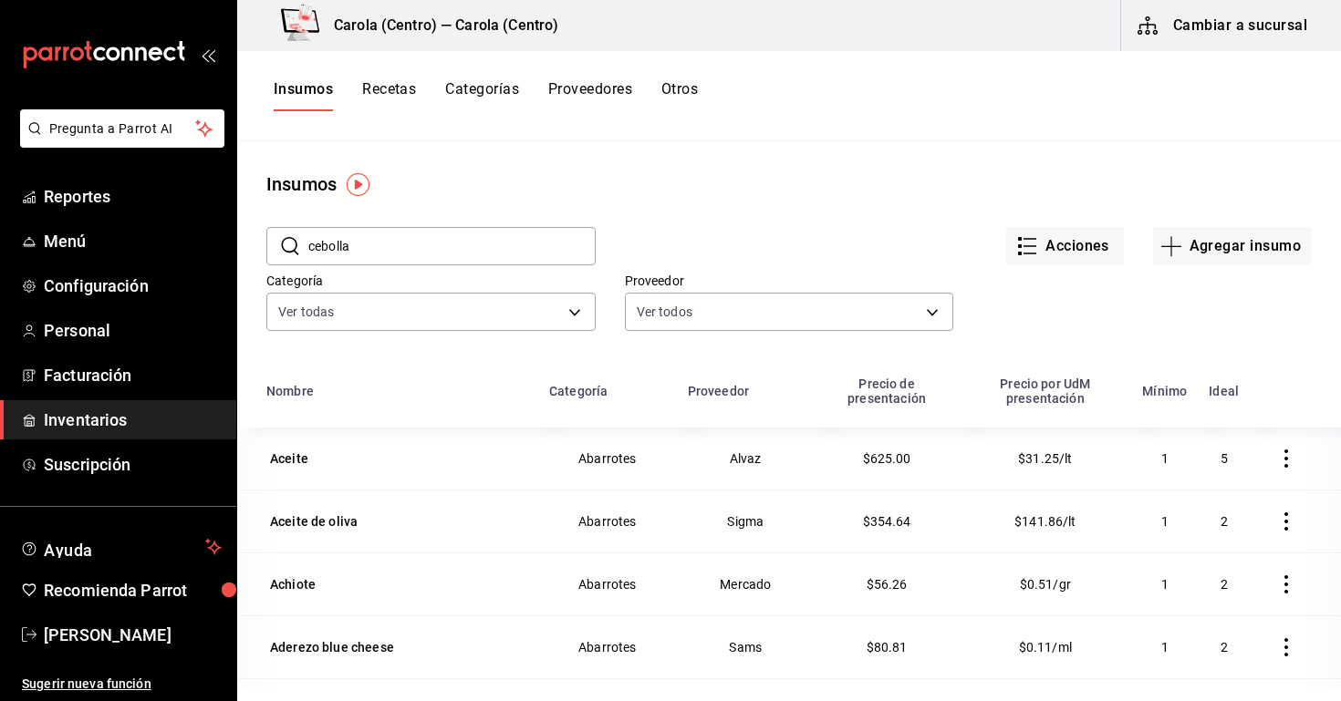
type input "cebolla"
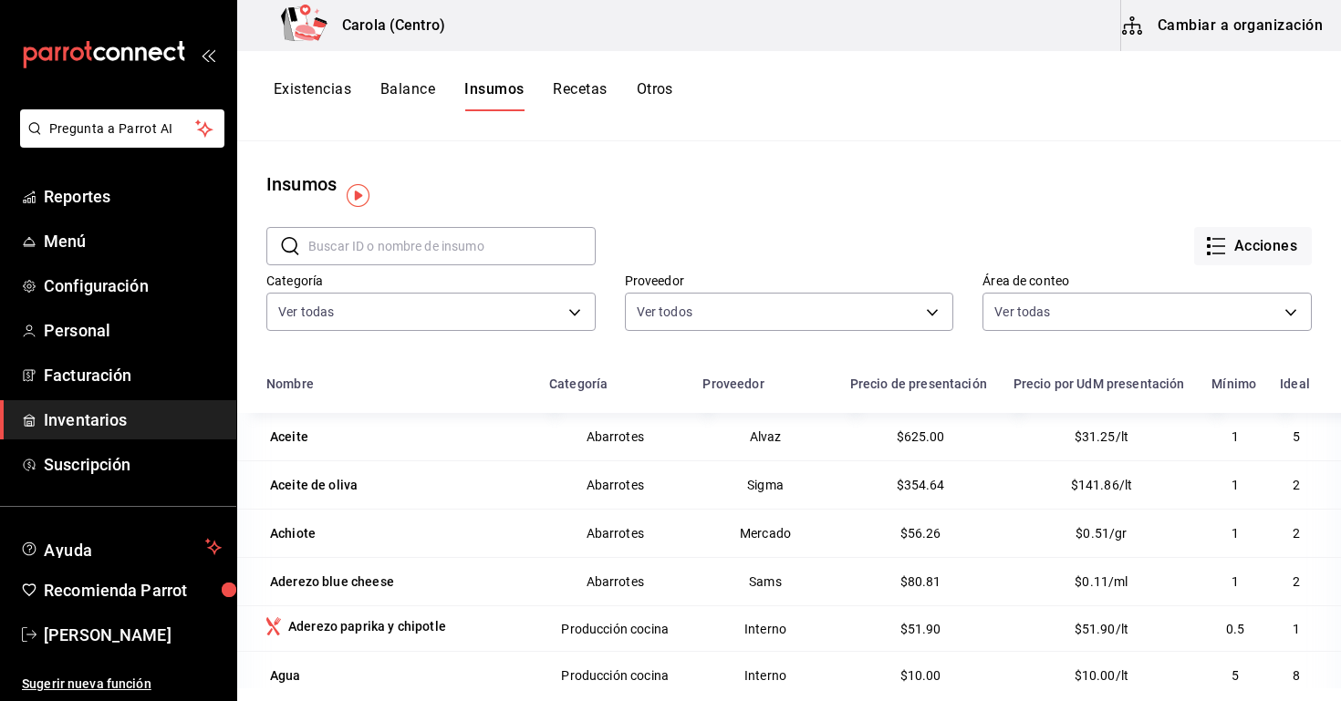
scroll to position [-1, 0]
click at [378, 269] on div "Categoría Ver todas db0c3e76-e97c-4324-986d-6718a95b3bb4,b292555a-2f44-45c6-bbe…" at bounding box center [416, 290] width 358 height 93
click at [375, 251] on input "text" at bounding box center [451, 246] width 287 height 36
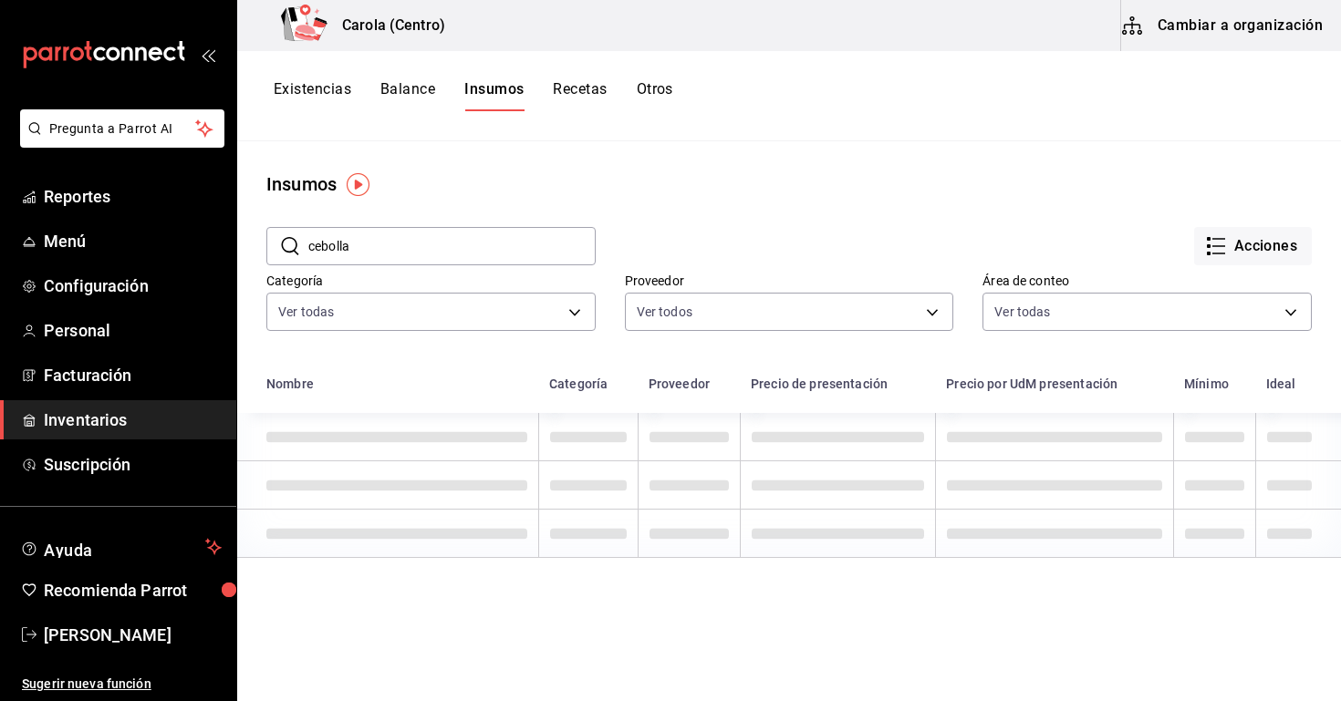
type input "cebolla"
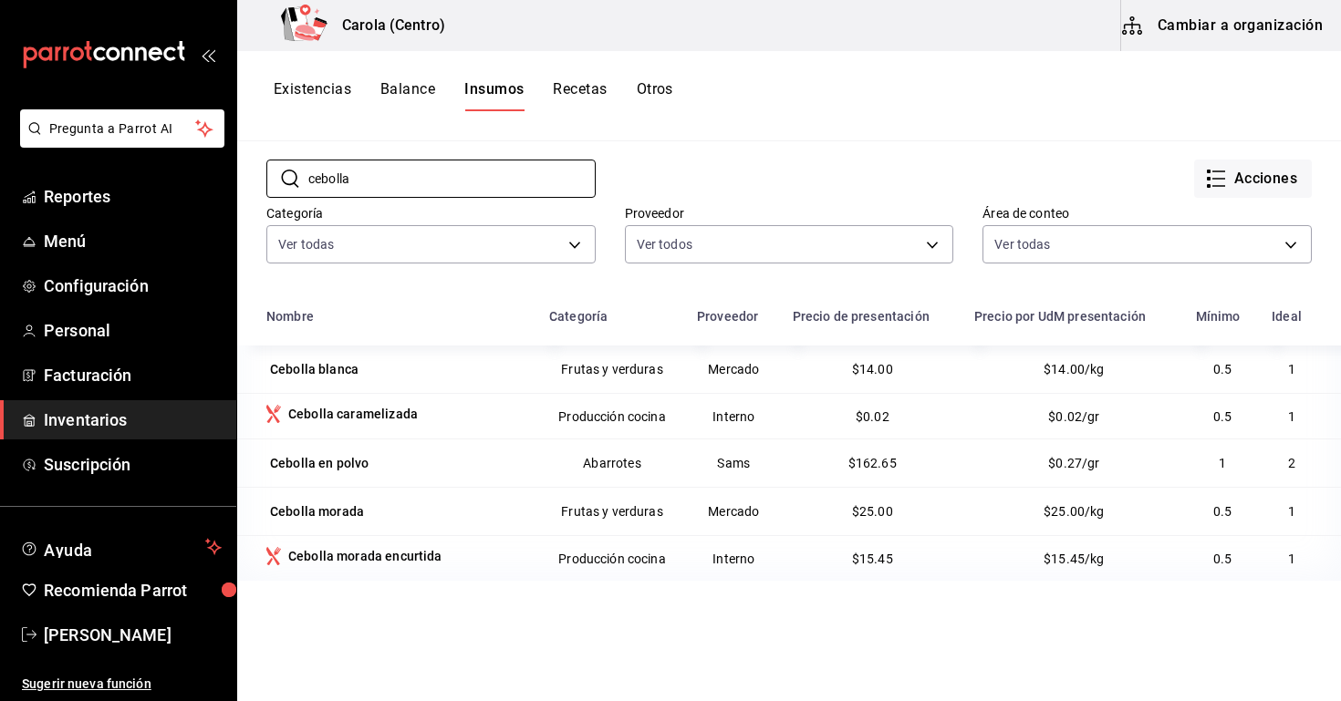
scroll to position [69, 0]
click at [586, 90] on button "Recetas" at bounding box center [580, 95] width 54 height 31
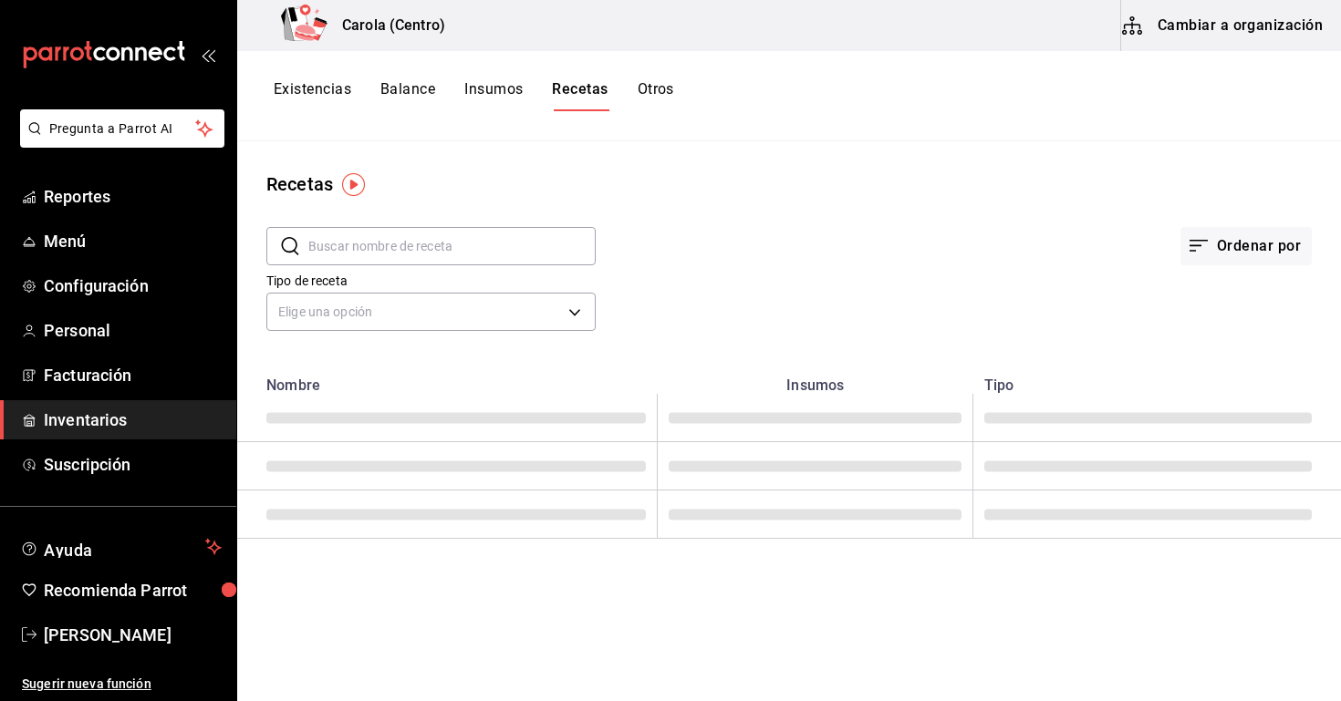
click at [448, 257] on input "text" at bounding box center [451, 246] width 287 height 36
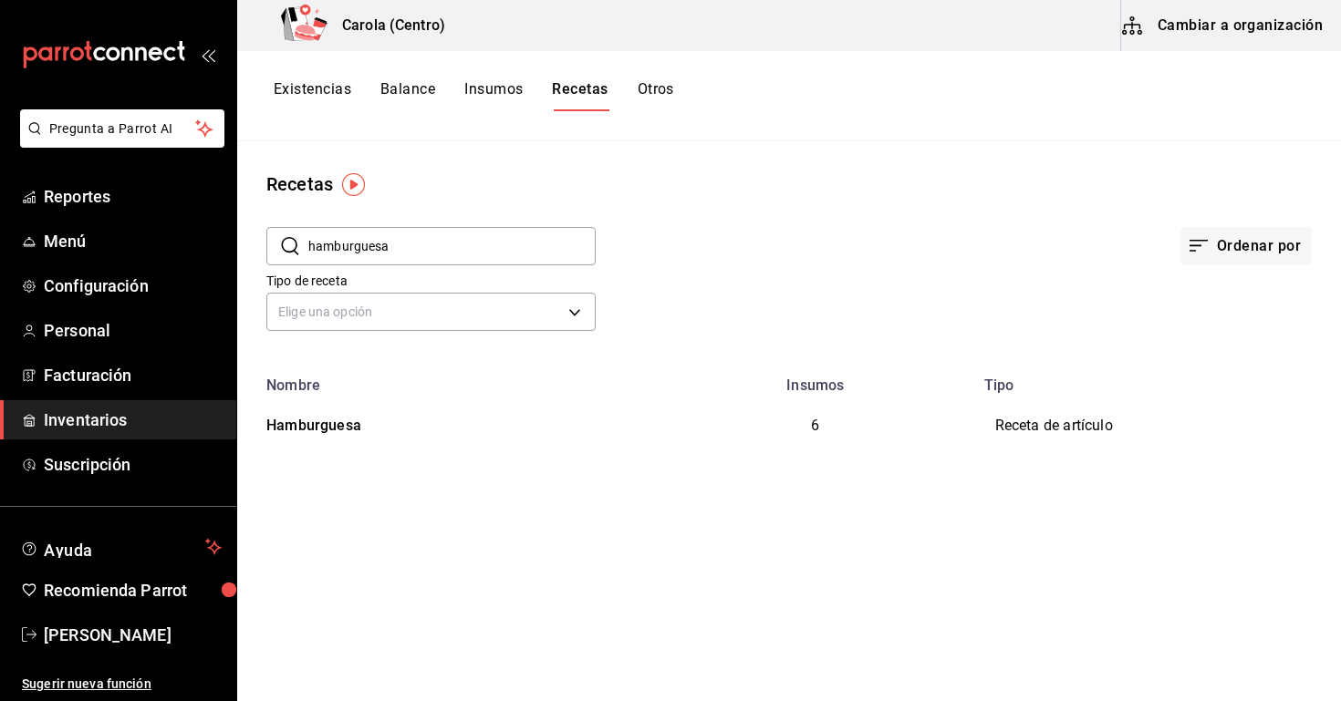
type input "hamburguesa"
click at [421, 435] on div "Hamburguesa" at bounding box center [447, 423] width 377 height 28
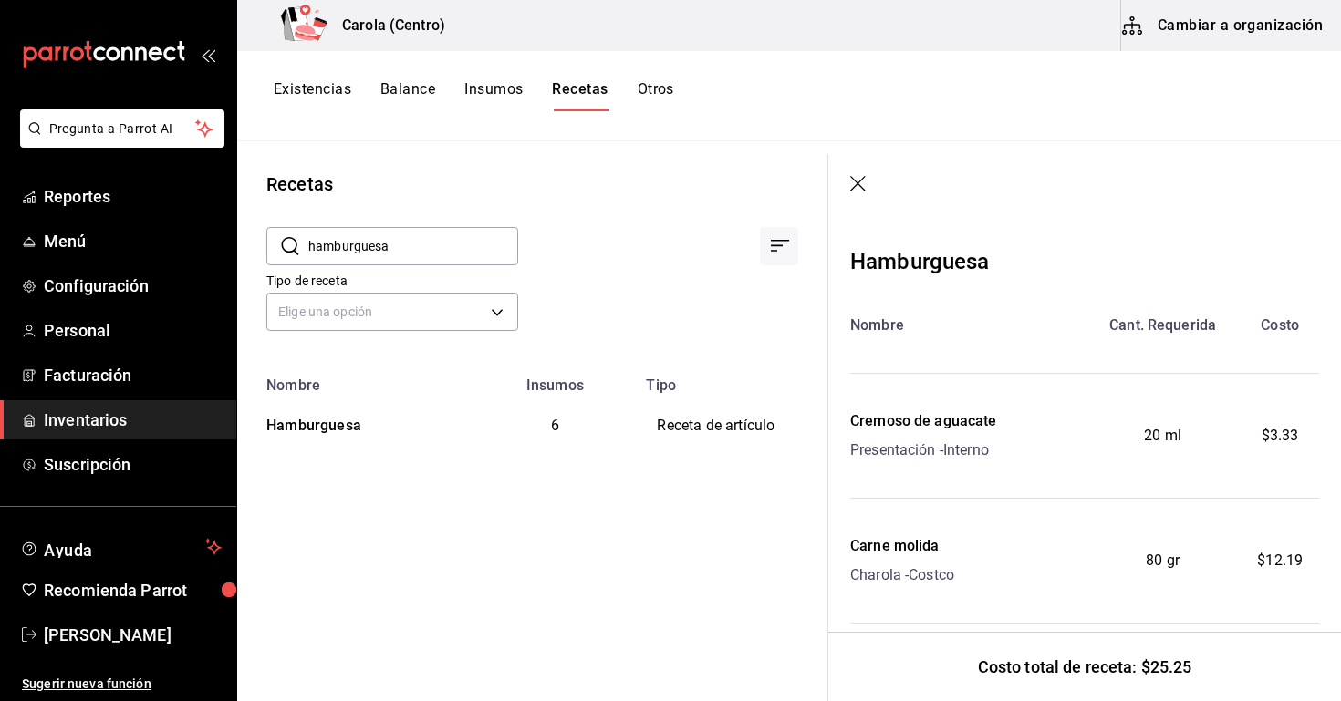
click at [720, 495] on div "Recetas ​ hamburguesa ​ Tipo de receta Elige una opción default Nombre Insumos …" at bounding box center [532, 414] width 590 height 547
click at [784, 248] on icon "Ordenar por" at bounding box center [780, 246] width 22 height 22
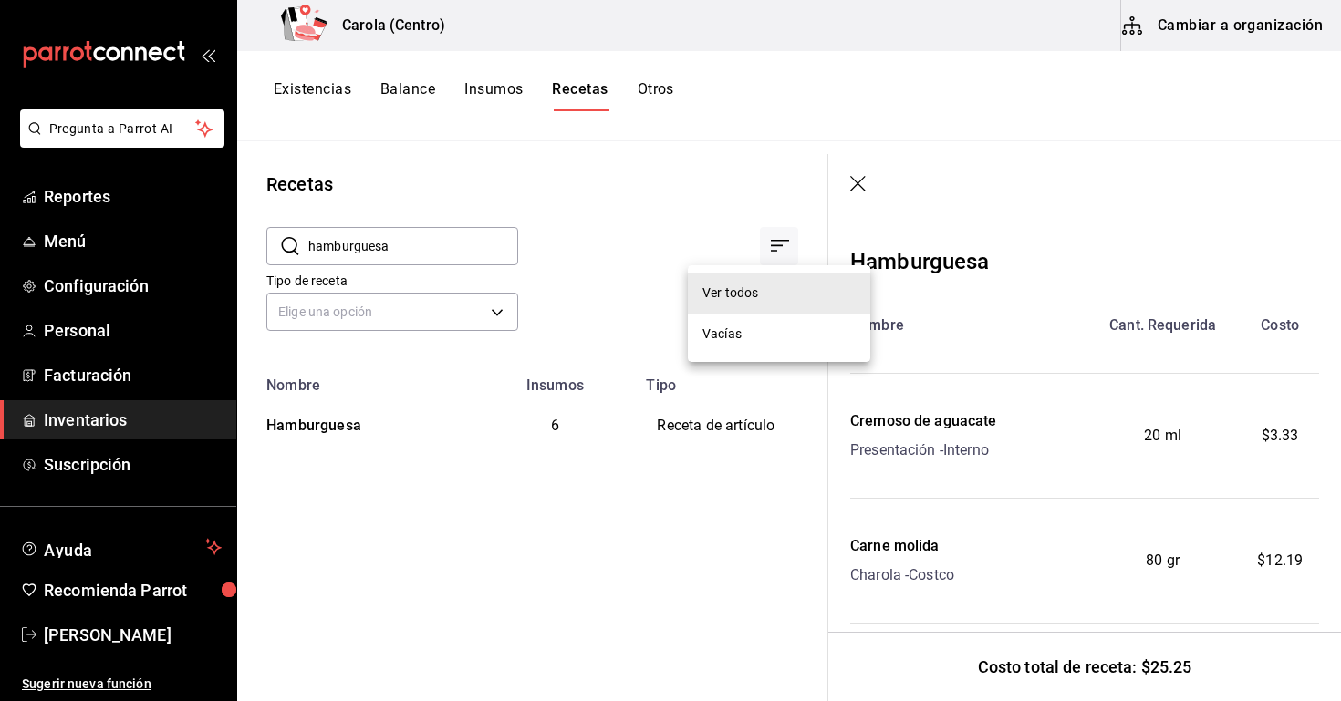
click at [742, 218] on div at bounding box center [670, 350] width 1341 height 701
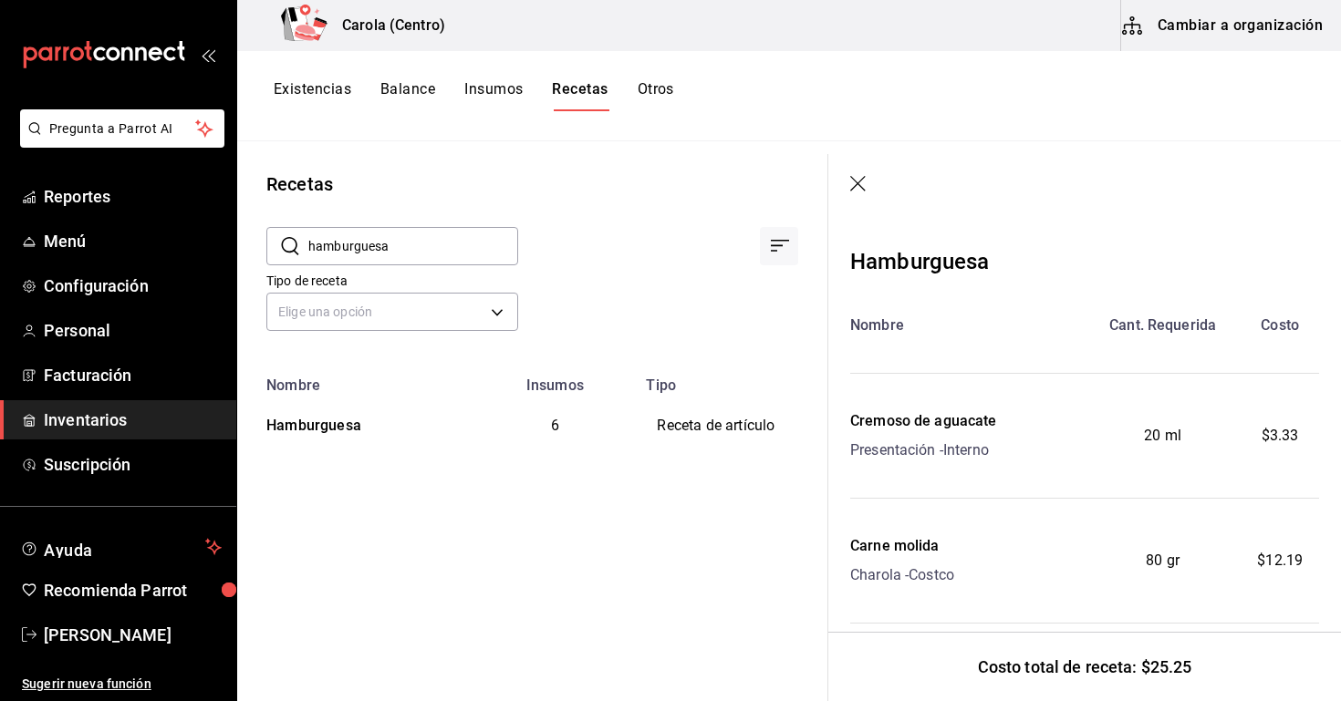
click at [857, 171] on header at bounding box center [1084, 185] width 513 height 62
click at [857, 180] on icon "button" at bounding box center [859, 185] width 18 height 18
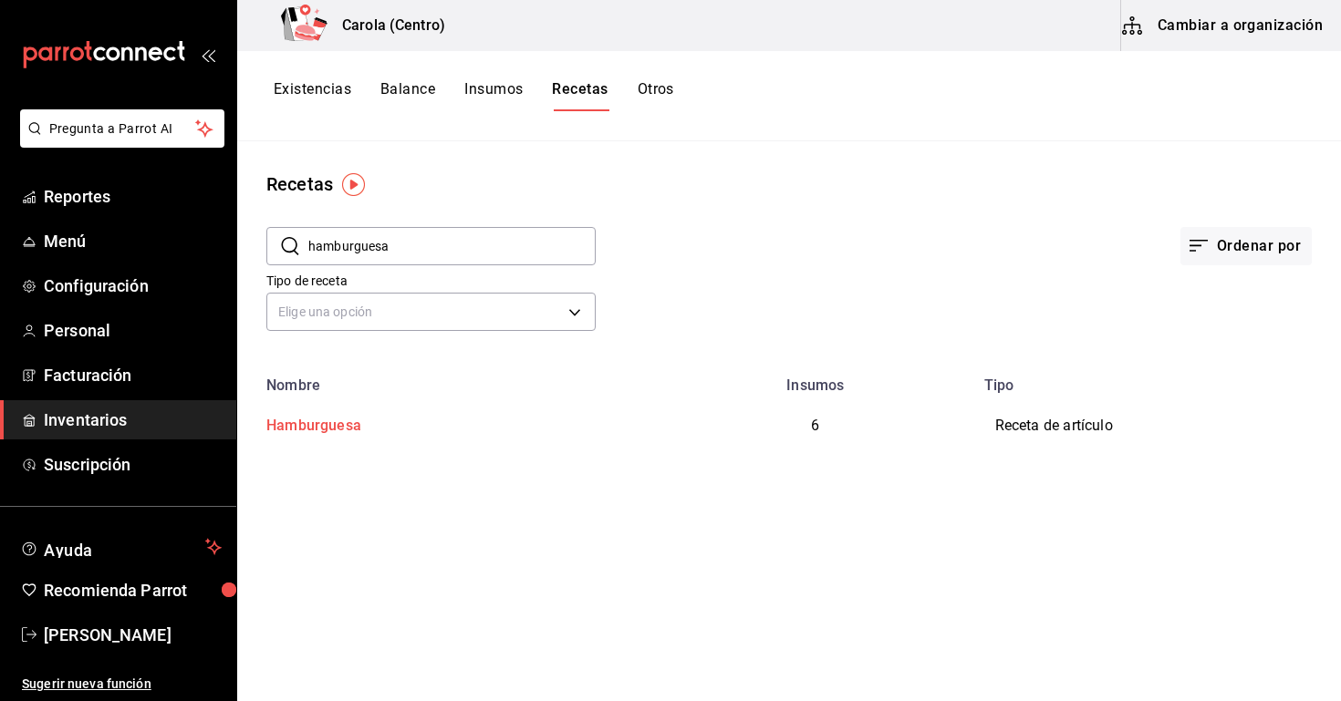
click at [356, 429] on div "Hamburguesa" at bounding box center [310, 423] width 102 height 28
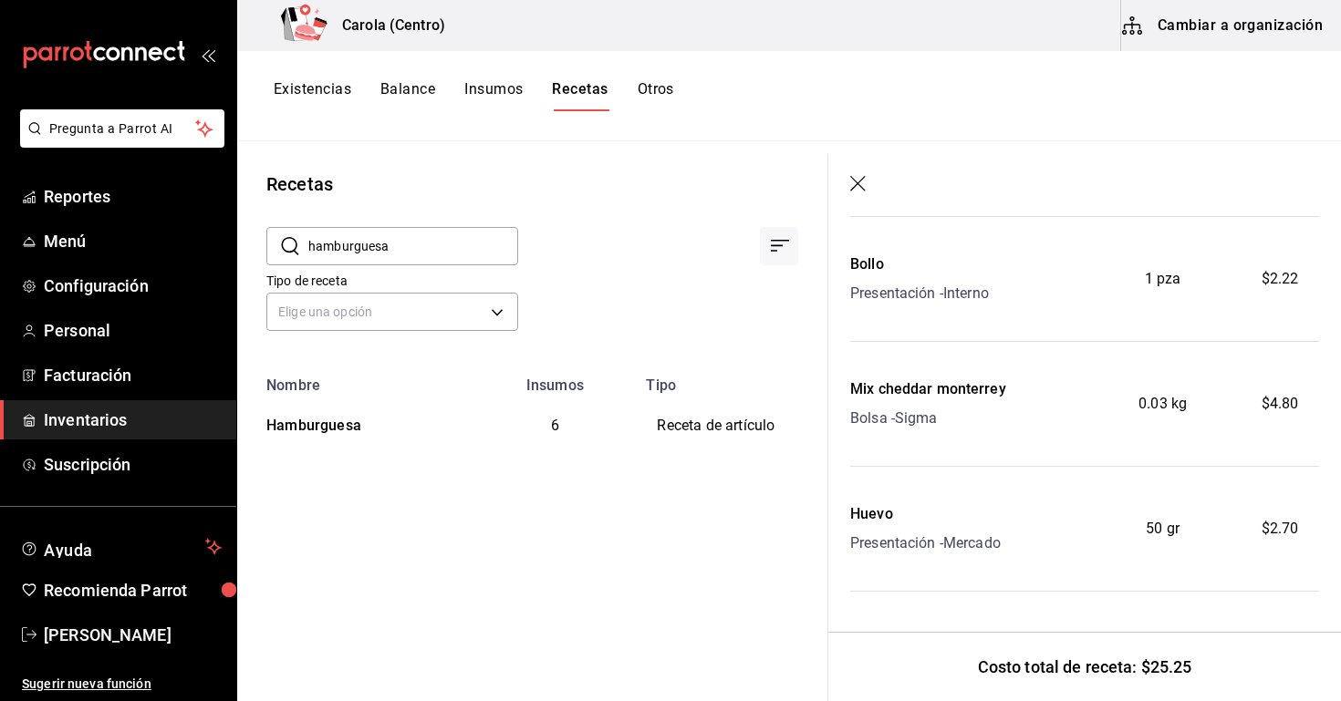
scroll to position [407, 0]
click at [871, 524] on div "Huevo" at bounding box center [925, 515] width 151 height 22
click at [440, 310] on body "Pregunta a Parrot AI Reportes Menú Configuración Personal Facturación Inventari…" at bounding box center [670, 344] width 1341 height 689
click at [437, 400] on li "Receta" at bounding box center [392, 399] width 250 height 30
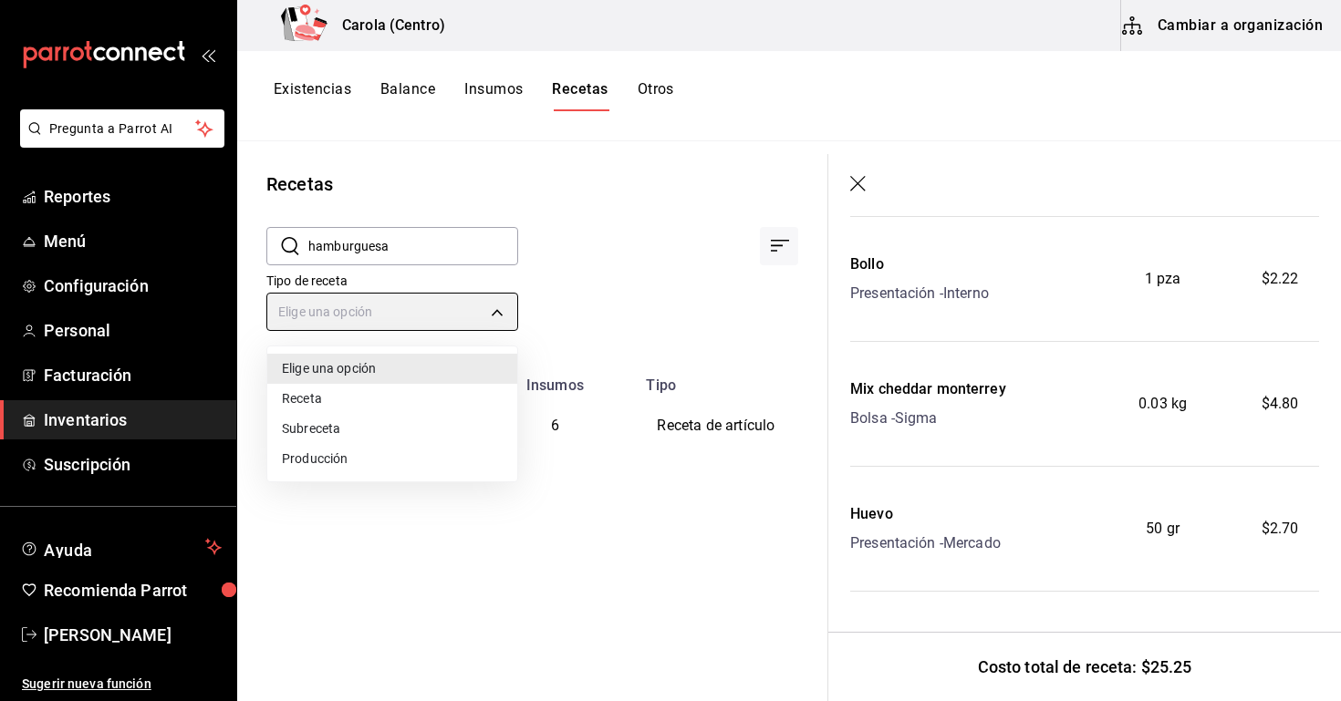
type input "PRODUCT"
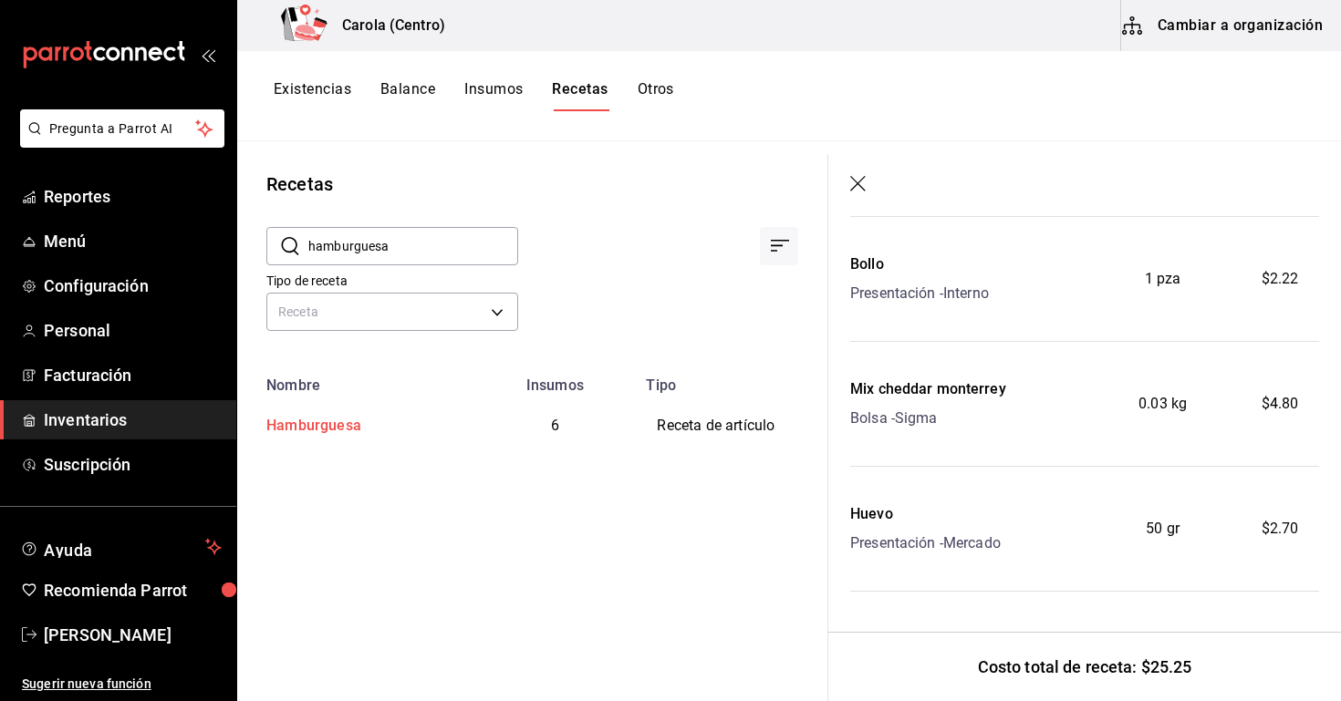
click at [299, 436] on td "Hamburguesa" at bounding box center [355, 426] width 237 height 65
click at [861, 192] on icon "button" at bounding box center [859, 185] width 18 height 18
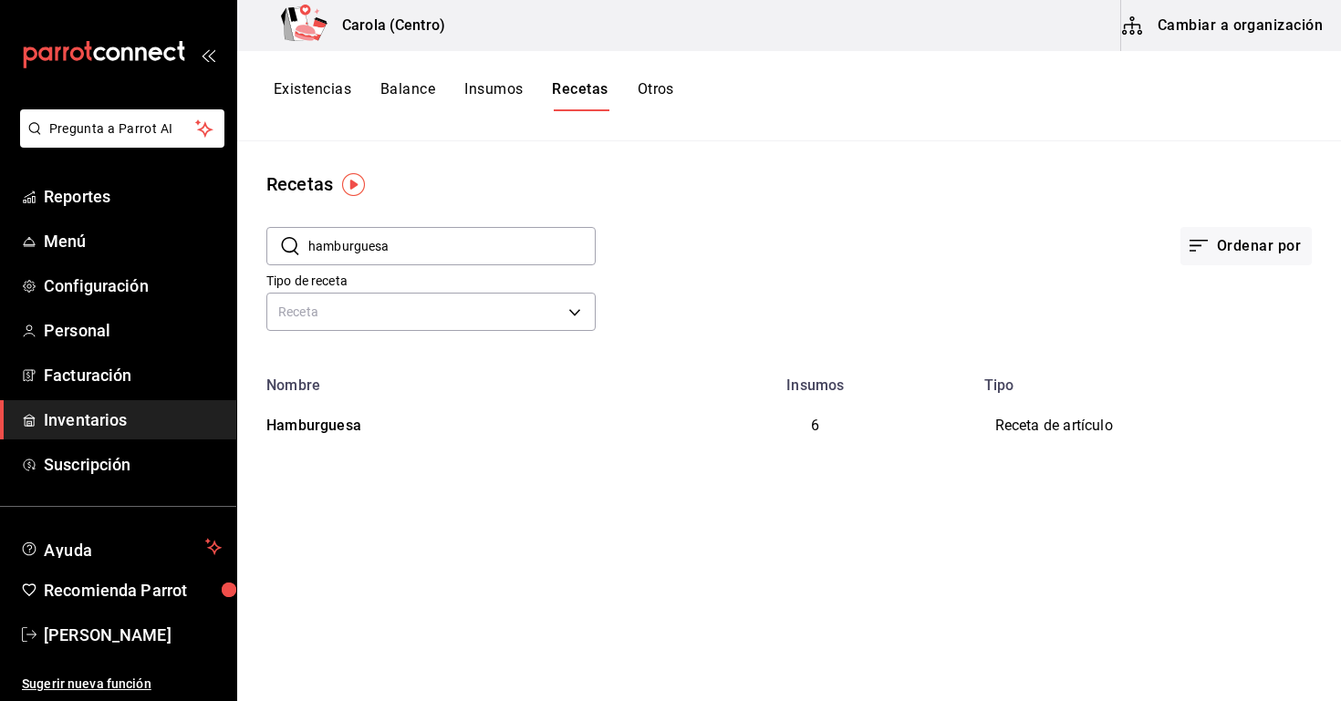
click at [457, 242] on input "hamburguesa" at bounding box center [451, 246] width 287 height 36
click at [346, 439] on td "Hamburguesa" at bounding box center [447, 426] width 421 height 65
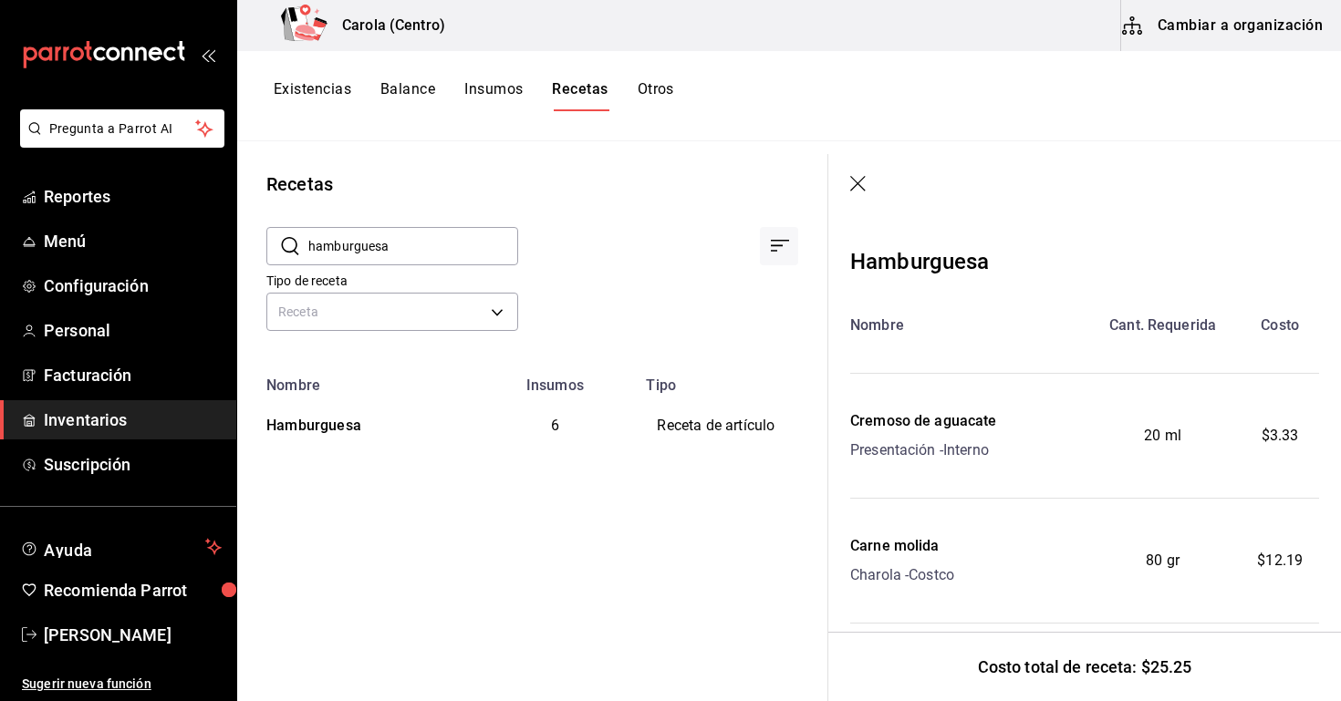
click at [857, 199] on header at bounding box center [1084, 185] width 513 height 62
click at [851, 180] on icon "button" at bounding box center [859, 185] width 18 height 18
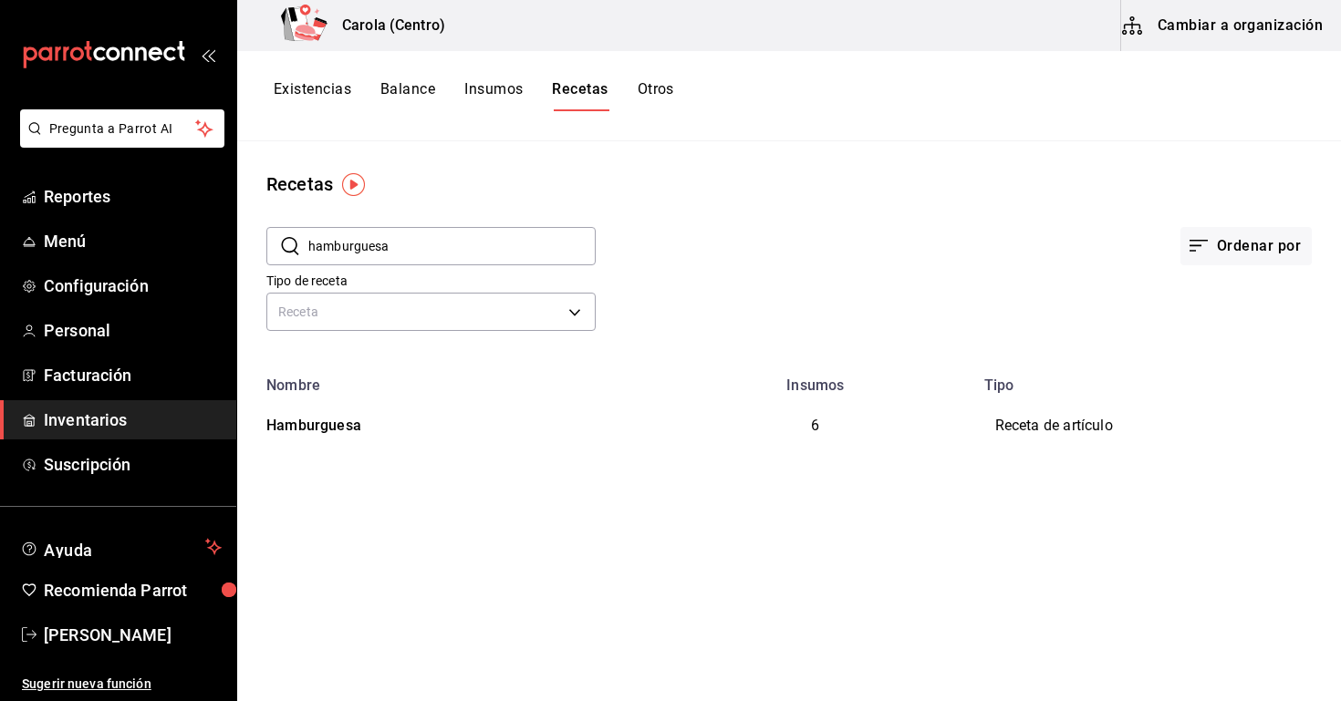
click at [511, 95] on button "Insumos" at bounding box center [493, 95] width 58 height 31
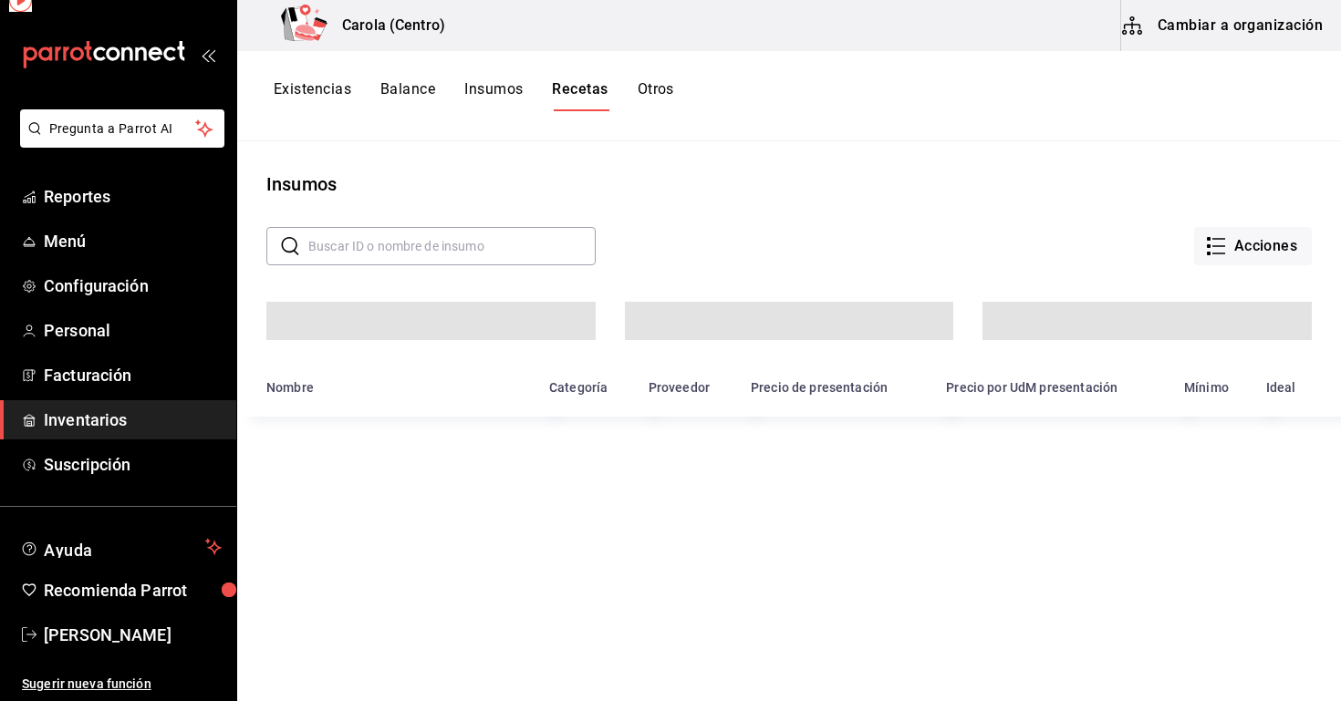
click at [490, 77] on div "Existencias Balance Insumos Recetas Otros" at bounding box center [789, 96] width 1104 height 90
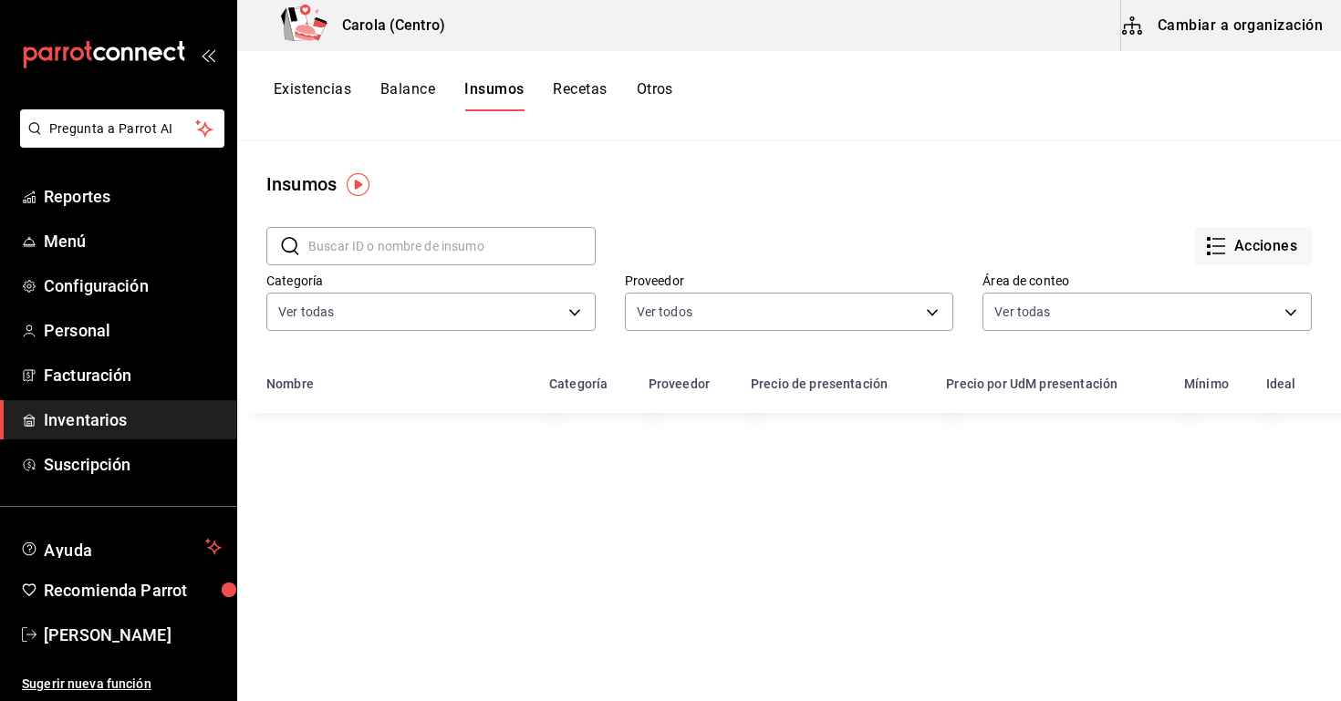
click at [464, 254] on input "text" at bounding box center [451, 246] width 287 height 36
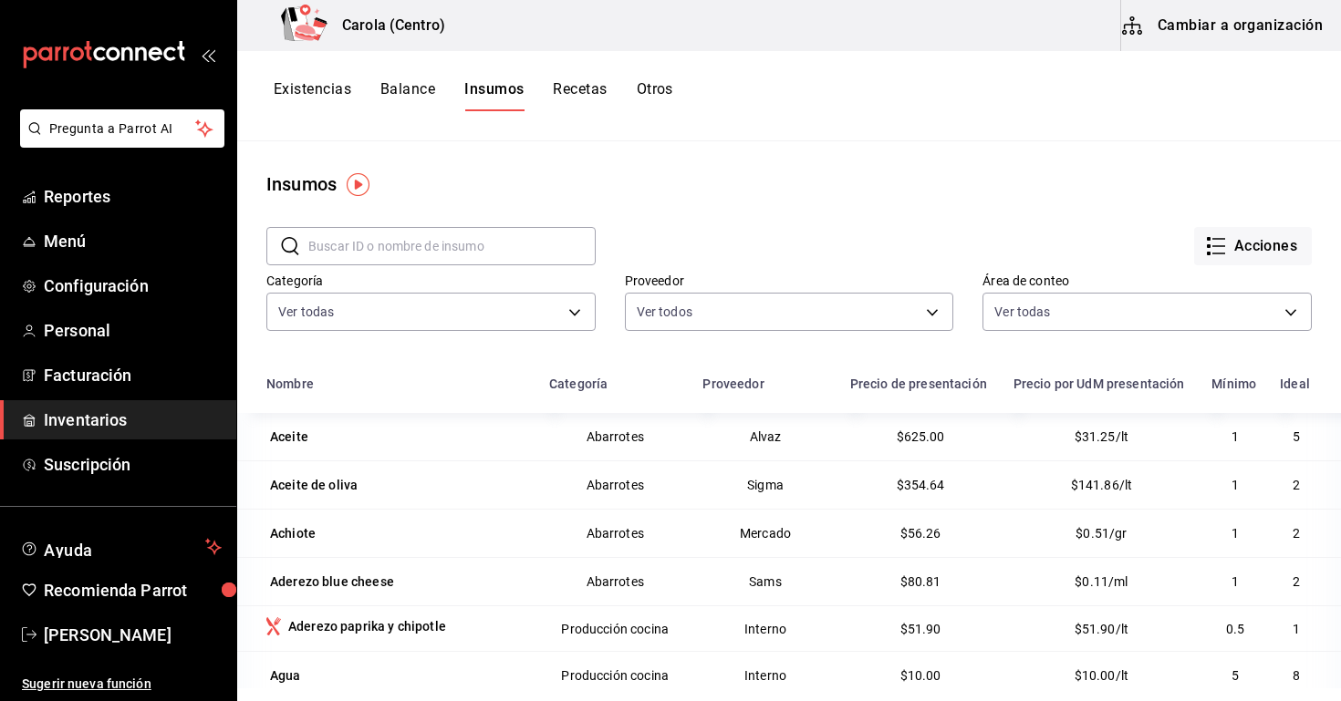
click at [580, 97] on button "Recetas" at bounding box center [580, 95] width 54 height 31
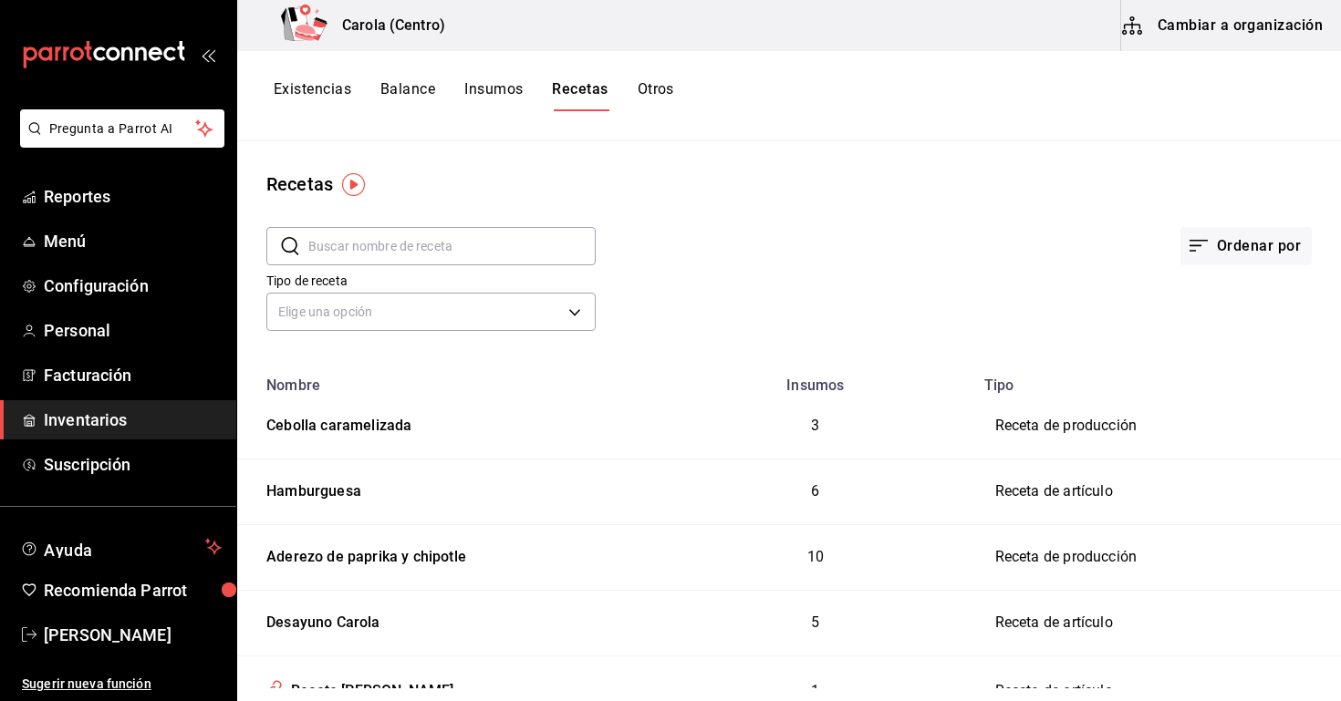
scroll to position [99, 0]
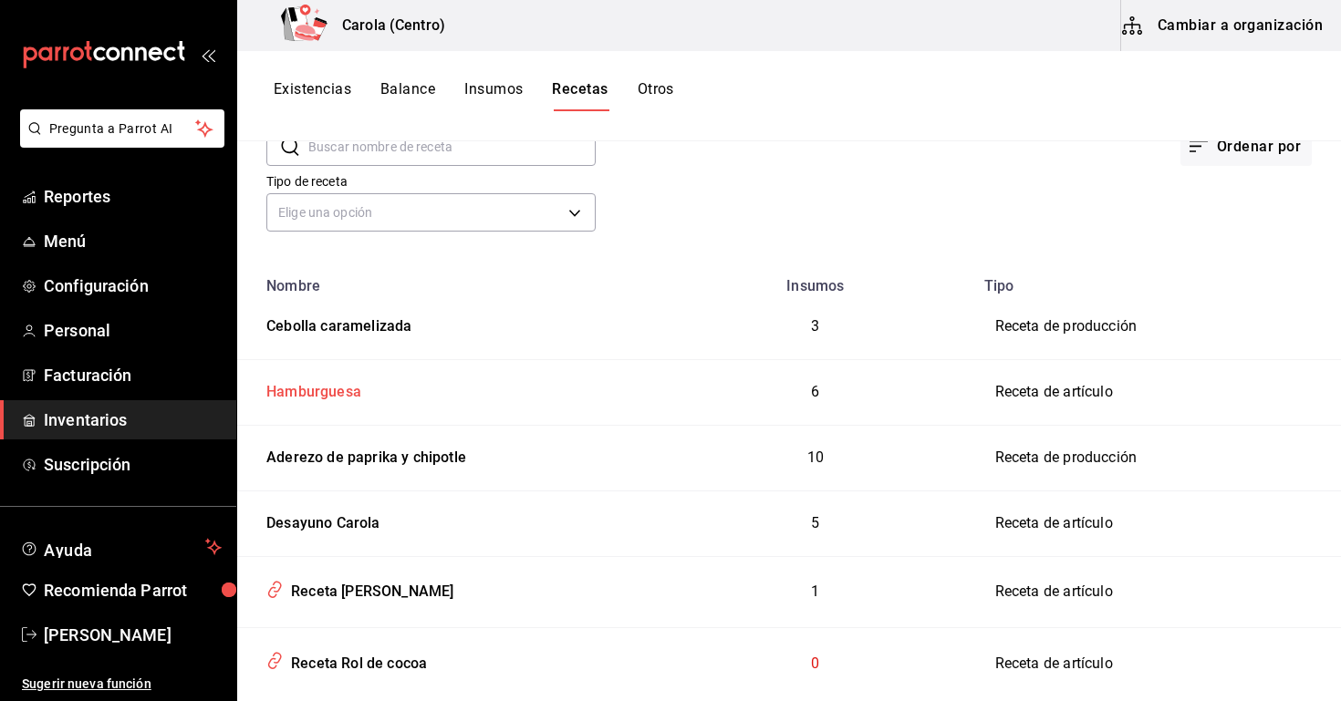
click at [359, 394] on div "Hamburguesa" at bounding box center [310, 389] width 102 height 28
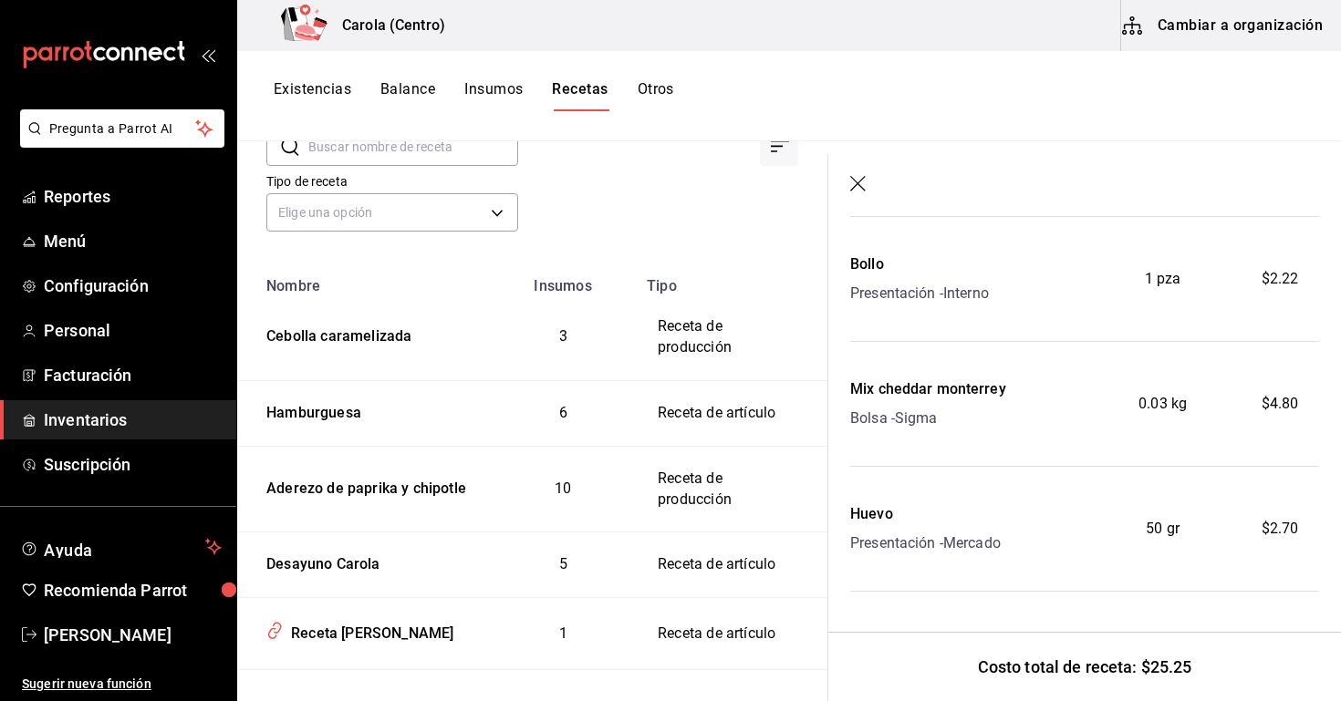
click at [1074, 537] on div "Huevo Presentación - Mercado" at bounding box center [967, 529] width 234 height 51
click at [921, 535] on div "Presentación - Mercado" at bounding box center [925, 544] width 151 height 22
click at [873, 511] on div "Huevo" at bounding box center [925, 515] width 151 height 22
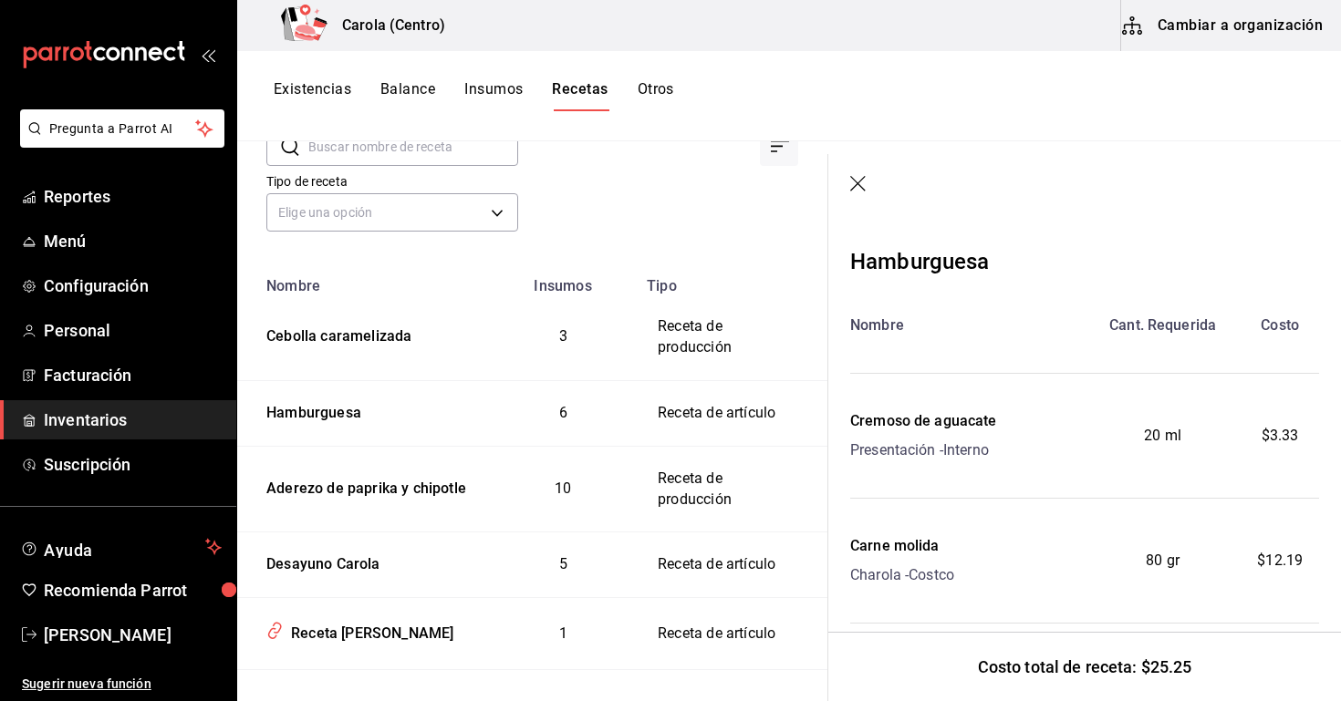
scroll to position [0, 0]
click at [1263, 27] on button "Cambiar a organización" at bounding box center [1223, 25] width 205 height 51
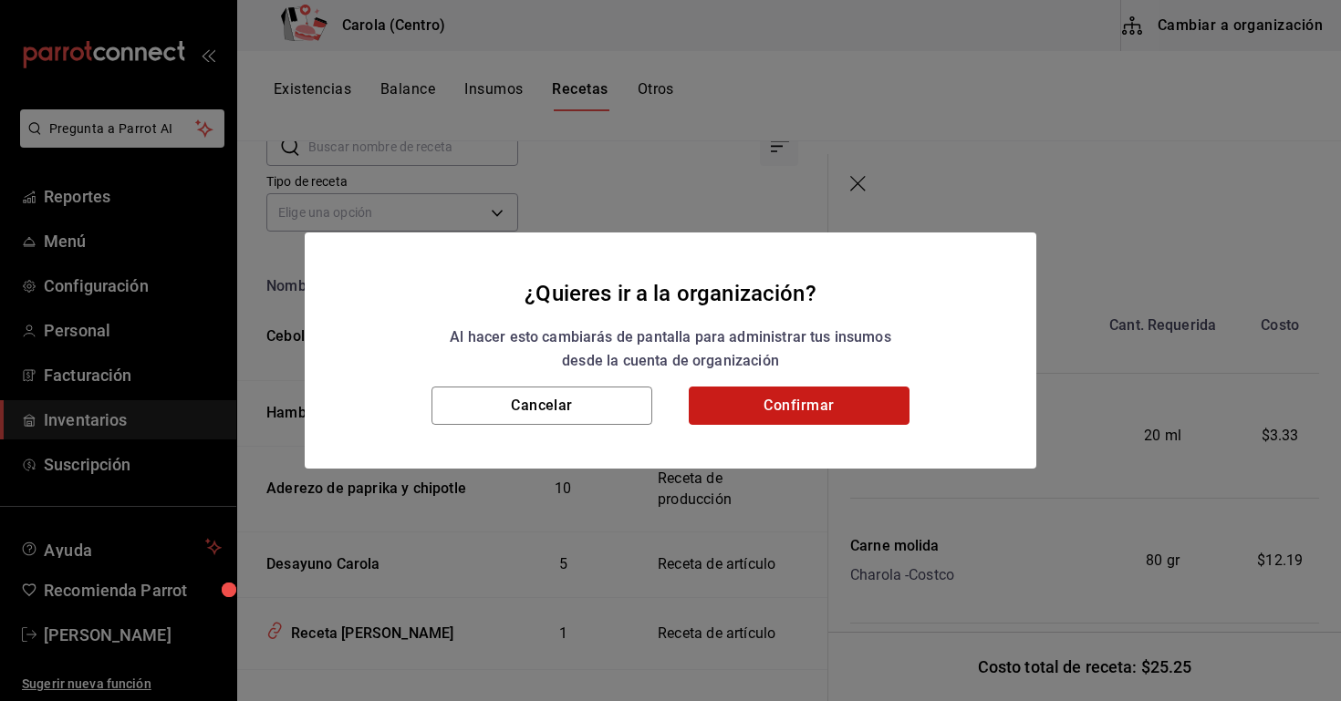
click at [801, 403] on button "Confirmar" at bounding box center [799, 406] width 221 height 38
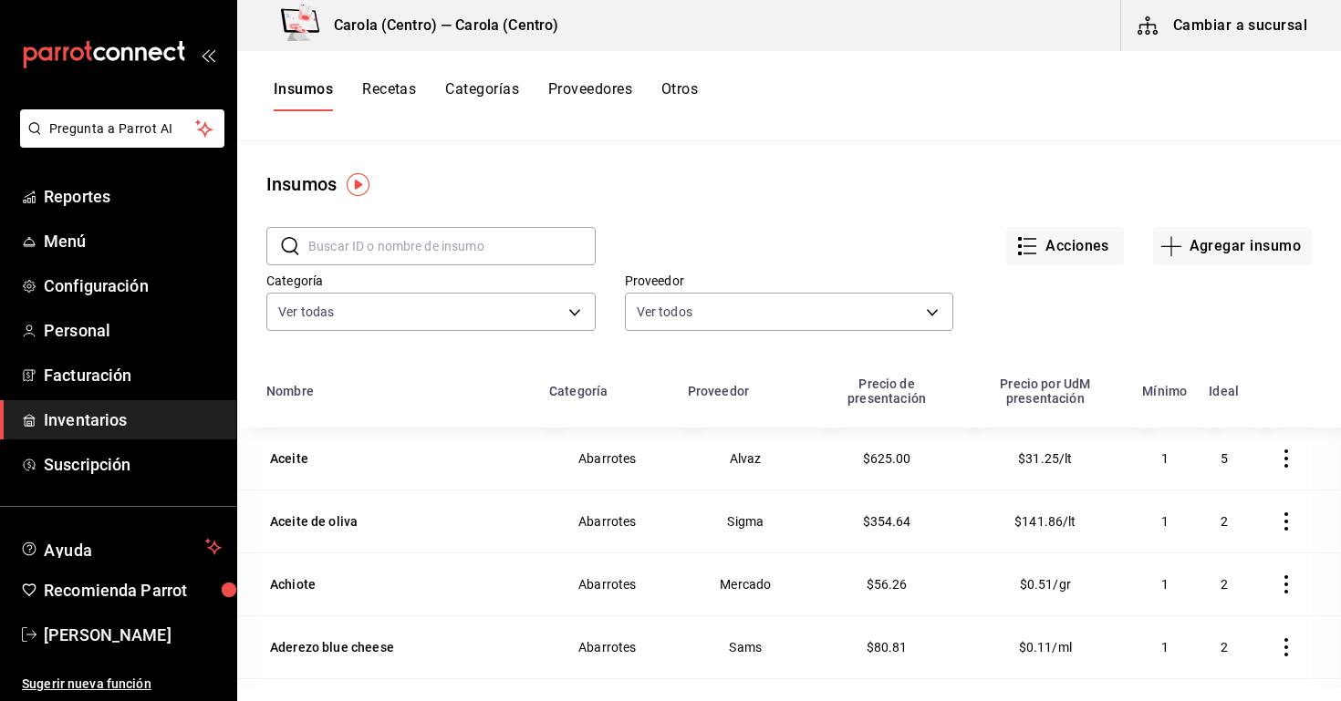
click at [410, 82] on button "Recetas" at bounding box center [389, 95] width 54 height 31
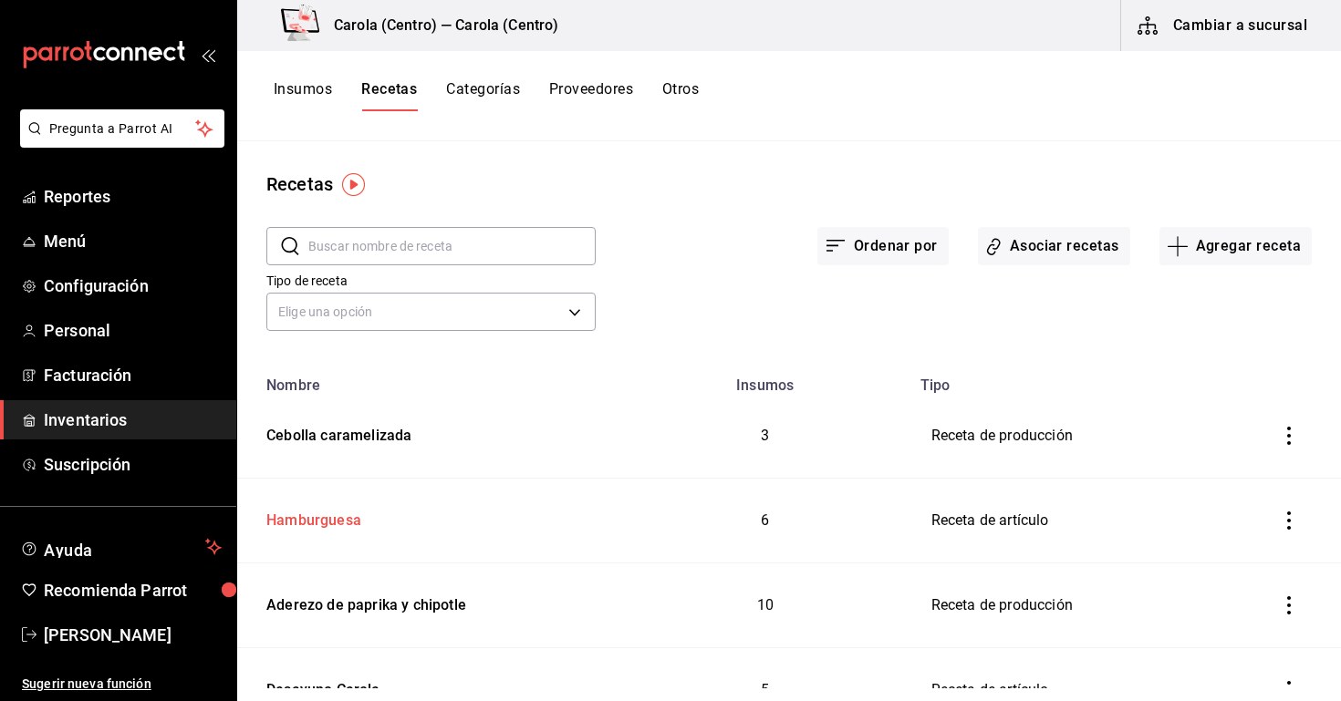
click at [329, 506] on div "Hamburguesa" at bounding box center [310, 518] width 102 height 28
type input "Hamburguesa"
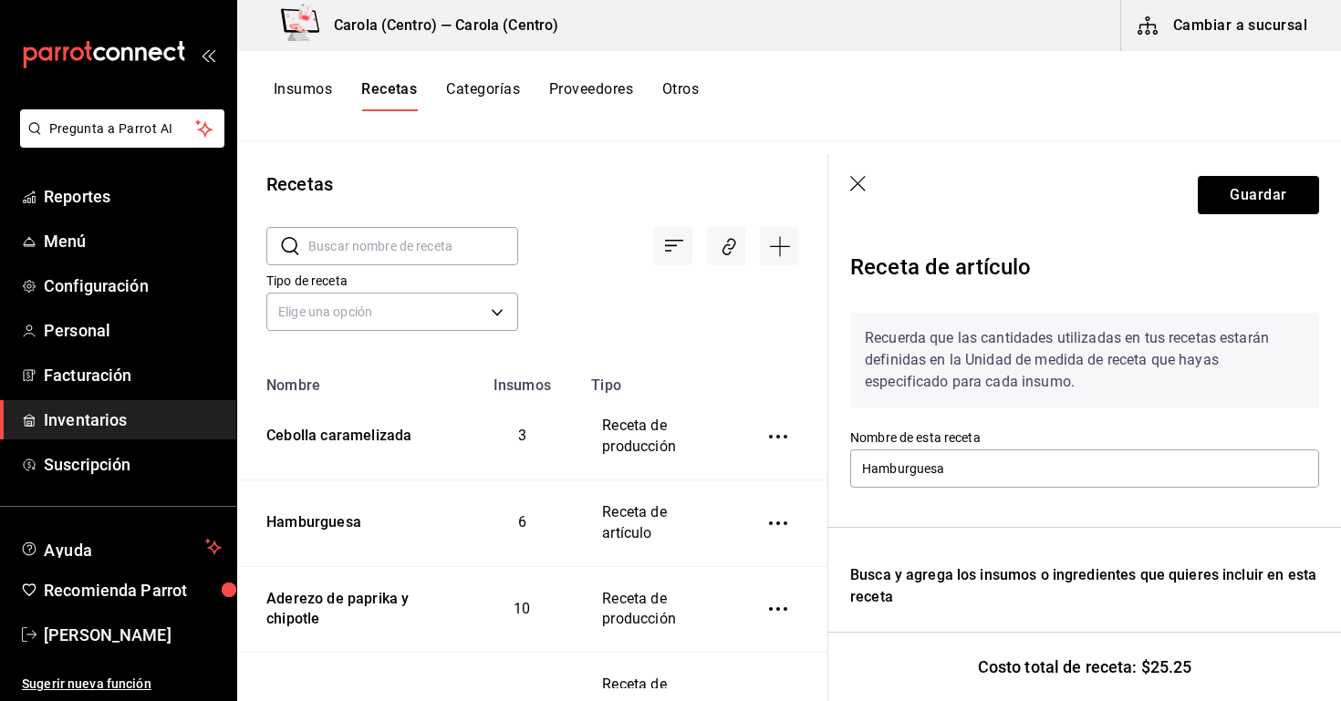
click at [848, 194] on header "Guardar" at bounding box center [1084, 195] width 513 height 82
click at [855, 185] on icon "button" at bounding box center [859, 185] width 18 height 18
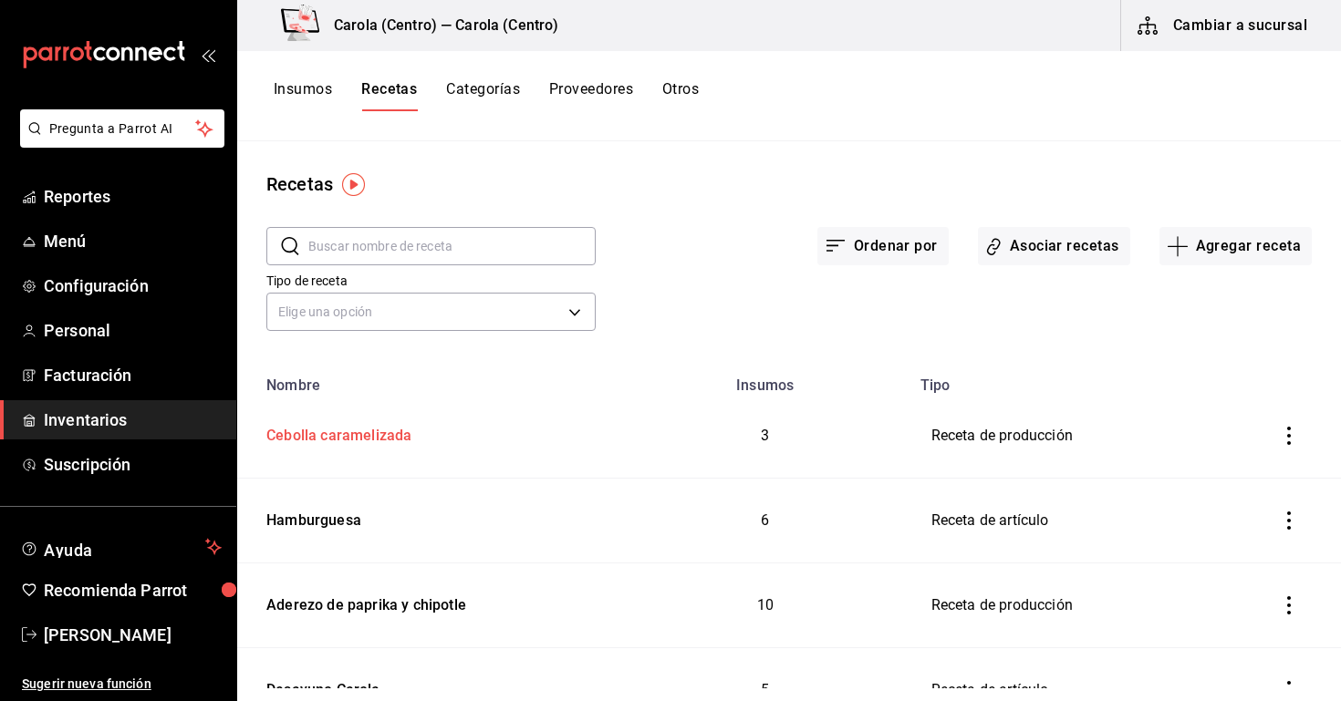
click at [335, 452] on td "Cebolla caramelizada" at bounding box center [429, 436] width 384 height 85
type input "Cebolla caramelizada"
type input "470"
type input "70"
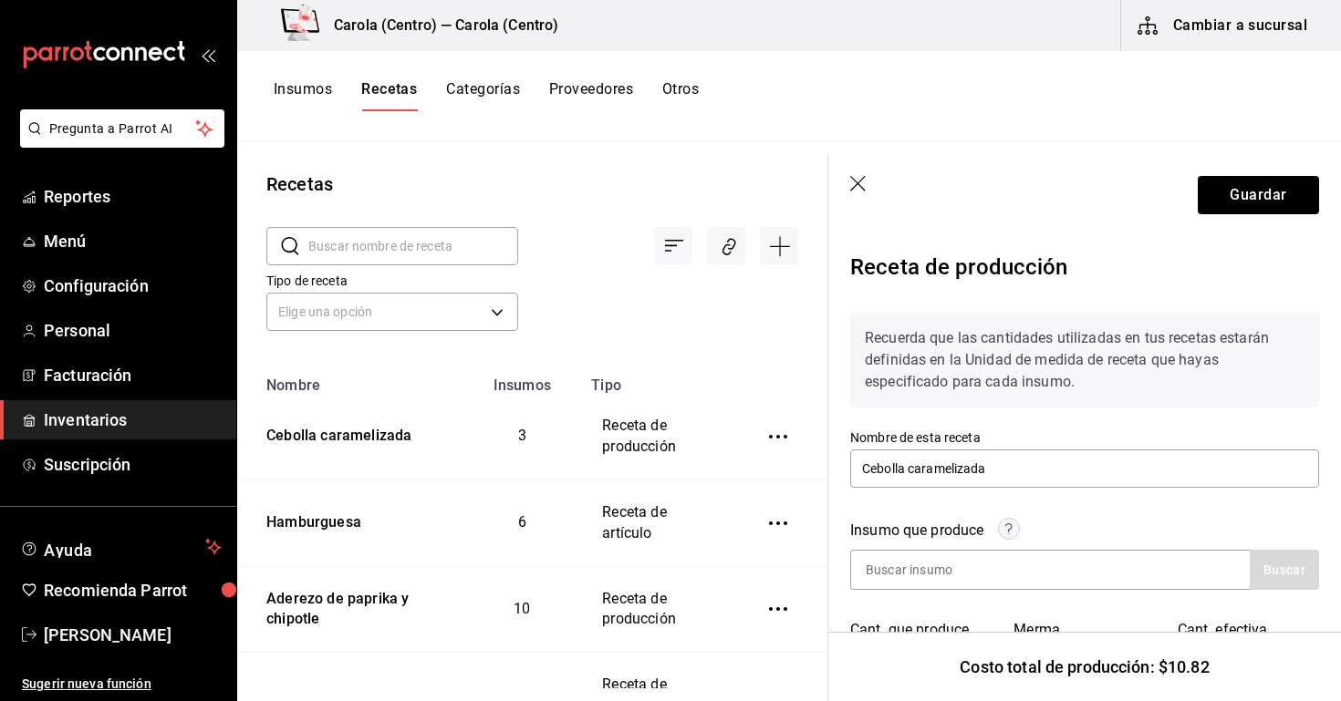
click at [863, 182] on icon "button" at bounding box center [859, 185] width 18 height 18
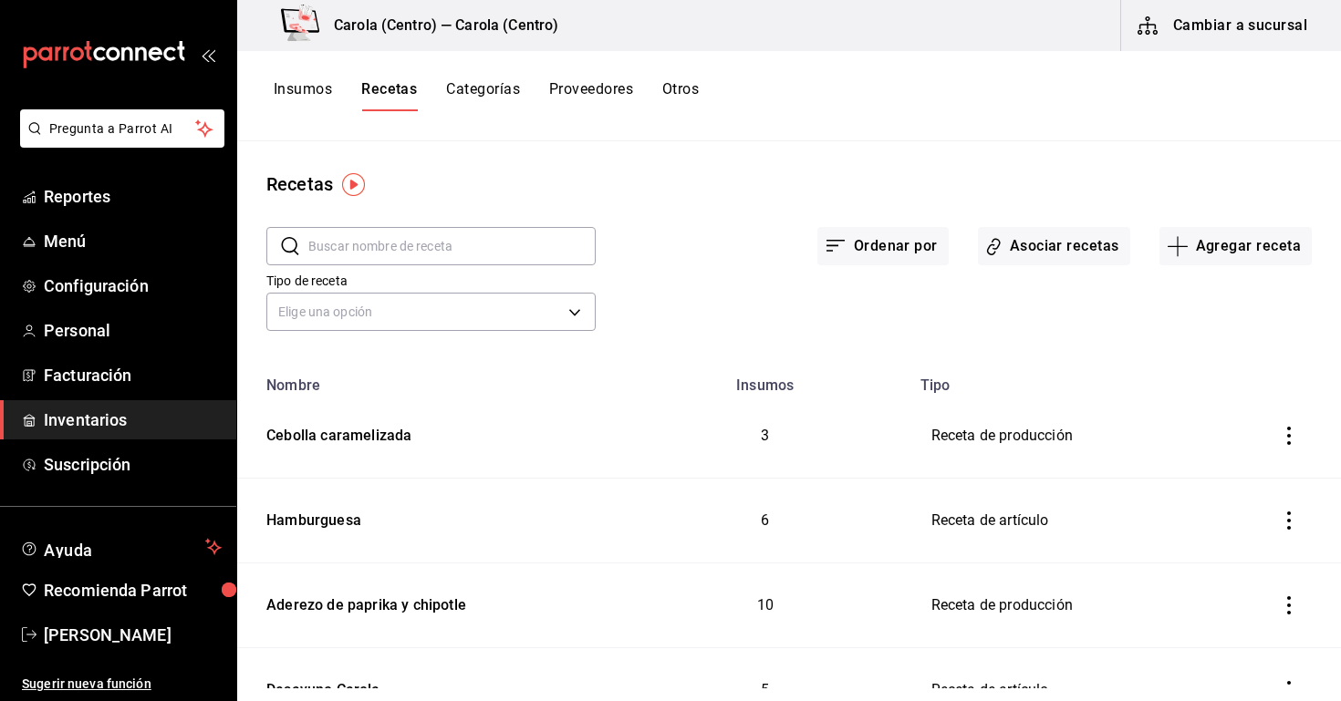
click at [1152, 40] on button "Cambiar a sucursal" at bounding box center [1223, 25] width 205 height 51
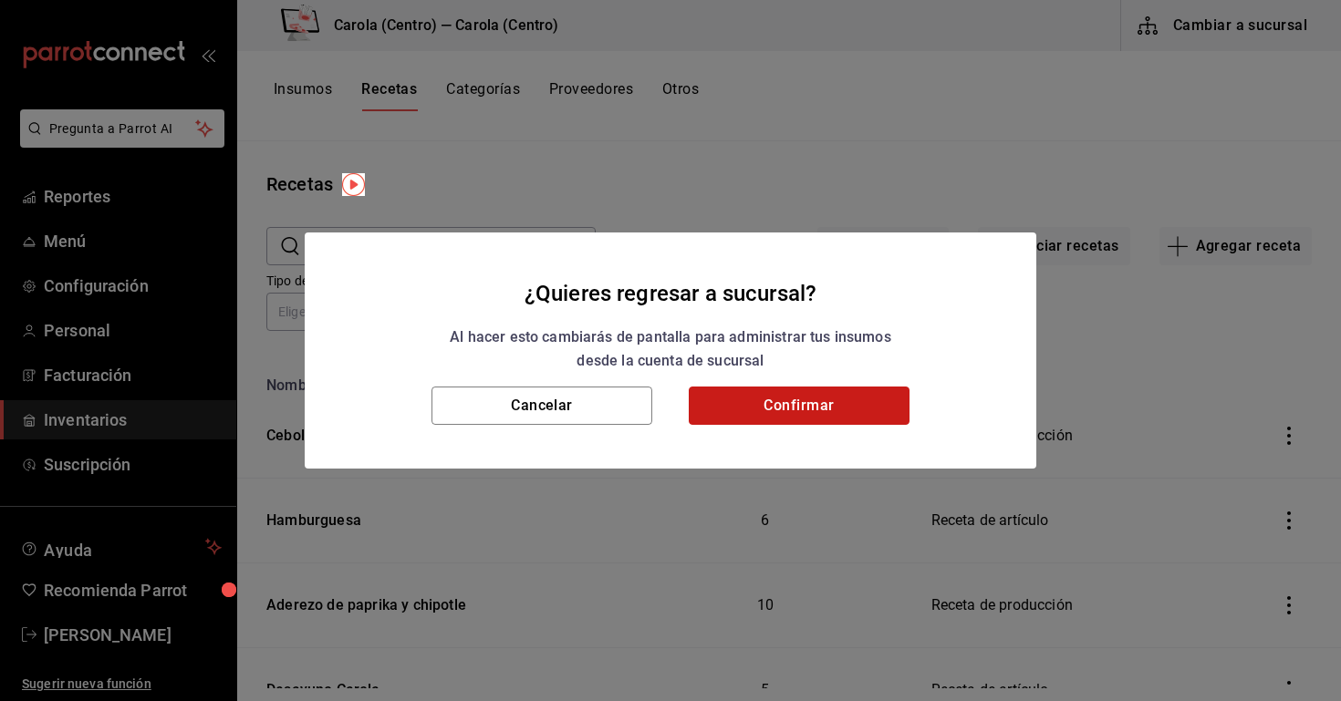
click at [776, 416] on button "Confirmar" at bounding box center [799, 406] width 221 height 38
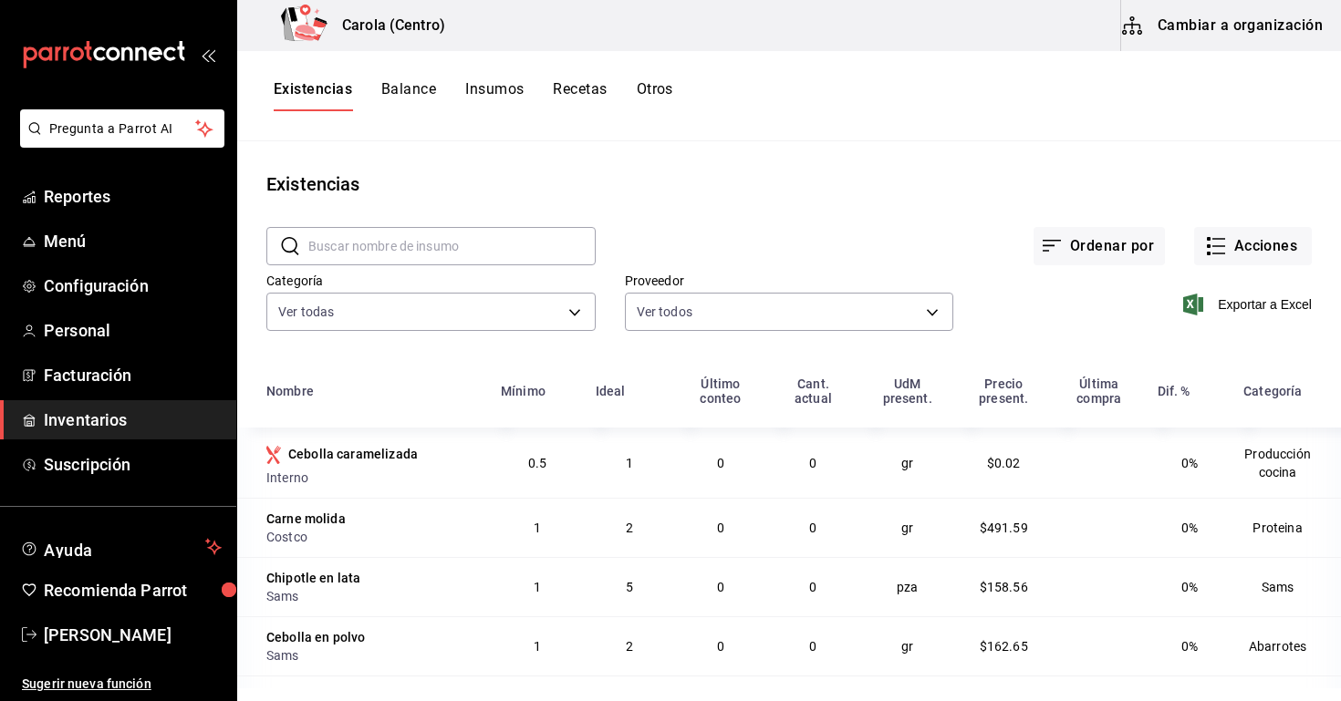
click at [483, 99] on button "Insumos" at bounding box center [494, 95] width 58 height 31
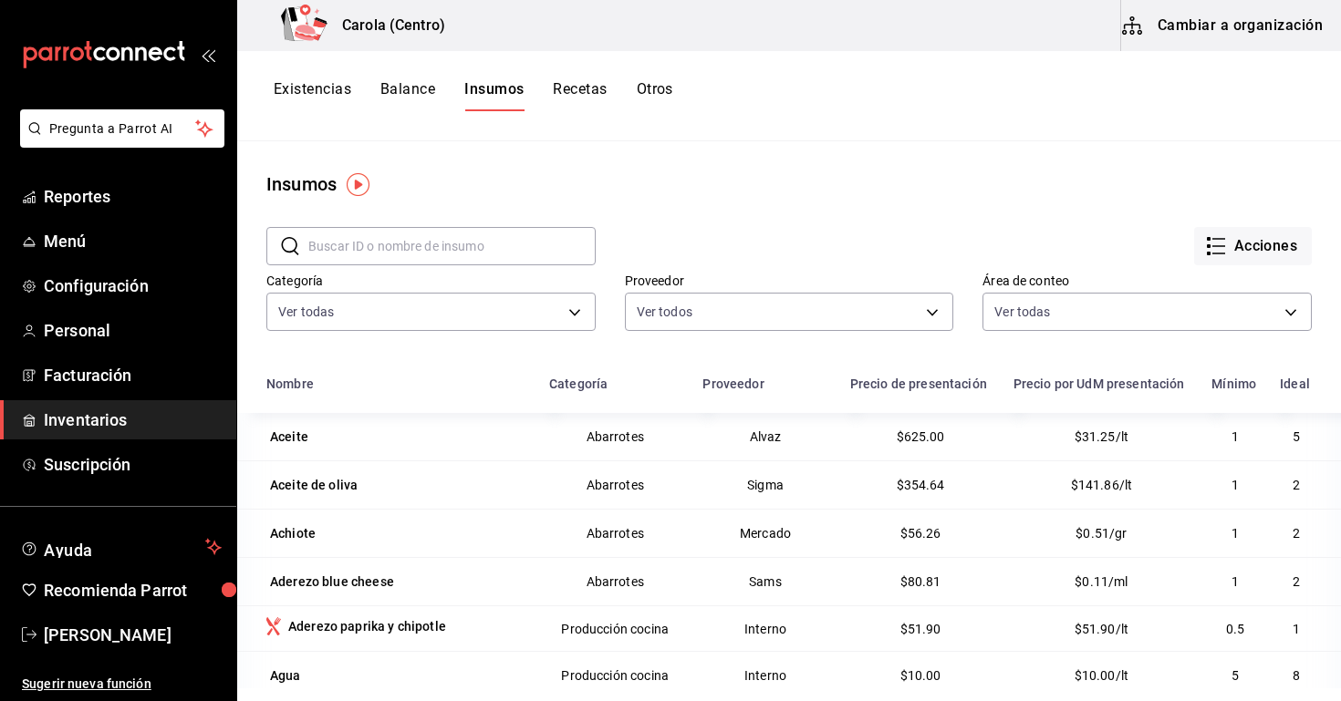
click at [566, 93] on button "Recetas" at bounding box center [580, 95] width 54 height 31
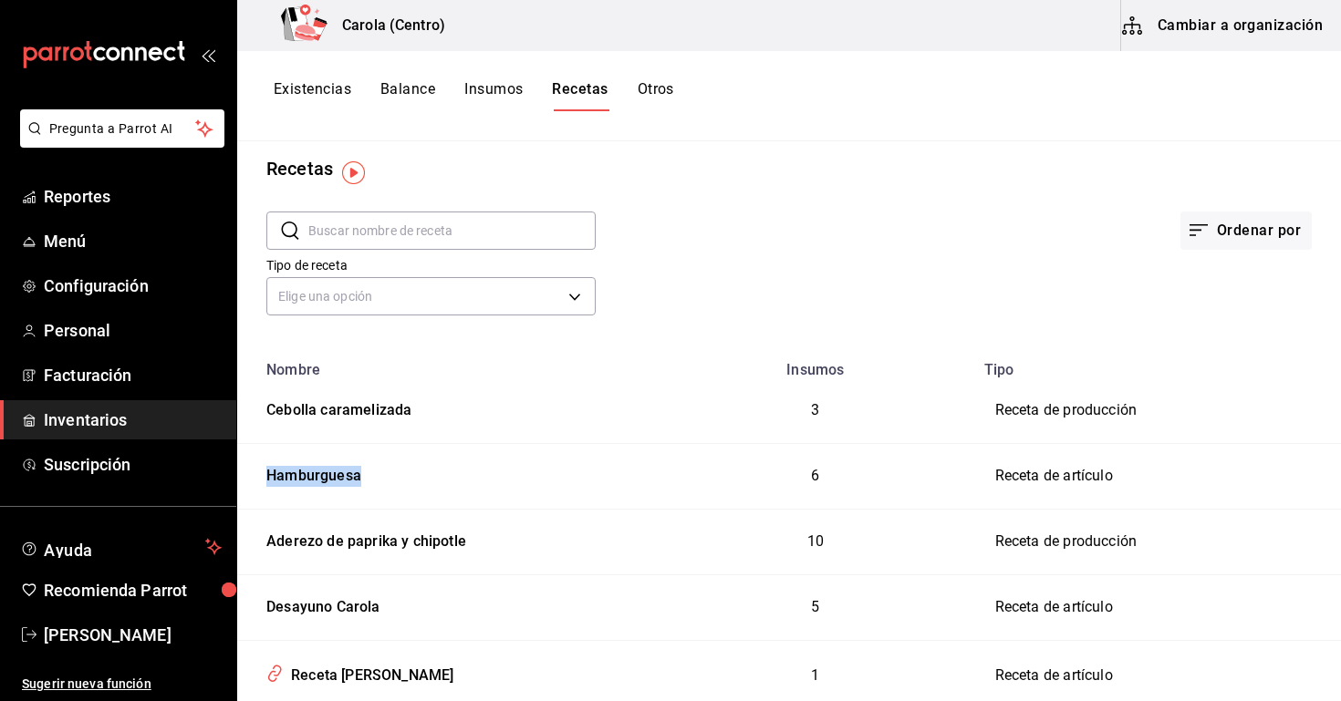
scroll to position [12, 0]
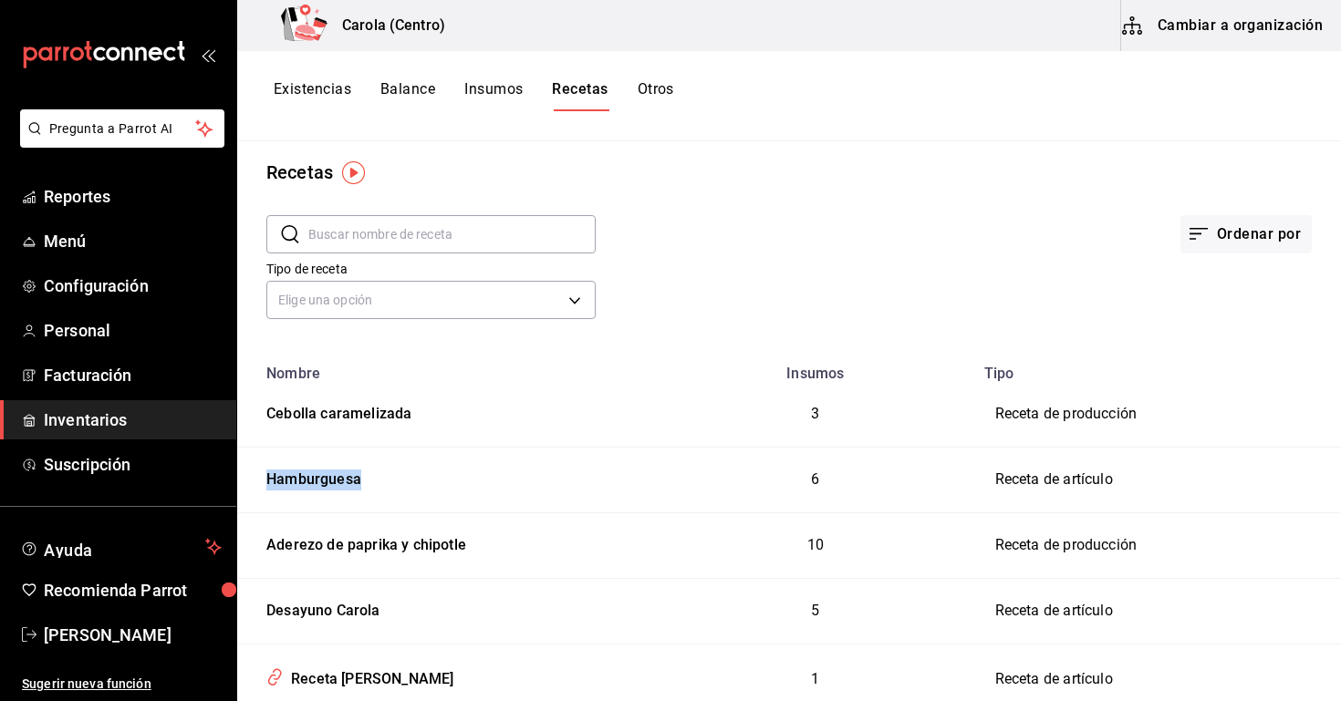
click at [476, 103] on button "Insumos" at bounding box center [493, 95] width 58 height 31
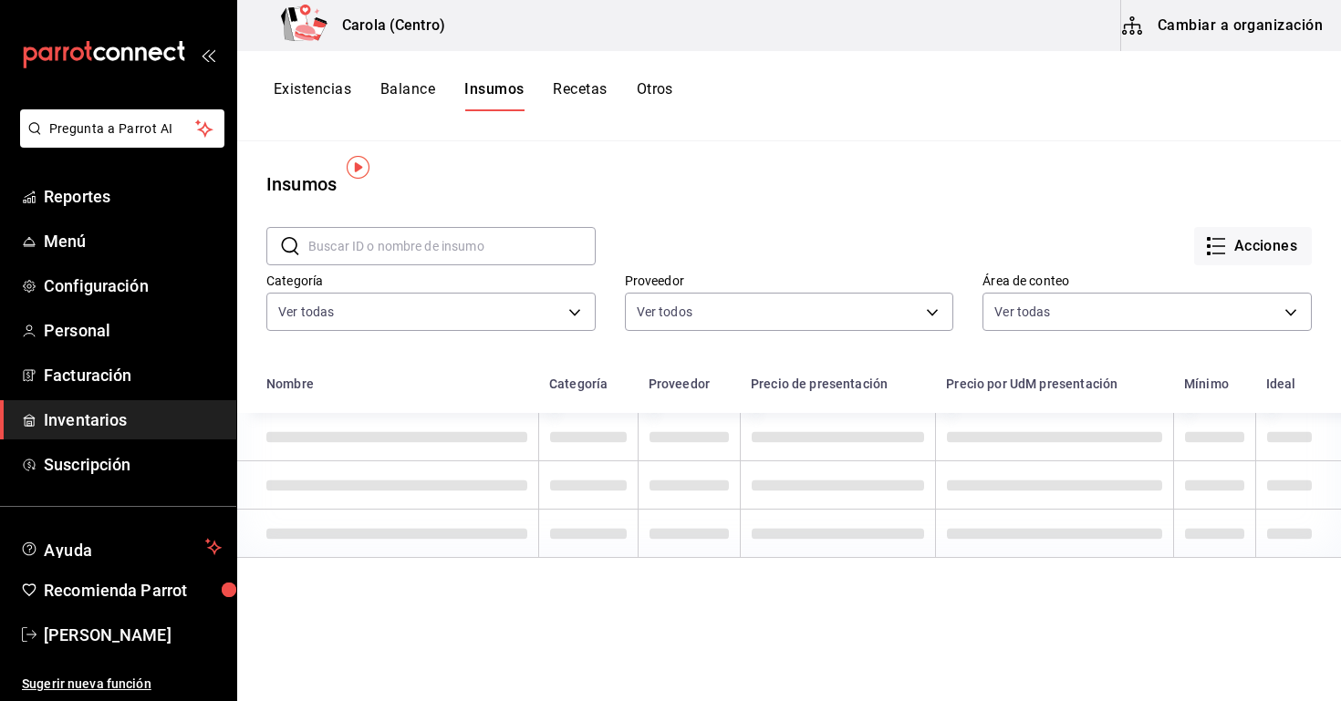
scroll to position [26, 0]
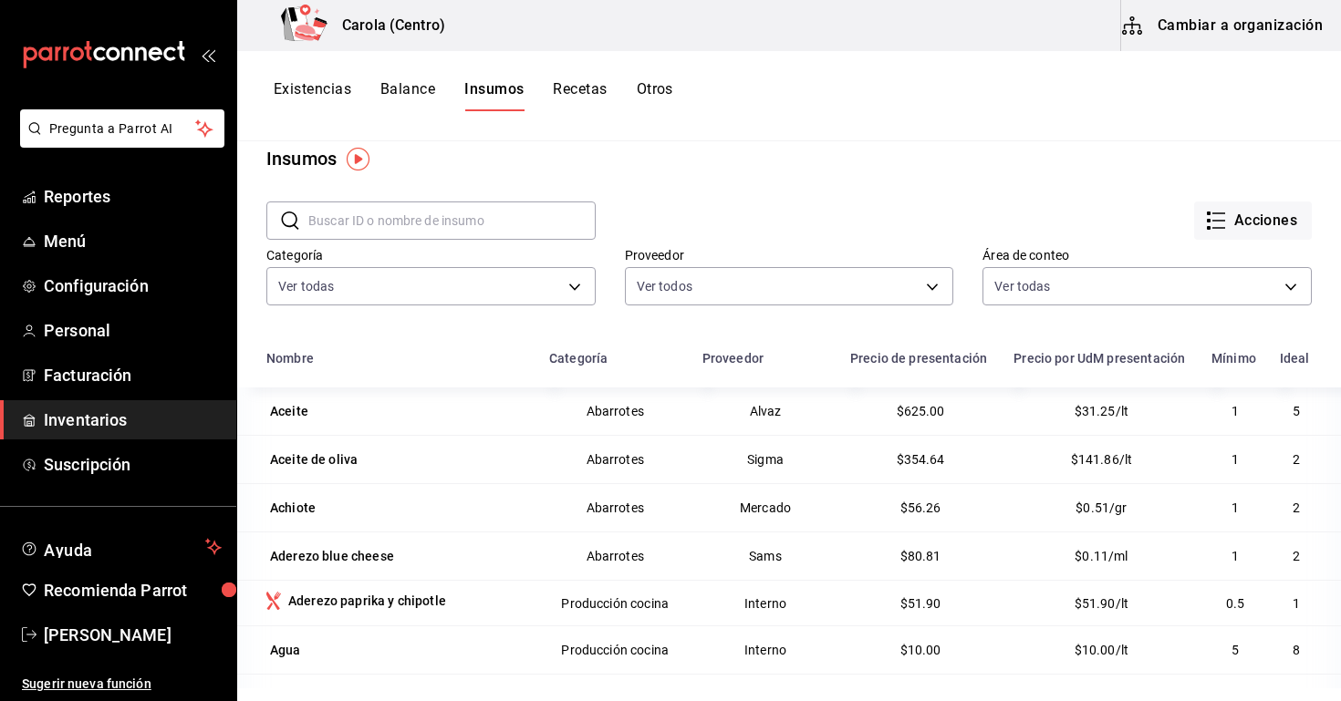
click at [584, 82] on button "Recetas" at bounding box center [580, 95] width 54 height 31
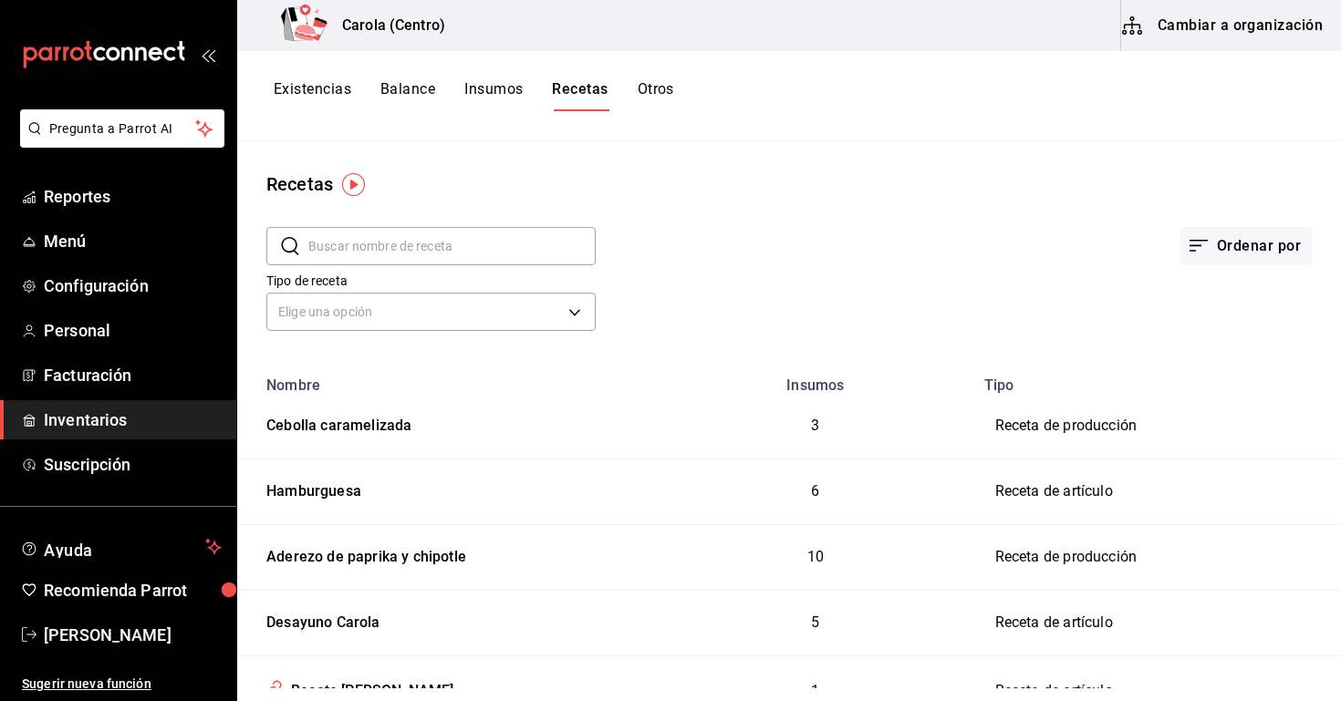
click at [1037, 236] on div "Ordenar por" at bounding box center [954, 232] width 716 height 68
click at [1184, 28] on button "Cambiar a organización" at bounding box center [1223, 25] width 205 height 51
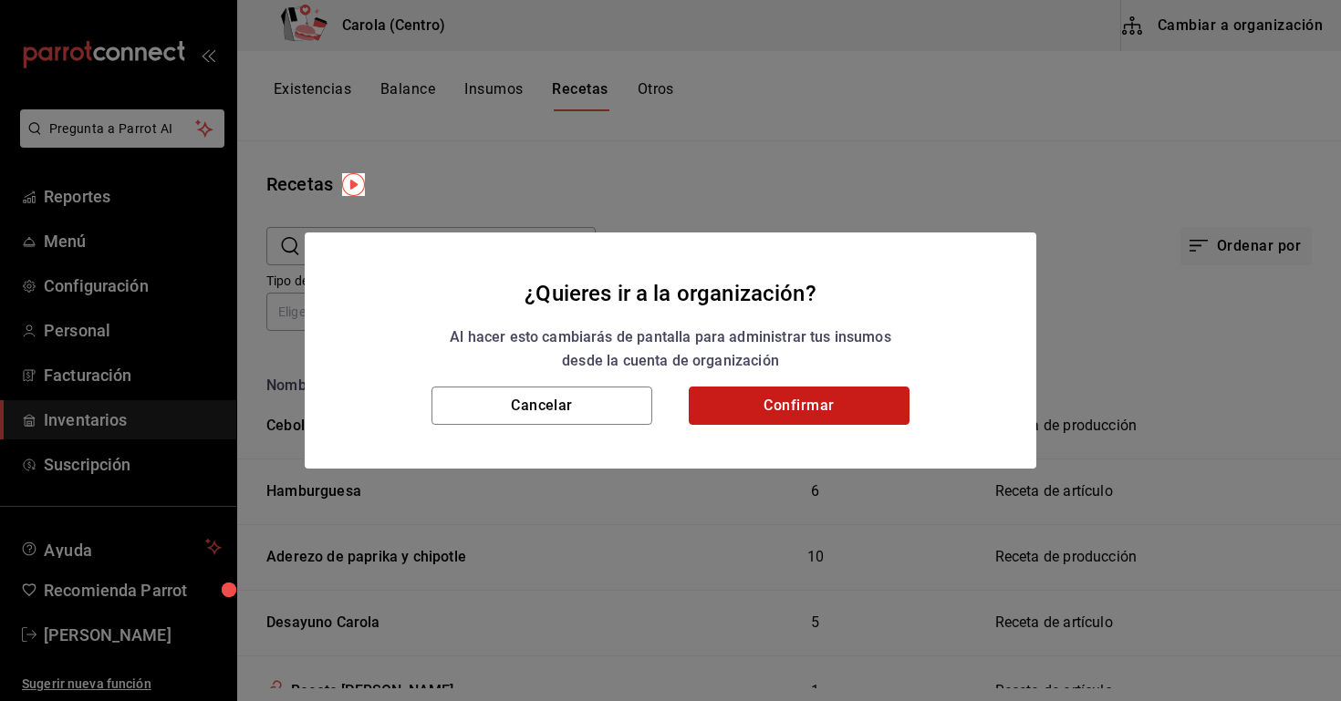
click at [755, 416] on button "Confirmar" at bounding box center [799, 406] width 221 height 38
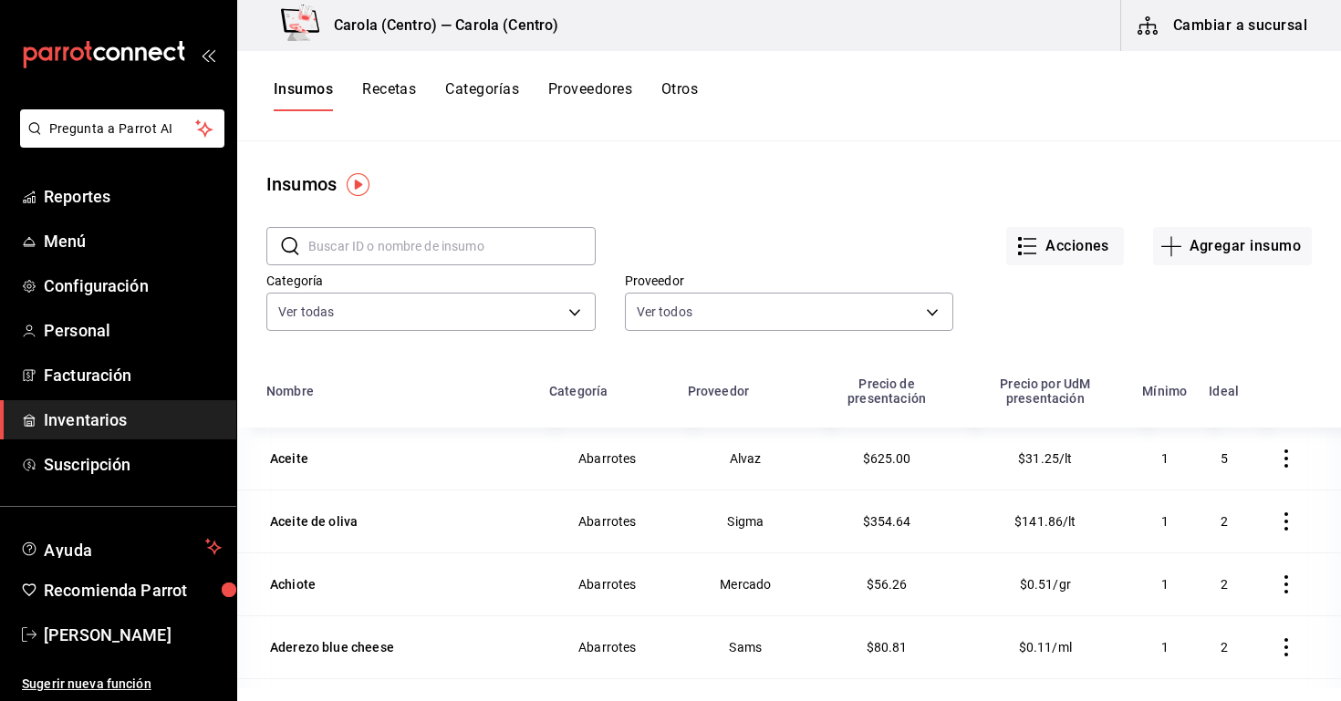
click at [399, 107] on button "Recetas" at bounding box center [389, 95] width 54 height 31
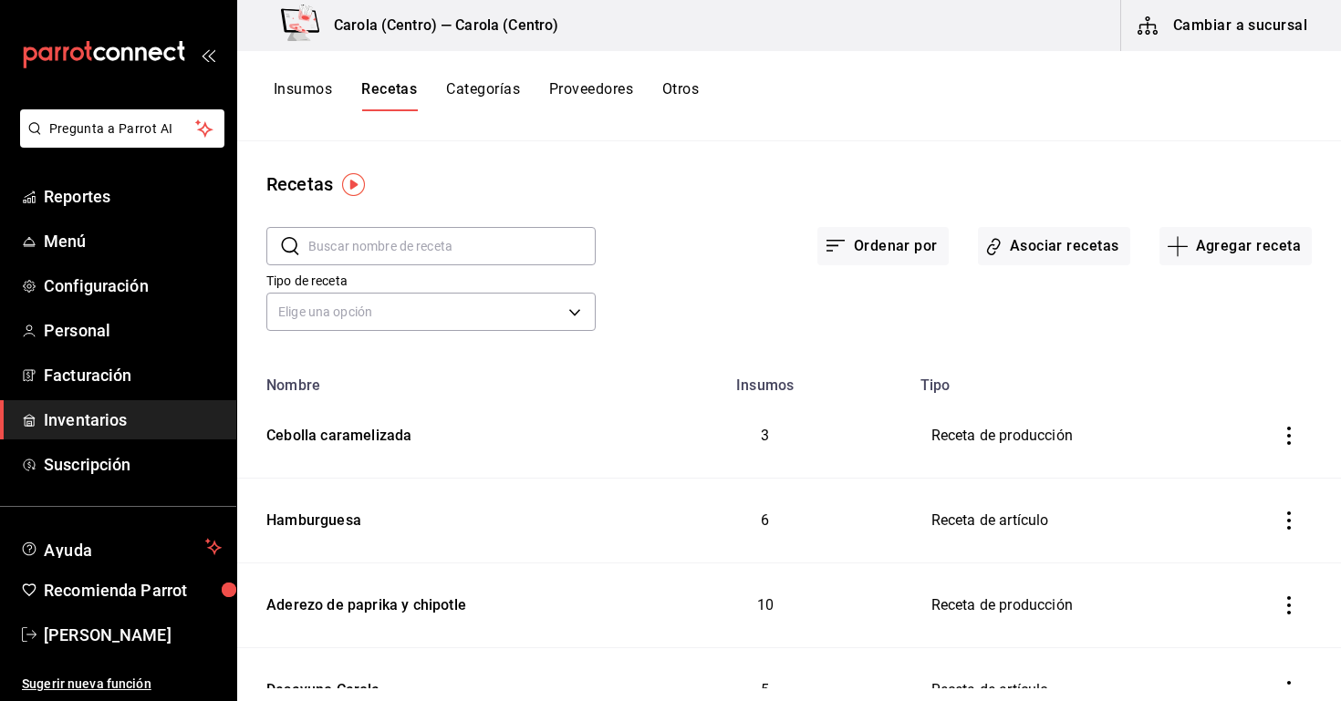
click at [1291, 441] on icon "inventoriesTable" at bounding box center [1289, 436] width 18 height 18
click at [996, 377] on div at bounding box center [670, 350] width 1341 height 701
click at [496, 262] on input "text" at bounding box center [451, 246] width 287 height 36
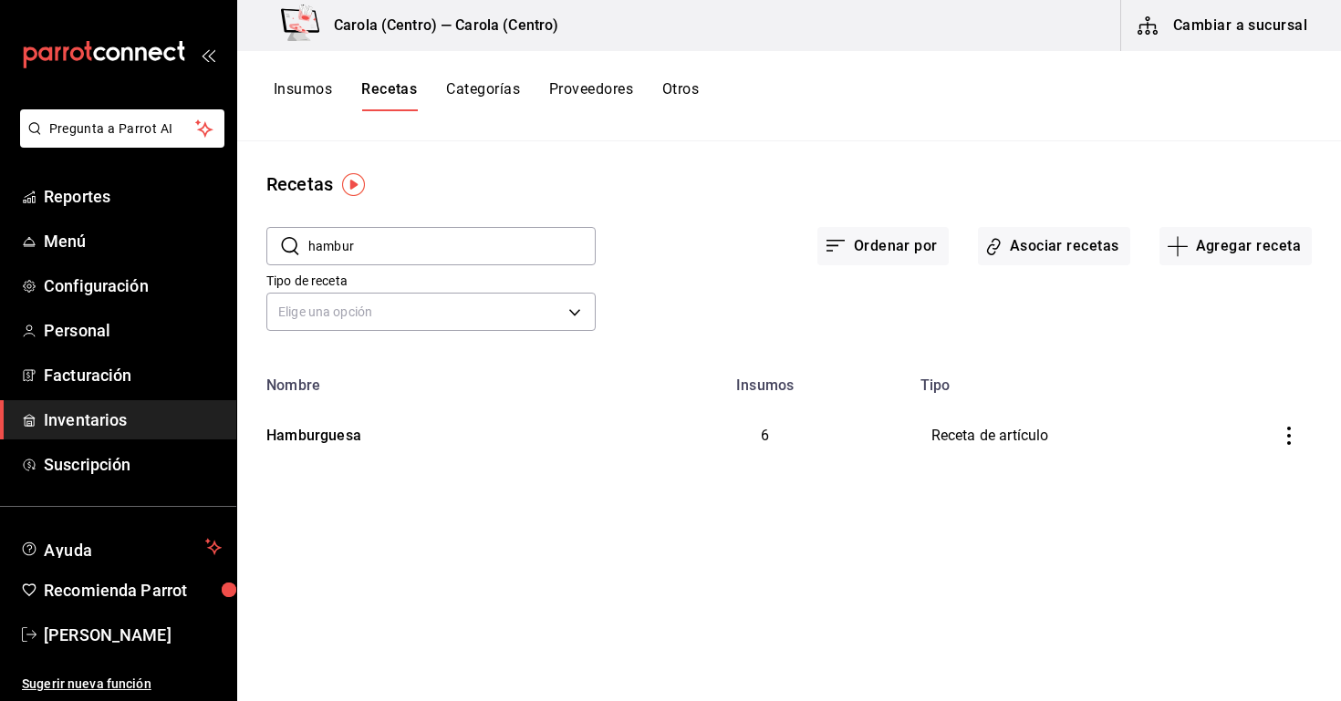
type input "hamburguesa"
drag, startPoint x: 496, startPoint y: 262, endPoint x: 409, endPoint y: 431, distance: 190.9
click at [409, 431] on div "Hamburguesa" at bounding box center [429, 433] width 340 height 28
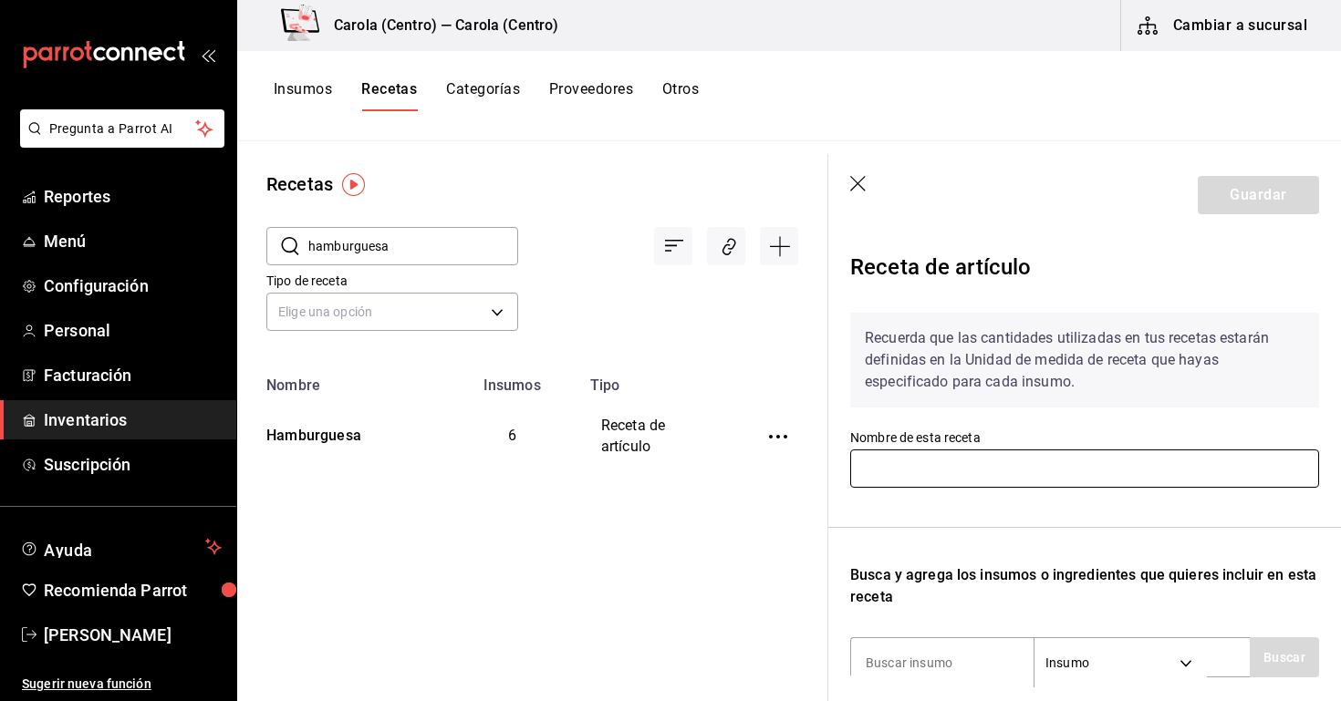
type input "Hamburguesa"
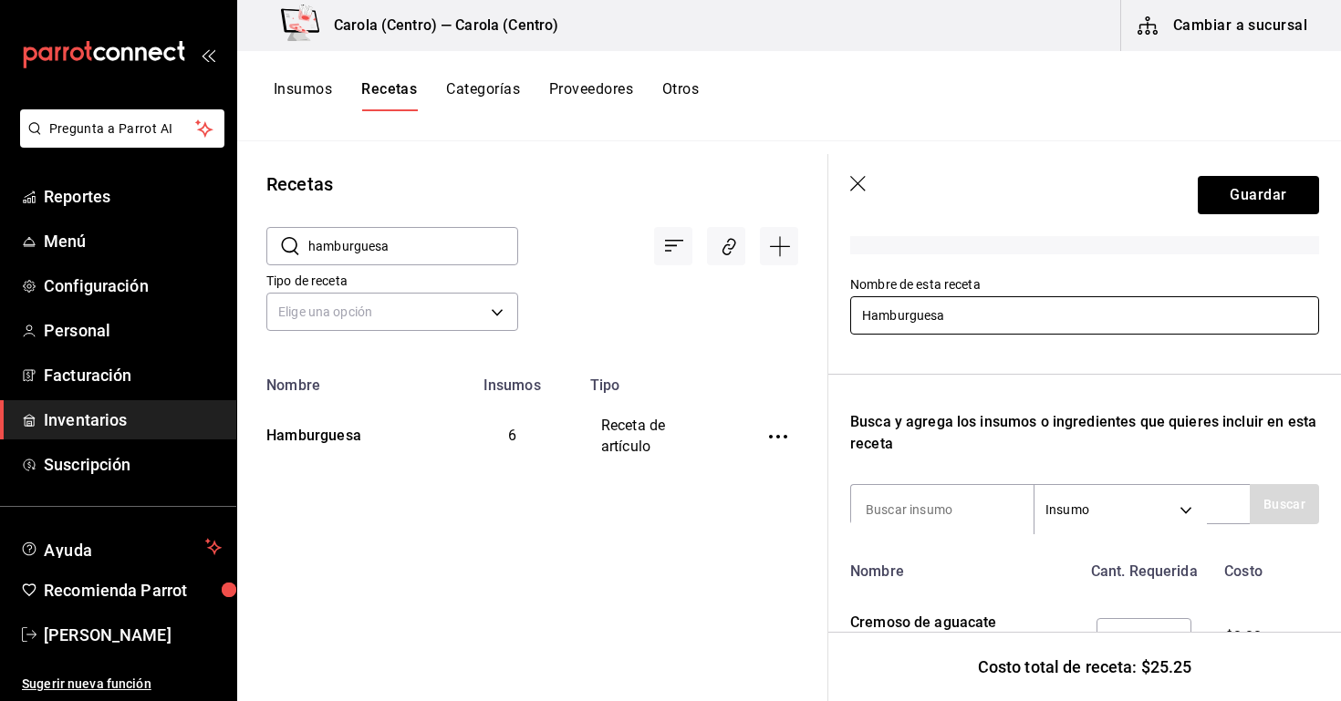
scroll to position [153, 0]
type input "cebolla"
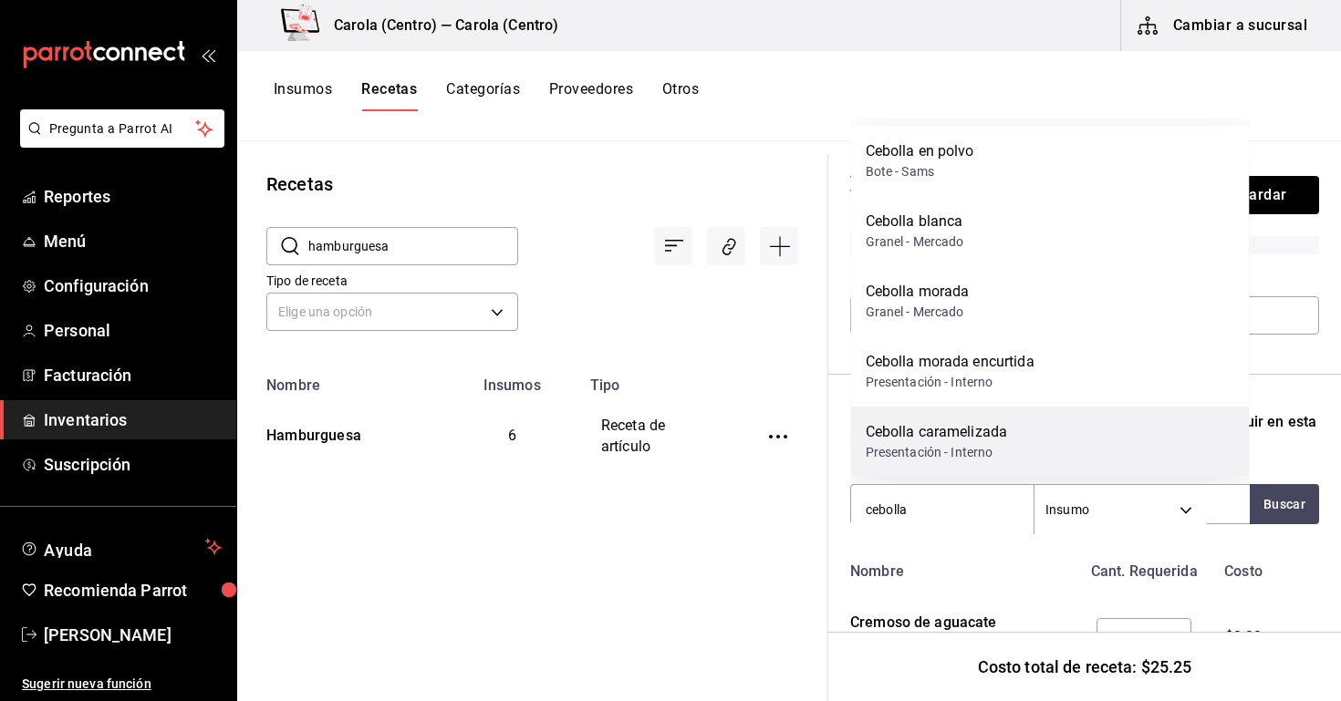
click at [950, 421] on div "Cebolla caramelizada" at bounding box center [937, 432] width 142 height 22
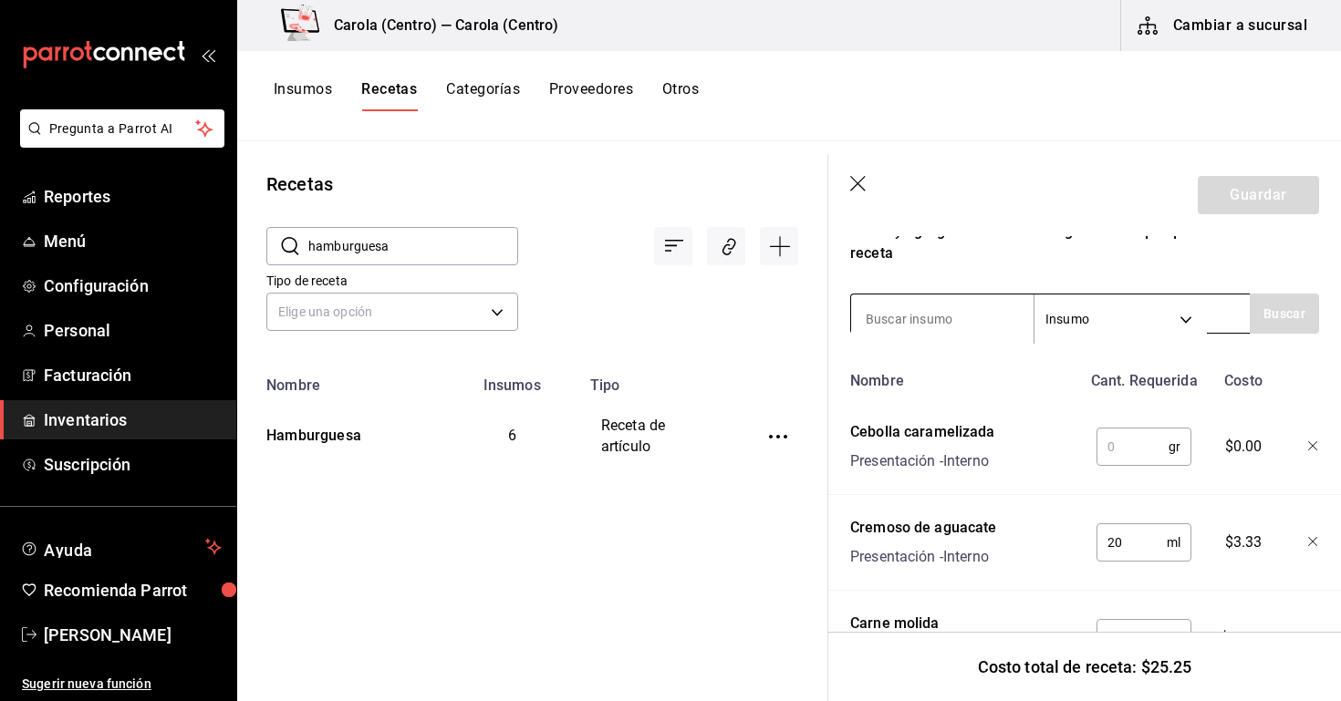
scroll to position [345, 0]
click at [1138, 453] on input "text" at bounding box center [1132, 446] width 72 height 36
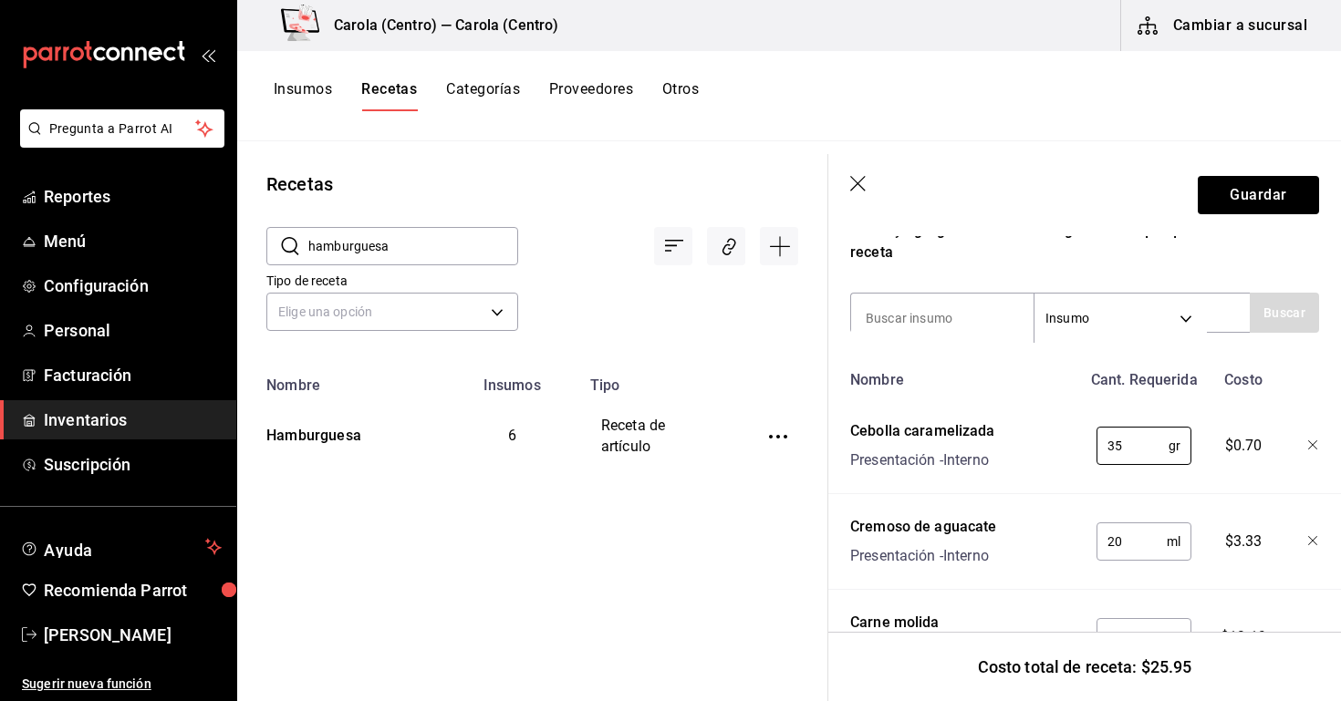
type input "35"
click at [1109, 467] on div "35 gr ​" at bounding box center [1140, 442] width 119 height 58
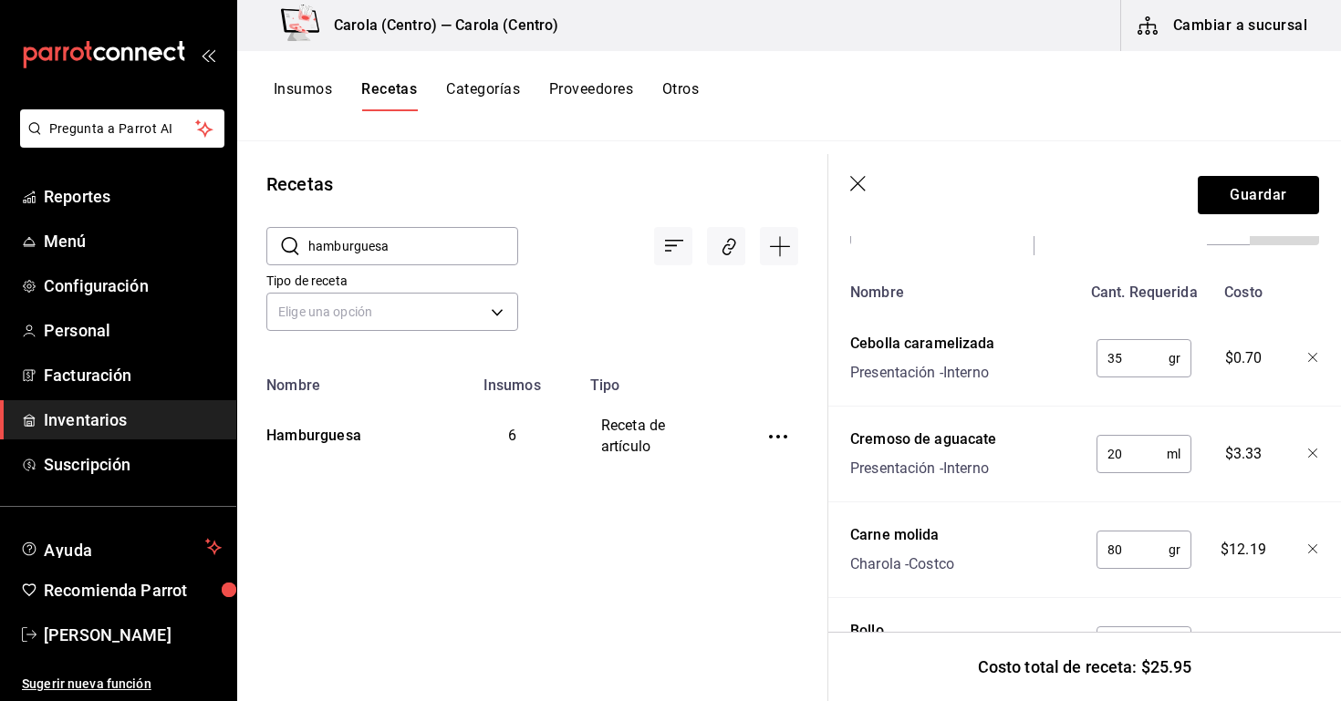
scroll to position [246, 0]
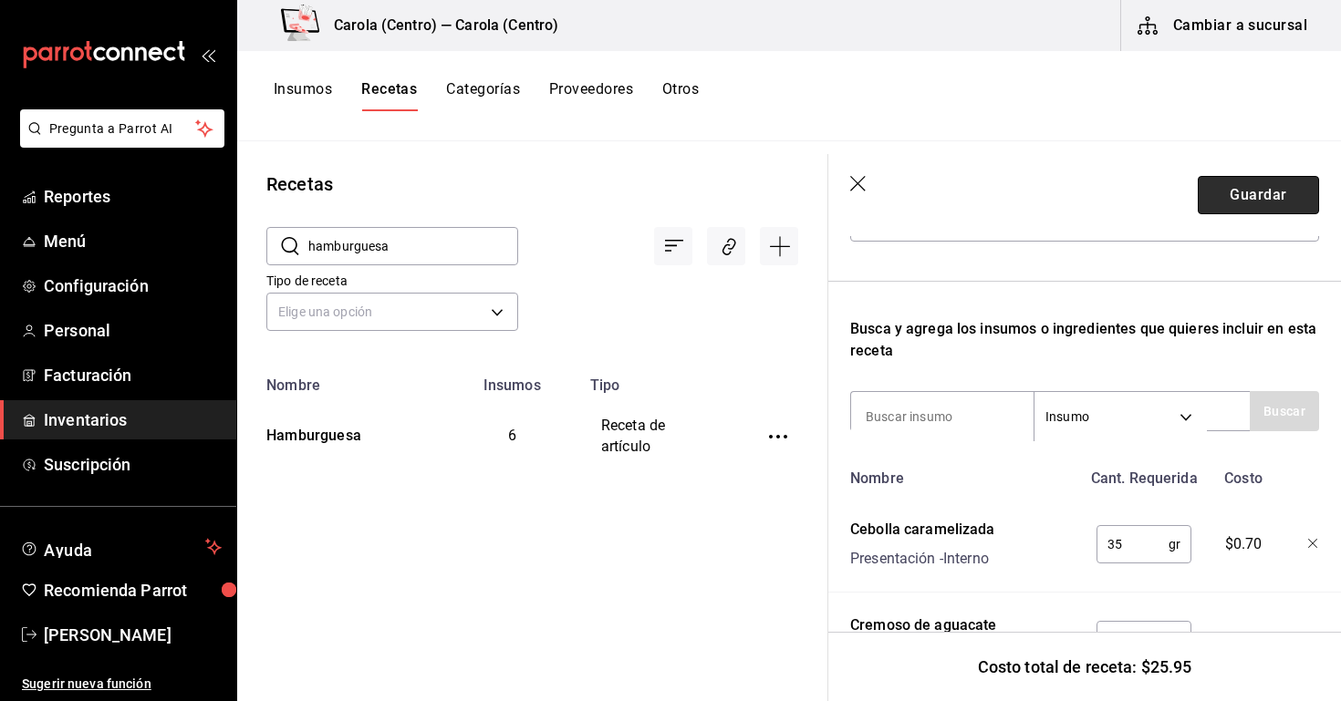
click at [1262, 206] on button "Guardar" at bounding box center [1258, 195] width 121 height 38
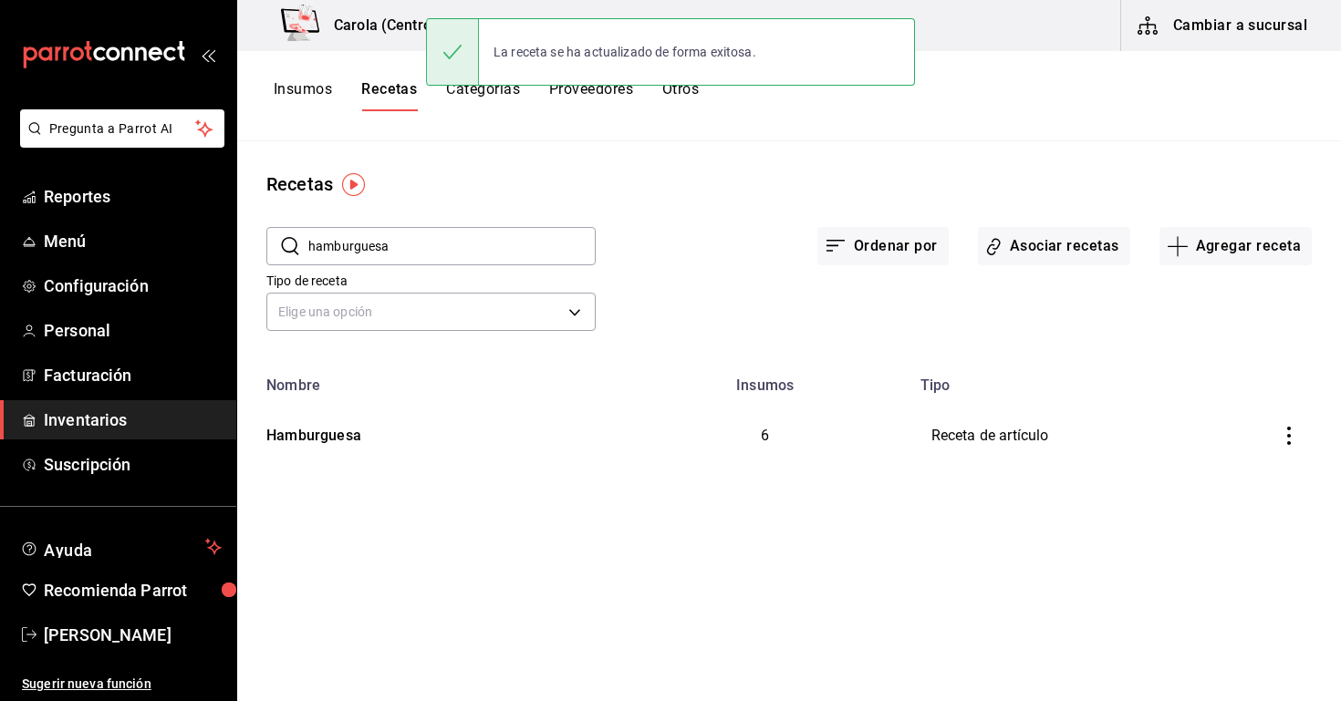
click at [467, 224] on div "​ hamburguesa ​" at bounding box center [416, 232] width 358 height 68
click at [465, 235] on input "hamburguesa" at bounding box center [451, 246] width 287 height 36
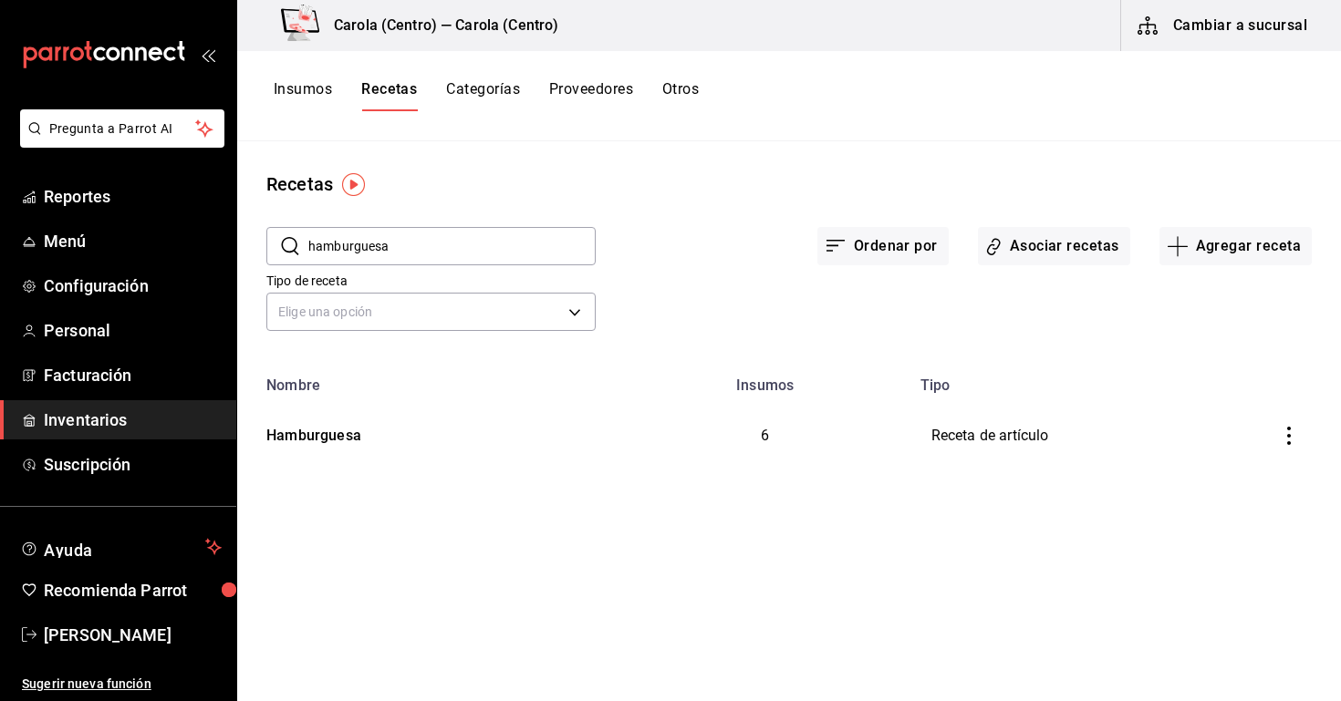
click at [454, 259] on input "hamburguesa" at bounding box center [451, 246] width 287 height 36
type input "h"
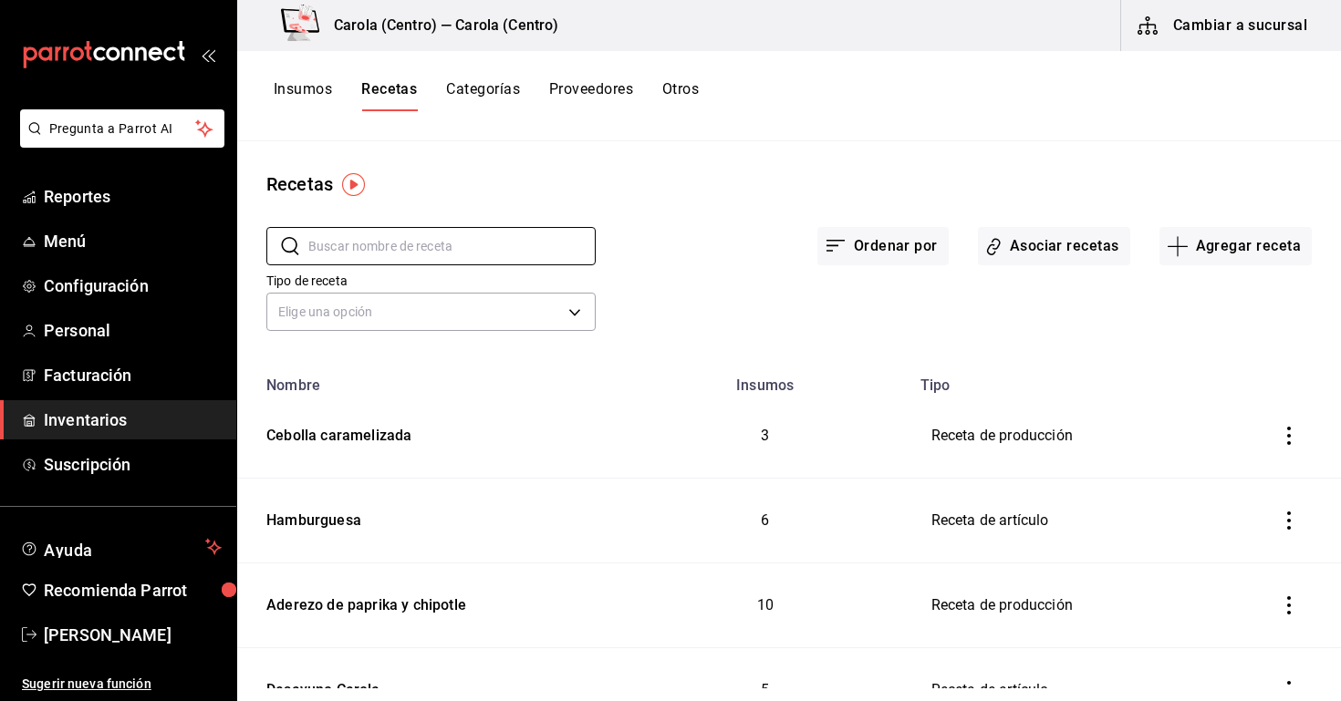
click at [283, 94] on button "Insumos" at bounding box center [303, 95] width 58 height 31
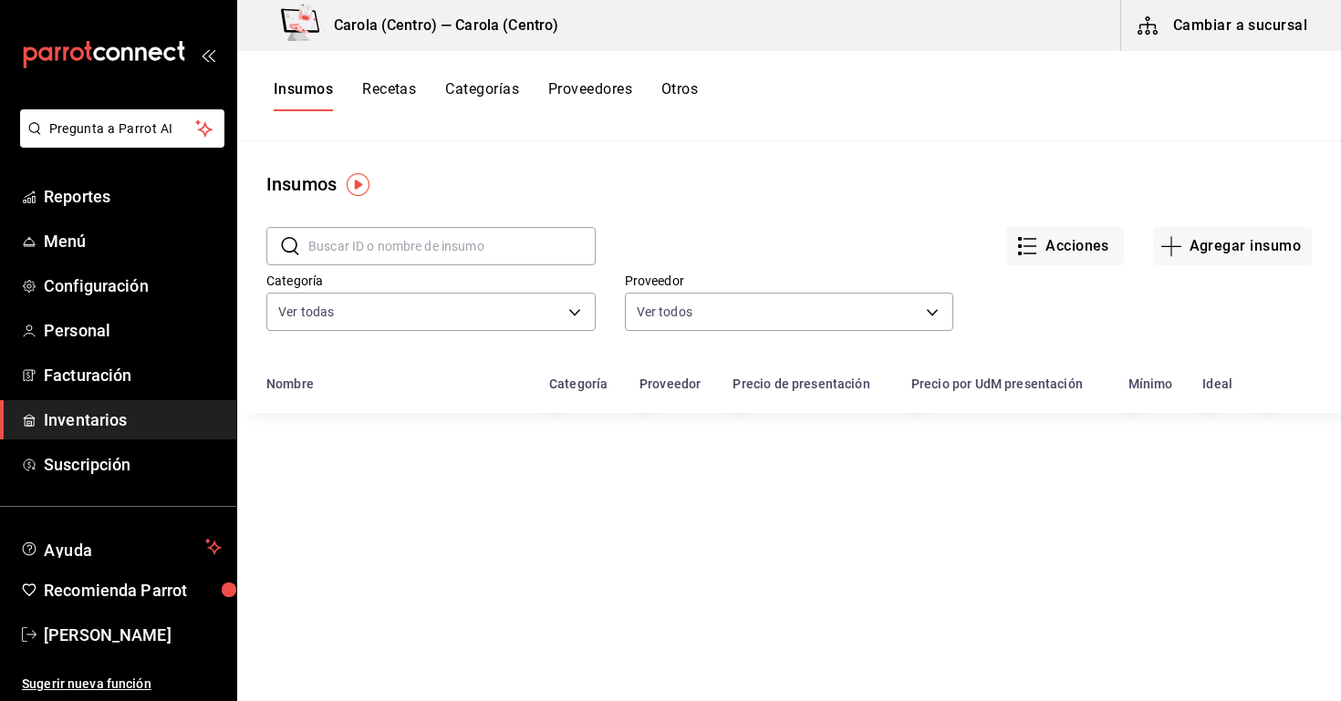
click at [384, 98] on button "Recetas" at bounding box center [389, 95] width 54 height 31
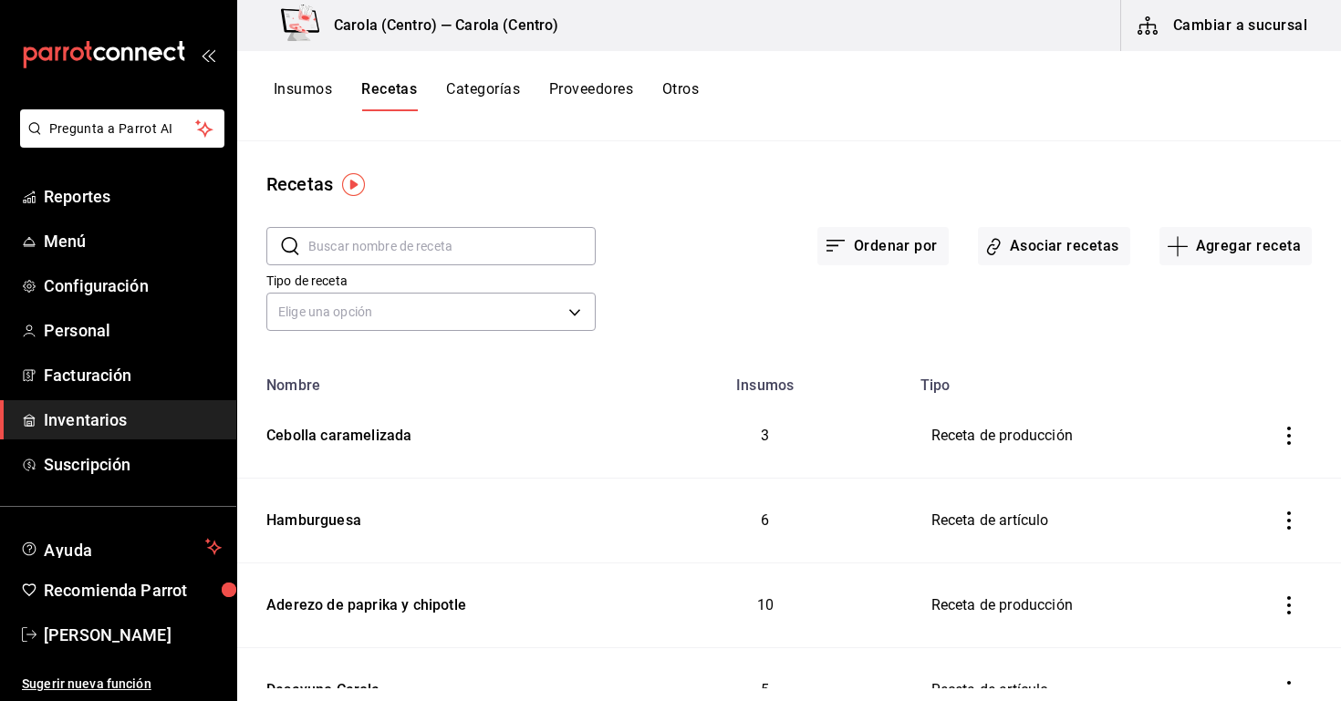
click at [343, 253] on input "text" at bounding box center [451, 246] width 287 height 36
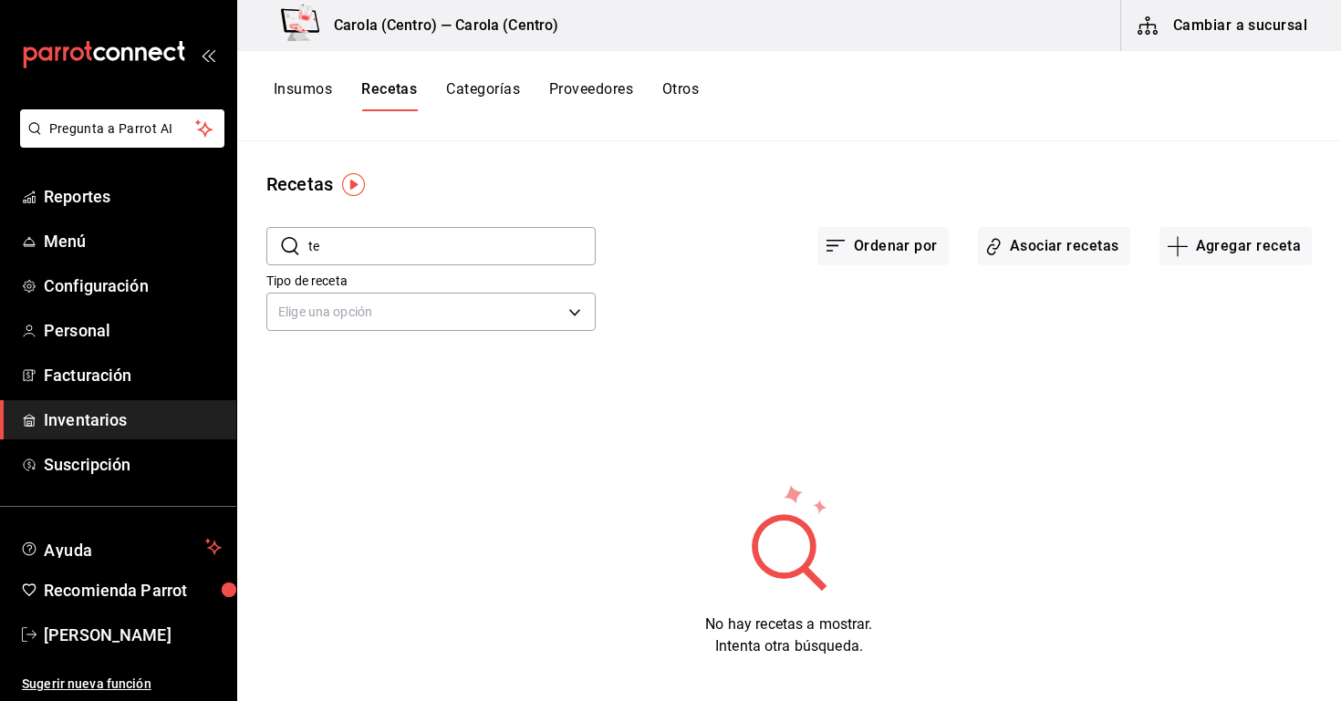
type input "t"
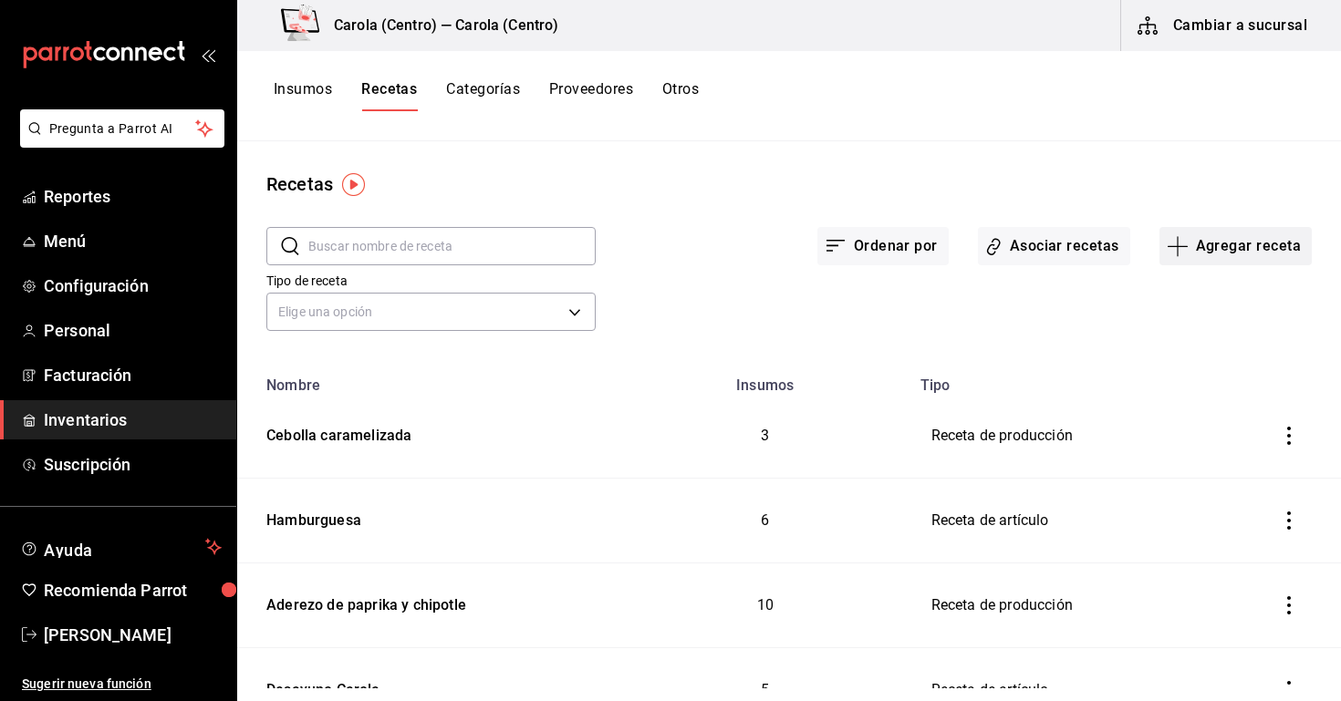
click at [1200, 256] on button "Agregar receta" at bounding box center [1235, 246] width 152 height 38
click at [1185, 307] on li "Receta" at bounding box center [1235, 297] width 182 height 48
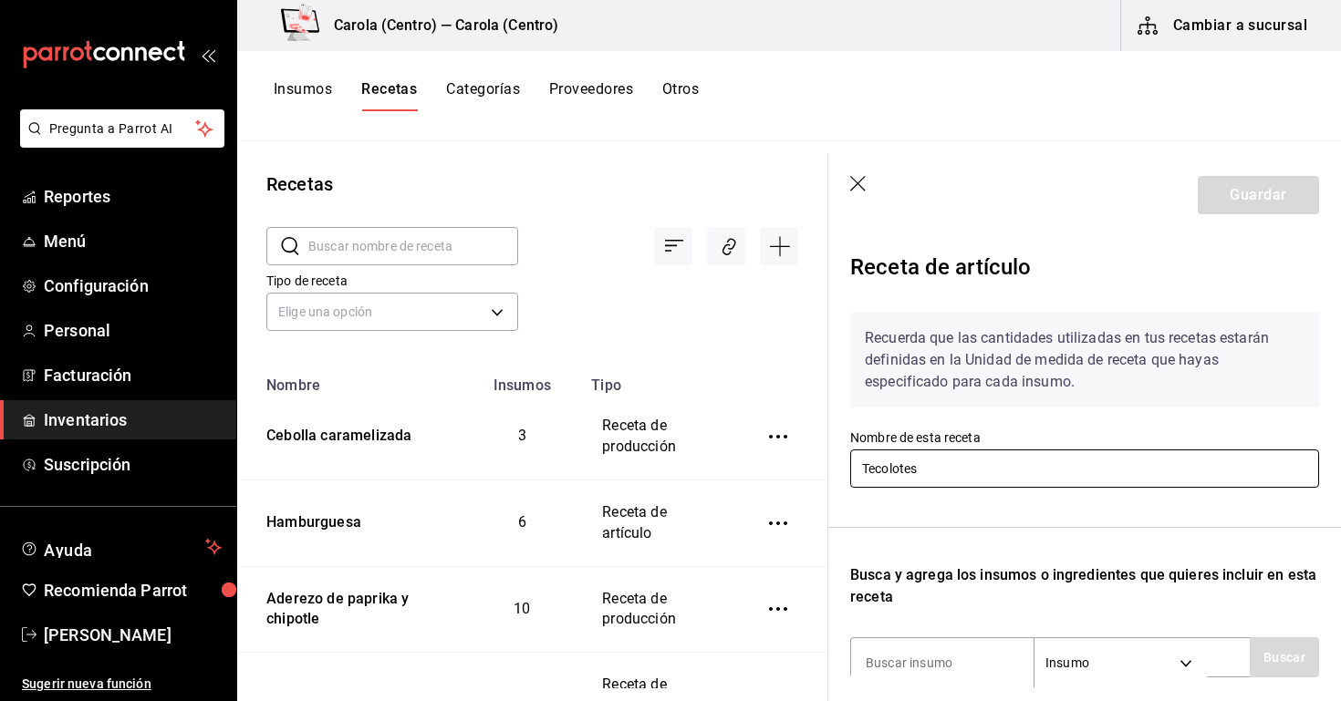
type input "Tecolotes"
click at [1030, 504] on div "Recuerda que las cantidades utilizadas en tus recetas estarán definidas en la U…" at bounding box center [1084, 593] width 469 height 591
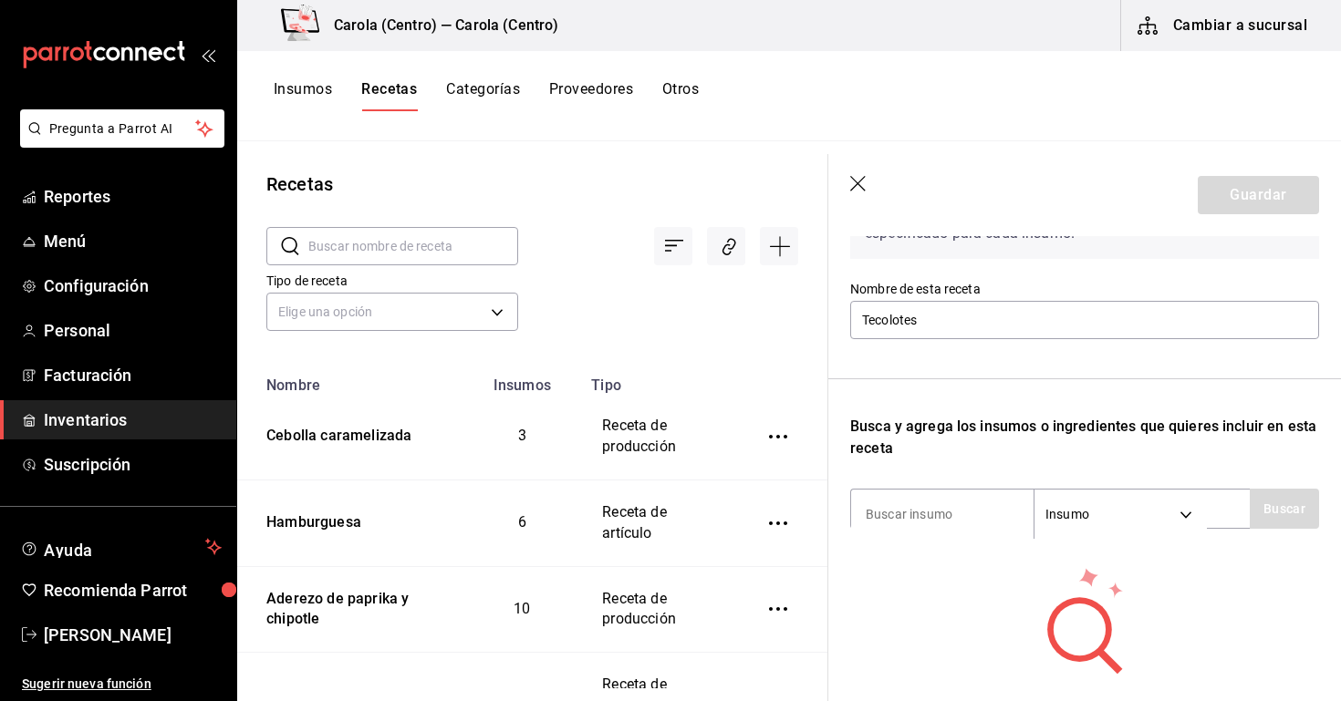
scroll to position [151, 0]
click at [958, 481] on div "Recuerda que las cantidades utilizadas en tus recetas estarán definidas en la U…" at bounding box center [1084, 443] width 469 height 591
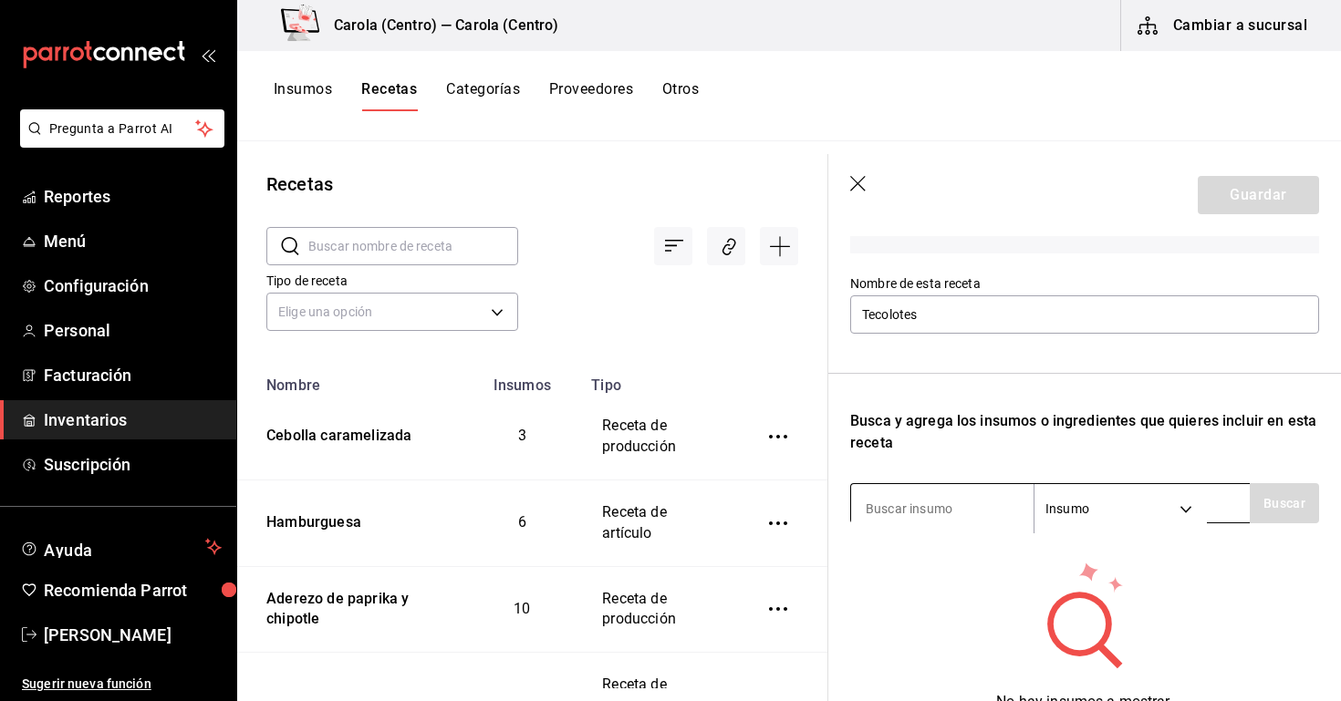
click at [925, 512] on input at bounding box center [942, 509] width 182 height 38
type input "M"
type input "Ciabatta"
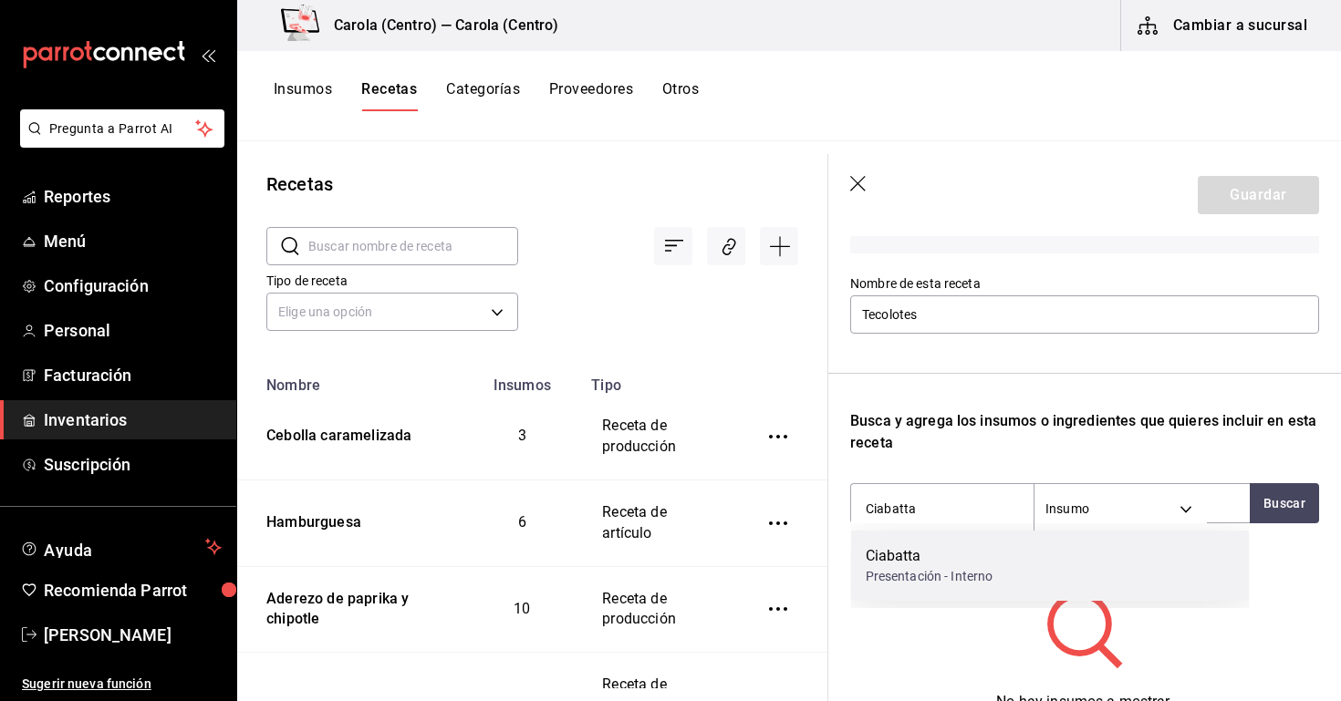
click at [913, 572] on div "Presentación - Interno" at bounding box center [930, 576] width 128 height 19
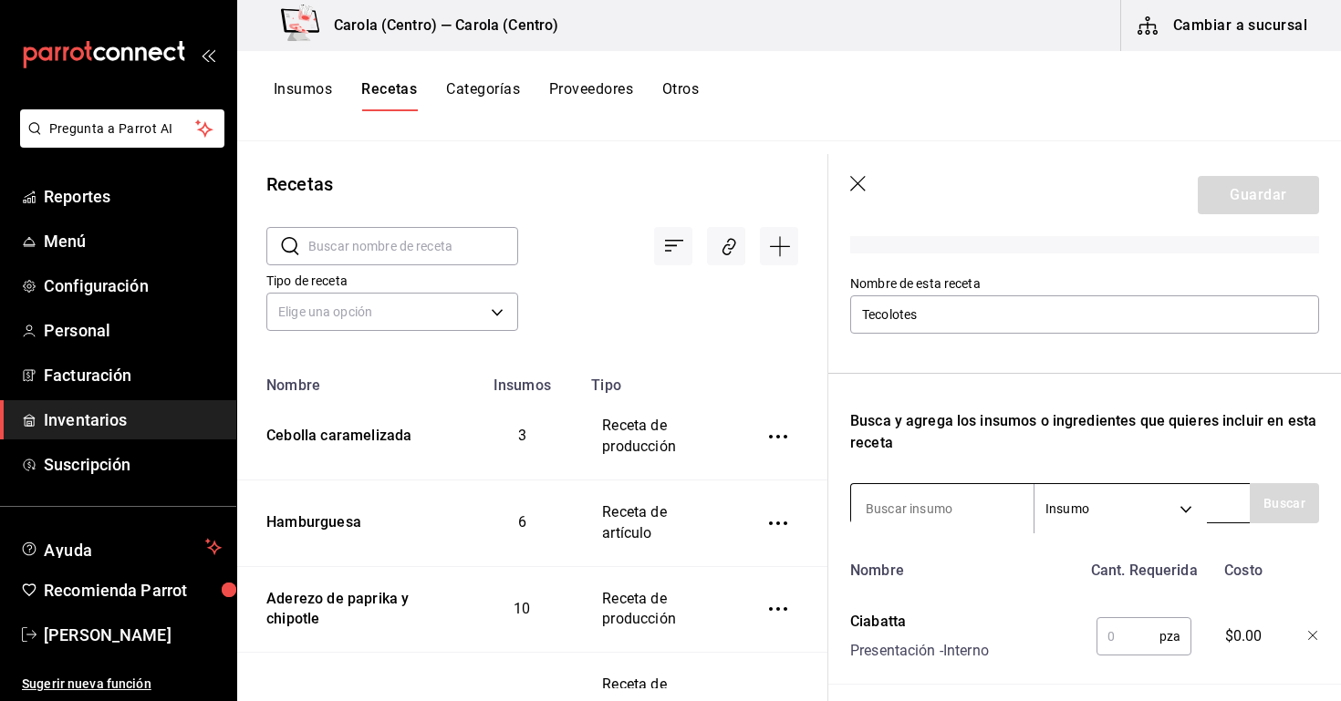
click at [912, 503] on input at bounding box center [942, 509] width 182 height 38
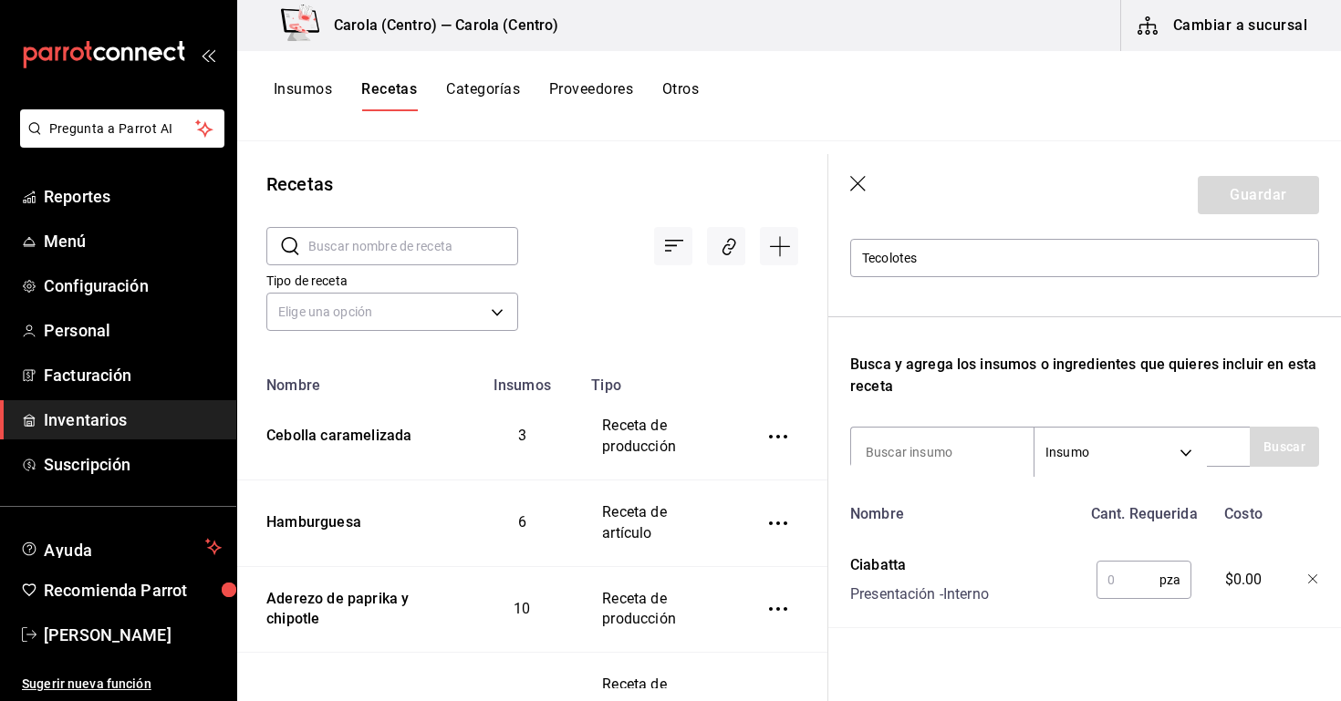
scroll to position [219, 0]
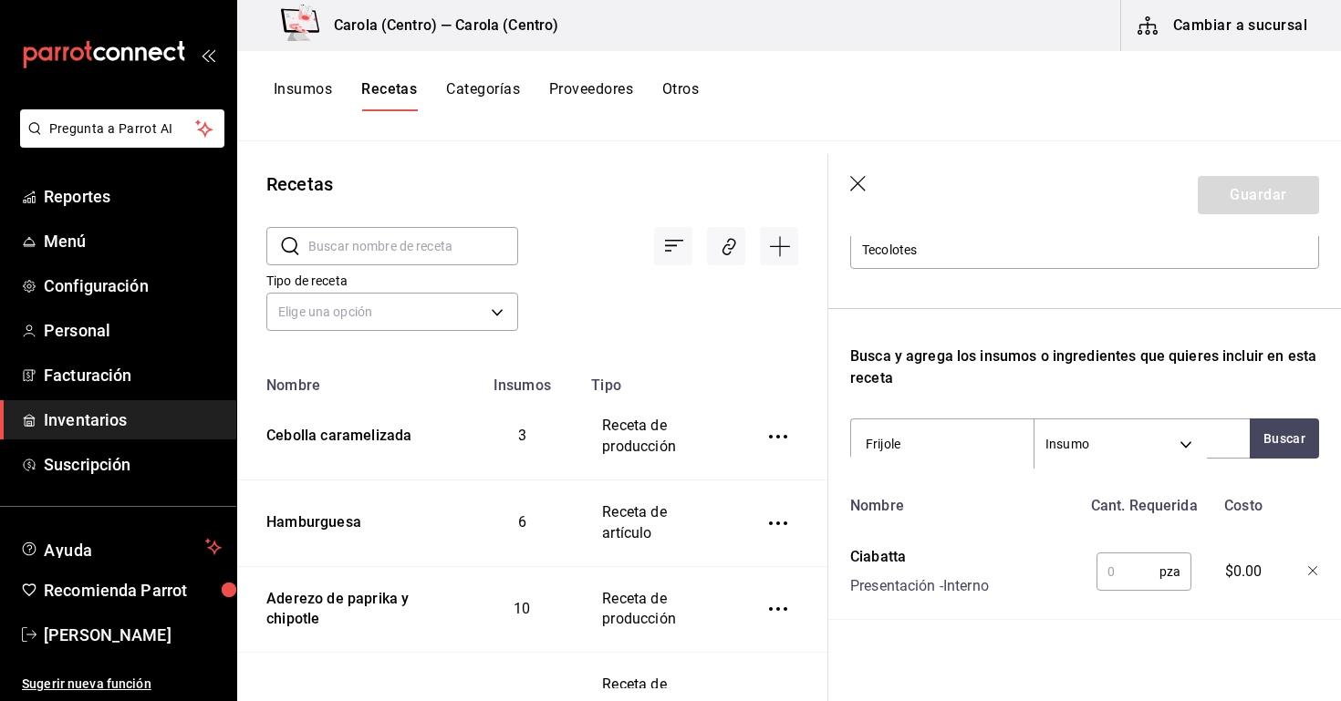
type input "Frijoles"
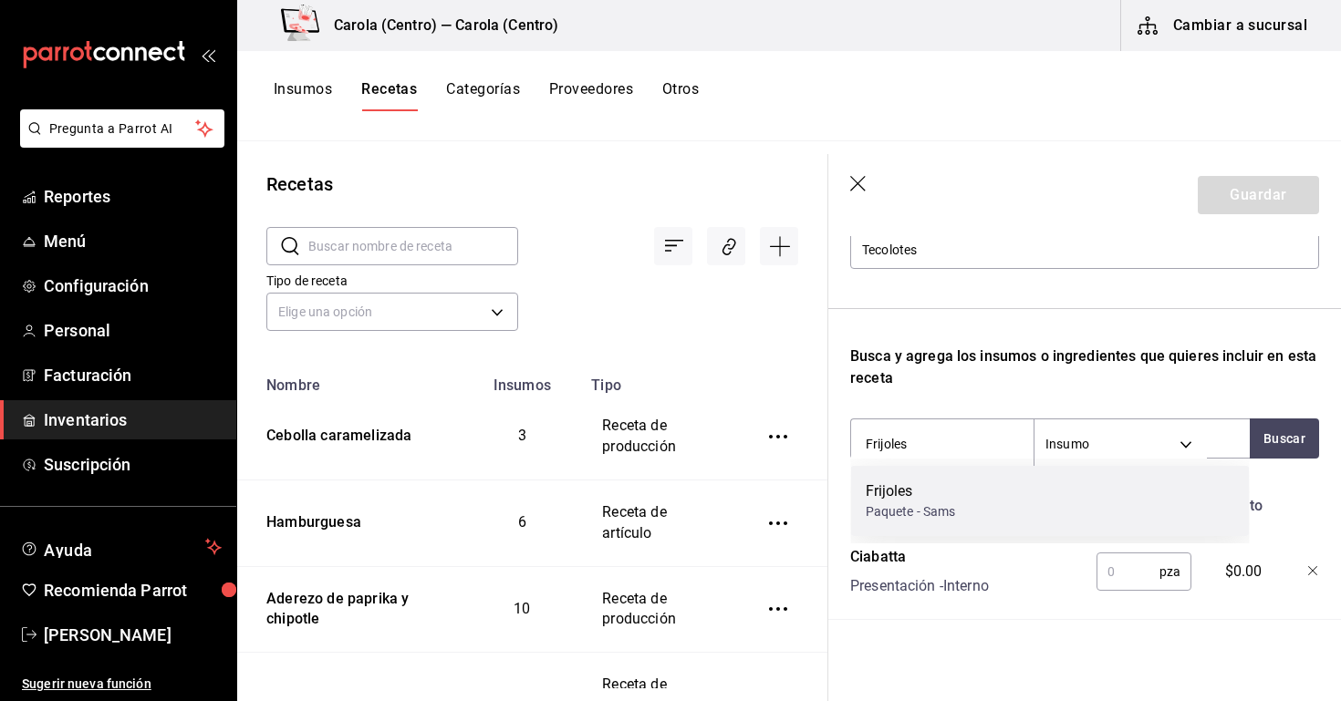
click at [926, 502] on div "Frijoles" at bounding box center [911, 492] width 90 height 22
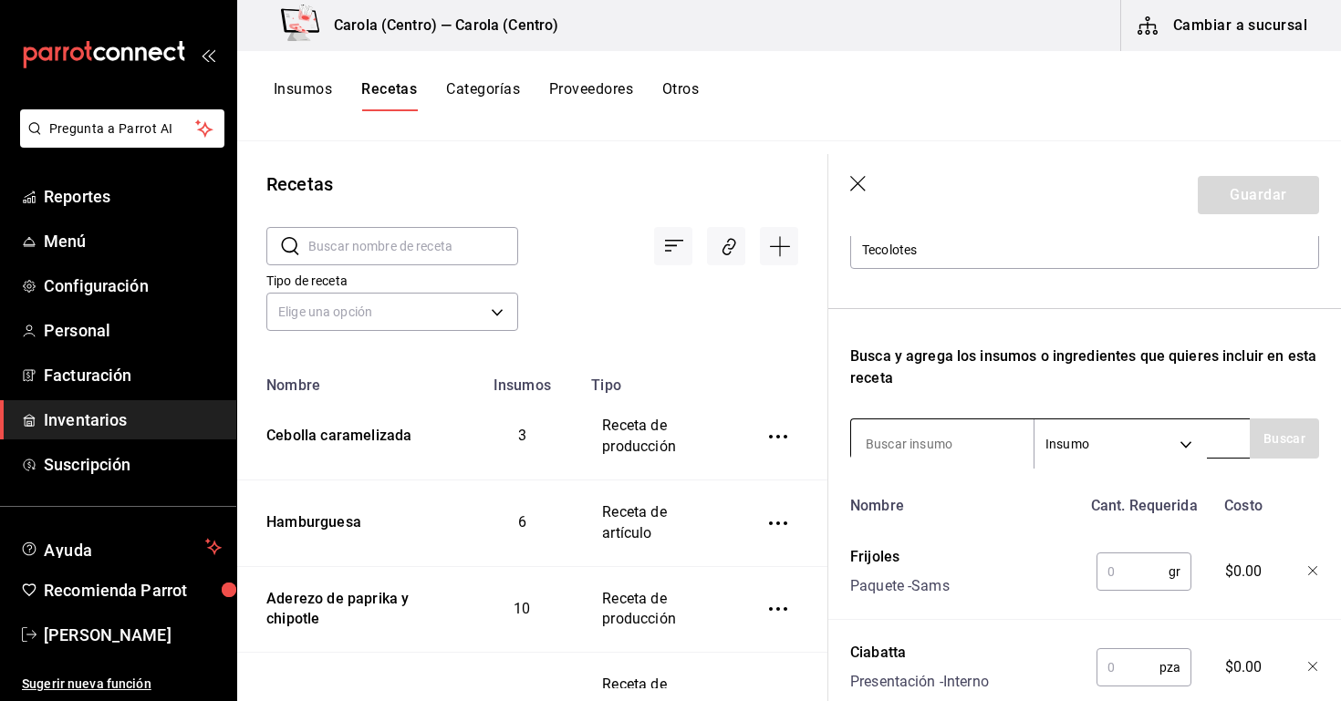
click at [909, 430] on input at bounding box center [942, 444] width 182 height 38
type input "W"
type input "q"
type input "Mozzarella"
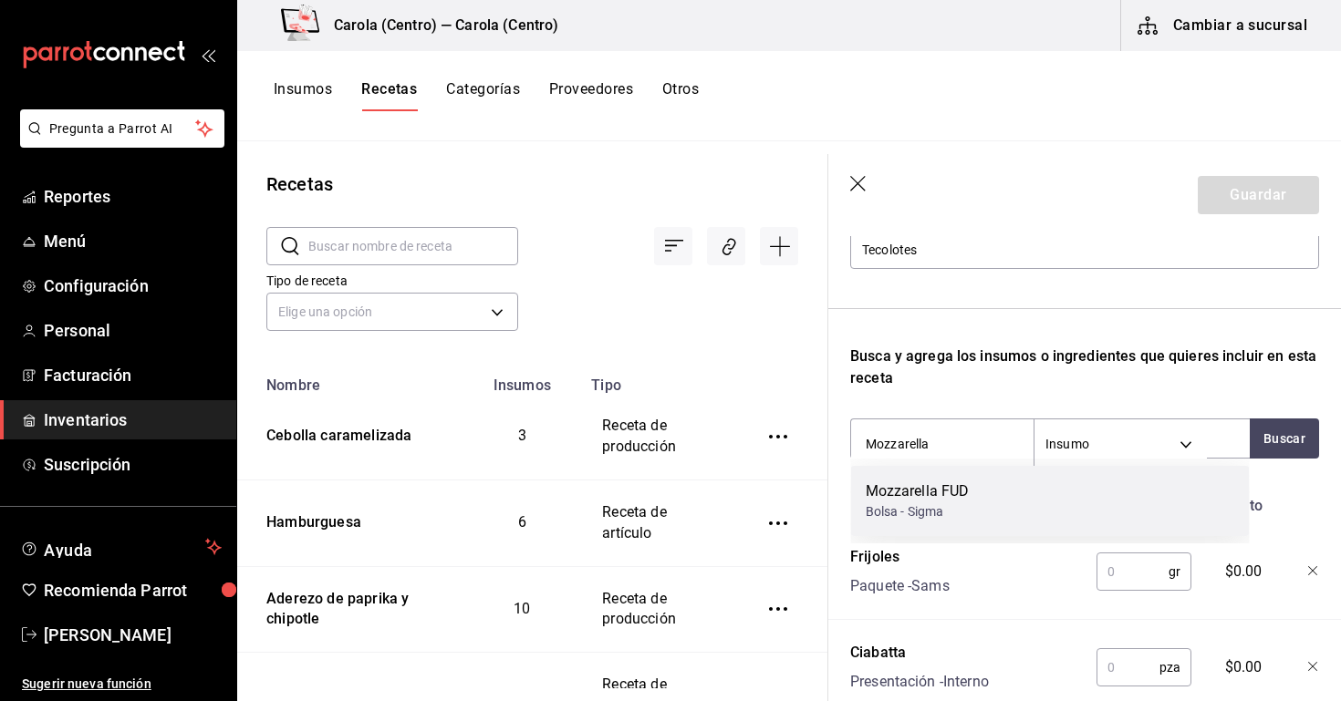
click at [932, 516] on div "Bolsa - Sigma" at bounding box center [918, 512] width 104 height 19
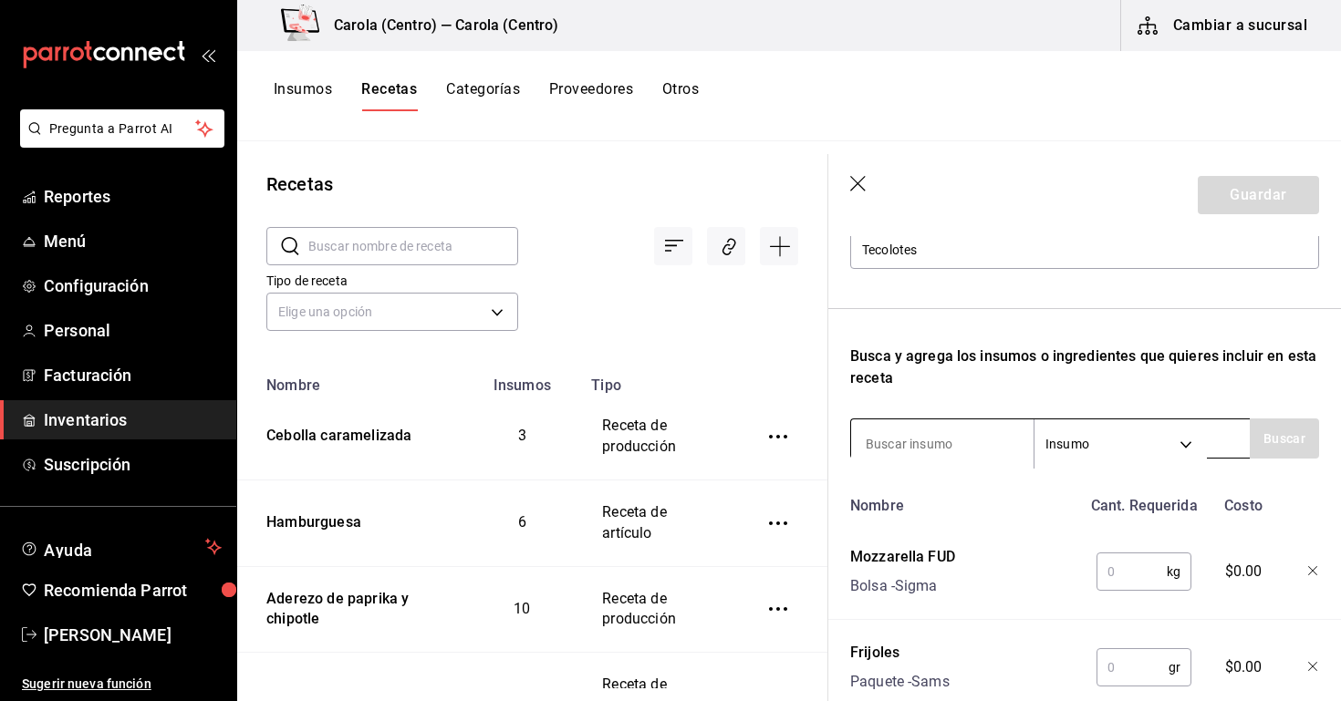
click at [914, 452] on input at bounding box center [942, 444] width 182 height 38
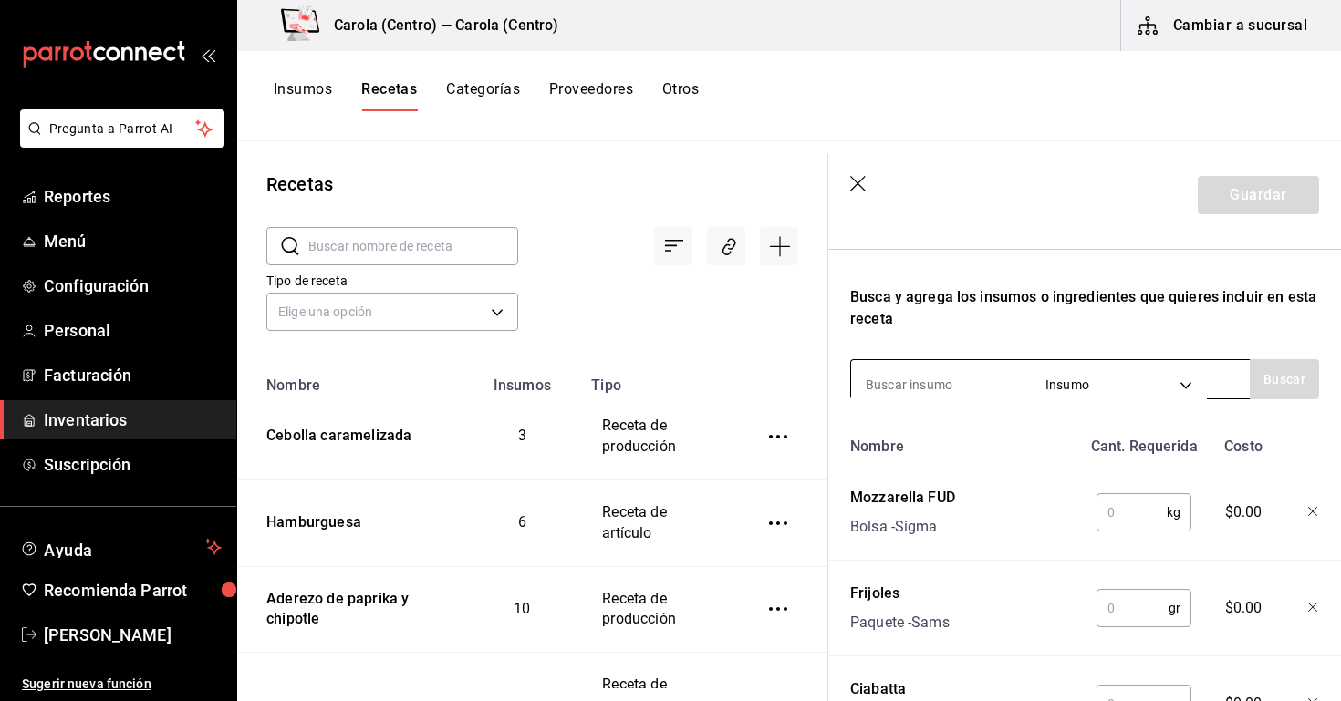
scroll to position [292, 0]
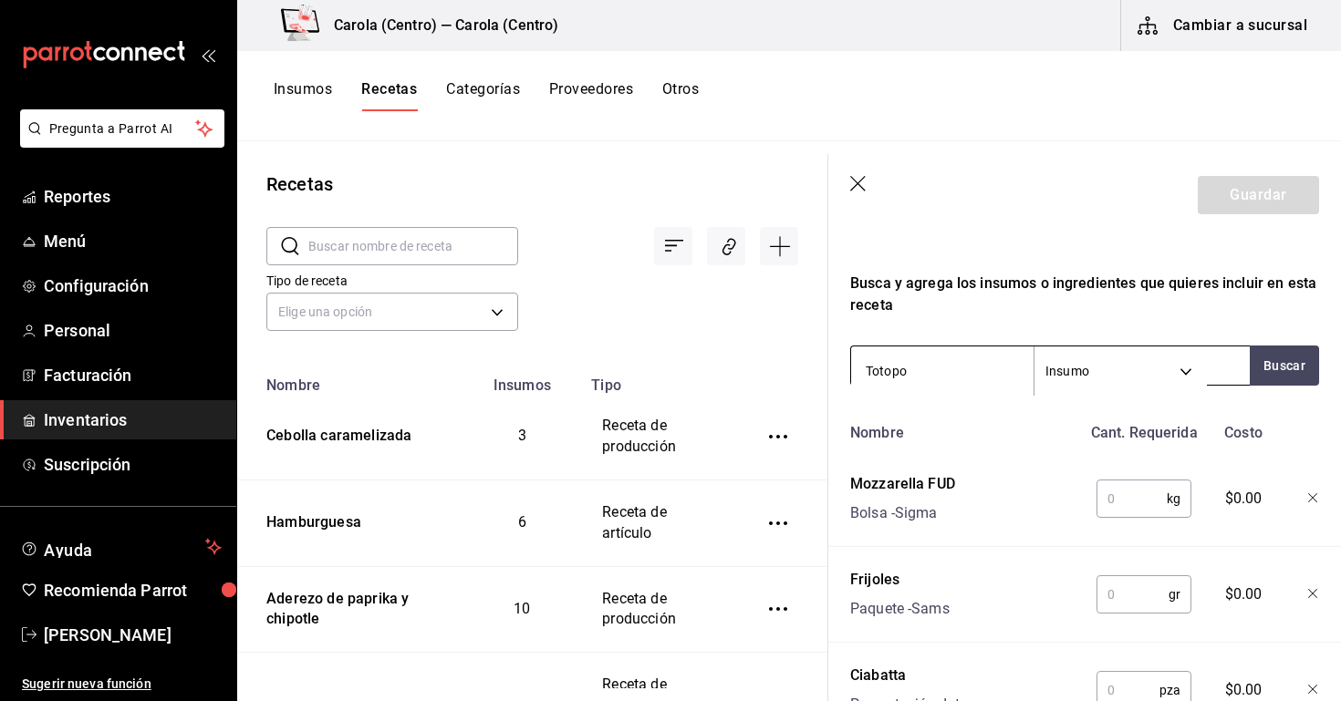
type input "Totopos"
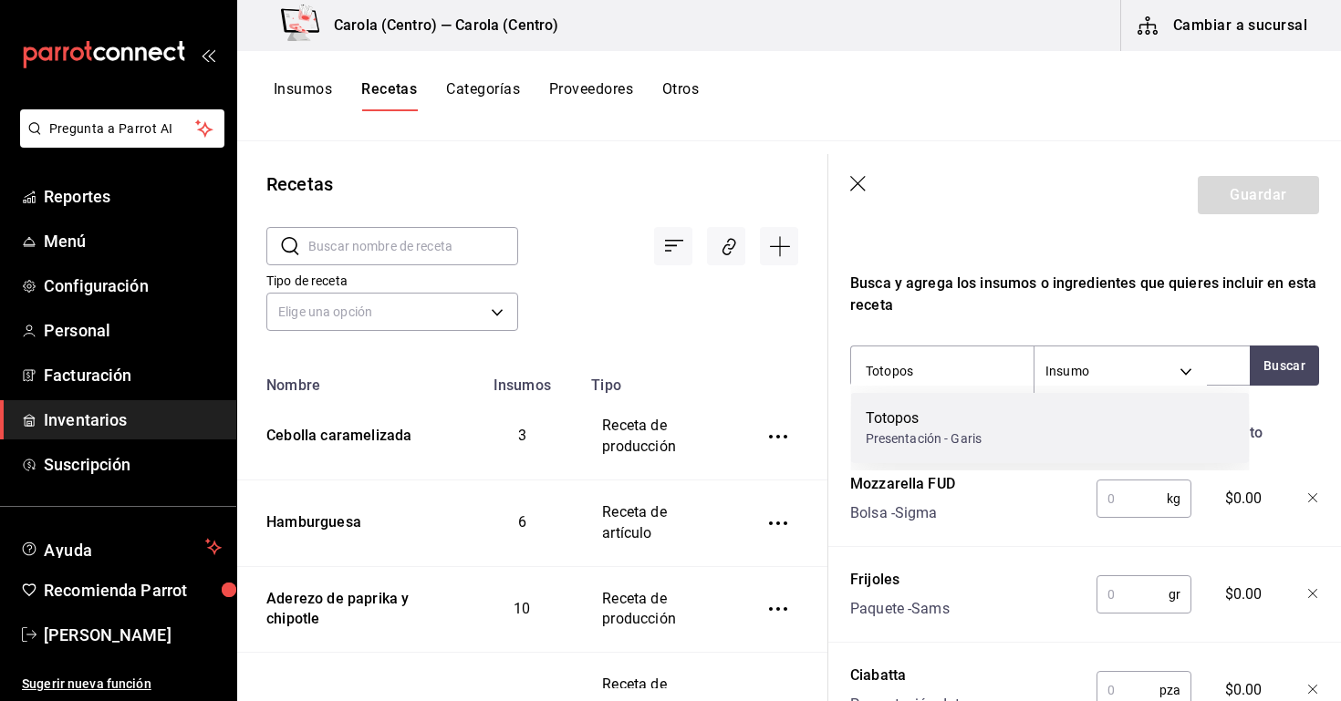
click at [889, 409] on div "Totopos" at bounding box center [924, 419] width 117 height 22
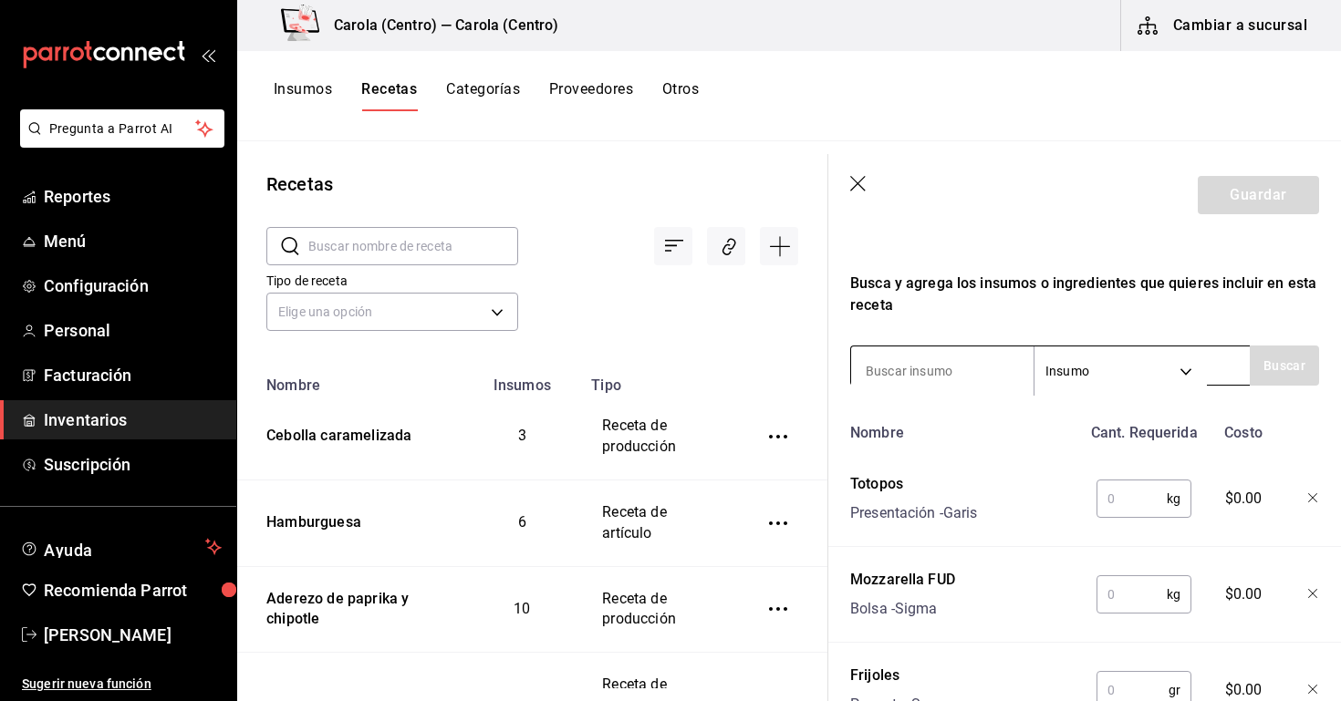
click at [895, 374] on input at bounding box center [942, 371] width 182 height 38
type input "c"
type input "Crema"
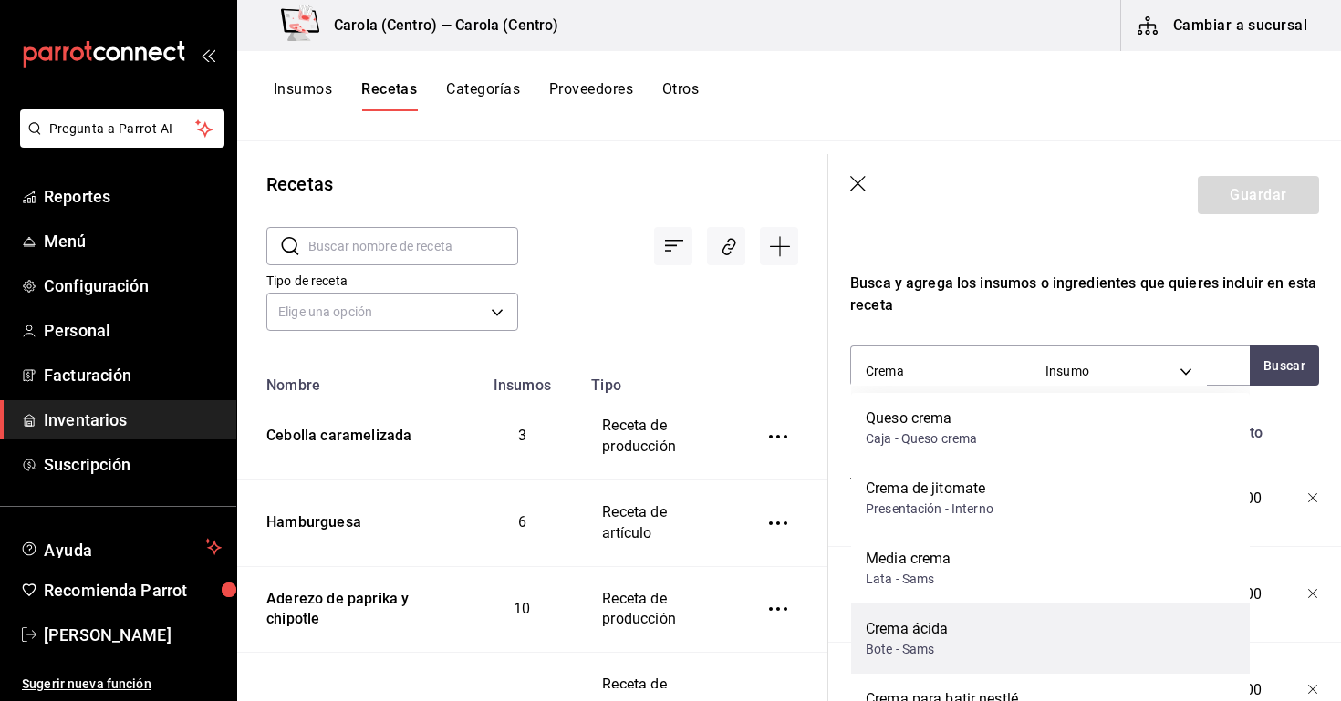
click at [930, 614] on div "Crema ácida Bote - Sams" at bounding box center [1050, 639] width 399 height 70
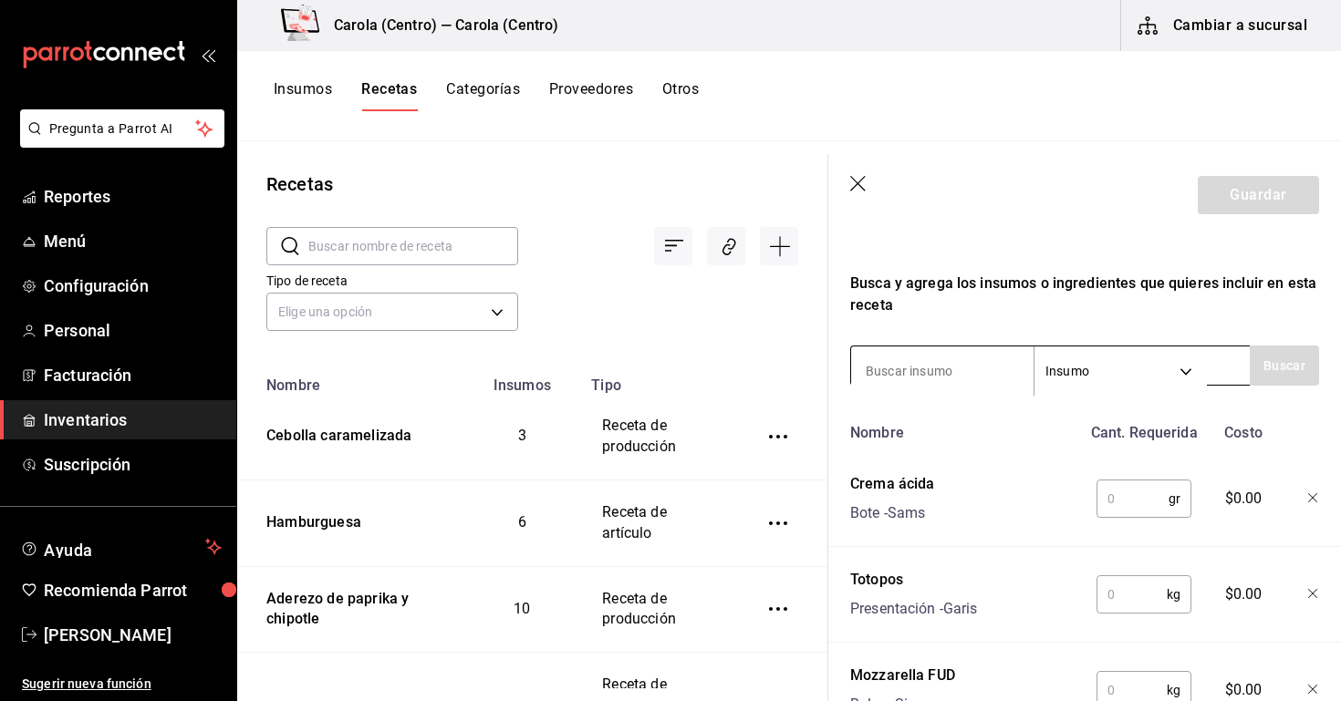
click at [919, 373] on input at bounding box center [942, 371] width 182 height 38
type input "Cotija"
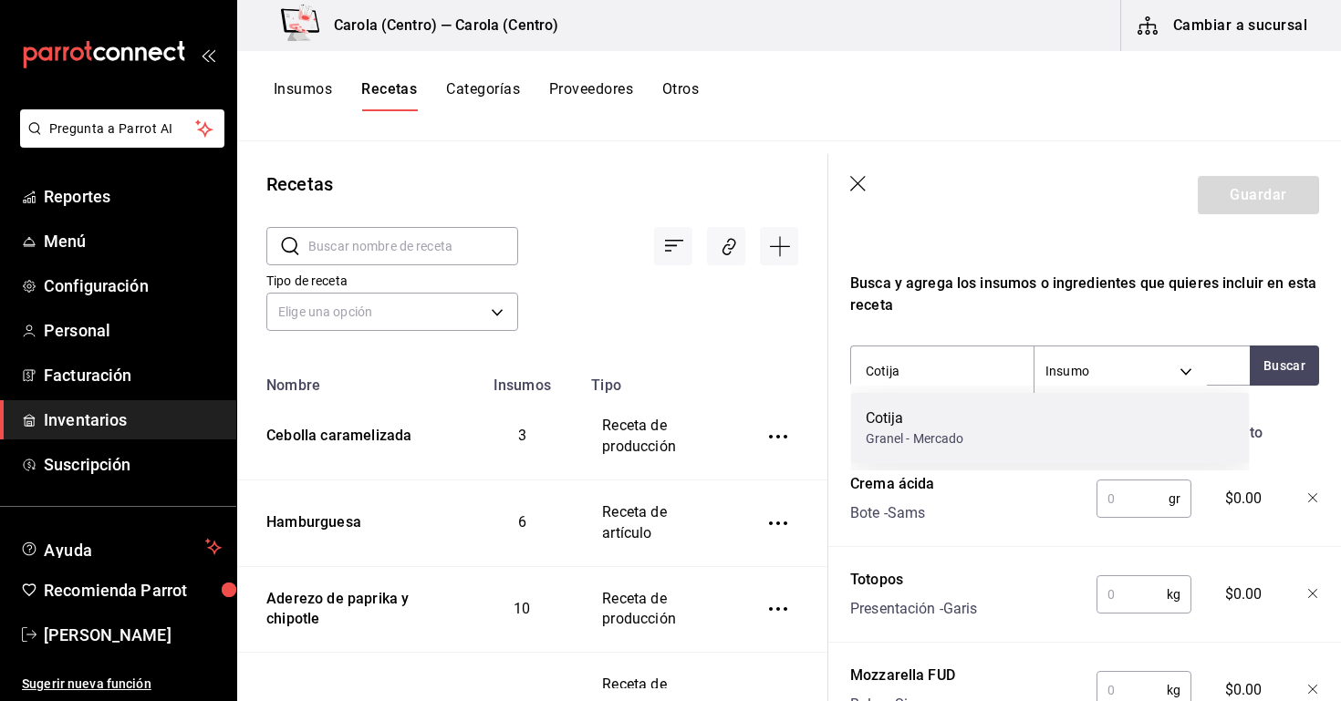
click at [911, 455] on div "Cotija Granel - Mercado" at bounding box center [1050, 428] width 399 height 70
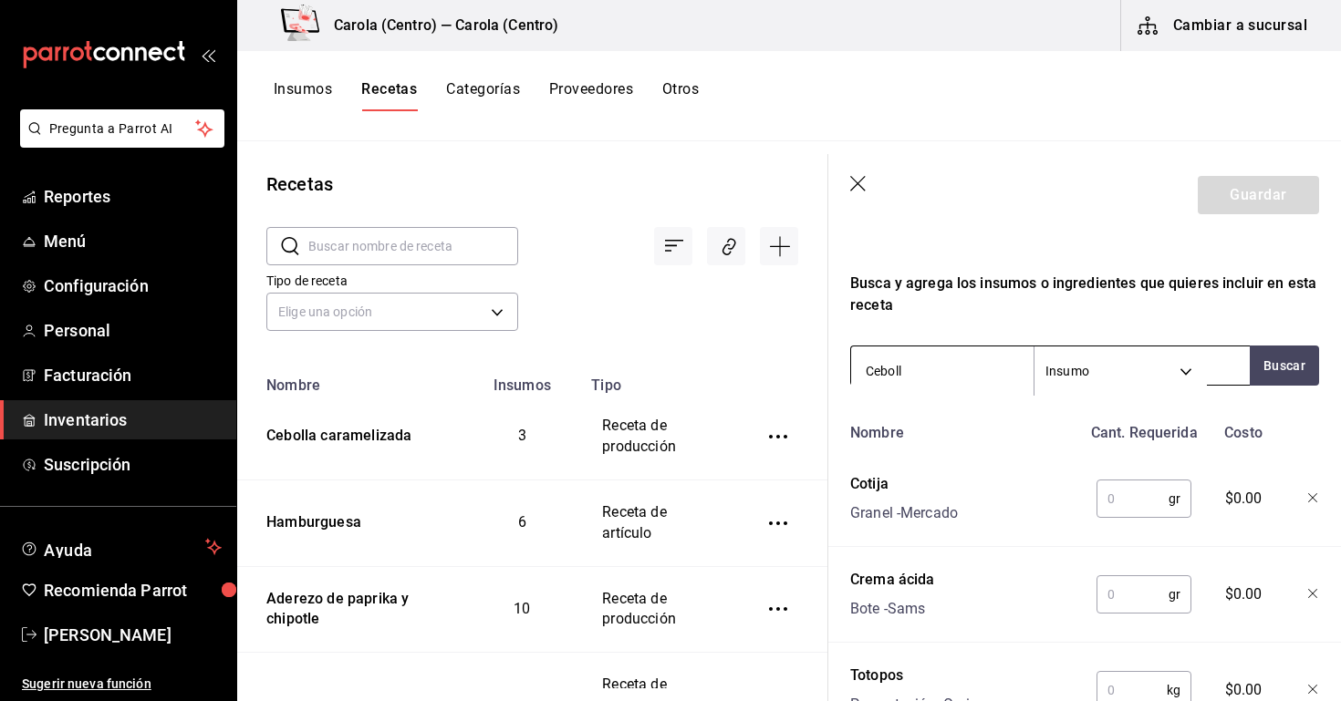
type input "Cebolla"
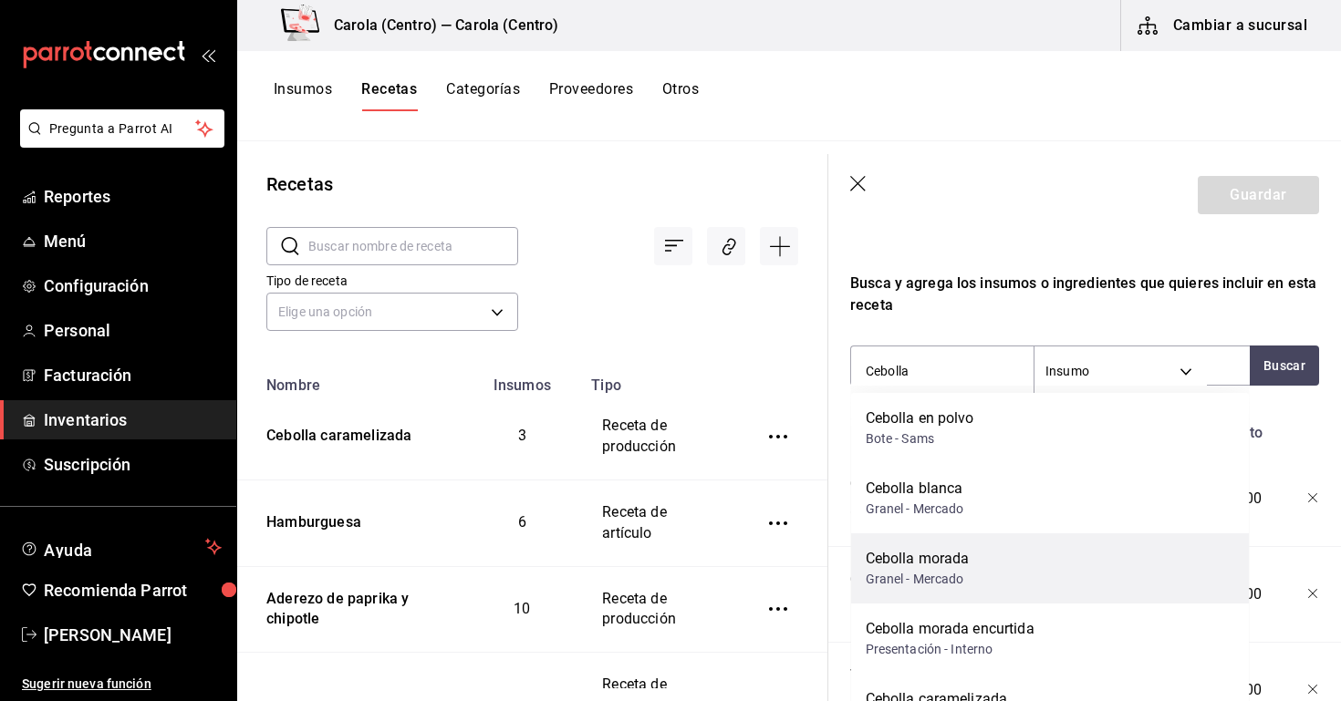
click at [974, 595] on div "Cebolla morada Granel - Mercado" at bounding box center [1050, 569] width 399 height 70
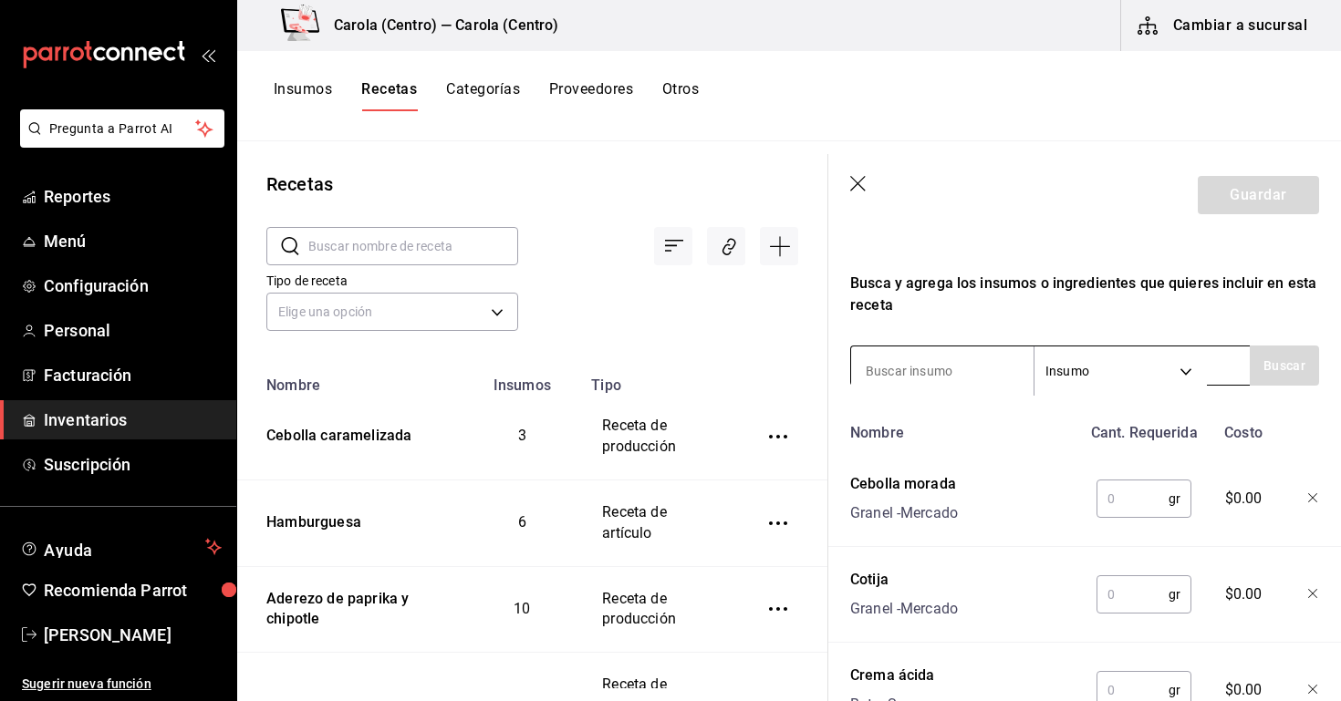
click at [927, 369] on input at bounding box center [942, 371] width 182 height 38
type input "Cilantro"
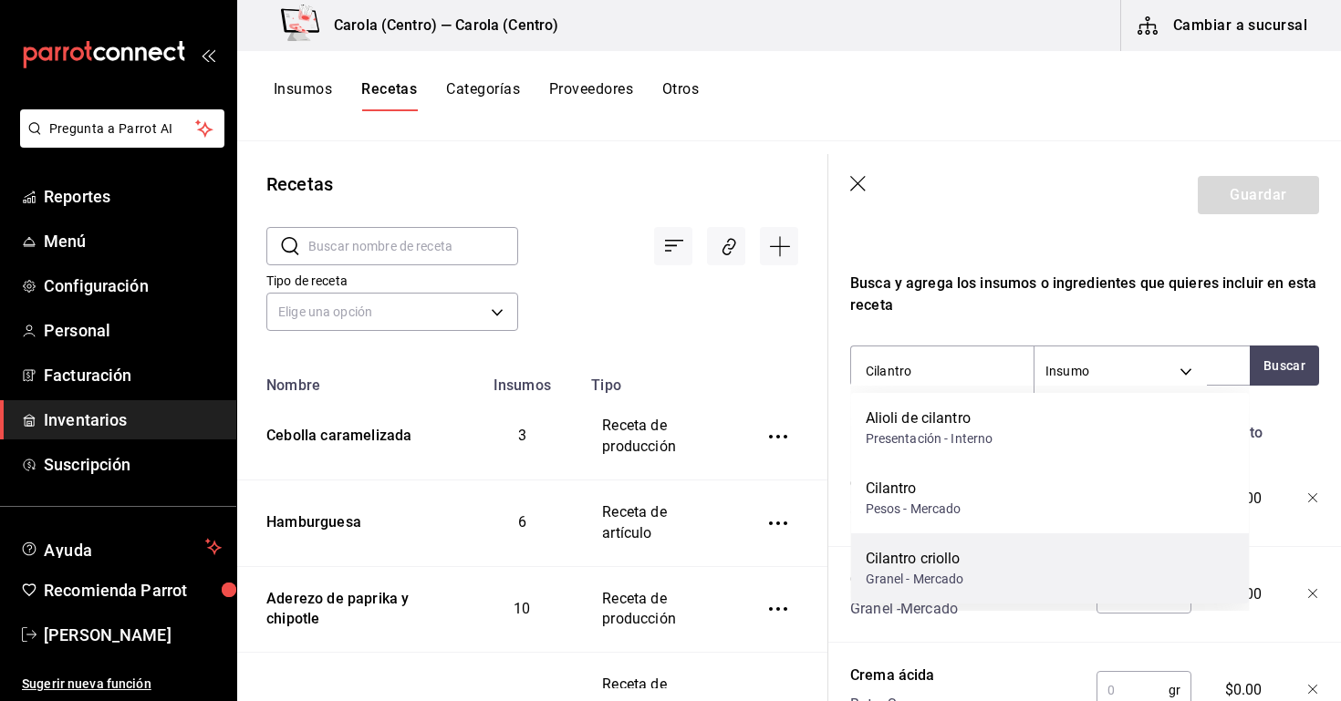
click at [973, 561] on div "Cilantro criollo Granel - Mercado" at bounding box center [1050, 569] width 399 height 70
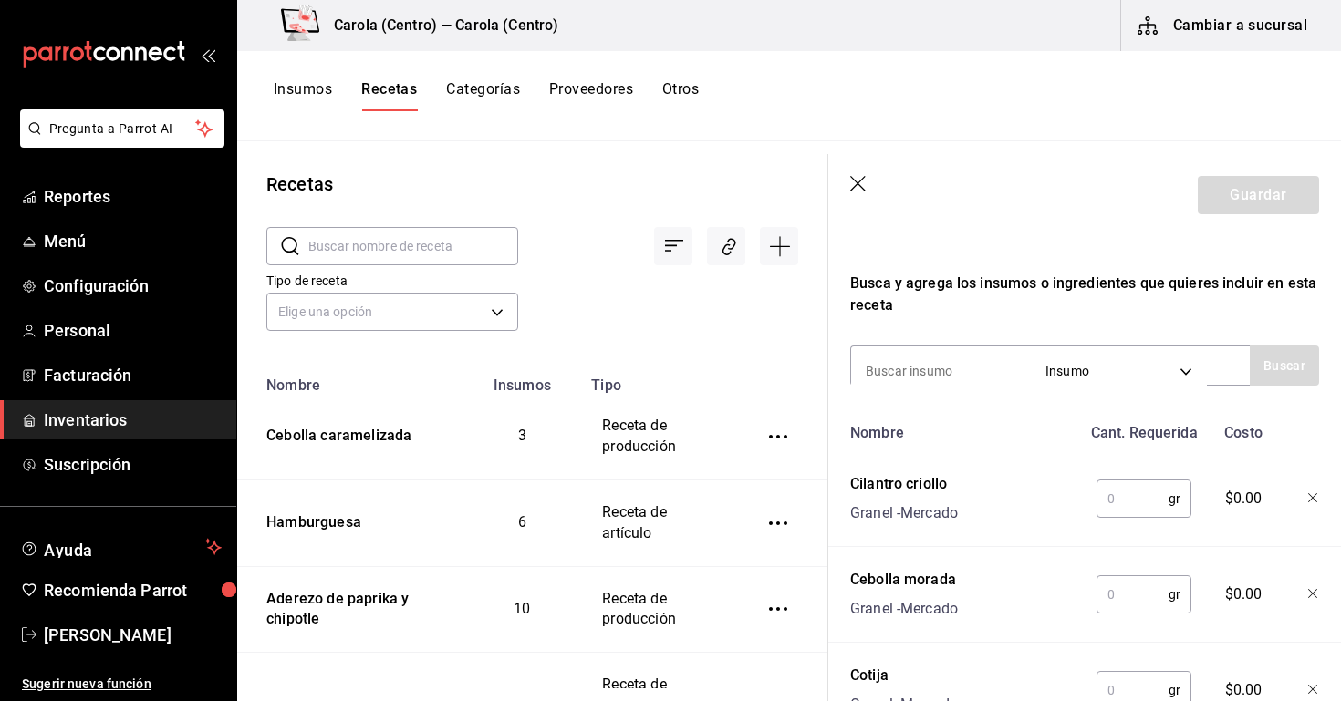
scroll to position [367, 0]
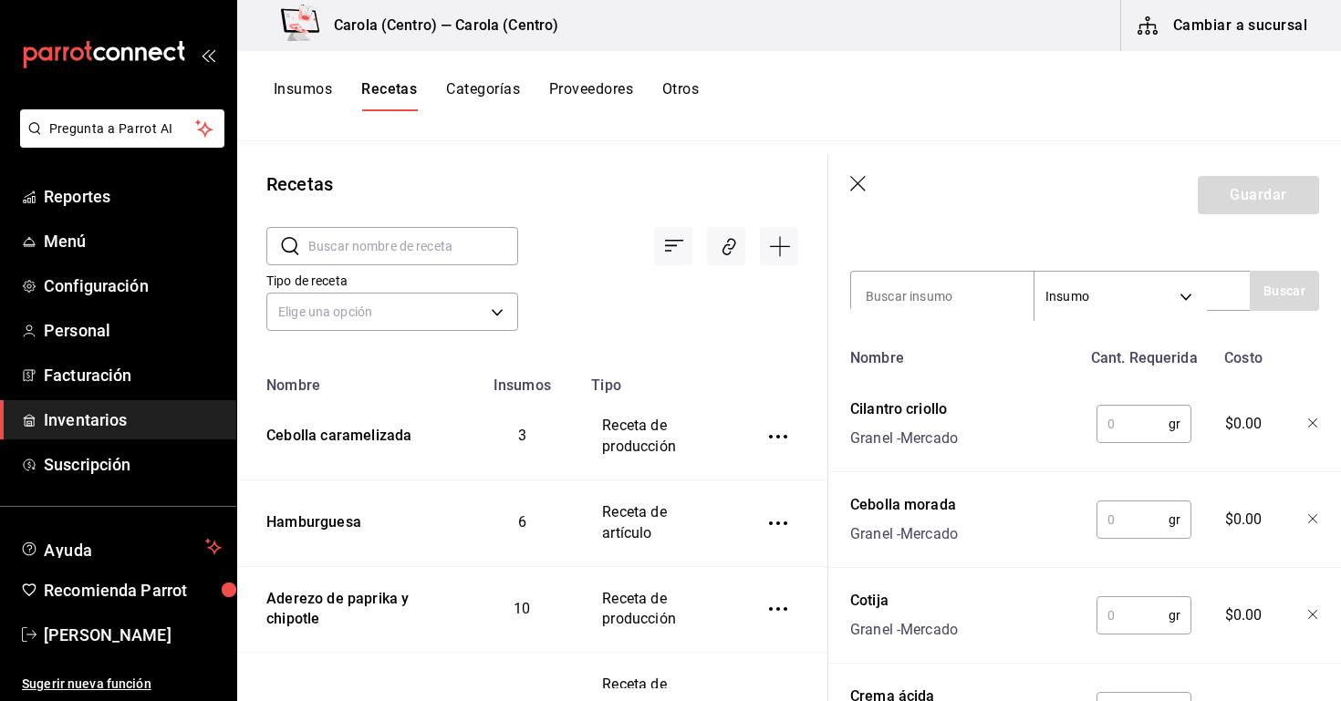
click at [1121, 421] on input "text" at bounding box center [1132, 424] width 72 height 36
type input "3"
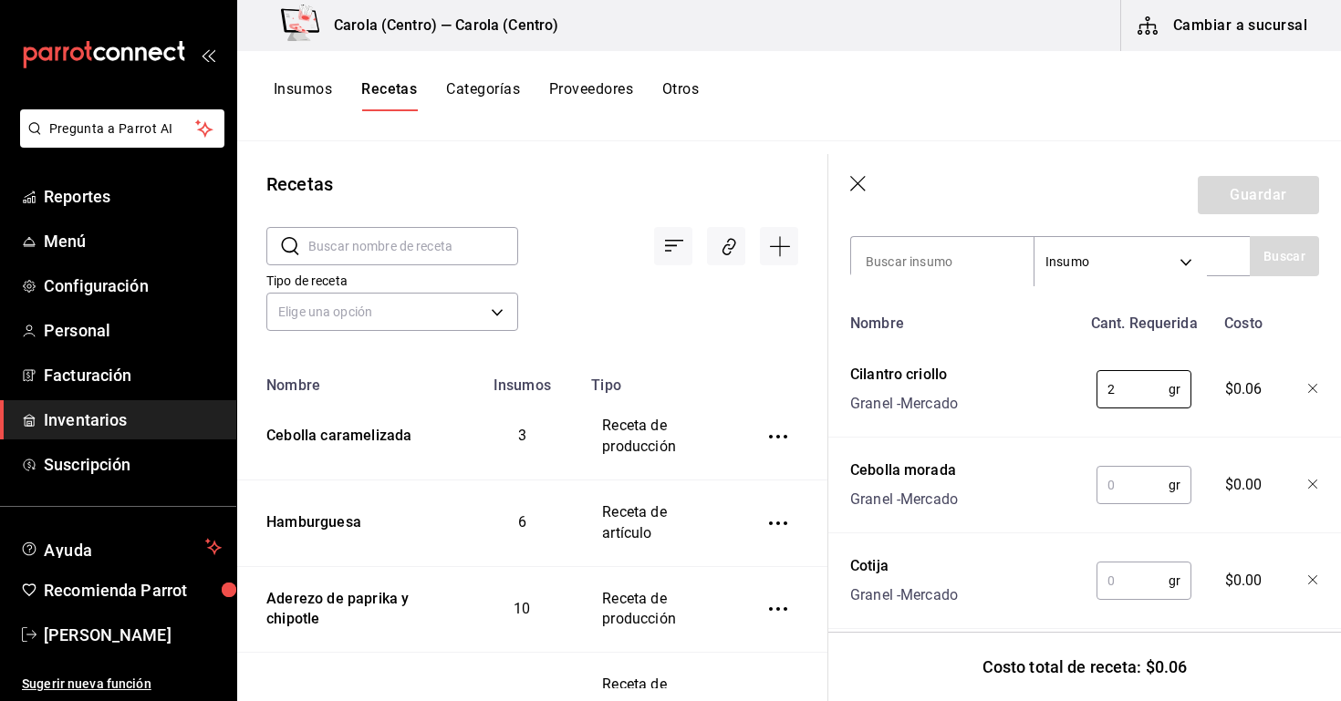
scroll to position [403, 0]
type input "2"
click at [1118, 480] on input "text" at bounding box center [1132, 483] width 72 height 36
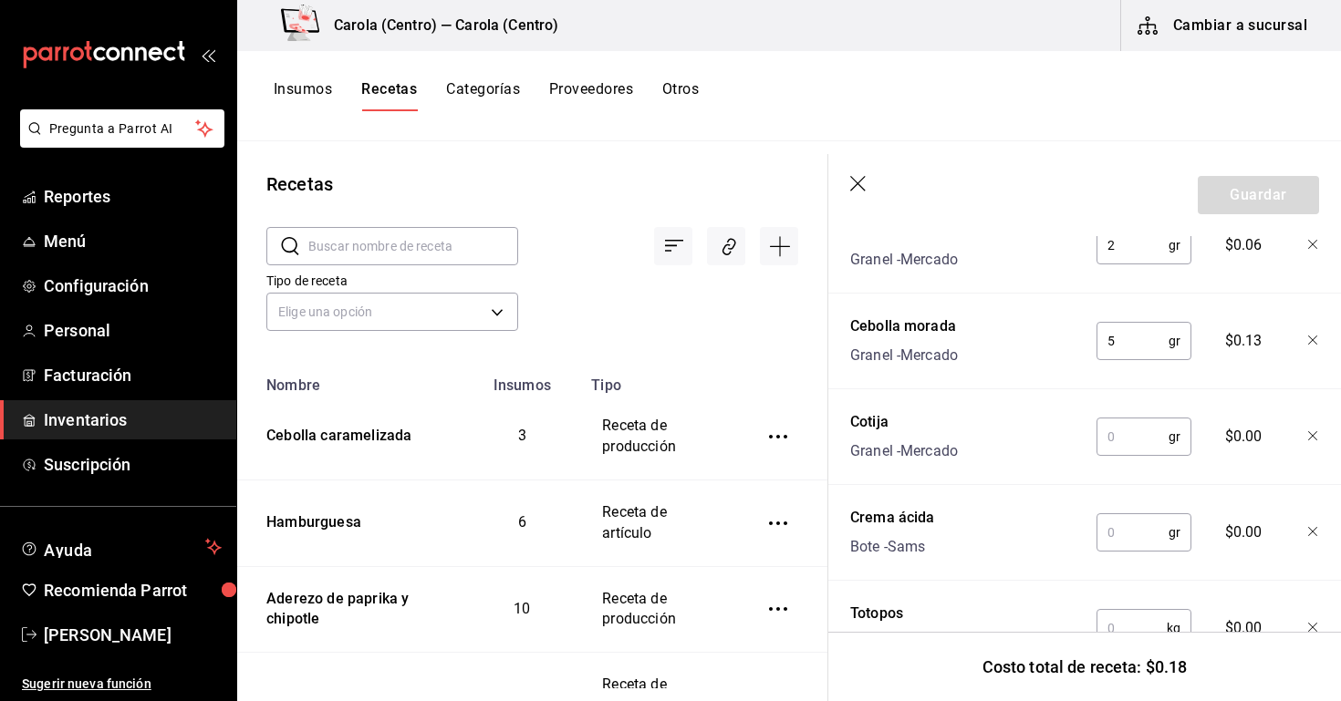
scroll to position [545, 0]
type input "5"
click at [1134, 440] on input "text" at bounding box center [1132, 438] width 72 height 36
type input "15"
click at [1126, 536] on input "text" at bounding box center [1132, 533] width 72 height 36
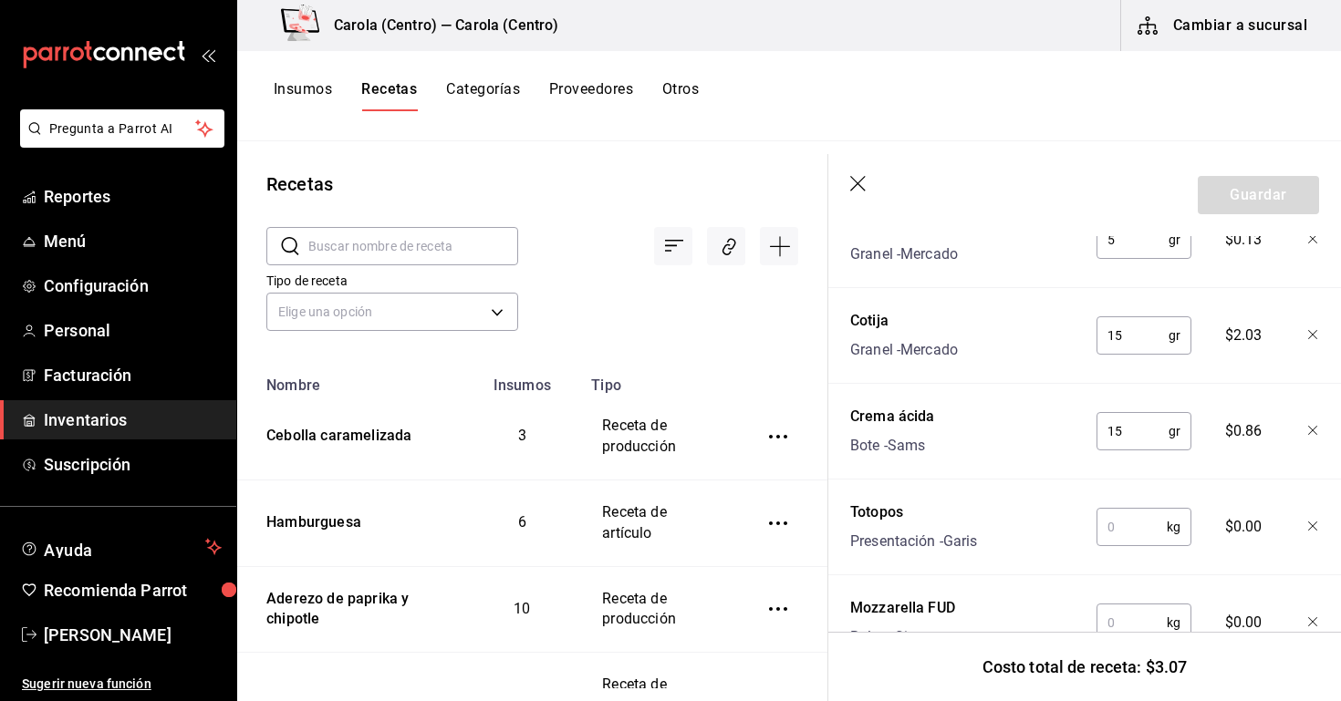
scroll to position [649, 0]
type input "15"
click at [1125, 516] on input "text" at bounding box center [1131, 525] width 70 height 36
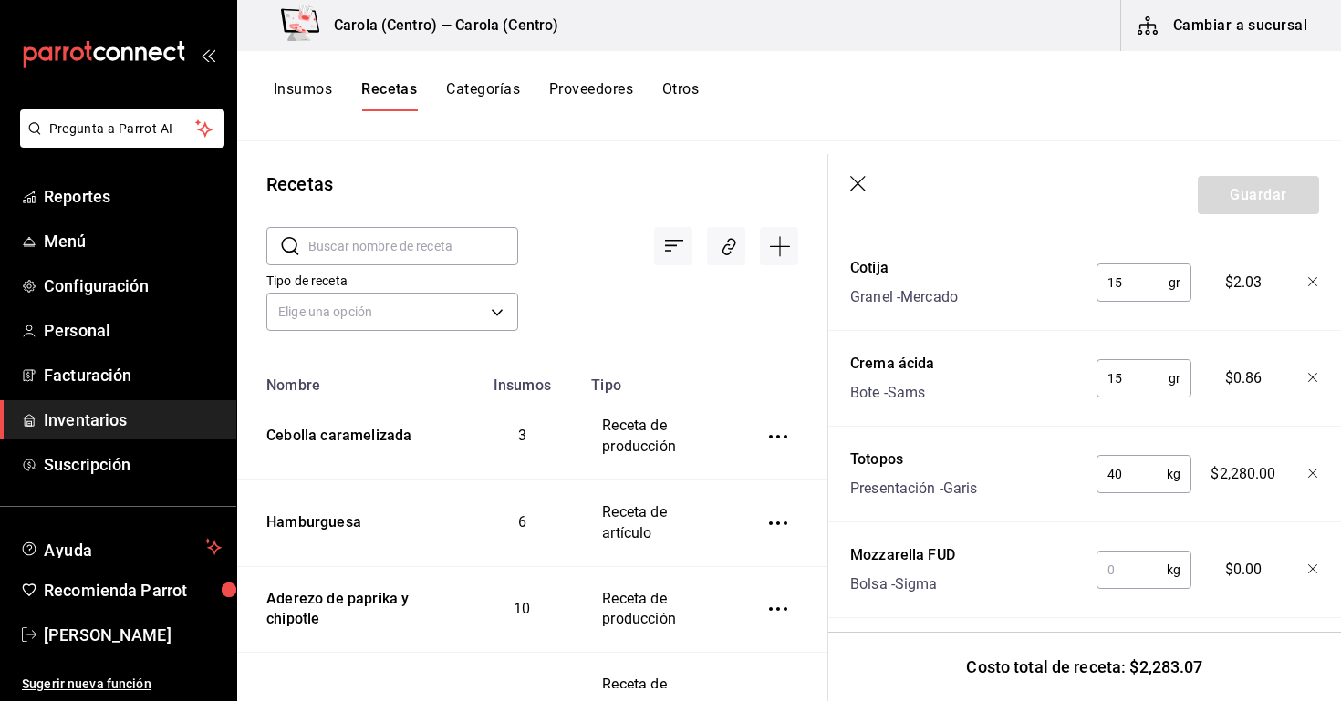
scroll to position [701, 0]
type input "4"
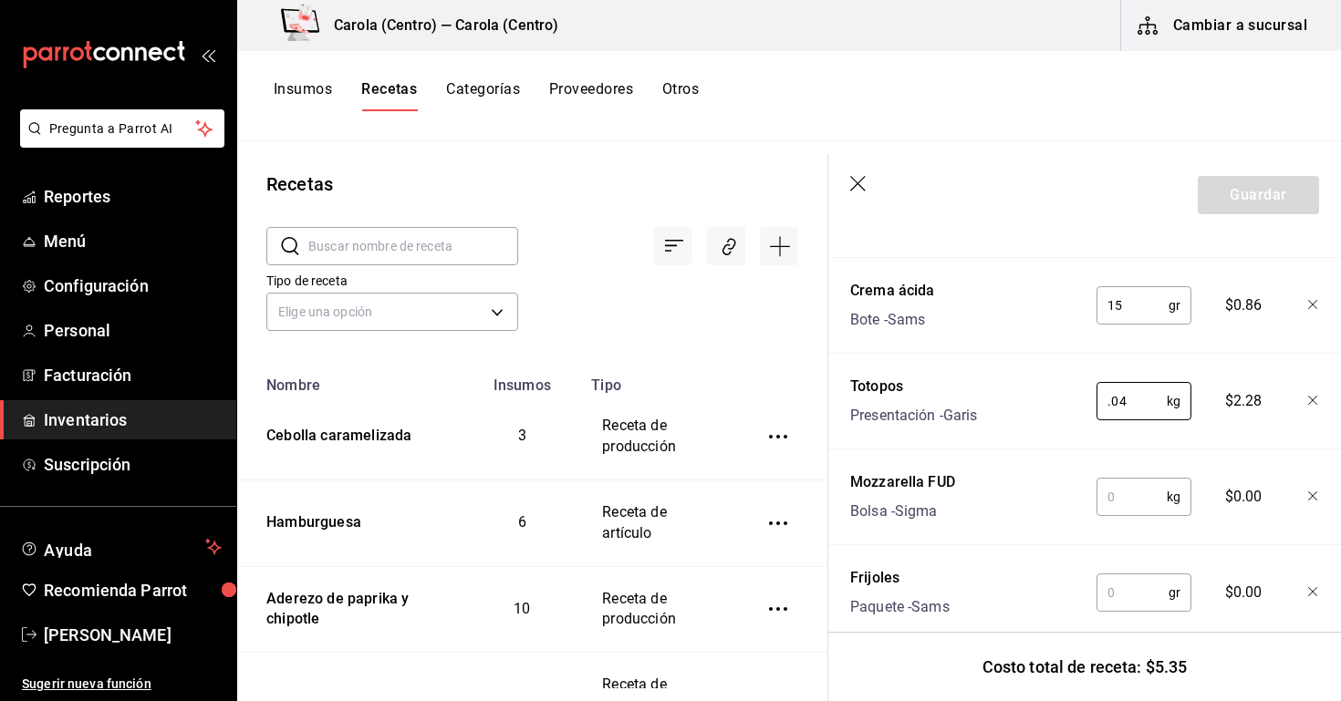
scroll to position [776, 0]
type input "0.04"
click at [1124, 511] on input "text" at bounding box center [1131, 493] width 70 height 36
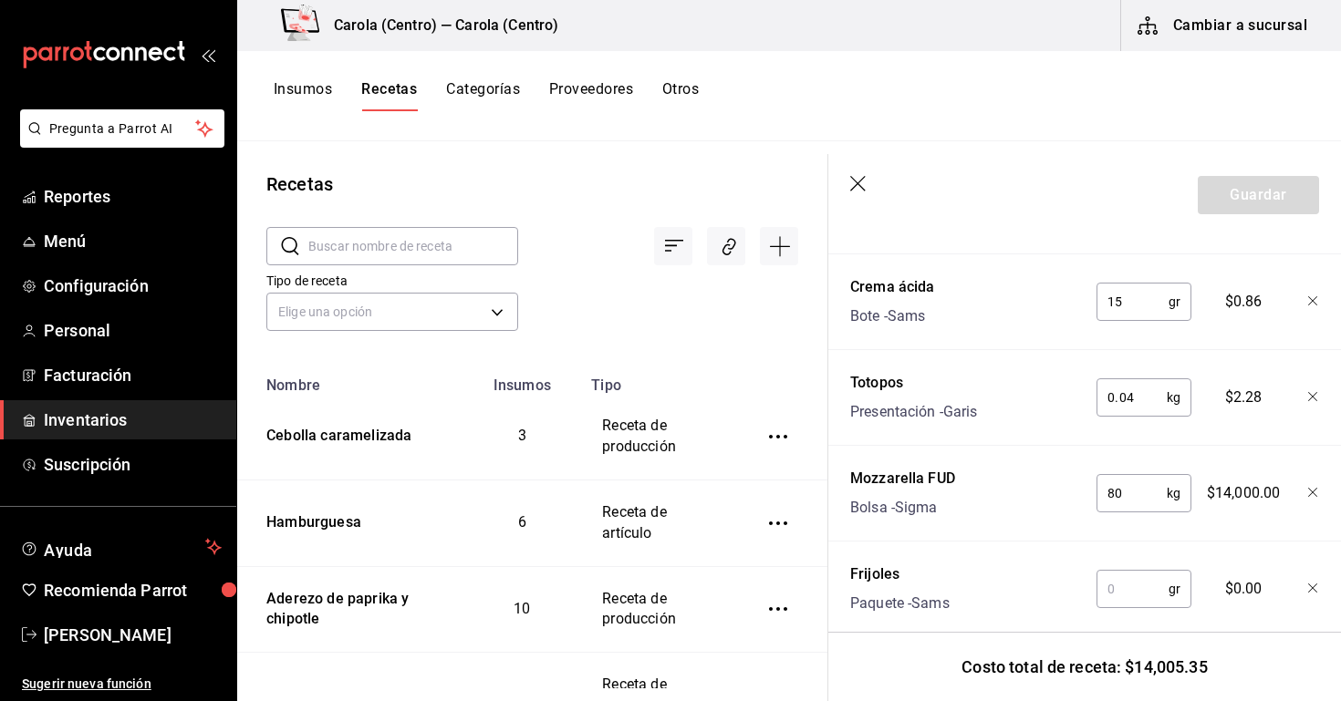
type input "8"
type input "0.08"
click at [1126, 584] on input "text" at bounding box center [1132, 589] width 72 height 36
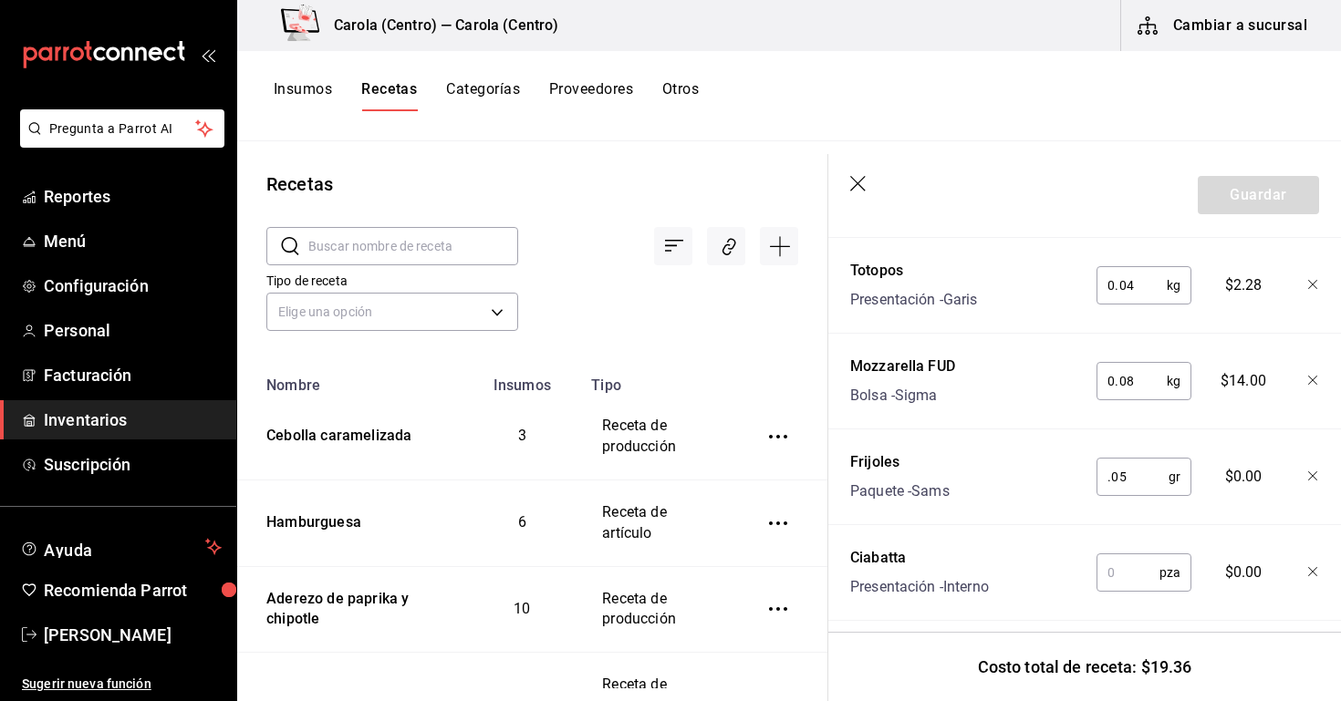
scroll to position [890, 0]
type input "0.05"
click at [1122, 575] on input "text" at bounding box center [1127, 571] width 63 height 36
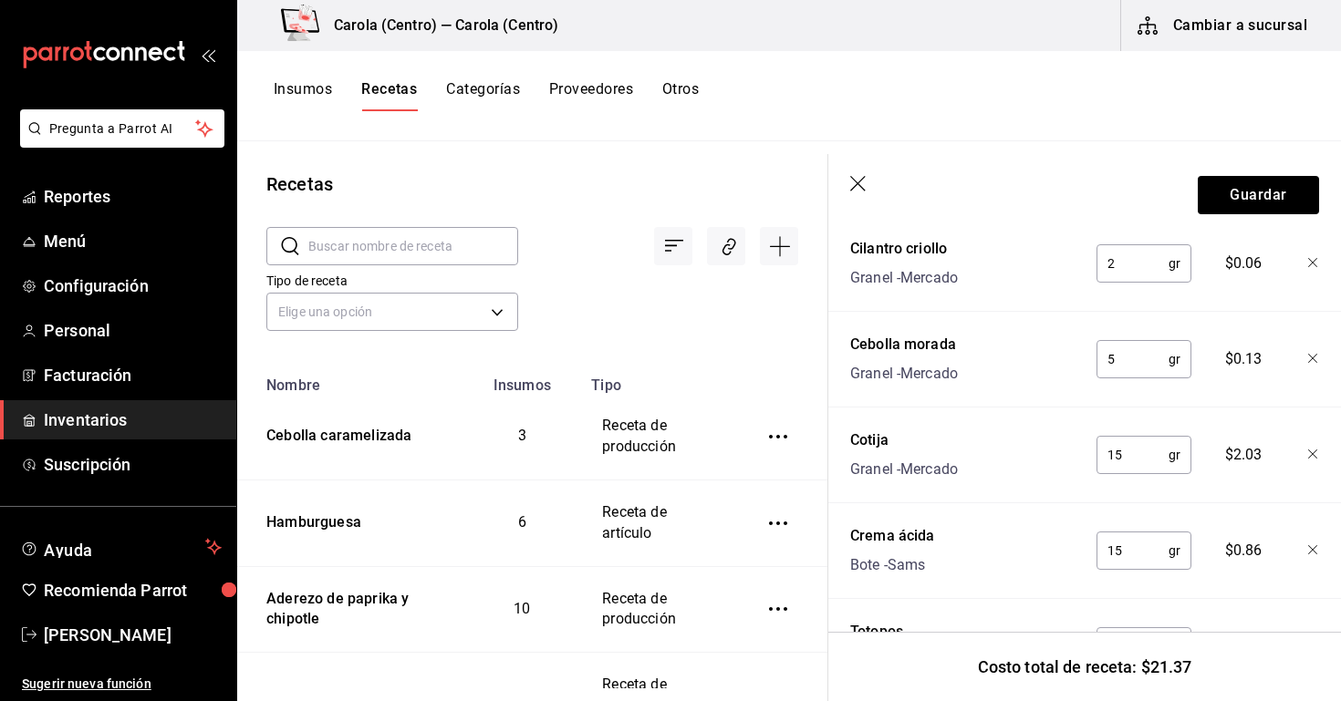
scroll to position [519, 0]
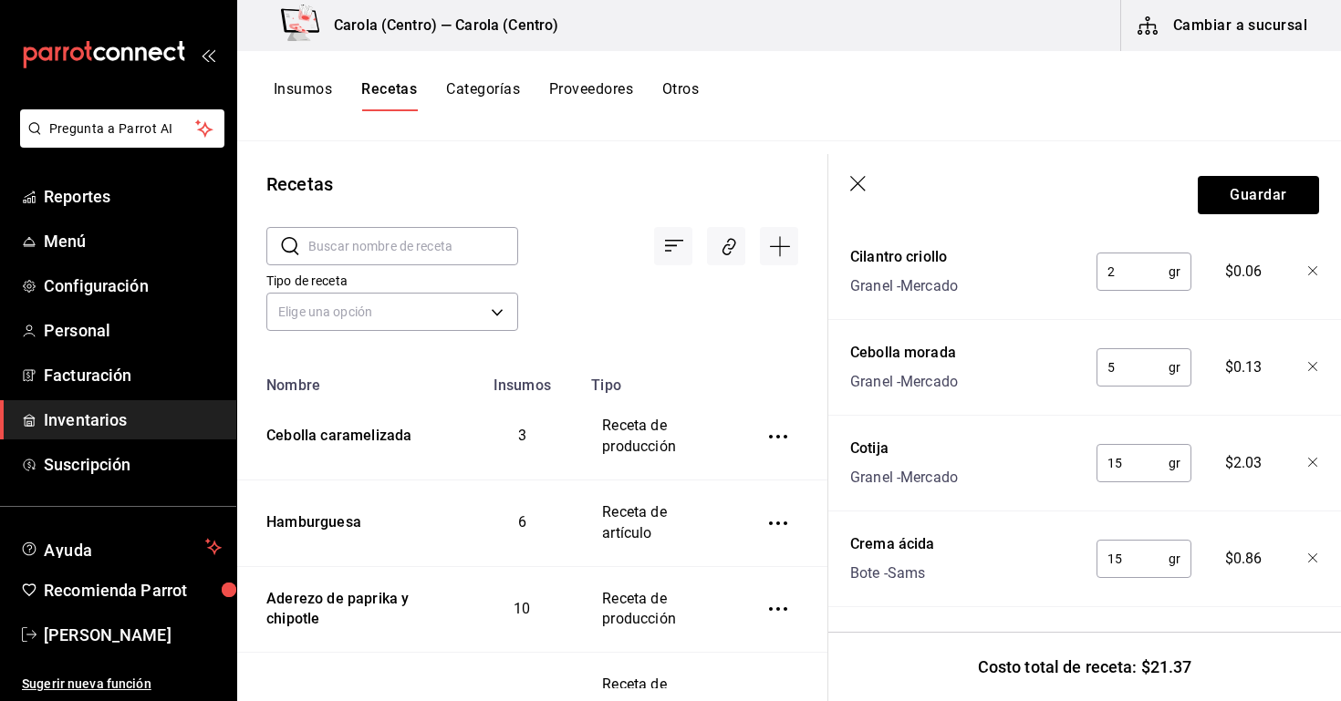
type input "1"
click at [1137, 279] on input "2" at bounding box center [1132, 272] width 72 height 36
click at [1136, 263] on input "2" at bounding box center [1132, 272] width 72 height 36
click at [1133, 274] on input "2" at bounding box center [1132, 272] width 72 height 36
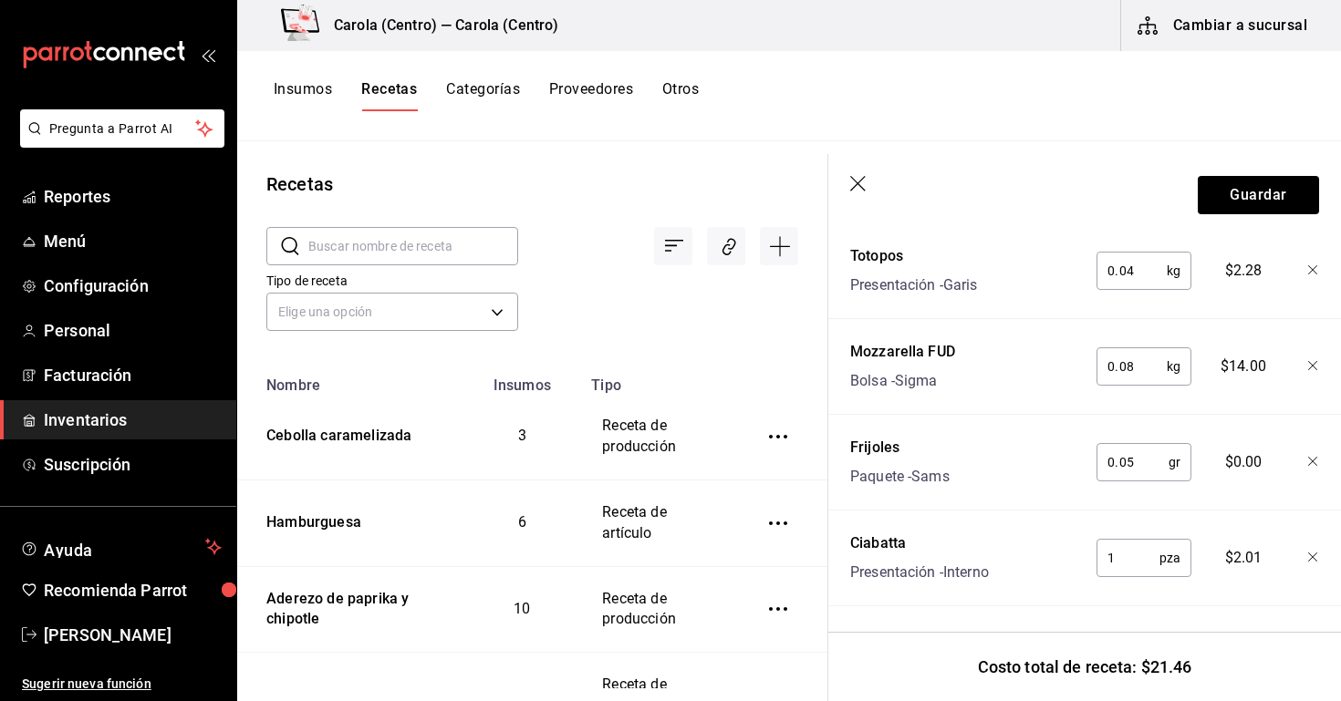
scroll to position [0, 0]
type input "5"
click at [1256, 209] on button "Guardar" at bounding box center [1258, 195] width 121 height 38
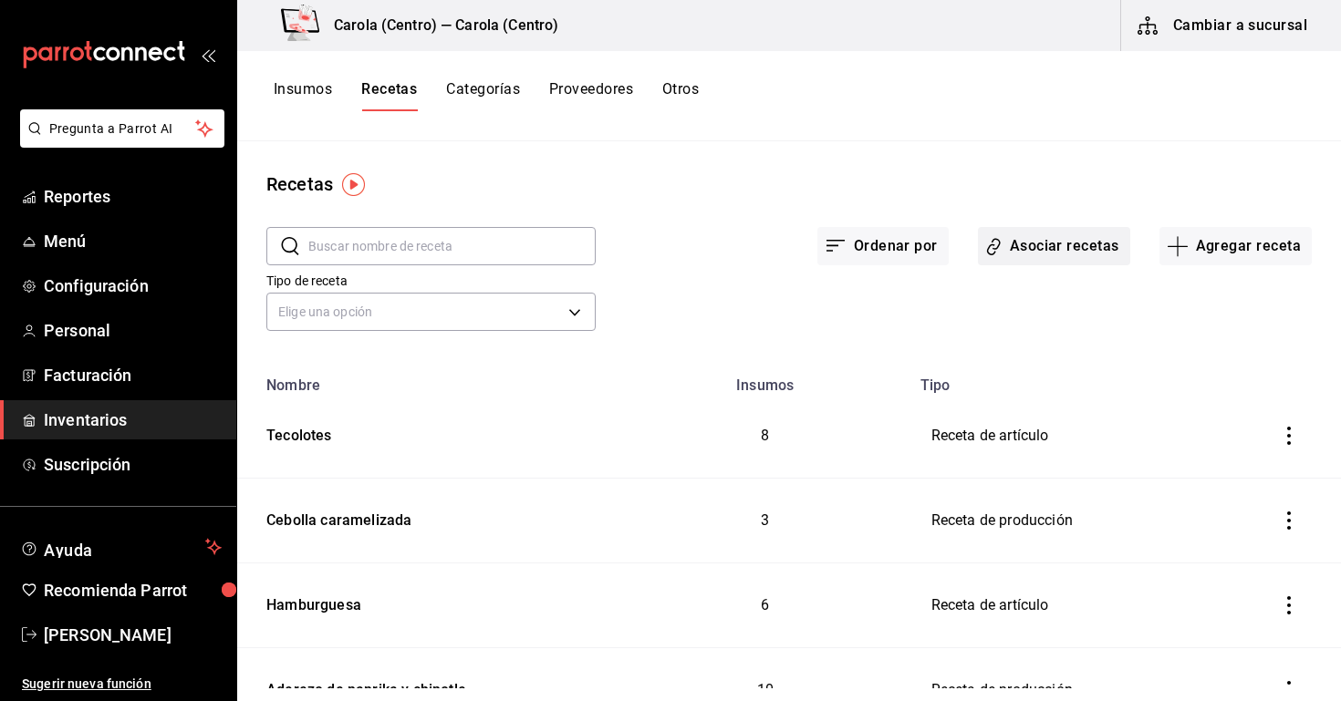
click at [1039, 244] on button "Asociar recetas" at bounding box center [1054, 246] width 152 height 38
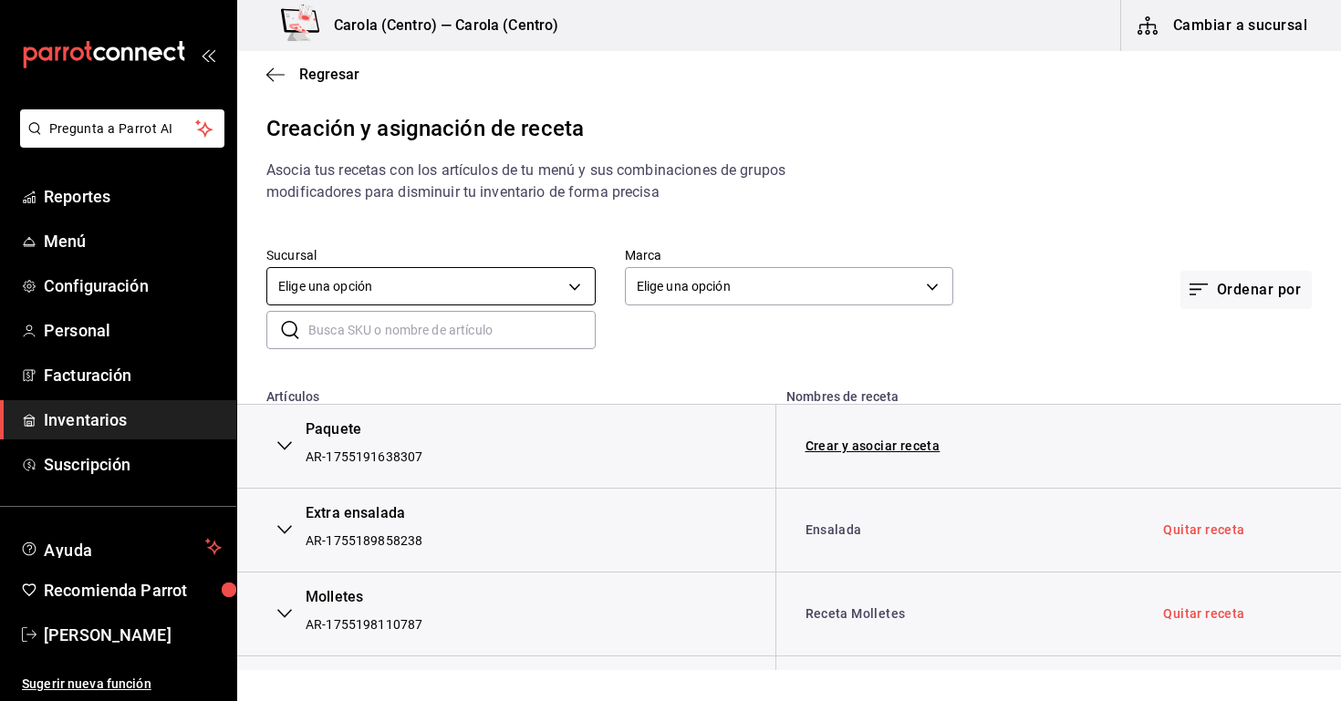
click at [394, 293] on body "Pregunta a Parrot AI Reportes Menú Configuración Personal Facturación Inventari…" at bounding box center [670, 335] width 1341 height 670
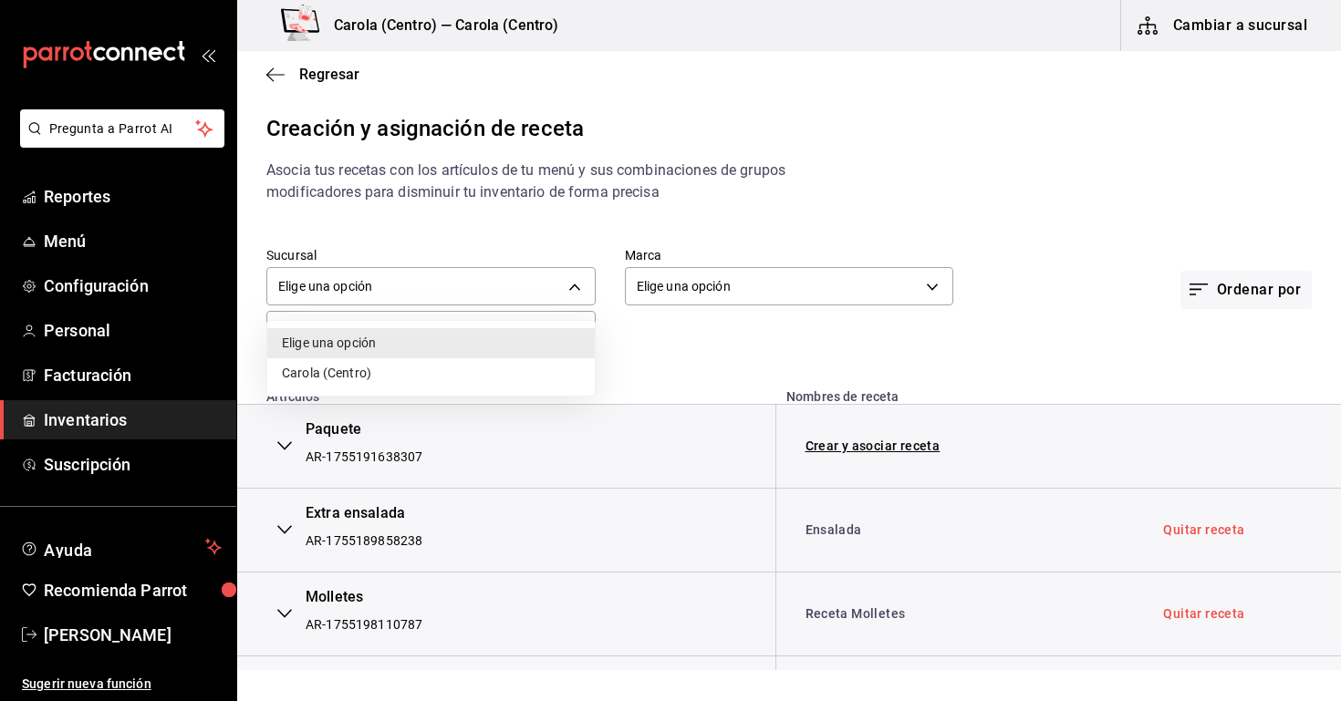
click at [454, 234] on div at bounding box center [670, 350] width 1341 height 701
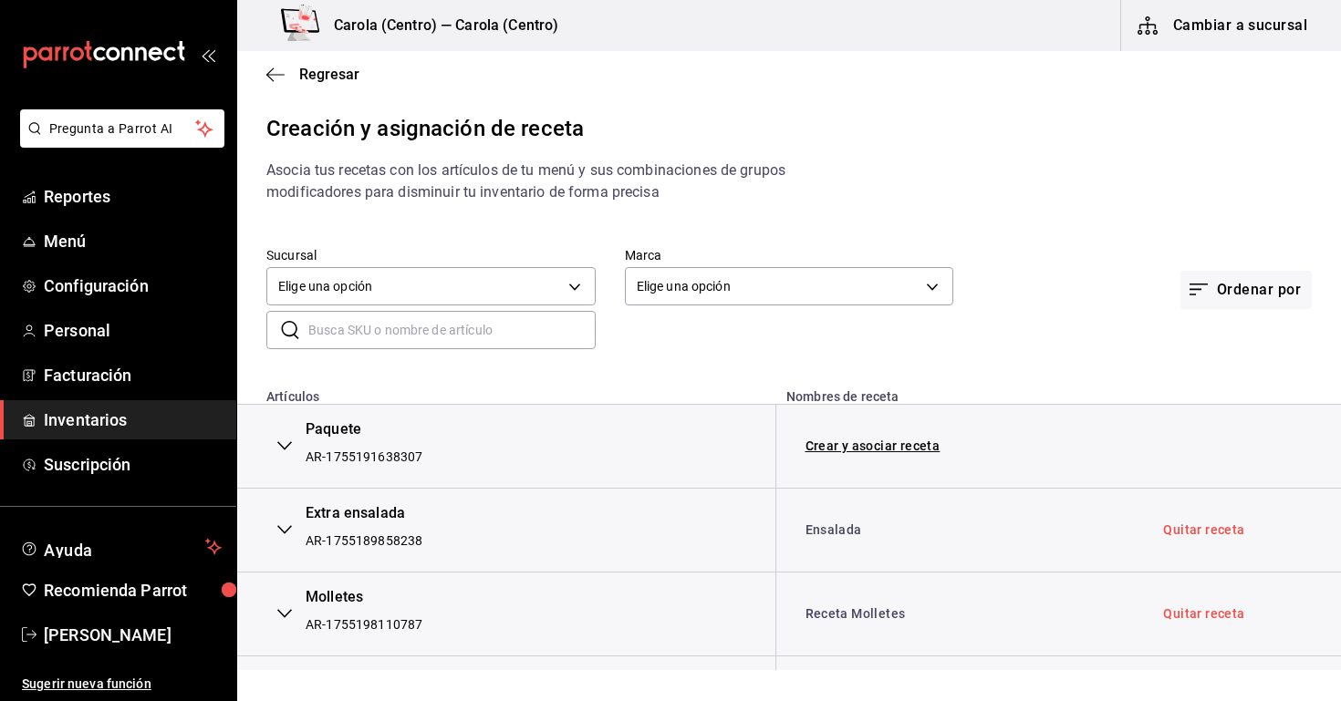
click at [443, 328] on input "text" at bounding box center [451, 330] width 287 height 36
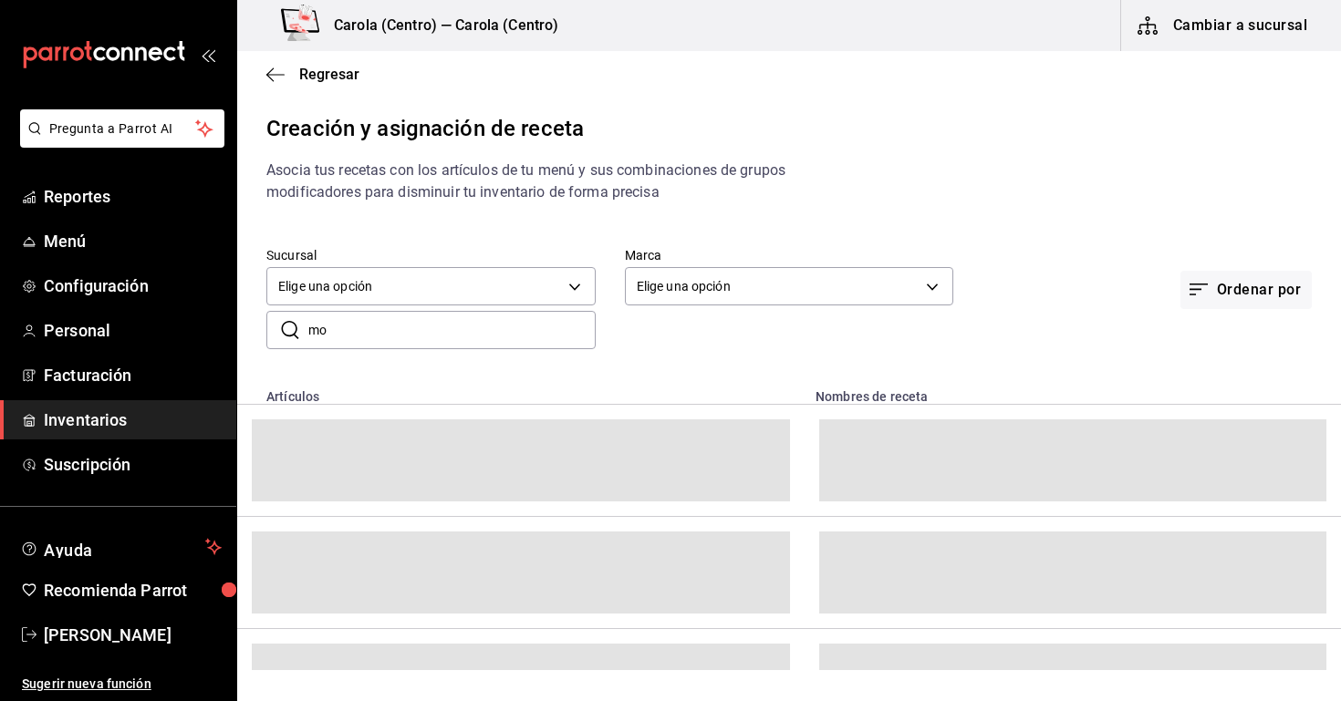
type input "m"
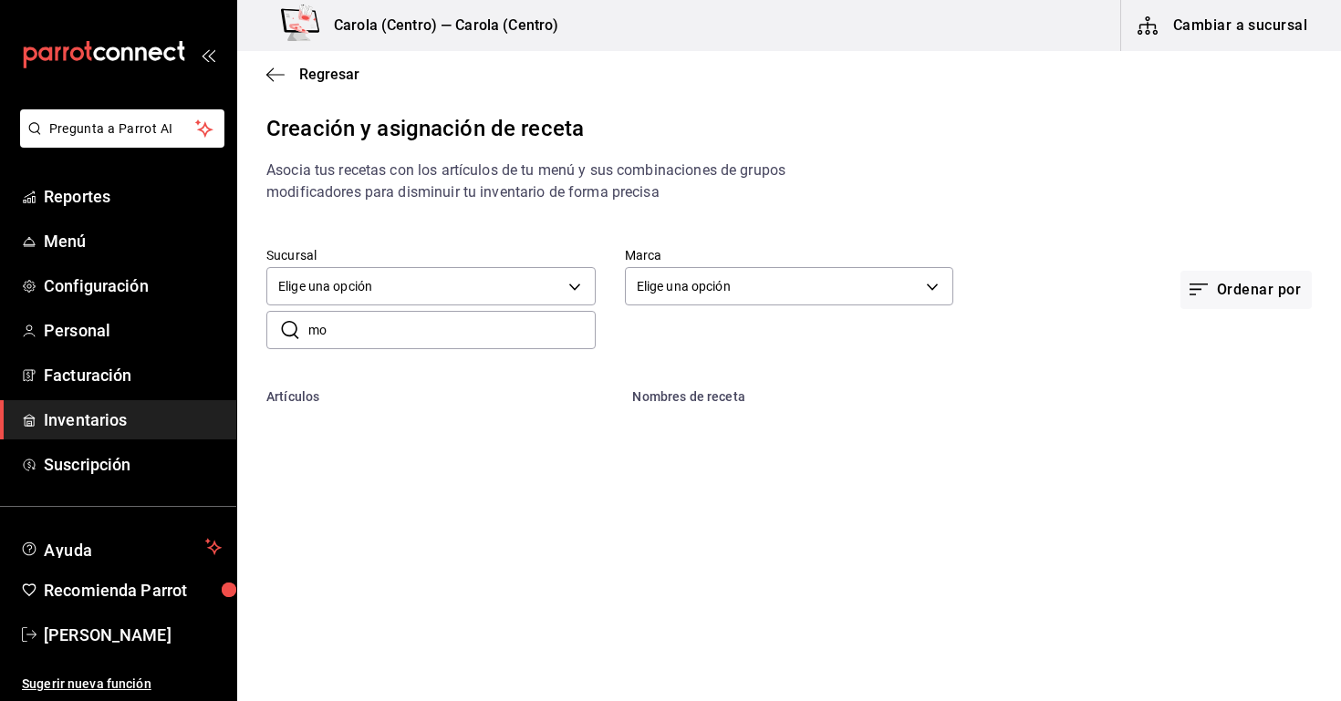
type input "m"
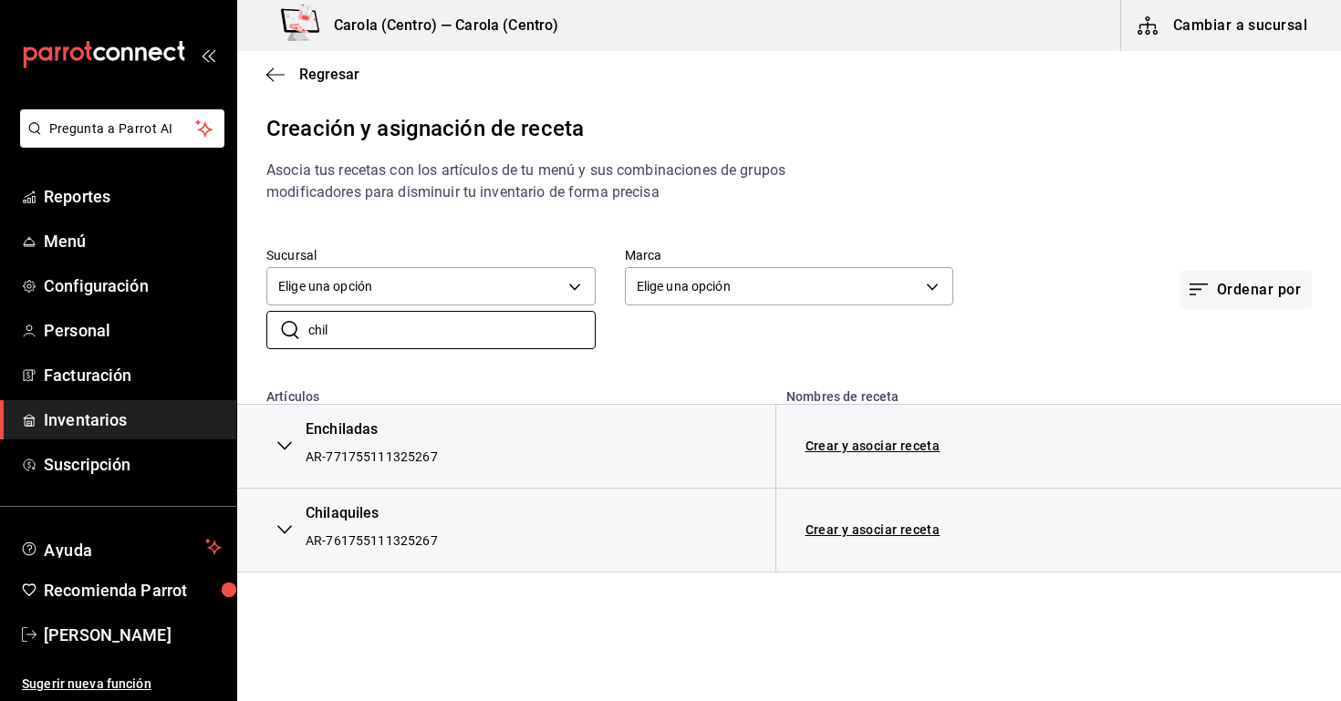
click at [390, 536] on div "AR-761755111325267" at bounding box center [372, 541] width 132 height 18
click at [292, 528] on button "button" at bounding box center [284, 530] width 36 height 40
click at [355, 290] on body "Pregunta a Parrot AI Reportes Menú Configuración Personal Facturación Inventari…" at bounding box center [670, 335] width 1341 height 670
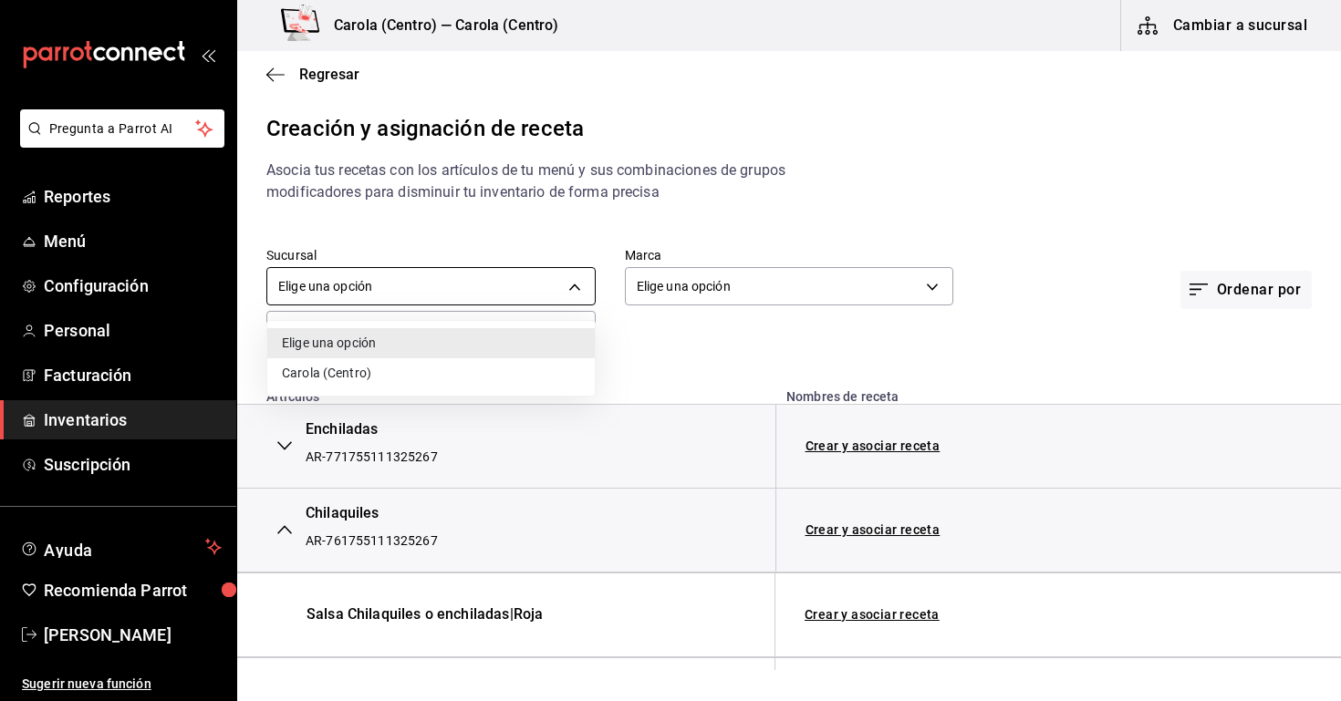
scroll to position [0, 0]
click at [658, 348] on div at bounding box center [670, 350] width 1341 height 701
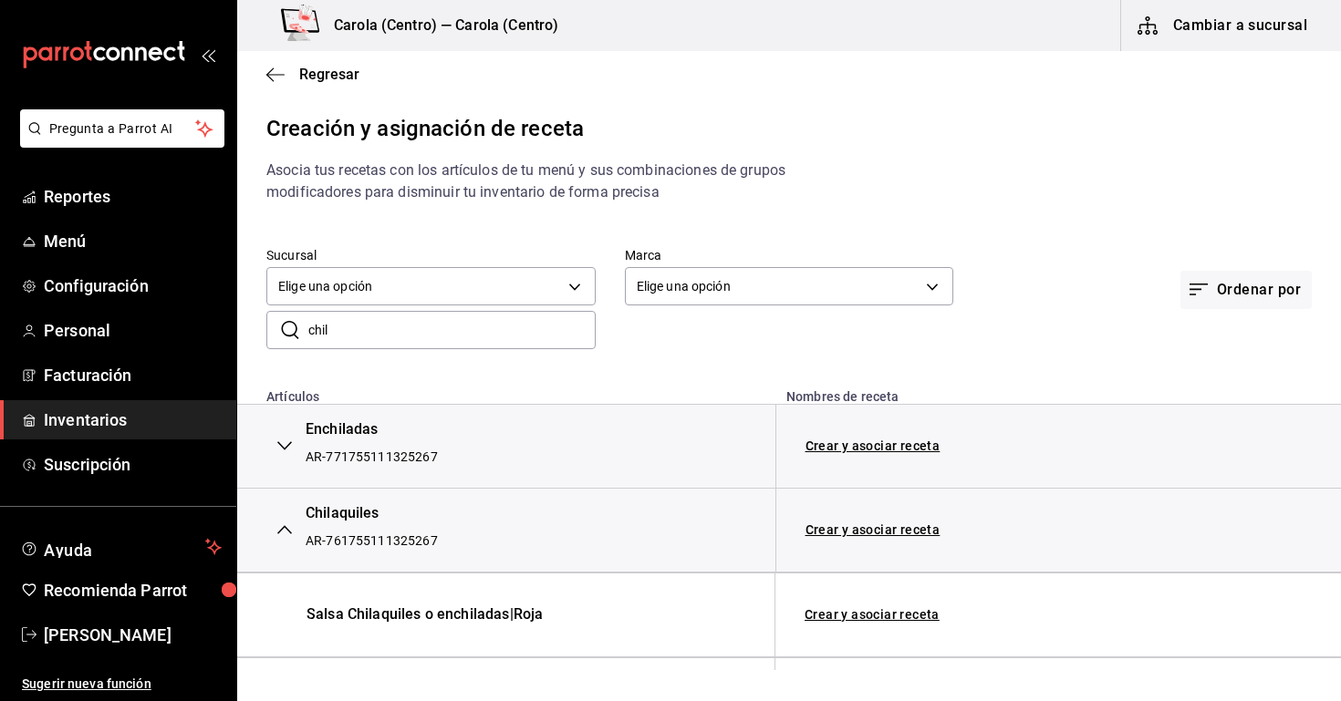
click at [451, 356] on div "Sucursal Elige una opción default Marca Elige una opción default Ordenar por ​ …" at bounding box center [789, 298] width 1104 height 161
click at [441, 338] on input "chil" at bounding box center [451, 330] width 287 height 36
type input "c"
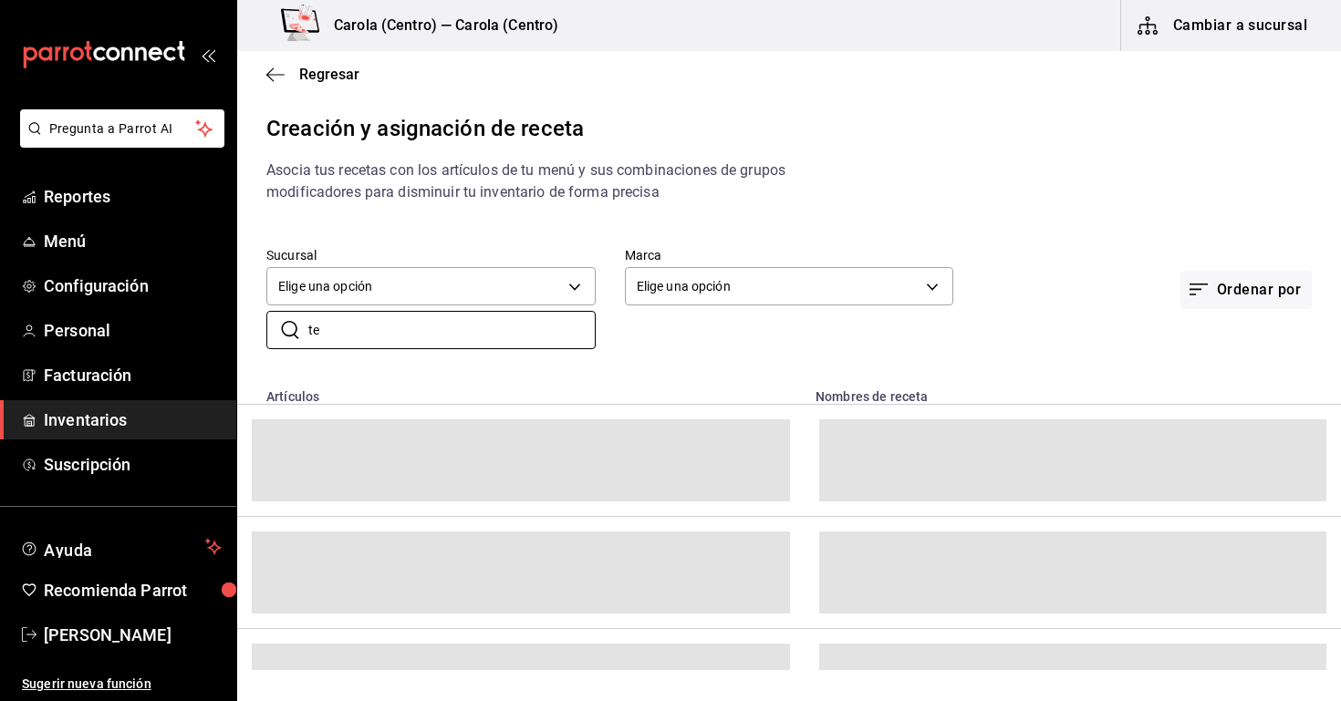
type input "t"
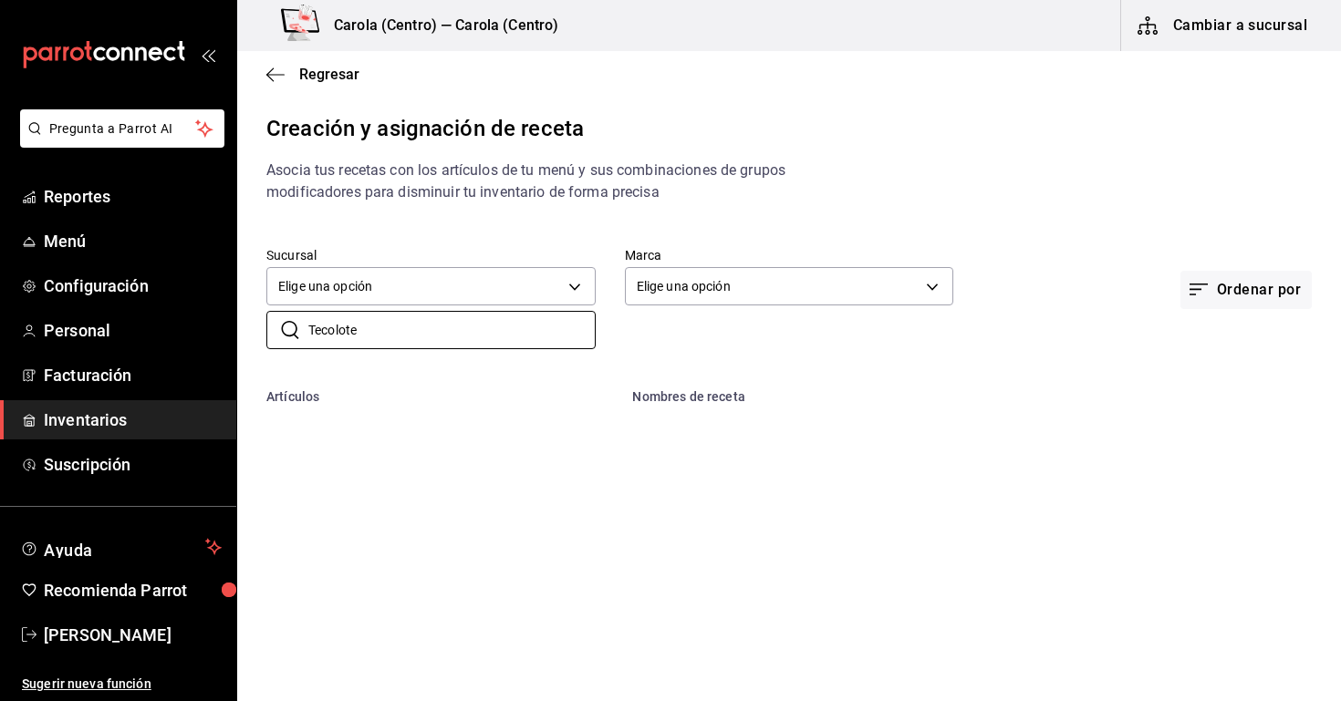
type input "Tecolote"
click at [497, 352] on div "Sucursal Elige una opción default Marca Elige una opción default Ordenar por ​ …" at bounding box center [789, 298] width 1104 height 161
click at [309, 73] on span "Regresar" at bounding box center [329, 74] width 60 height 17
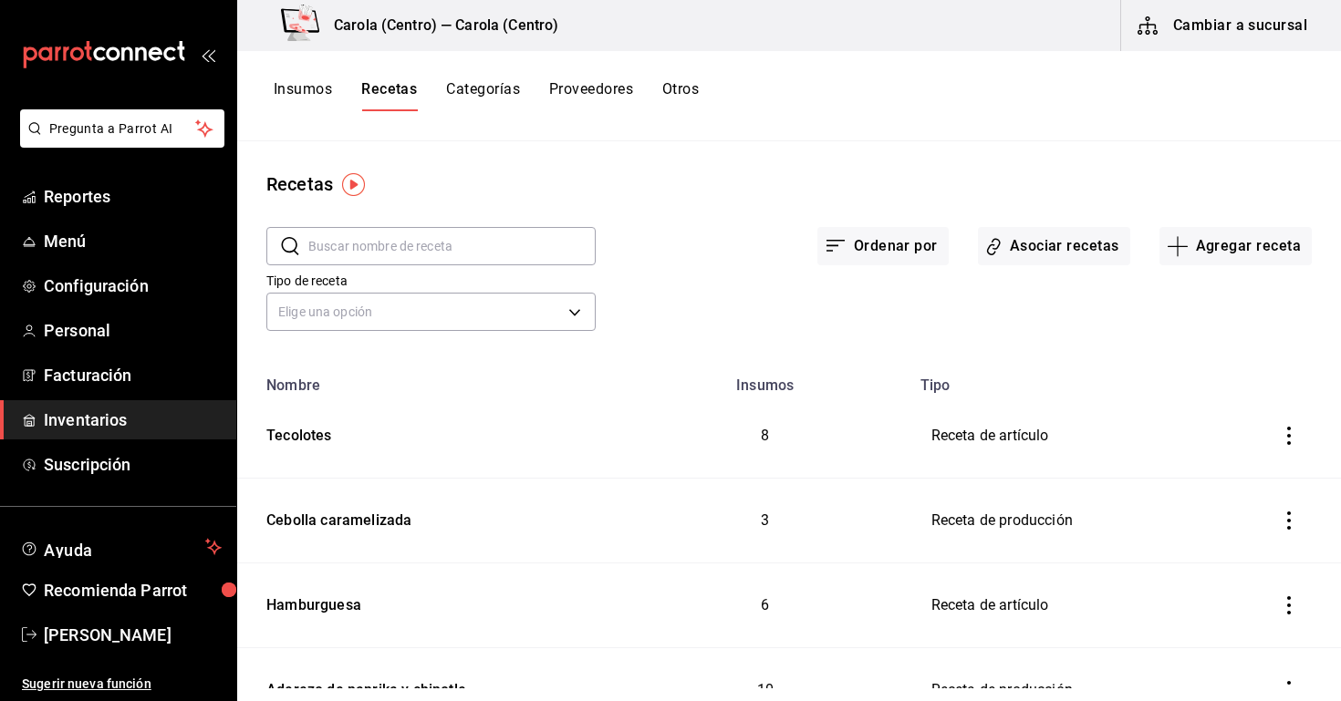
click at [323, 88] on button "Insumos" at bounding box center [303, 95] width 58 height 31
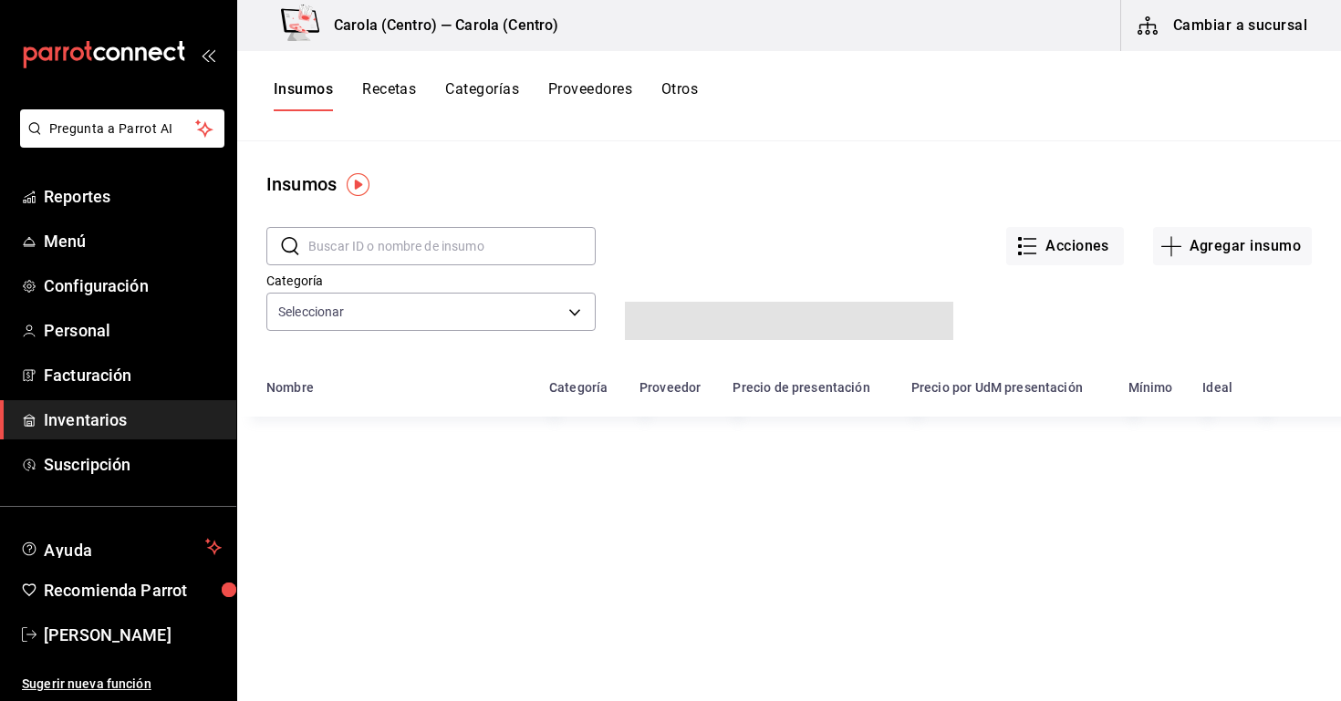
type input "db0c3e76-e97c-4324-986d-6718a95b3bb4,b292555a-2f44-45c6-bbee-f94f4e4226ea,6eb76…"
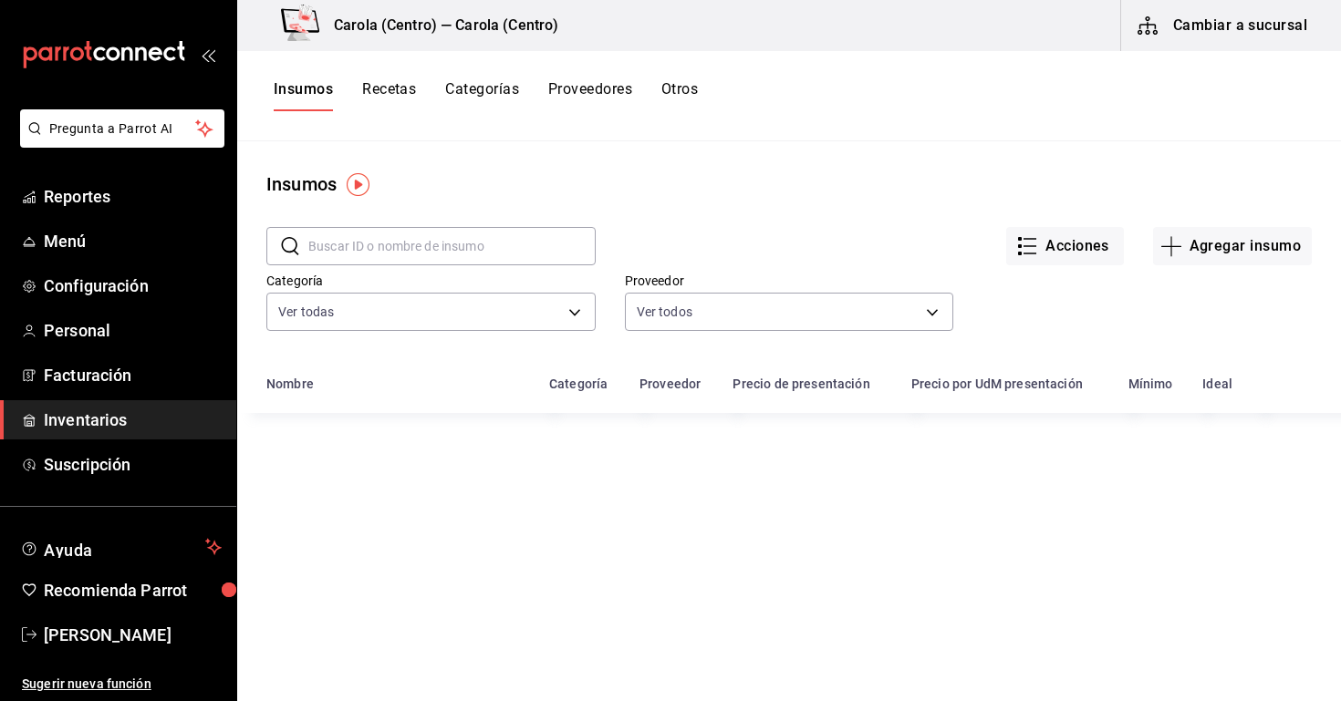
click at [361, 257] on input "text" at bounding box center [451, 246] width 287 height 36
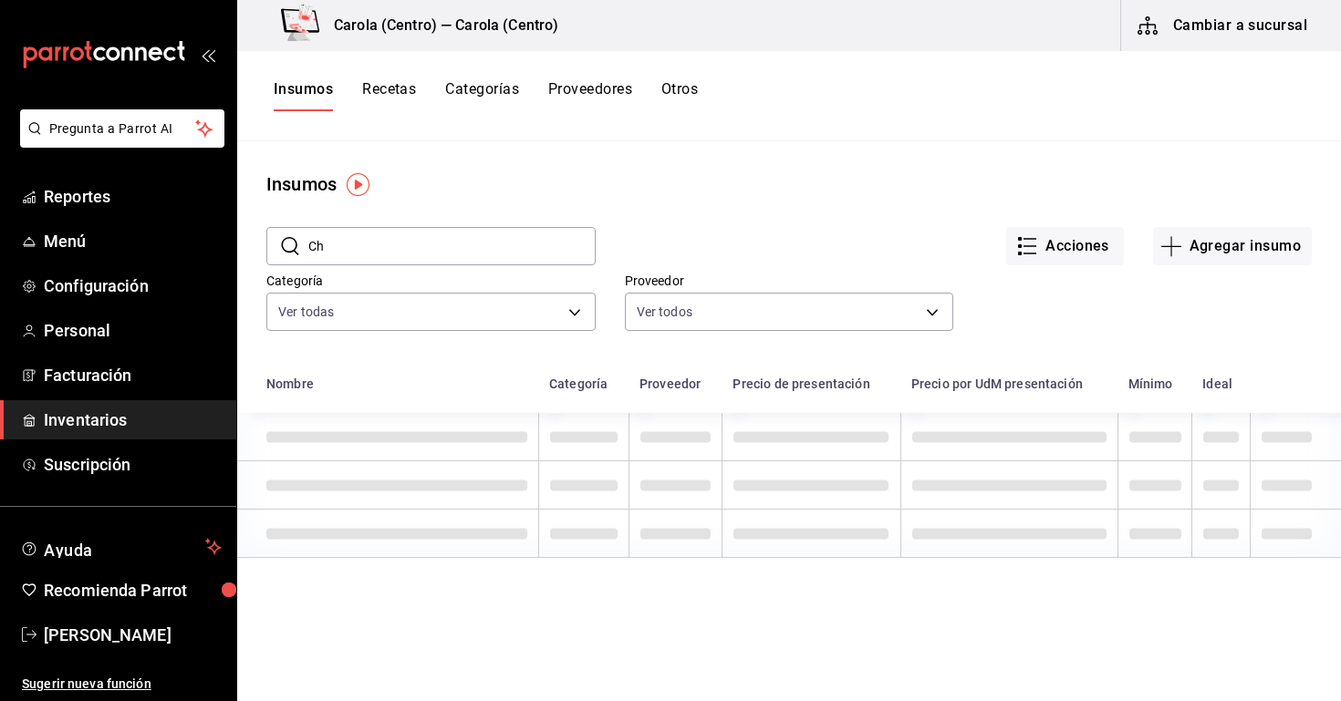
type input "C"
type input "chilaquiles"
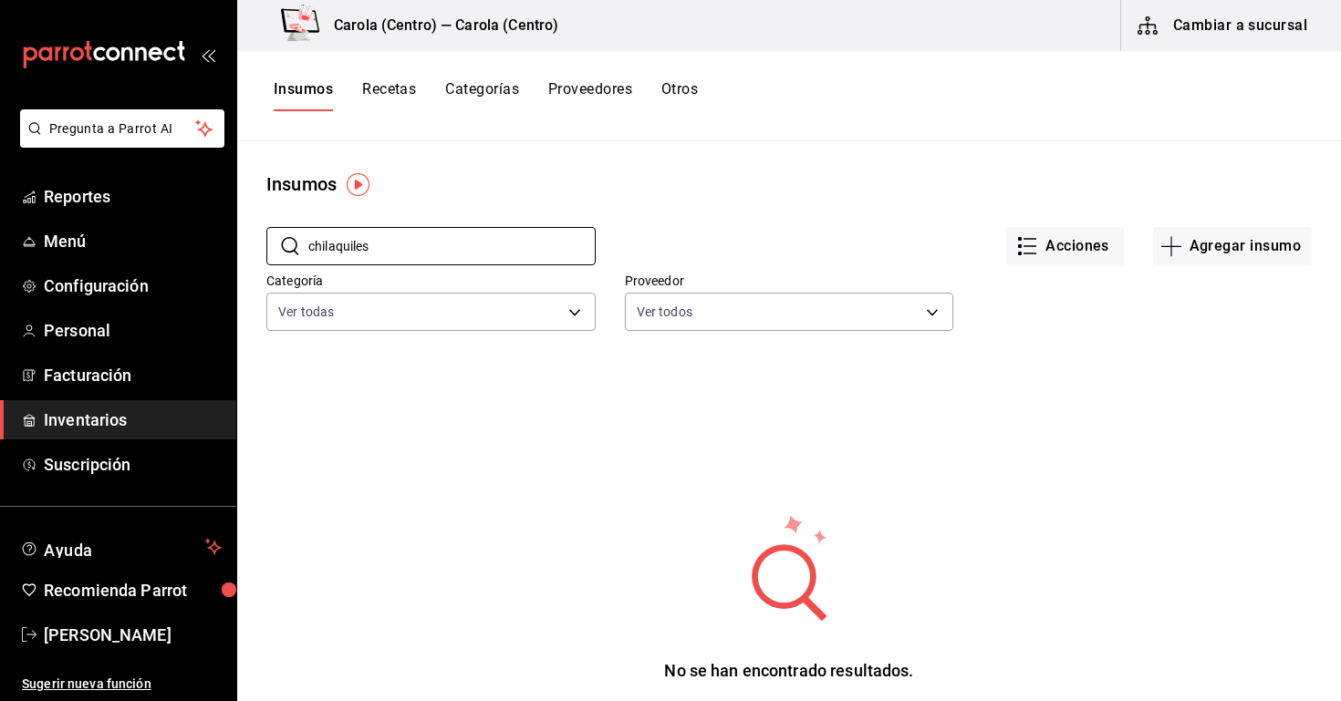
click at [377, 94] on button "Recetas" at bounding box center [389, 95] width 54 height 31
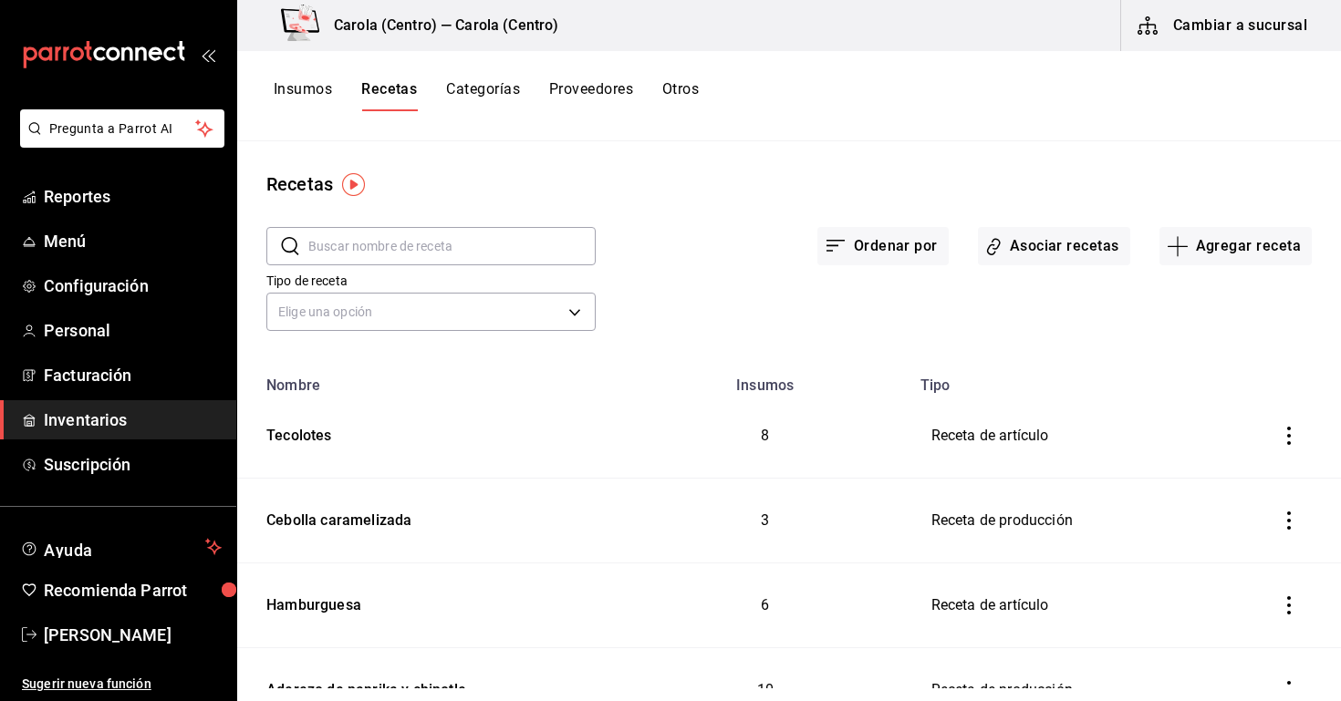
click at [1293, 431] on icon "inventoriesTable" at bounding box center [1289, 436] width 18 height 18
click at [597, 478] on div at bounding box center [670, 350] width 1341 height 701
click at [326, 442] on div "Tecolotes" at bounding box center [295, 433] width 73 height 28
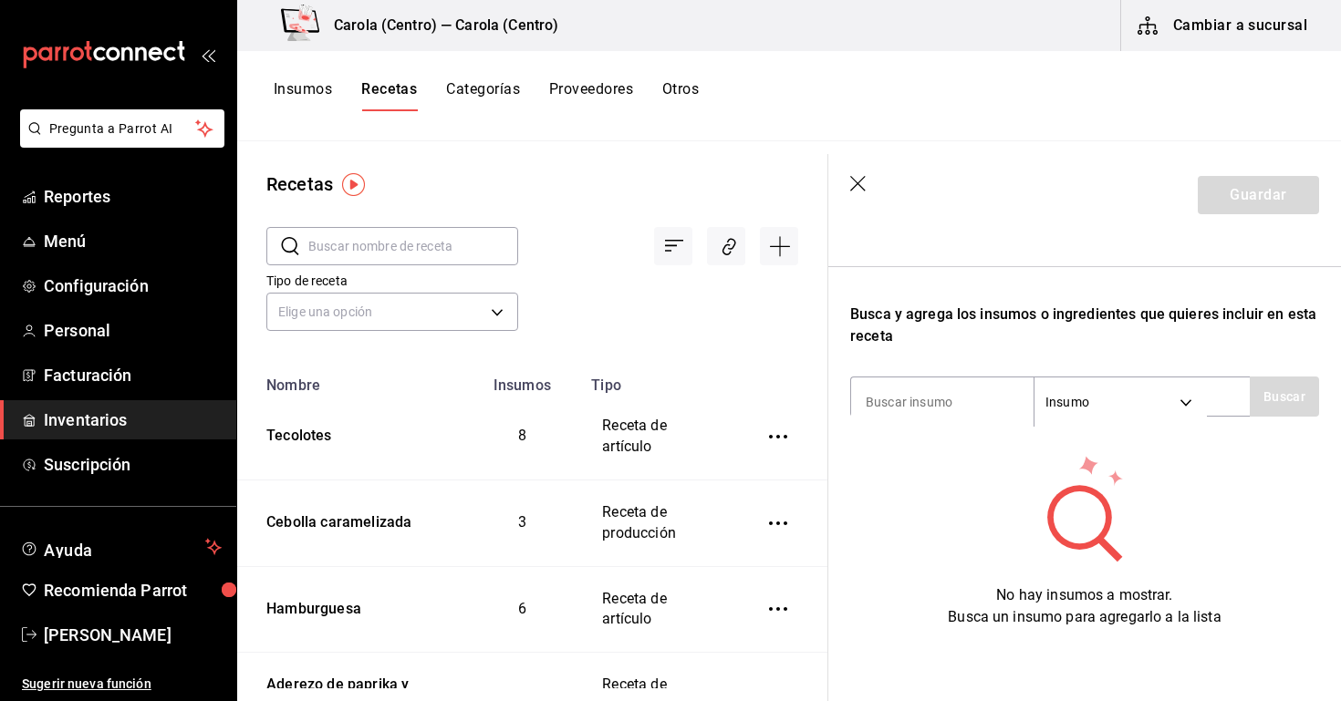
scroll to position [261, 0]
type input "Tecolotes"
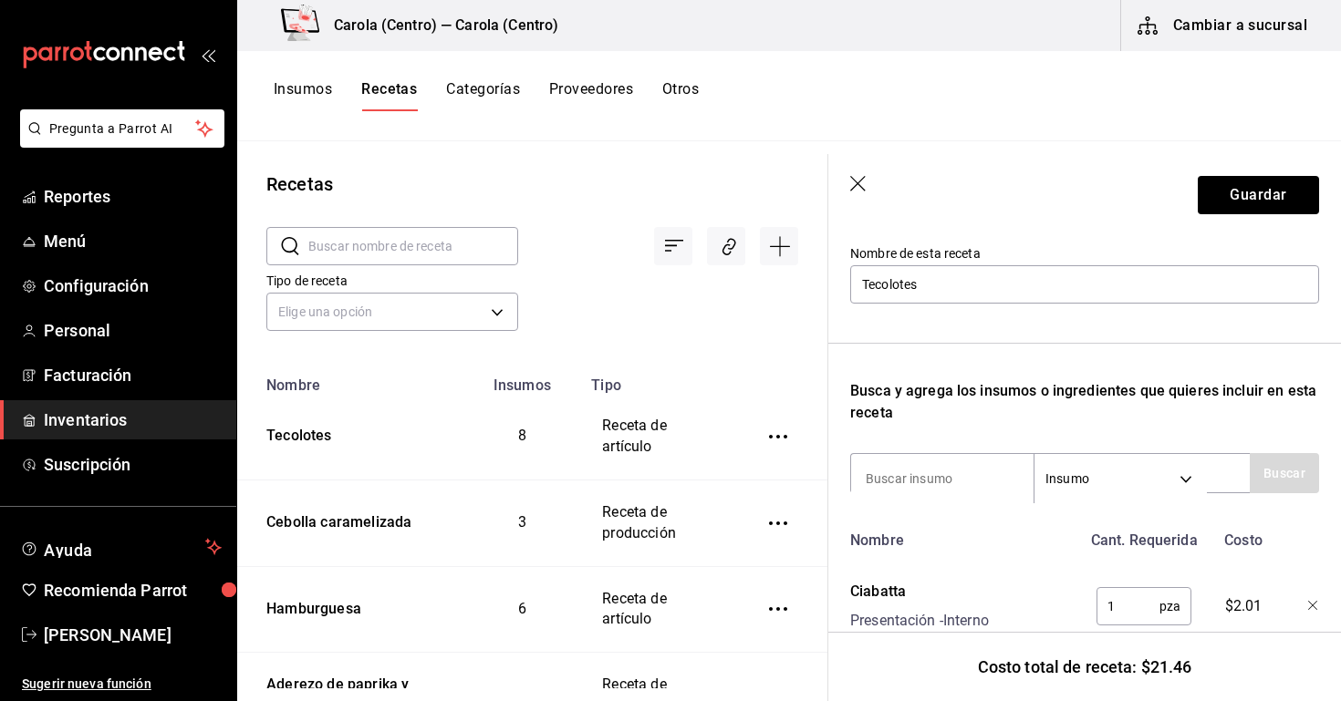
scroll to position [191, 0]
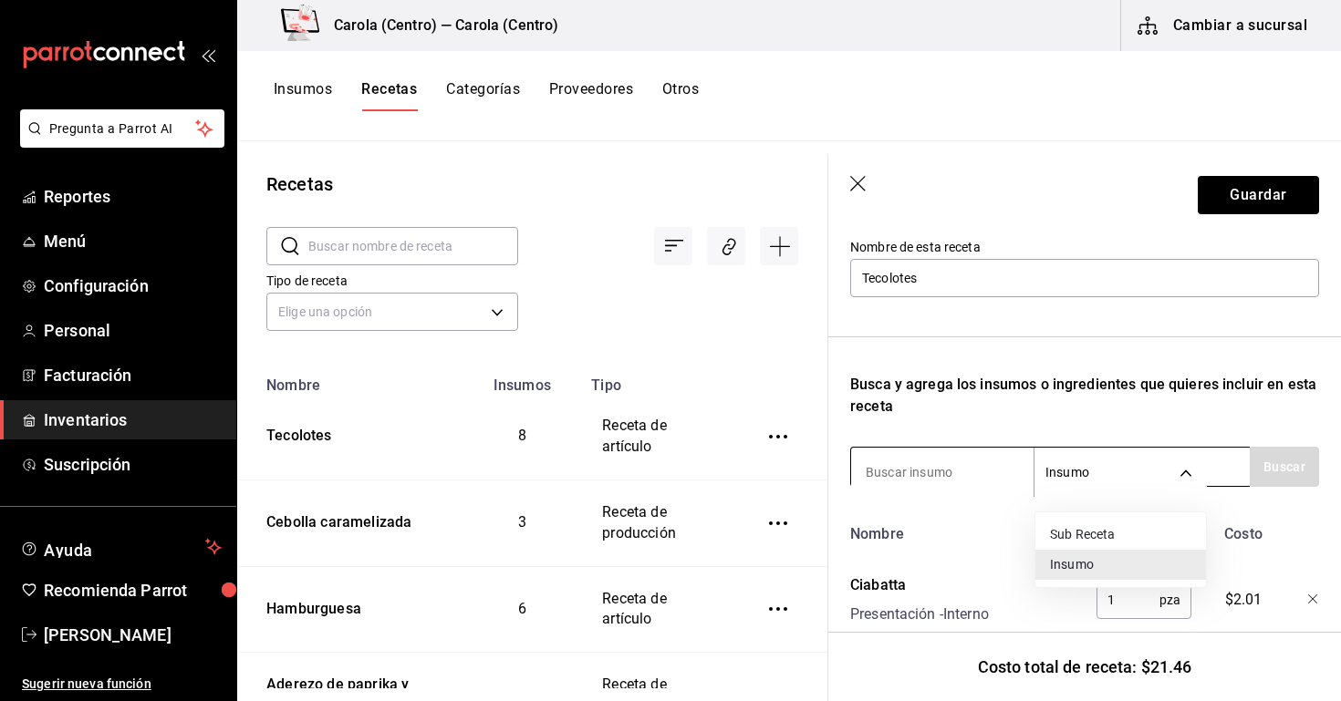
click at [1157, 479] on body "Pregunta a Parrot AI Reportes Menú Configuración Personal Facturación Inventari…" at bounding box center [670, 344] width 1341 height 689
click at [1096, 535] on li "Sub Receta" at bounding box center [1120, 535] width 171 height 30
type input "SUBRECIPE"
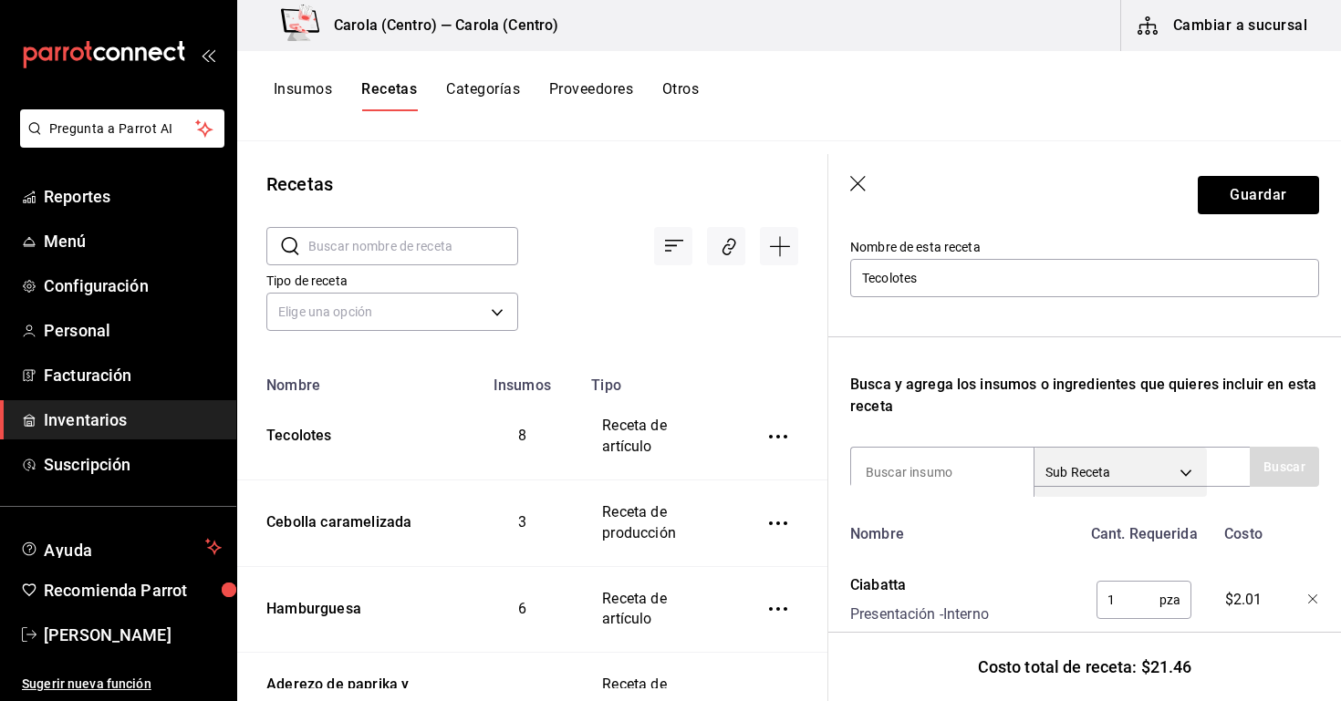
scroll to position [227, 1]
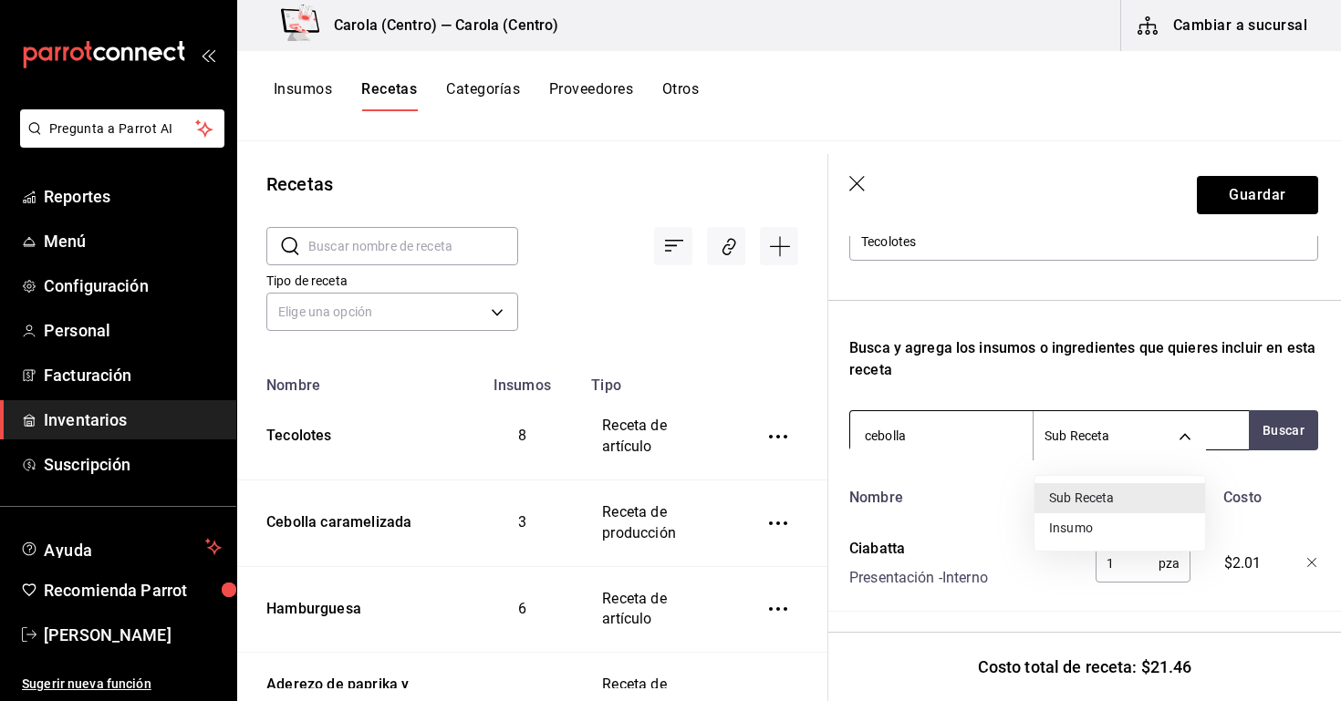
click at [1100, 441] on body "Pregunta a Parrot AI Reportes Menú Configuración Personal Facturación Inventari…" at bounding box center [670, 344] width 1341 height 689
click at [963, 442] on div at bounding box center [670, 350] width 1341 height 701
click at [963, 432] on input "cebolla" at bounding box center [941, 436] width 182 height 38
type input "c"
click at [1063, 431] on body "Pregunta a Parrot AI Reportes Menú Configuración Personal Facturación Inventari…" at bounding box center [670, 344] width 1341 height 689
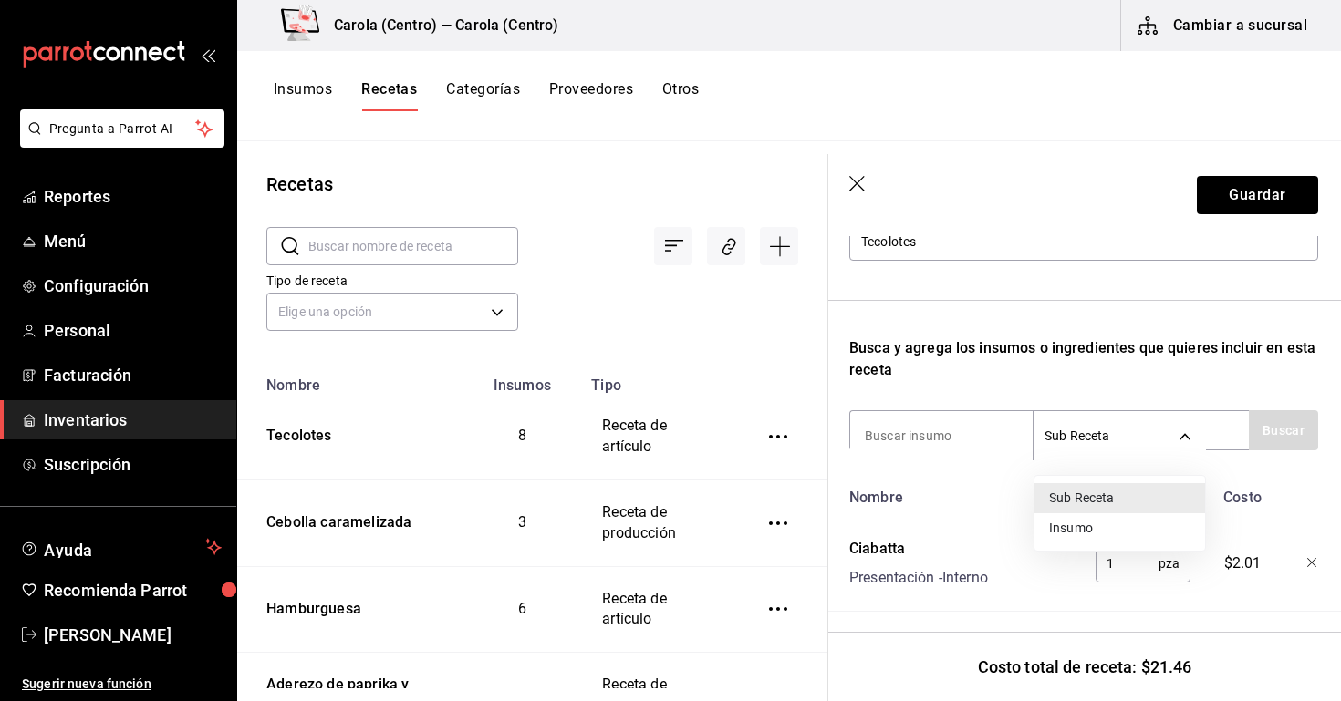
click at [1070, 527] on li "Insumo" at bounding box center [1119, 529] width 171 height 30
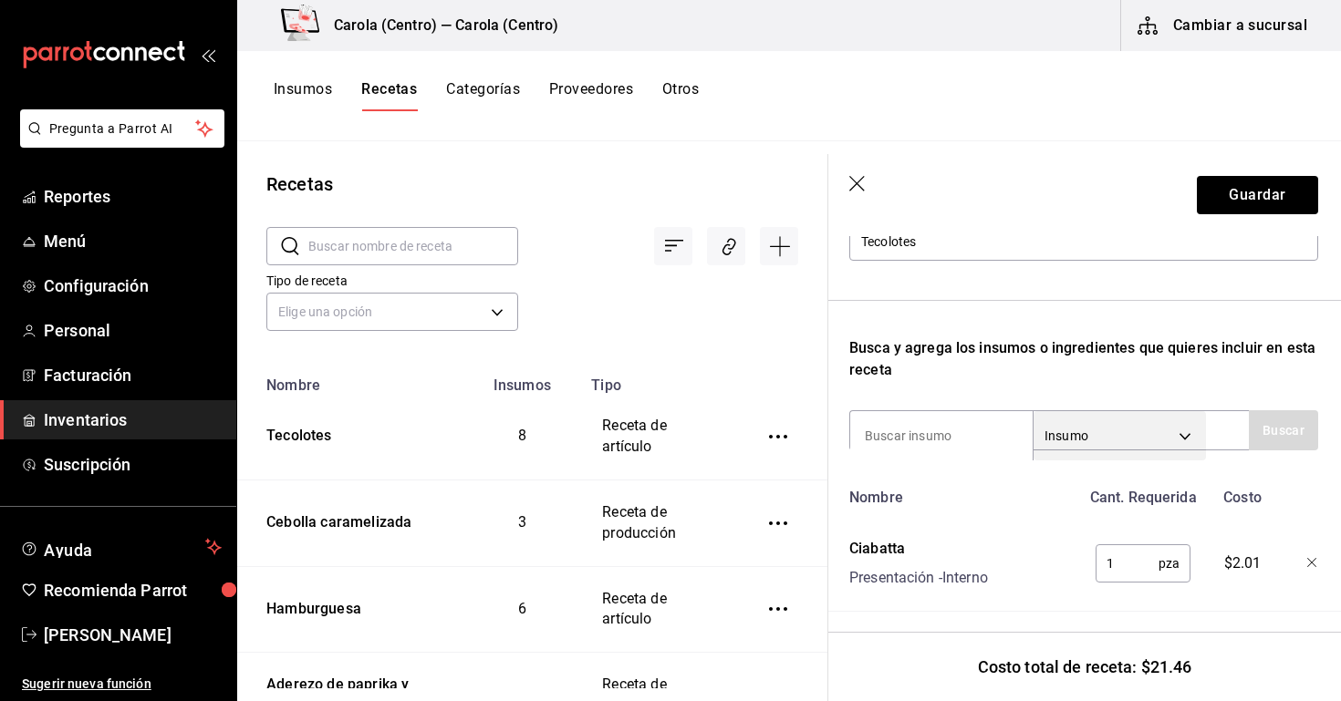
type input "SUPPLY"
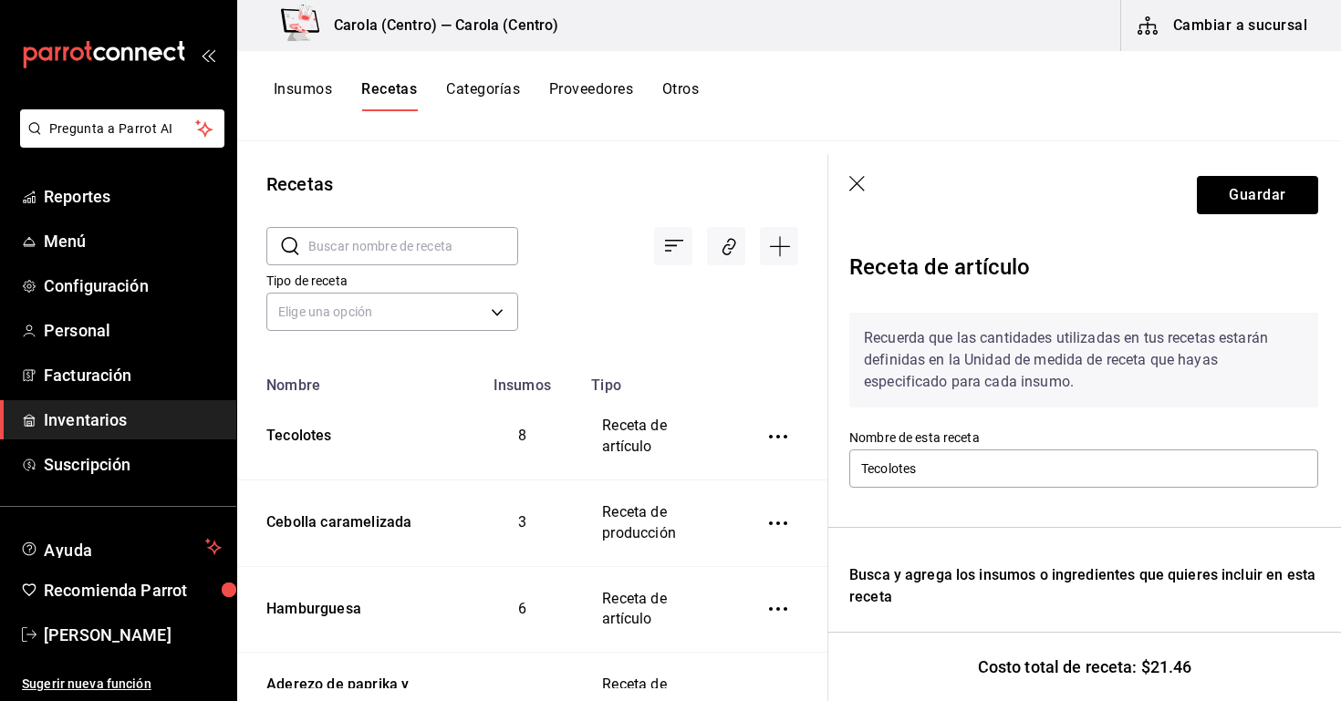
scroll to position [0, 1]
click at [871, 174] on header "Guardar" at bounding box center [1083, 195] width 513 height 82
click at [858, 182] on icon "button" at bounding box center [857, 184] width 16 height 16
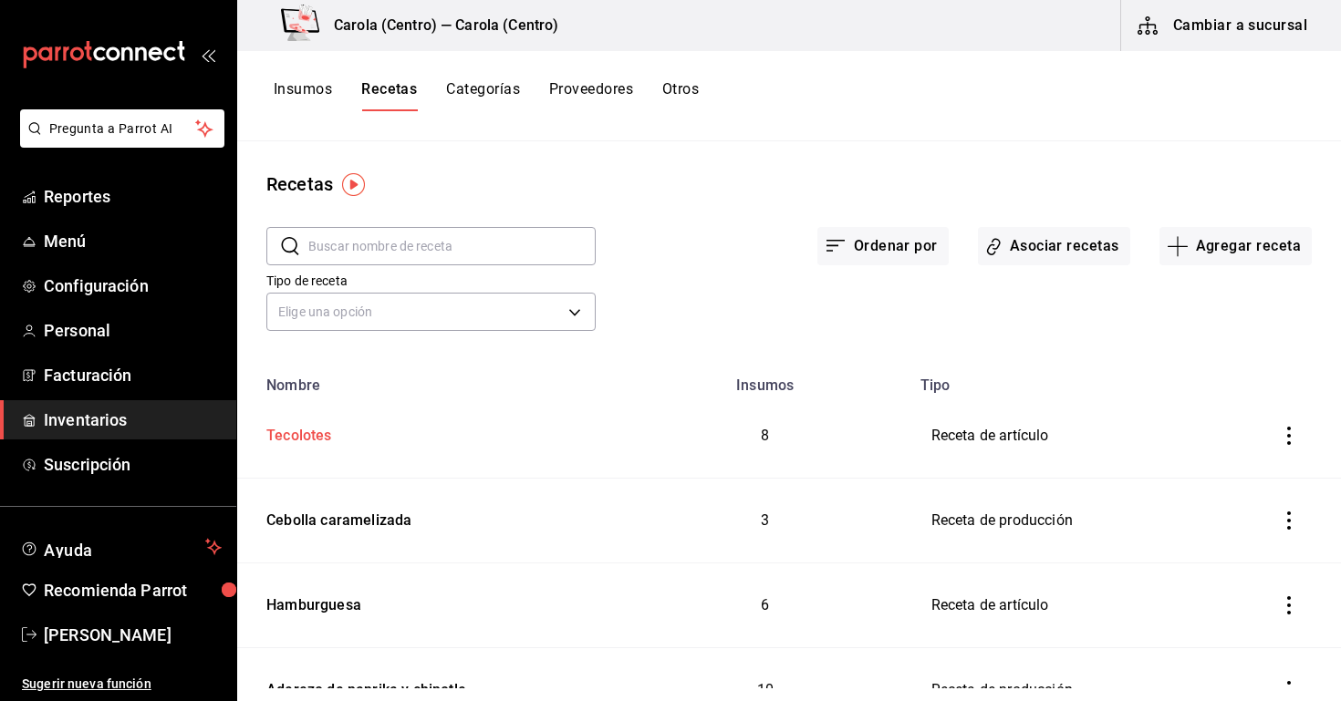
click at [319, 433] on div "Tecolotes" at bounding box center [295, 433] width 73 height 28
type input "Tecolotes"
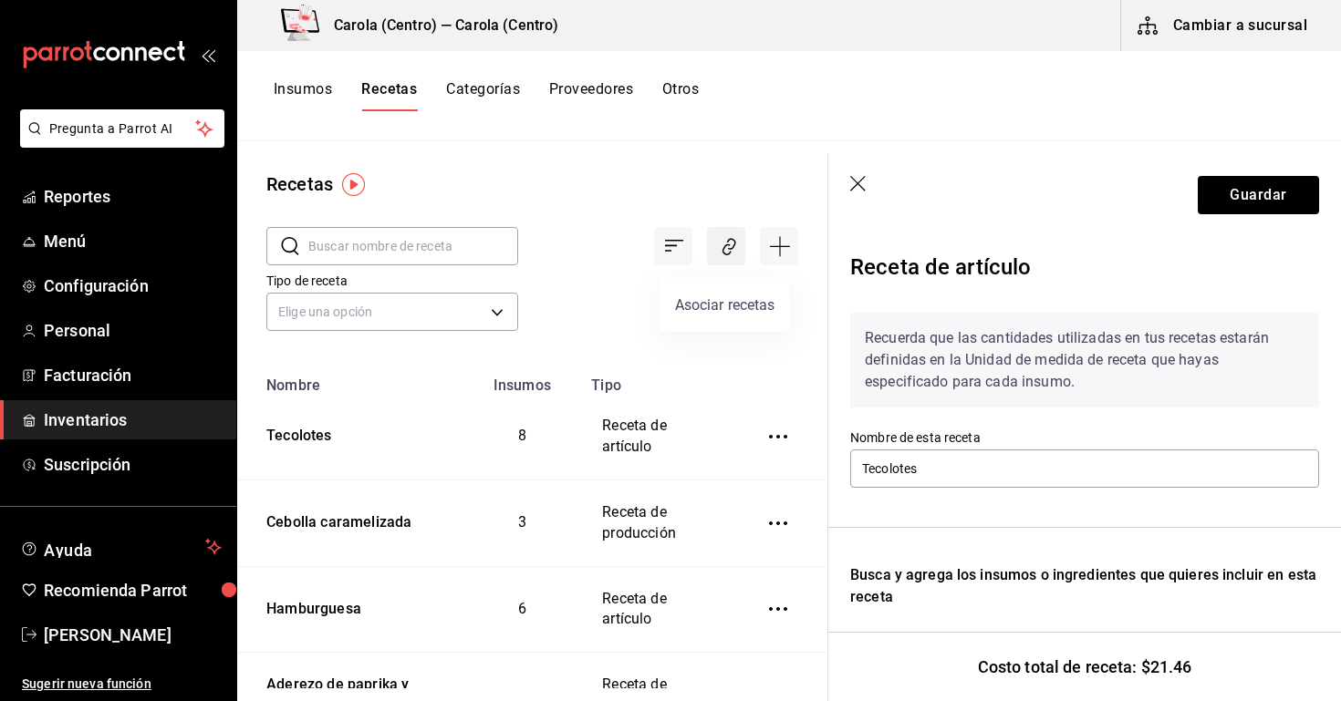
click at [726, 245] on icon "Asociar recetas" at bounding box center [726, 249] width 9 height 11
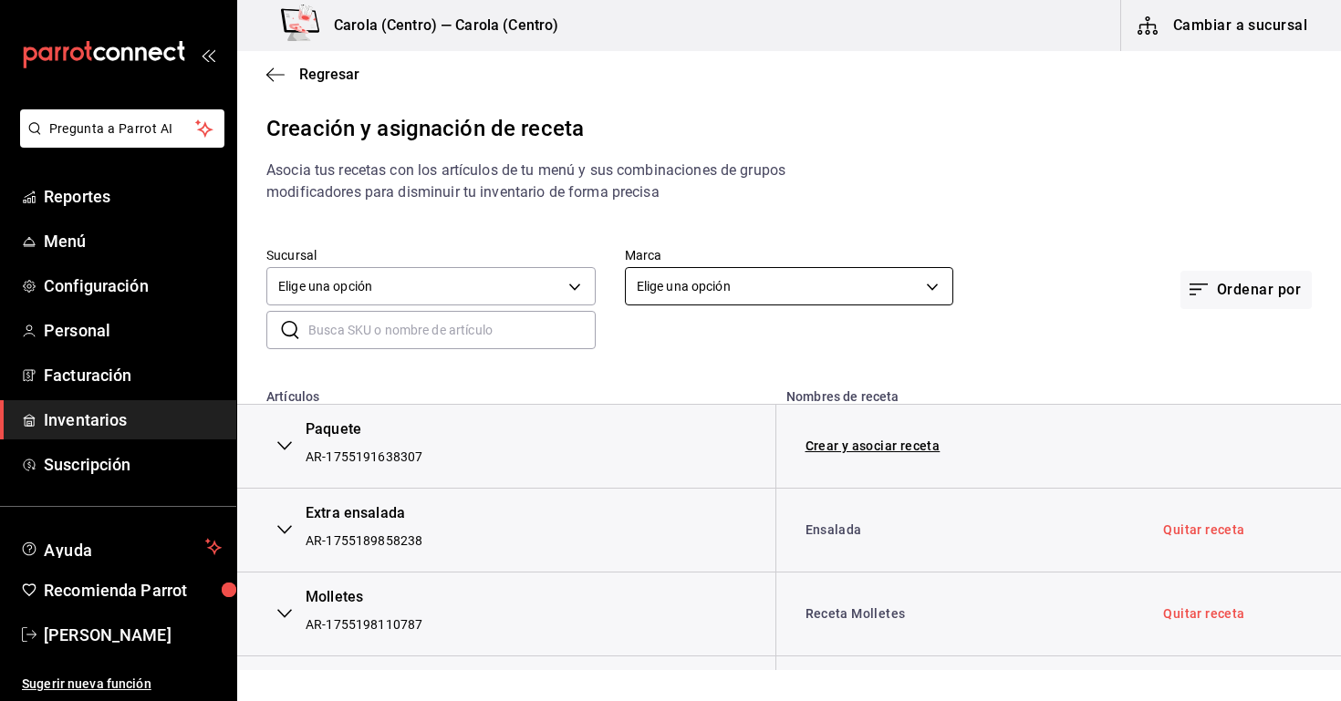
click at [680, 290] on body "Pregunta a Parrot AI Reportes Menú Configuración Personal Facturación Inventari…" at bounding box center [670, 335] width 1341 height 670
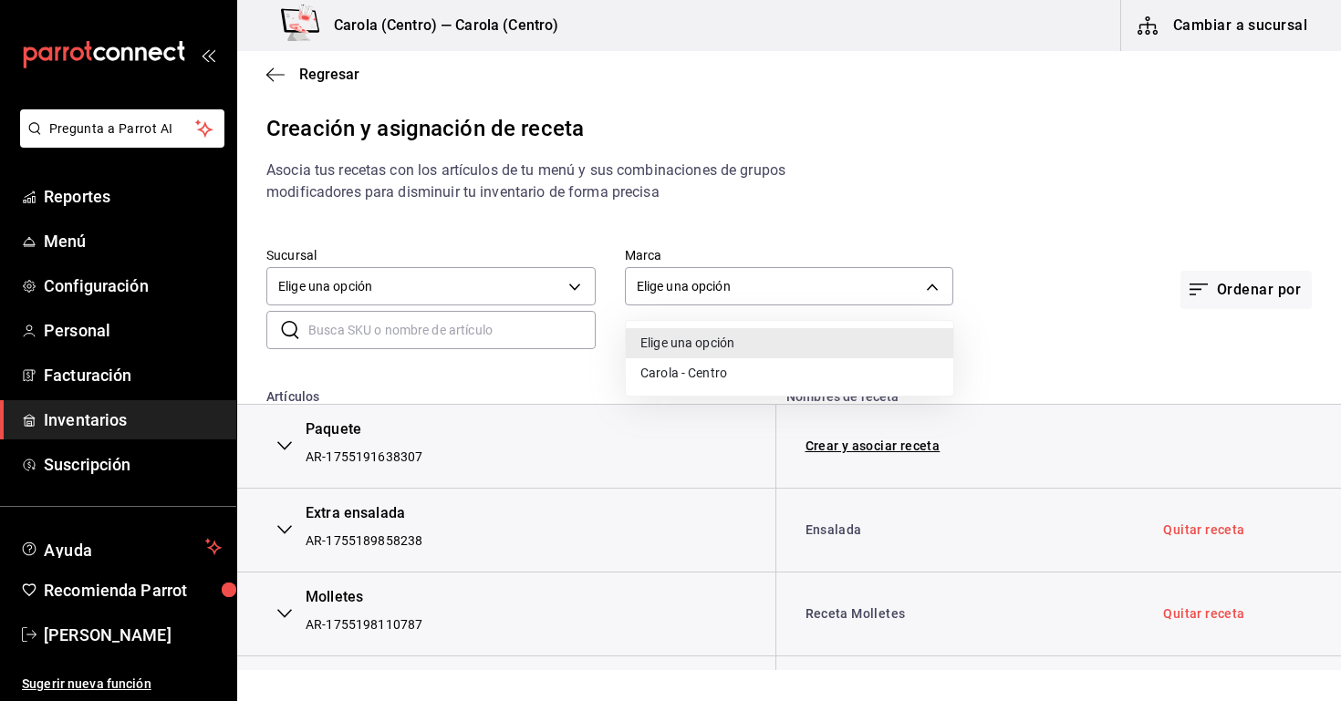
click at [498, 327] on div at bounding box center [670, 350] width 1341 height 701
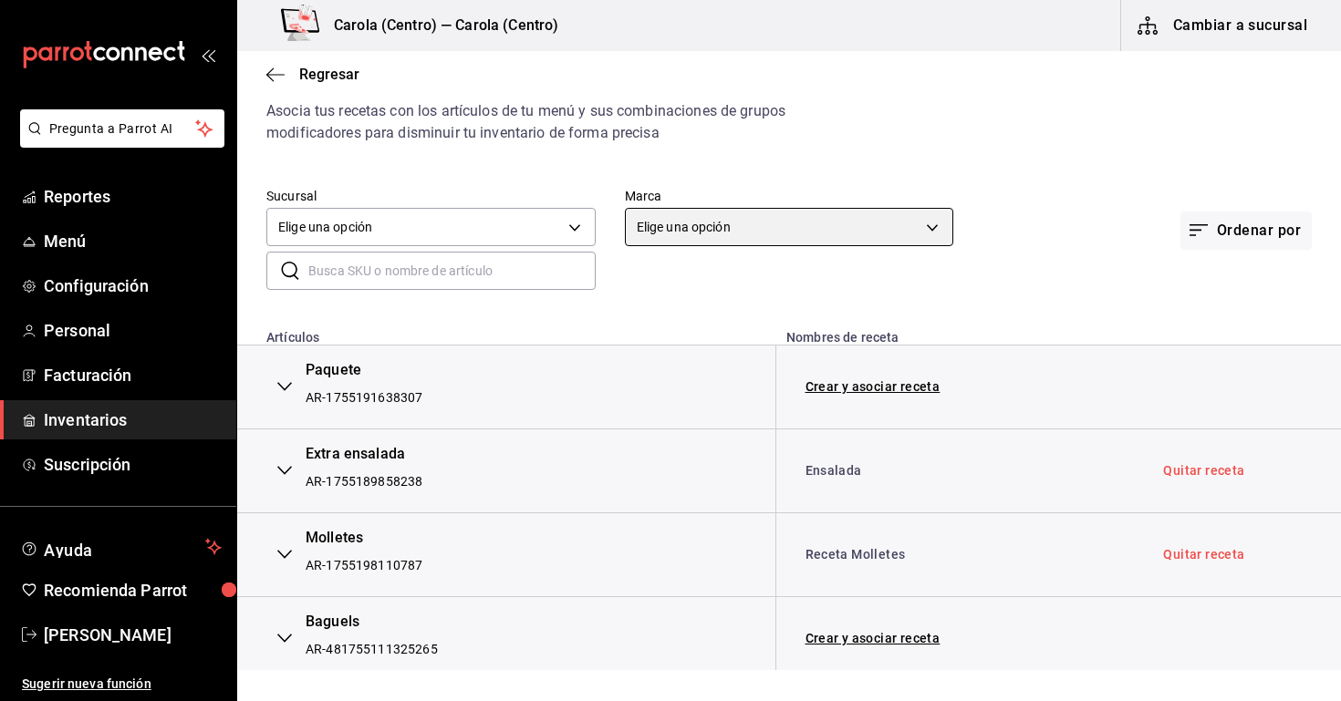
scroll to position [1, 0]
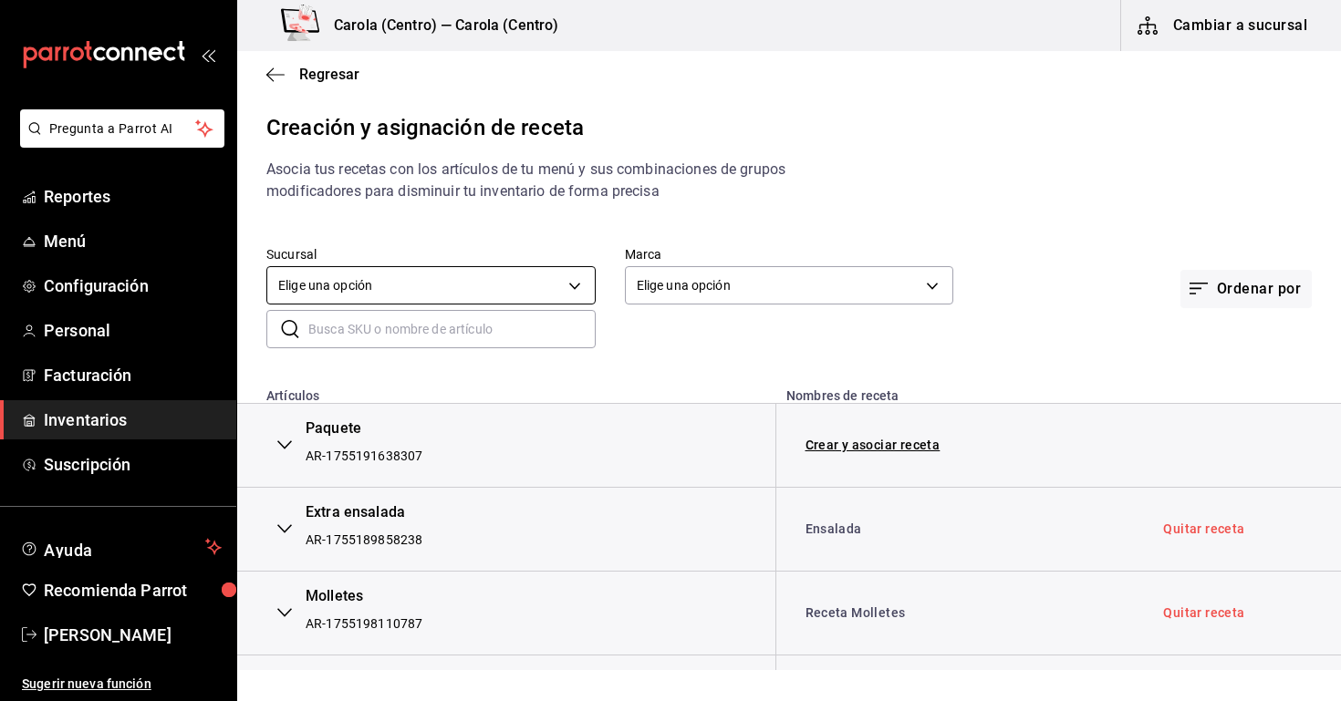
click at [392, 289] on body "Pregunta a Parrot AI Reportes Menú Configuración Personal Facturación Inventari…" at bounding box center [670, 335] width 1341 height 670
click at [382, 363] on li "Carola (Centro)" at bounding box center [430, 373] width 327 height 30
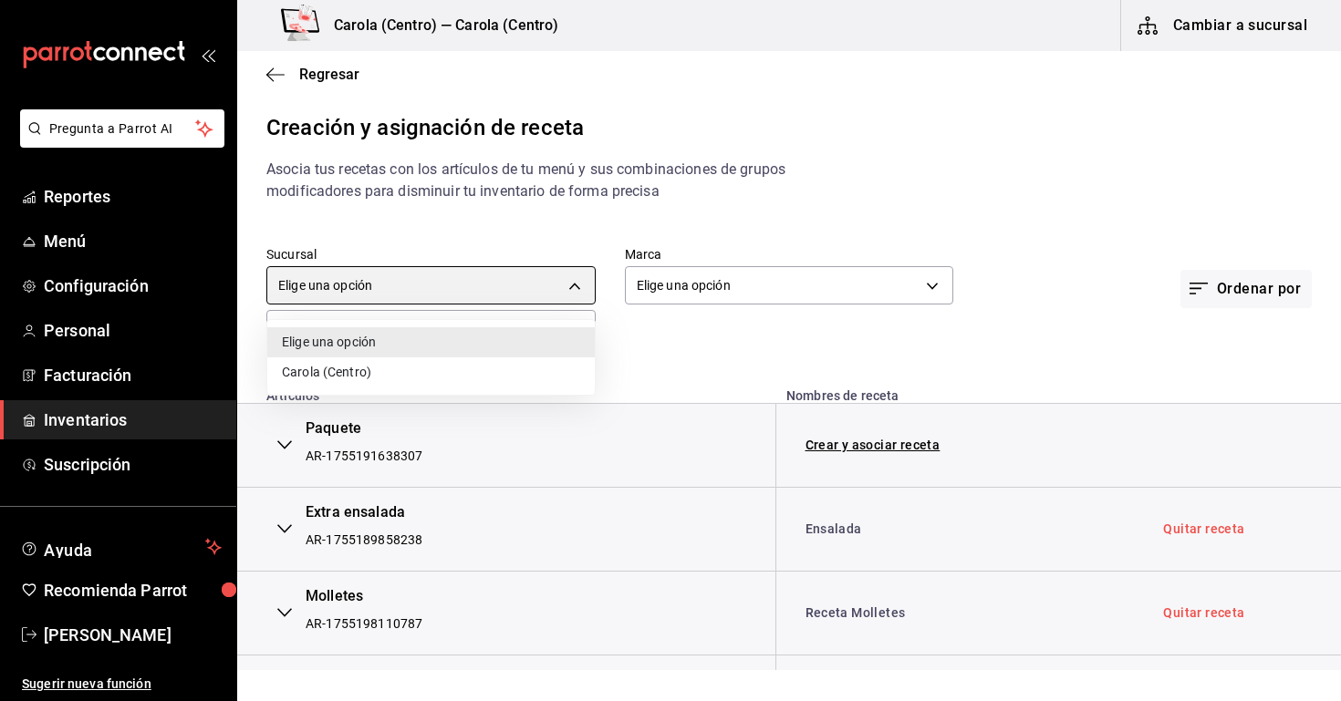
type input "80b73b81-f006-4e59-b2da-55230c21379d"
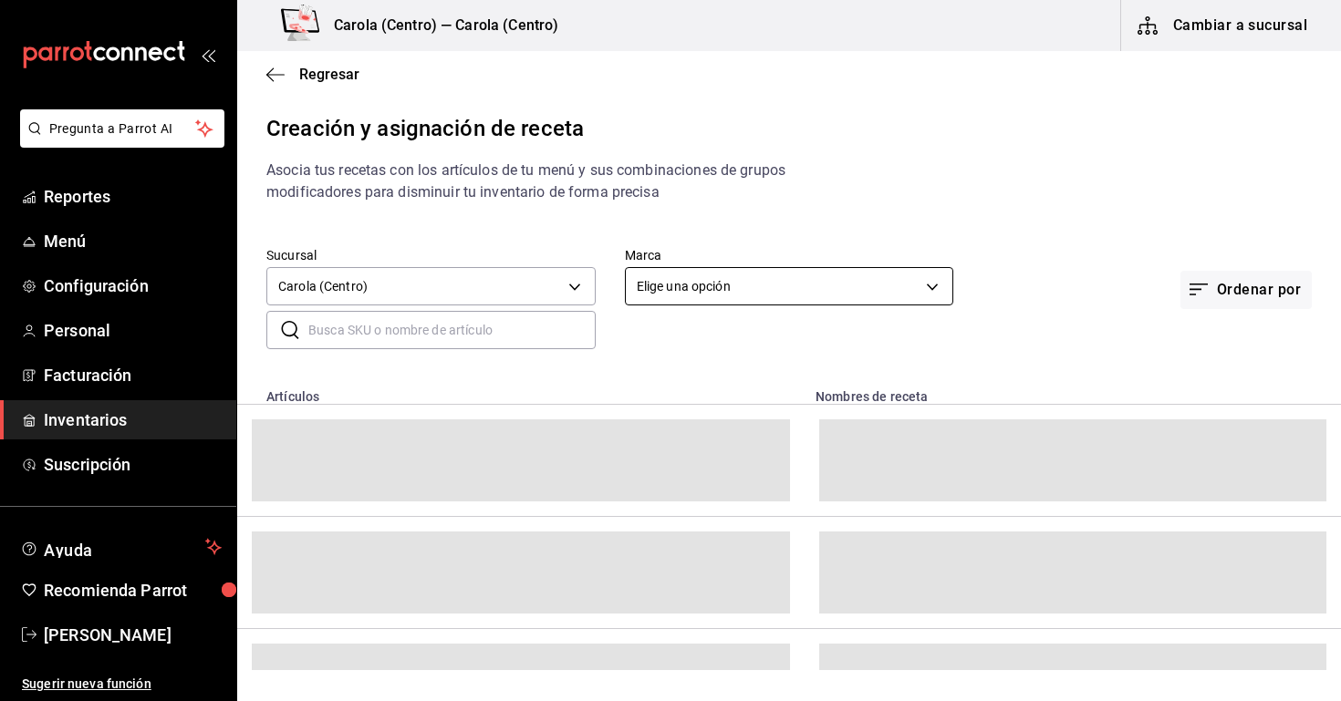
click at [743, 278] on body "Pregunta a Parrot AI Reportes Menú Configuración Personal Facturación Inventari…" at bounding box center [670, 335] width 1341 height 670
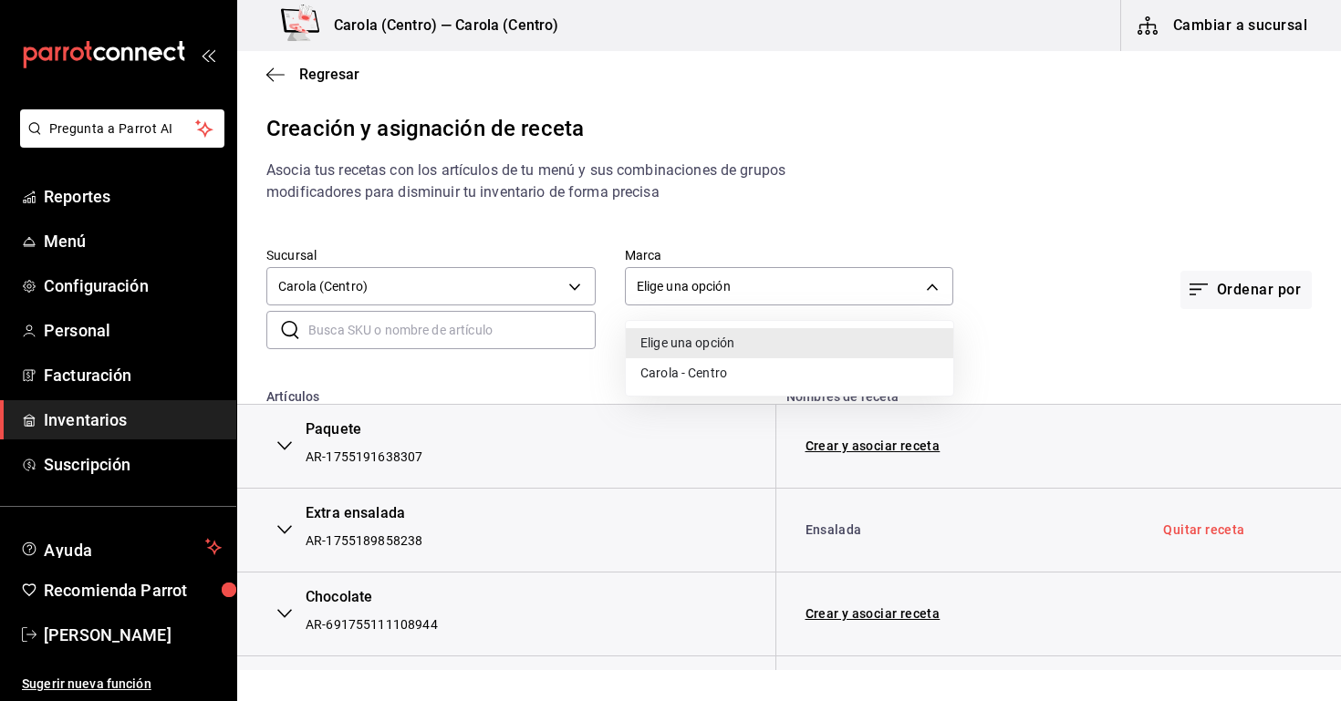
click at [711, 376] on li "Carola - Centro" at bounding box center [789, 373] width 327 height 30
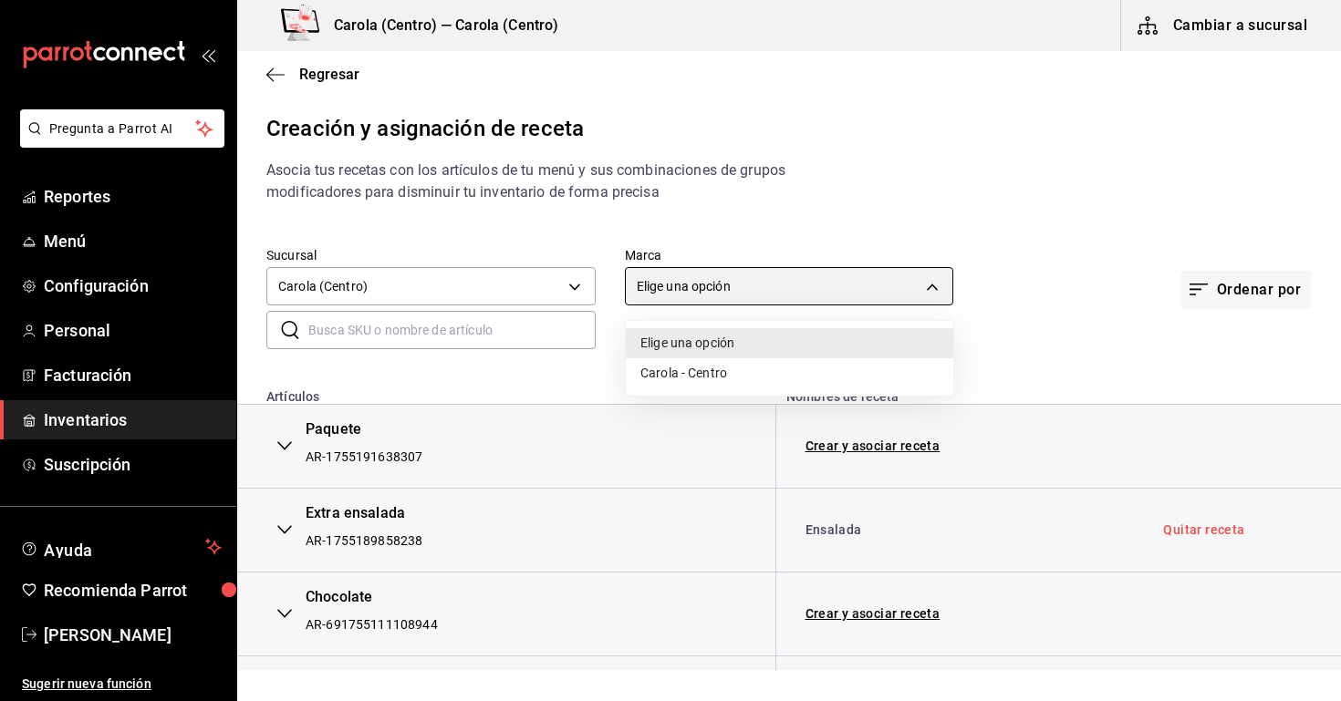
type input "d8a3b3b0-a73d-432a-8502-86a0381d9bc5"
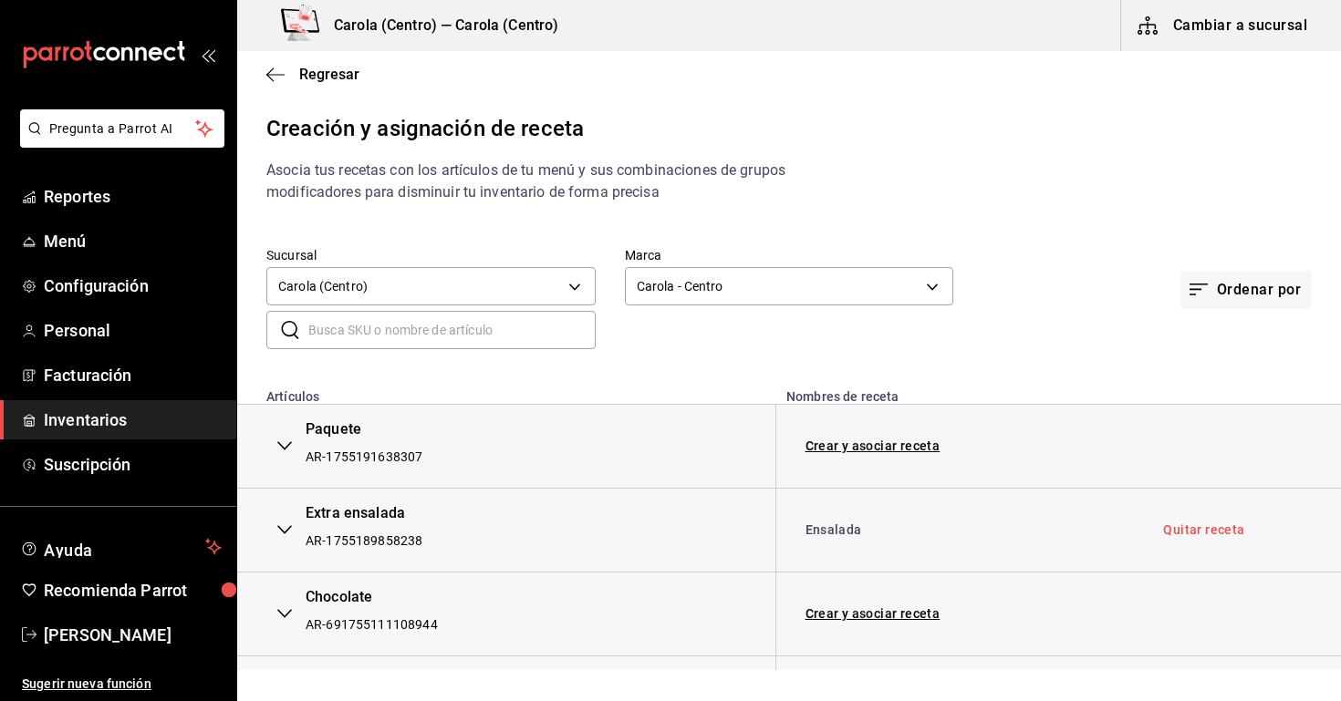
click at [484, 341] on input "text" at bounding box center [451, 330] width 287 height 36
type input "c"
type input "t"
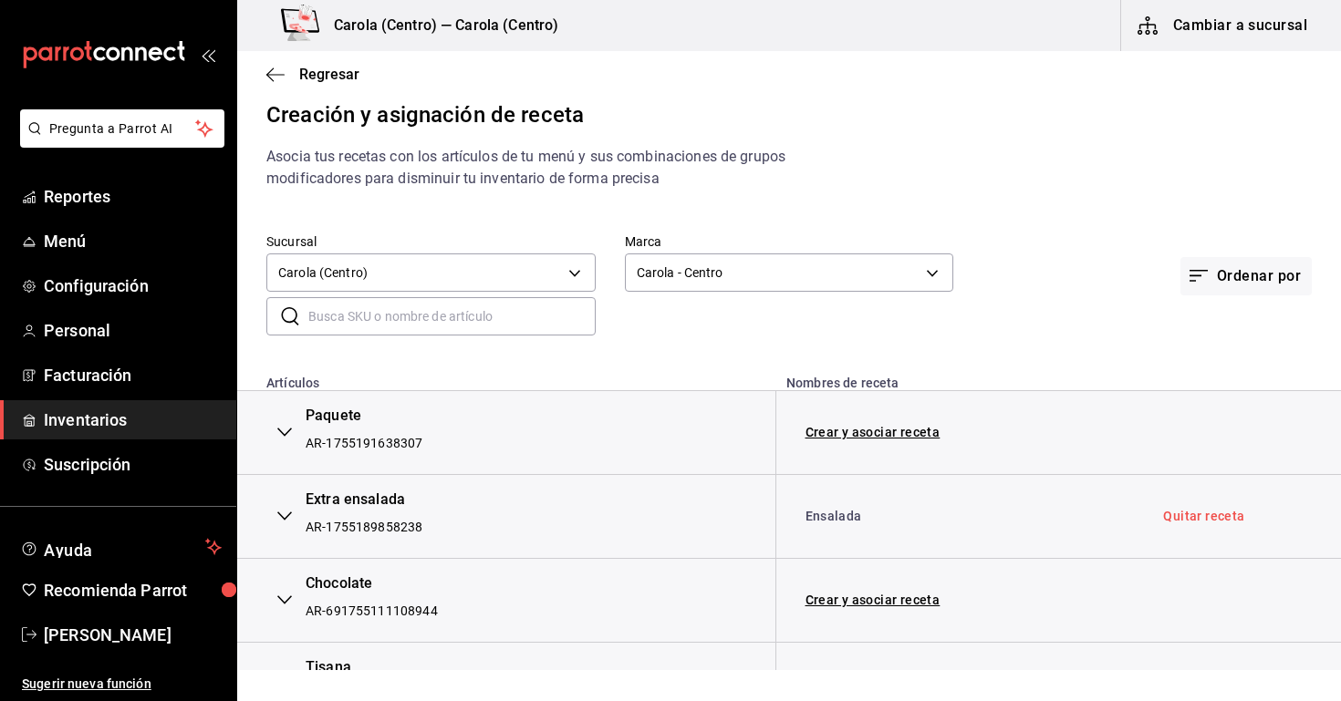
scroll to position [17, 0]
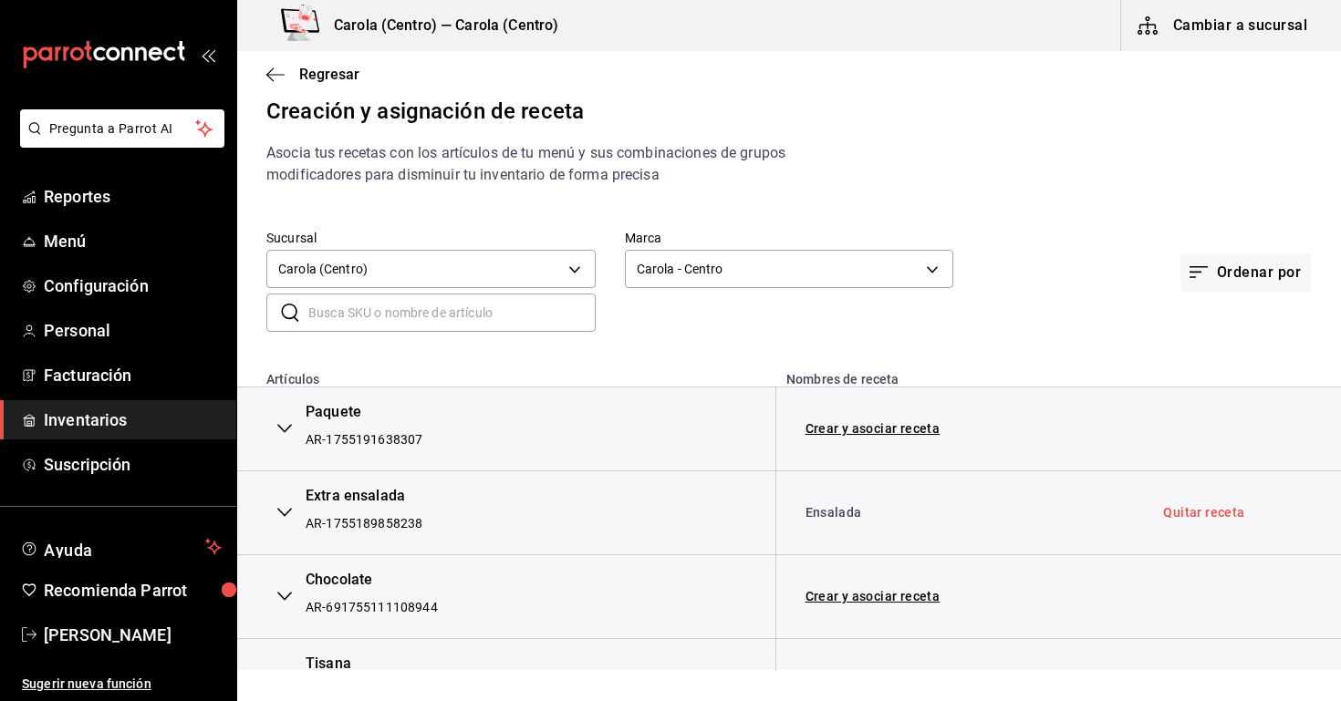
click at [295, 87] on div "Regresar" at bounding box center [789, 74] width 1104 height 47
click at [313, 84] on div "Regresar" at bounding box center [789, 74] width 1104 height 47
click at [327, 74] on span "Regresar" at bounding box center [329, 74] width 60 height 17
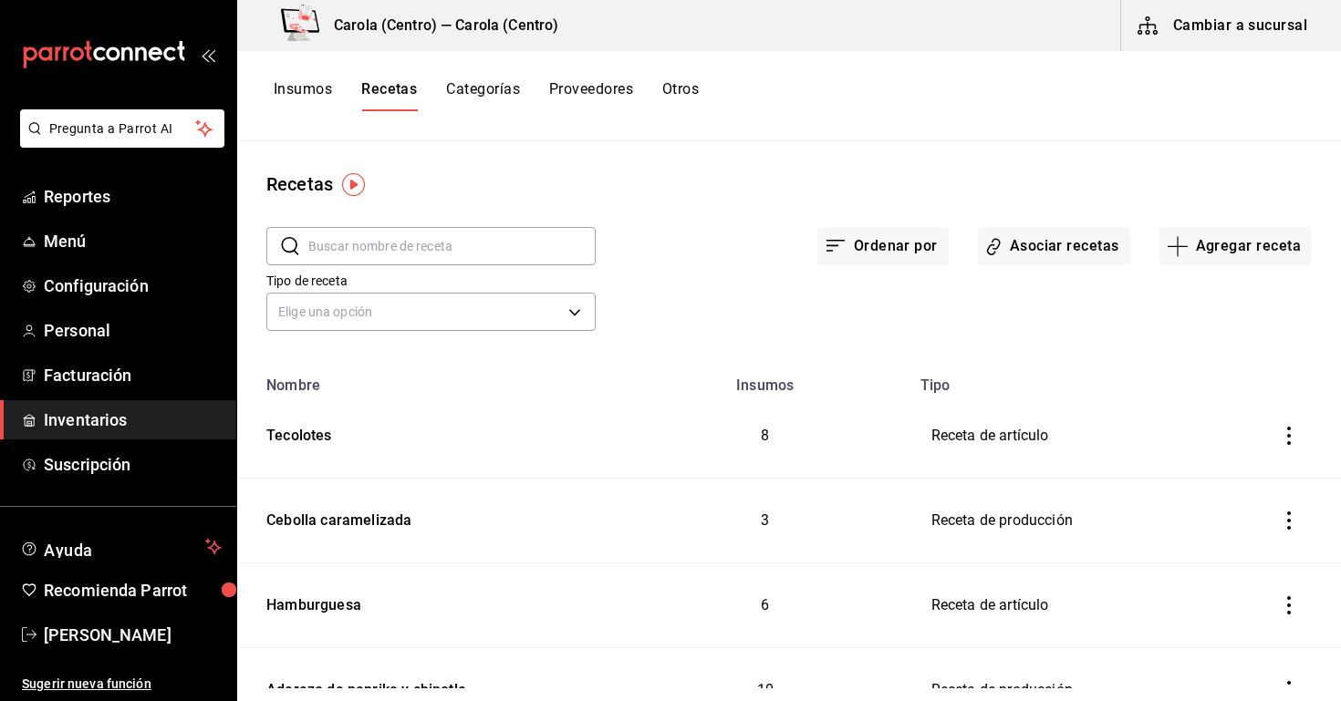
click at [482, 91] on button "Categorías" at bounding box center [483, 95] width 74 height 31
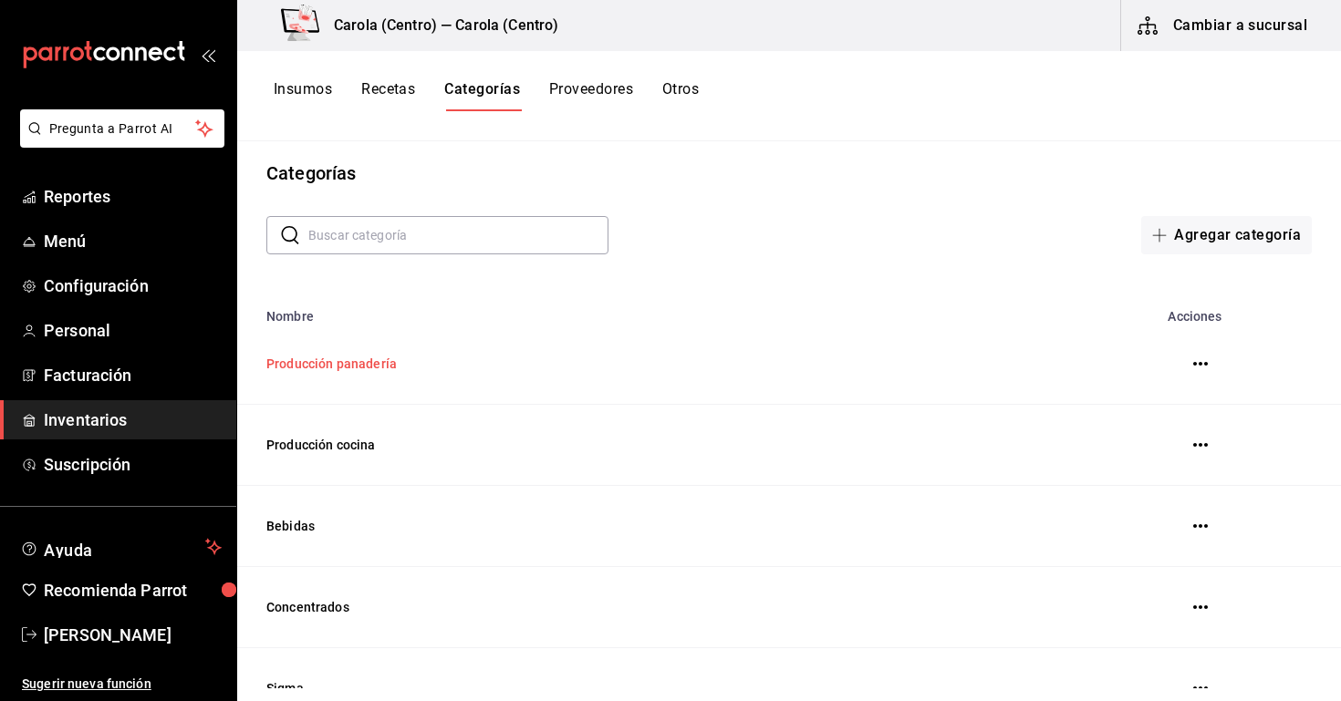
scroll to position [12, 0]
click at [667, 89] on button "Otros" at bounding box center [680, 95] width 36 height 31
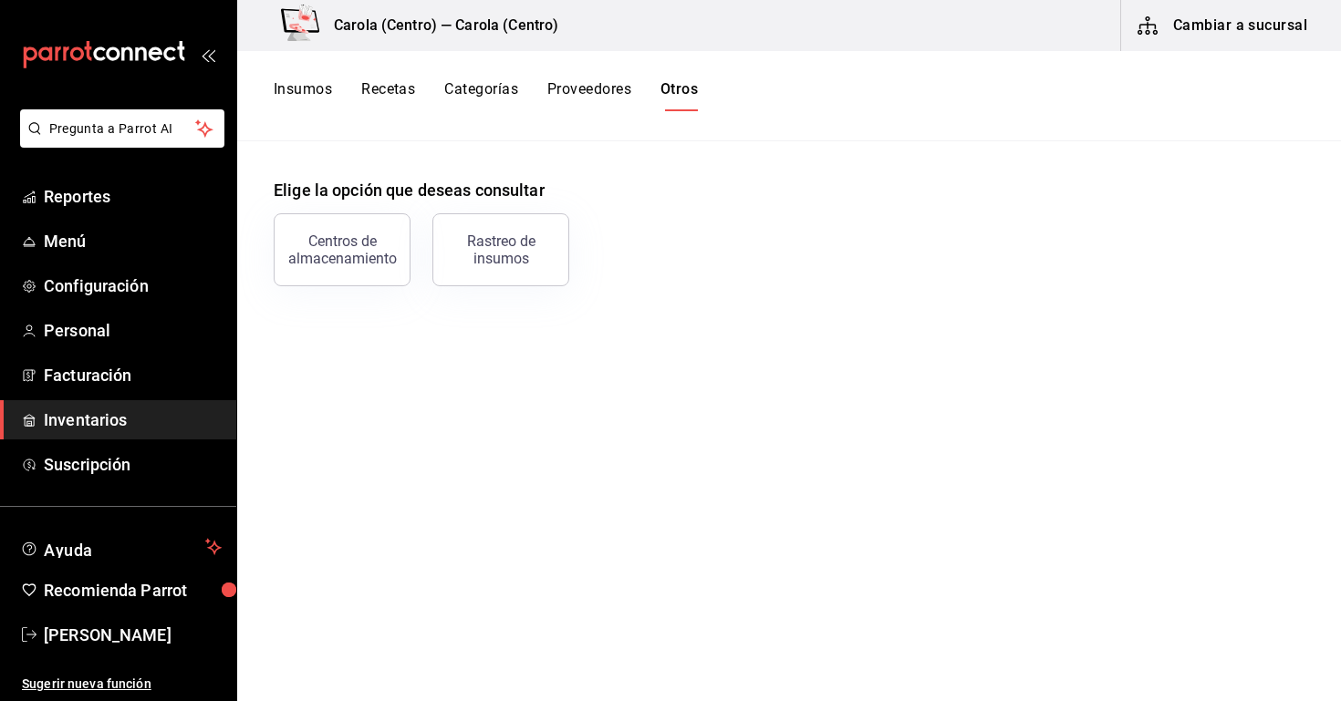
click at [392, 104] on button "Recetas" at bounding box center [388, 95] width 54 height 31
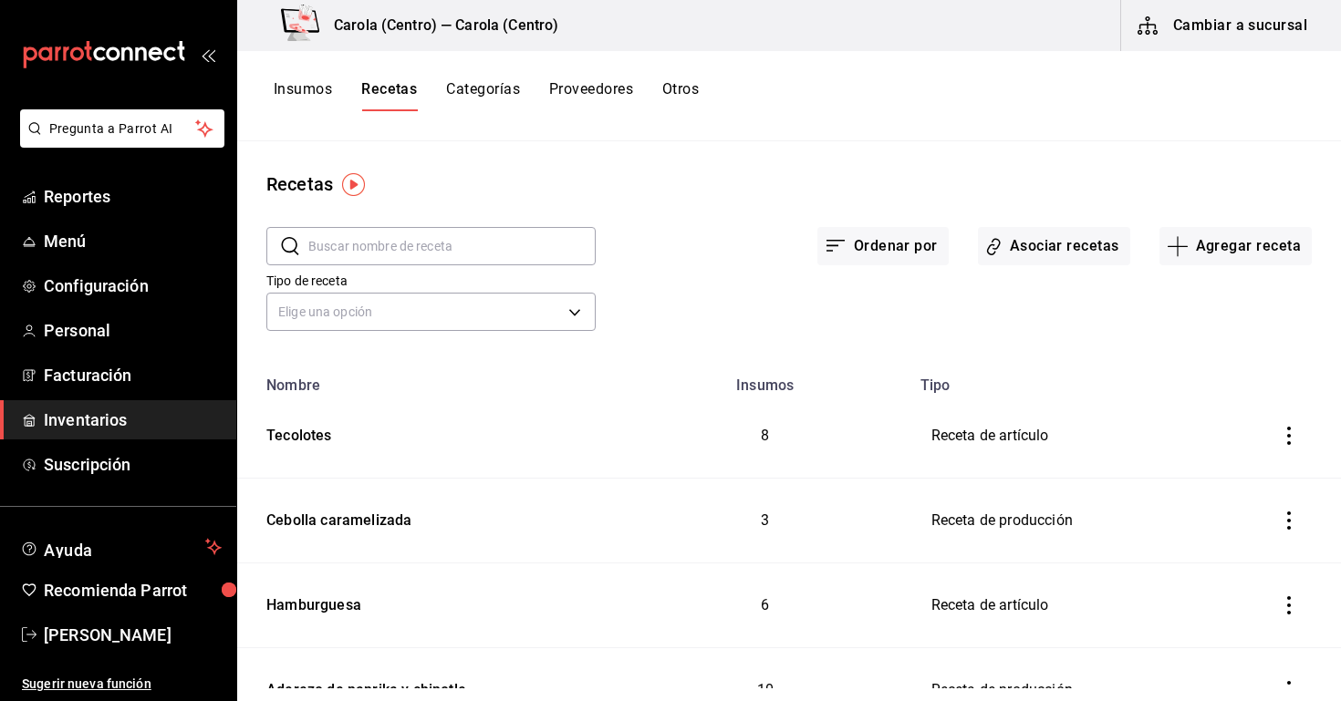
click at [515, 253] on input "text" at bounding box center [451, 246] width 287 height 36
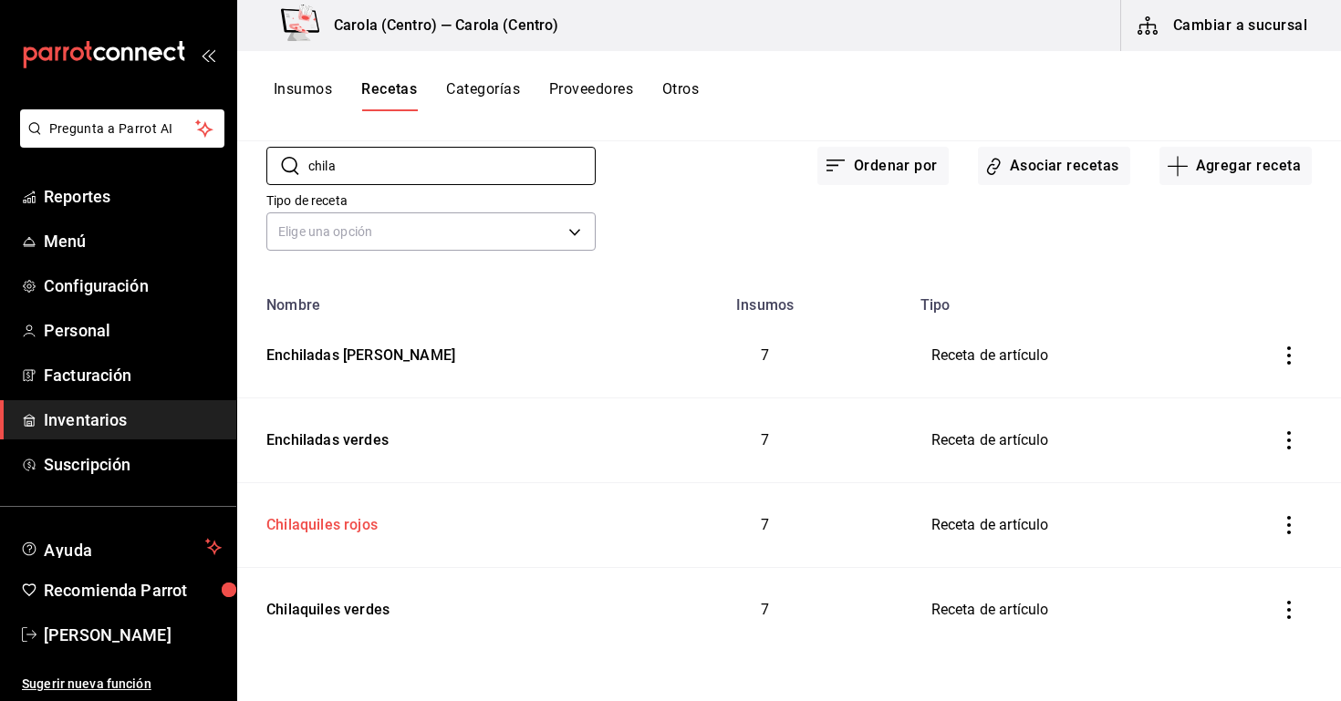
scroll to position [80, 0]
type input "chila"
click at [369, 532] on div "Chilaquiles rojos" at bounding box center [318, 522] width 119 height 28
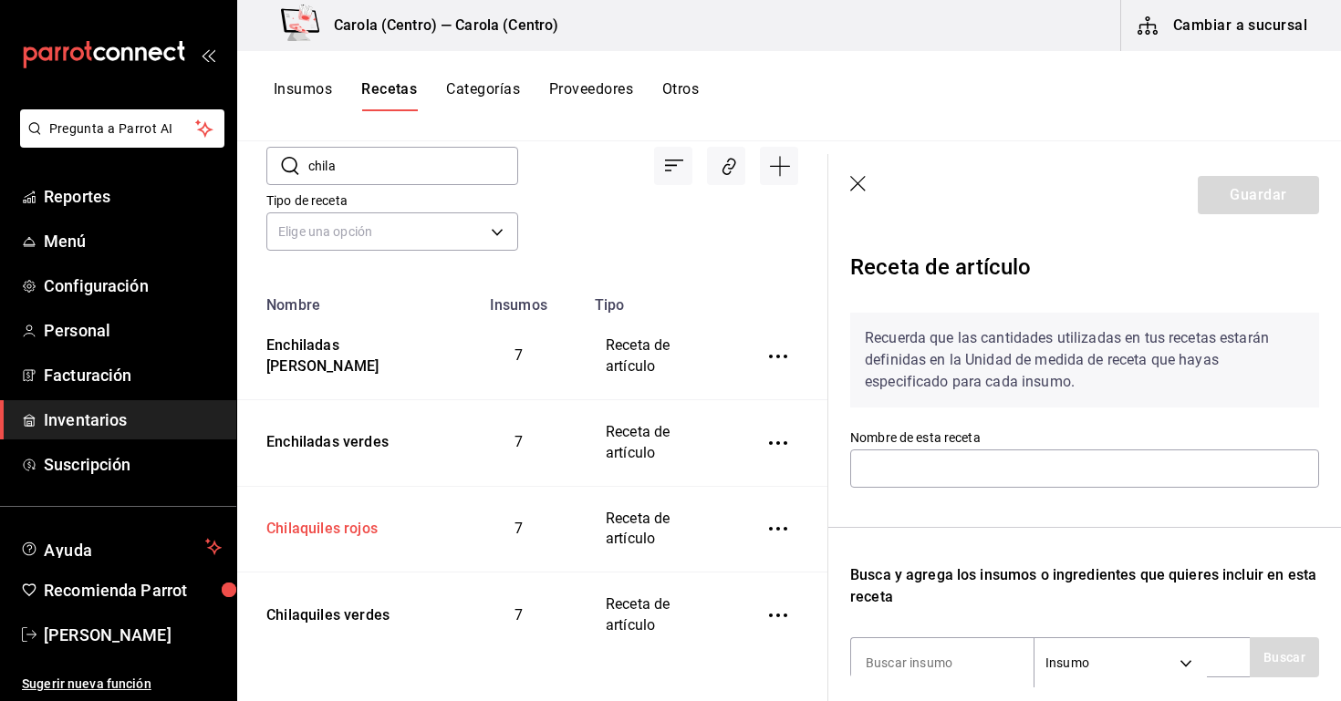
type input "Chilaquiles rojos"
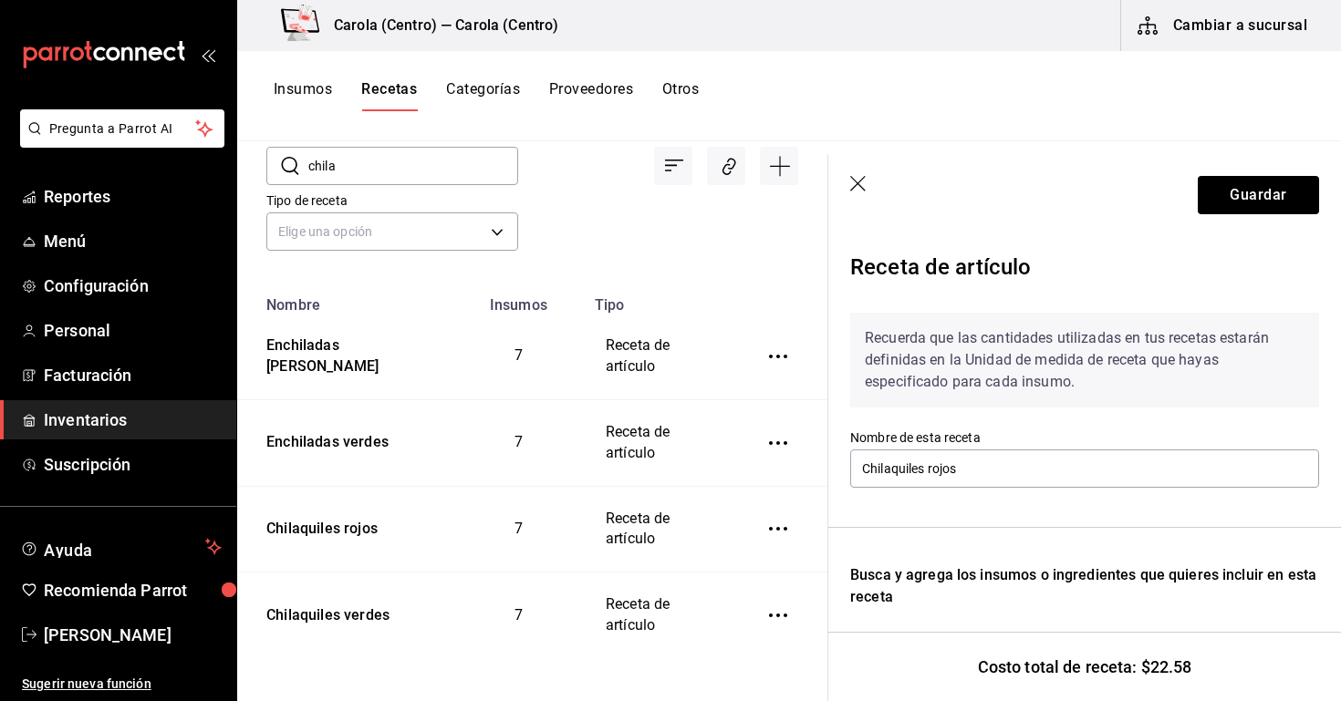
click at [857, 185] on icon "button" at bounding box center [858, 184] width 16 height 16
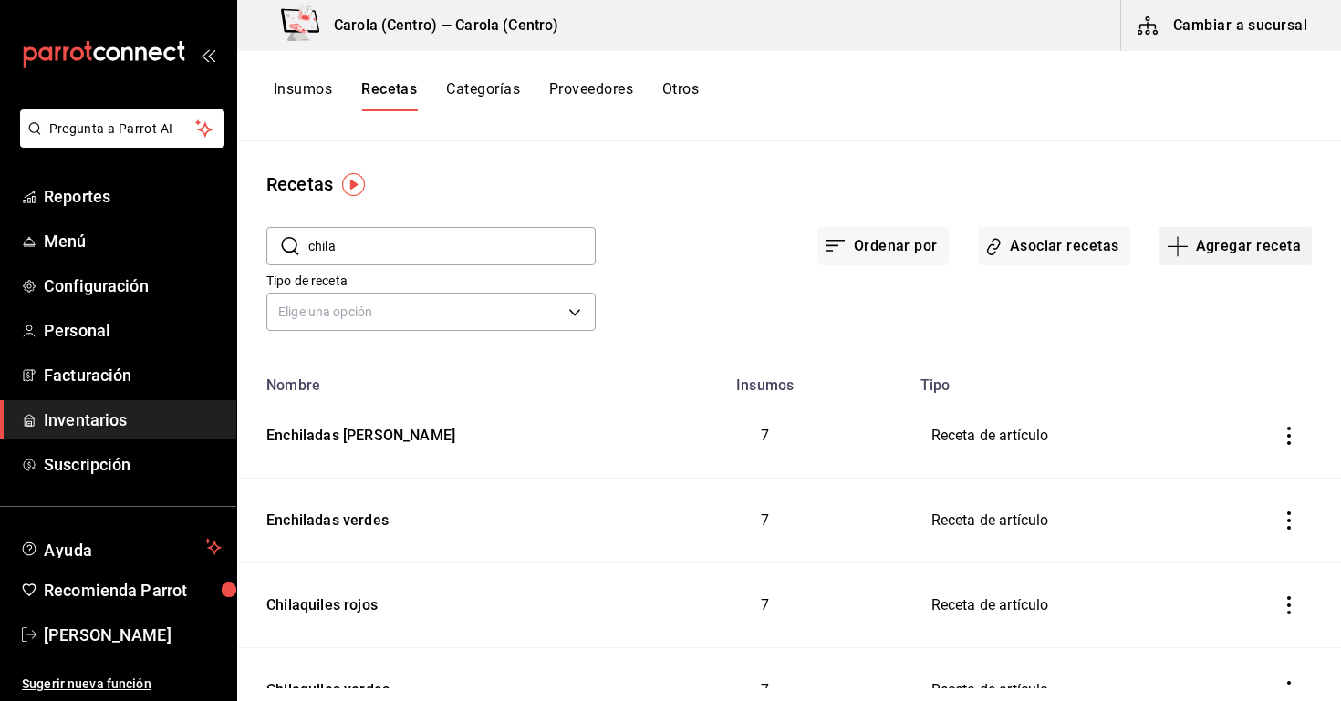
click at [1198, 234] on button "Agregar receta" at bounding box center [1235, 246] width 152 height 38
click at [250, 93] on div at bounding box center [670, 350] width 1341 height 701
click at [315, 89] on button "Insumos" at bounding box center [303, 95] width 58 height 31
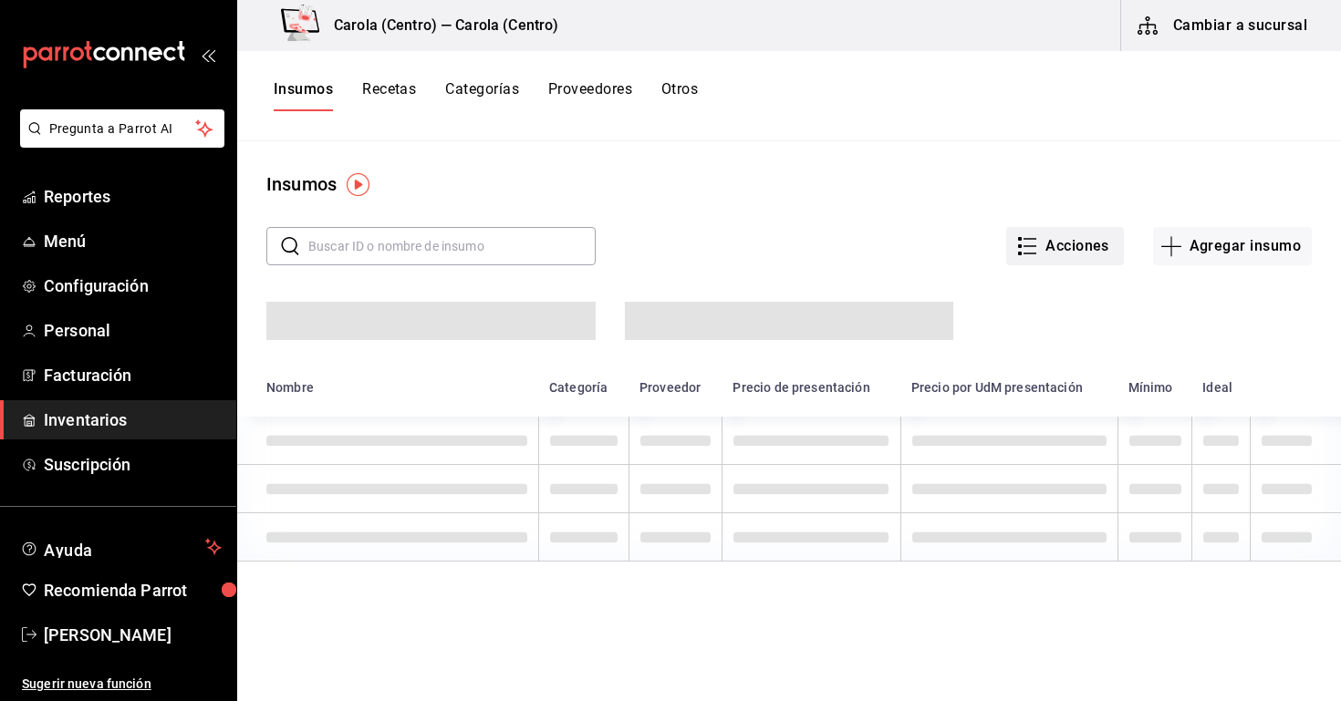
click at [1037, 240] on icon "button" at bounding box center [1027, 246] width 22 height 22
click at [842, 234] on div at bounding box center [670, 350] width 1341 height 701
click at [882, 190] on div "Insumos" at bounding box center [789, 184] width 1104 height 27
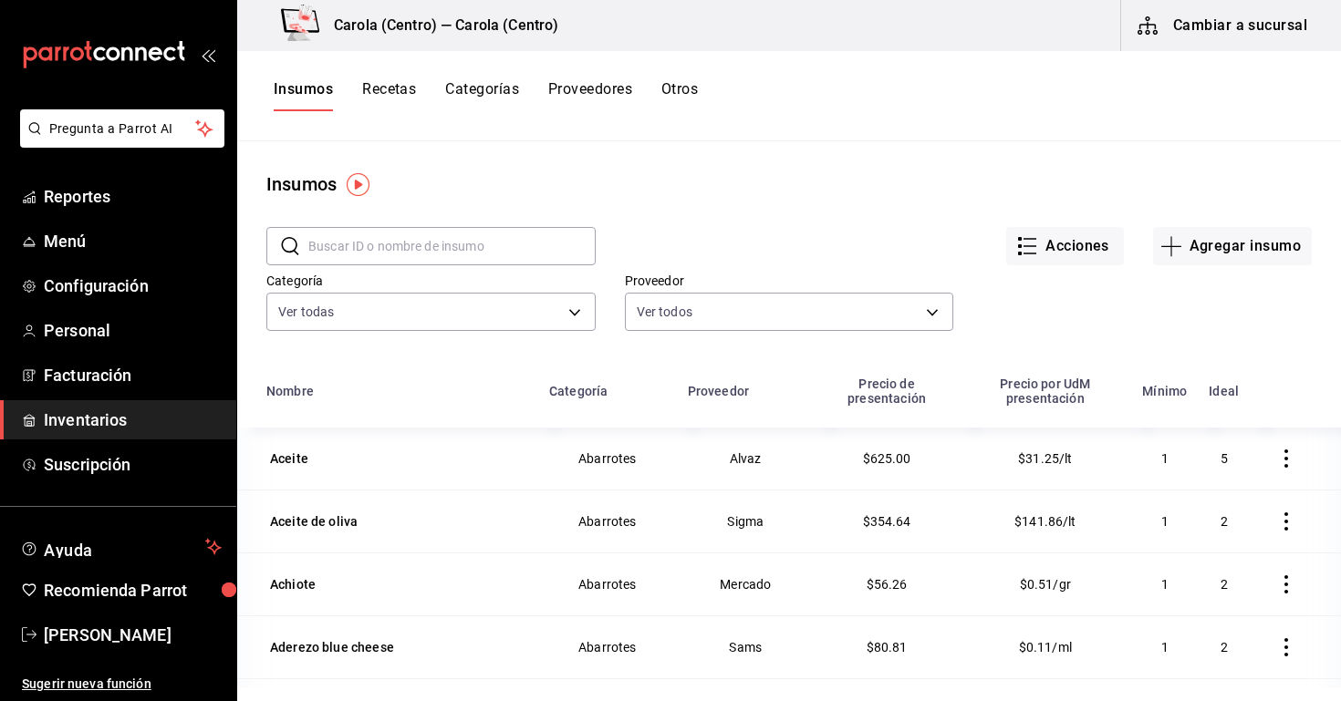
click at [395, 85] on button "Recetas" at bounding box center [389, 95] width 54 height 31
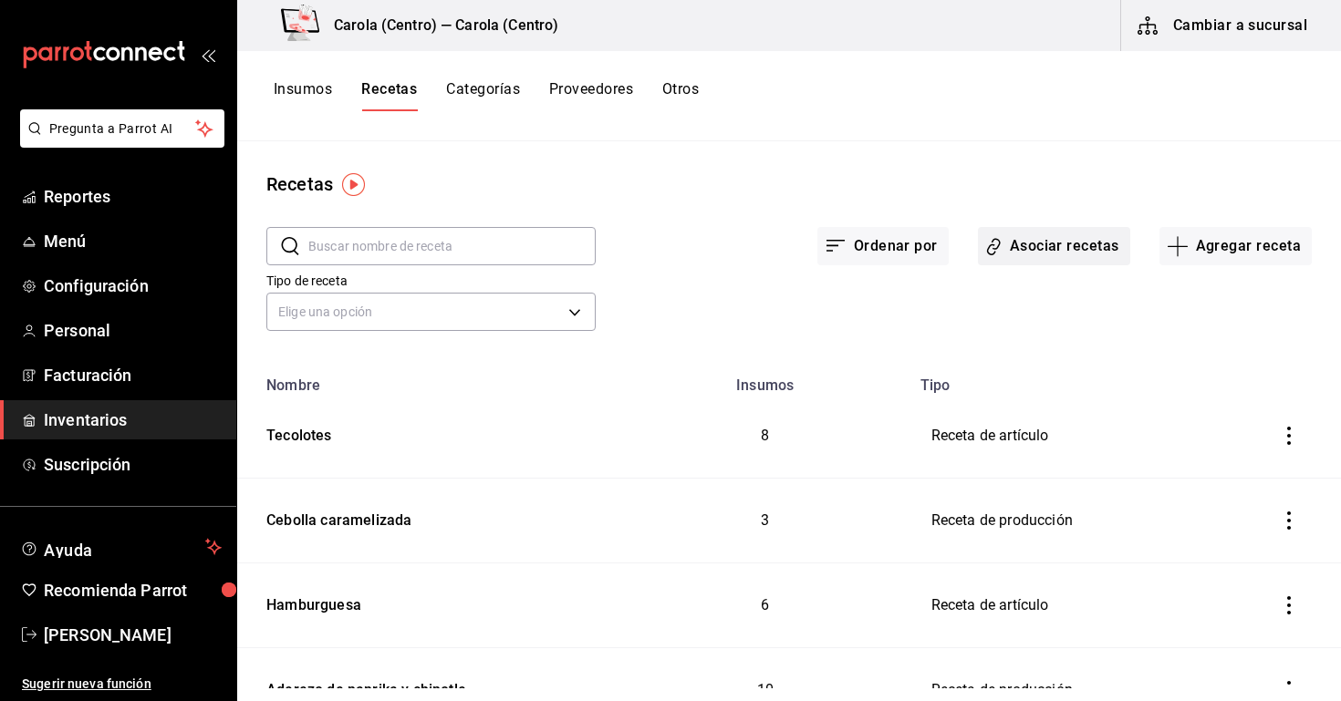
click at [1011, 264] on button "Asociar recetas" at bounding box center [1054, 246] width 152 height 38
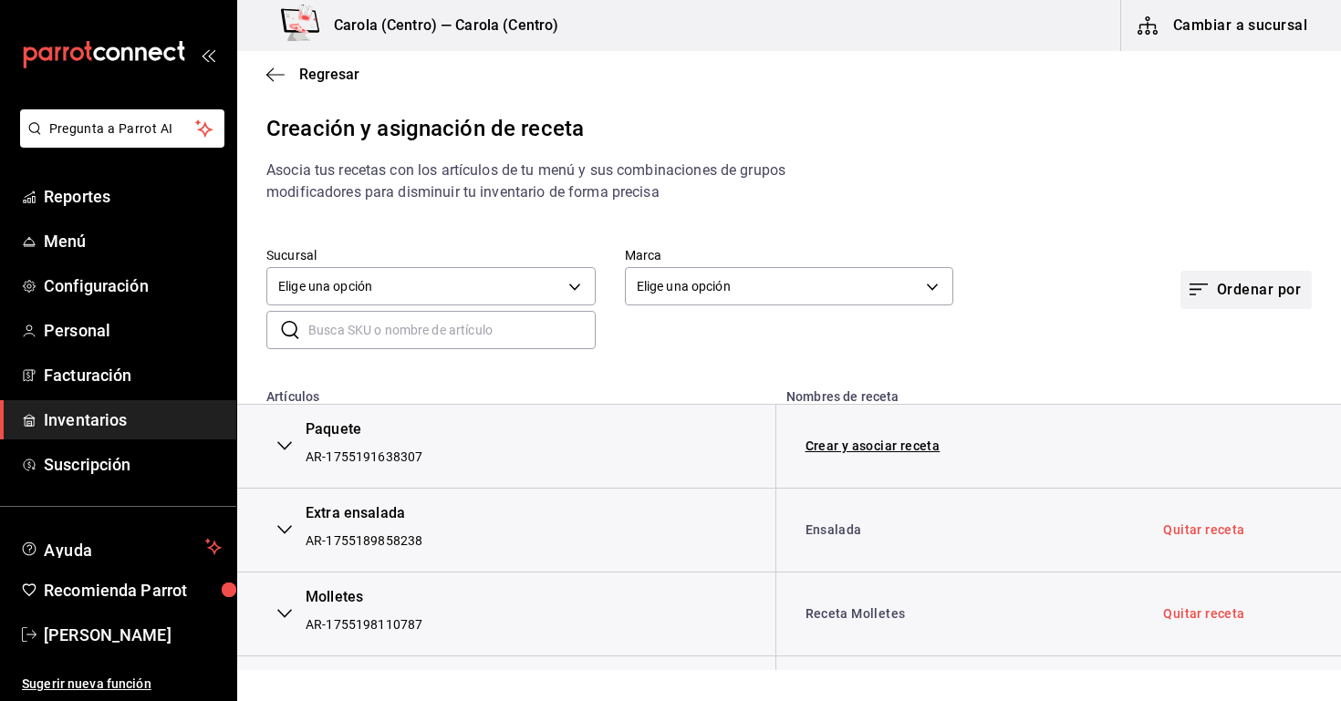
click at [1195, 297] on icon "button" at bounding box center [1199, 290] width 22 height 22
click at [1208, 408] on li "Artículos sin asociar" at bounding box center [1235, 419] width 182 height 41
click at [1200, 400] on li "Artículos sin asociar" at bounding box center [1235, 419] width 182 height 41
click at [1188, 378] on div "Artículos asociado" at bounding box center [1211, 378] width 107 height 19
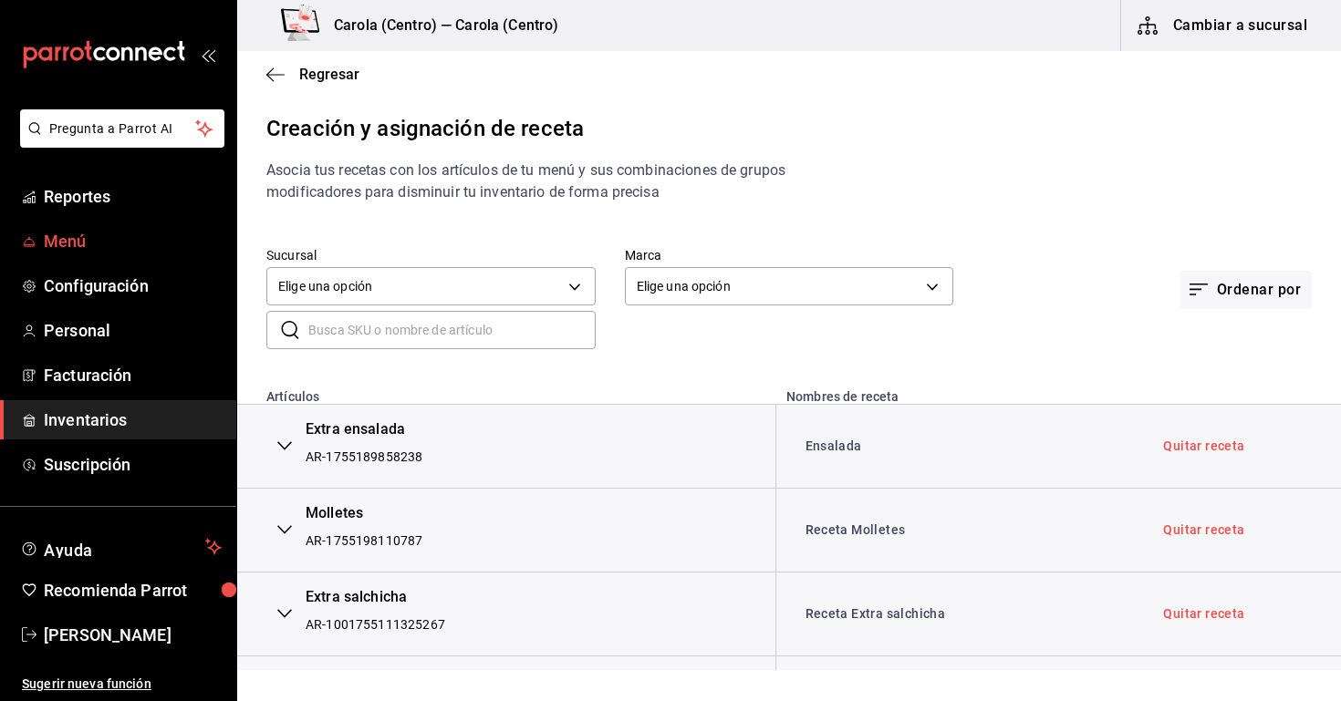
click at [68, 256] on link "Menú" at bounding box center [118, 241] width 236 height 39
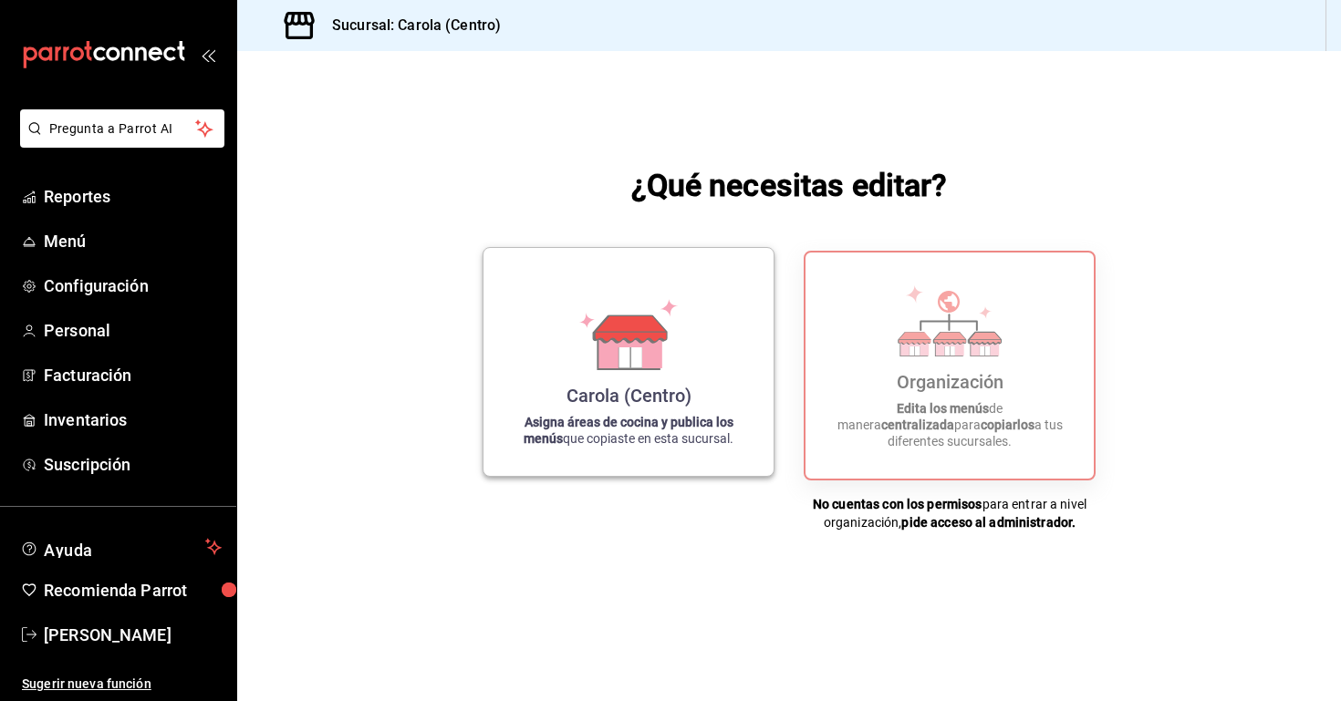
click at [681, 366] on div "Carola (Centro) Asigna áreas de cocina y publica los menús que copiaste en esta…" at bounding box center [628, 362] width 246 height 199
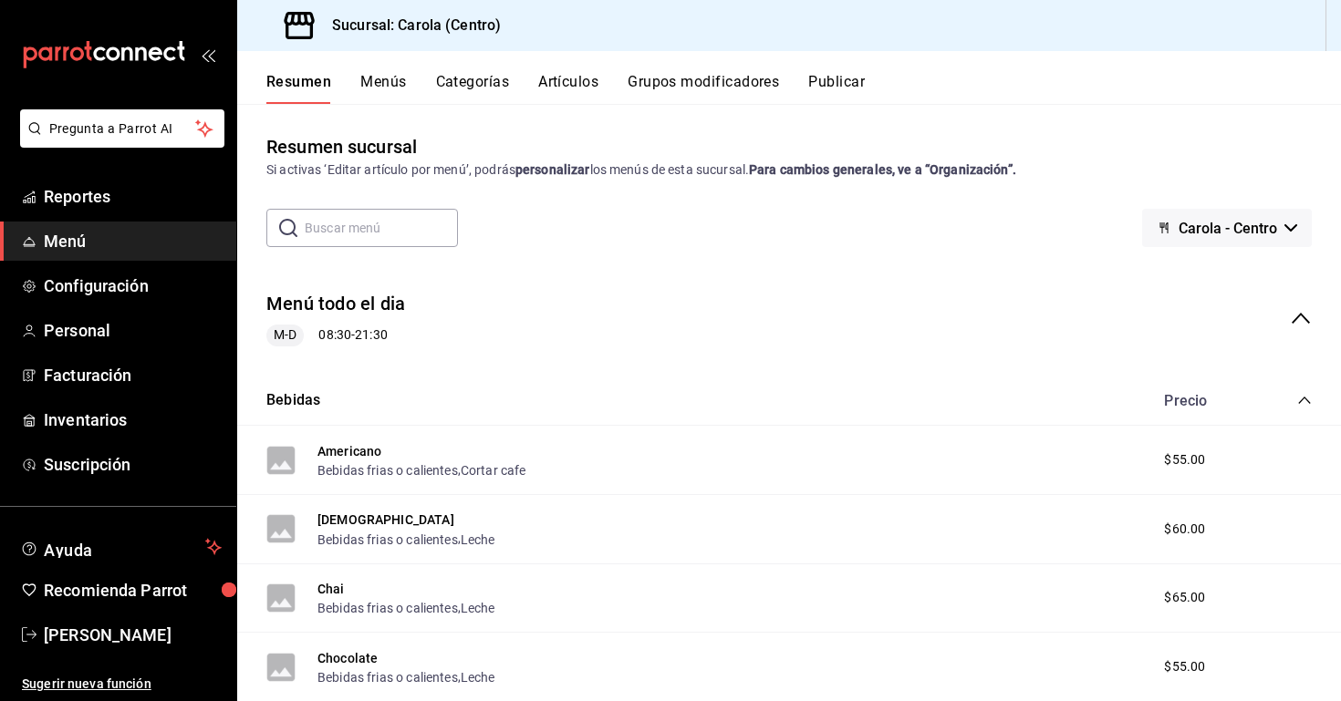
click at [409, 244] on input "text" at bounding box center [381, 228] width 153 height 36
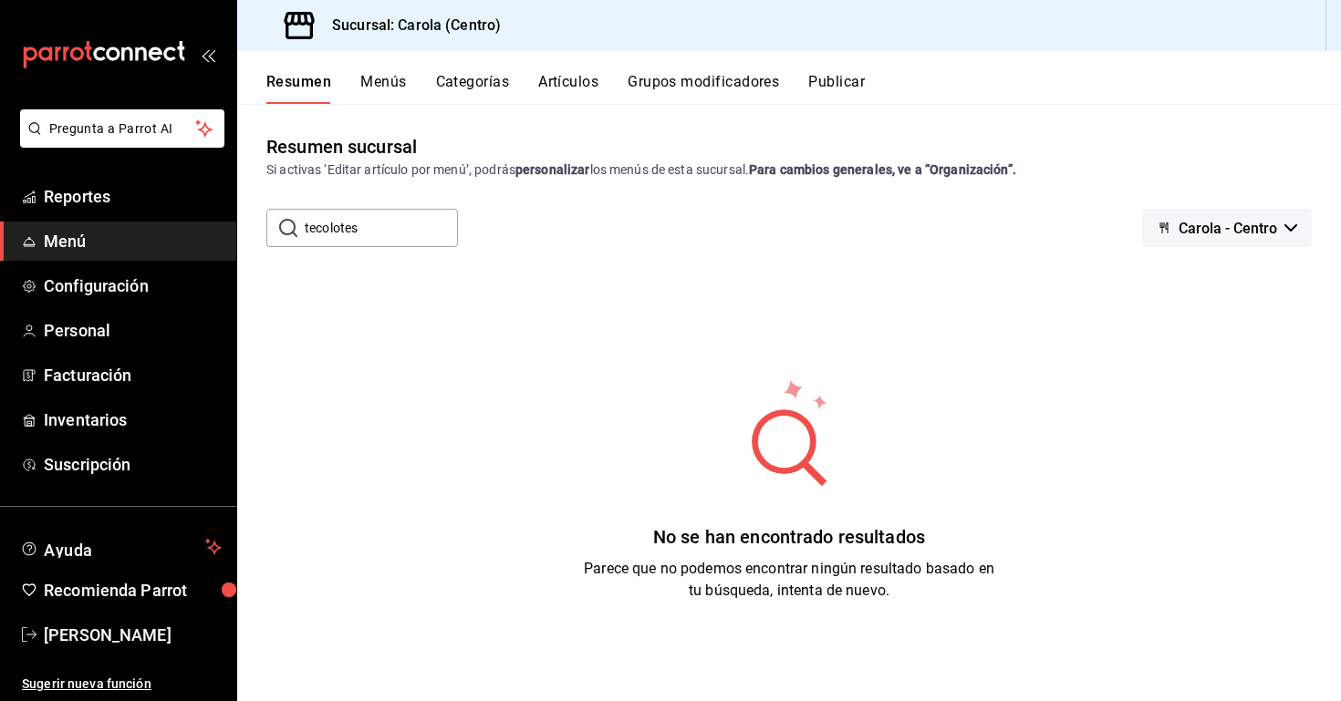
type input "tecolotes"
click at [107, 235] on span "Menú" at bounding box center [133, 241] width 178 height 25
click at [118, 254] on link "Menú" at bounding box center [118, 241] width 236 height 39
click at [74, 250] on span "Menú" at bounding box center [133, 241] width 178 height 25
click at [356, 32] on h3 "Sucursal: Carola (Centro)" at bounding box center [408, 26] width 183 height 22
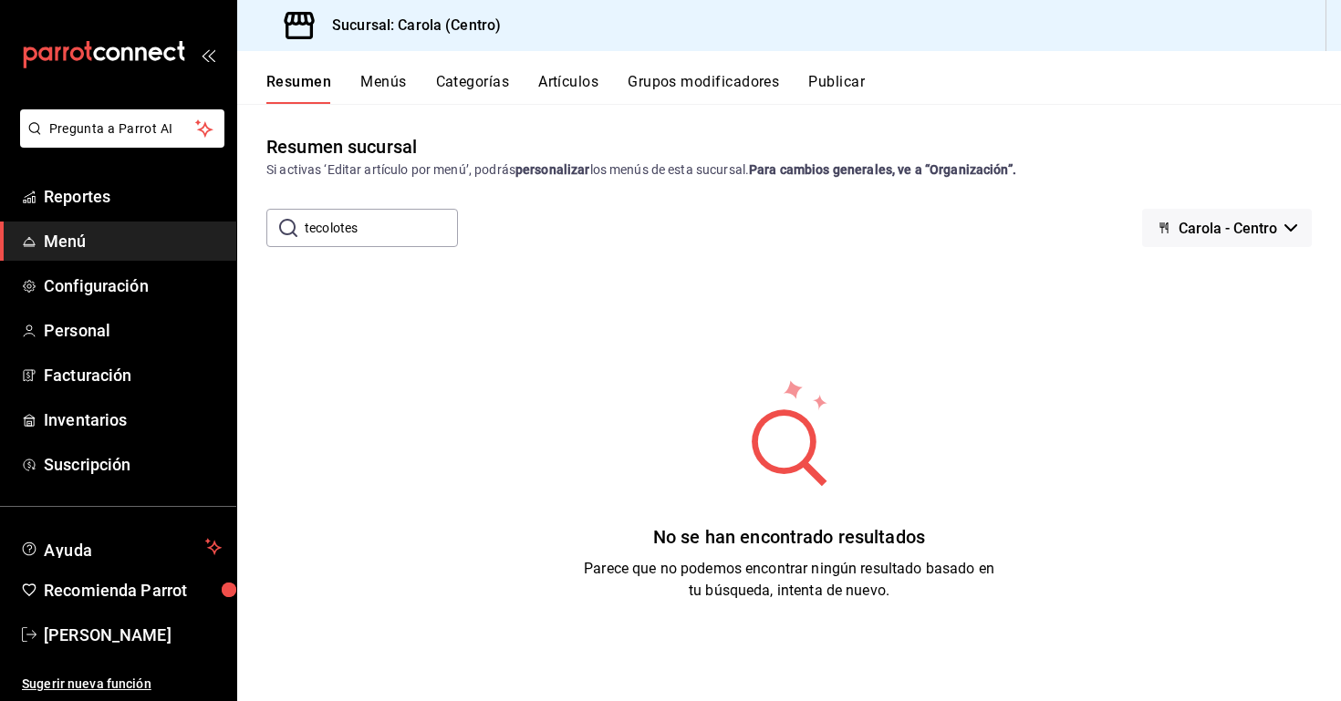
click at [383, 71] on div "Resumen Menús Categorías Artículos Grupos modificadores Publicar" at bounding box center [789, 77] width 1104 height 53
click at [386, 86] on button "Menús" at bounding box center [383, 88] width 46 height 31
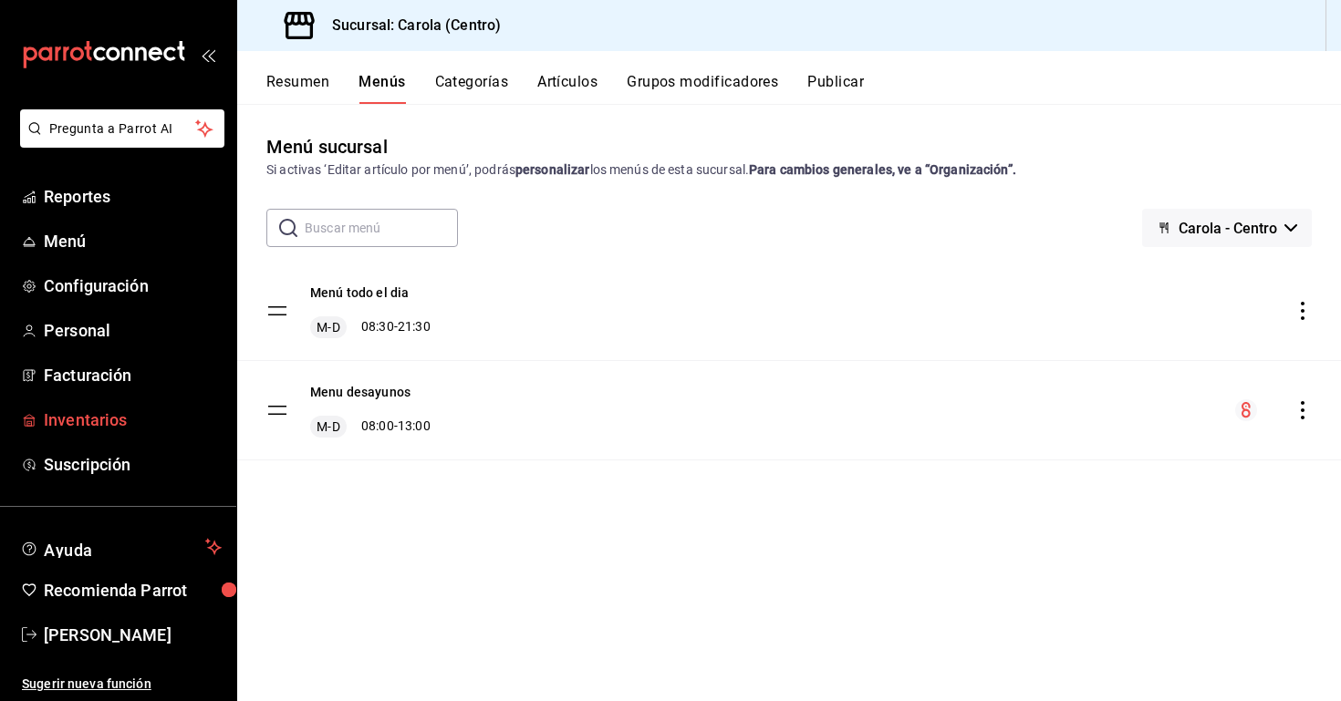
click at [127, 417] on span "Inventarios" at bounding box center [133, 420] width 178 height 25
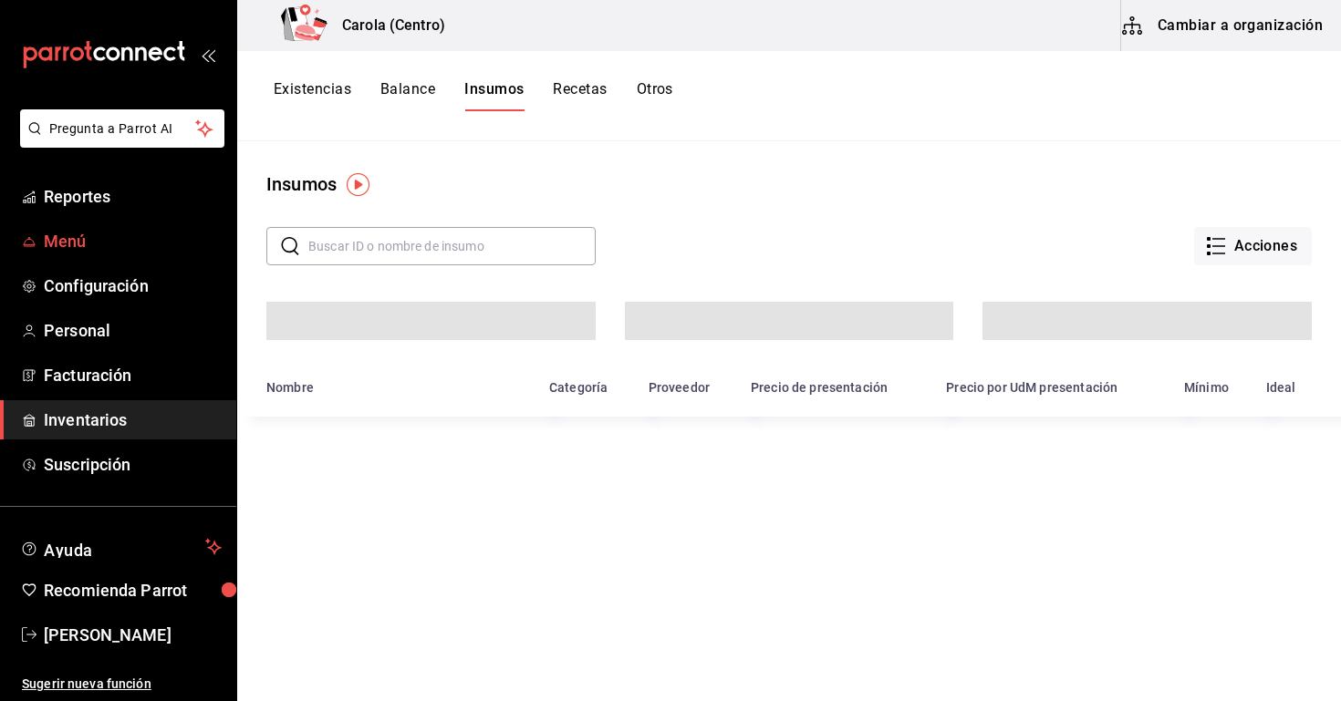
click at [93, 252] on span "Menú" at bounding box center [133, 241] width 178 height 25
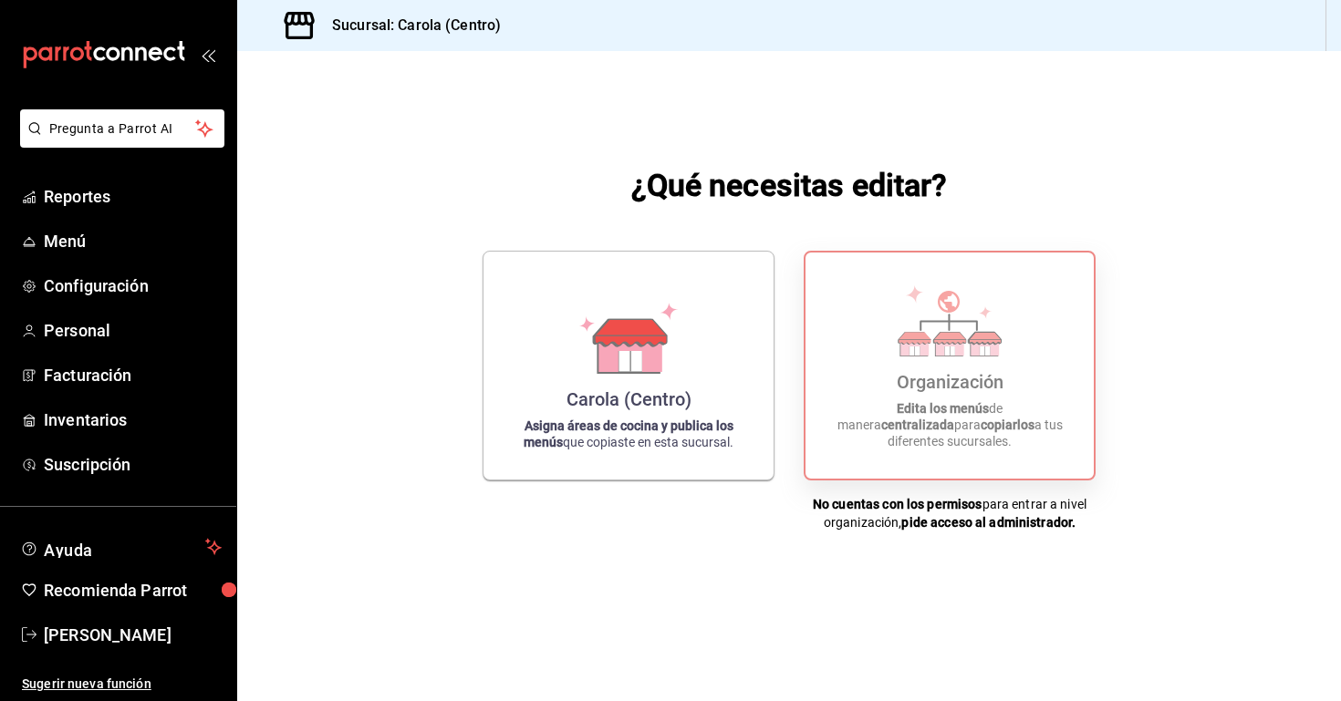
click at [953, 401] on strong "Edita los menús" at bounding box center [943, 408] width 92 height 15
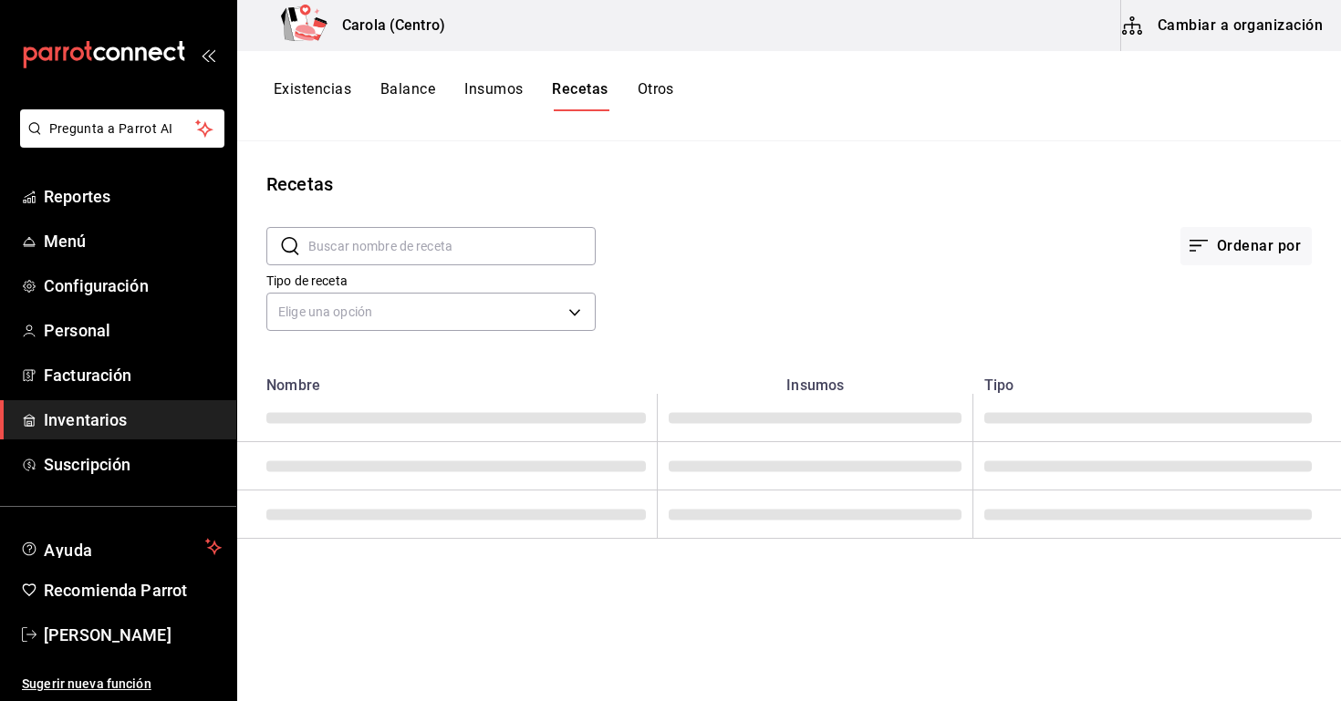
click at [456, 248] on input "text" at bounding box center [451, 246] width 287 height 36
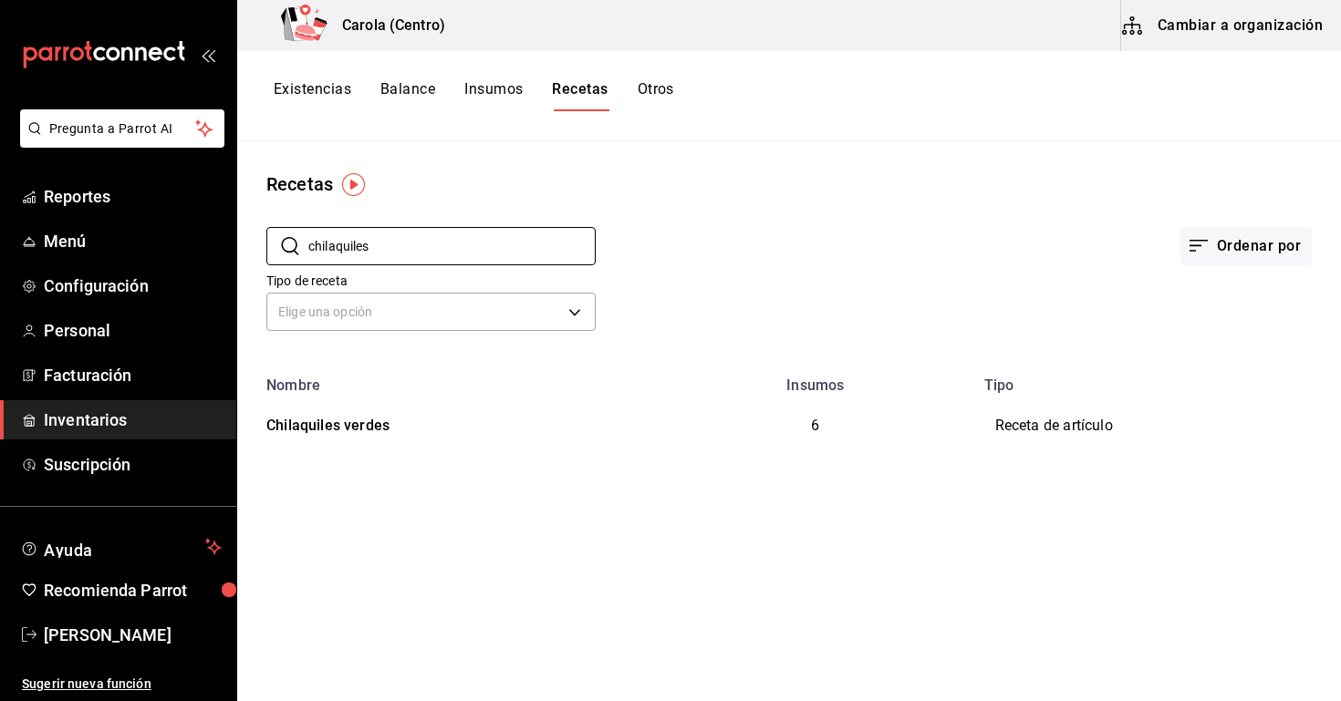
type input "chilaquiles"
click at [1194, 28] on button "Cambiar a organización" at bounding box center [1223, 25] width 205 height 51
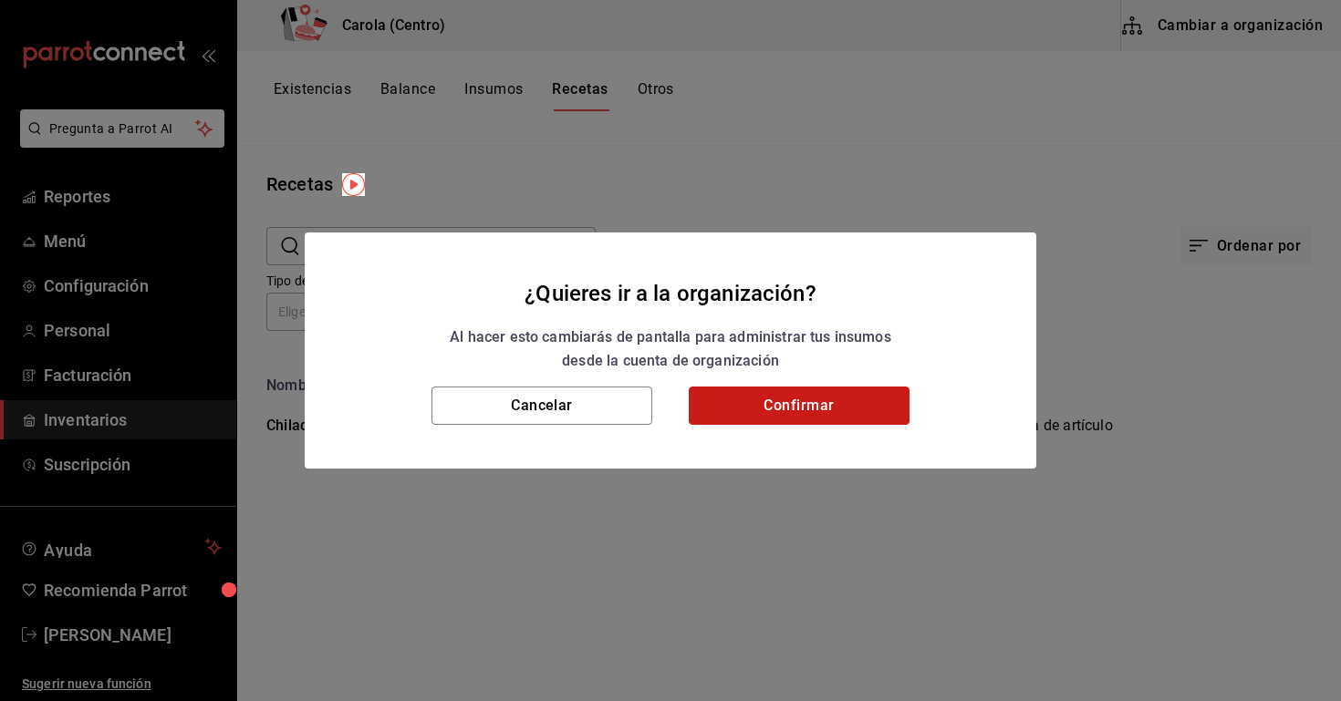
click at [799, 408] on button "Confirmar" at bounding box center [799, 406] width 221 height 38
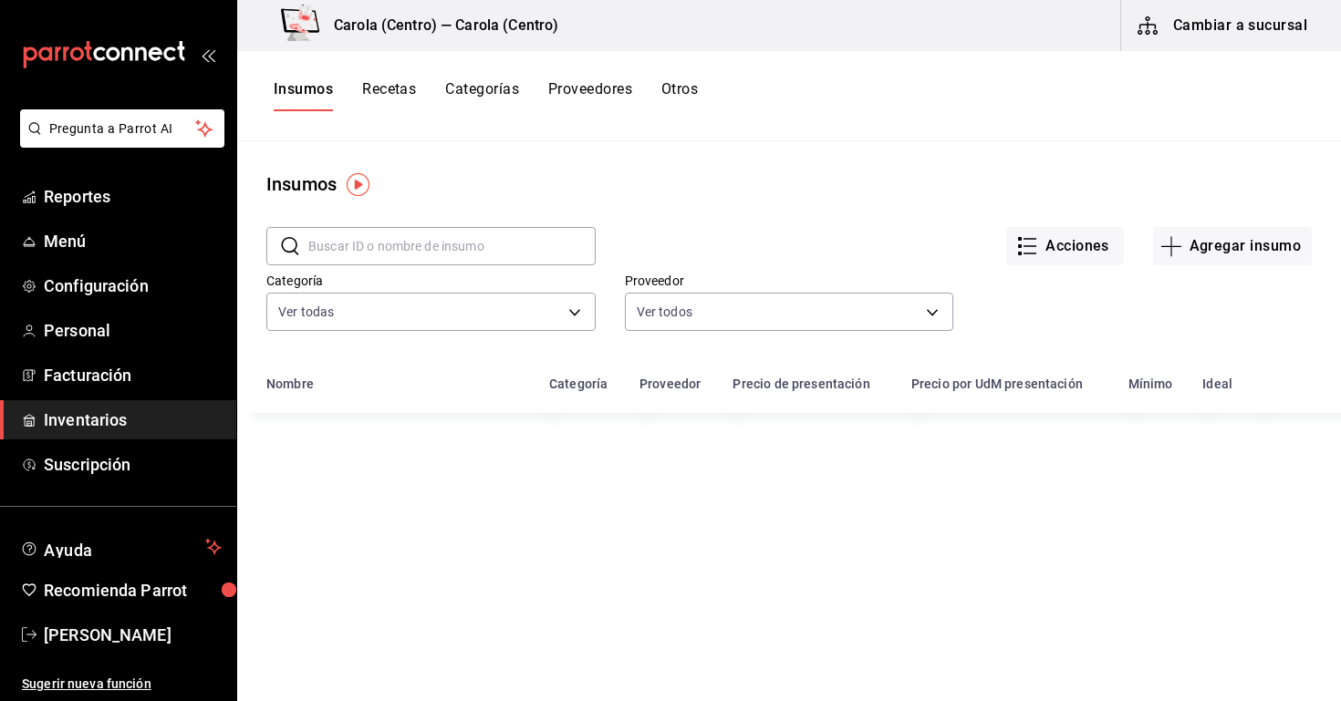
click at [452, 252] on input "text" at bounding box center [451, 246] width 287 height 36
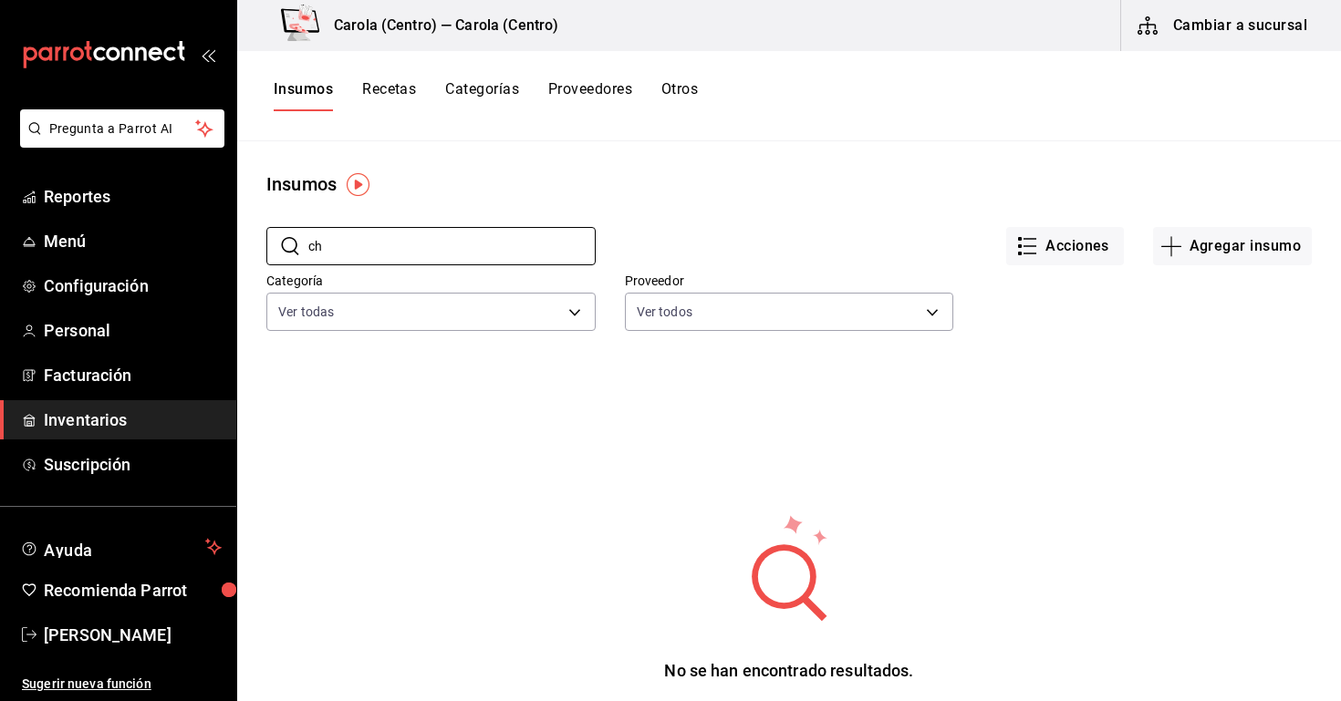
type input "c"
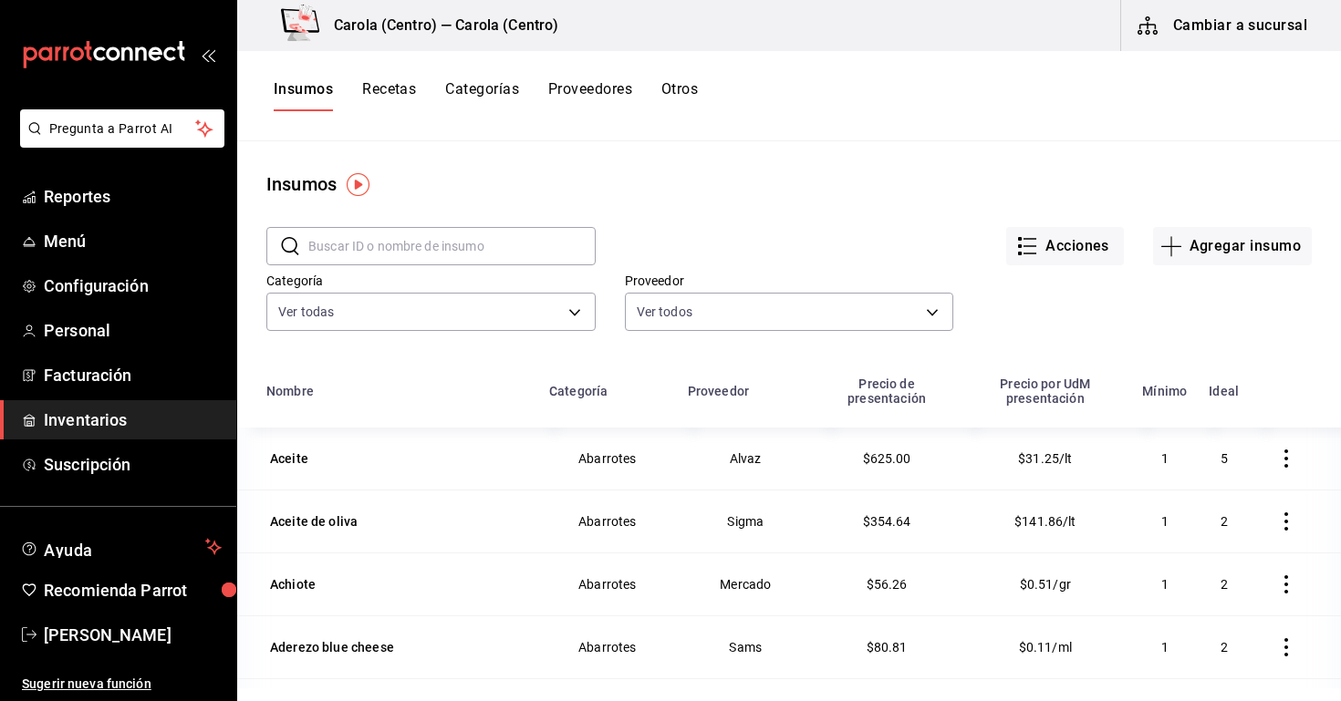
click at [382, 87] on button "Recetas" at bounding box center [389, 95] width 54 height 31
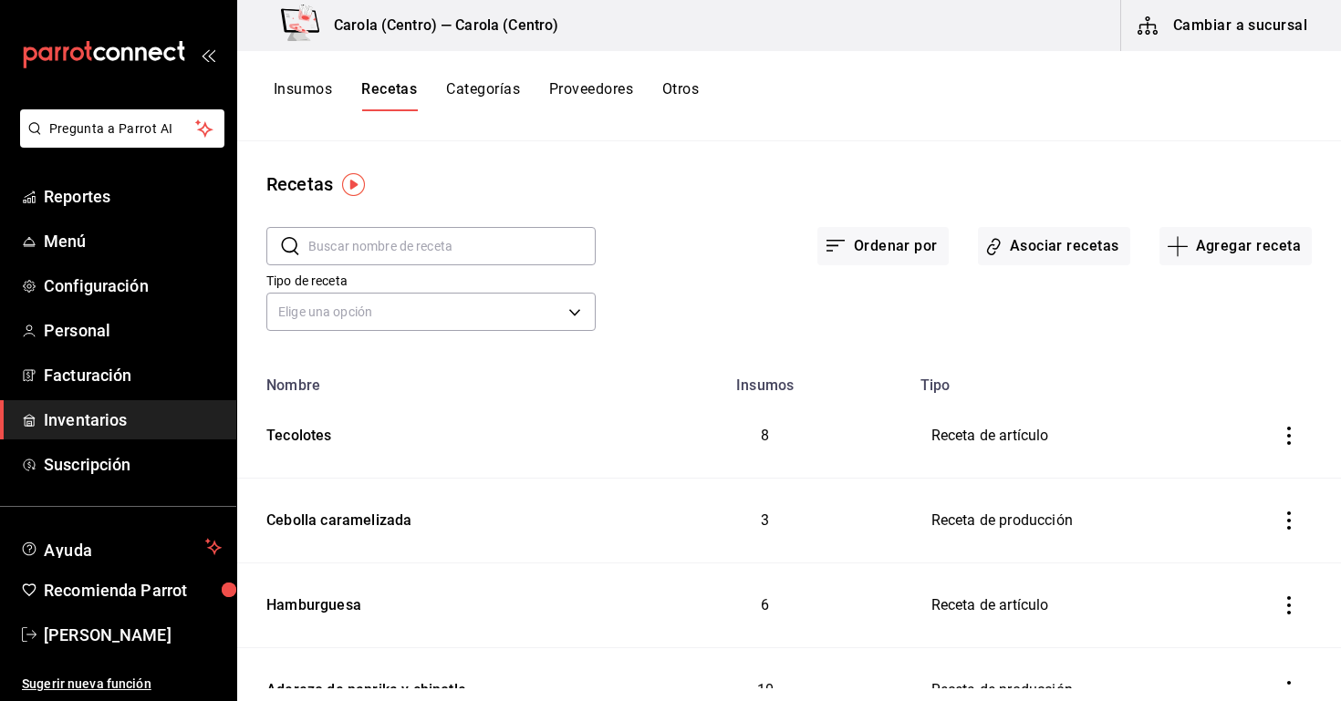
click at [367, 261] on input "text" at bounding box center [451, 246] width 287 height 36
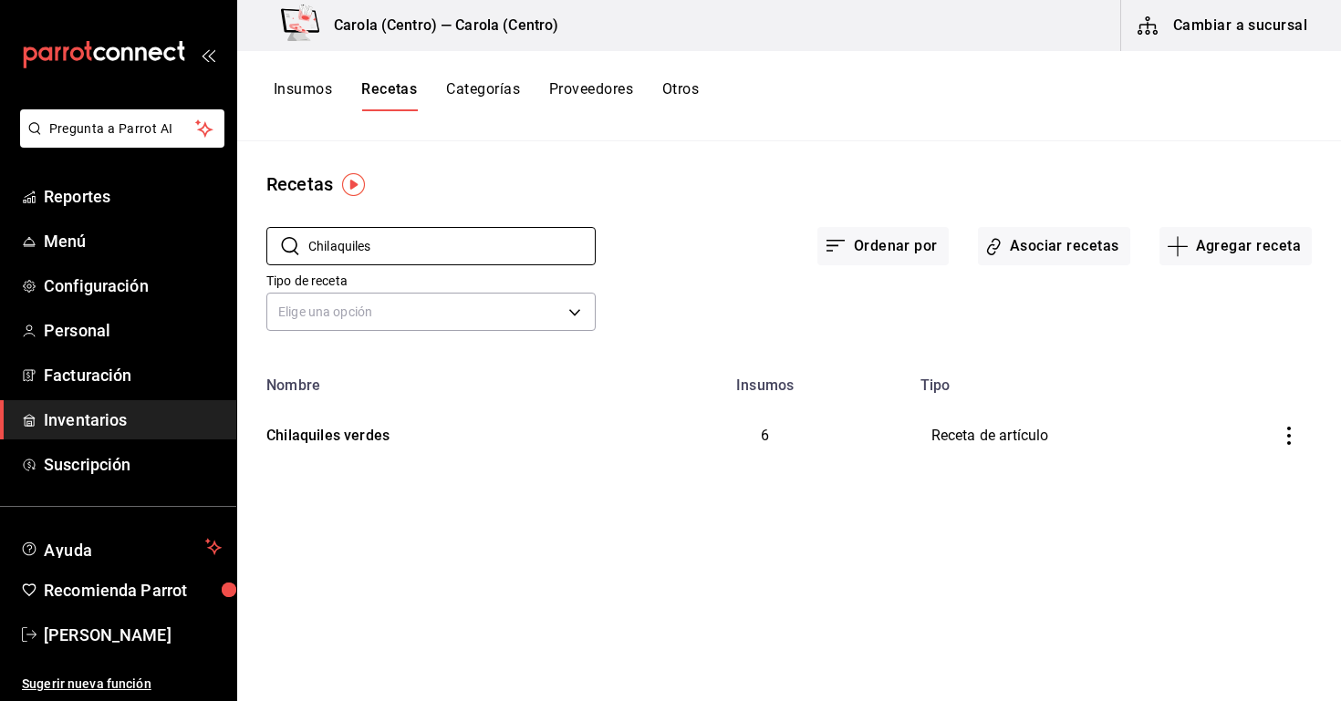
type input "Chilaquiles"
click at [1289, 432] on icon "inventoriesTable" at bounding box center [1289, 436] width 18 height 18
click at [353, 435] on div at bounding box center [670, 350] width 1341 height 701
click at [329, 441] on div "Chilaquiles verdes" at bounding box center [324, 433] width 130 height 28
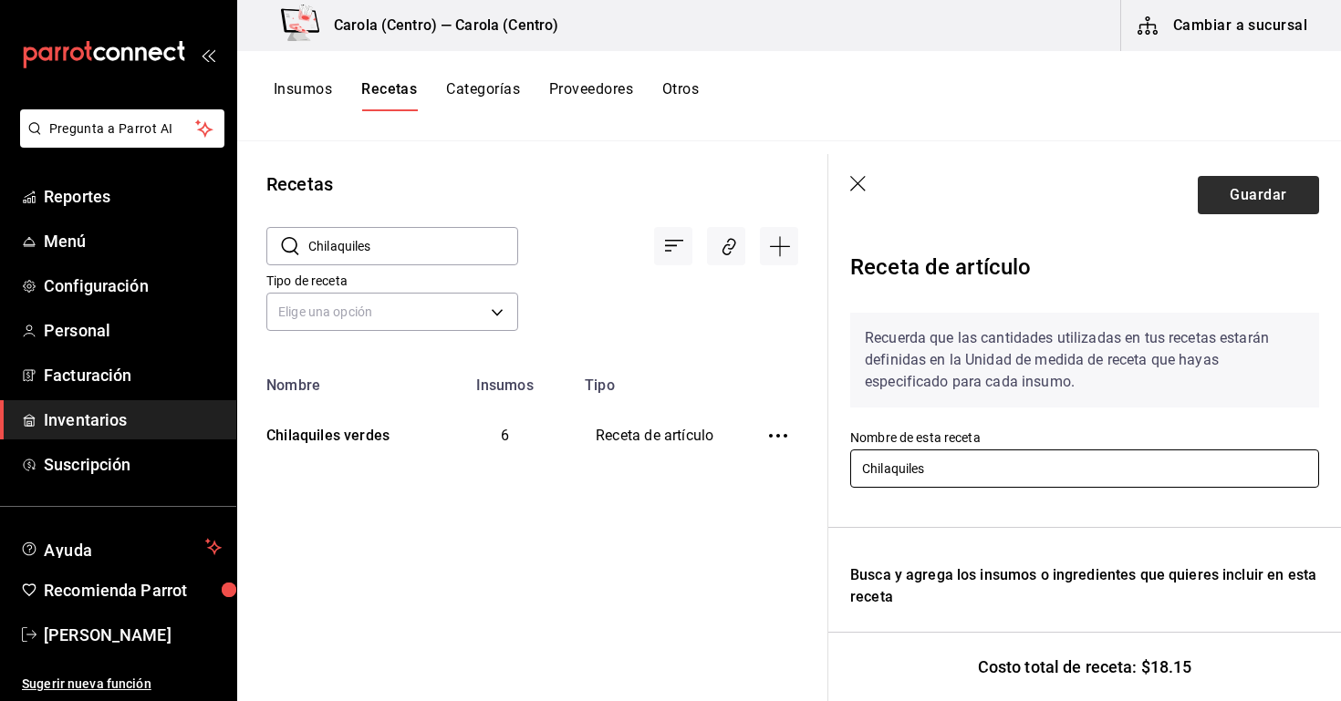
type input "Chilaquiles"
click at [1238, 207] on button "Guardar" at bounding box center [1258, 195] width 121 height 38
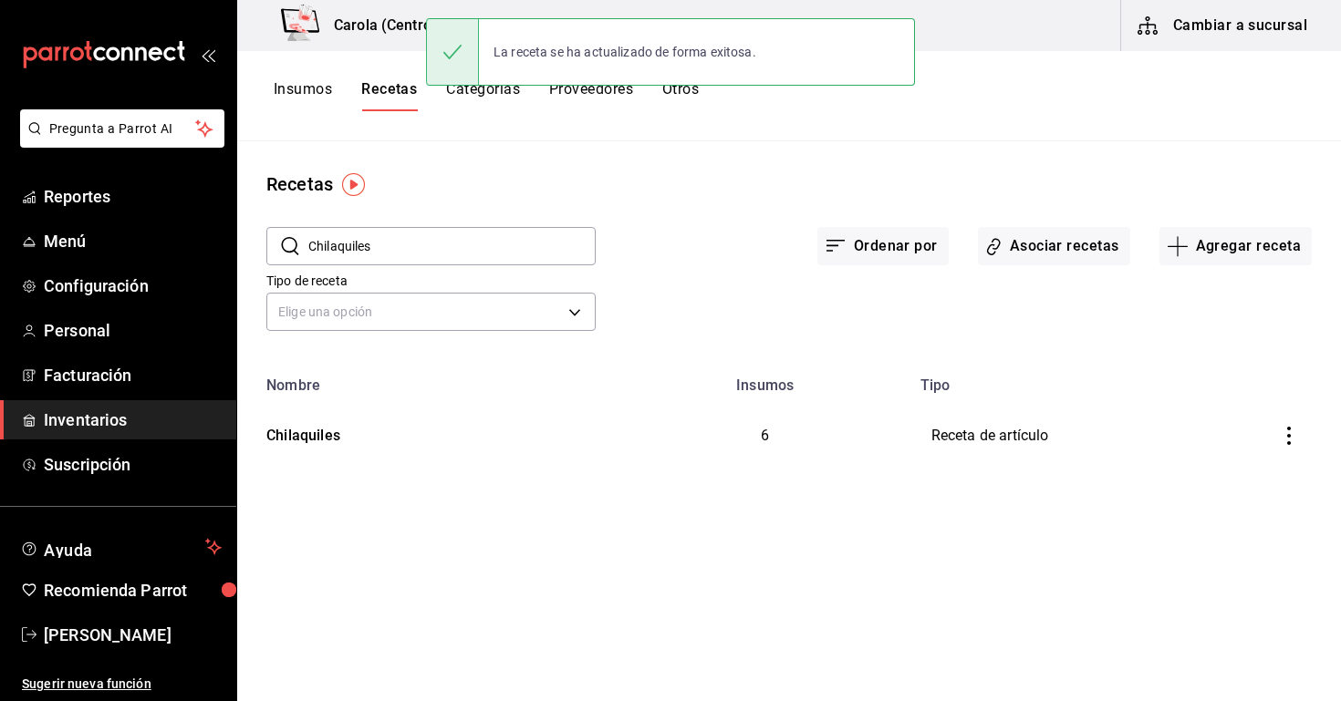
click at [392, 247] on input "Chilaquiles" at bounding box center [451, 246] width 287 height 36
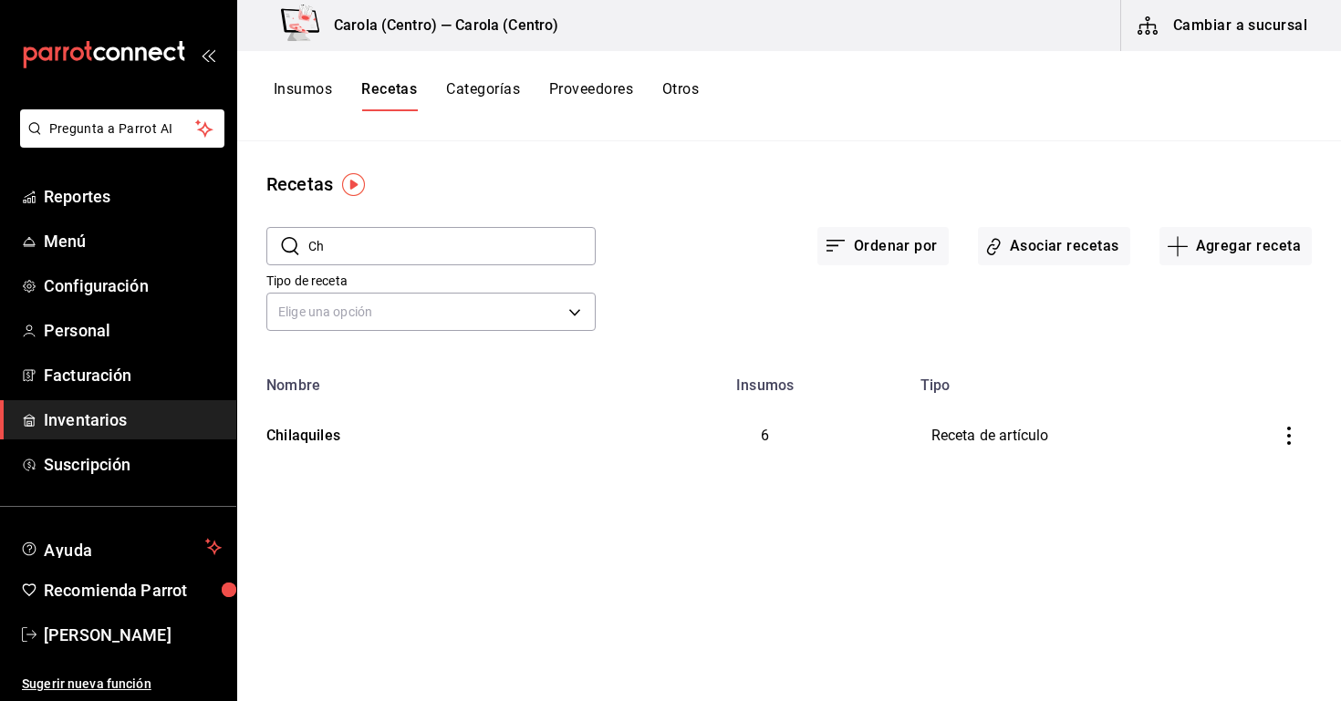
type input "C"
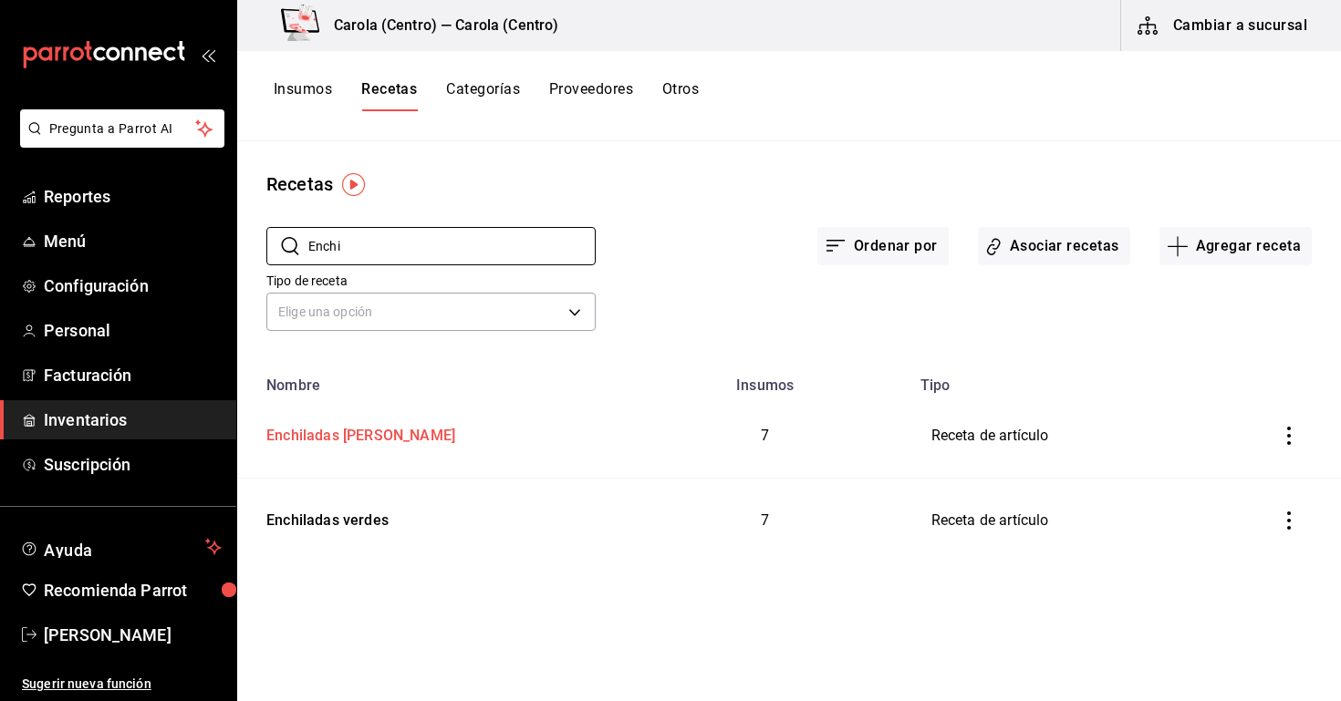
type input "Enchi"
click at [319, 446] on td "Enchiladas [PERSON_NAME]" at bounding box center [429, 436] width 384 height 85
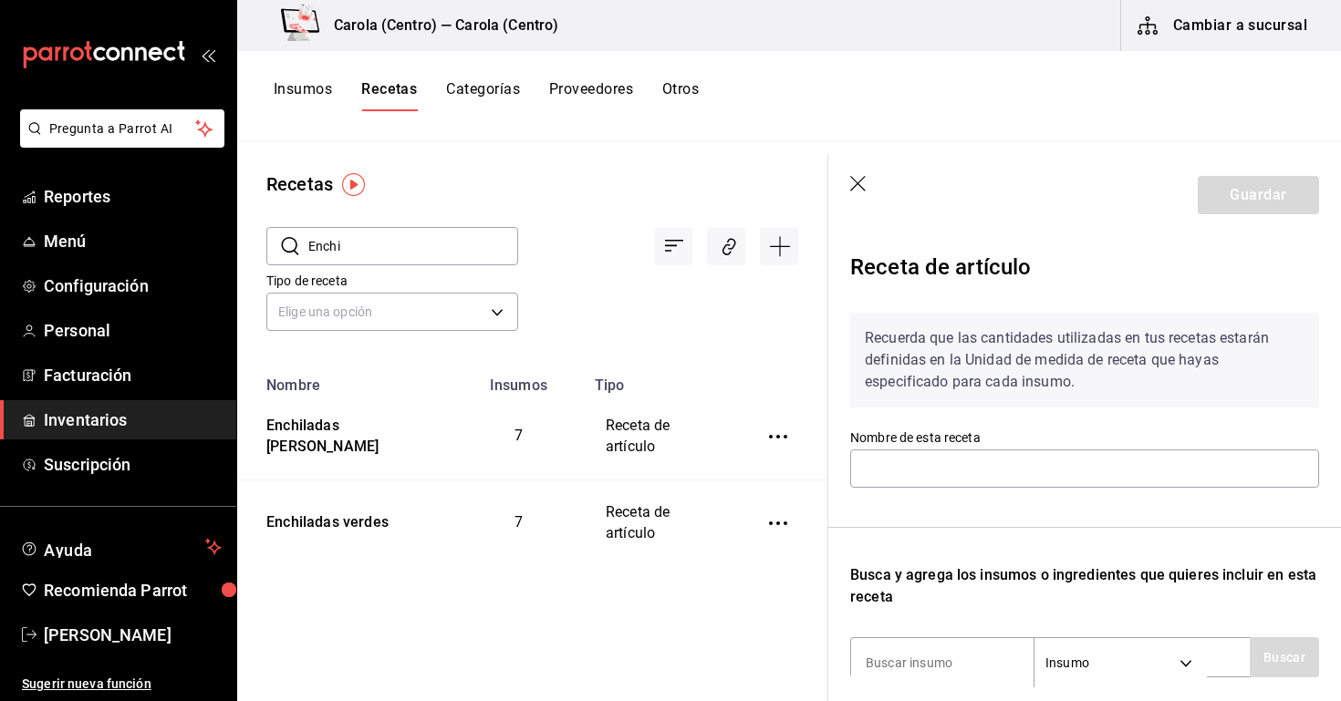
type input "Enchiladas [PERSON_NAME]"
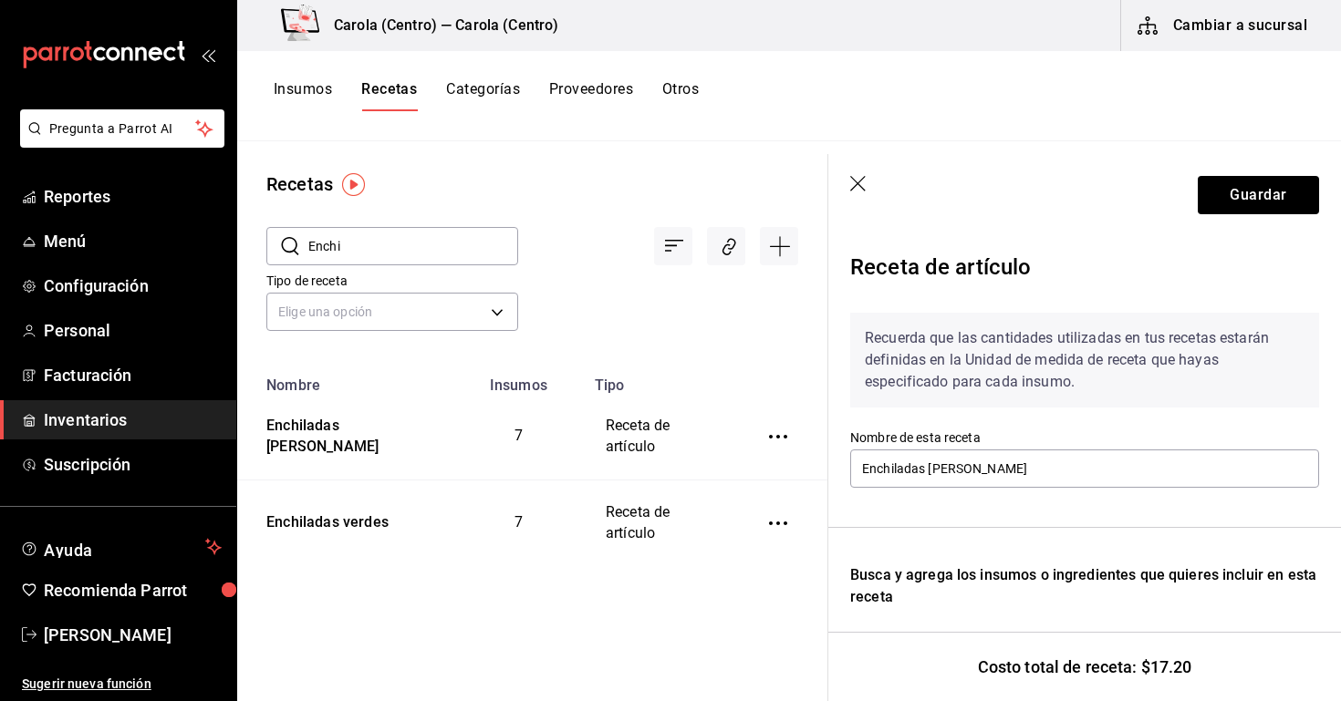
click at [857, 177] on icon "button" at bounding box center [859, 185] width 18 height 18
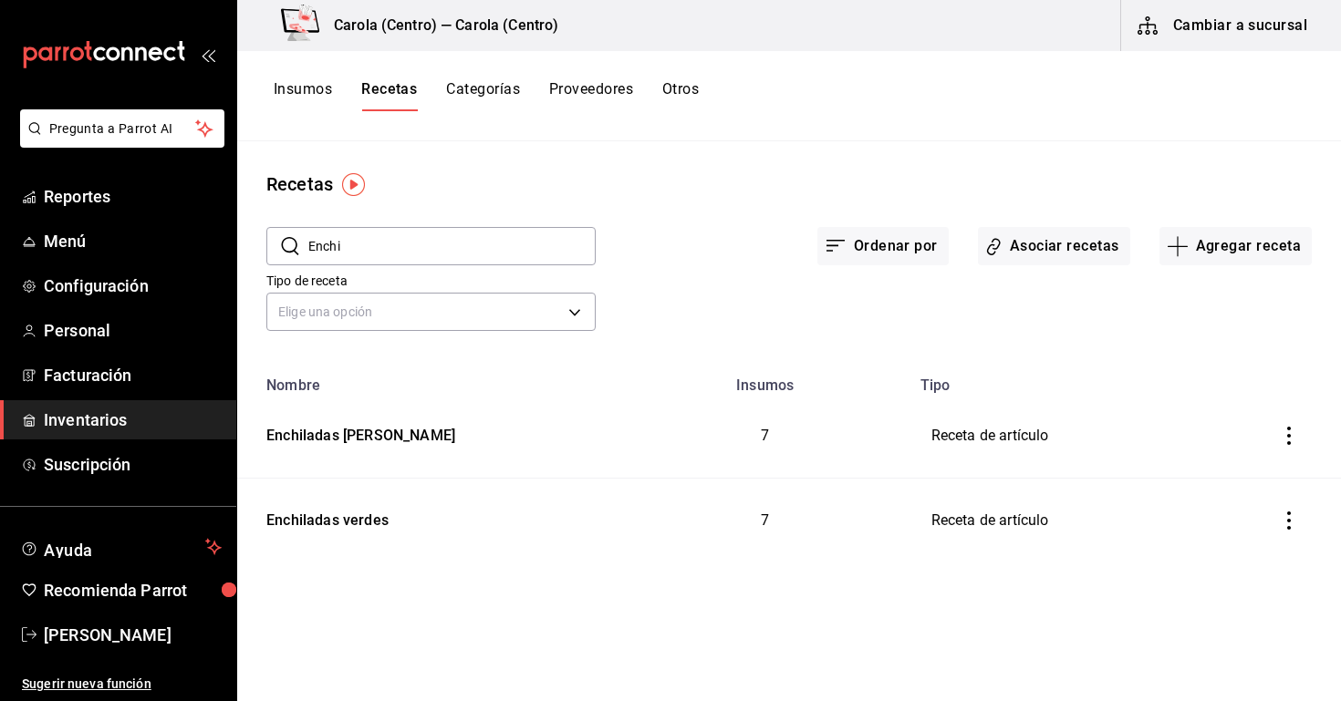
click at [1283, 434] on icon "inventoriesTable" at bounding box center [1289, 436] width 18 height 18
click at [1231, 476] on li "Eliminar" at bounding box center [1232, 461] width 153 height 51
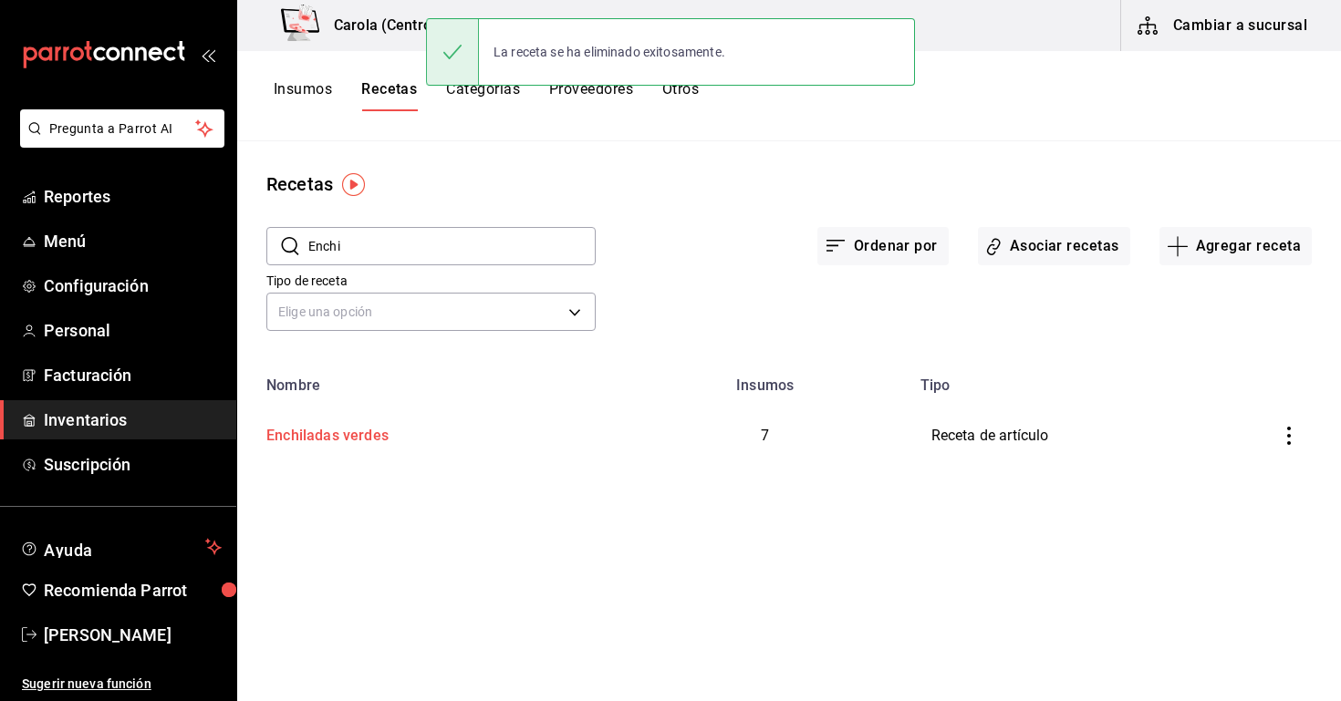
click at [370, 437] on div "Enchiladas verdes" at bounding box center [324, 433] width 130 height 28
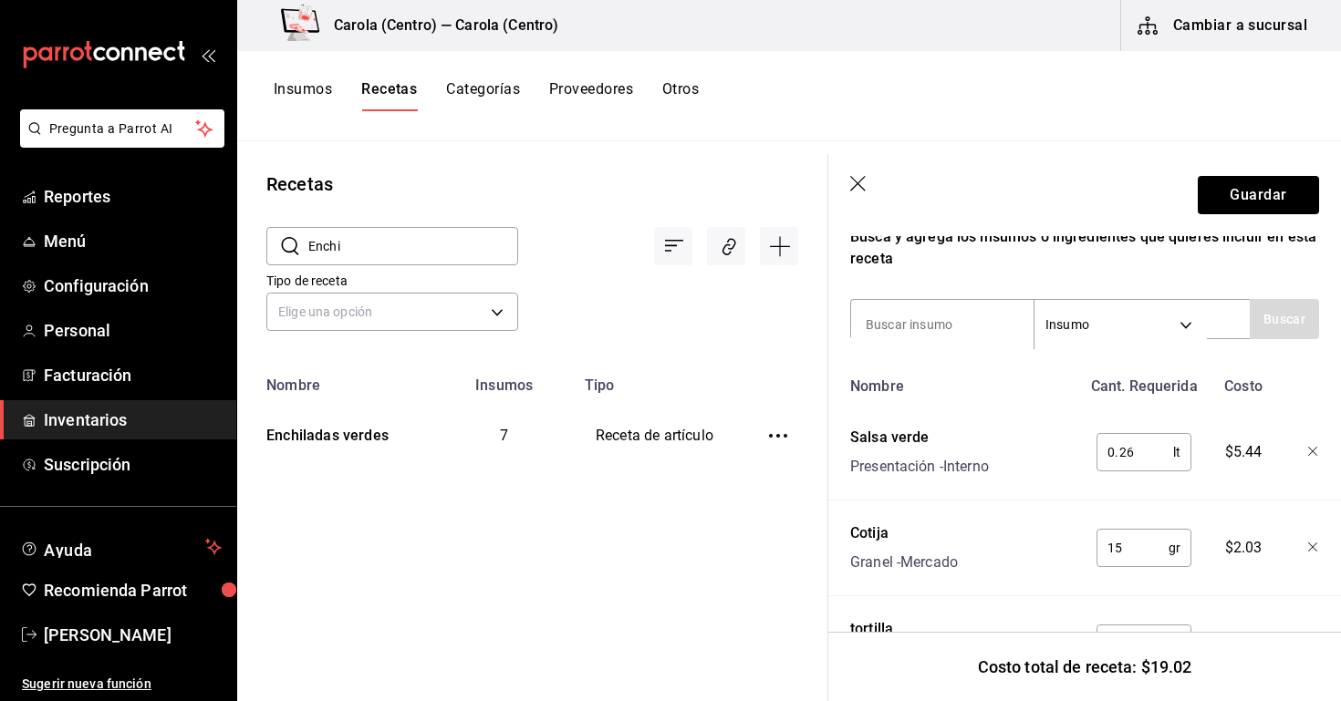
scroll to position [338, 0]
type input "Enchiladas"
click at [1311, 453] on icon "button" at bounding box center [1312, 451] width 9 height 9
click at [1233, 197] on button "Guardar" at bounding box center [1258, 195] width 121 height 38
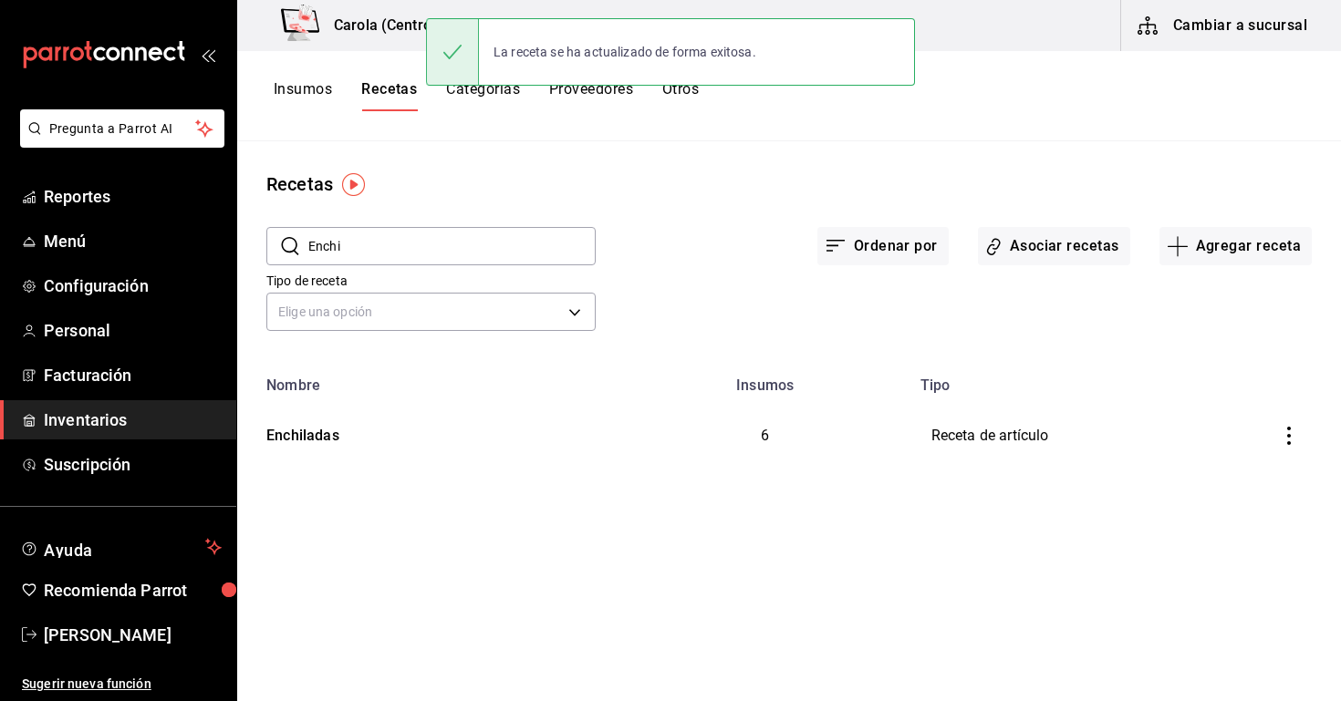
click at [477, 95] on button "Categorías" at bounding box center [483, 95] width 74 height 31
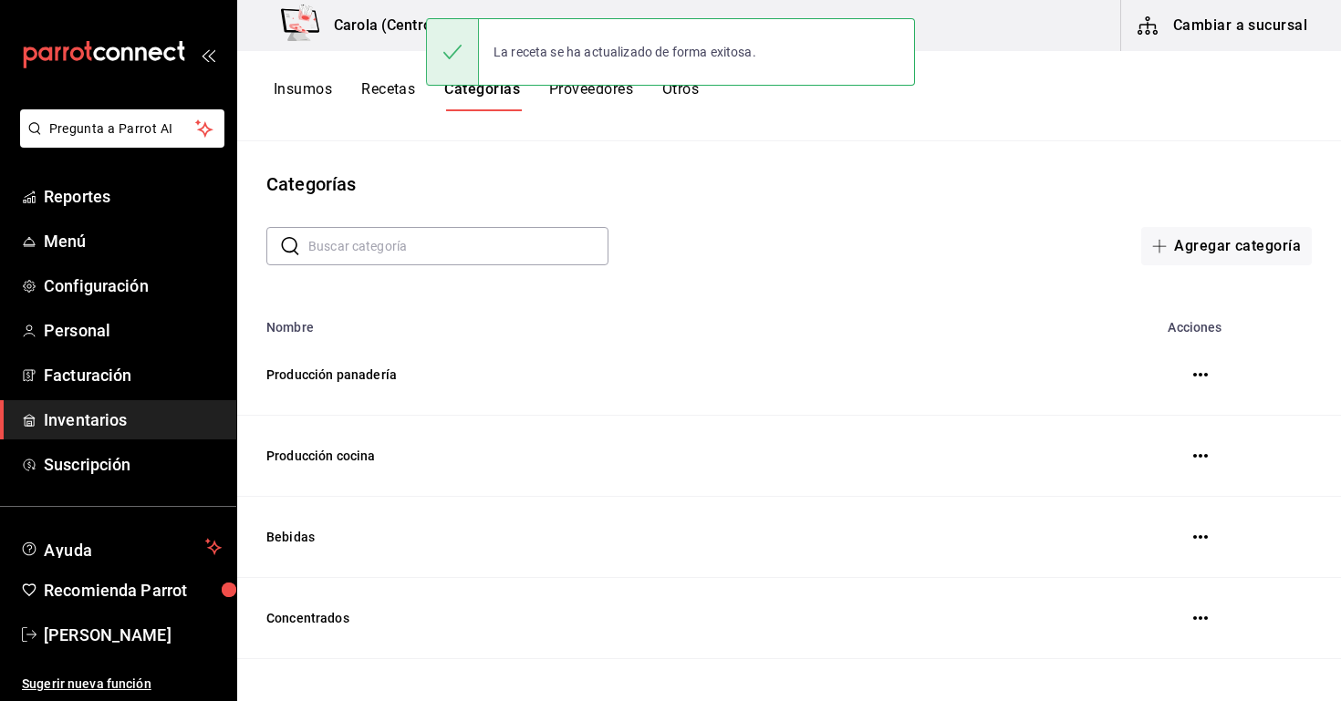
click at [425, 107] on div "Insumos Recetas Categorías Proveedores Otros" at bounding box center [486, 95] width 425 height 31
click at [402, 107] on button "Recetas" at bounding box center [388, 95] width 54 height 31
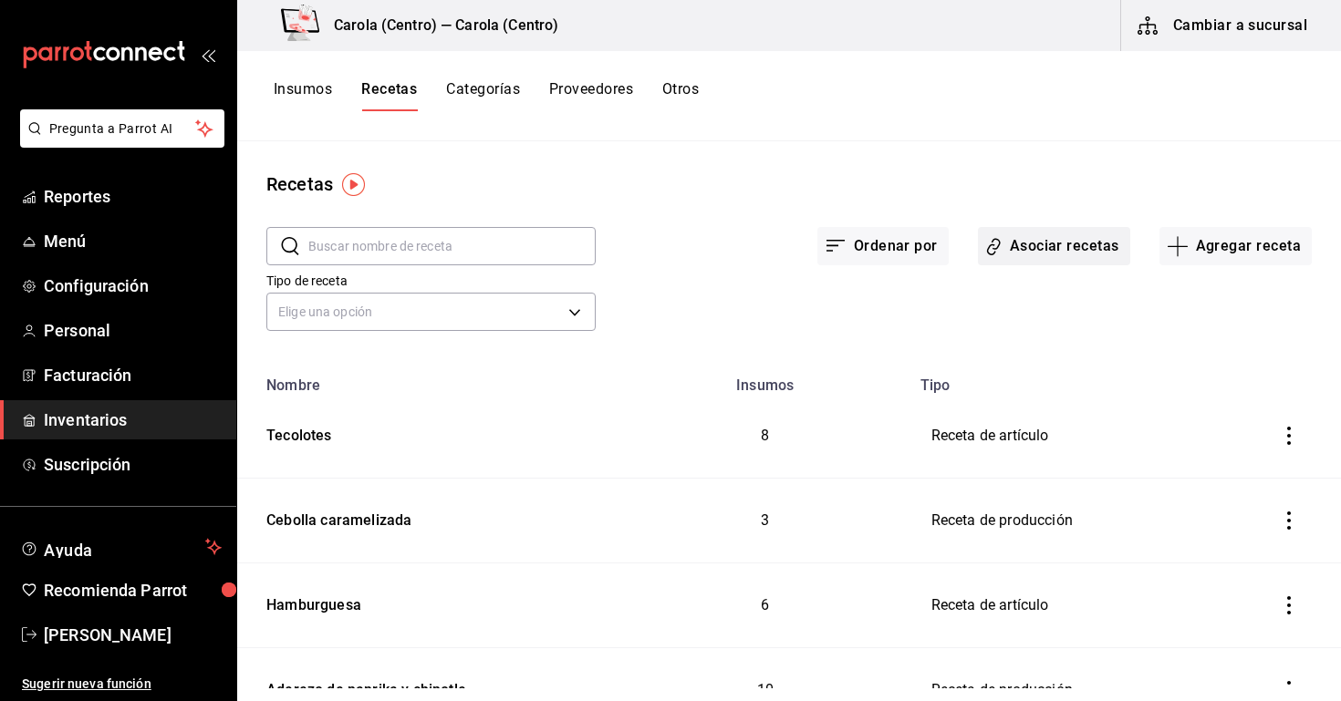
click at [1026, 236] on button "Asociar recetas" at bounding box center [1054, 246] width 152 height 38
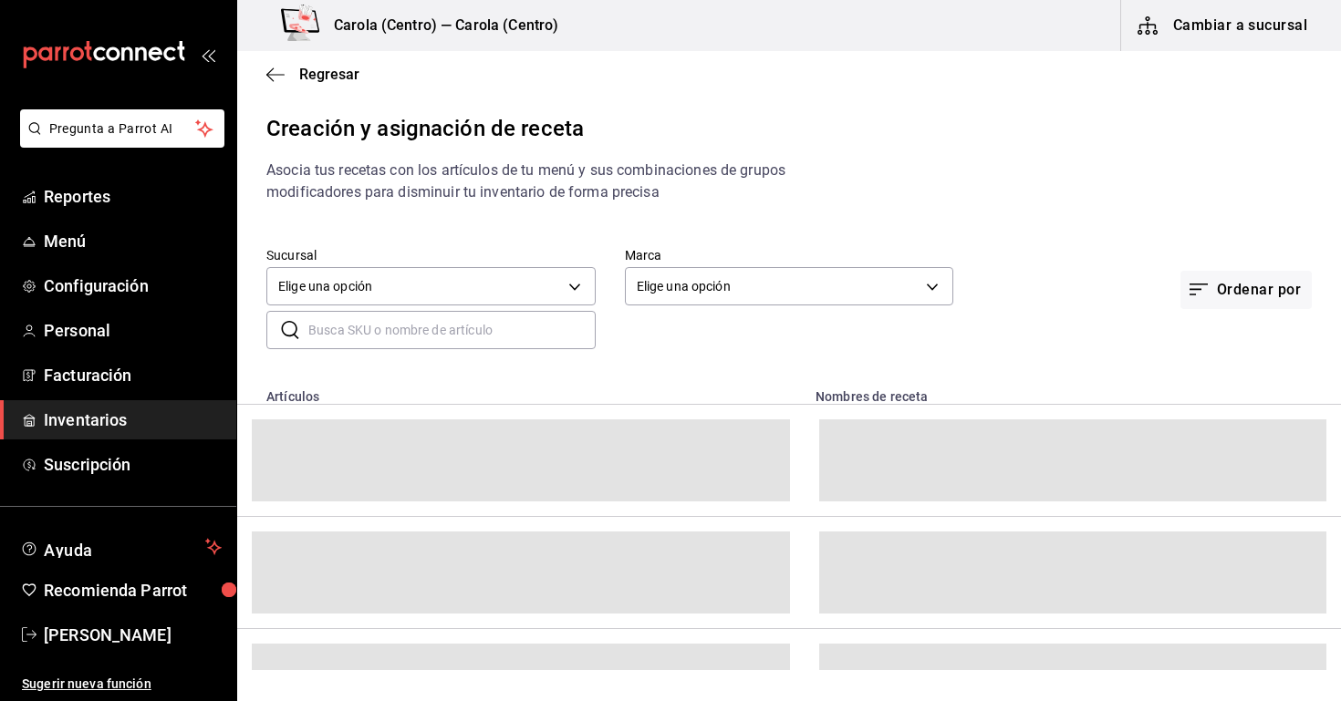
click at [469, 335] on input "text" at bounding box center [451, 330] width 287 height 36
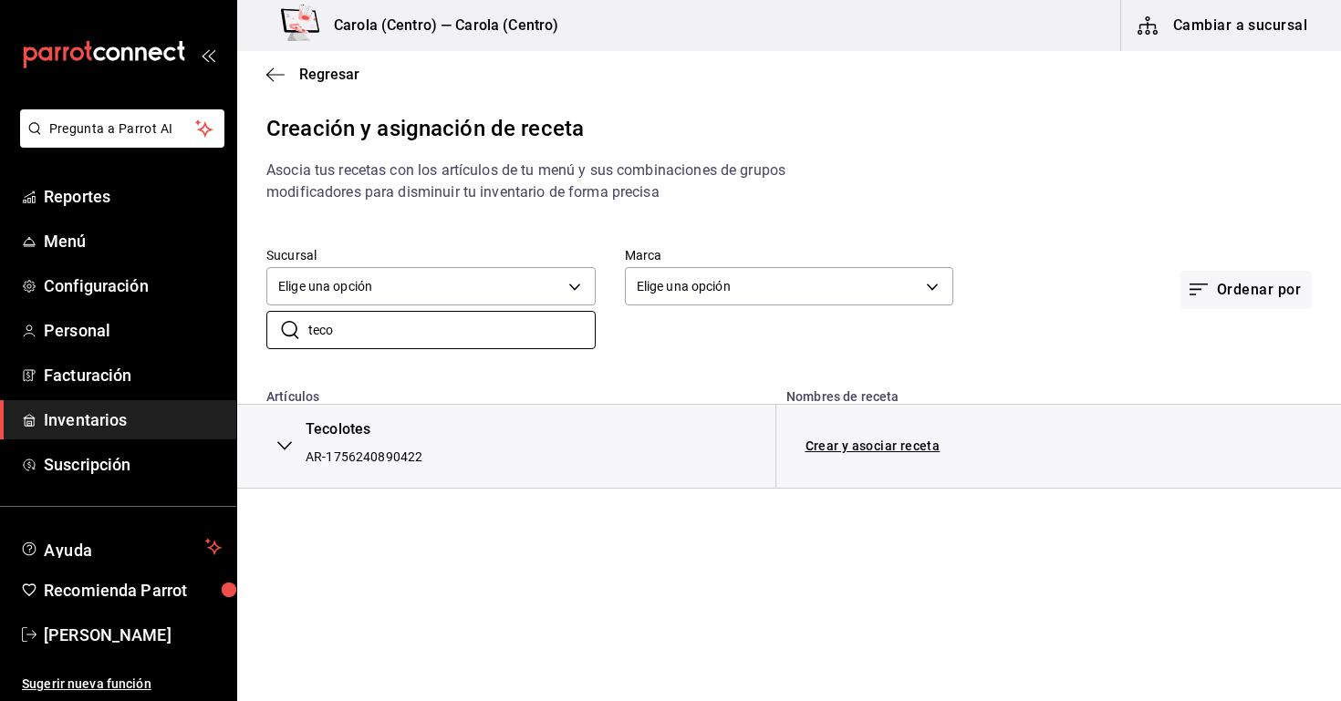
type input "teco"
click at [287, 448] on icon "button" at bounding box center [284, 446] width 15 height 15
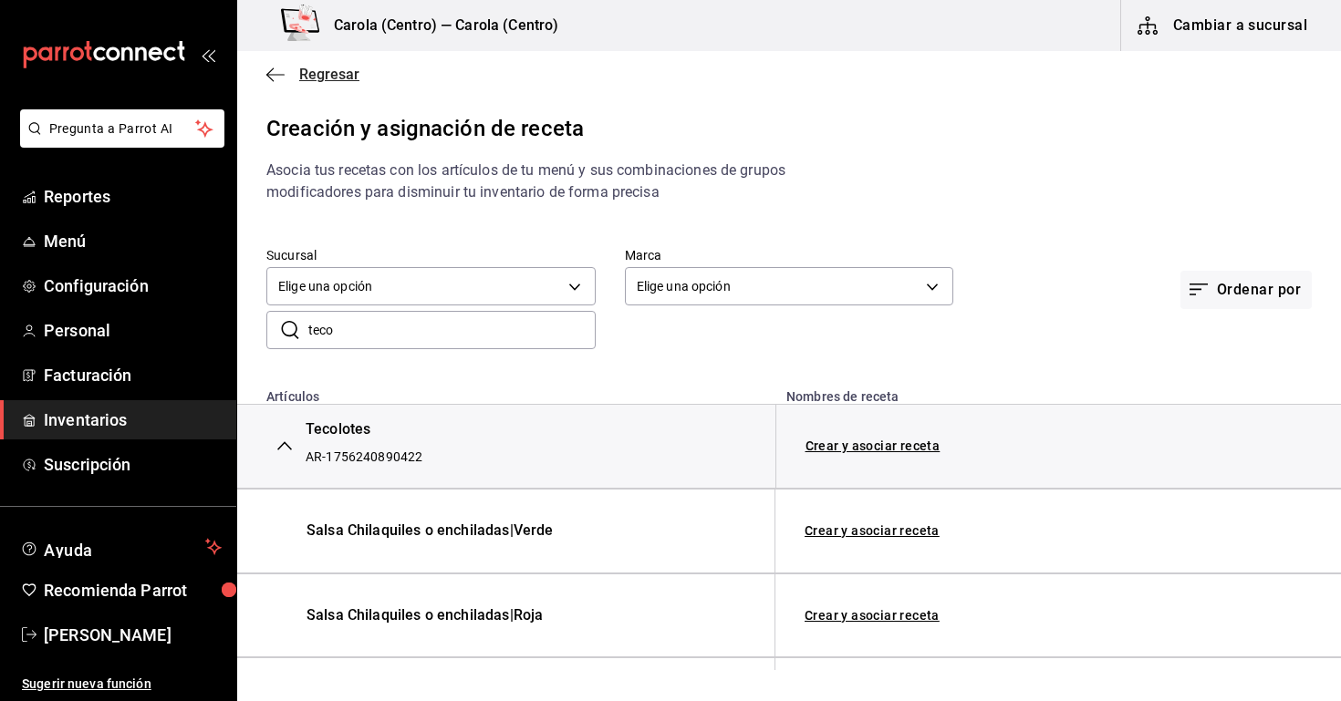
click at [332, 82] on span "Regresar" at bounding box center [329, 74] width 60 height 17
